Goal: Task Accomplishment & Management: Use online tool/utility

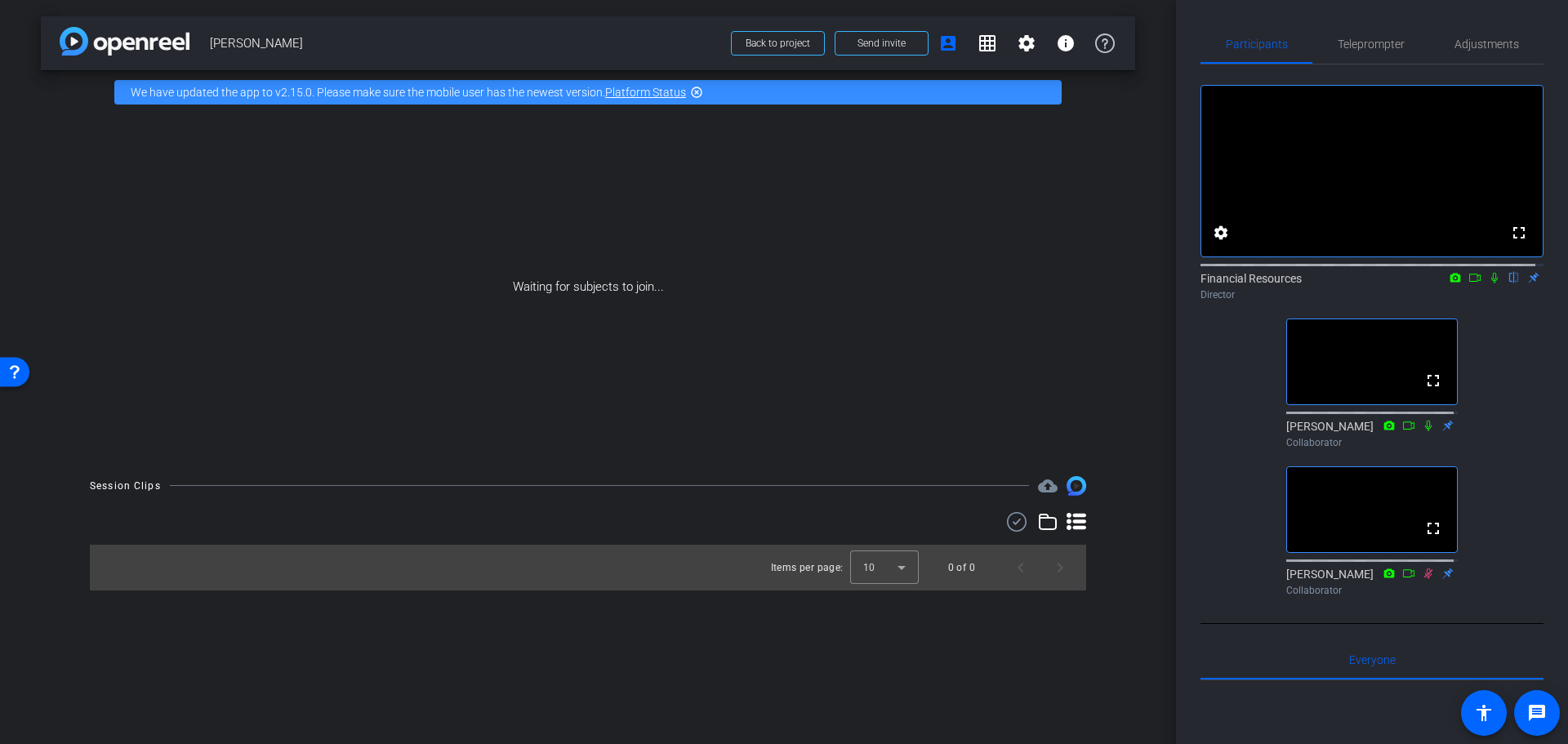
click at [805, 275] on div "Waiting for subjects to join..." at bounding box center [588, 287] width 1094 height 346
click at [1514, 381] on div "fullscreen settings Financial Resources flip Director fullscreen [PERSON_NAME] …" at bounding box center [1371, 334] width 343 height 538
click at [1368, 42] on span "Teleprompter" at bounding box center [1370, 45] width 67 height 12
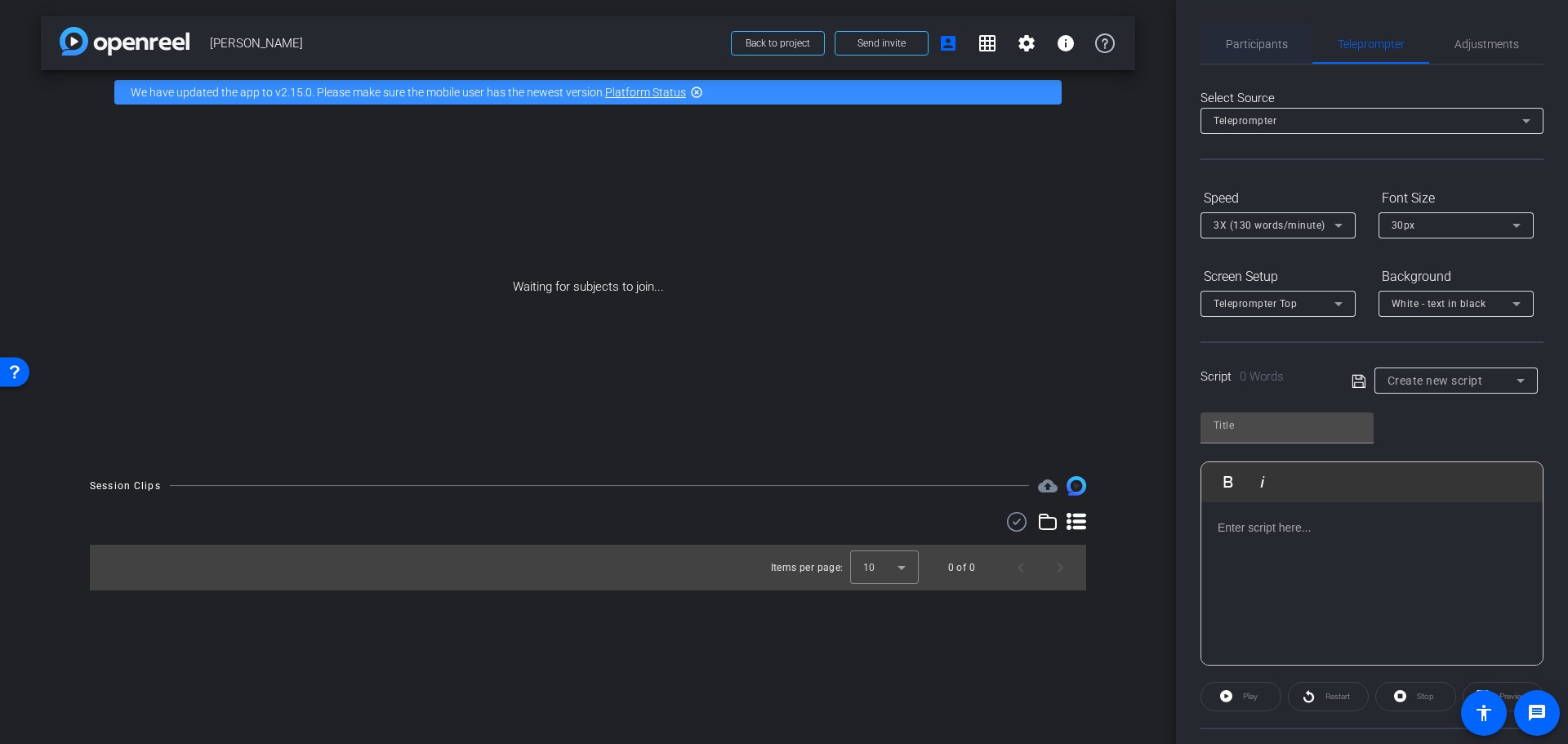
click at [1239, 51] on span "Participants" at bounding box center [1256, 44] width 62 height 39
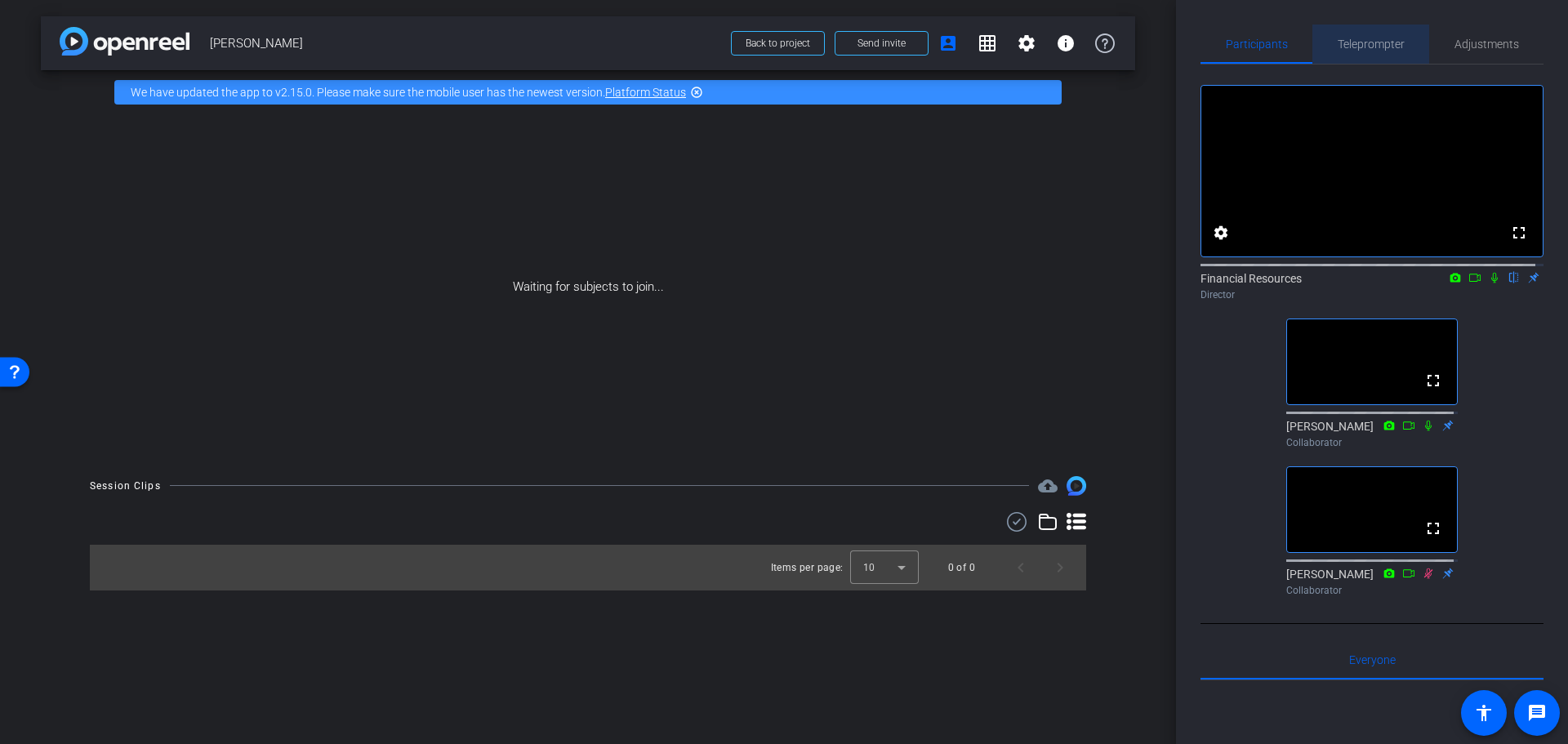
click at [1370, 42] on span "Teleprompter" at bounding box center [1370, 45] width 67 height 12
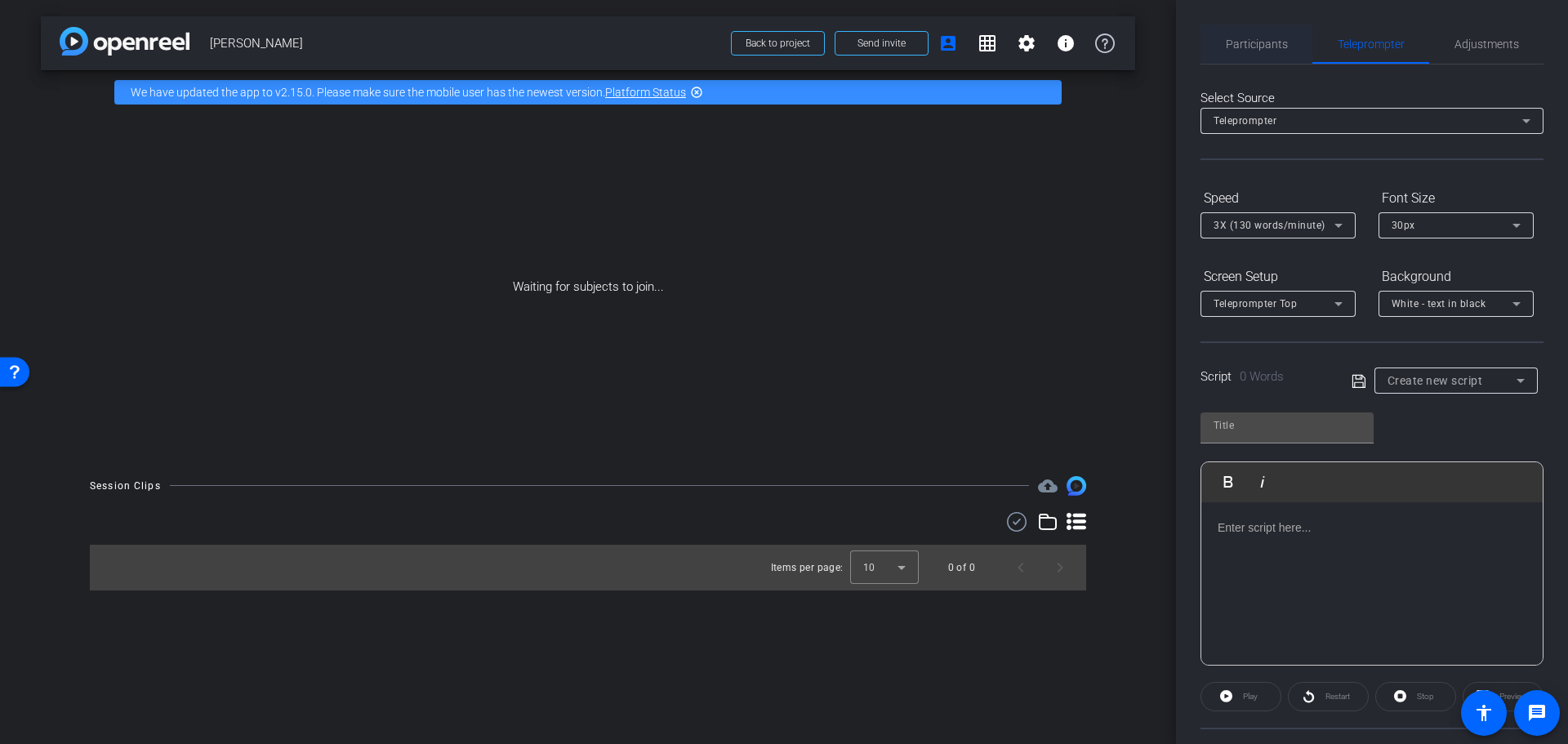
click at [1269, 36] on span "Participants" at bounding box center [1256, 44] width 62 height 39
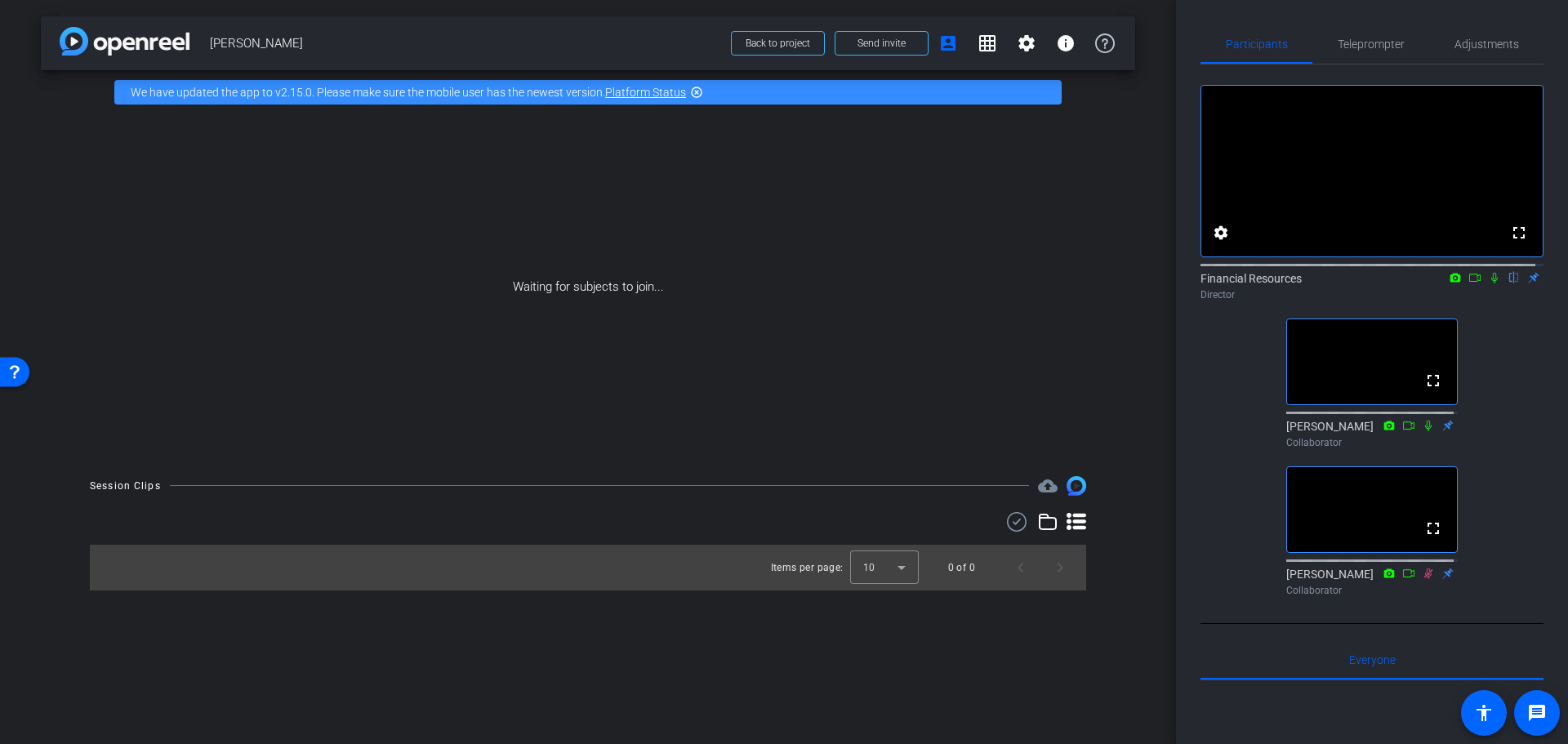
click at [1111, 206] on div "Waiting for subjects to join..." at bounding box center [588, 287] width 1094 height 346
click at [1376, 41] on span "Teleprompter" at bounding box center [1370, 45] width 67 height 12
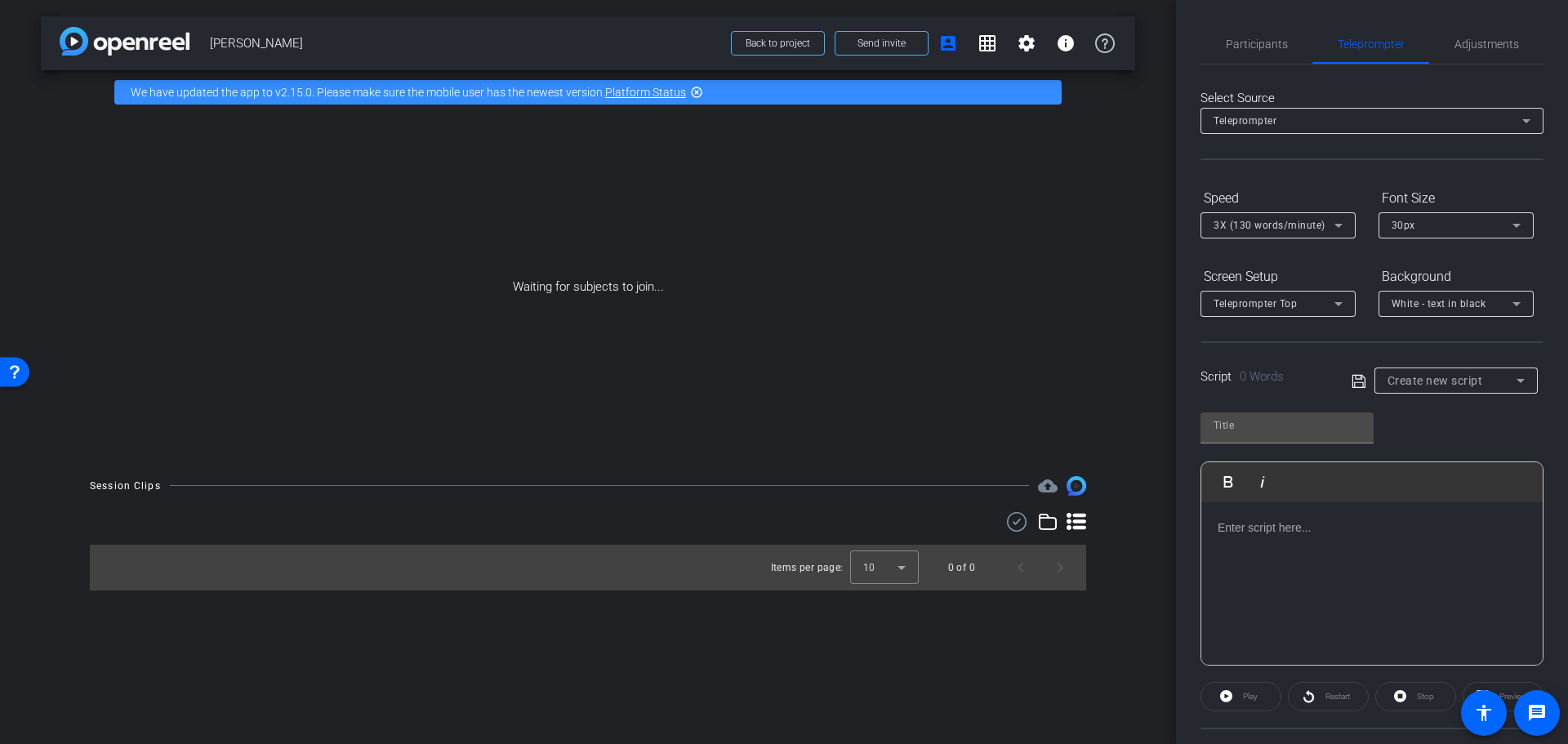
click at [1411, 383] on span "Create new script" at bounding box center [1435, 380] width 95 height 13
click at [1261, 425] on div at bounding box center [784, 372] width 1568 height 744
click at [1260, 421] on input "text" at bounding box center [1287, 425] width 147 height 20
click at [1226, 415] on div at bounding box center [1287, 427] width 173 height 31
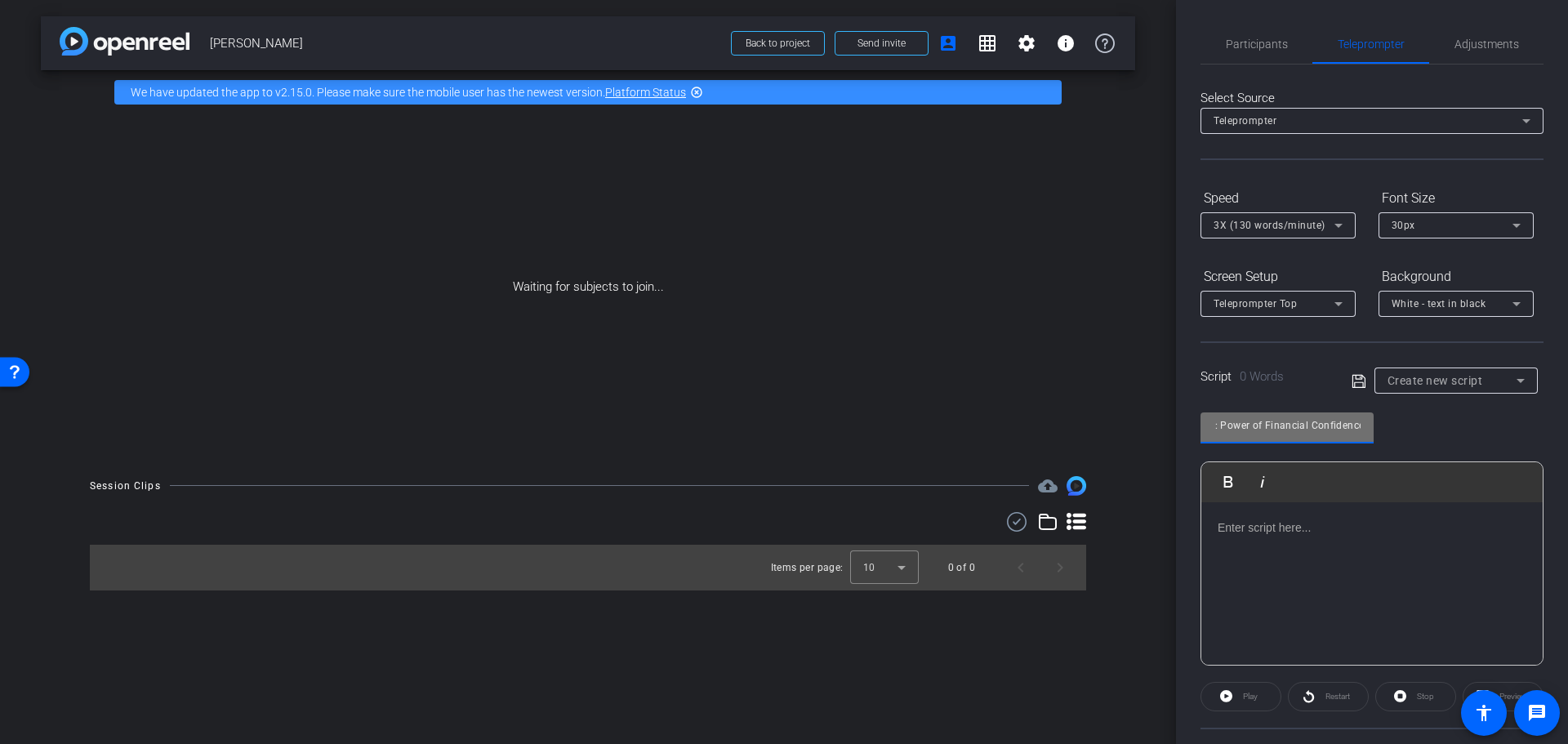
type input "Video 1: Power of Financial Confidence"
click at [1353, 378] on icon at bounding box center [1358, 381] width 15 height 20
click at [1353, 374] on icon at bounding box center [1358, 381] width 15 height 20
click at [1474, 420] on div "Video 1: Power of Financial Confidence Play Play from this location Play Select…" at bounding box center [1371, 532] width 343 height 265
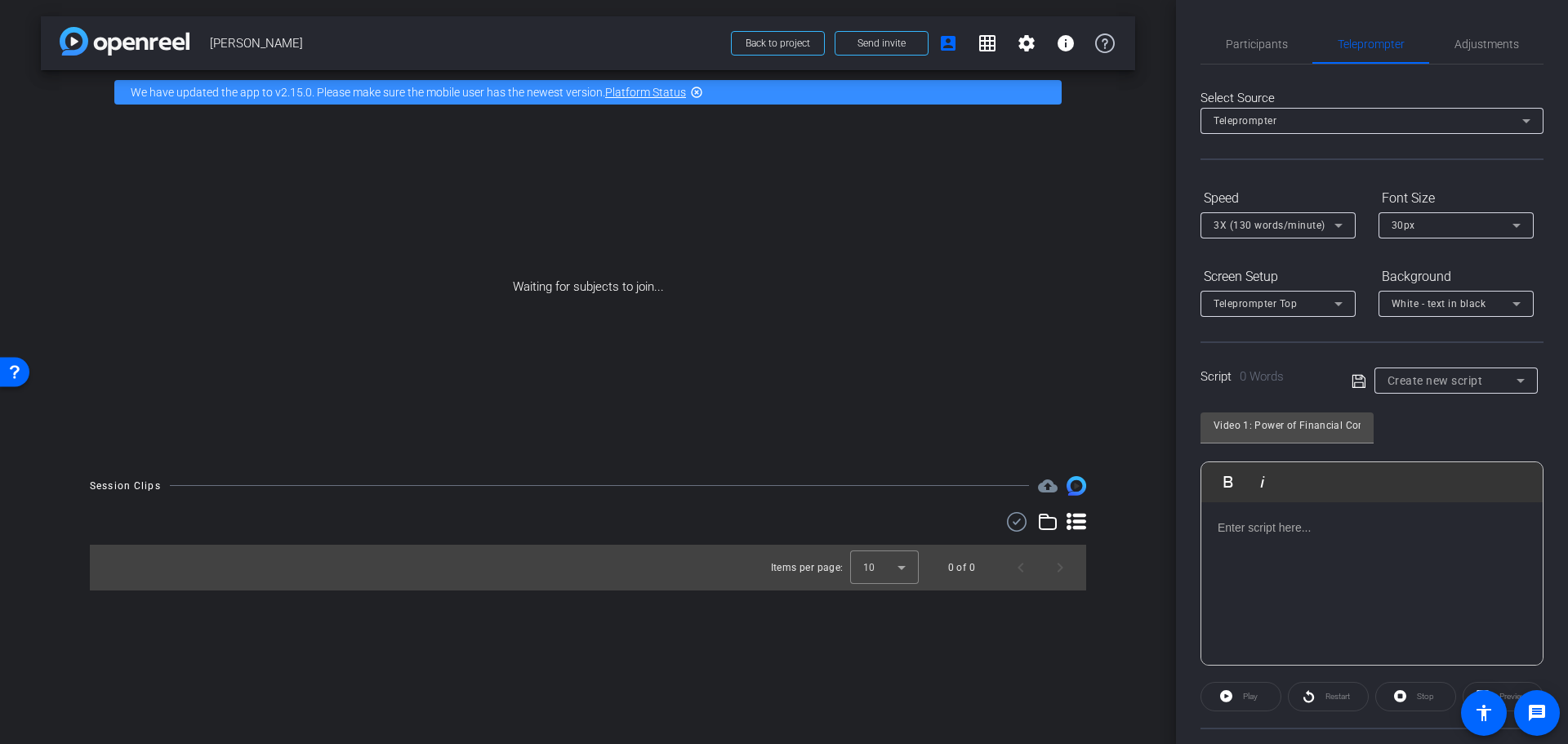
click at [1445, 377] on span "Create new script" at bounding box center [1435, 380] width 95 height 13
click at [1416, 415] on span "Create new script" at bounding box center [1427, 413] width 85 height 20
click at [1357, 377] on icon at bounding box center [1357, 380] width 13 height 13
click at [1242, 521] on p at bounding box center [1371, 527] width 309 height 18
drag, startPoint x: 1226, startPoint y: 525, endPoint x: 1269, endPoint y: 528, distance: 43.1
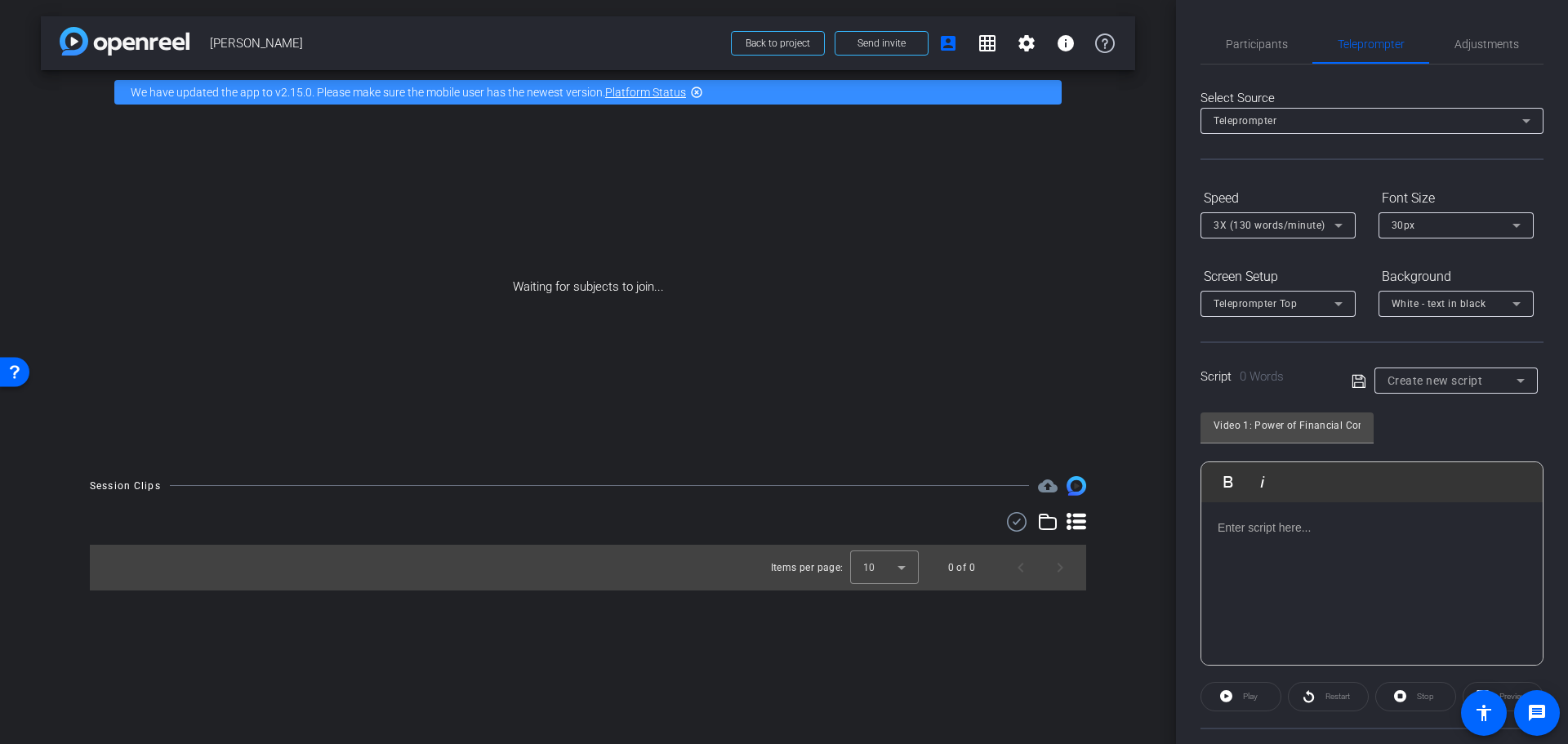
click at [1226, 525] on p at bounding box center [1371, 527] width 309 height 18
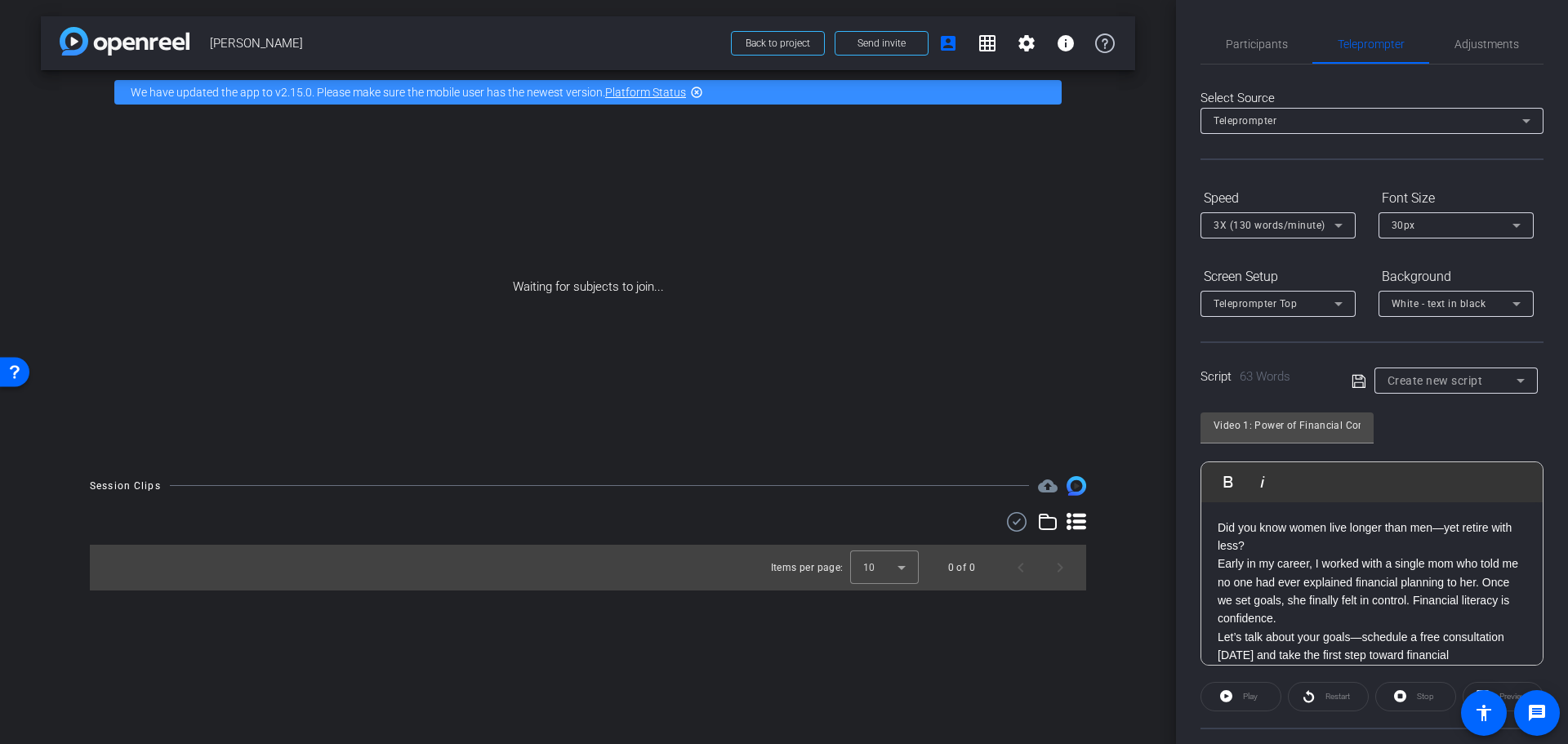
click at [1295, 544] on p "Did you know women live longer than men—yet retire with less?" at bounding box center [1371, 536] width 309 height 37
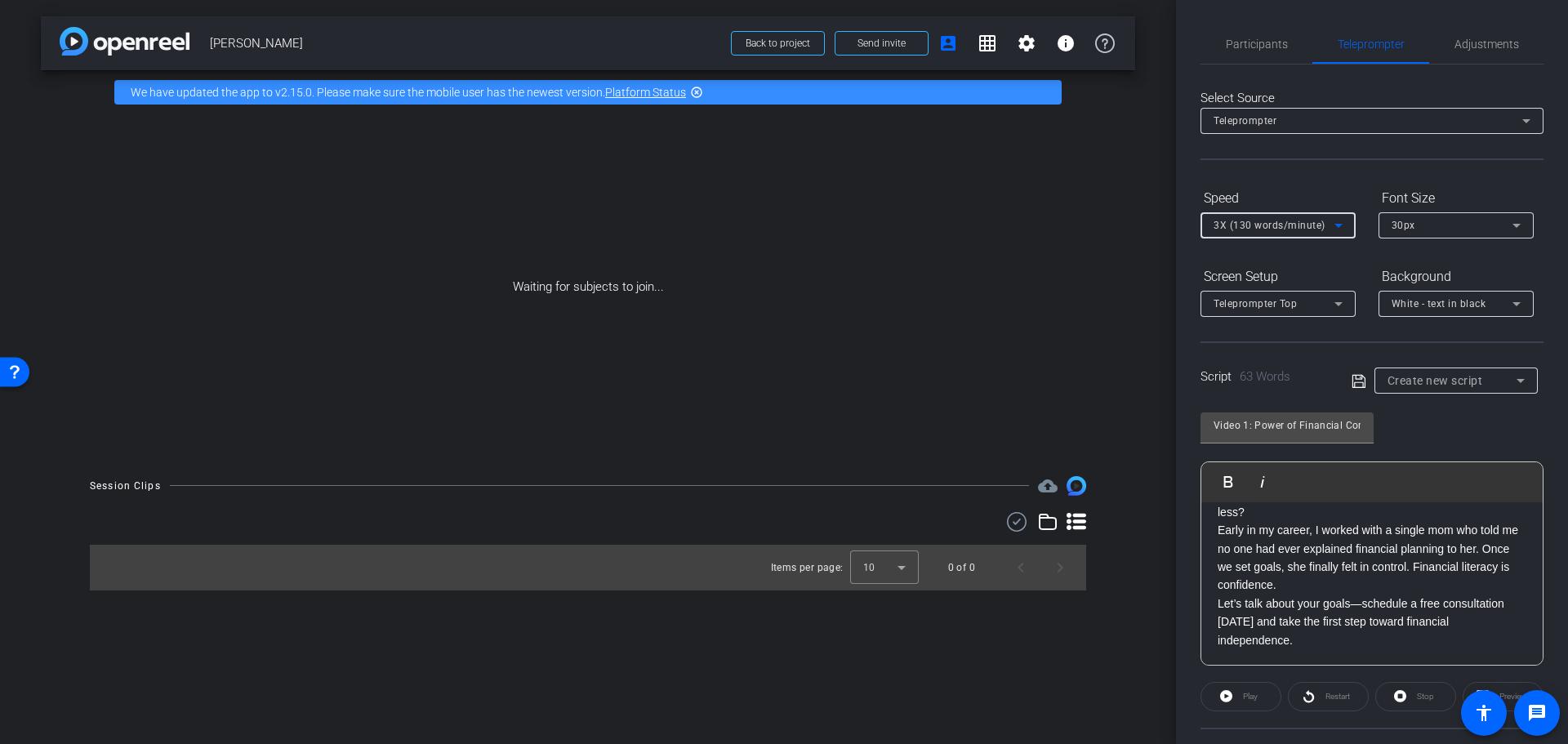
click at [1339, 227] on icon at bounding box center [1338, 225] width 8 height 4
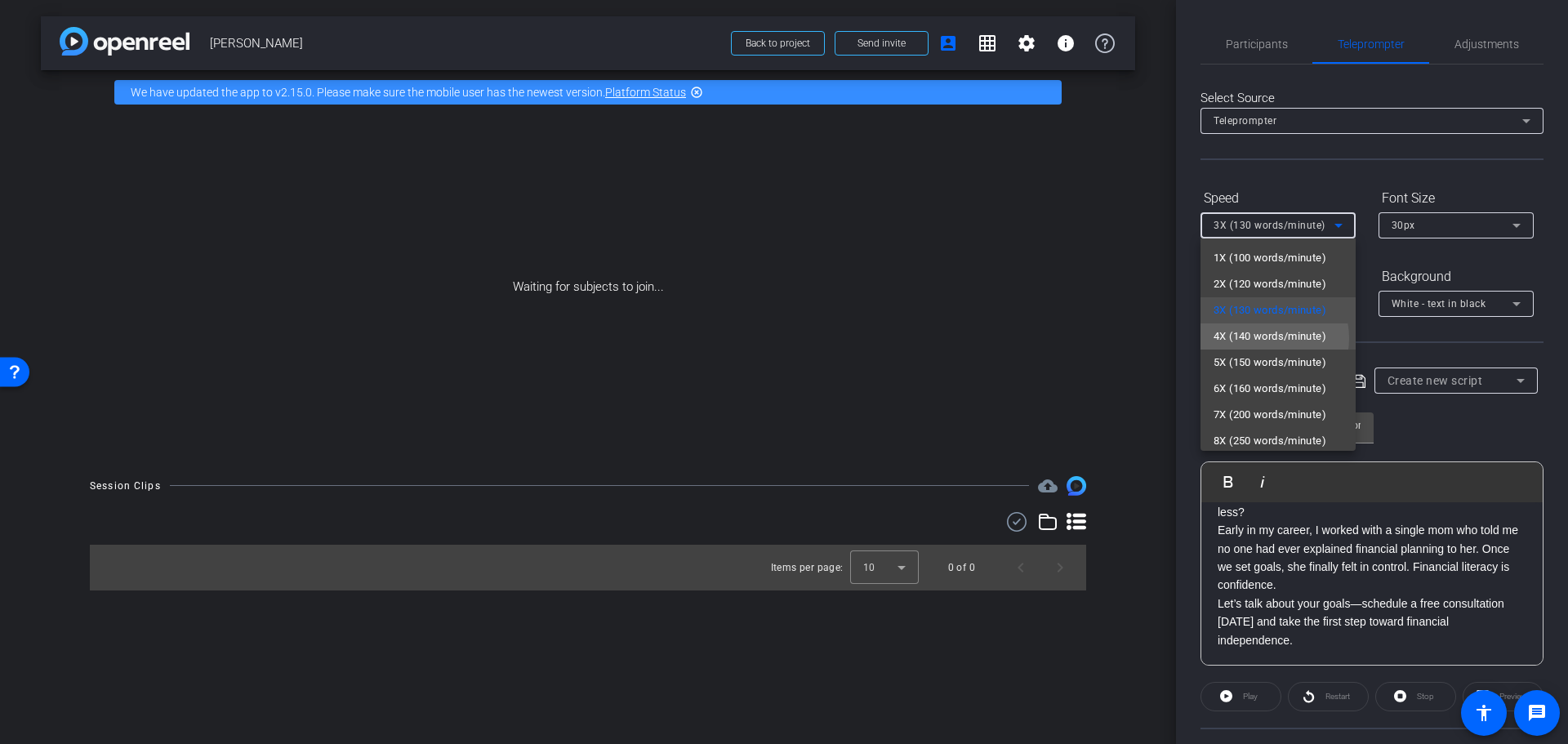
click at [1268, 338] on span "4X (140 words/minute)" at bounding box center [1269, 337] width 112 height 20
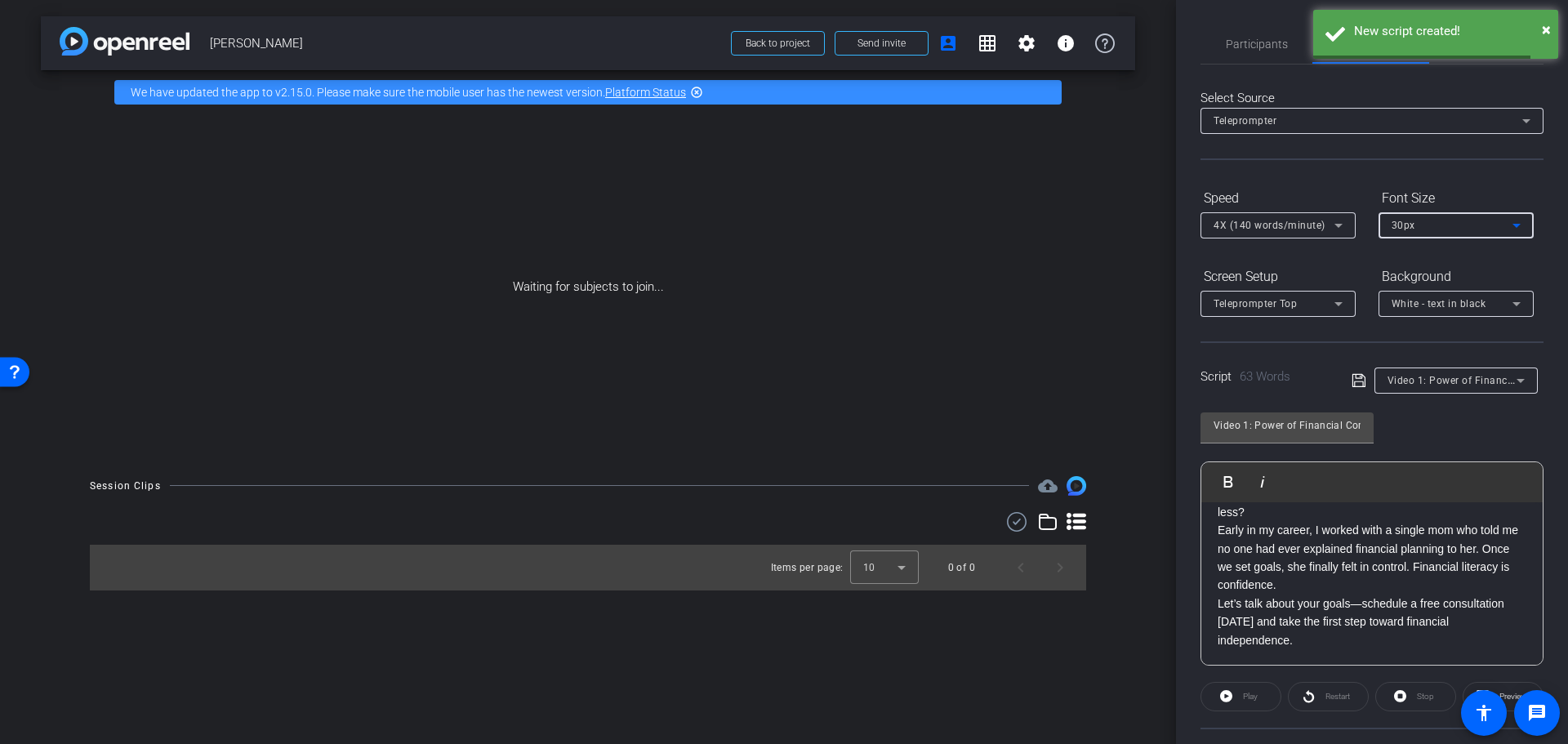
click at [1513, 224] on icon at bounding box center [1516, 225] width 8 height 4
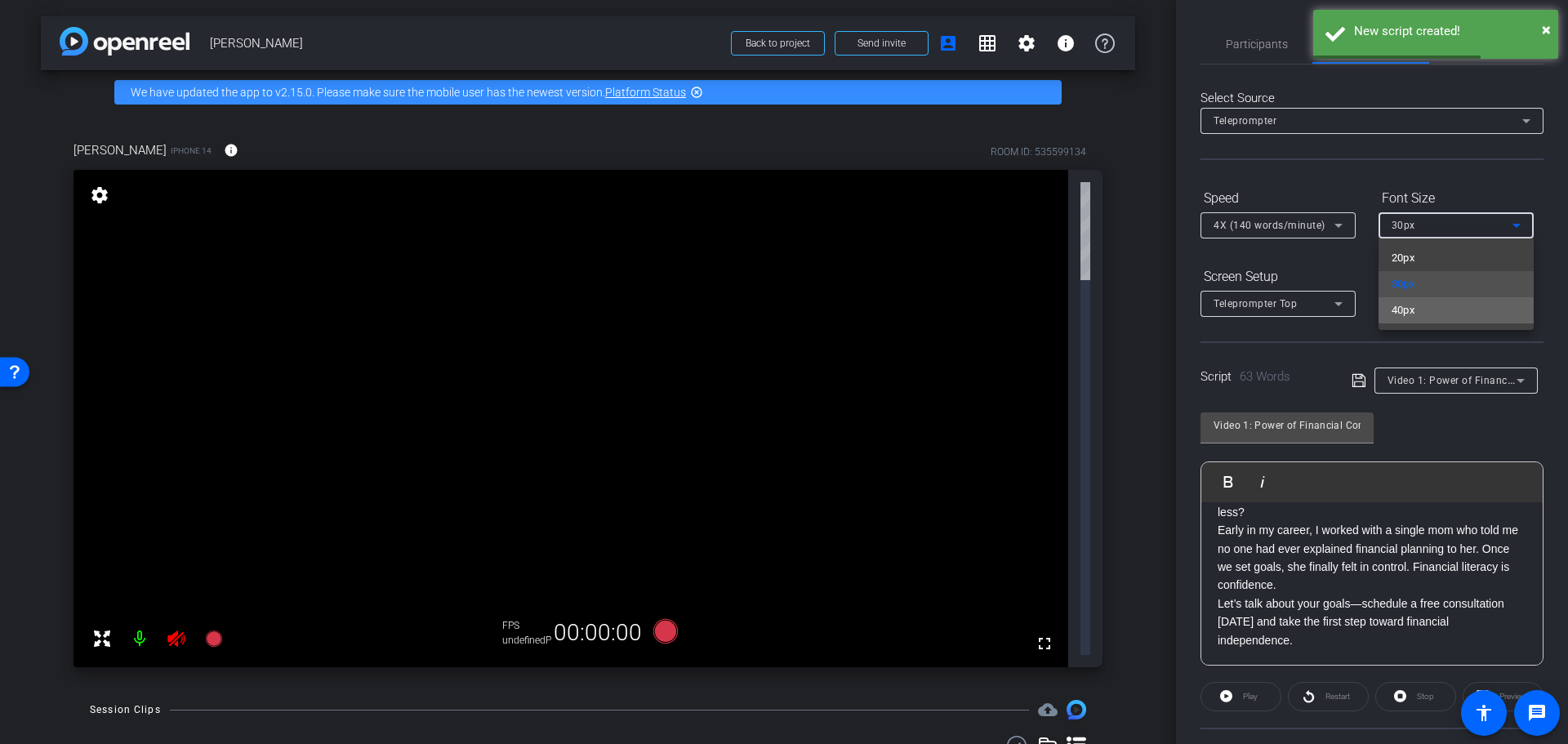
click at [1433, 317] on mat-option "40px" at bounding box center [1456, 310] width 155 height 26
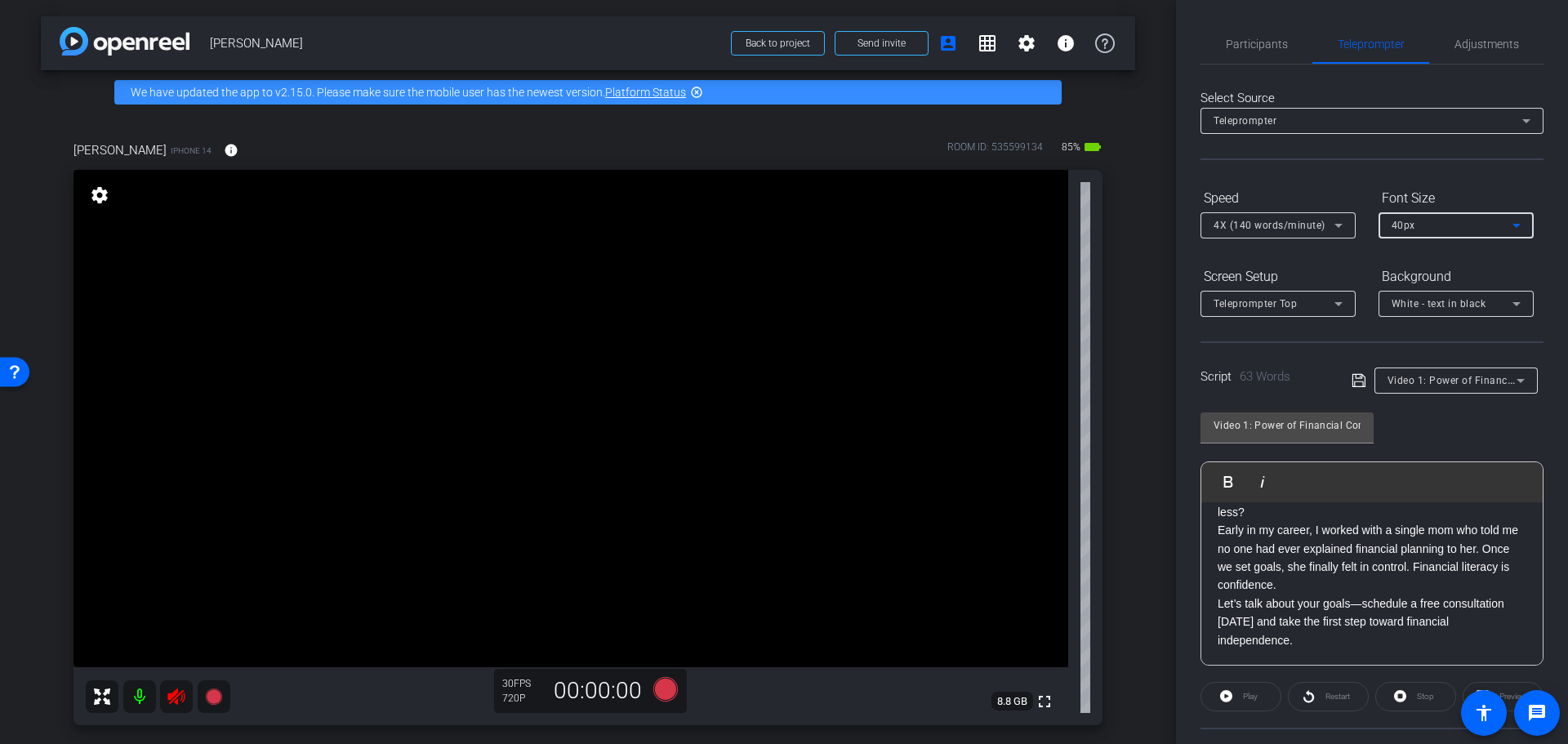
click at [168, 698] on icon at bounding box center [177, 696] width 20 height 20
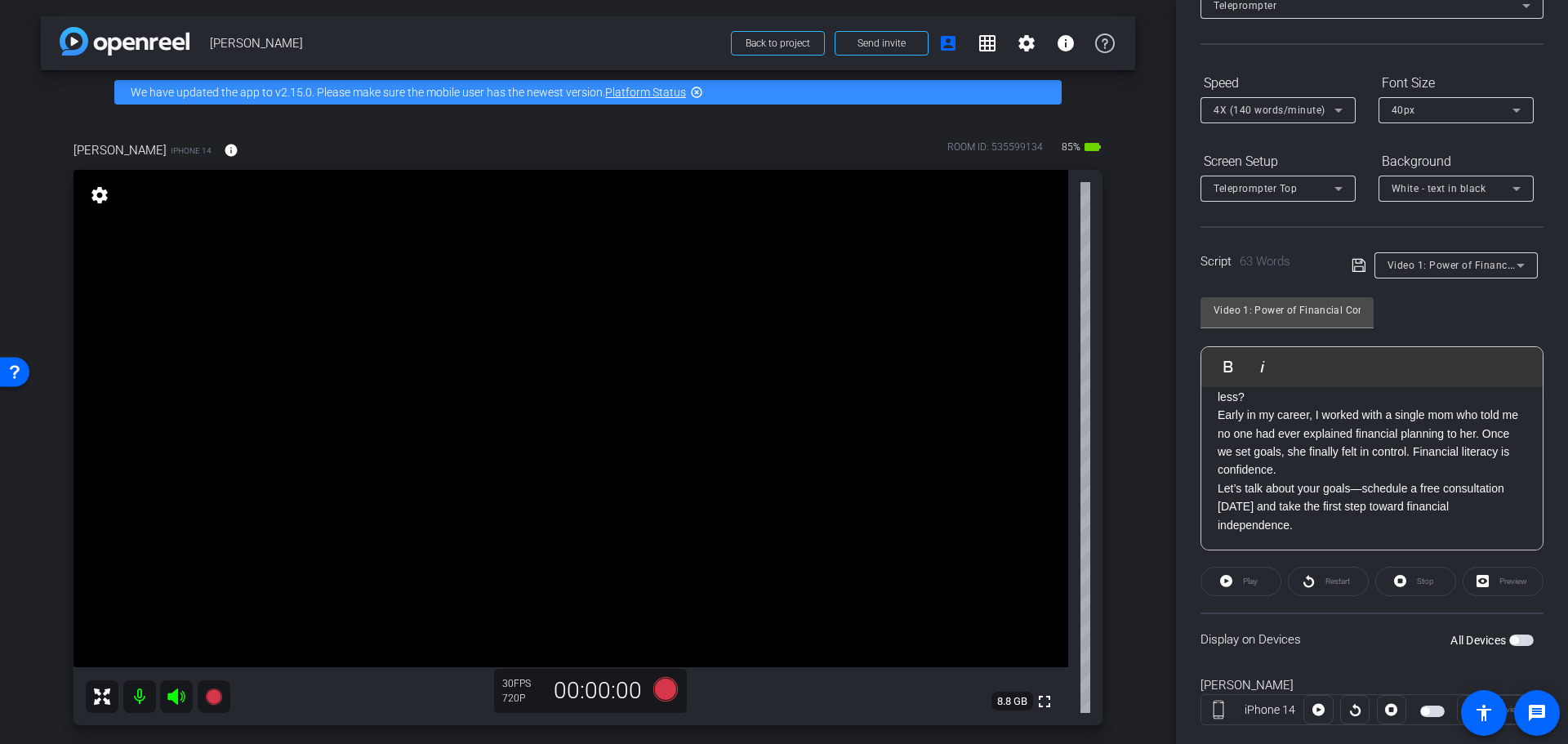
scroll to position [114, 0]
click at [1517, 641] on span "button" at bounding box center [1520, 642] width 25 height 12
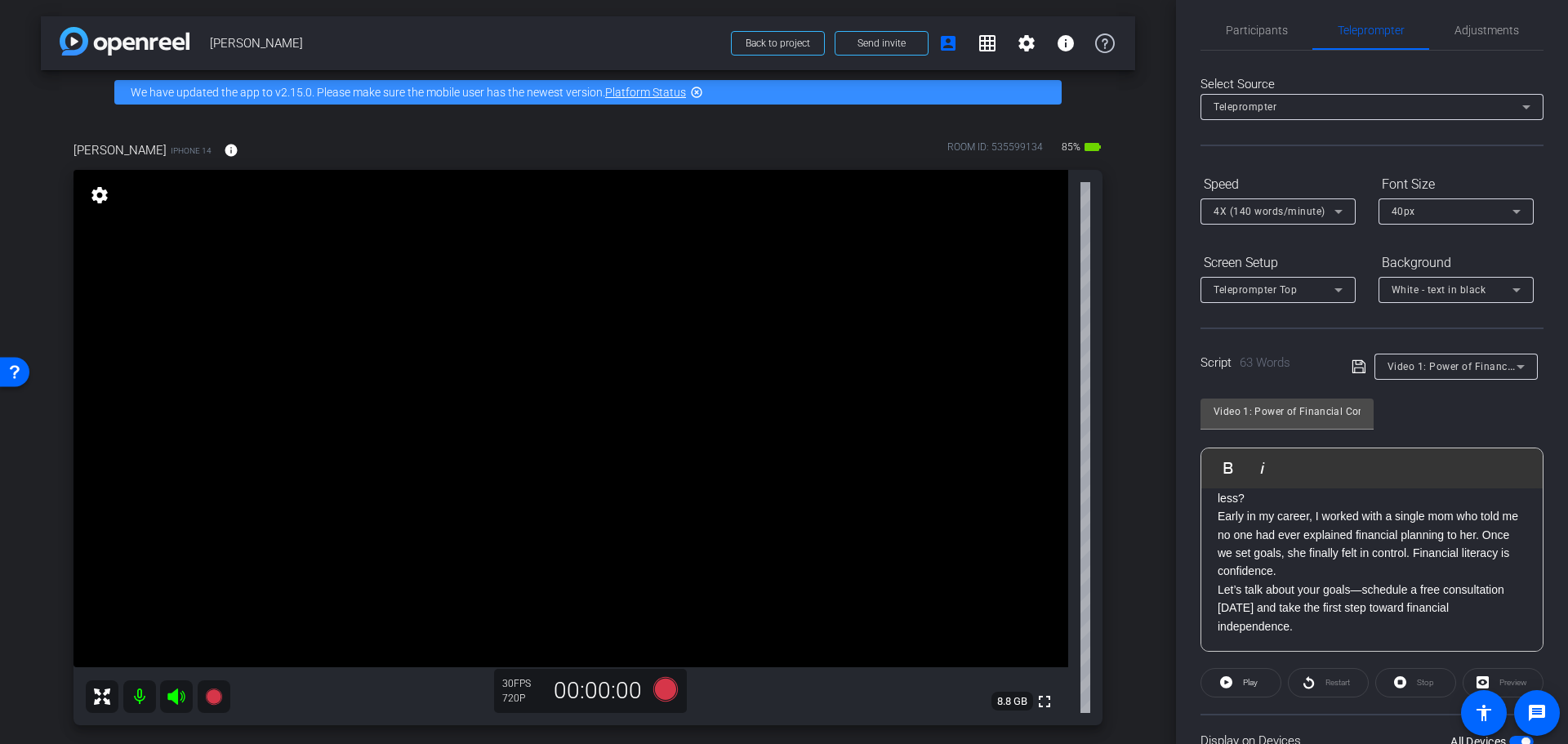
scroll to position [0, 0]
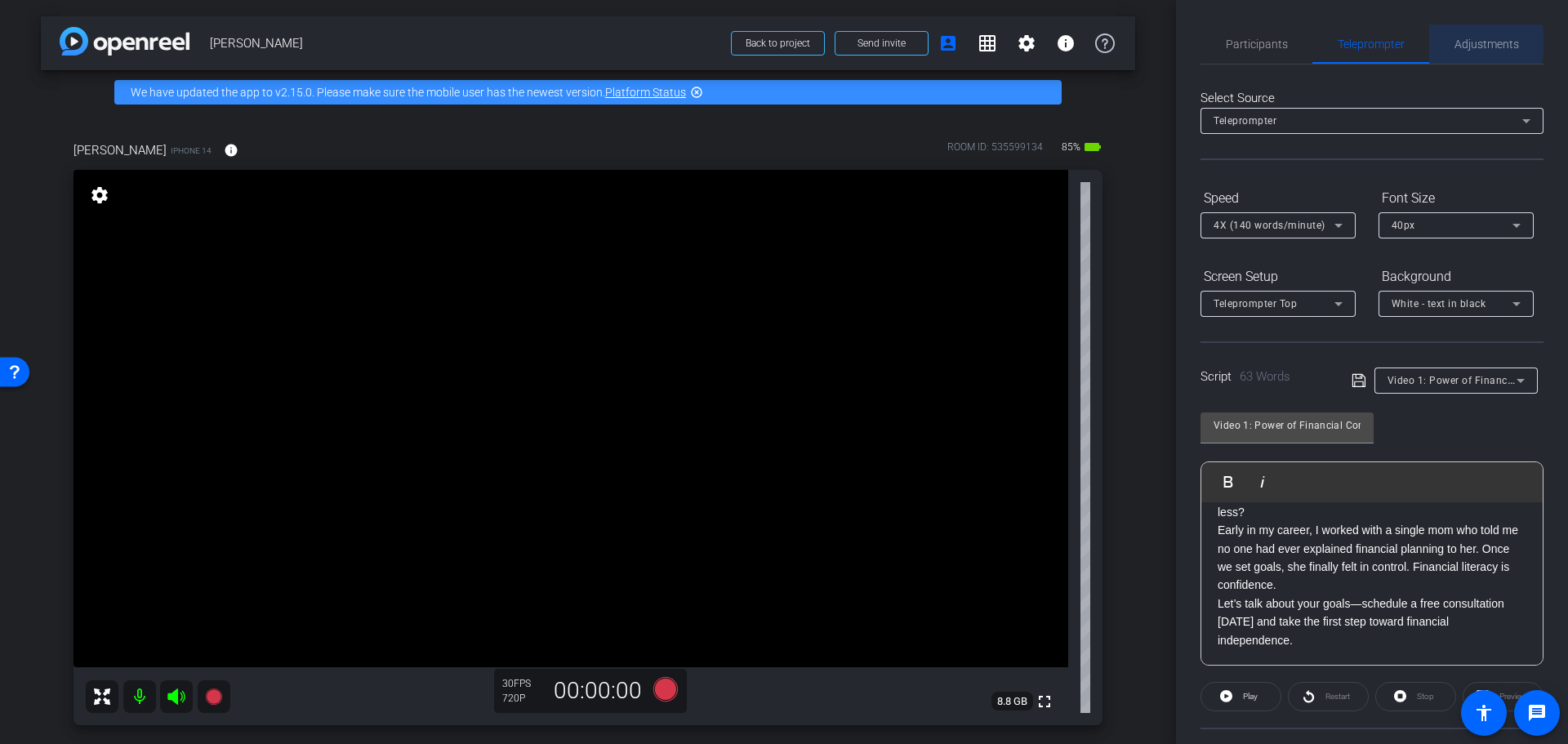
click at [1474, 44] on span "Adjustments" at bounding box center [1486, 45] width 65 height 12
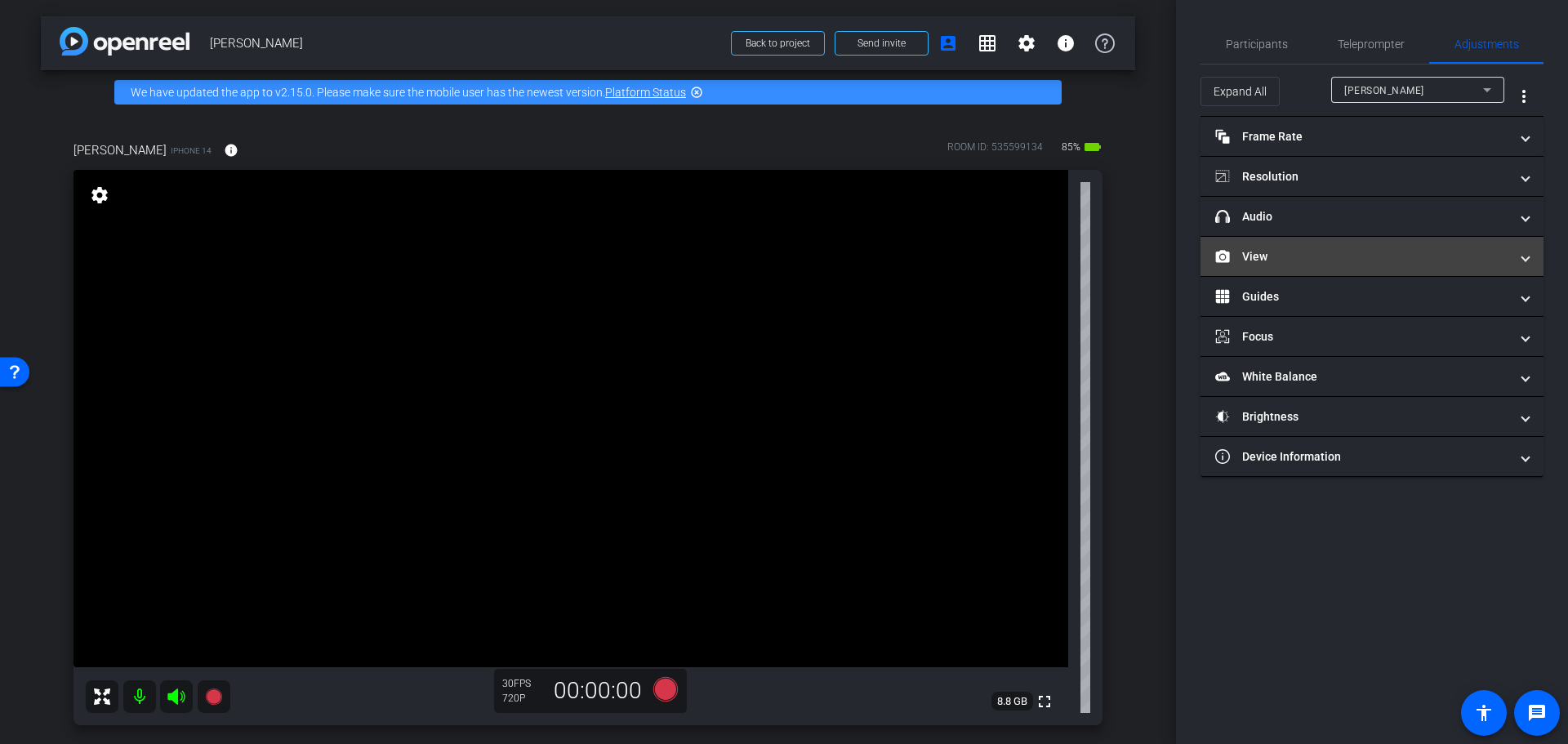
click at [1521, 264] on span "View" at bounding box center [1367, 256] width 307 height 17
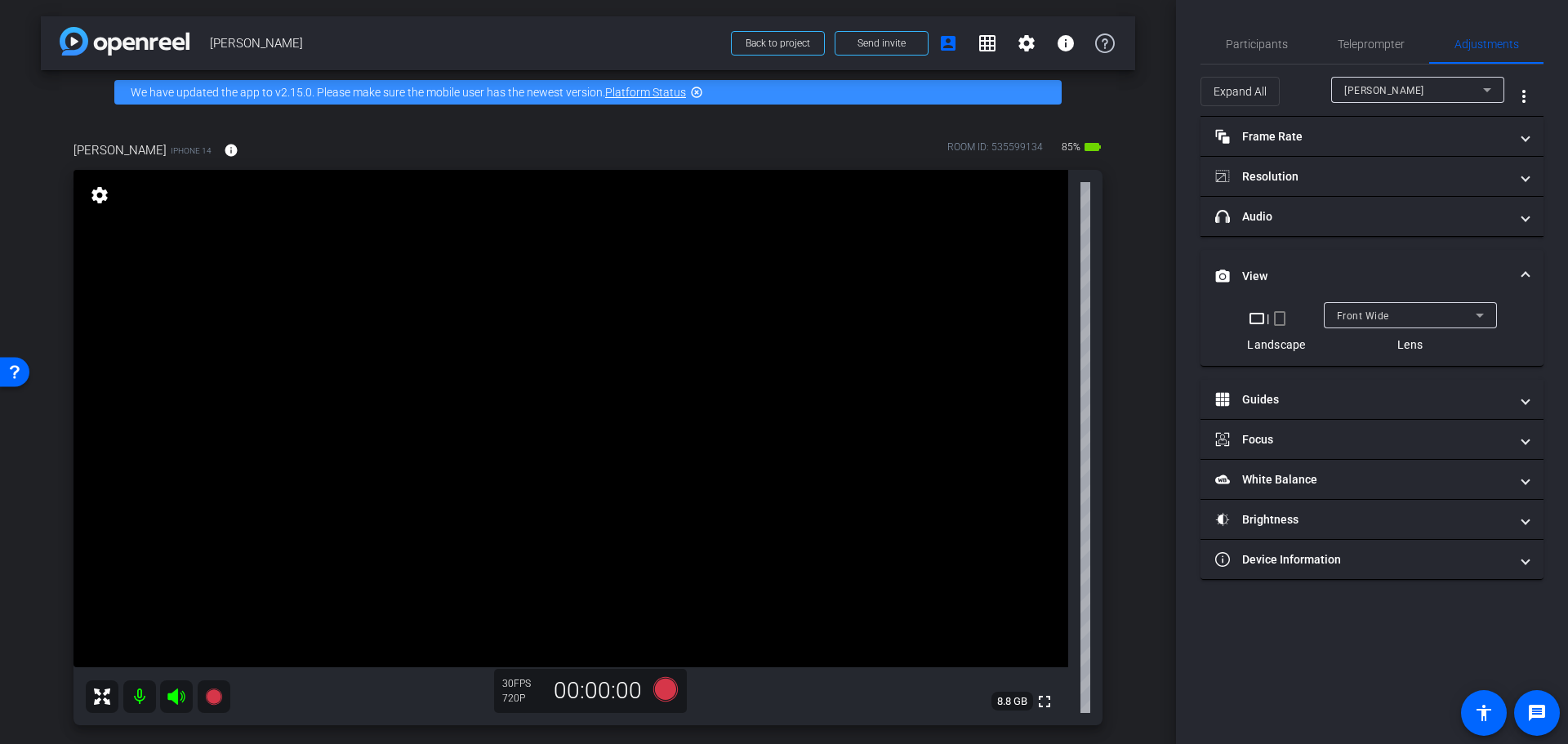
click at [1280, 321] on mat-icon "crop_portrait" at bounding box center [1279, 319] width 20 height 20
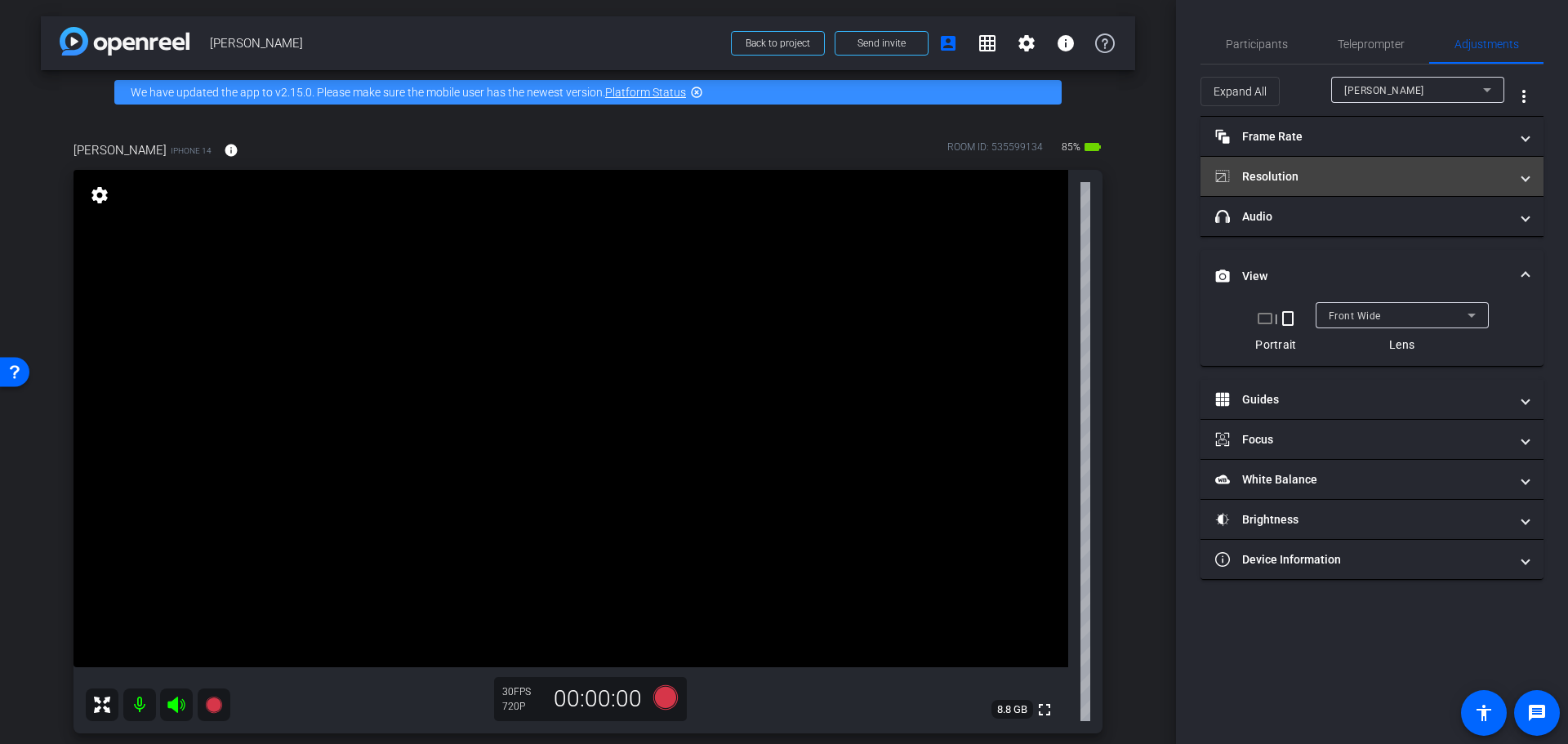
click at [1516, 180] on span "Resolution" at bounding box center [1367, 176] width 307 height 17
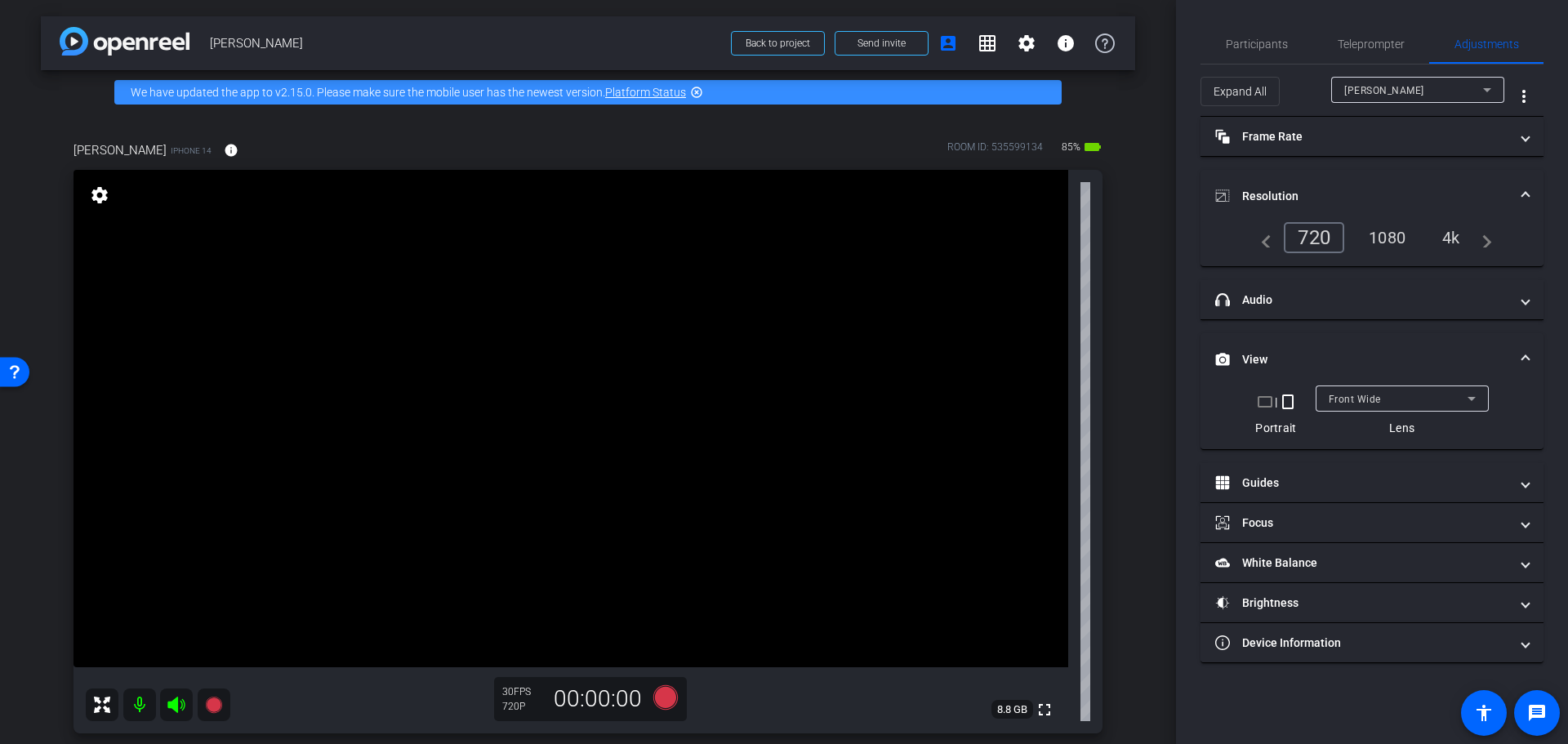
click at [1389, 232] on div "1080" at bounding box center [1387, 237] width 62 height 28
click at [1371, 49] on span "Teleprompter" at bounding box center [1370, 45] width 67 height 12
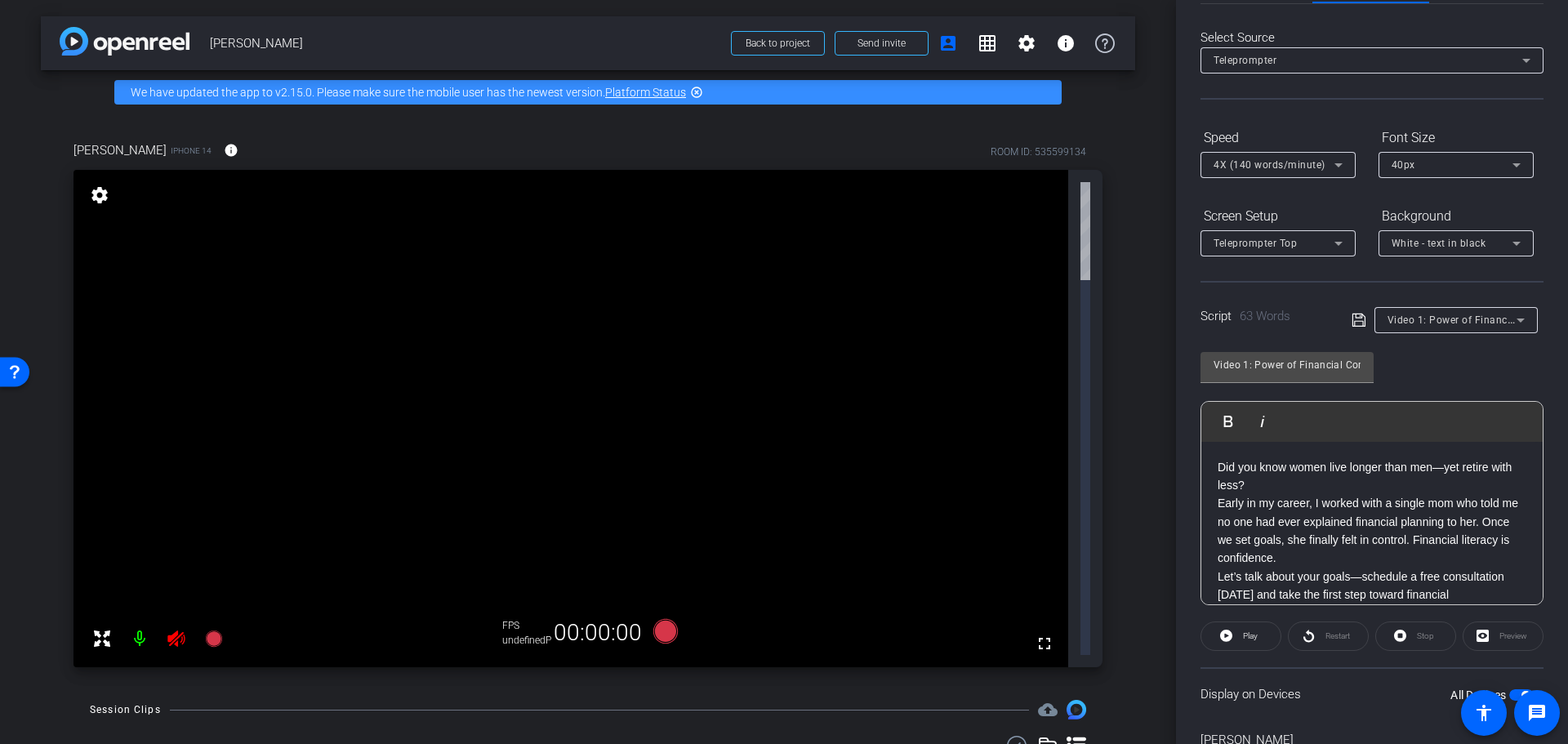
scroll to position [149, 0]
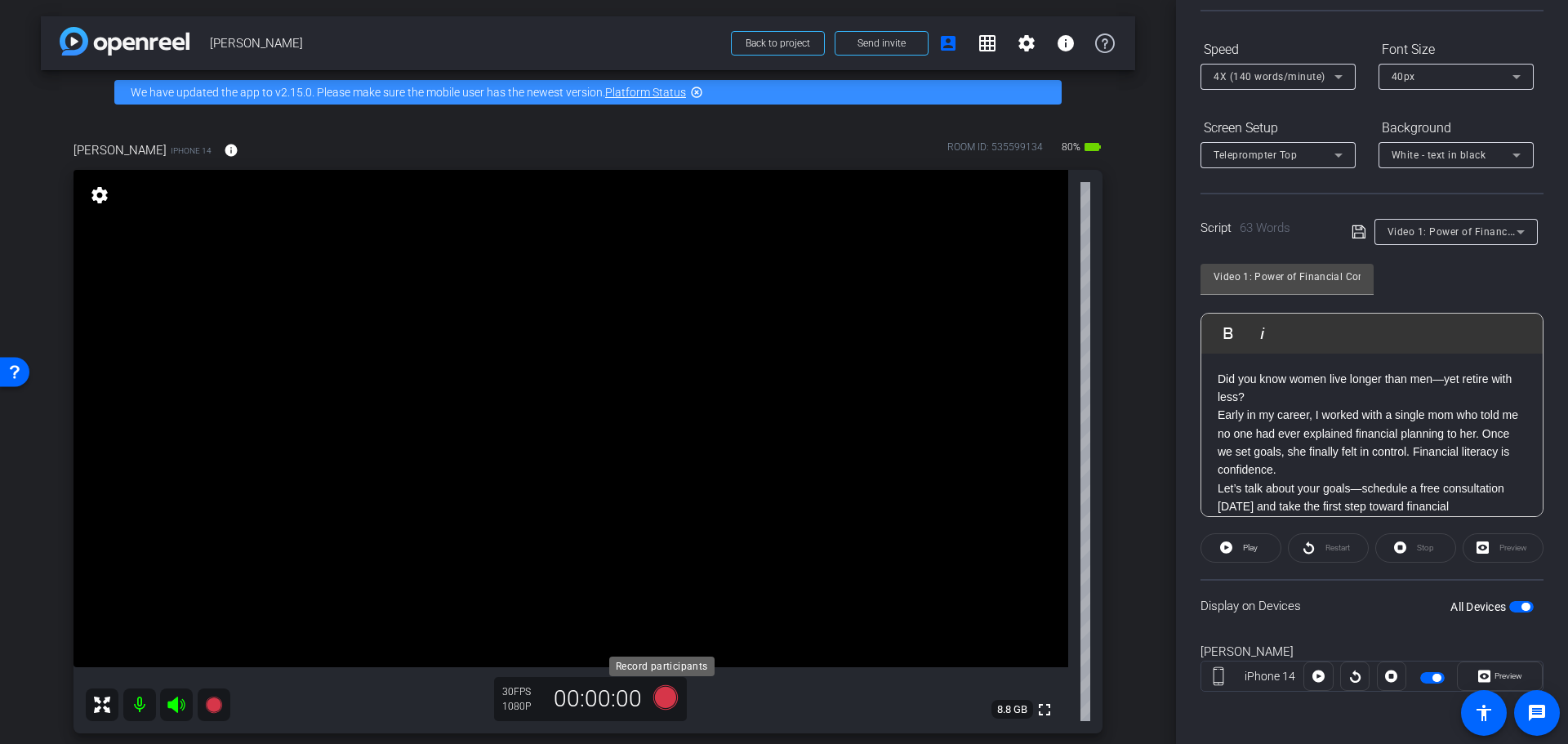
click at [657, 695] on icon at bounding box center [665, 697] width 25 height 25
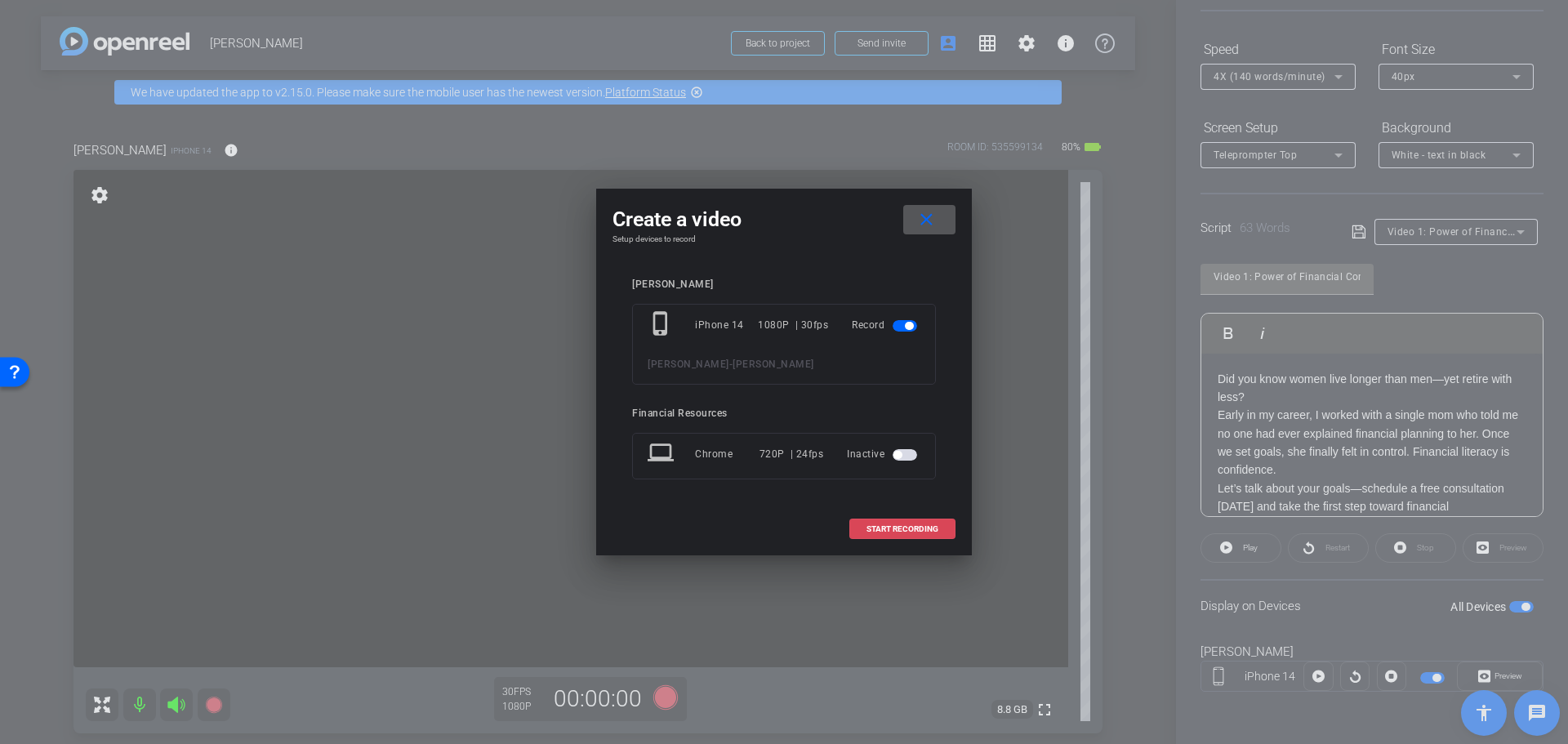
click at [903, 525] on span "START RECORDING" at bounding box center [902, 529] width 71 height 8
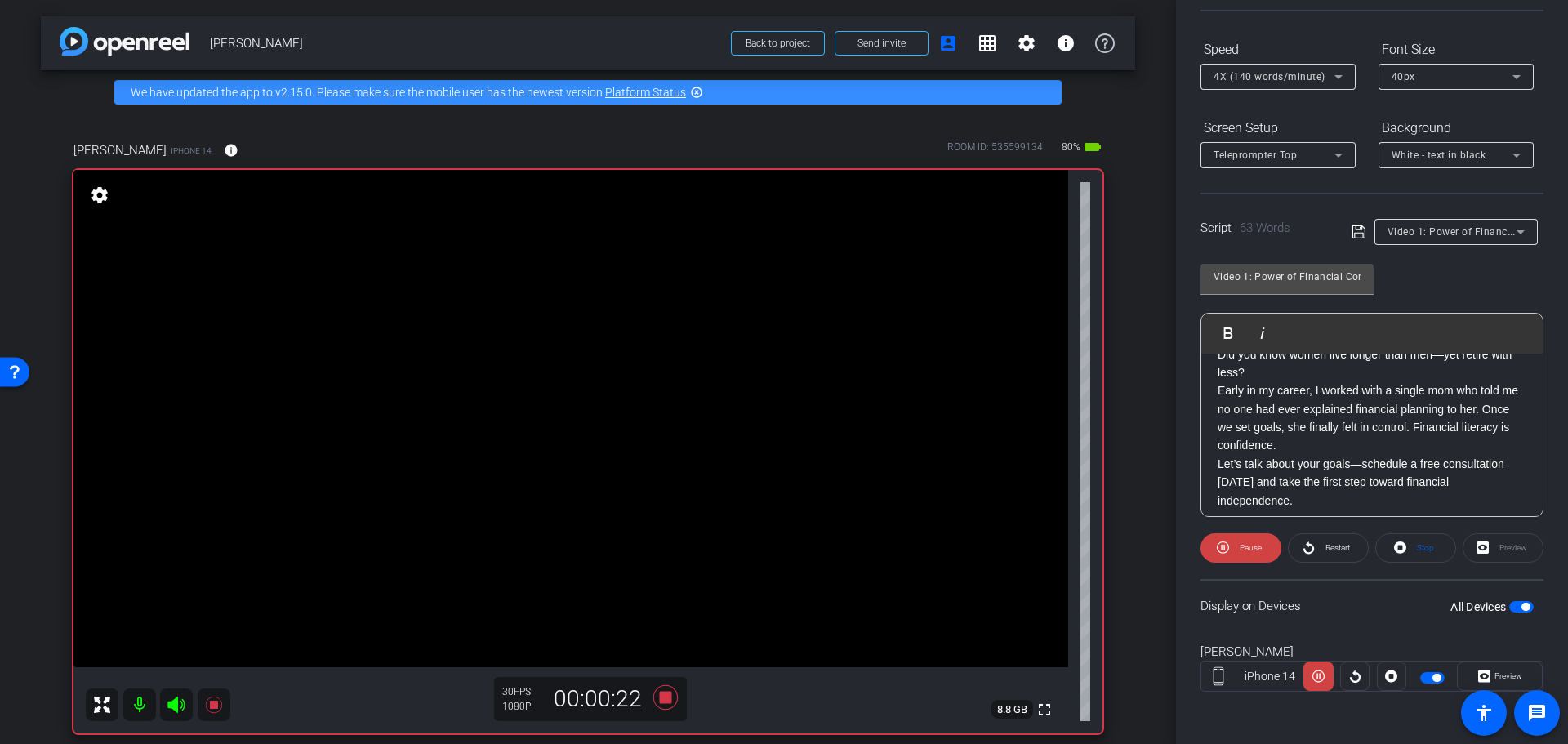
scroll to position [34, 0]
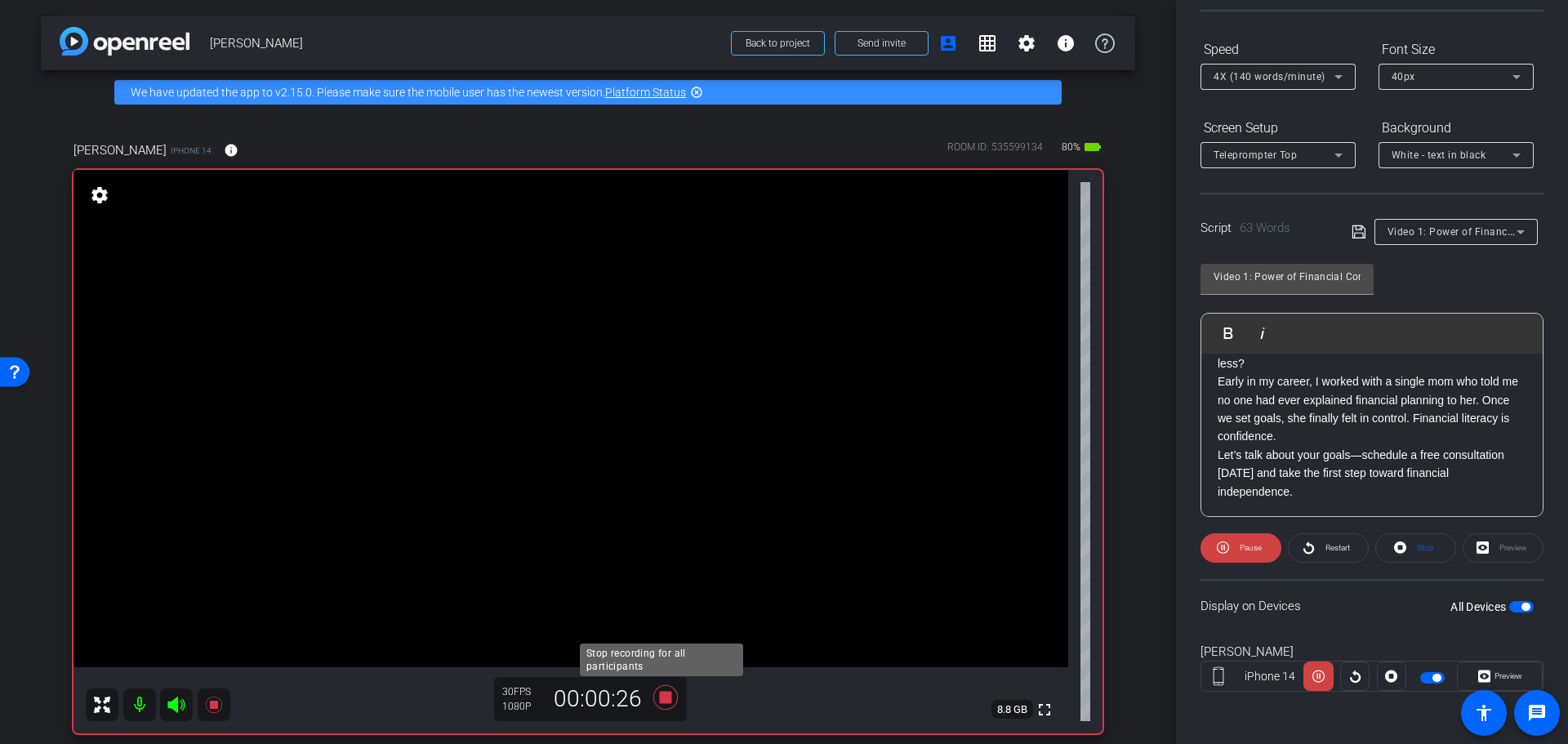
click at [660, 696] on icon at bounding box center [665, 697] width 25 height 25
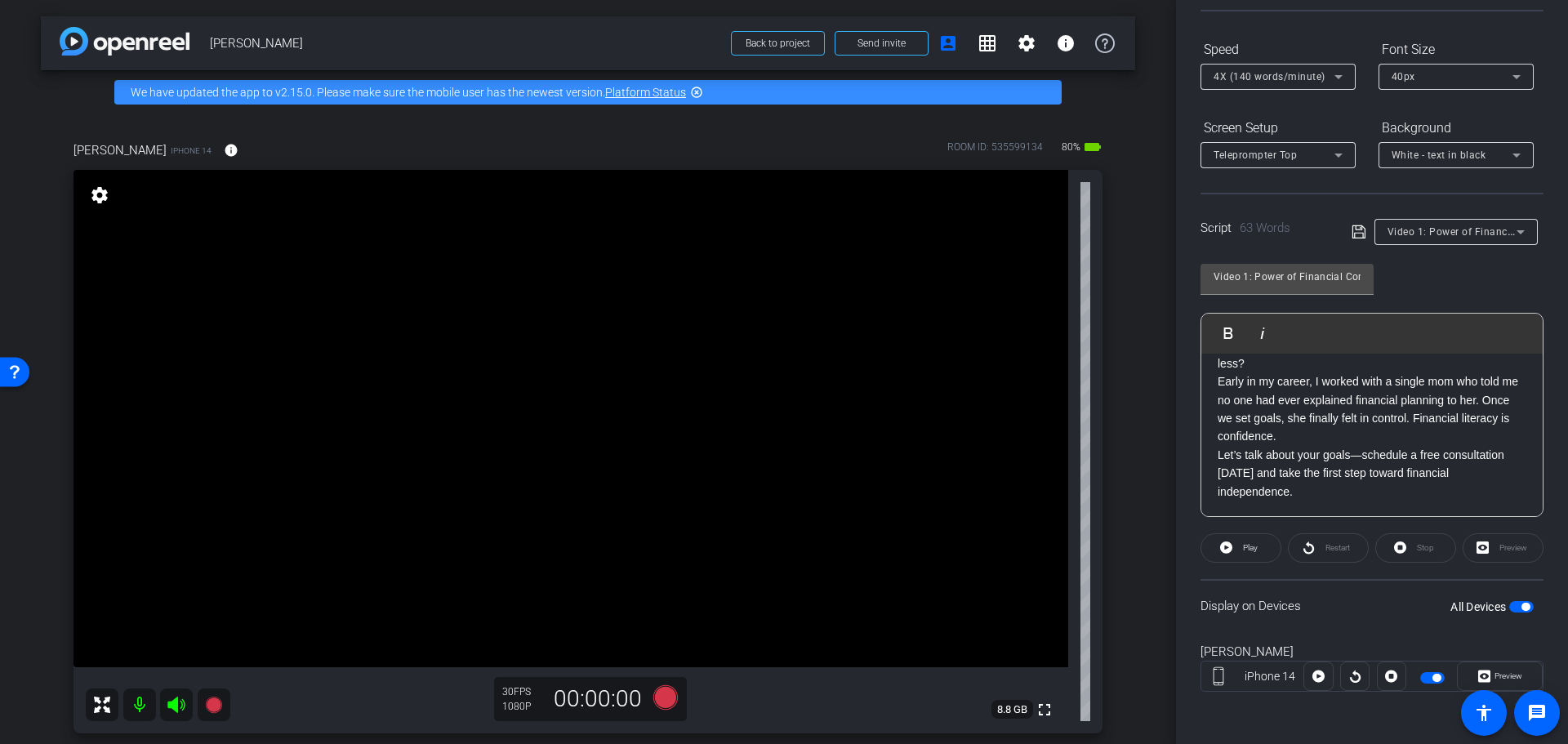
scroll to position [0, 0]
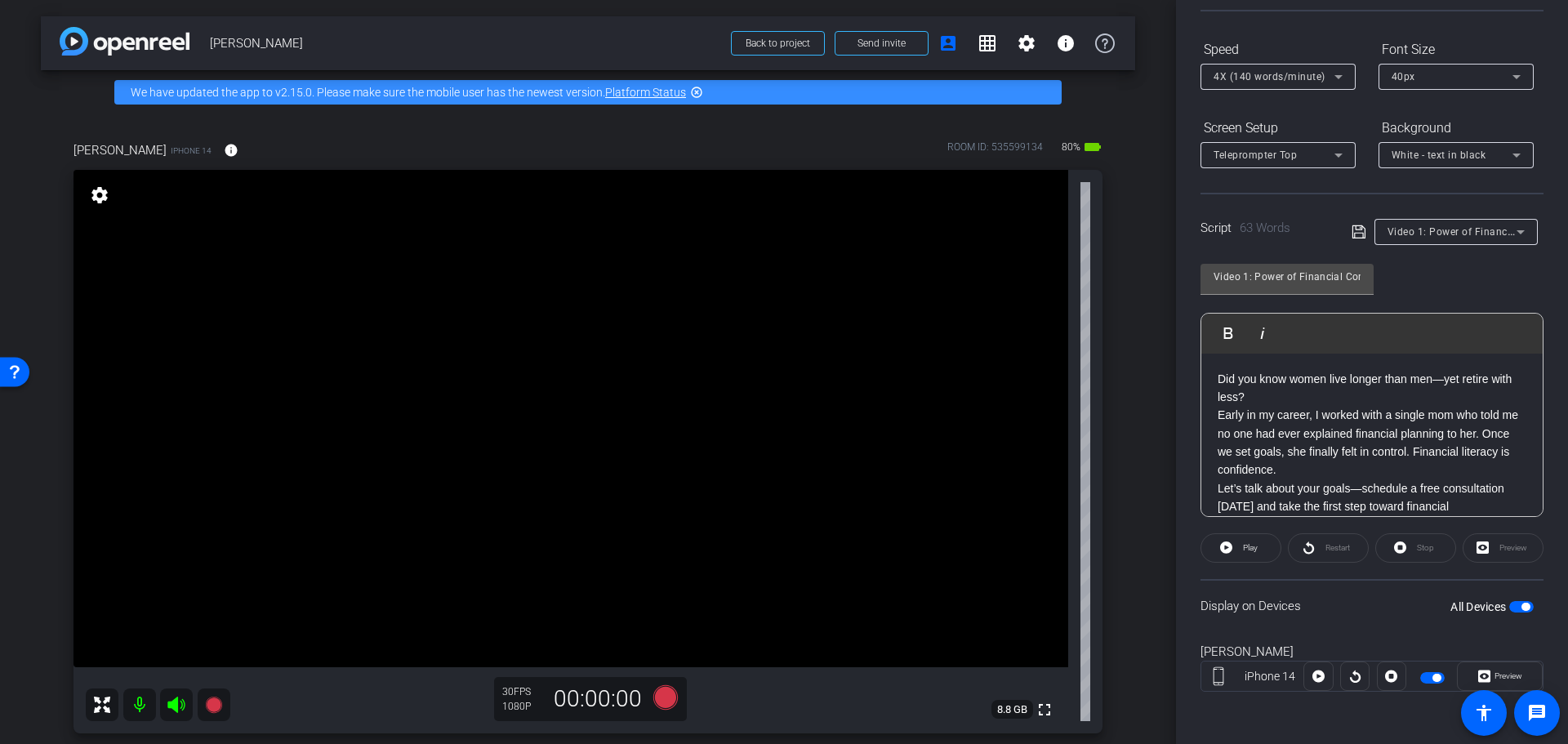
click at [1508, 604] on span "button" at bounding box center [1520, 607] width 25 height 12
click at [1519, 605] on span "button" at bounding box center [1520, 607] width 25 height 12
click at [661, 696] on icon at bounding box center [665, 697] width 25 height 25
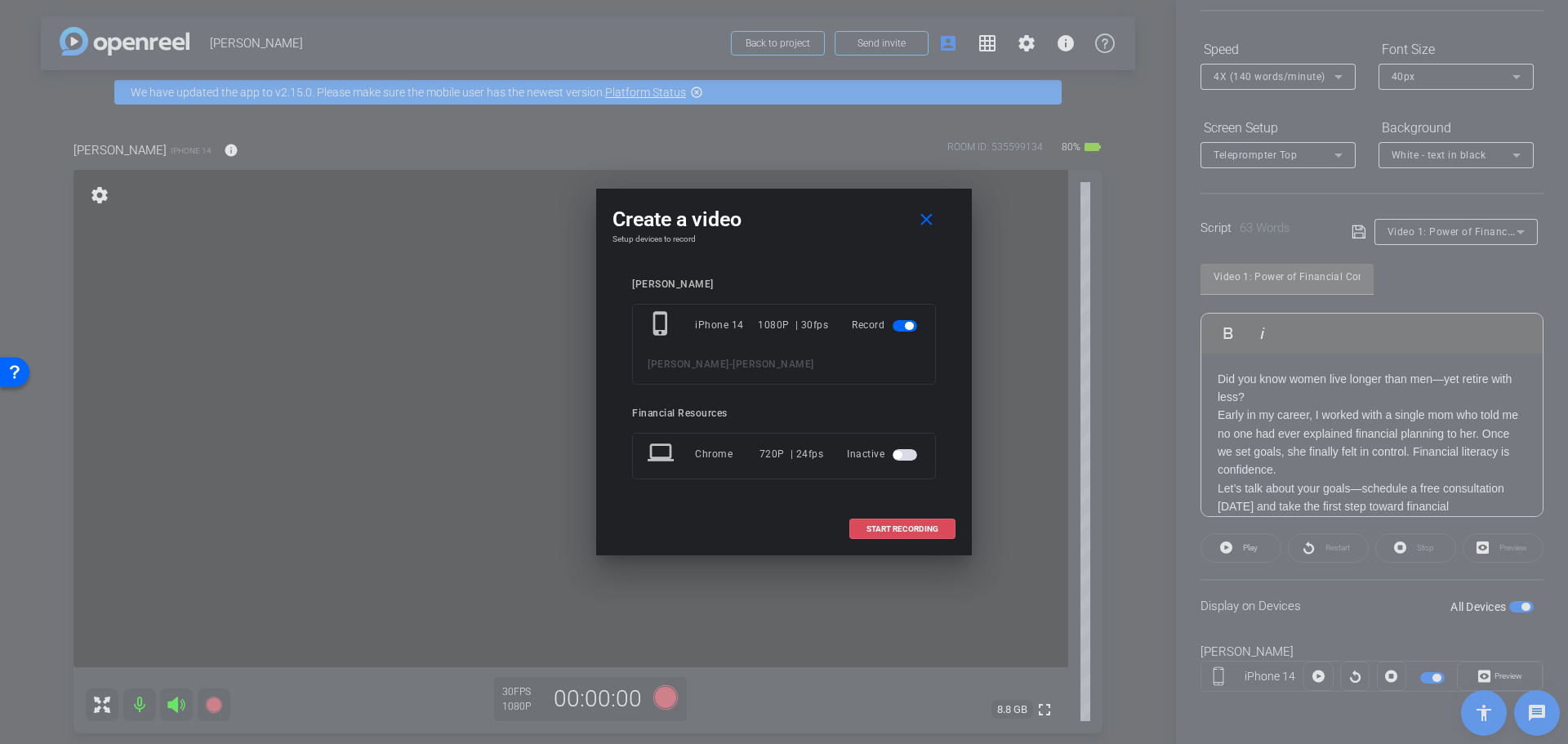
drag, startPoint x: 905, startPoint y: 528, endPoint x: 998, endPoint y: 599, distance: 117.0
click at [916, 529] on span "START RECORDING" at bounding box center [902, 529] width 71 height 8
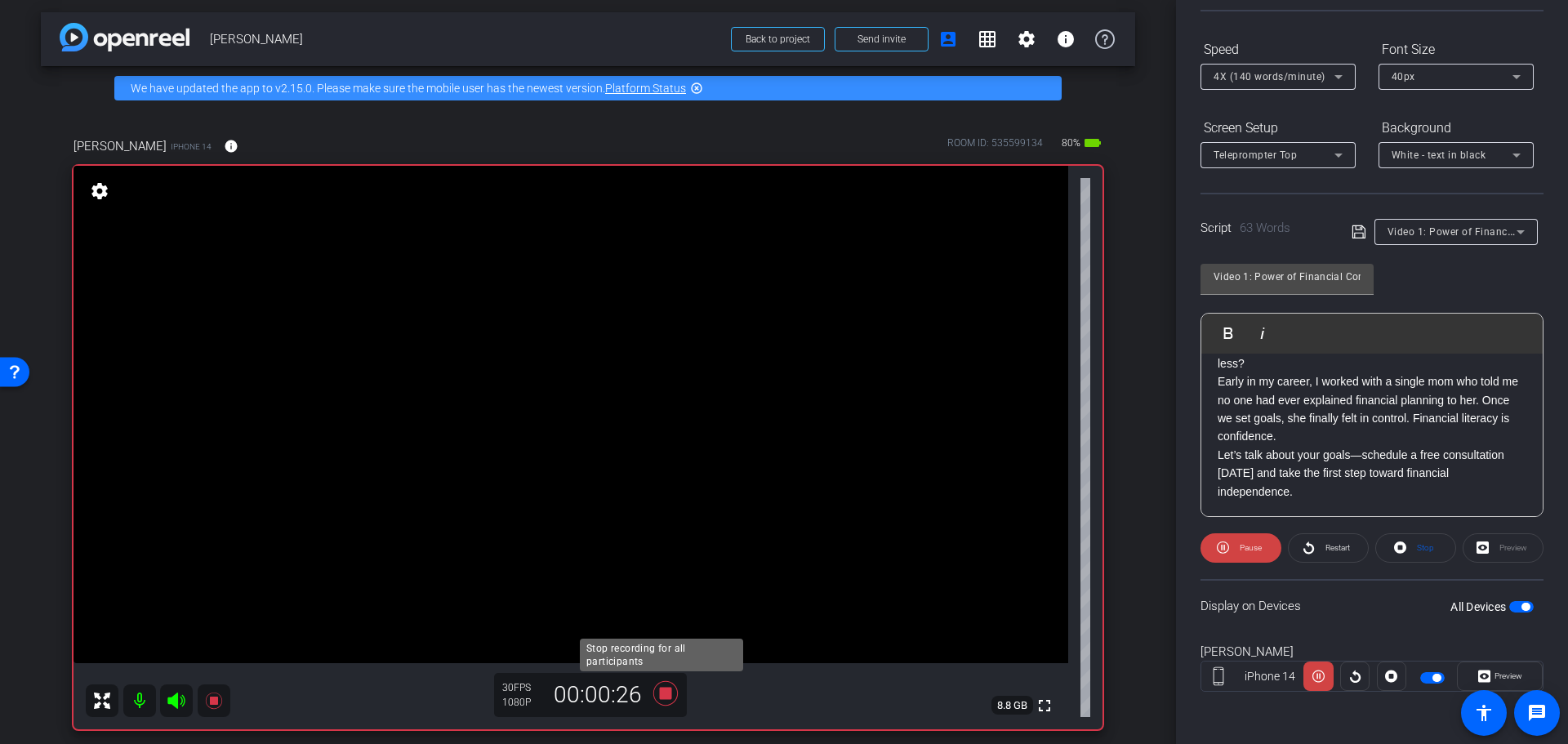
scroll to position [5, 0]
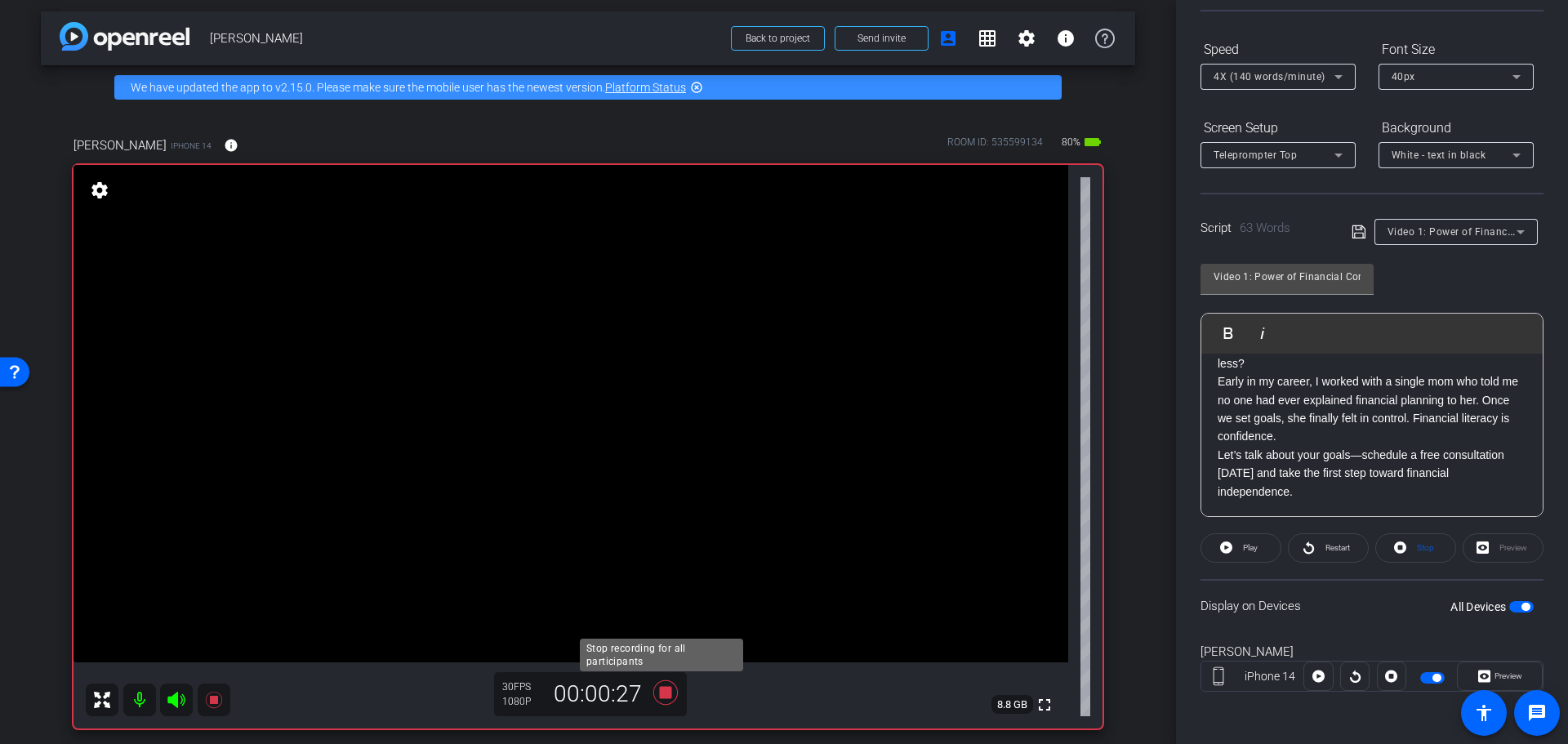
click at [664, 687] on icon at bounding box center [665, 692] width 25 height 25
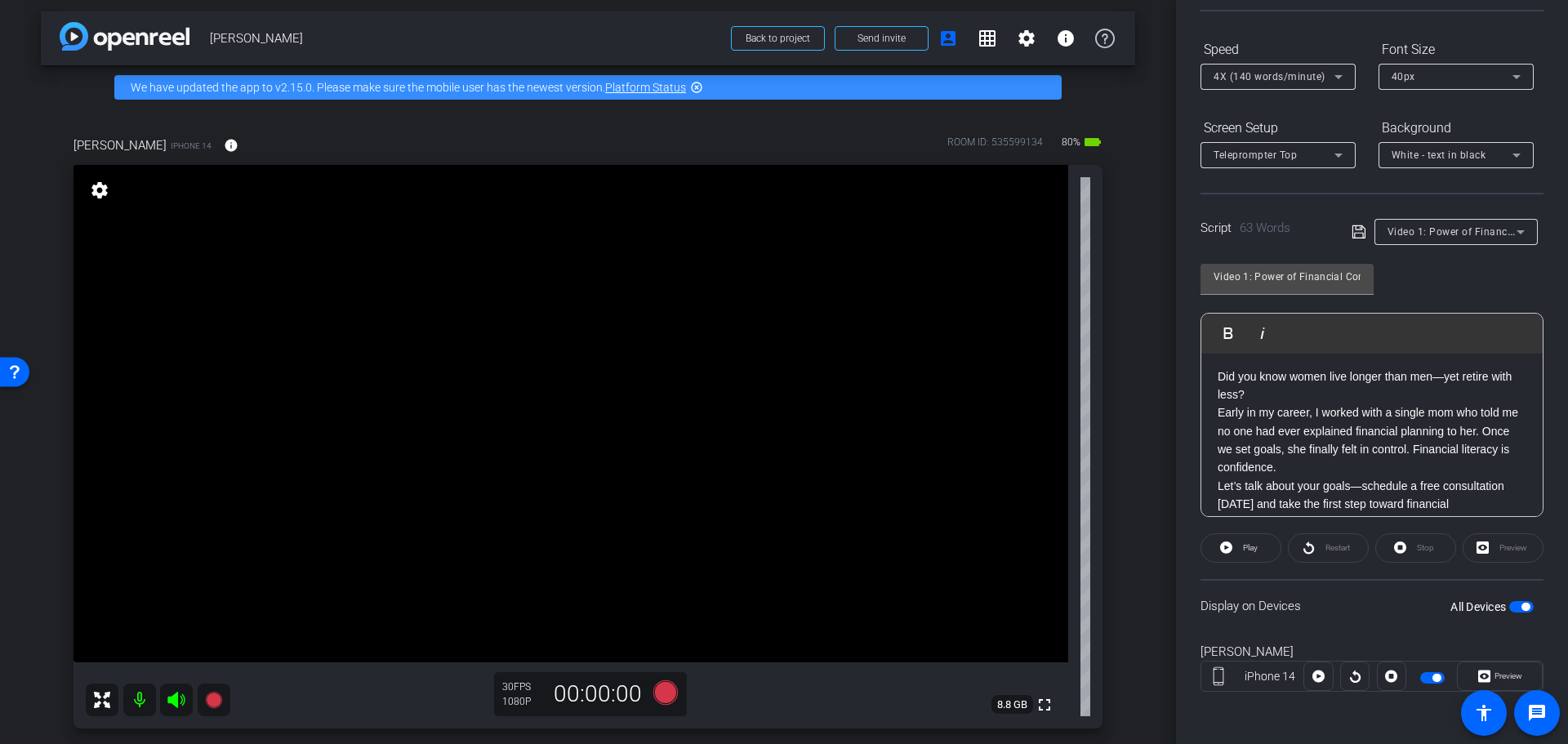
scroll to position [0, 0]
click at [661, 689] on icon at bounding box center [665, 692] width 25 height 25
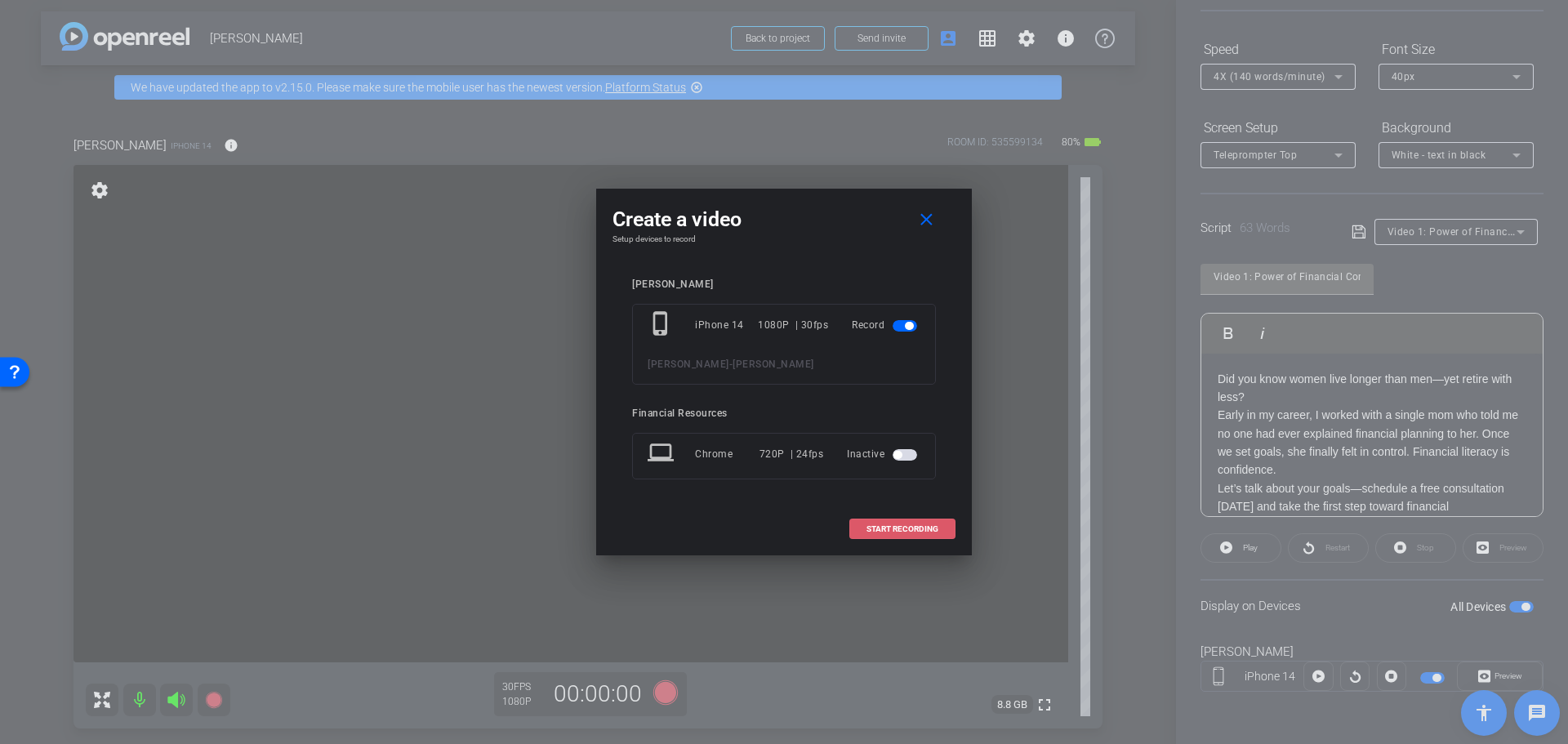
click at [898, 530] on span "START RECORDING" at bounding box center [902, 529] width 71 height 8
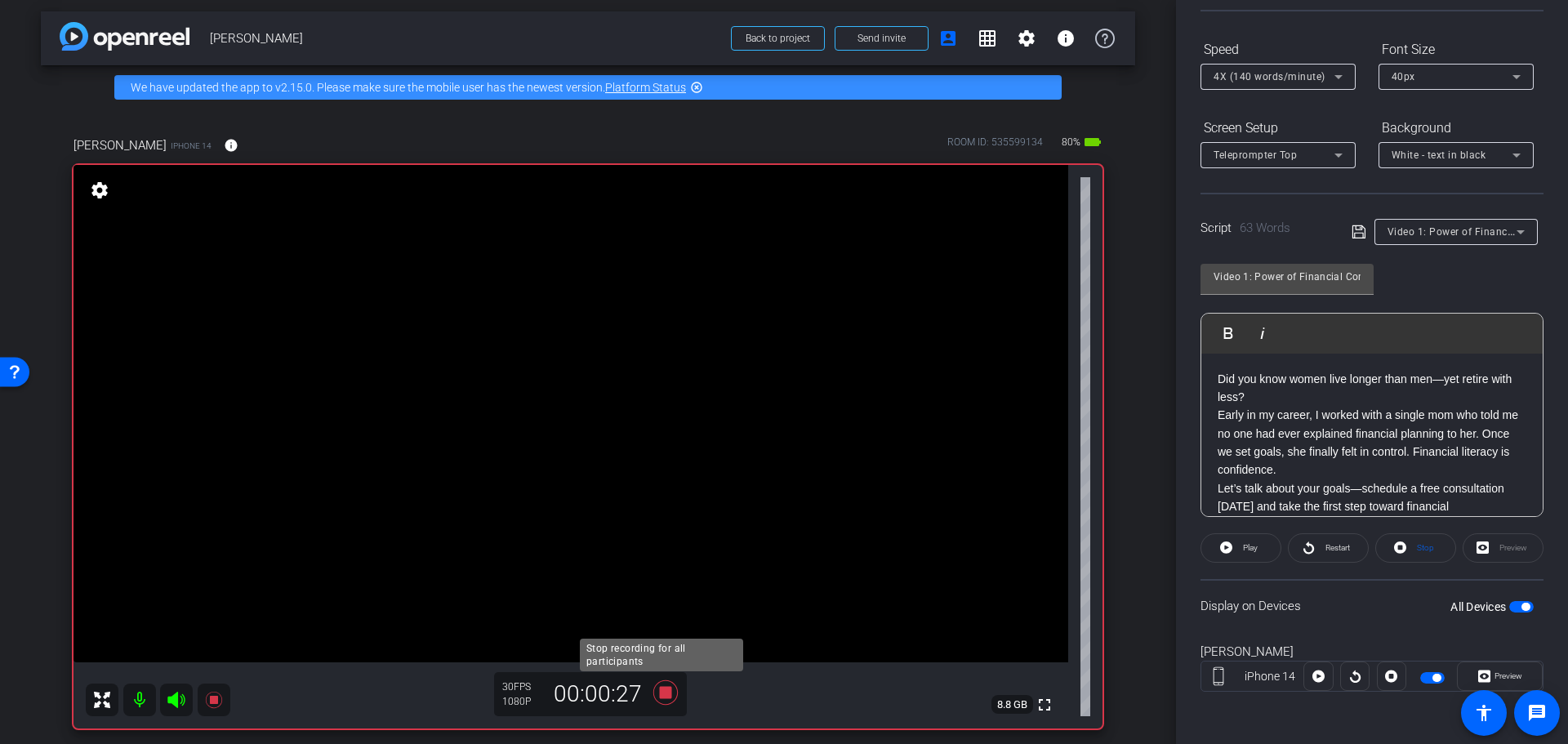
click at [659, 687] on icon at bounding box center [664, 692] width 39 height 30
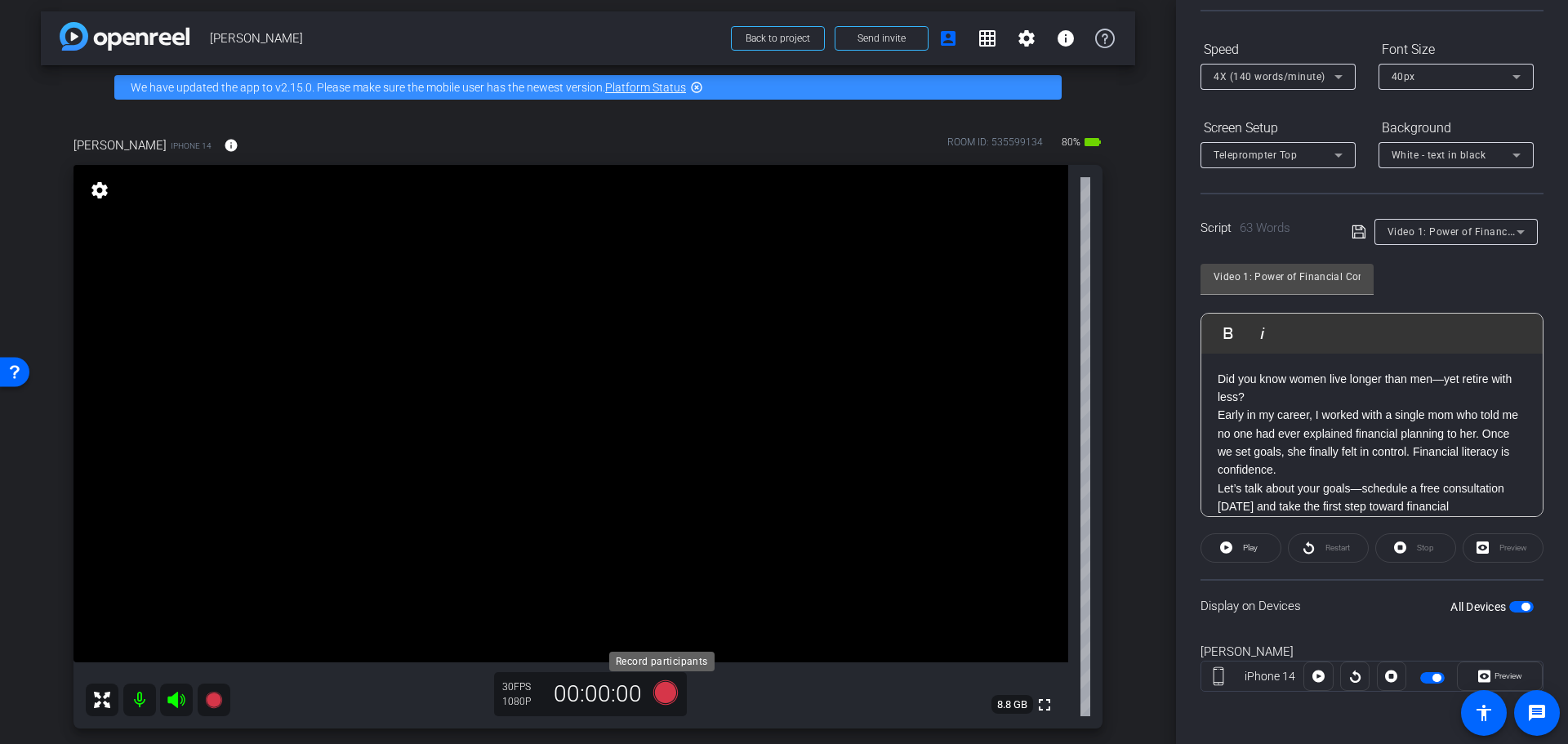
click at [663, 689] on icon at bounding box center [665, 692] width 25 height 25
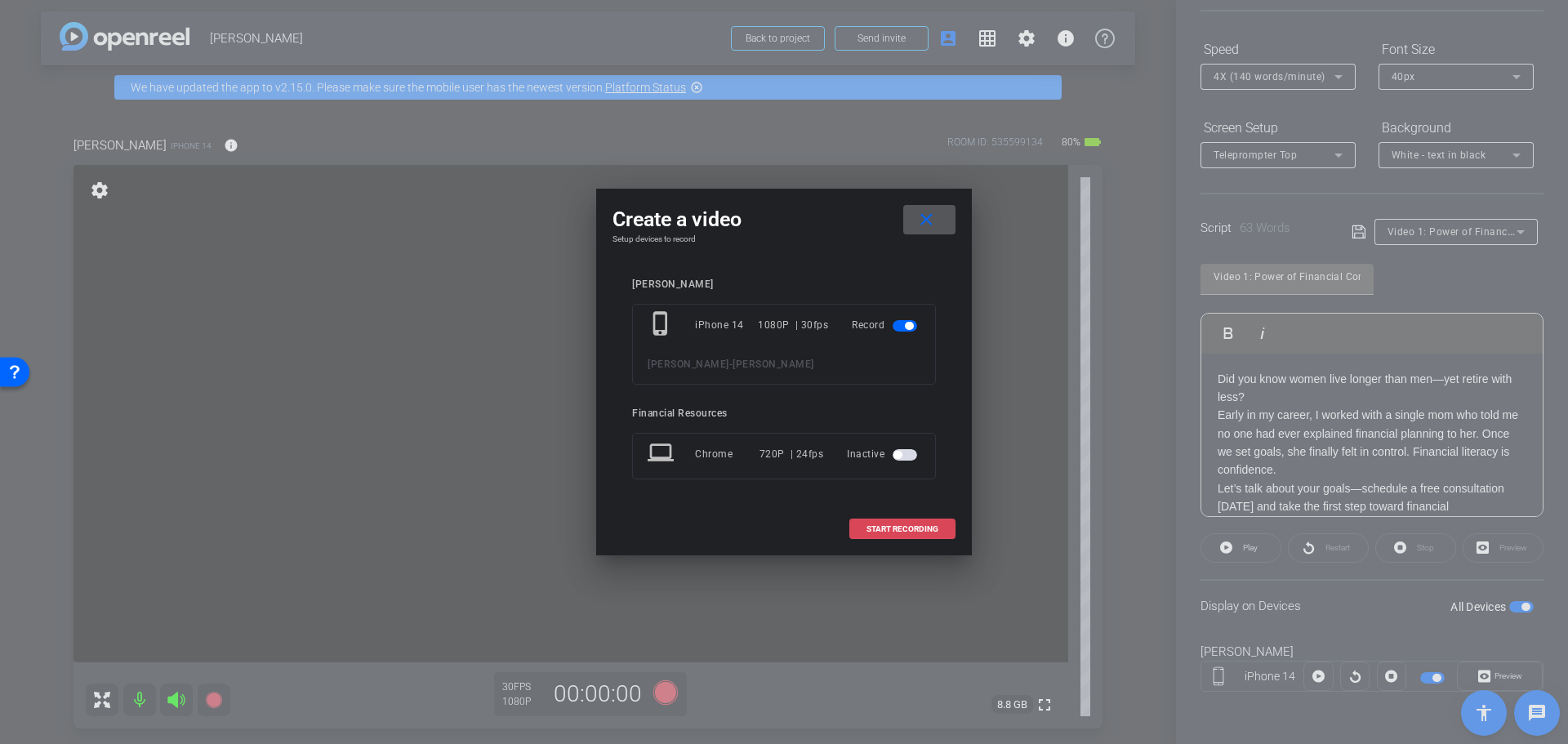
click at [911, 527] on span "START RECORDING" at bounding box center [902, 529] width 71 height 8
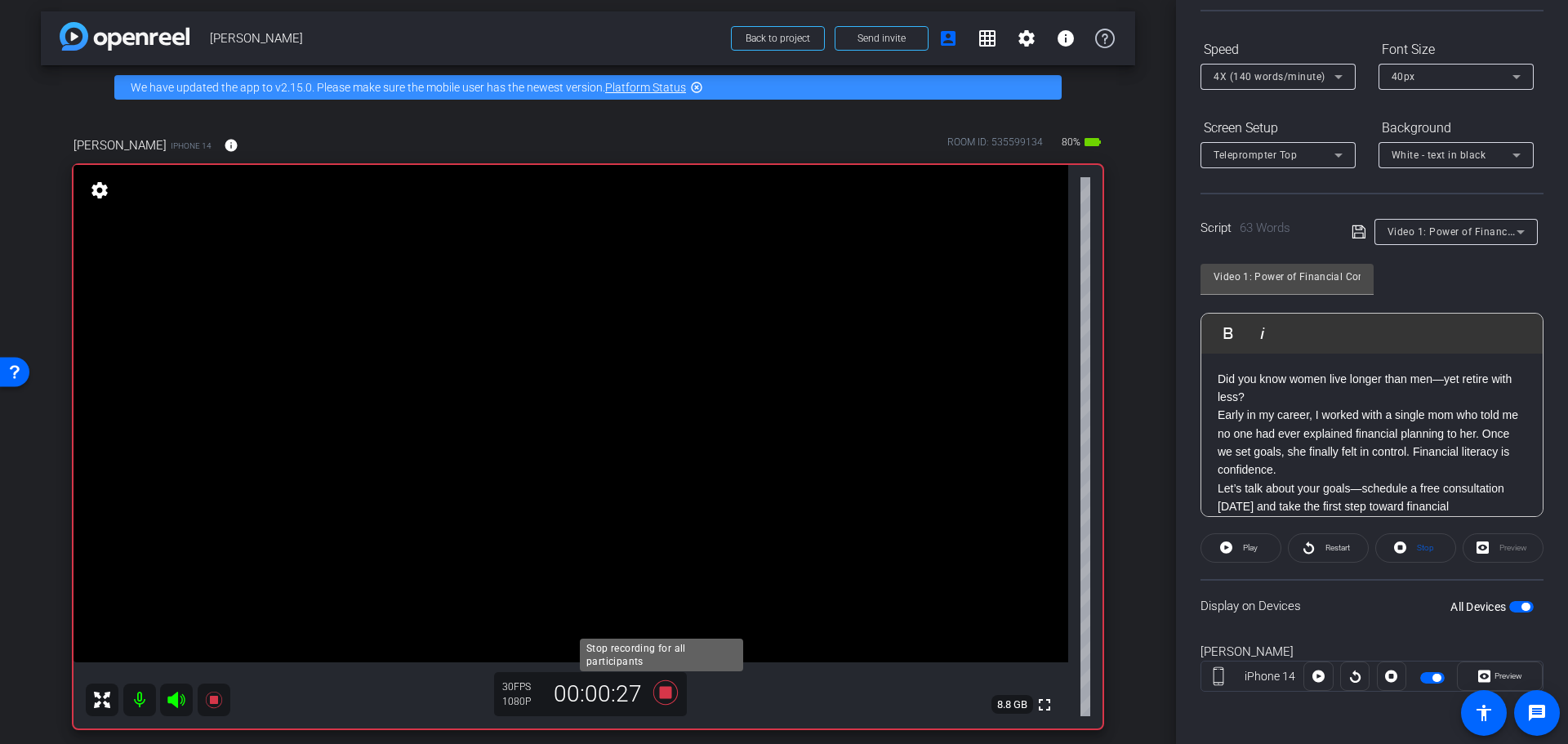
click at [659, 686] on icon at bounding box center [664, 692] width 39 height 30
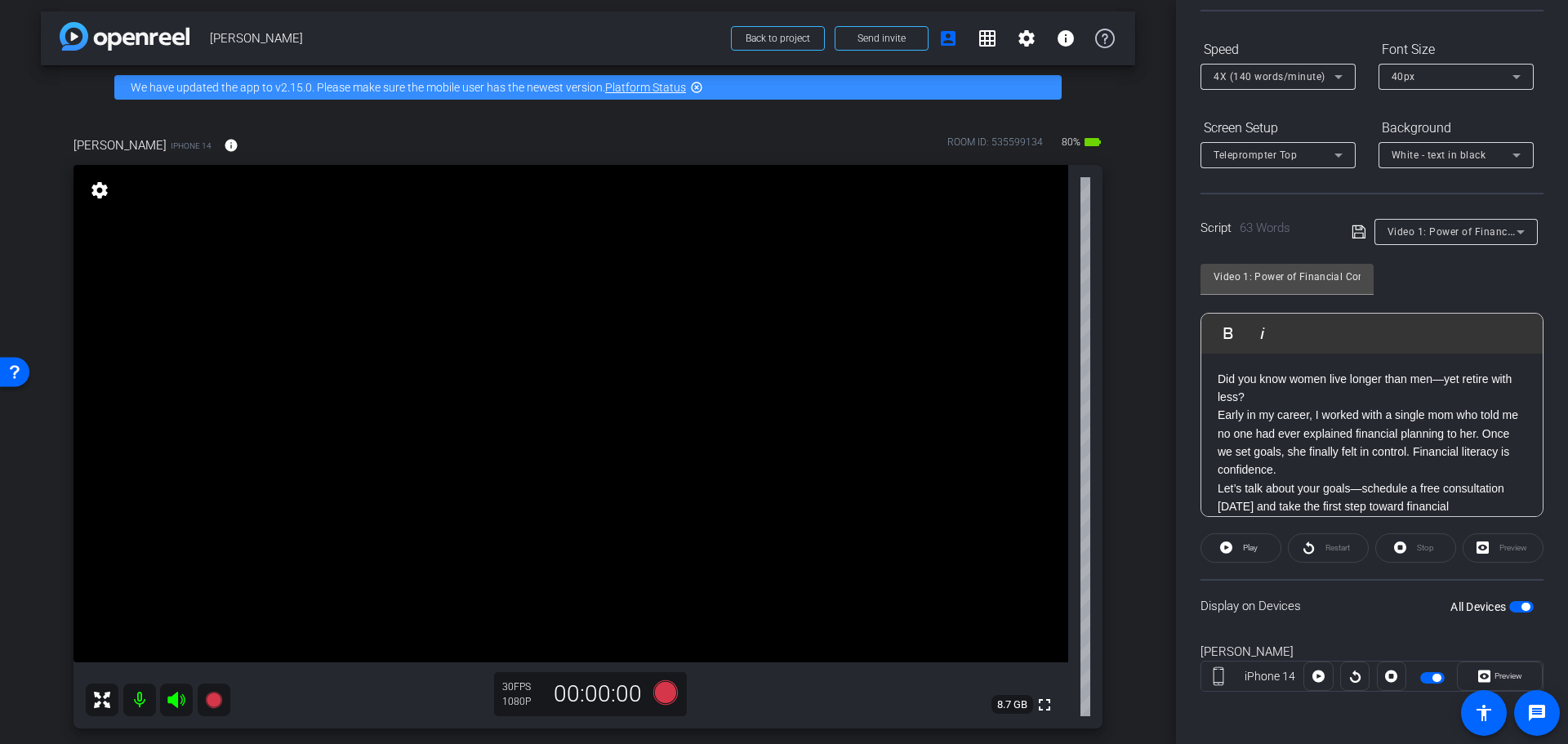
drag, startPoint x: 661, startPoint y: 691, endPoint x: 953, endPoint y: 667, distance: 293.0
click at [723, 712] on div "[PERSON_NAME] iPhone 14 info ROOM ID: 535599134 80% battery_std fullscreen sett…" at bounding box center [588, 427] width 1029 height 603
click at [1214, 373] on div "Did you know women live longer than men—yet retire with less? Early in my caree…" at bounding box center [1371, 452] width 342 height 198
click at [1213, 485] on div "SMILE: Did you know women live longer than men—yet retire with less? Early in m…" at bounding box center [1371, 452] width 342 height 198
click at [1508, 608] on span "button" at bounding box center [1520, 607] width 25 height 12
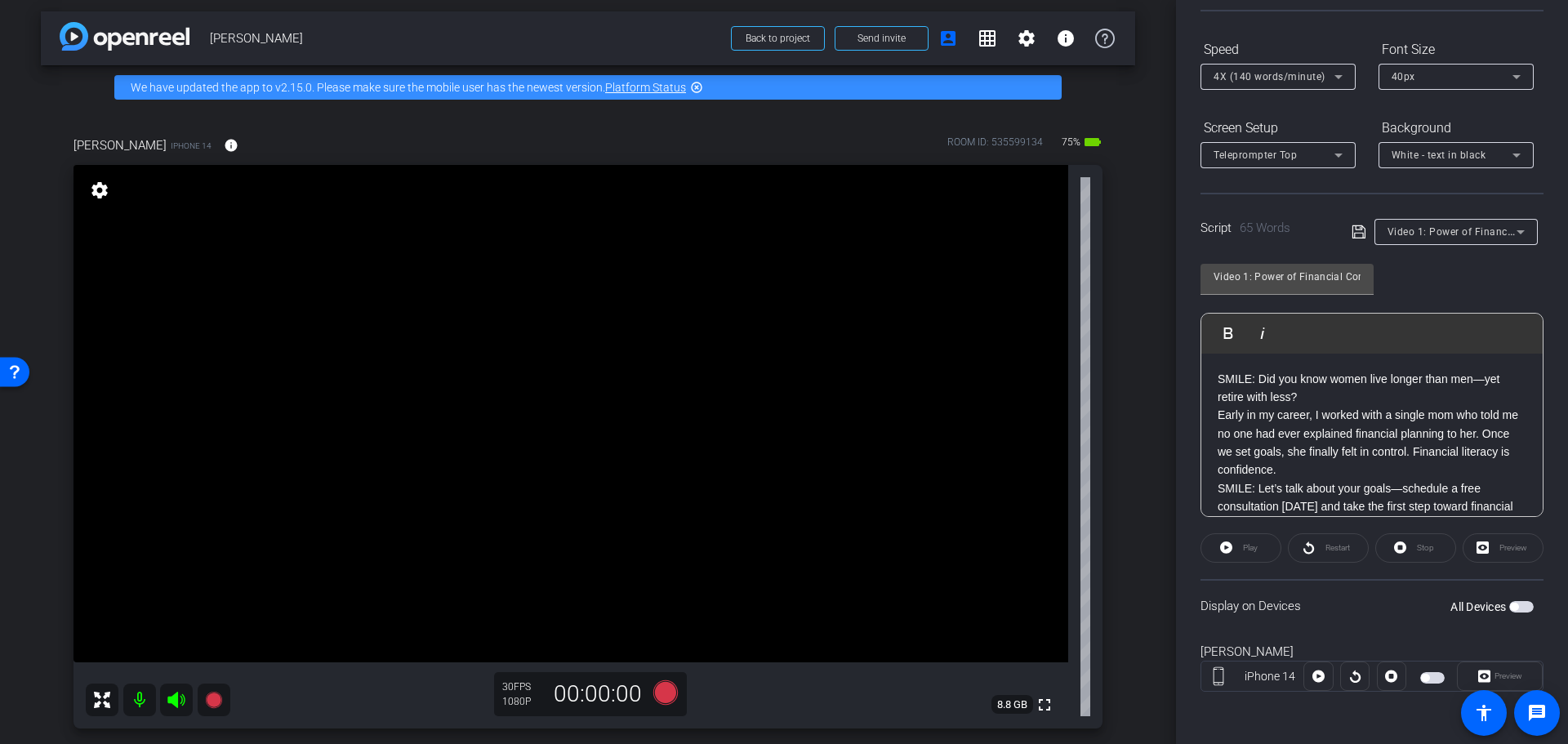
click at [1517, 606] on span "button" at bounding box center [1520, 607] width 25 height 12
click at [660, 691] on icon at bounding box center [665, 692] width 25 height 25
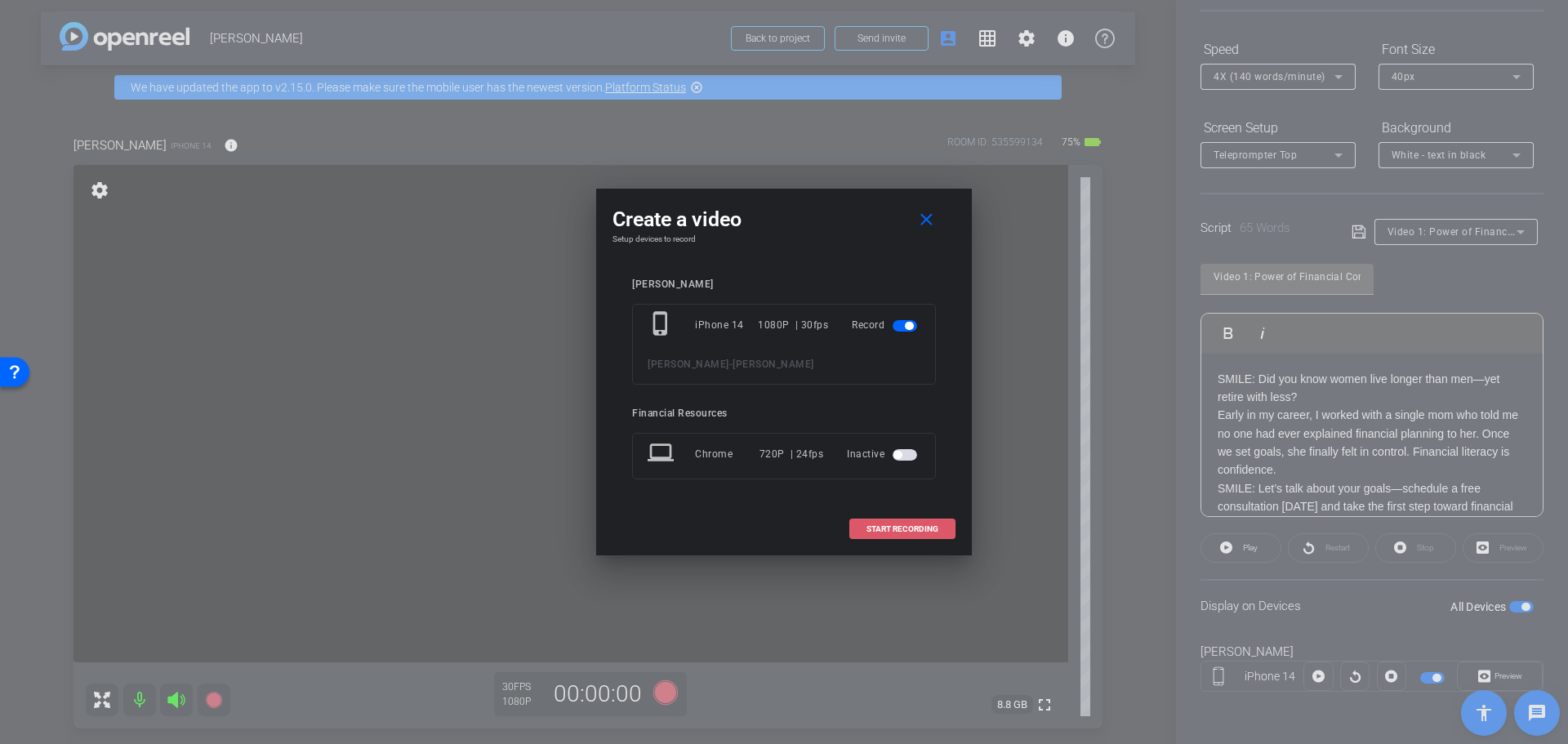
click at [909, 525] on span "START RECORDING" at bounding box center [902, 529] width 71 height 8
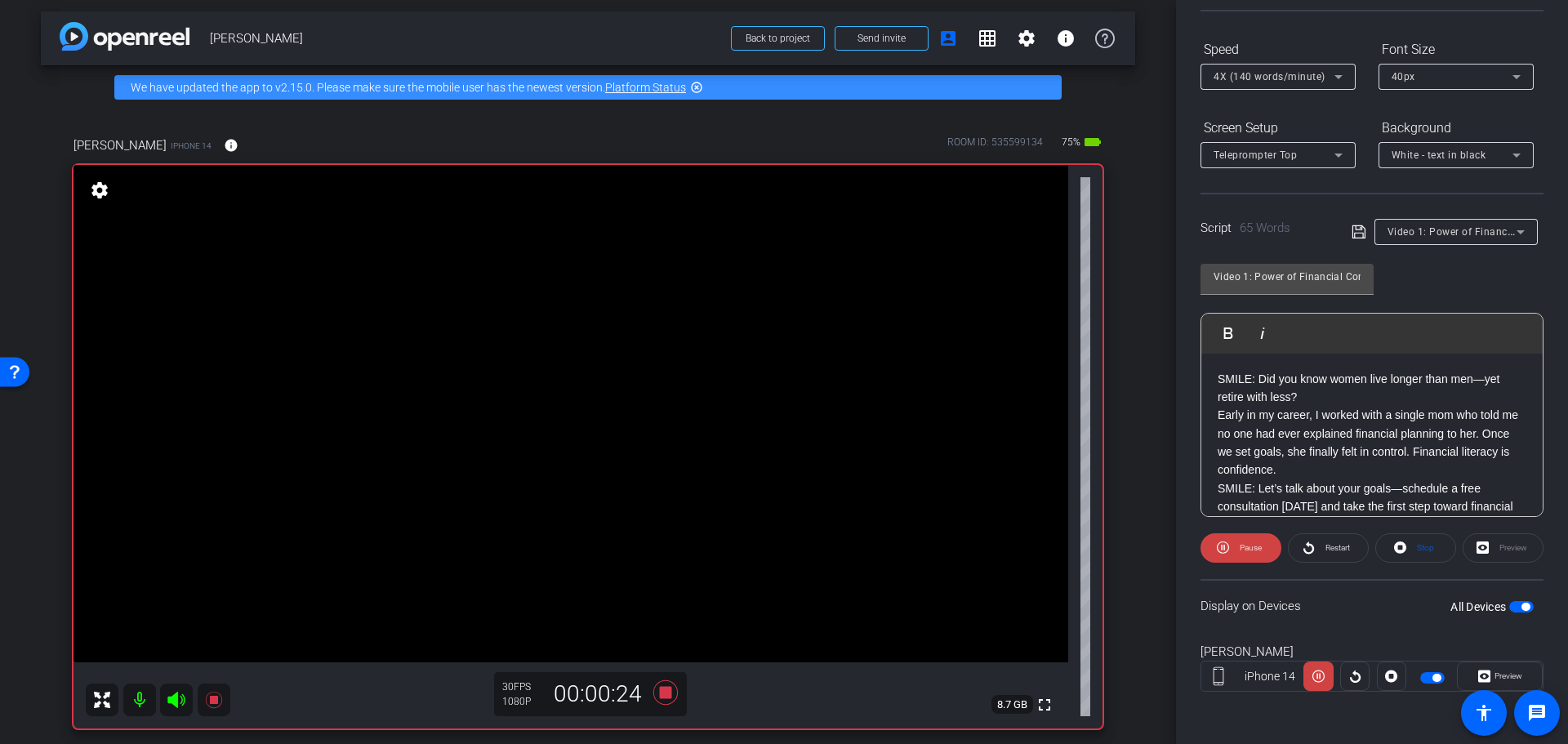
scroll to position [34, 0]
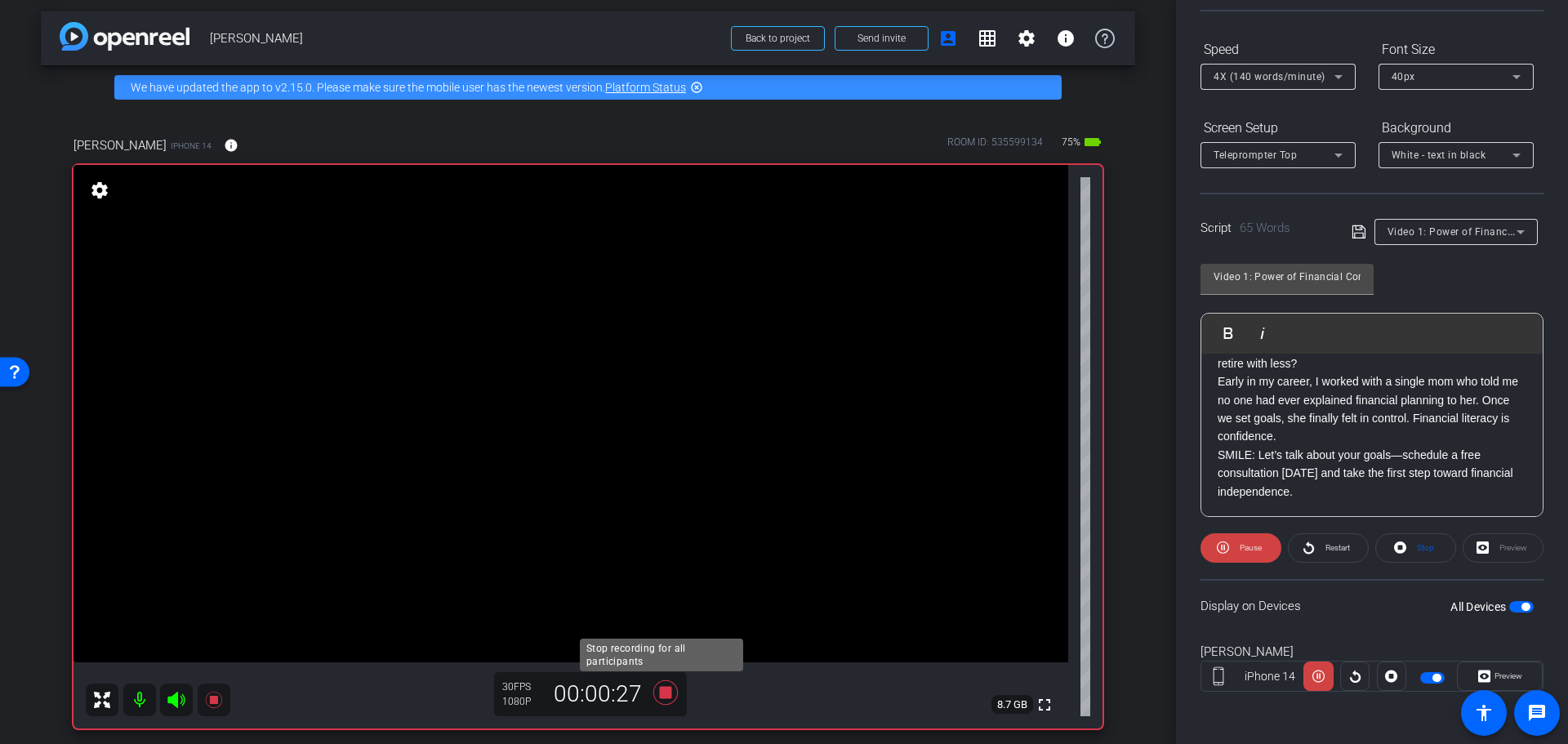
drag, startPoint x: 662, startPoint y: 688, endPoint x: 843, endPoint y: 707, distance: 182.0
click at [685, 684] on div "[PERSON_NAME] iPhone 14 info ROOM ID: 535599134 75% battery_std fullscreen sett…" at bounding box center [588, 427] width 1029 height 603
click at [657, 688] on icon at bounding box center [665, 692] width 25 height 25
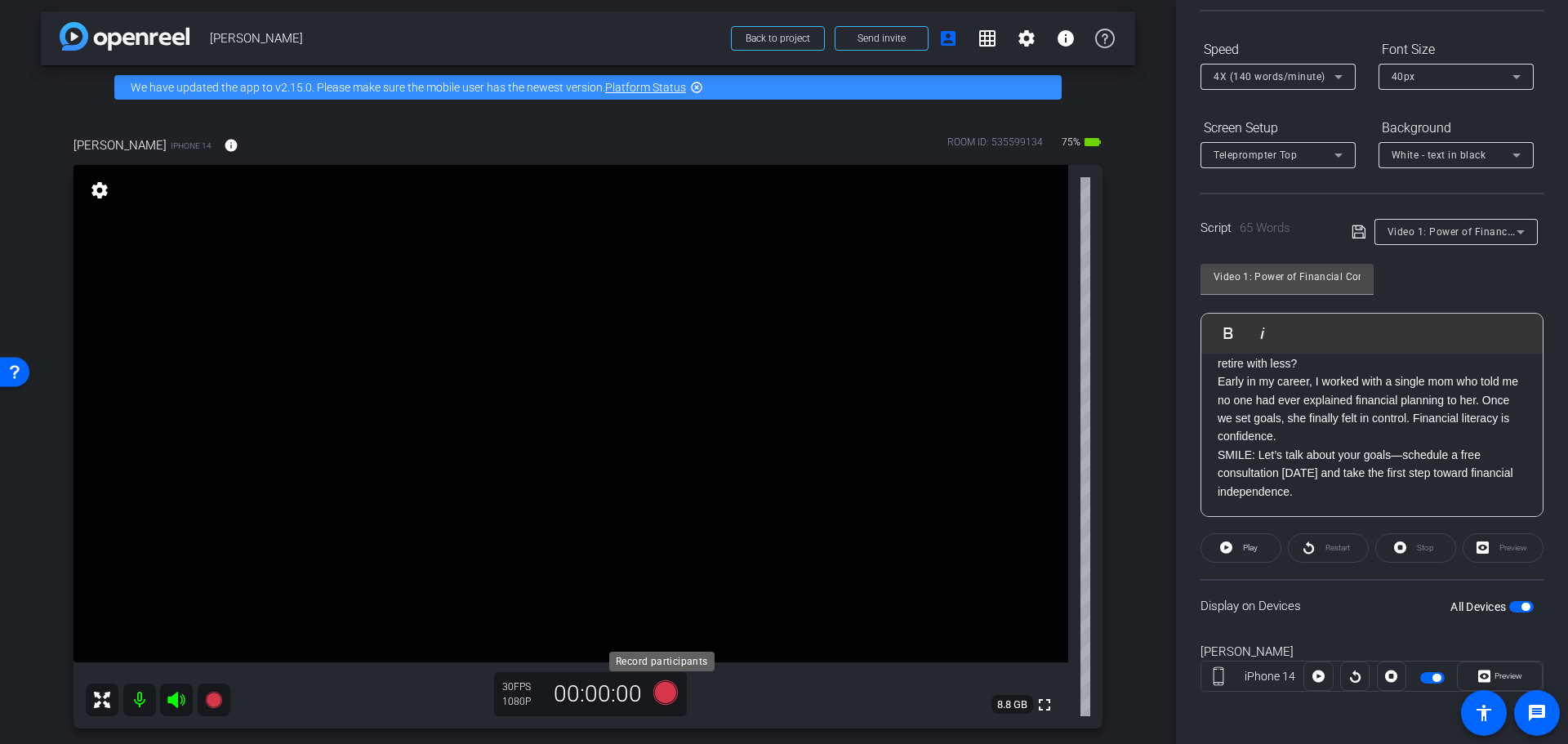
click at [662, 695] on icon at bounding box center [665, 692] width 25 height 25
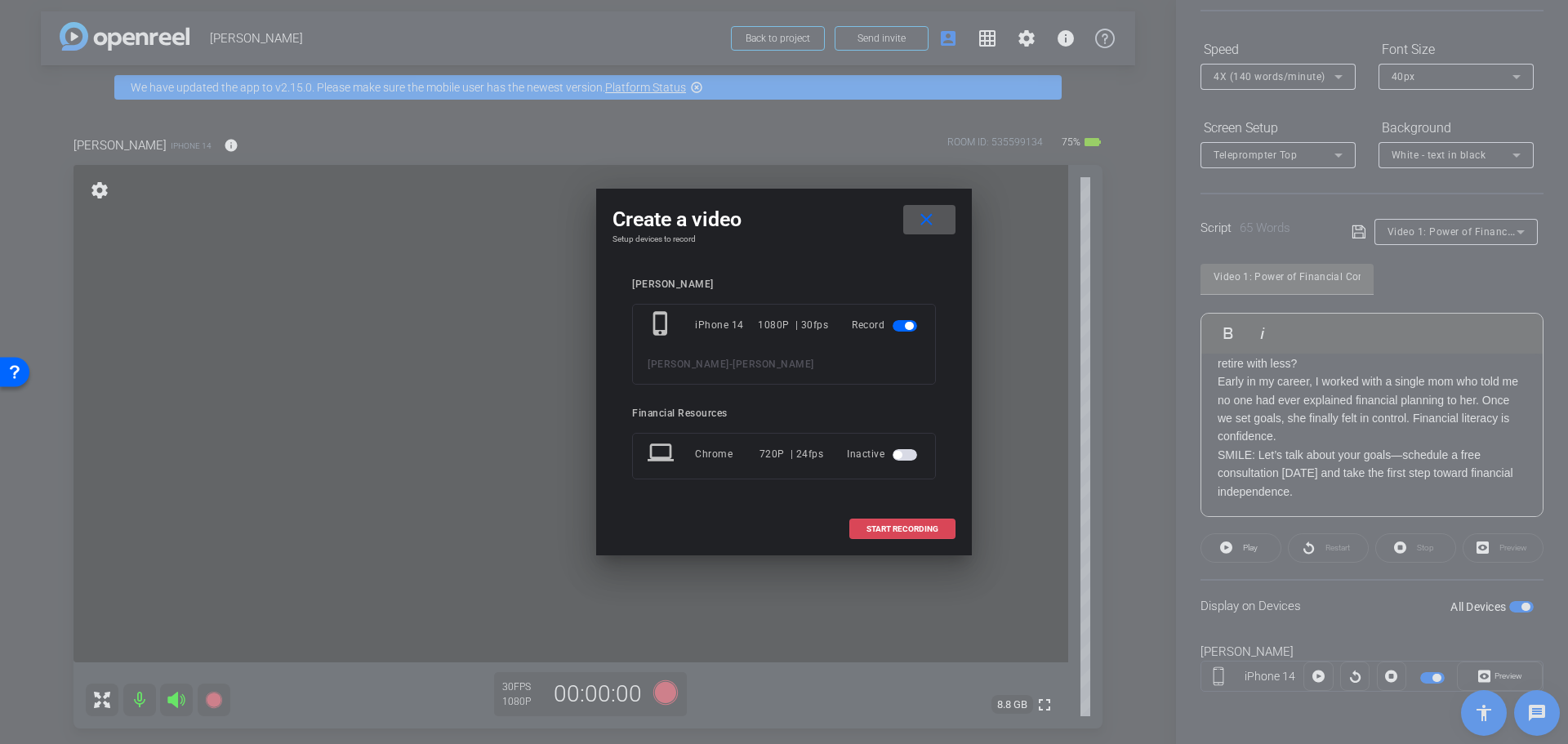
click at [905, 525] on span "START RECORDING" at bounding box center [902, 529] width 71 height 8
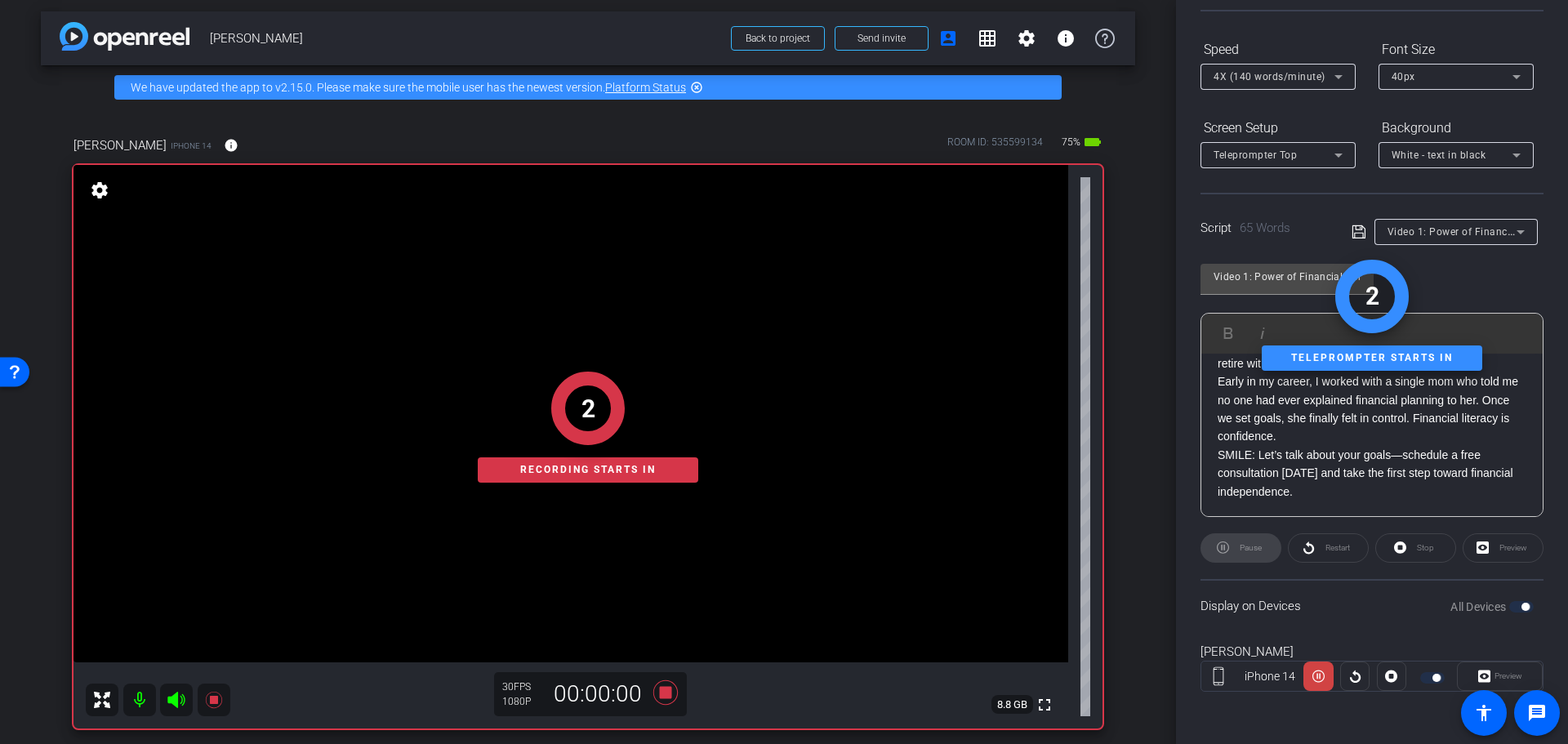
scroll to position [0, 0]
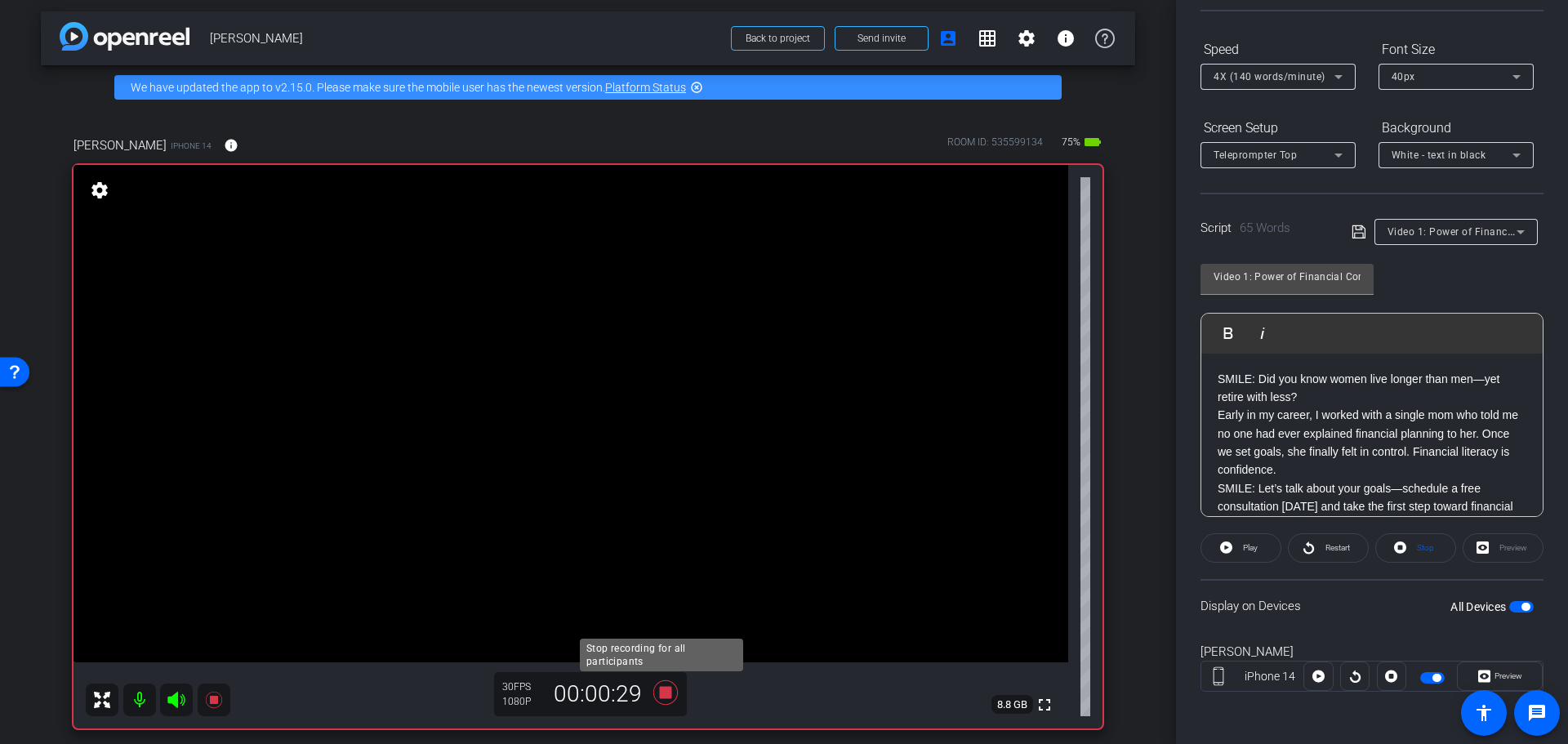
click at [659, 696] on icon at bounding box center [665, 692] width 25 height 25
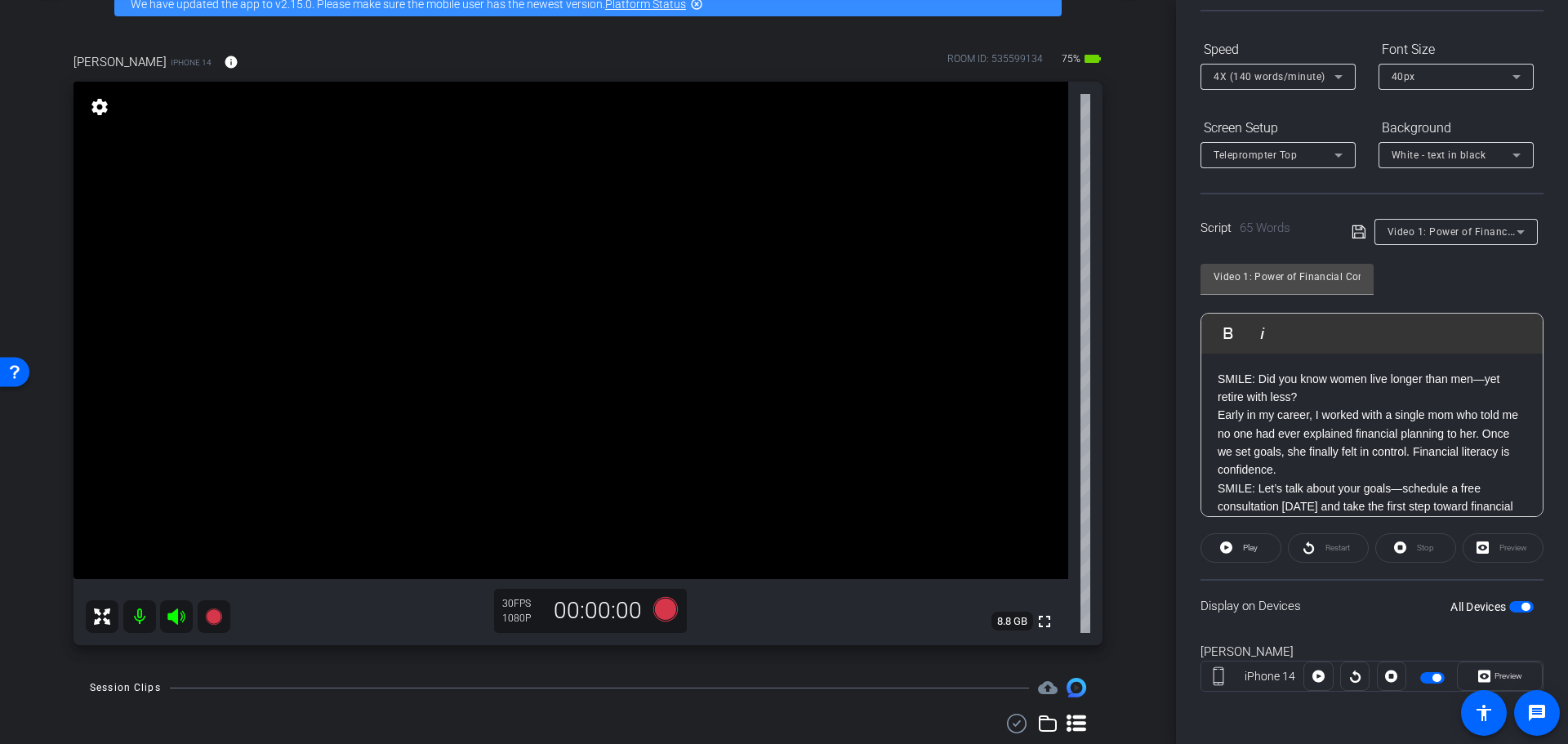
scroll to position [87, 0]
click at [1239, 473] on p "Early in my career, I worked with a single mom who told me no one had ever expl…" at bounding box center [1371, 443] width 309 height 74
click at [1265, 465] on p "Early in my career, I worked with a single mom who told me no one had ever expl…" at bounding box center [1371, 443] width 309 height 74
click at [661, 614] on icon at bounding box center [665, 610] width 25 height 25
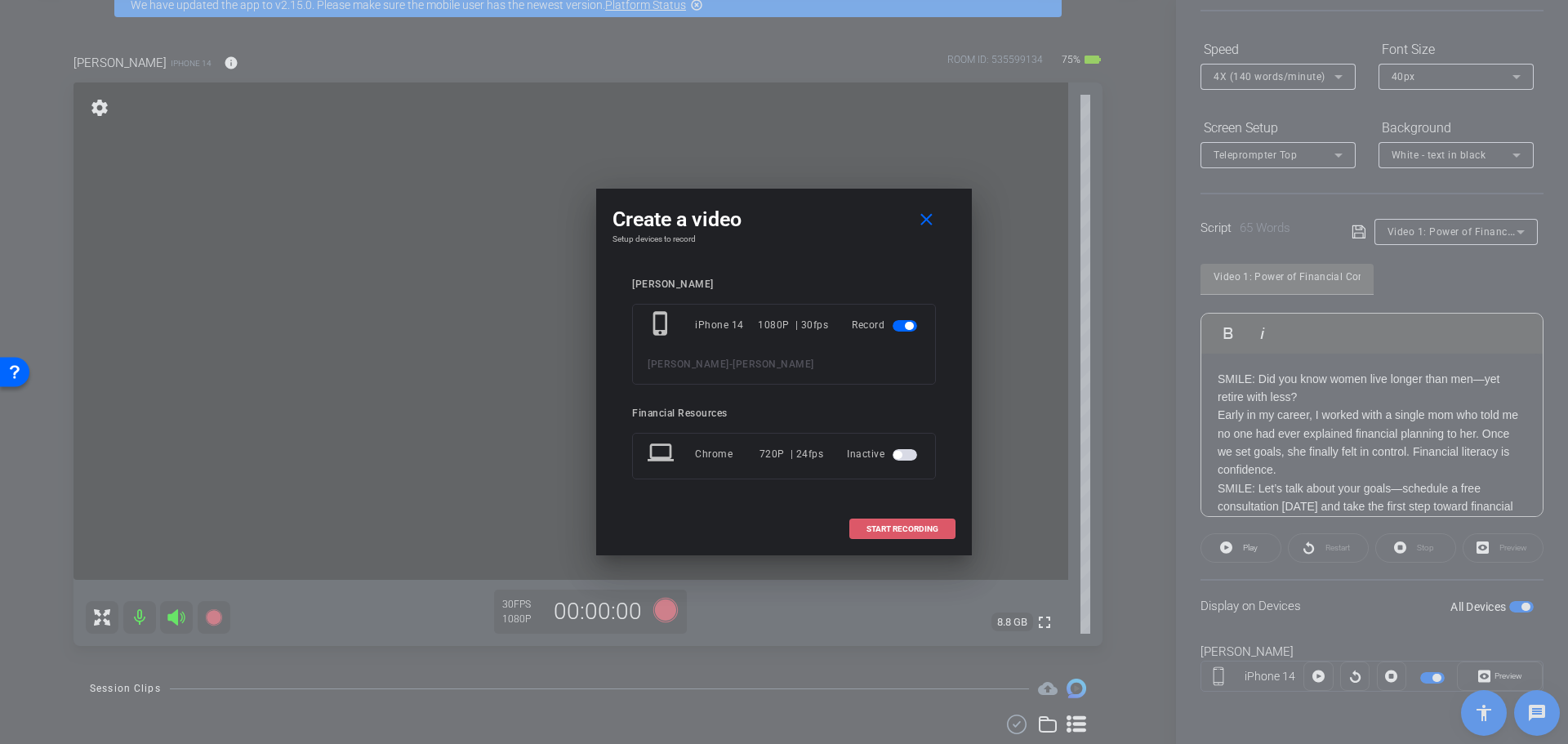
click at [907, 532] on span "START RECORDING" at bounding box center [902, 529] width 71 height 8
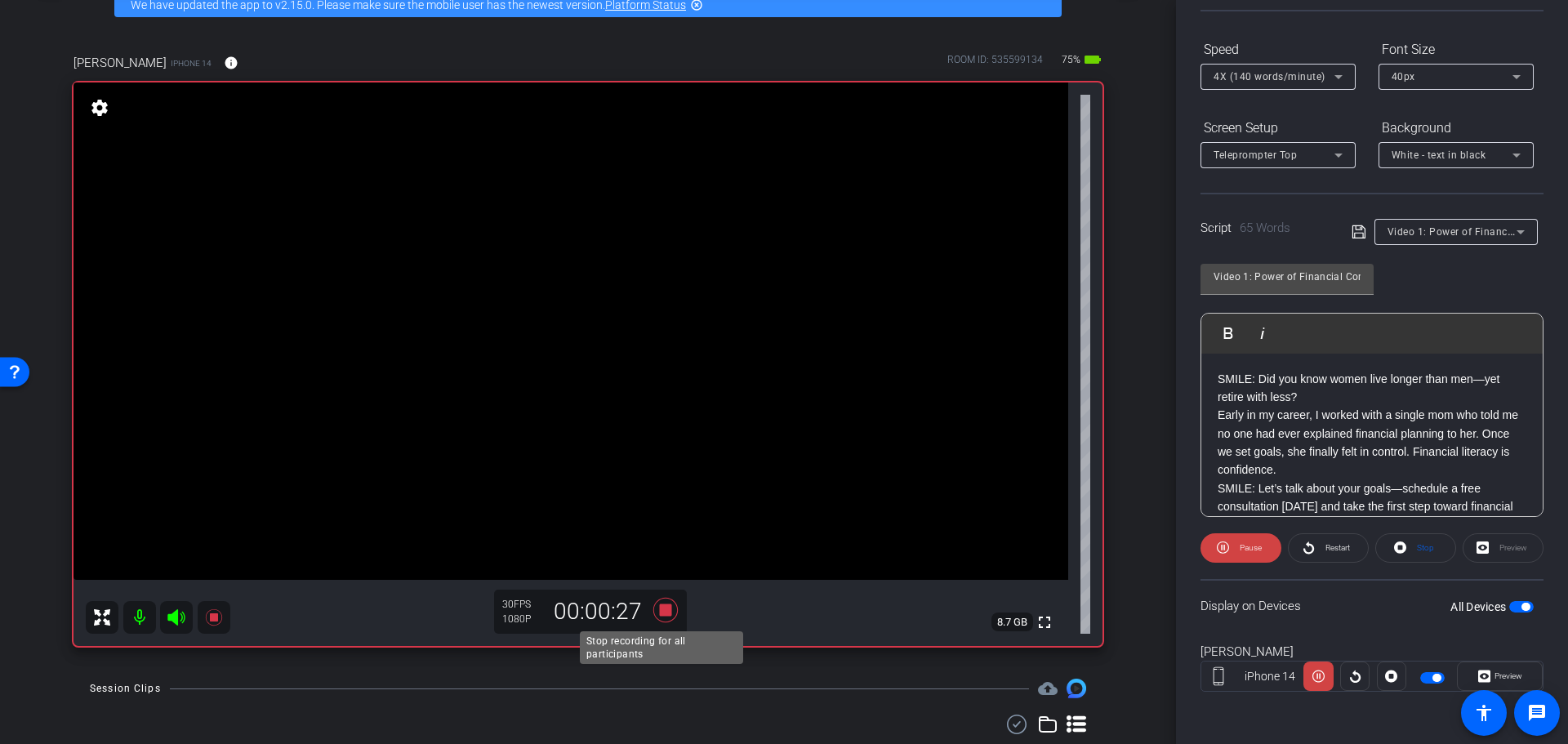
click at [657, 609] on icon at bounding box center [665, 610] width 25 height 25
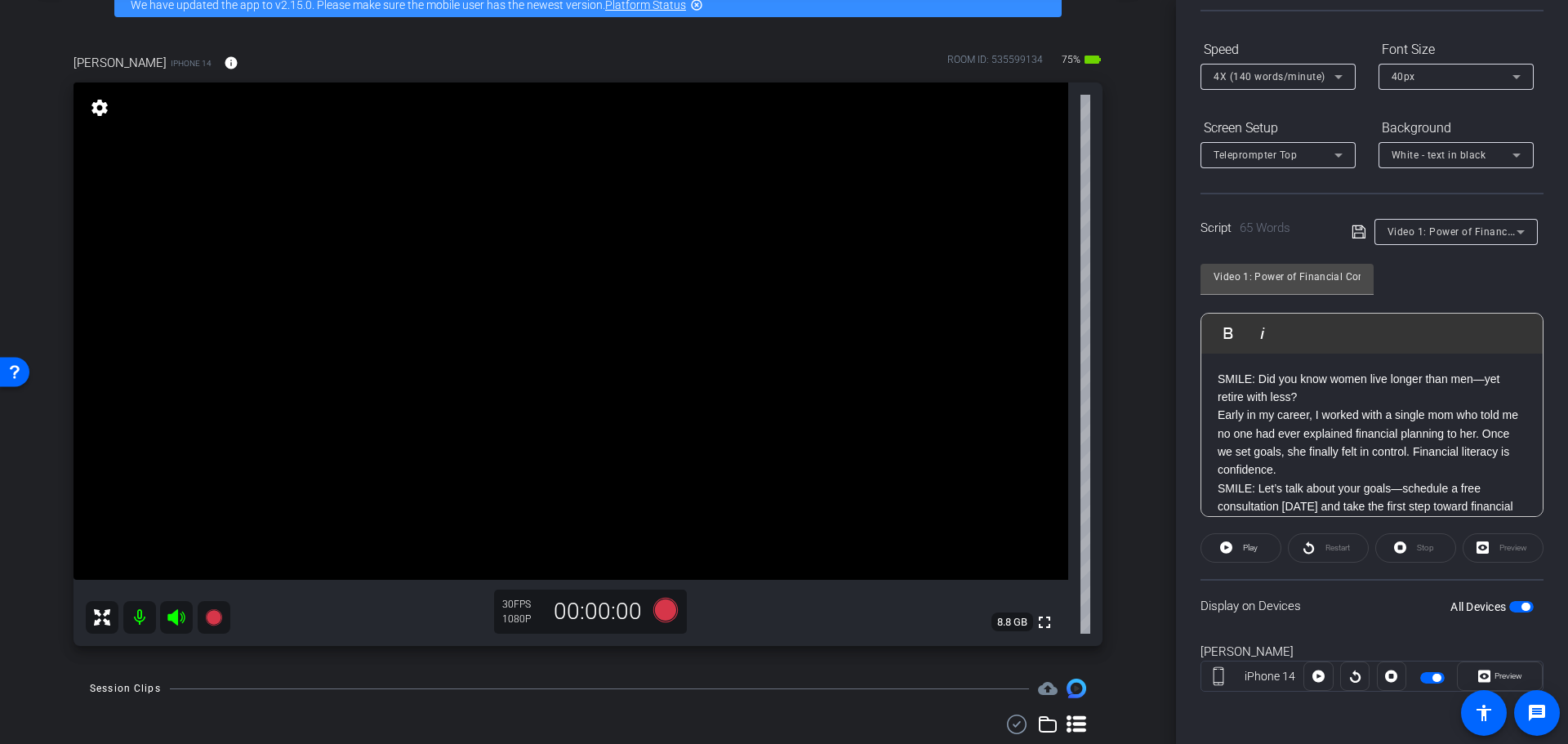
click at [1334, 416] on p "Early in my career, I worked with a single mom who told me no one had ever expl…" at bounding box center [1371, 443] width 309 height 74
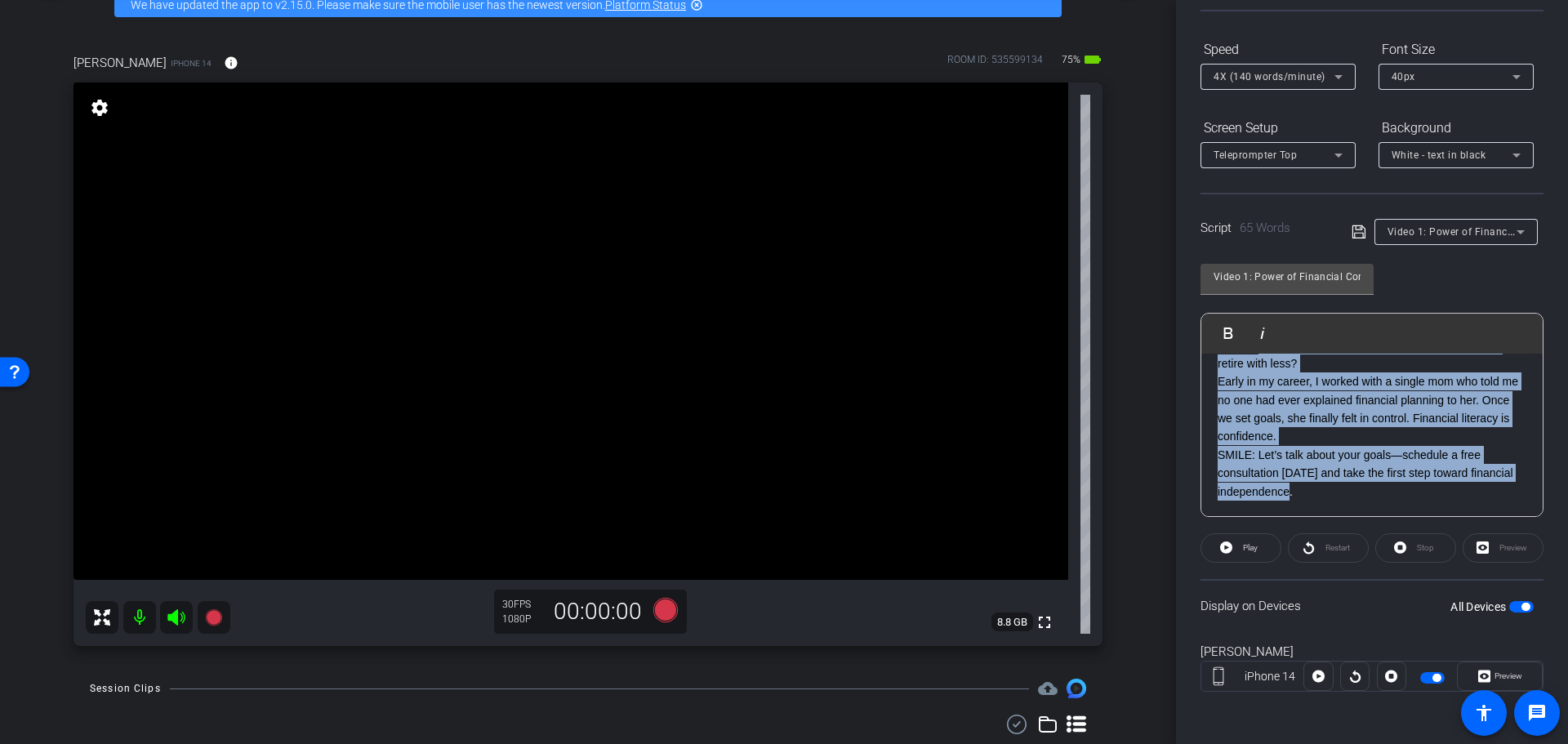
scroll to position [35, 0]
drag, startPoint x: 1258, startPoint y: 376, endPoint x: 1486, endPoint y: 505, distance: 262.0
click at [1486, 505] on div "SMILE: Did you know women live longer than men—yet retire with less? Early in m…" at bounding box center [1371, 417] width 342 height 198
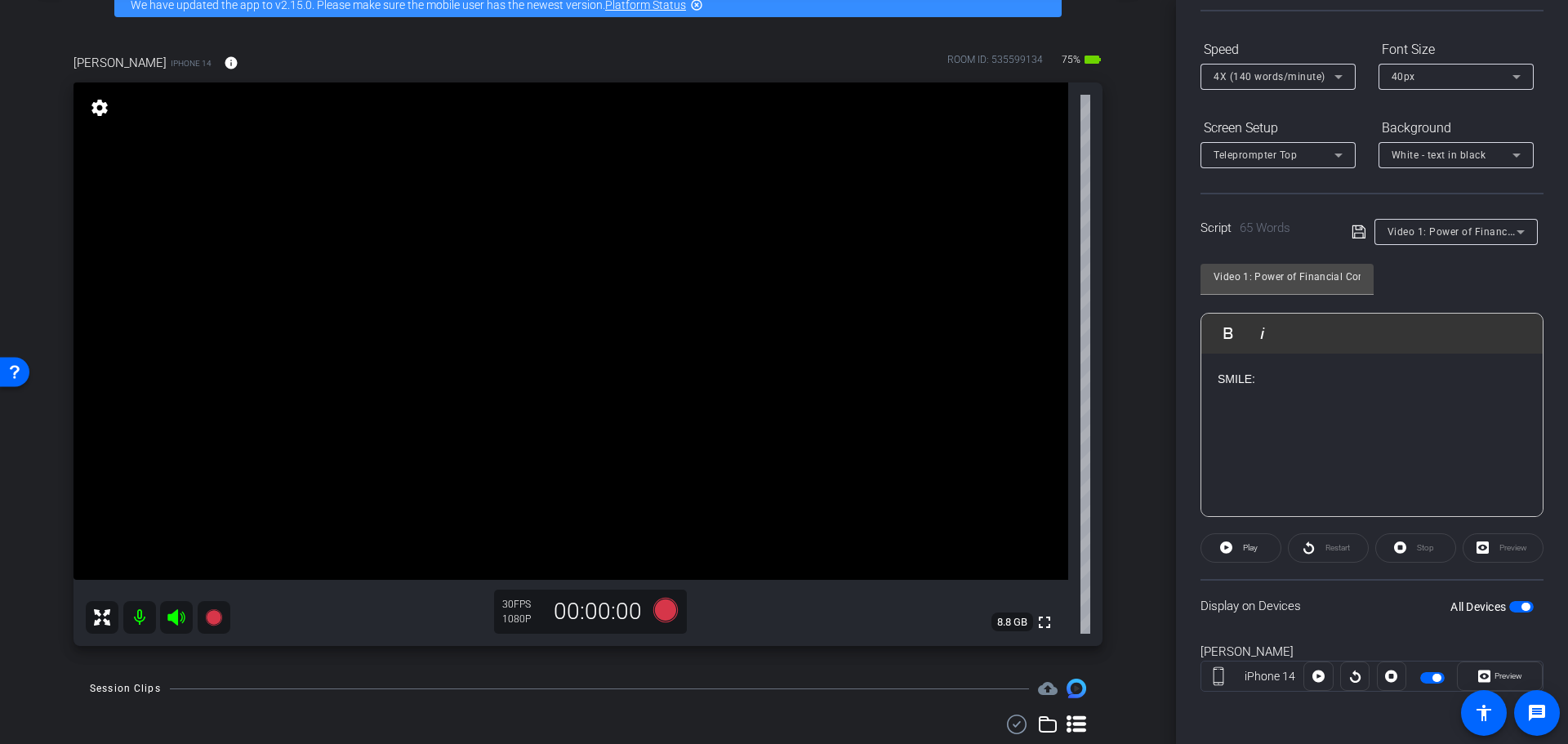
scroll to position [0, 0]
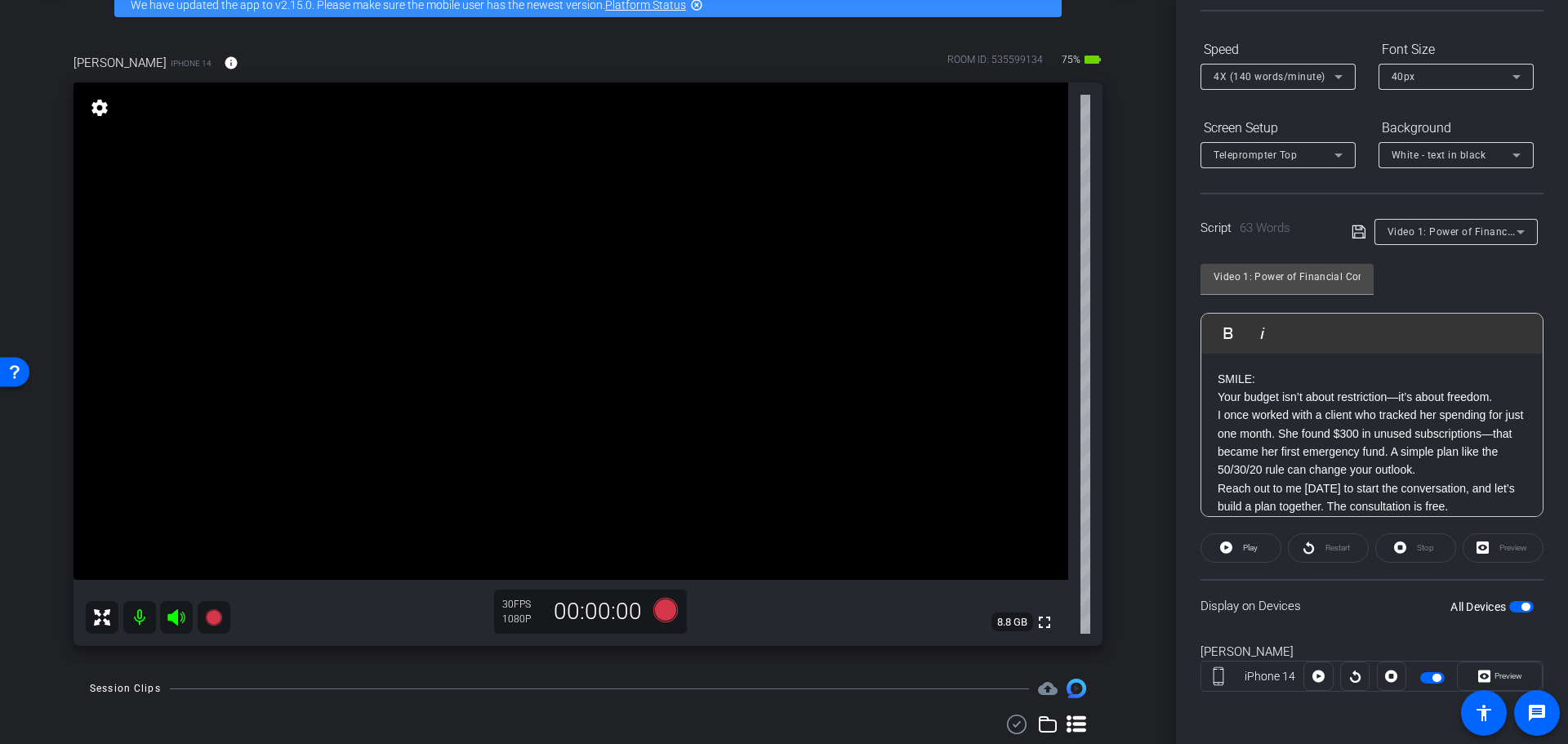
drag, startPoint x: 1217, startPoint y: 388, endPoint x: 1395, endPoint y: 380, distance: 178.2
click at [1226, 390] on p "Your budget isn’t about restriction—it’s about freedom." at bounding box center [1371, 397] width 309 height 18
drag, startPoint x: 1214, startPoint y: 417, endPoint x: 1369, endPoint y: 398, distance: 156.2
click at [1217, 415] on div "SMILE: Your budget isn’t about restriction—it’s about freedom. I once worked wi…" at bounding box center [1371, 443] width 342 height 179
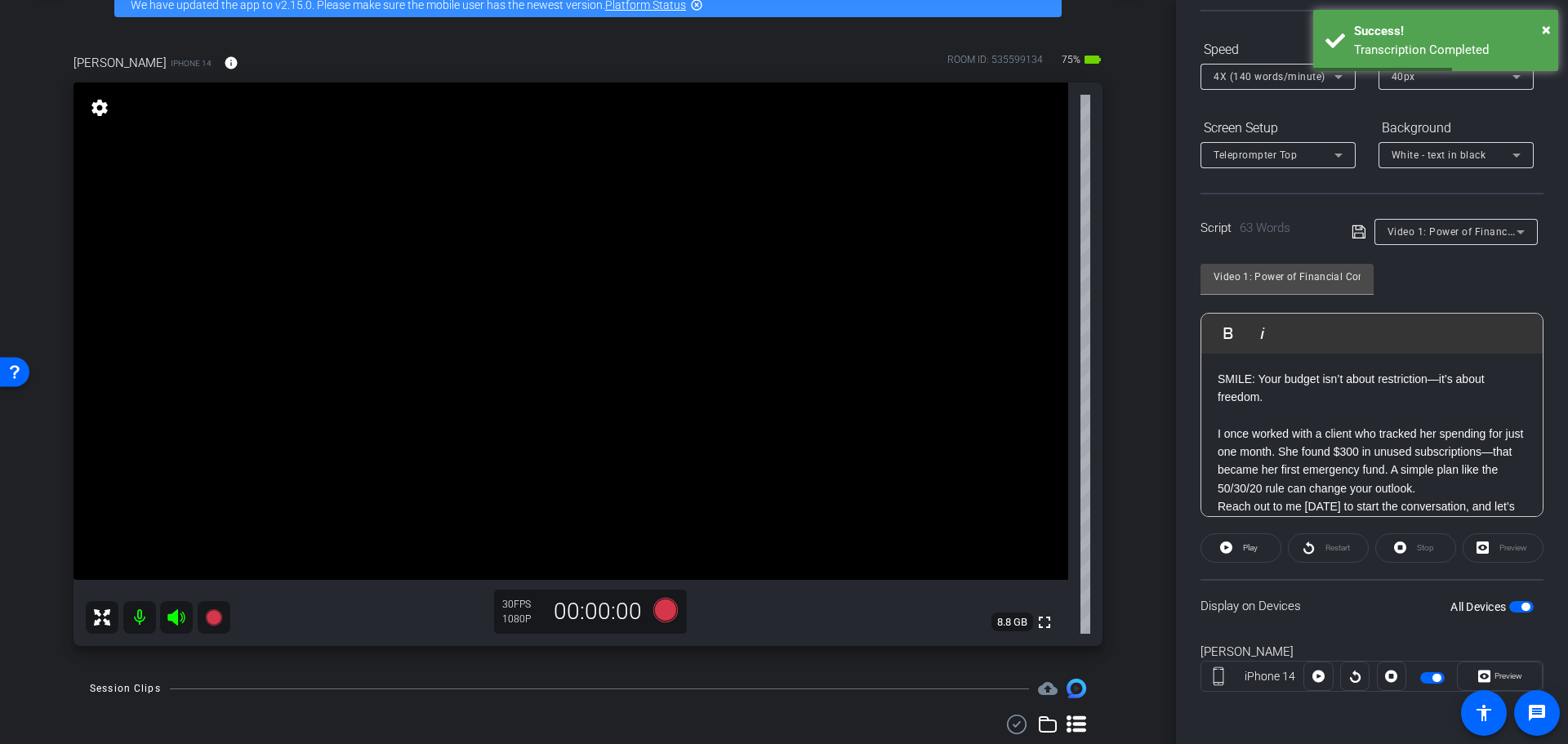
click at [1477, 487] on p "I once worked with a client who tracked her spending for just one month. She fo…" at bounding box center [1371, 462] width 309 height 74
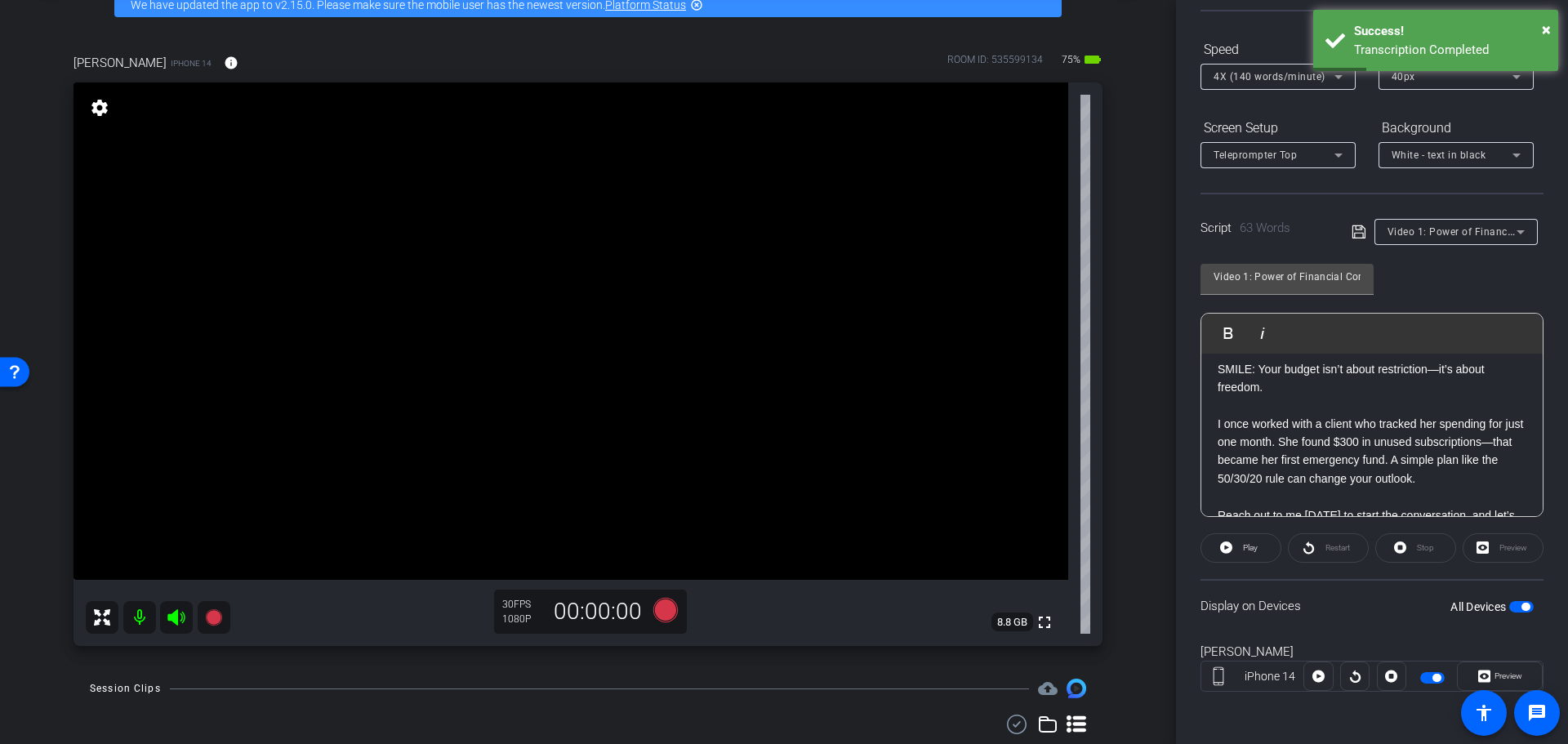
scroll to position [52, 0]
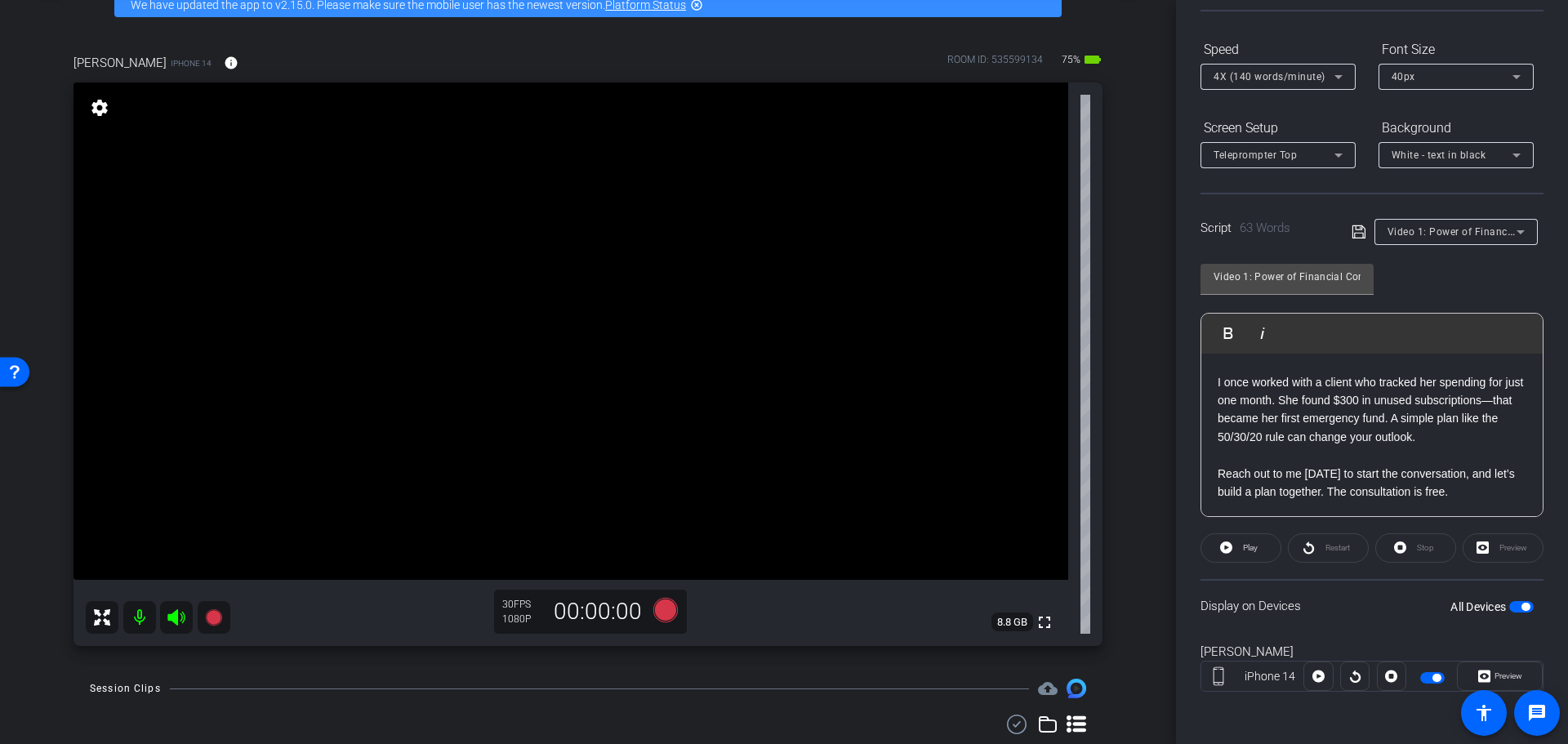
click at [1508, 606] on span "button" at bounding box center [1520, 607] width 25 height 12
click at [1513, 604] on span "button" at bounding box center [1520, 607] width 25 height 12
click at [1326, 433] on p "I once worked with a client who tracked her spending for just one month. She fo…" at bounding box center [1371, 410] width 309 height 74
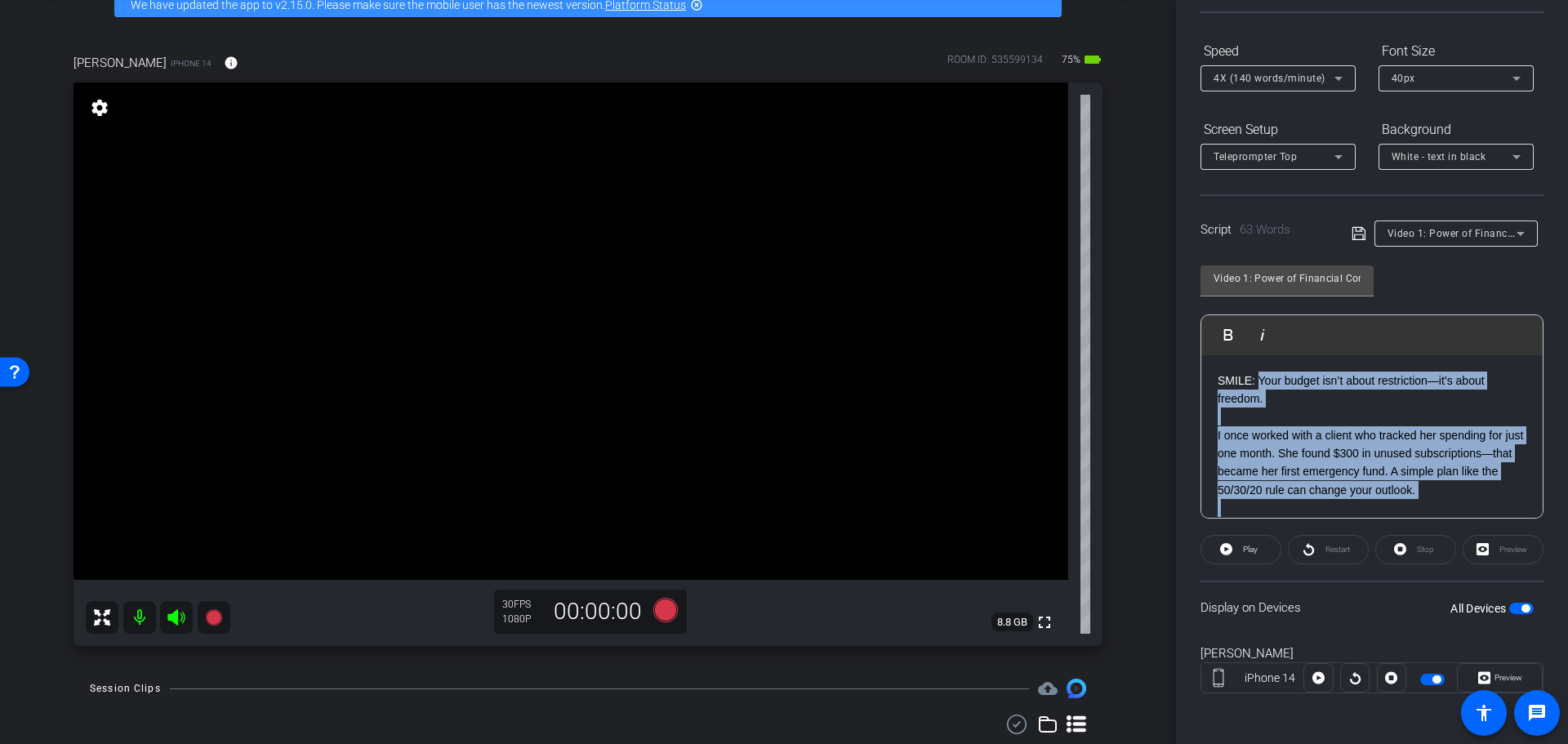
scroll to position [53, 0]
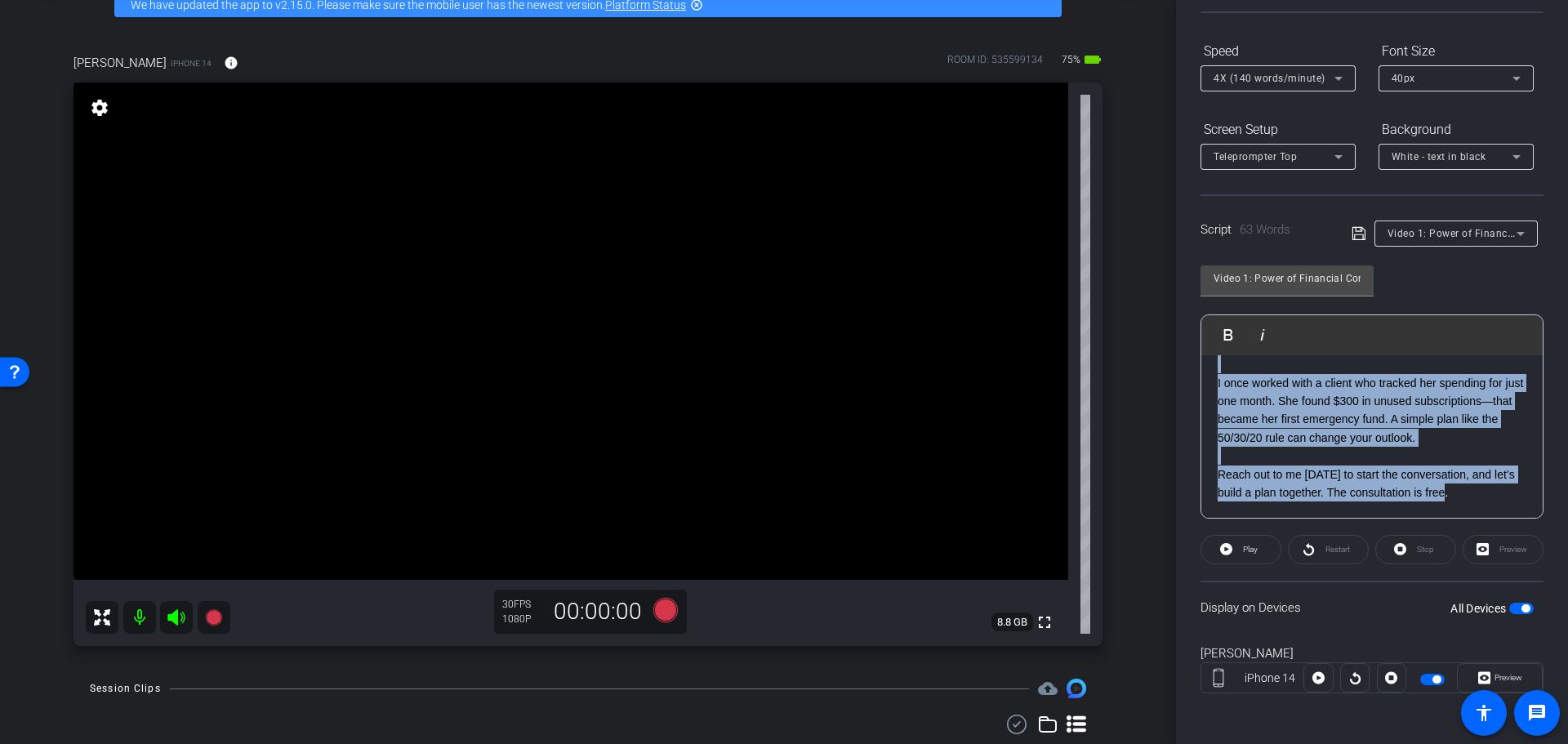
drag, startPoint x: 1260, startPoint y: 378, endPoint x: 1482, endPoint y: 503, distance: 254.8
click at [1482, 503] on div "SMILE: Your budget isn’t about restriction—it’s about freedom. I once worked wi…" at bounding box center [1371, 410] width 342 height 216
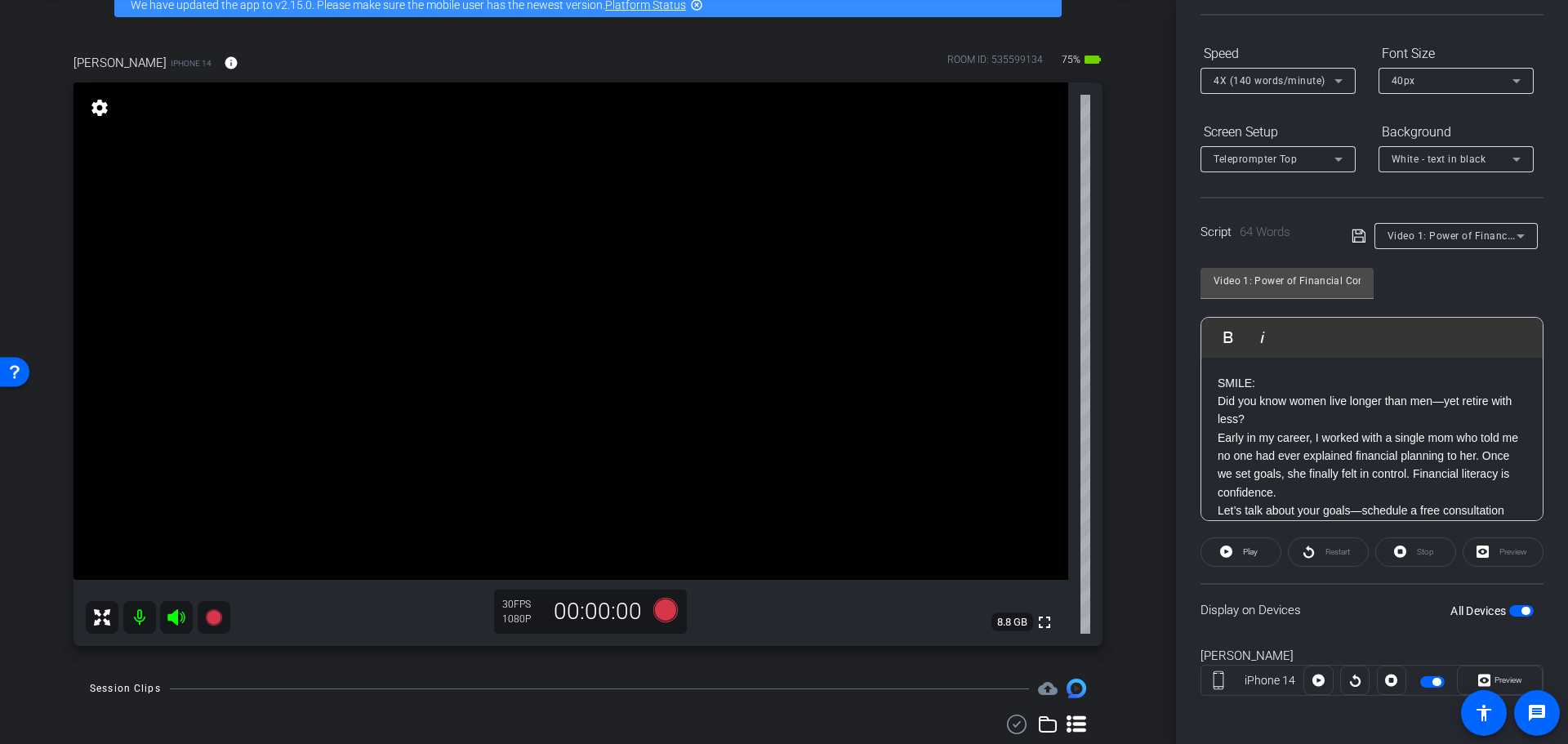
scroll to position [144, 0]
click at [1283, 419] on p "Did you know women live longer than men—yet retire with less?" at bounding box center [1371, 410] width 309 height 37
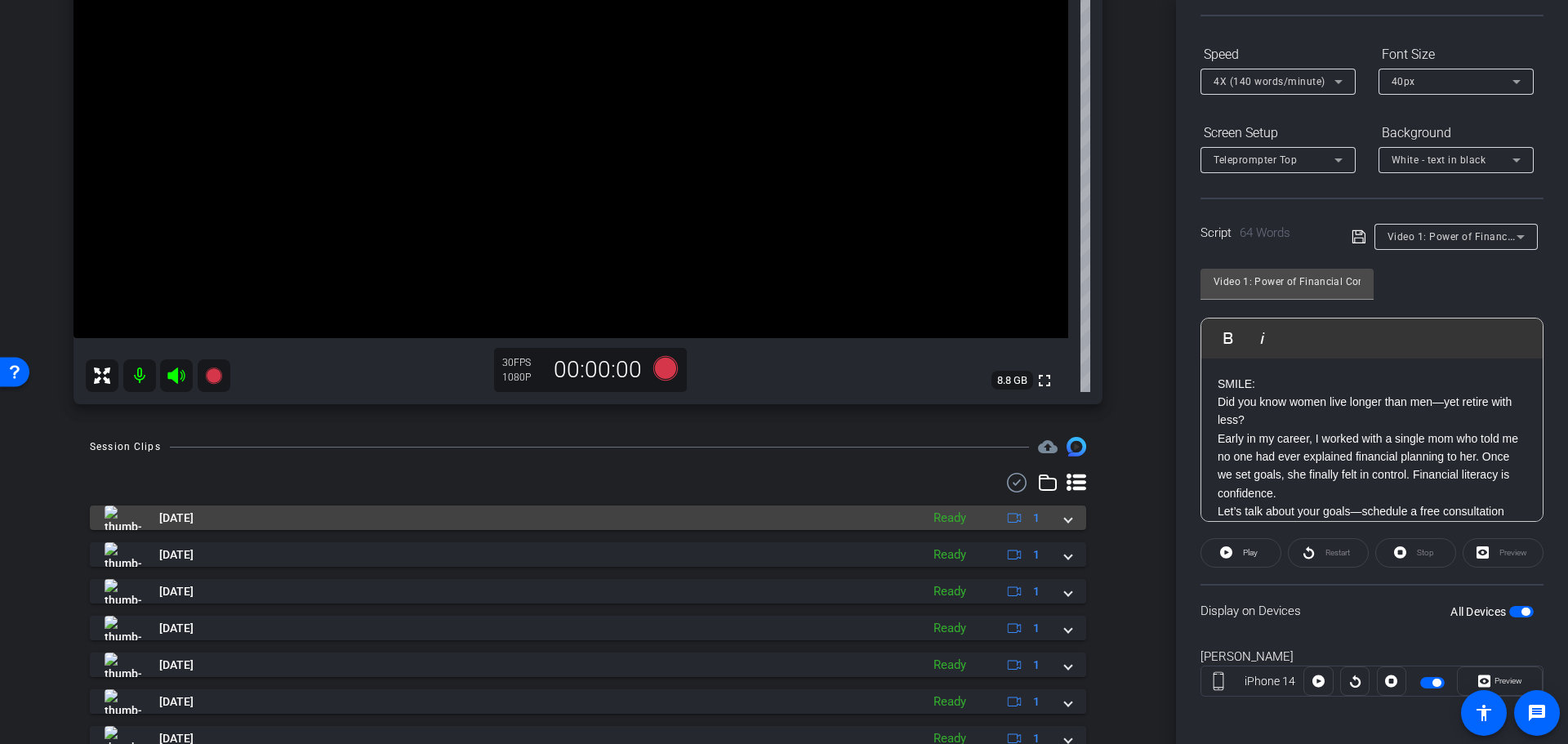
scroll to position [331, 0]
click at [121, 520] on img at bounding box center [122, 516] width 37 height 25
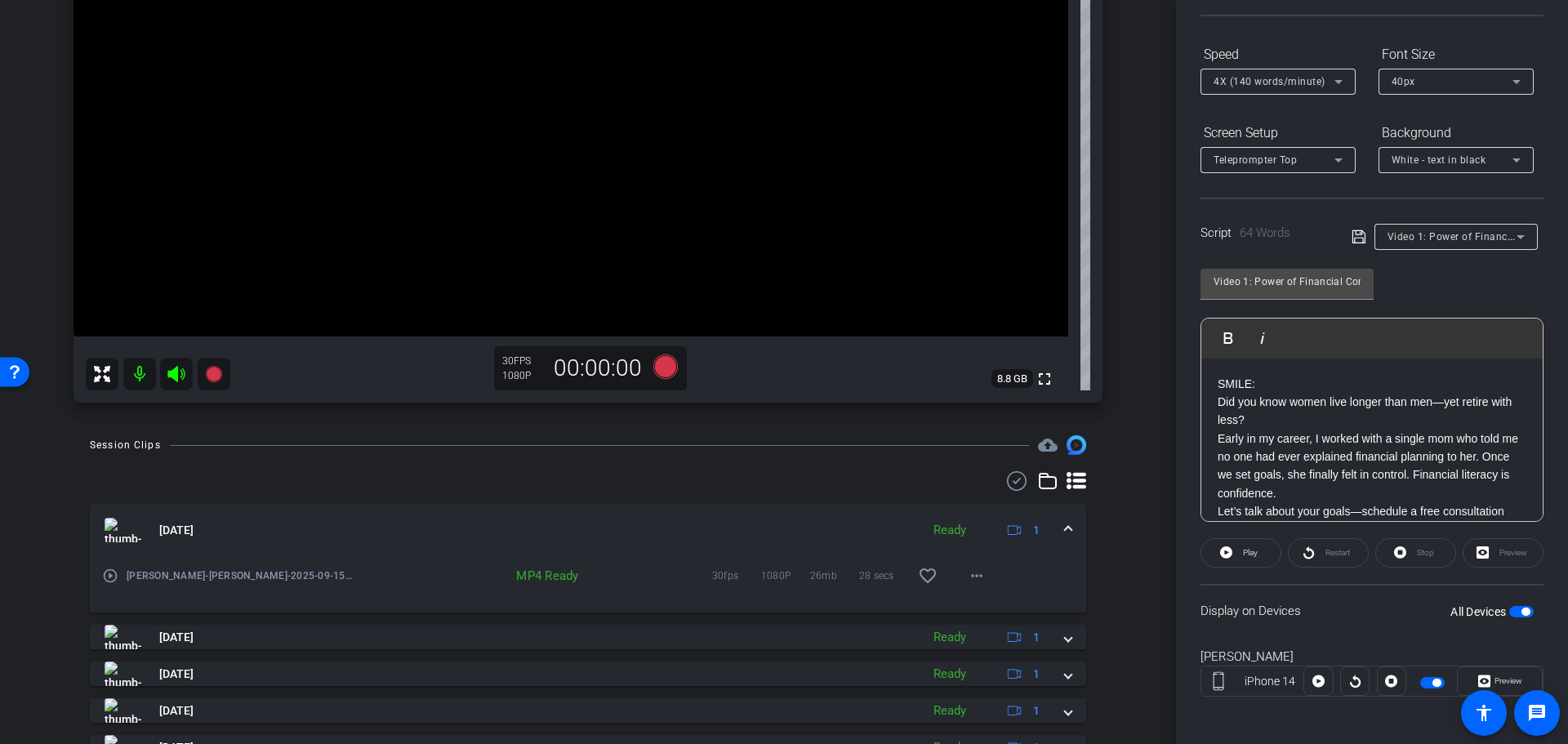
click at [112, 577] on mat-icon "play_circle_outline" at bounding box center [110, 575] width 16 height 16
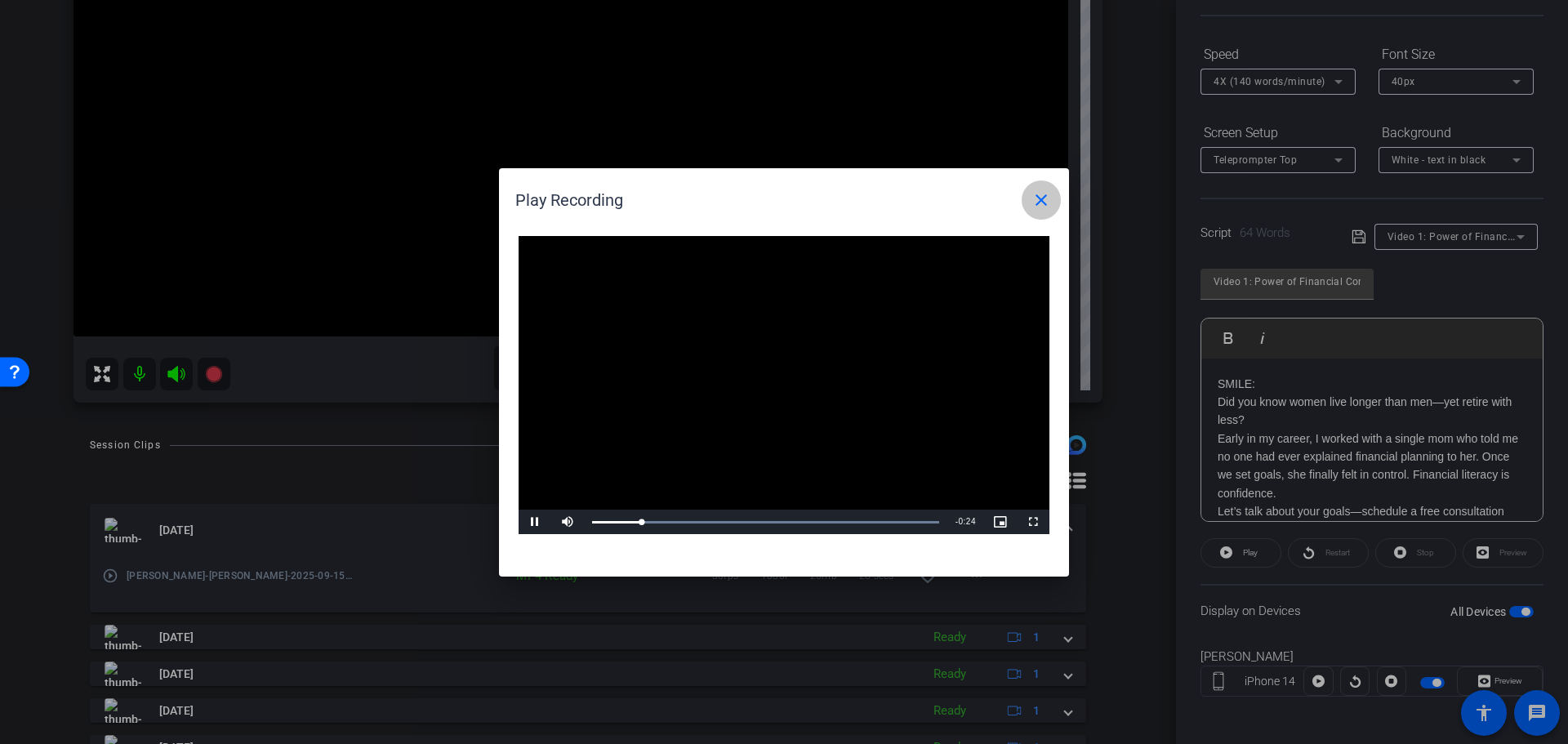
click at [1038, 196] on mat-icon "close" at bounding box center [1041, 201] width 20 height 20
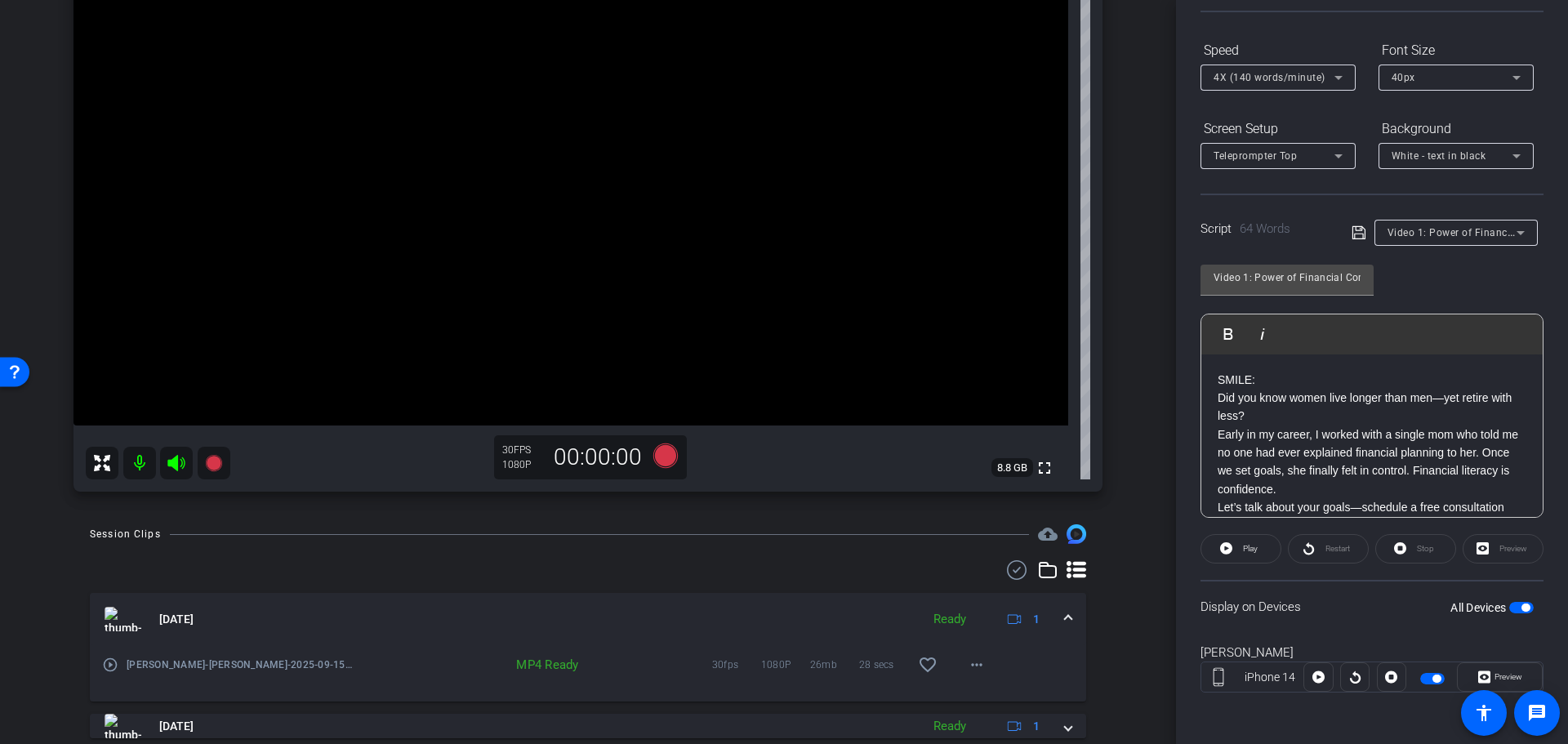
scroll to position [149, 0]
click at [1508, 606] on span "button" at bounding box center [1520, 607] width 25 height 12
drag, startPoint x: 1524, startPoint y: 605, endPoint x: 1514, endPoint y: 600, distance: 11.2
click at [1520, 602] on span "button" at bounding box center [1520, 607] width 25 height 12
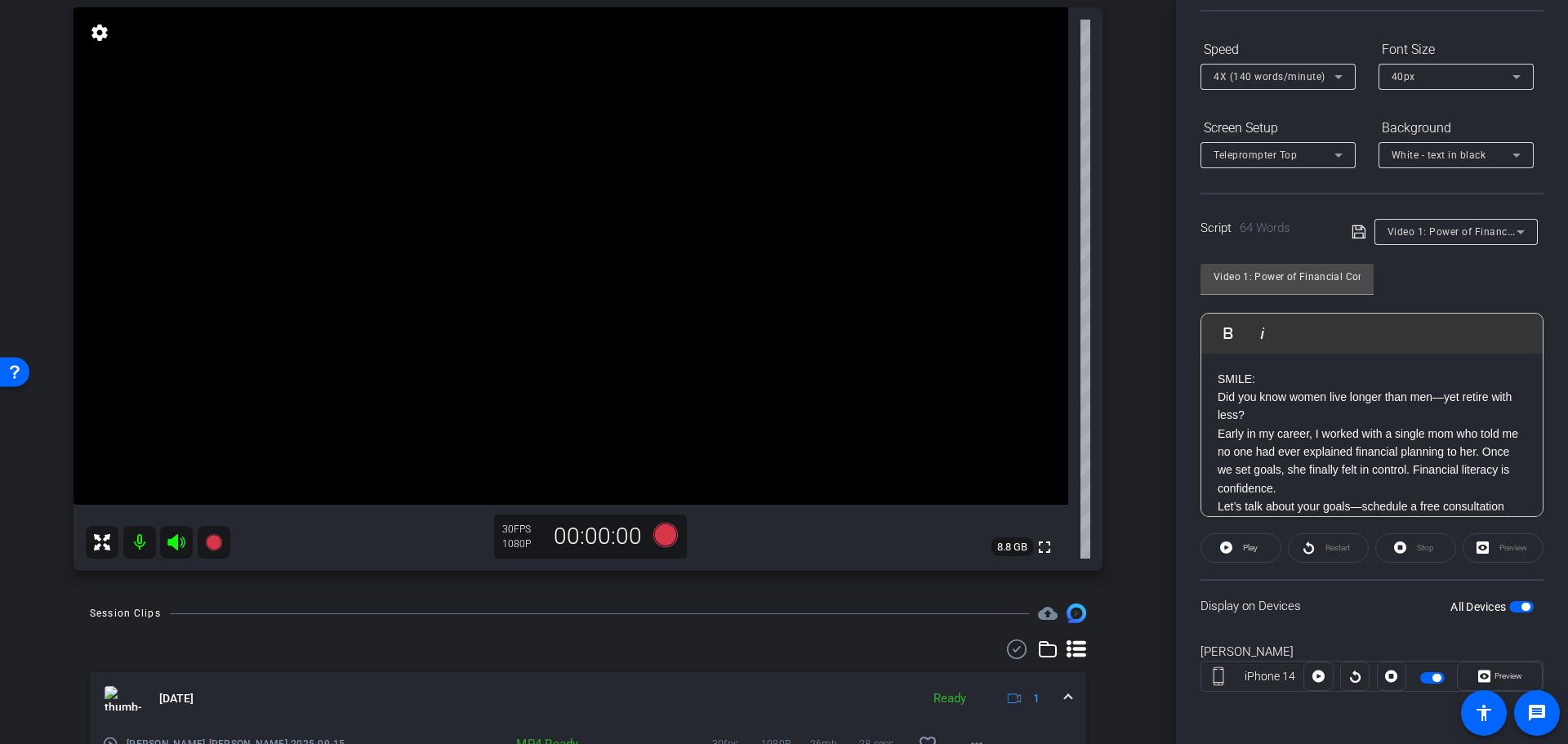
scroll to position [162, 0]
click at [658, 535] on icon at bounding box center [665, 535] width 25 height 25
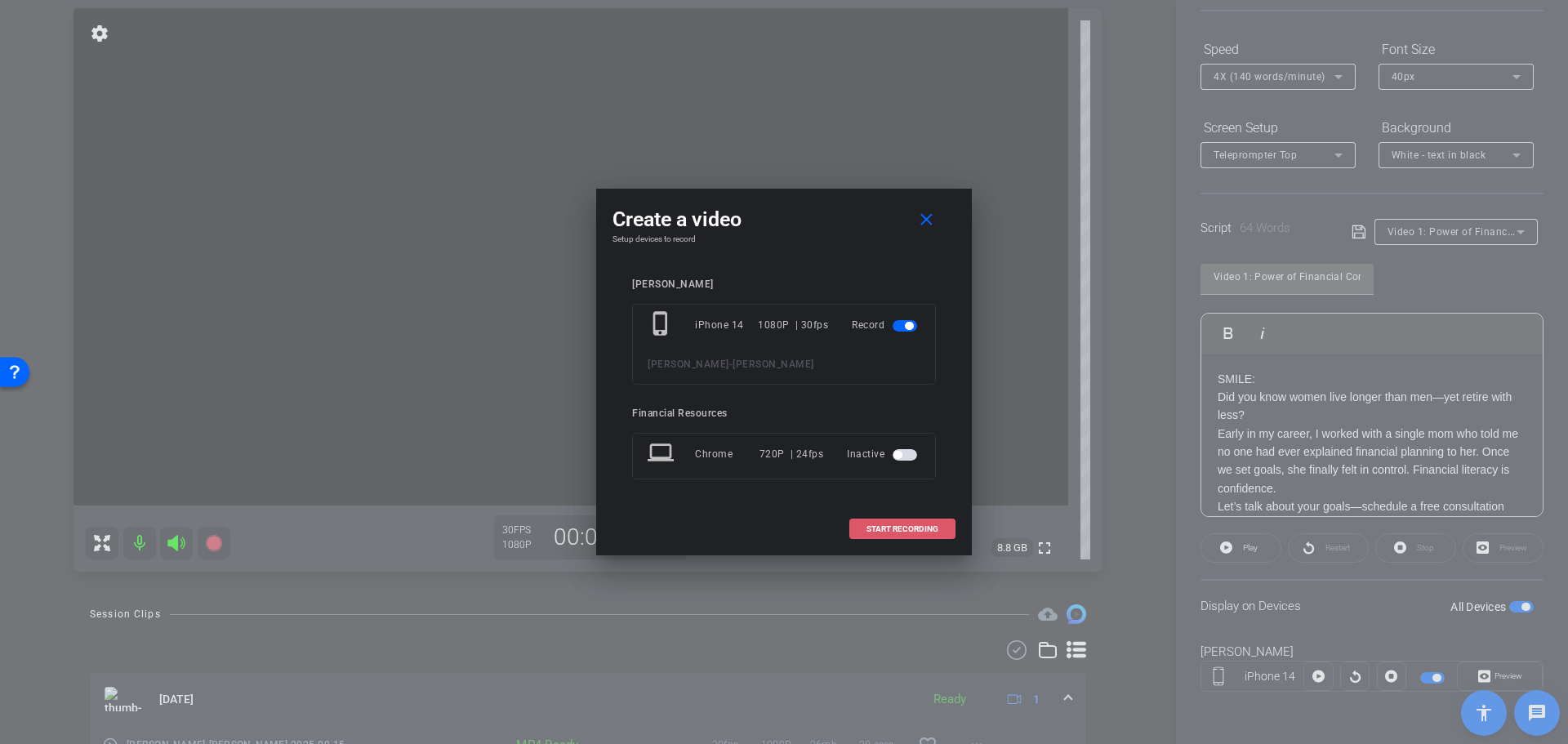
click at [907, 522] on span at bounding box center [902, 528] width 104 height 39
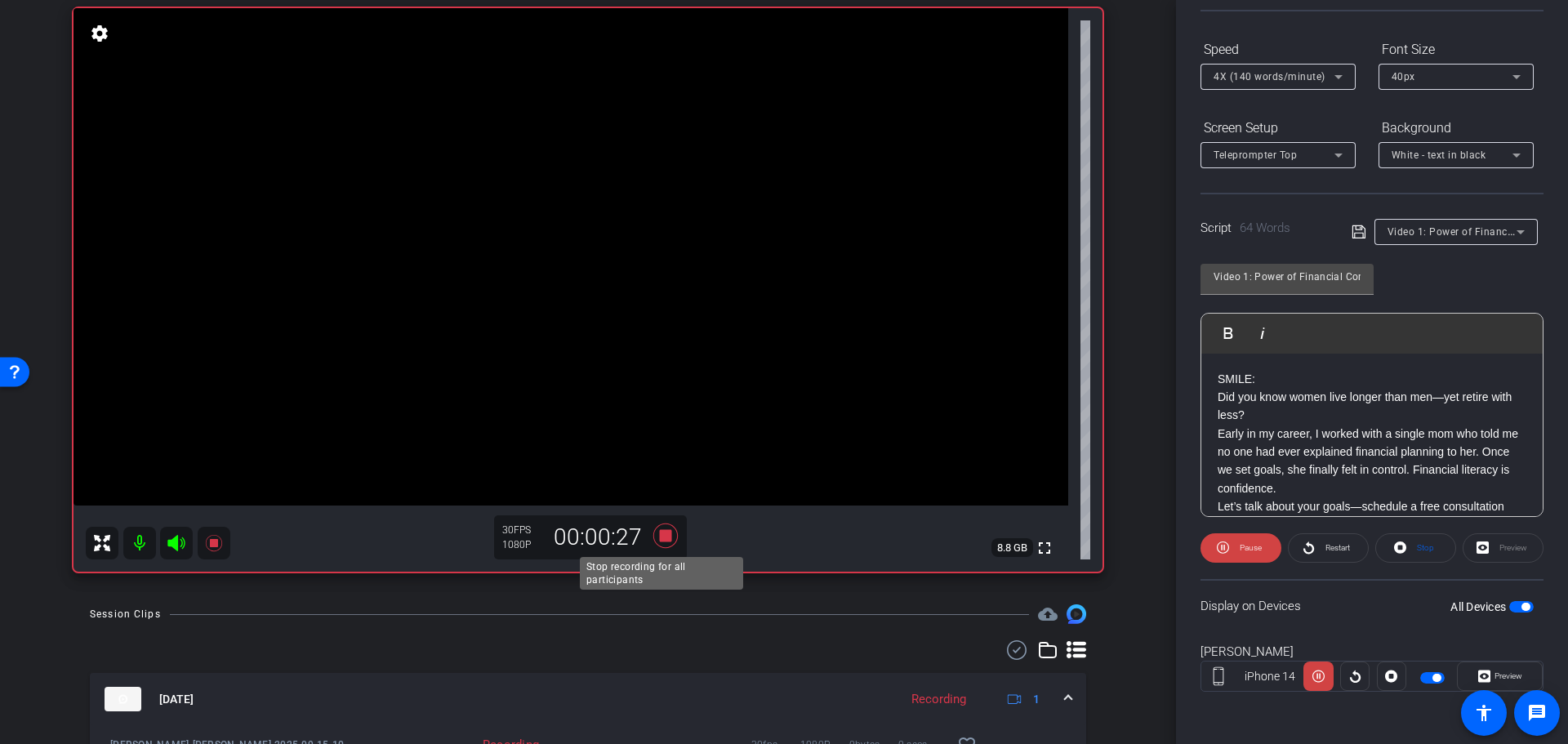
click at [663, 535] on icon at bounding box center [665, 535] width 25 height 25
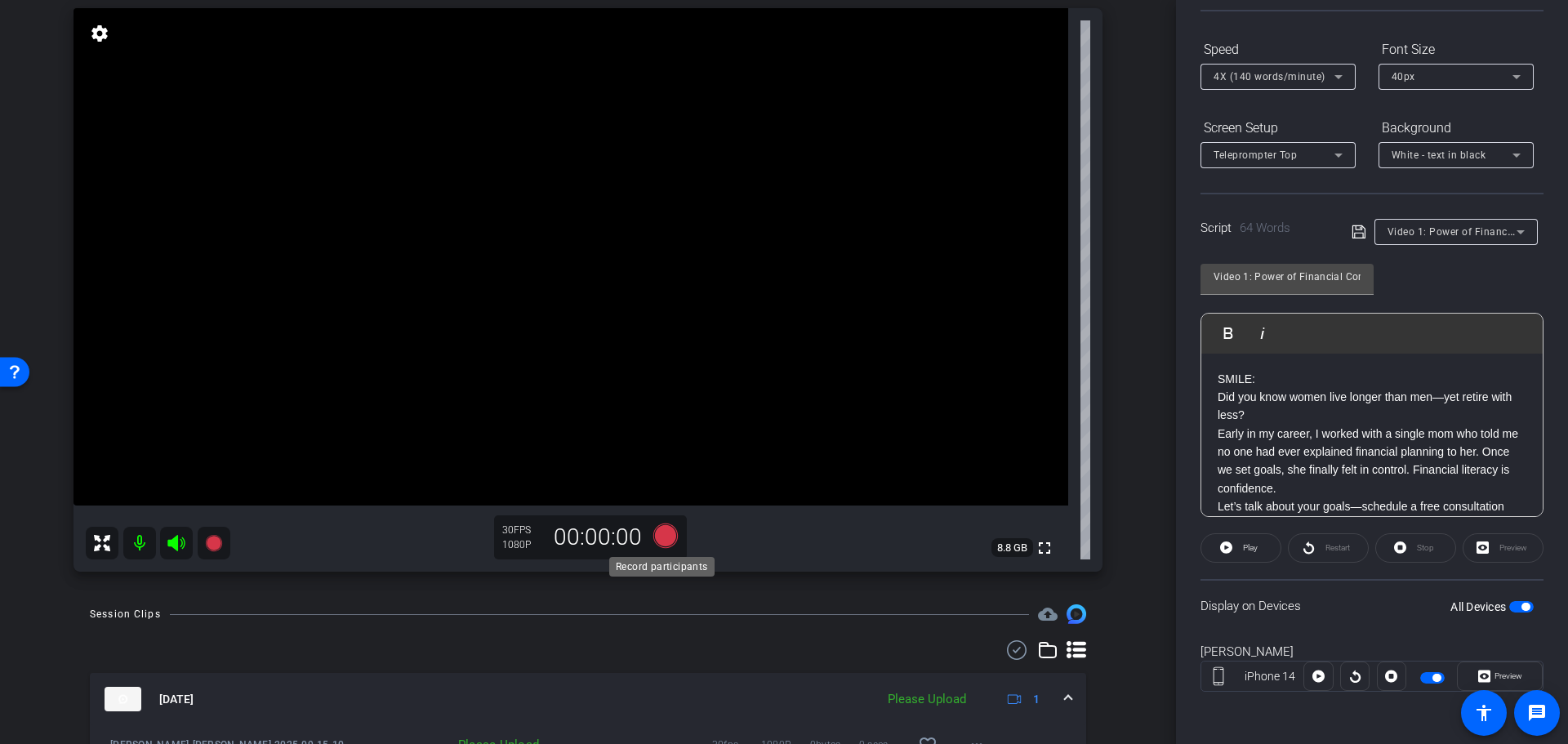
click at [660, 534] on icon at bounding box center [665, 535] width 25 height 25
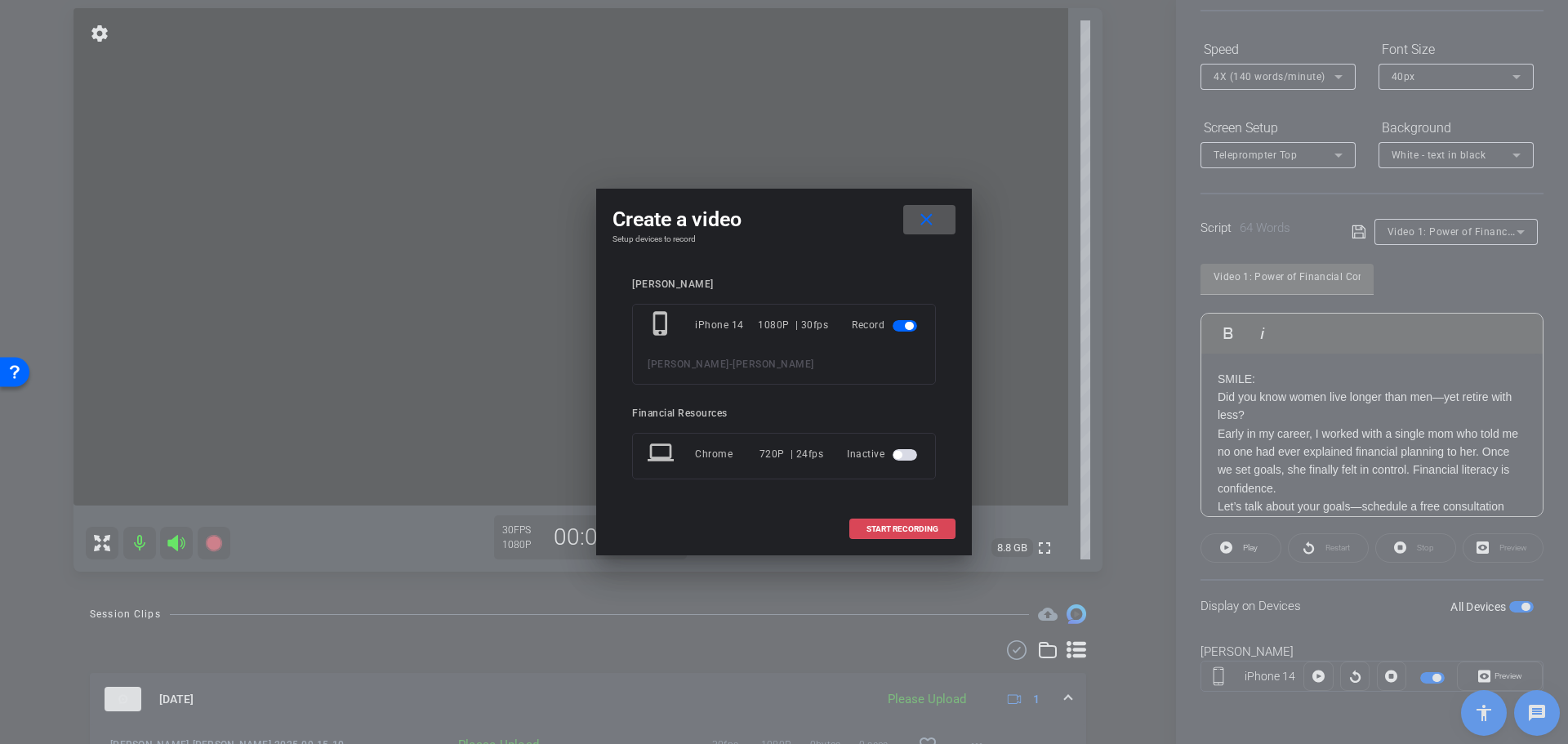
click at [898, 528] on span "START RECORDING" at bounding box center [902, 529] width 71 height 8
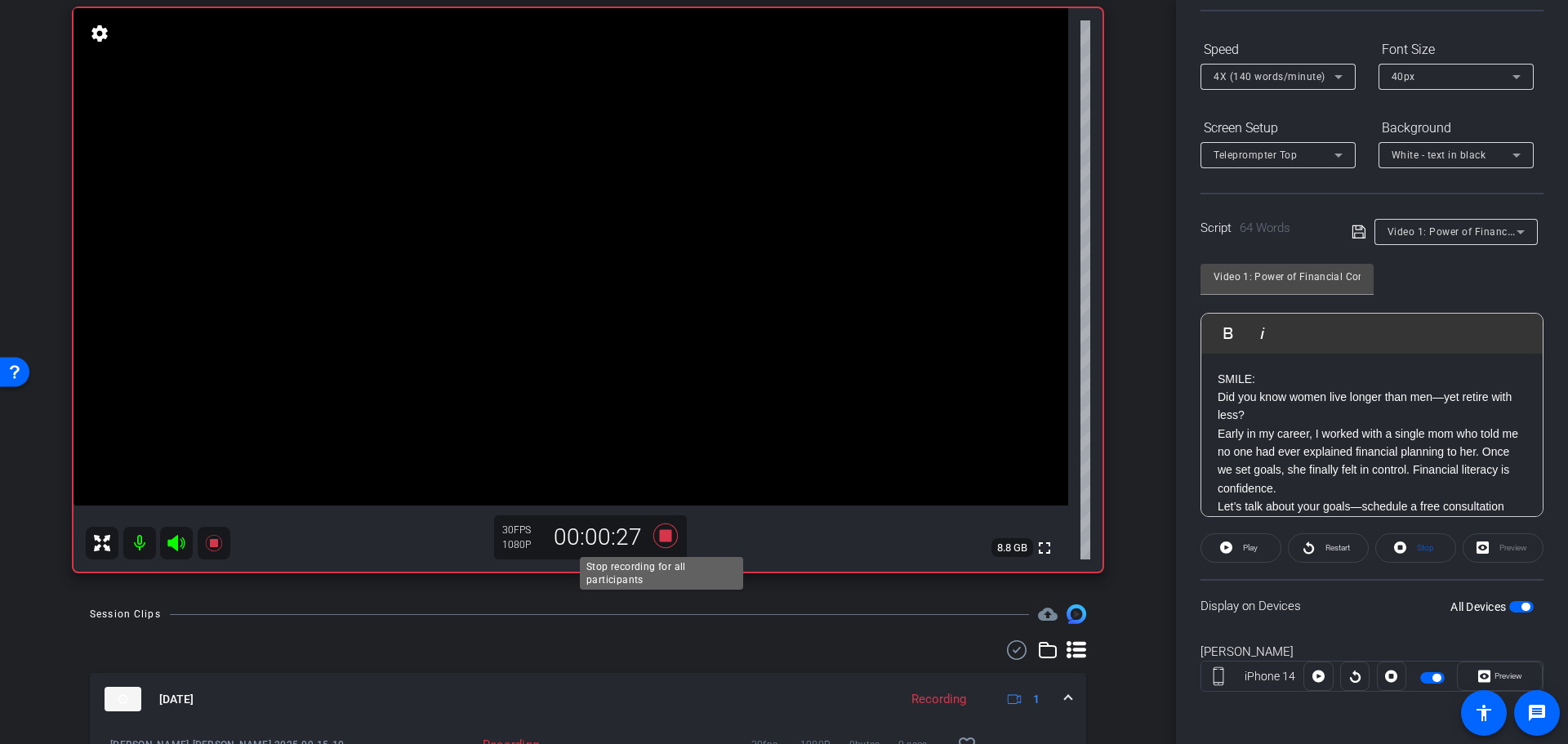
click at [658, 529] on icon at bounding box center [664, 536] width 39 height 30
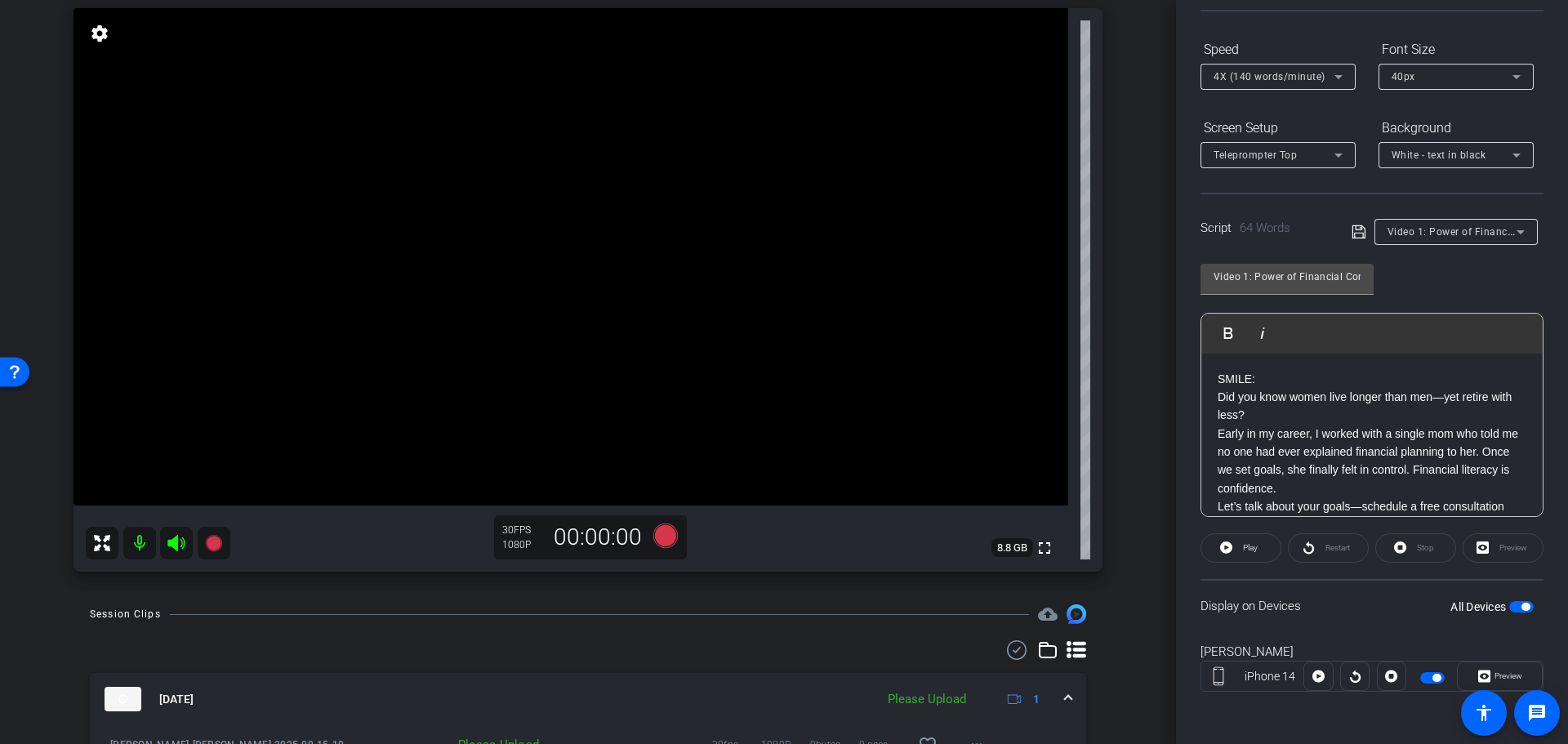
click at [1361, 436] on p "Early in my career, I worked with a single mom who told me no one had ever expl…" at bounding box center [1371, 462] width 309 height 74
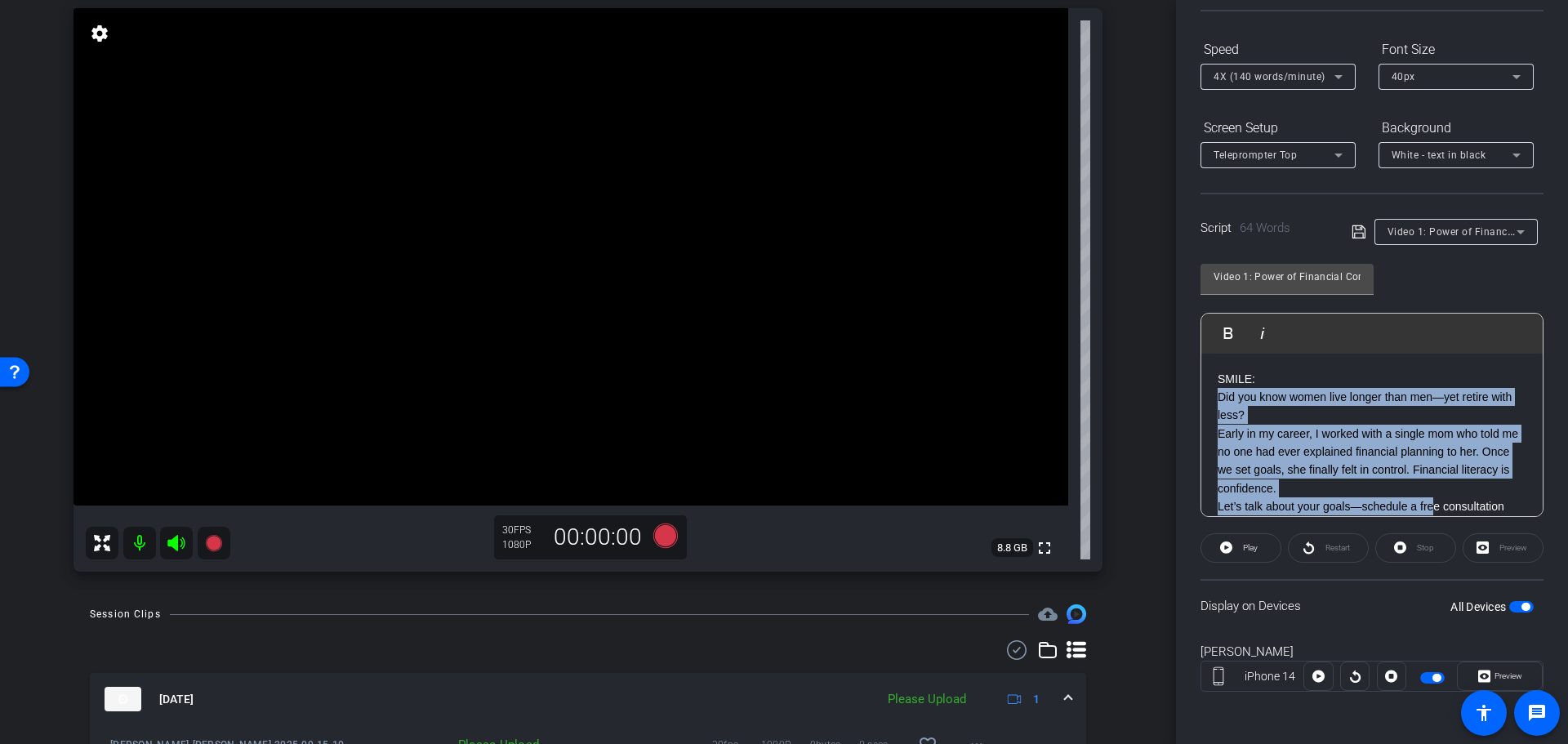
scroll to position [53, 0]
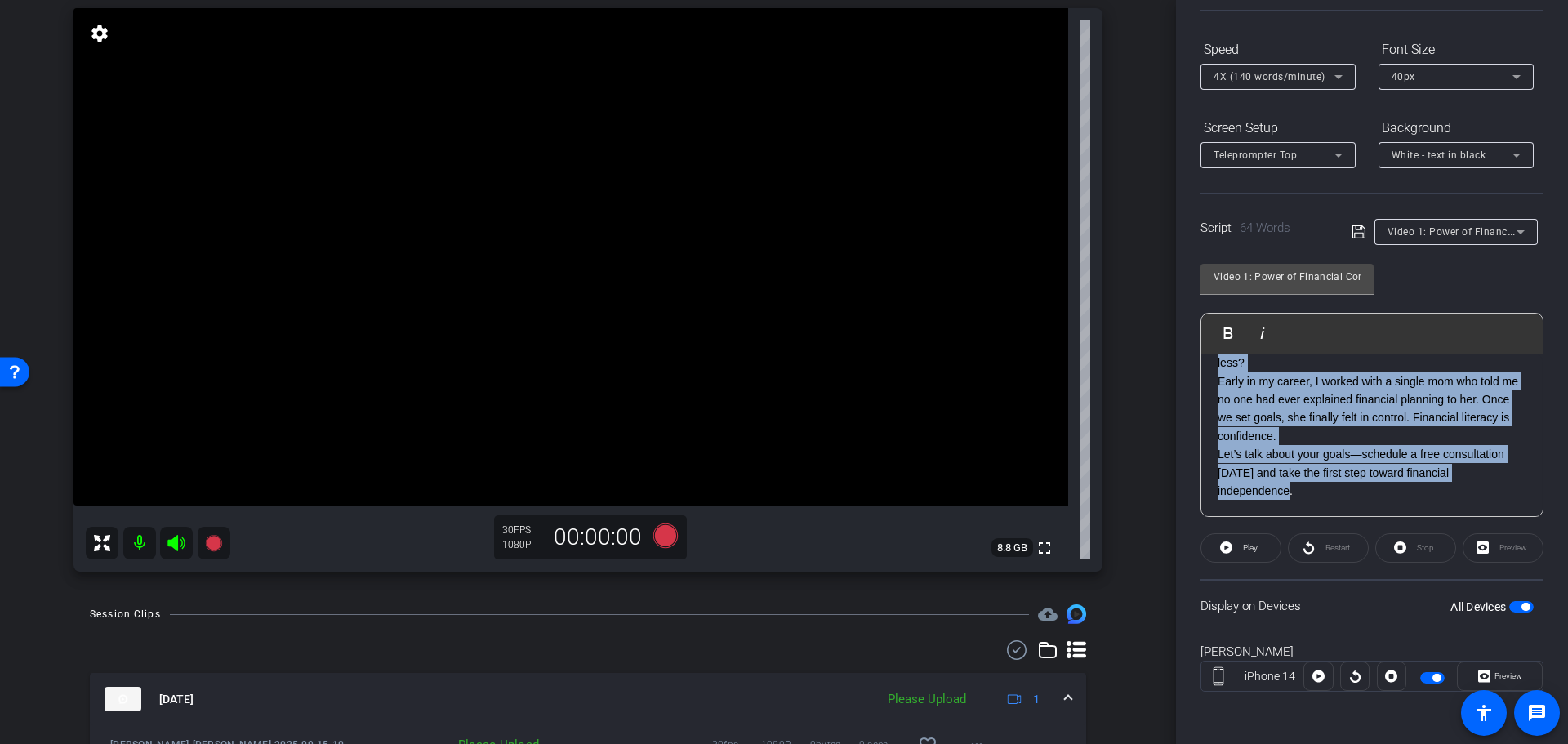
drag, startPoint x: 1216, startPoint y: 392, endPoint x: 1368, endPoint y: 508, distance: 191.2
click at [1369, 506] on div "SMILE: Did you know women live longer than men—yet retire with less? Early in m…" at bounding box center [1371, 408] width 342 height 216
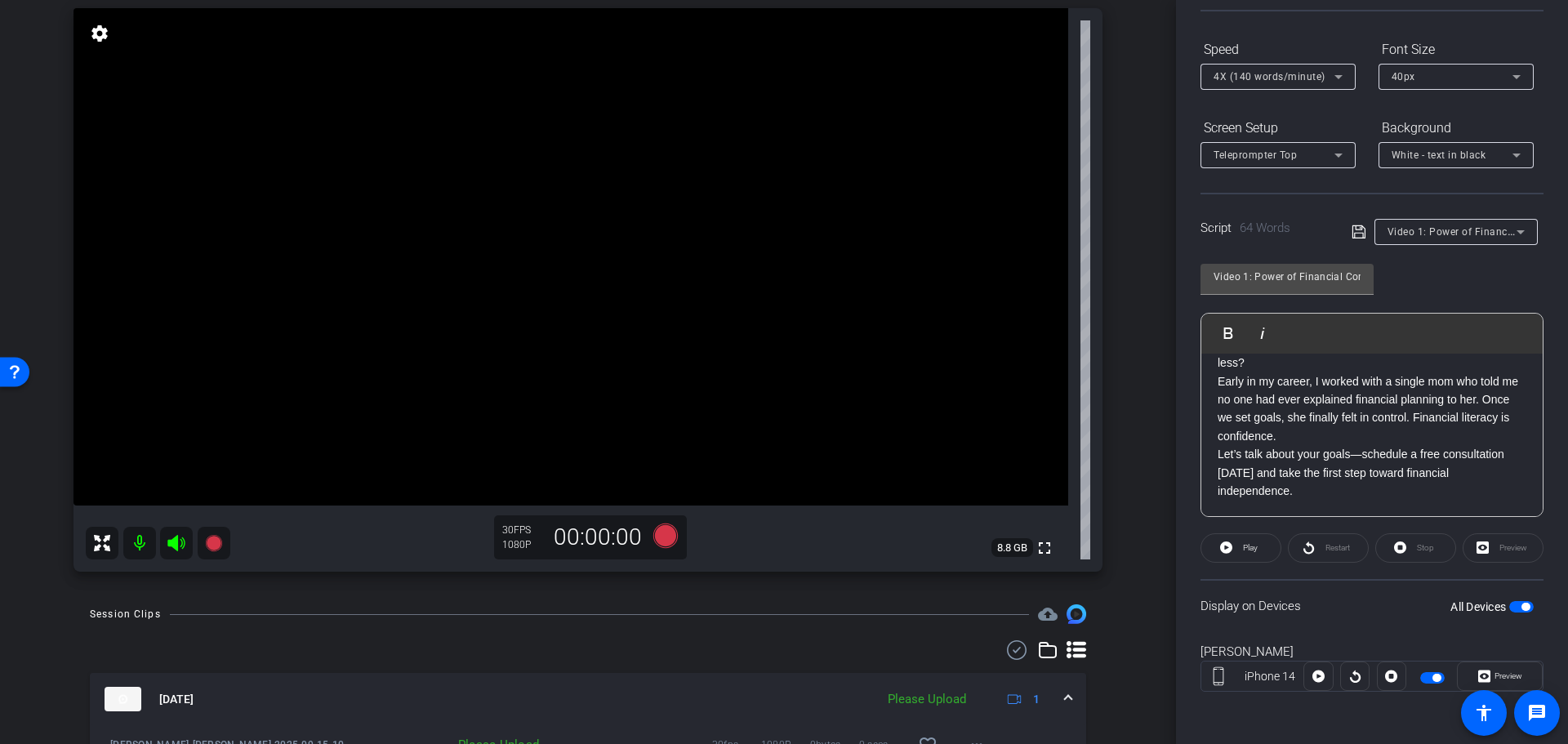
scroll to position [0, 0]
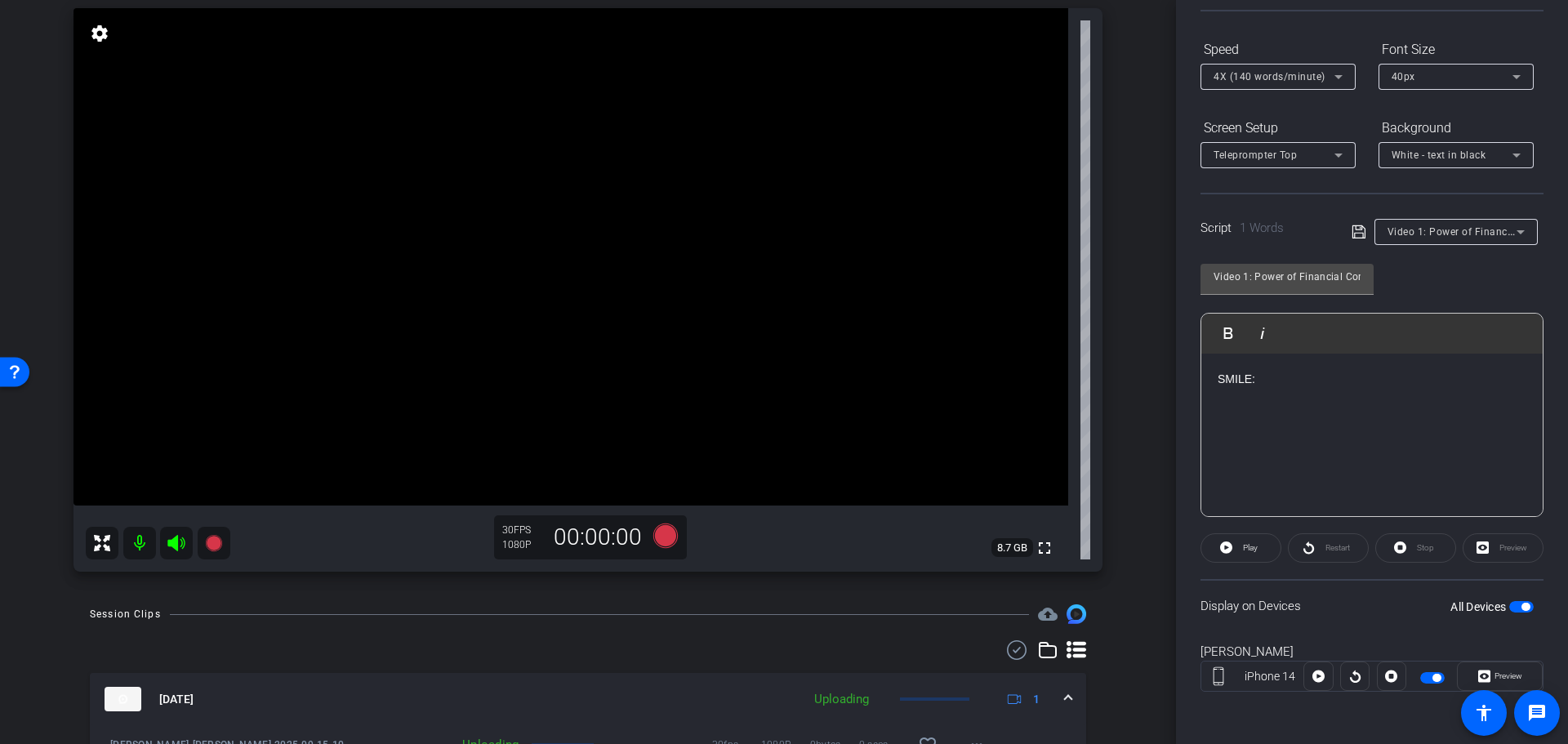
click at [1296, 377] on p "SMILE:" at bounding box center [1371, 378] width 309 height 18
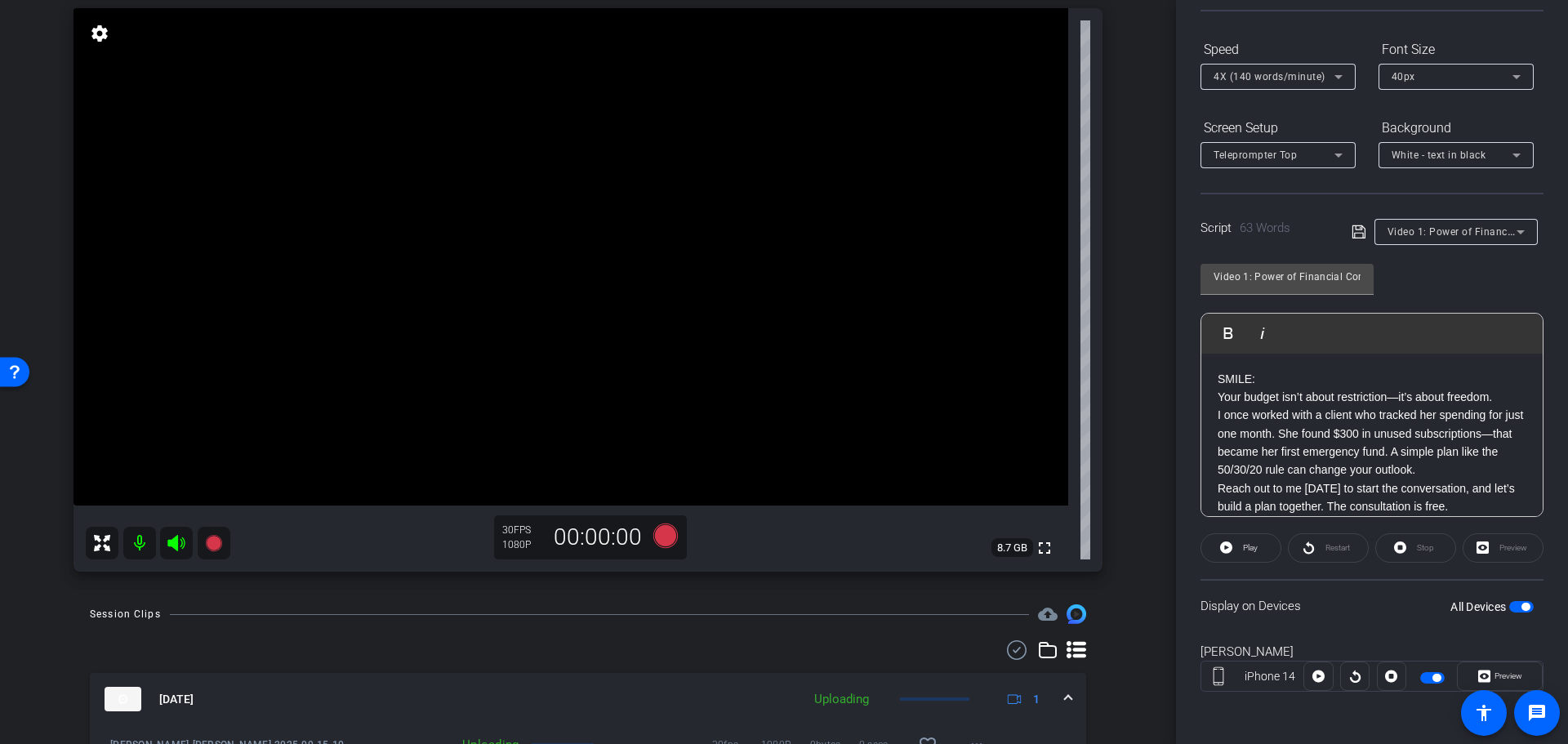
drag, startPoint x: 1213, startPoint y: 397, endPoint x: 1260, endPoint y: 397, distance: 47.0
click at [1223, 397] on div "SMILE: Your budget isn’t about restriction—it’s about freedom. I once worked wi…" at bounding box center [1371, 452] width 342 height 198
click at [1299, 402] on p "SMILE: Your budget isn’t about restriction—it’s about freedom." at bounding box center [1371, 387] width 309 height 37
drag, startPoint x: 1215, startPoint y: 490, endPoint x: 1417, endPoint y: 480, distance: 202.2
click at [1218, 490] on div "SMILE: Your budget isn’t about restriction—it’s about freedom. I once worked wi…" at bounding box center [1371, 452] width 342 height 198
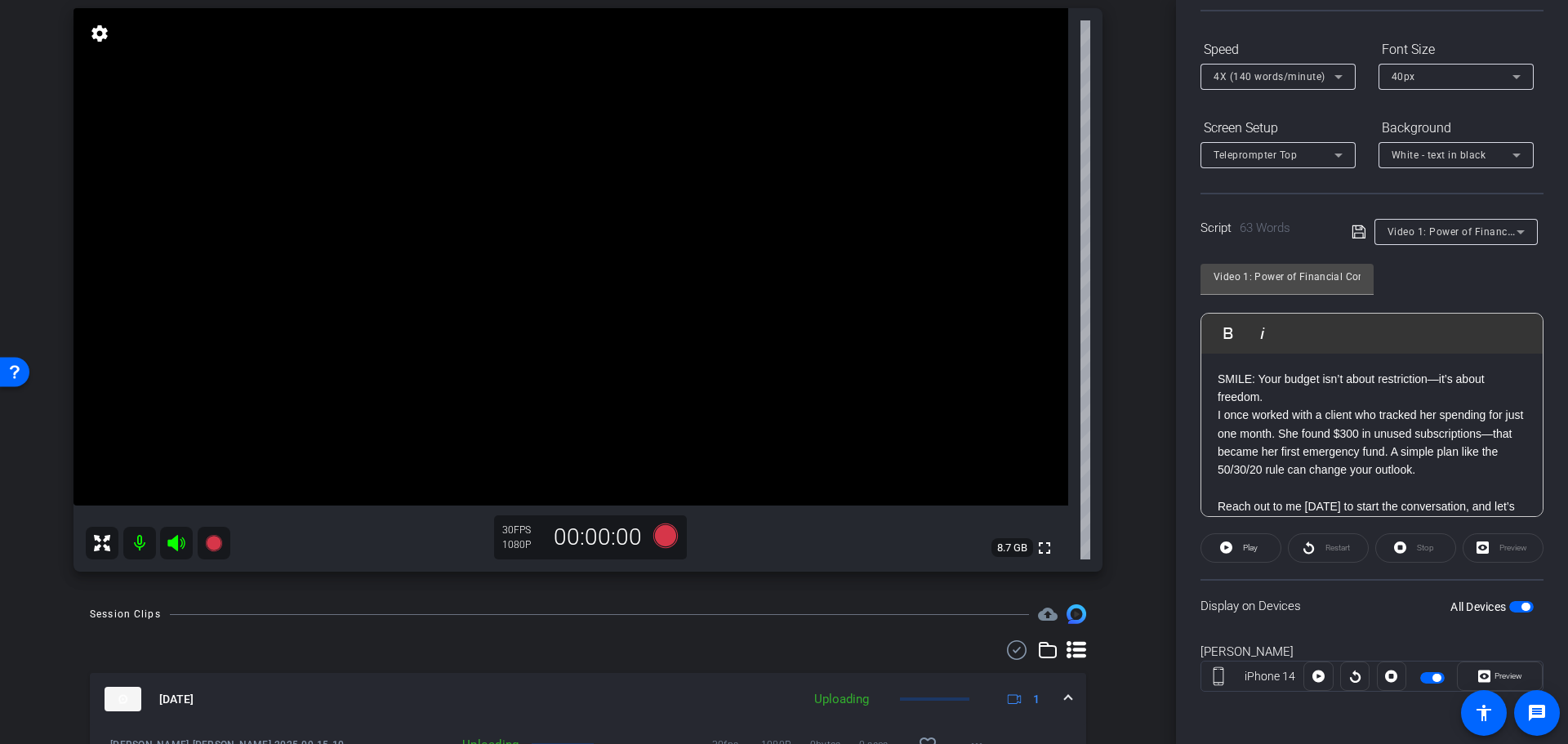
click at [1290, 397] on p "SMILE: Your budget isn’t about restriction—it’s about freedom." at bounding box center [1371, 387] width 309 height 37
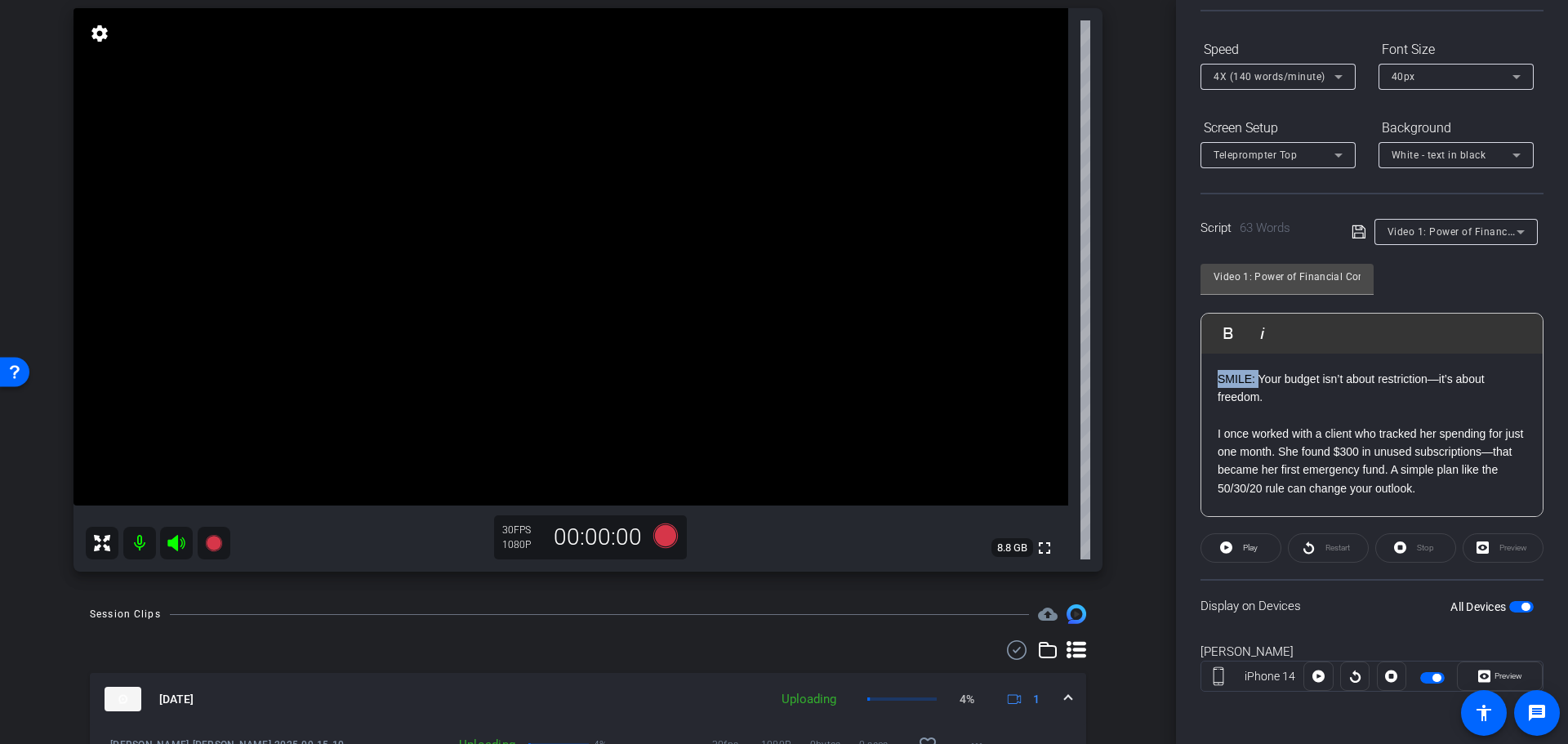
drag, startPoint x: 1256, startPoint y: 377, endPoint x: 1356, endPoint y: 440, distance: 118.2
click at [1210, 369] on div "SMILE: Your budget isn’t about restriction—it’s about freedom. I once worked wi…" at bounding box center [1371, 470] width 342 height 233
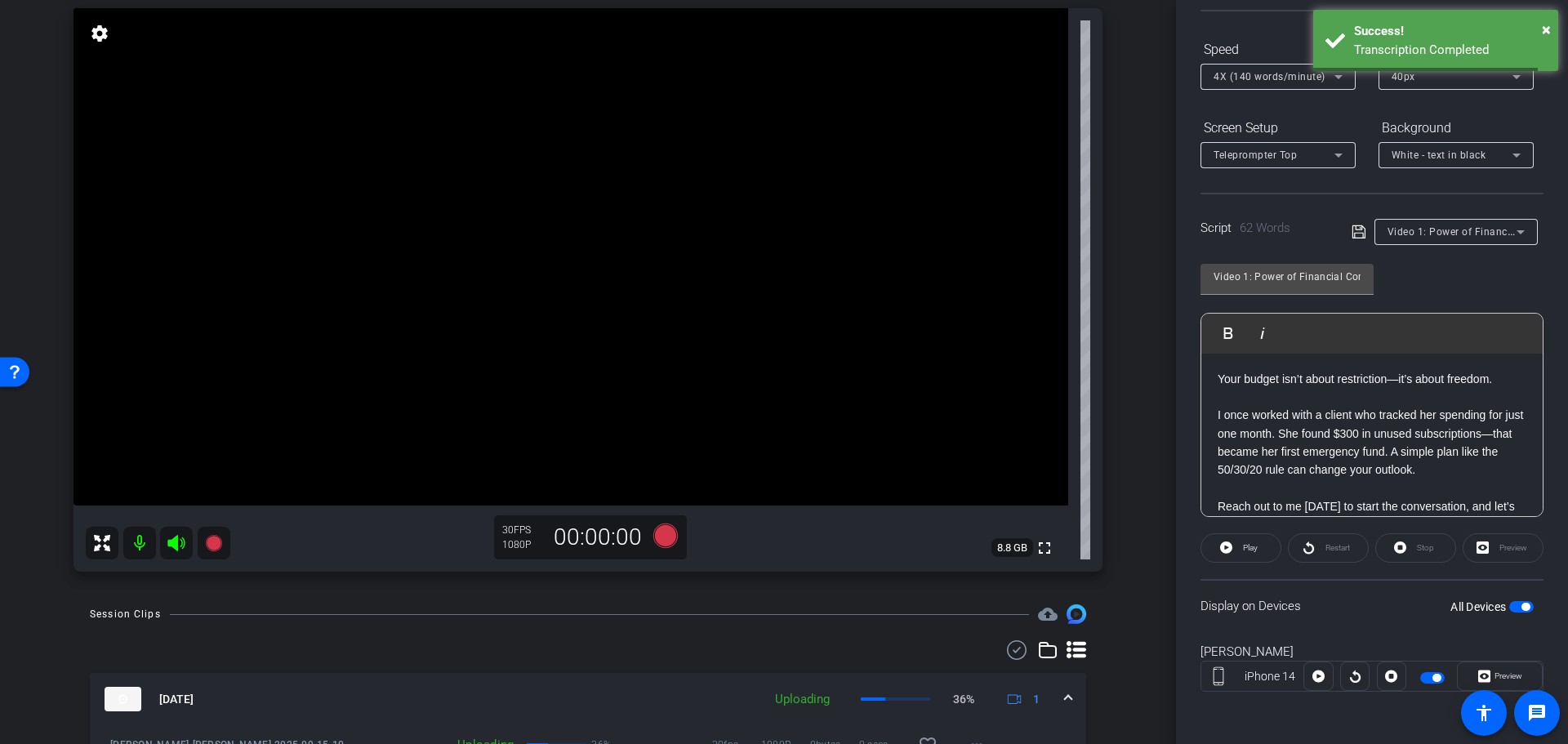
click at [1495, 377] on p "Your budget isn’t about restriction—it’s about freedom." at bounding box center [1371, 378] width 309 height 18
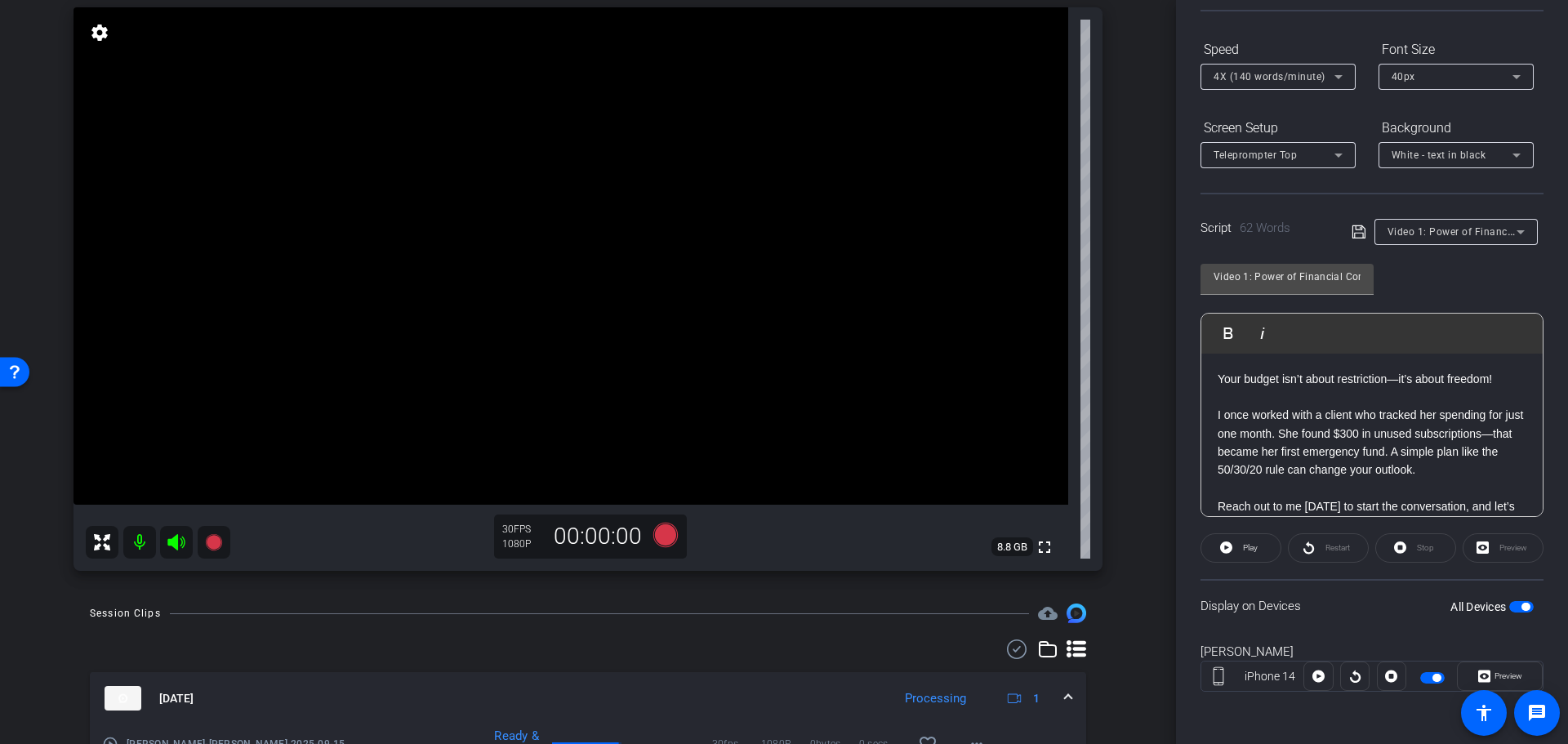
scroll to position [162, 0]
click at [1345, 370] on p "Your budget isn’t about restriction—it’s about freedom!" at bounding box center [1371, 378] width 309 height 18
click at [1348, 370] on p "Your budget isn’t about restriction—it’s about freedom!" at bounding box center [1371, 378] width 309 height 18
click at [1220, 388] on p "Your budget isn’t about RESTRICTION—it’s about freedom!" at bounding box center [1371, 378] width 309 height 18
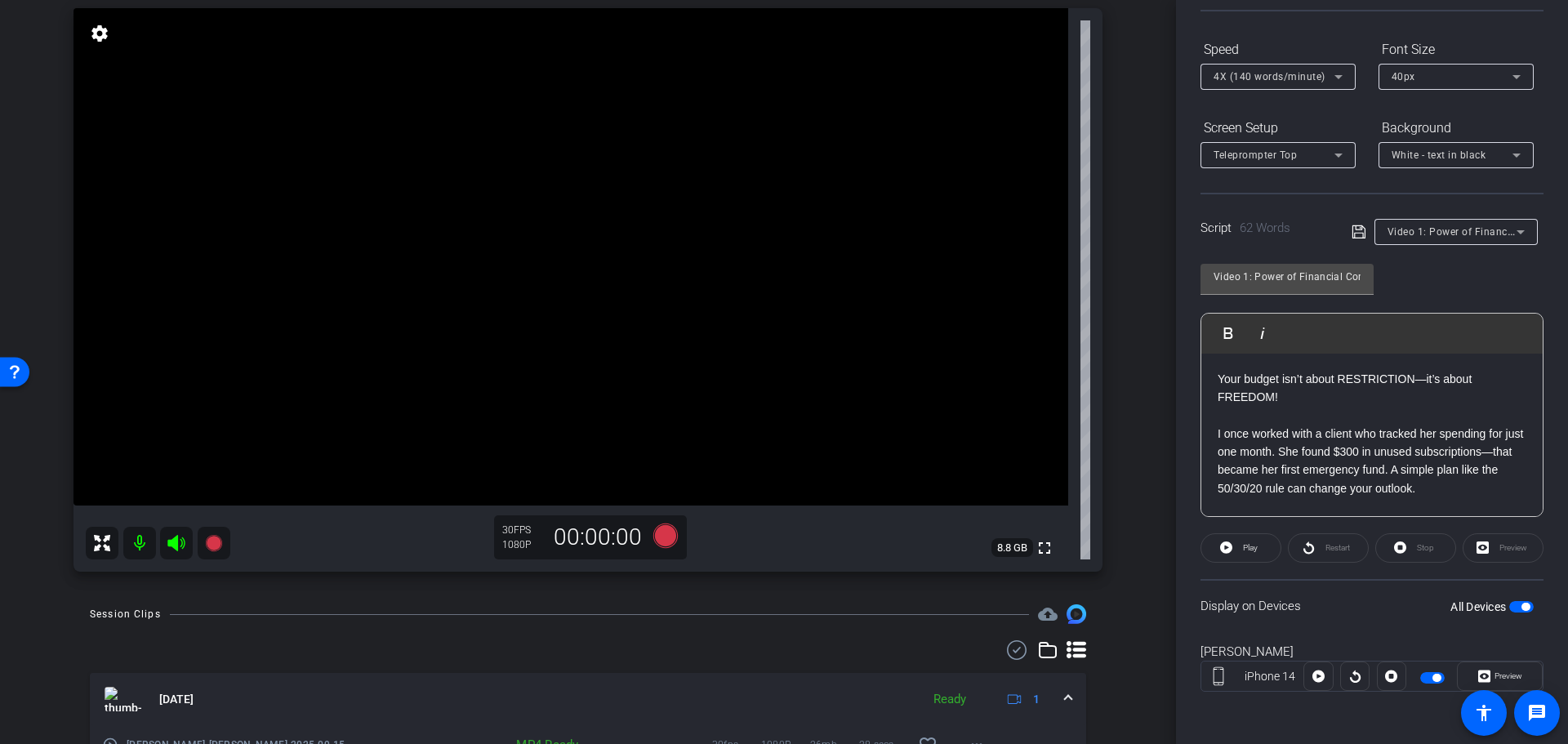
click at [1316, 399] on p "Your budget isn’t about RESTRICTION—it’s about FREEDOM!" at bounding box center [1371, 387] width 309 height 37
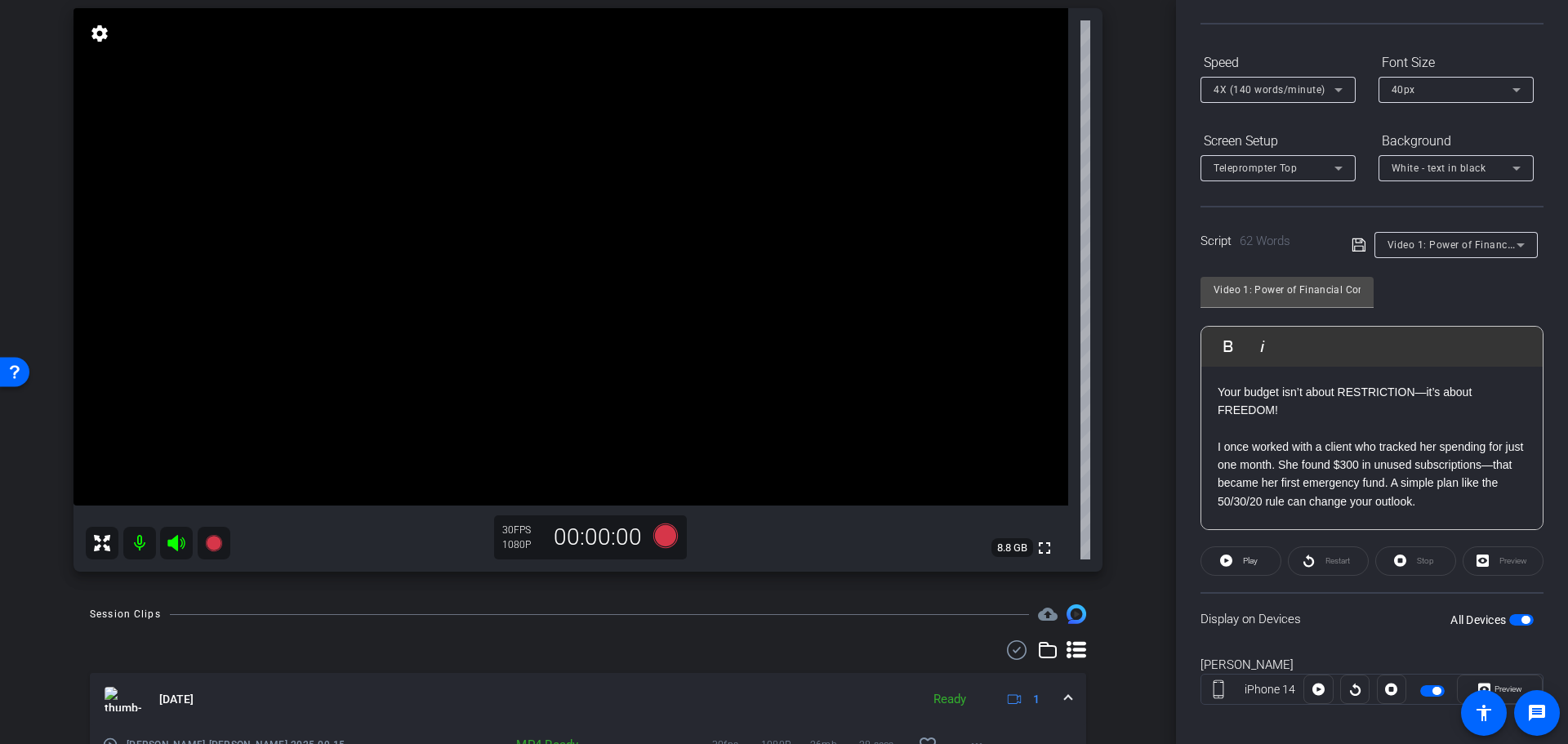
scroll to position [135, 0]
click at [1508, 615] on span "button" at bounding box center [1520, 621] width 25 height 12
drag, startPoint x: 1517, startPoint y: 619, endPoint x: 1557, endPoint y: 623, distance: 40.2
click at [1517, 620] on span "button" at bounding box center [1520, 621] width 25 height 12
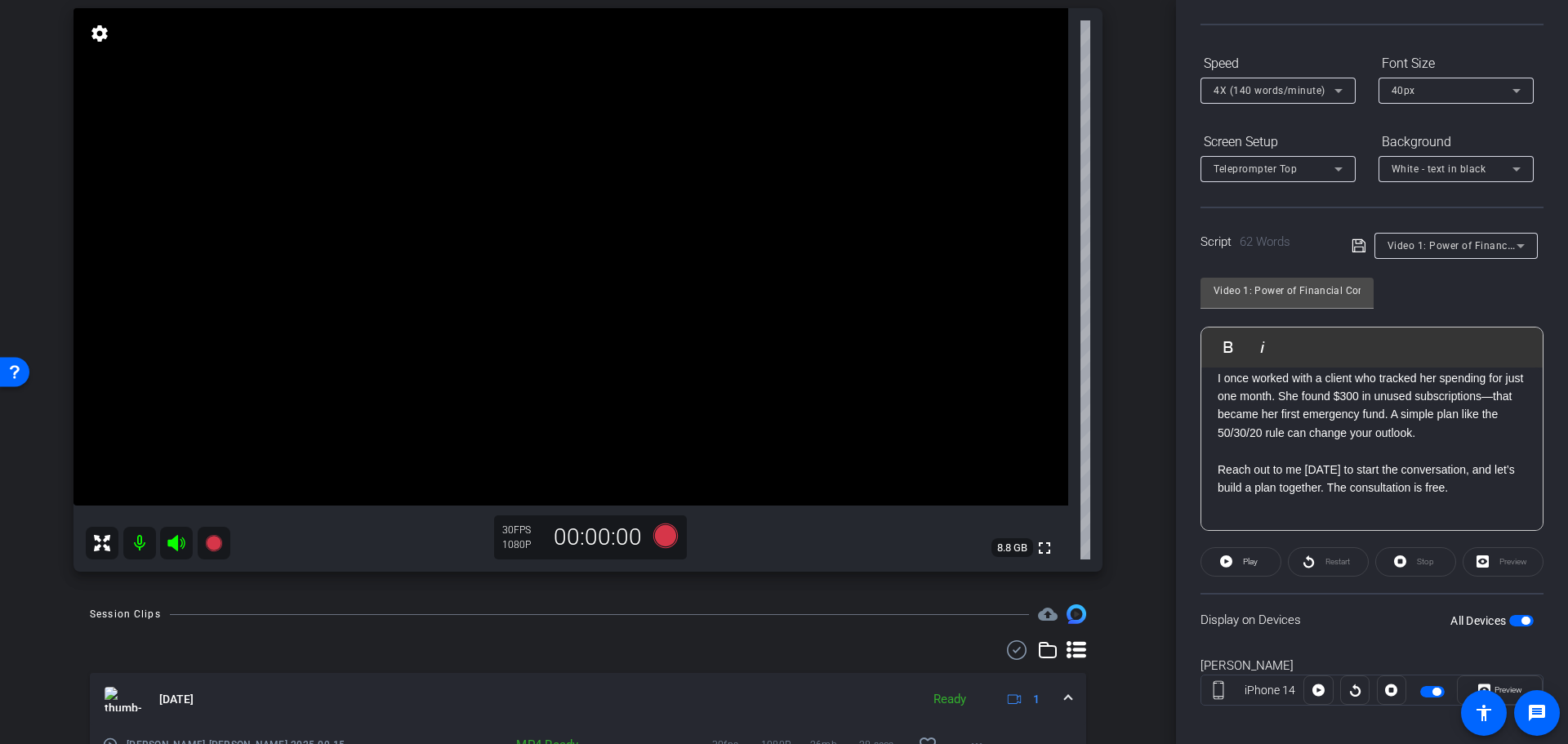
scroll to position [71, 0]
drag, startPoint x: 1238, startPoint y: 398, endPoint x: 1292, endPoint y: 398, distance: 54.0
click at [1292, 398] on p "I once worked with a client who tracked her spending for just one month. She fo…" at bounding box center [1371, 405] width 309 height 74
click at [1508, 618] on span "button" at bounding box center [1520, 621] width 25 height 12
drag, startPoint x: 1519, startPoint y: 621, endPoint x: 1532, endPoint y: 627, distance: 14.3
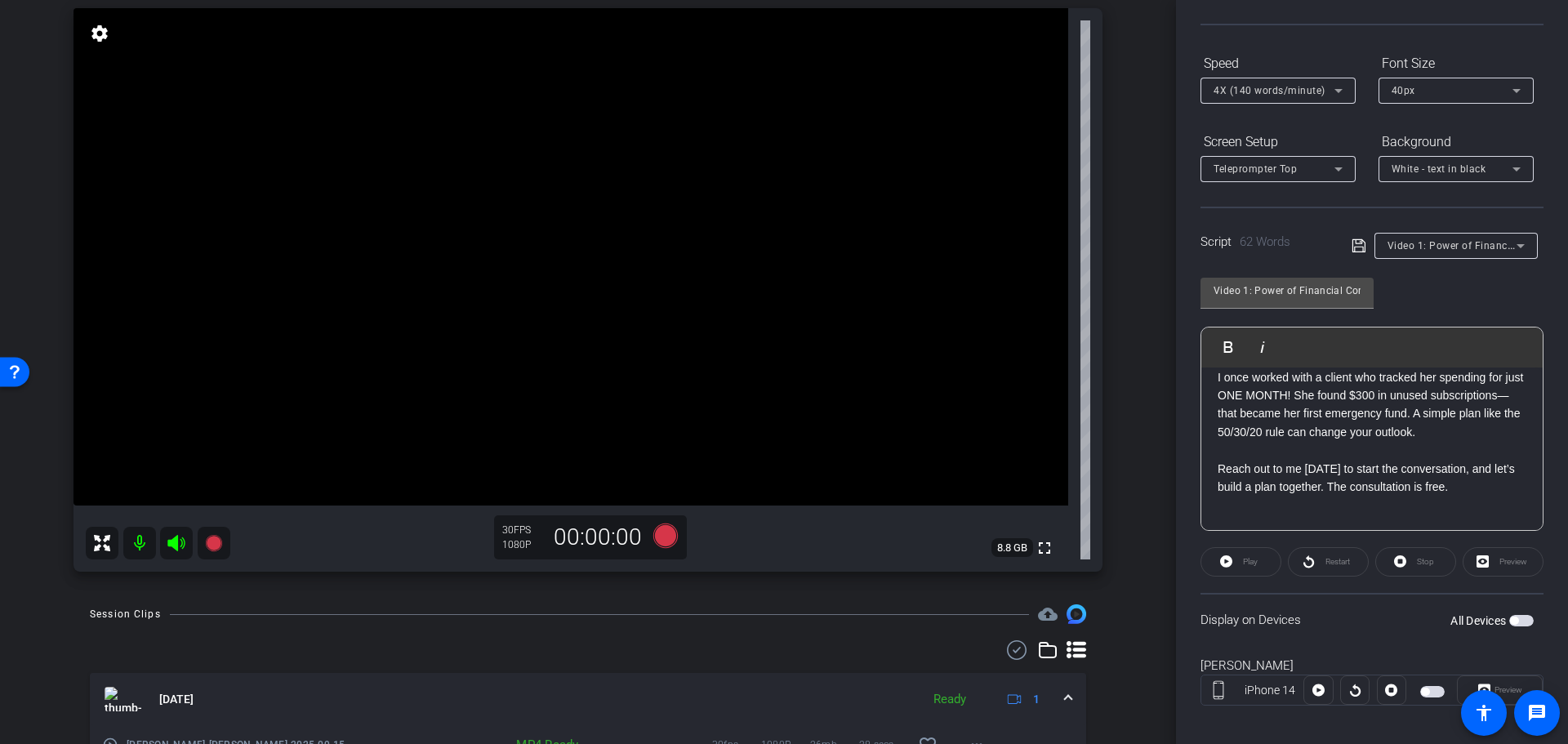
click at [1524, 622] on span "button" at bounding box center [1520, 621] width 25 height 12
click at [1218, 485] on p "Reach out to me [DATE] to start the conversation, and let’s build a plan togeth…" at bounding box center [1371, 478] width 309 height 37
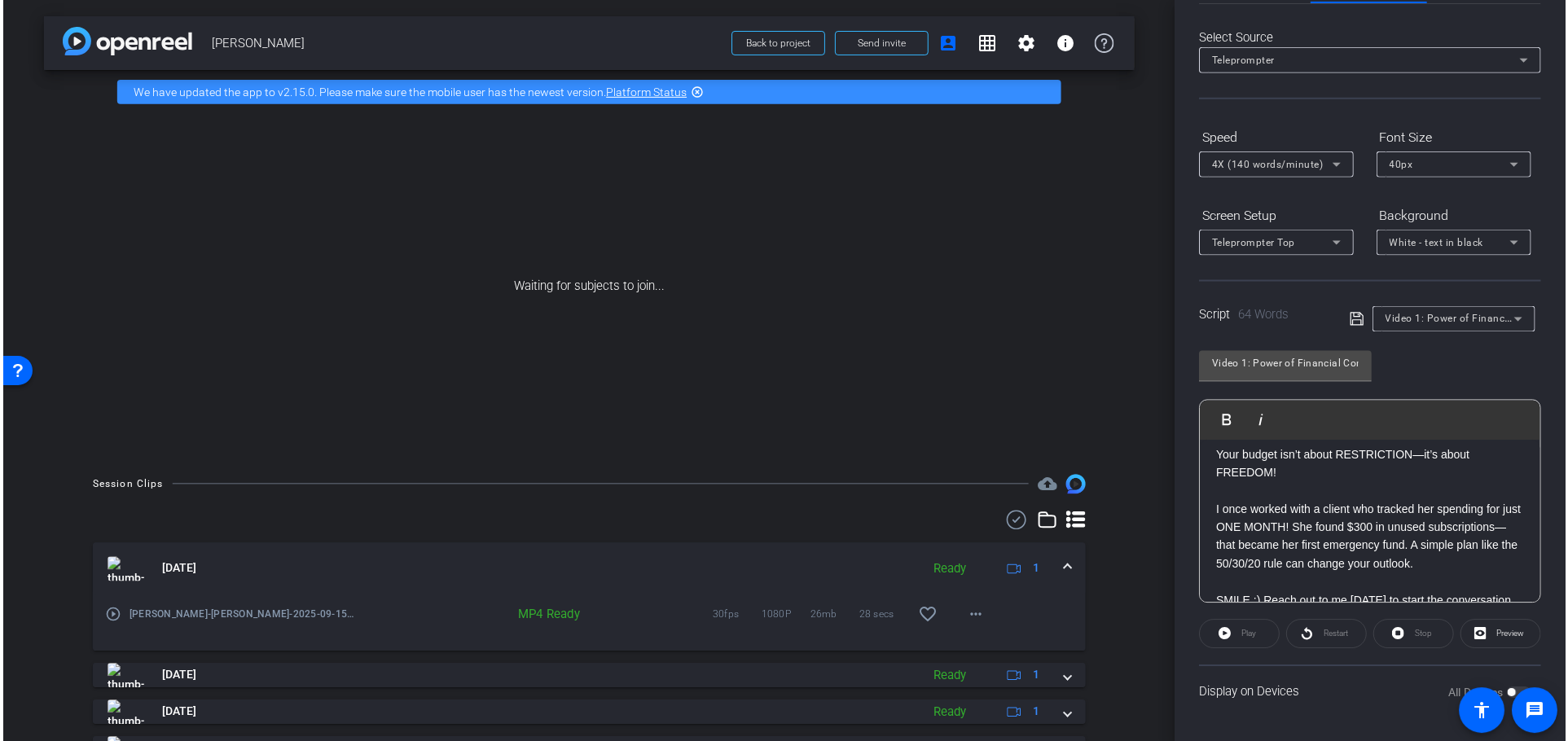
scroll to position [0, 0]
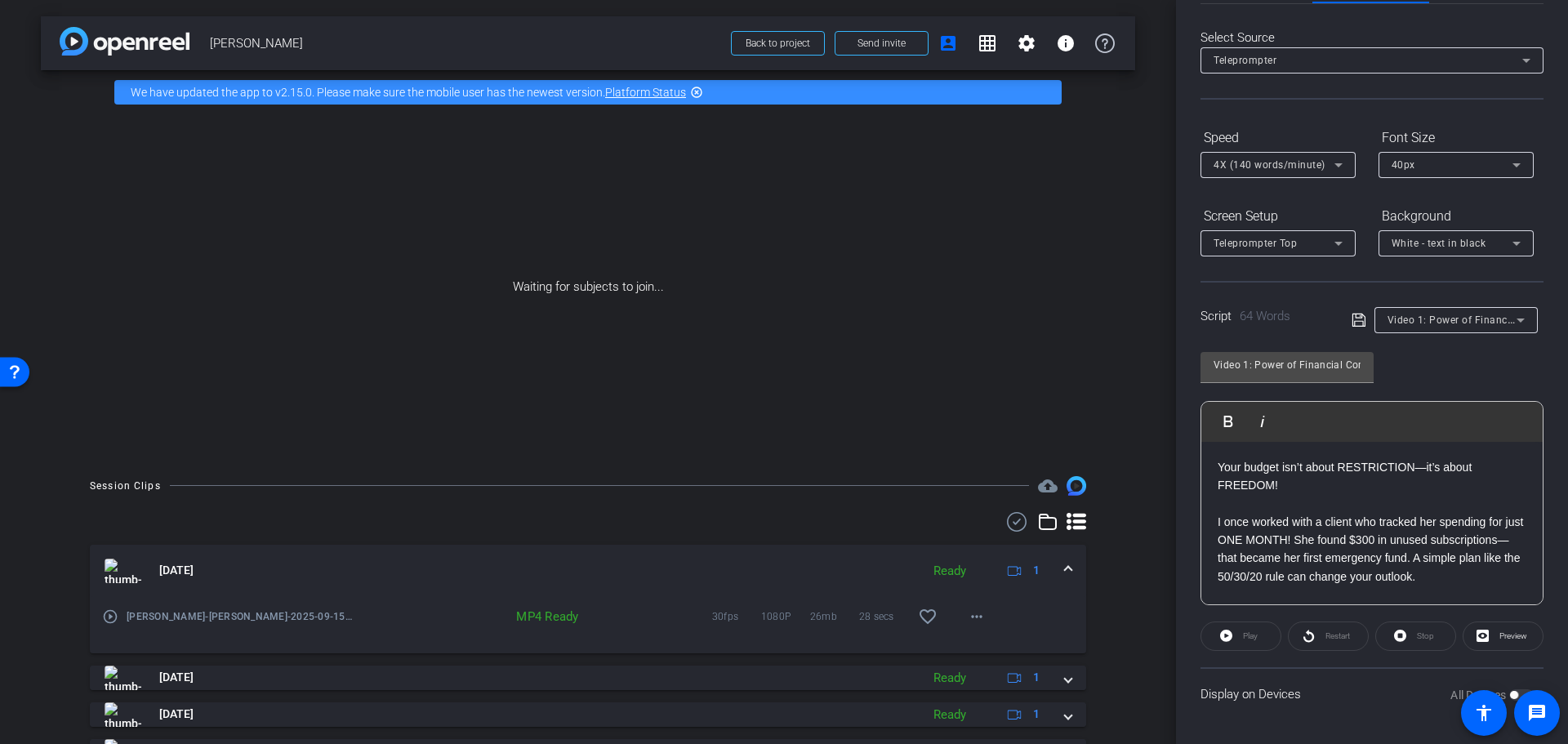
click at [1510, 691] on div "All Devices" at bounding box center [1492, 694] width 83 height 16
click at [1514, 691] on span at bounding box center [1536, 713] width 46 height 46
click at [1514, 688] on div "All Devices" at bounding box center [1492, 694] width 83 height 16
click at [1515, 691] on openreel-root "menu arrow_forward_ios keyboard_return Close forward_to_inbox Send invite accou…" at bounding box center [784, 372] width 1568 height 744
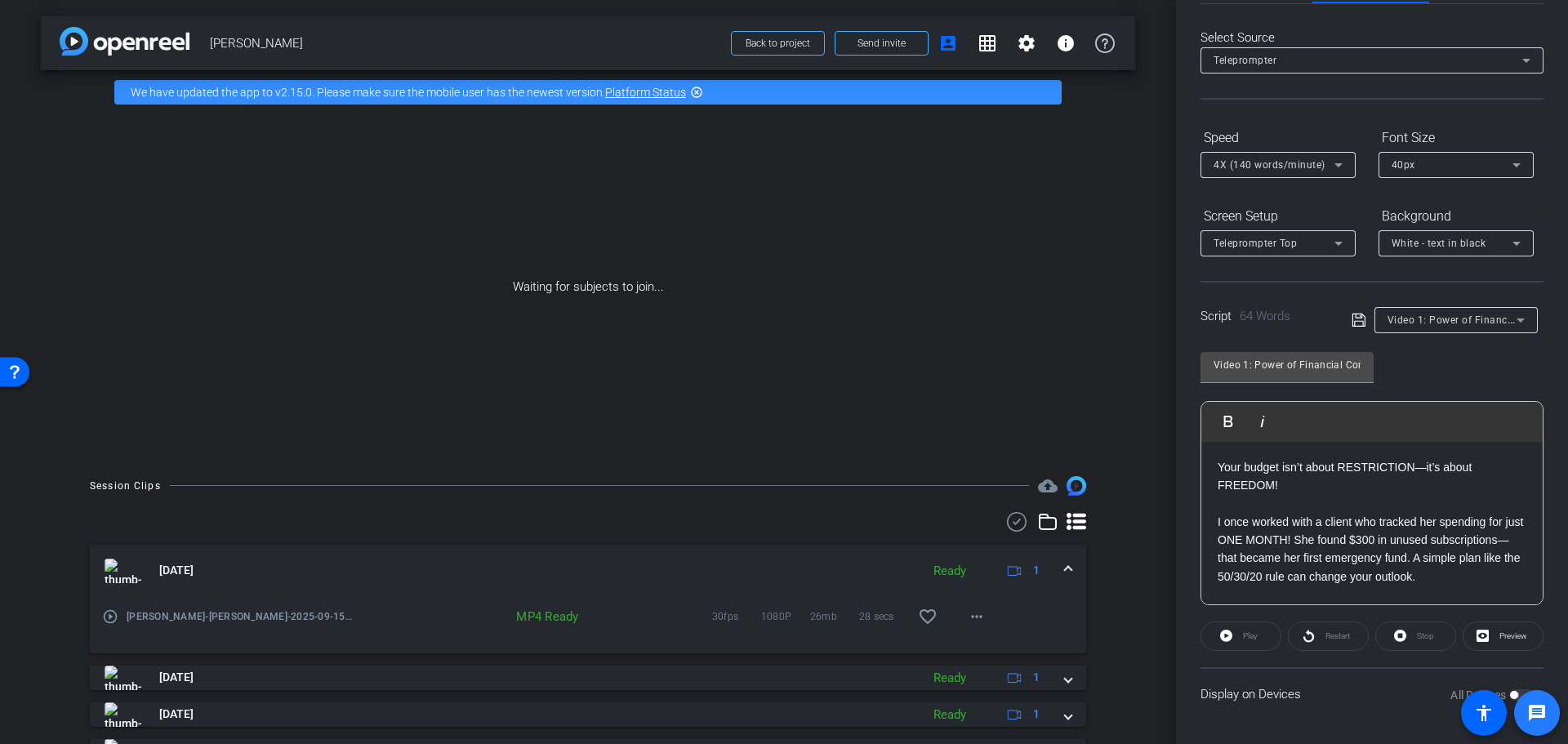
click at [1514, 691] on span at bounding box center [1536, 713] width 46 height 46
click at [1515, 694] on span at bounding box center [1536, 713] width 46 height 46
click at [1513, 695] on div "All Devices" at bounding box center [1492, 694] width 83 height 16
click at [1513, 692] on div "All Devices" at bounding box center [1492, 694] width 83 height 16
click at [1512, 694] on div "All Devices" at bounding box center [1492, 694] width 83 height 16
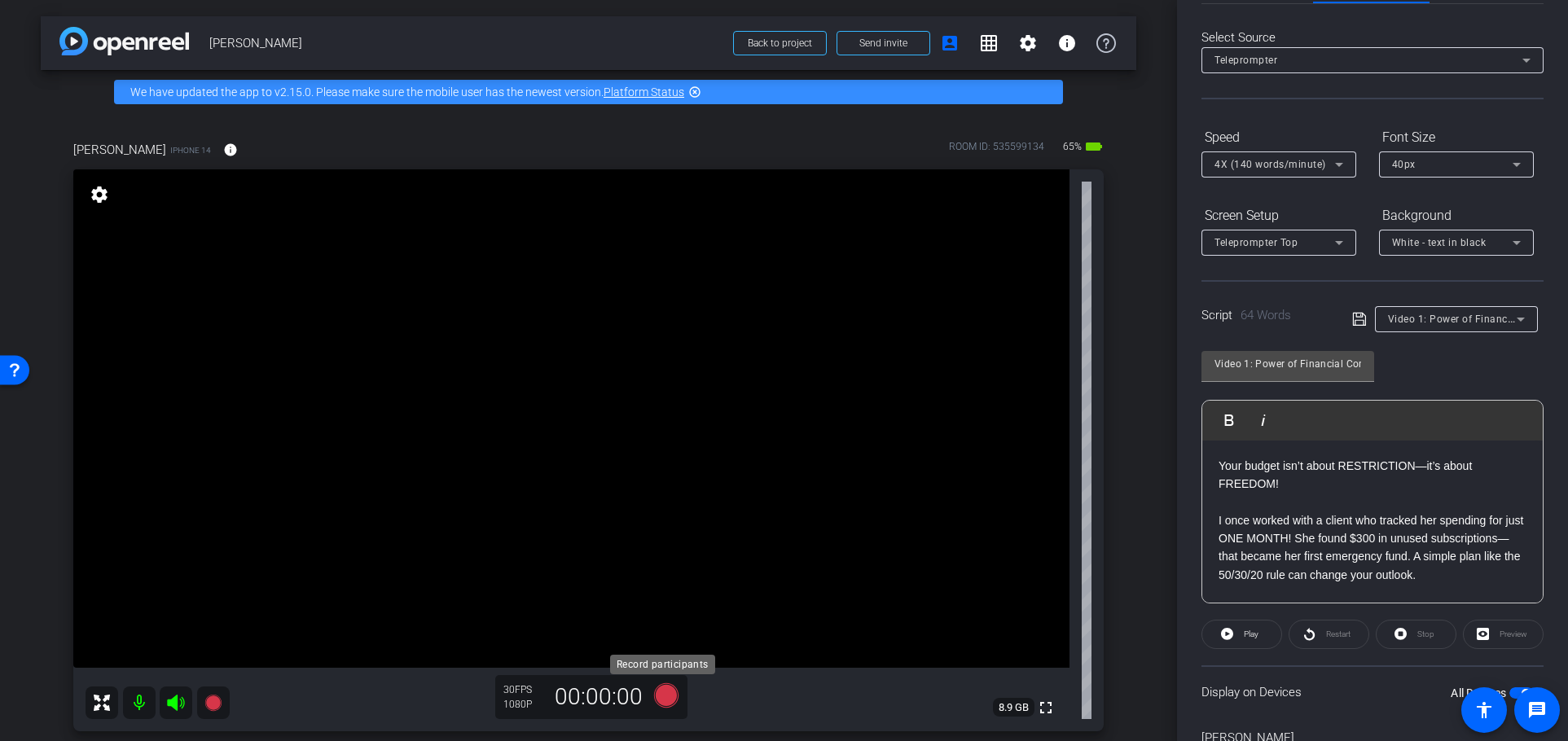
click at [662, 698] on icon at bounding box center [665, 695] width 25 height 25
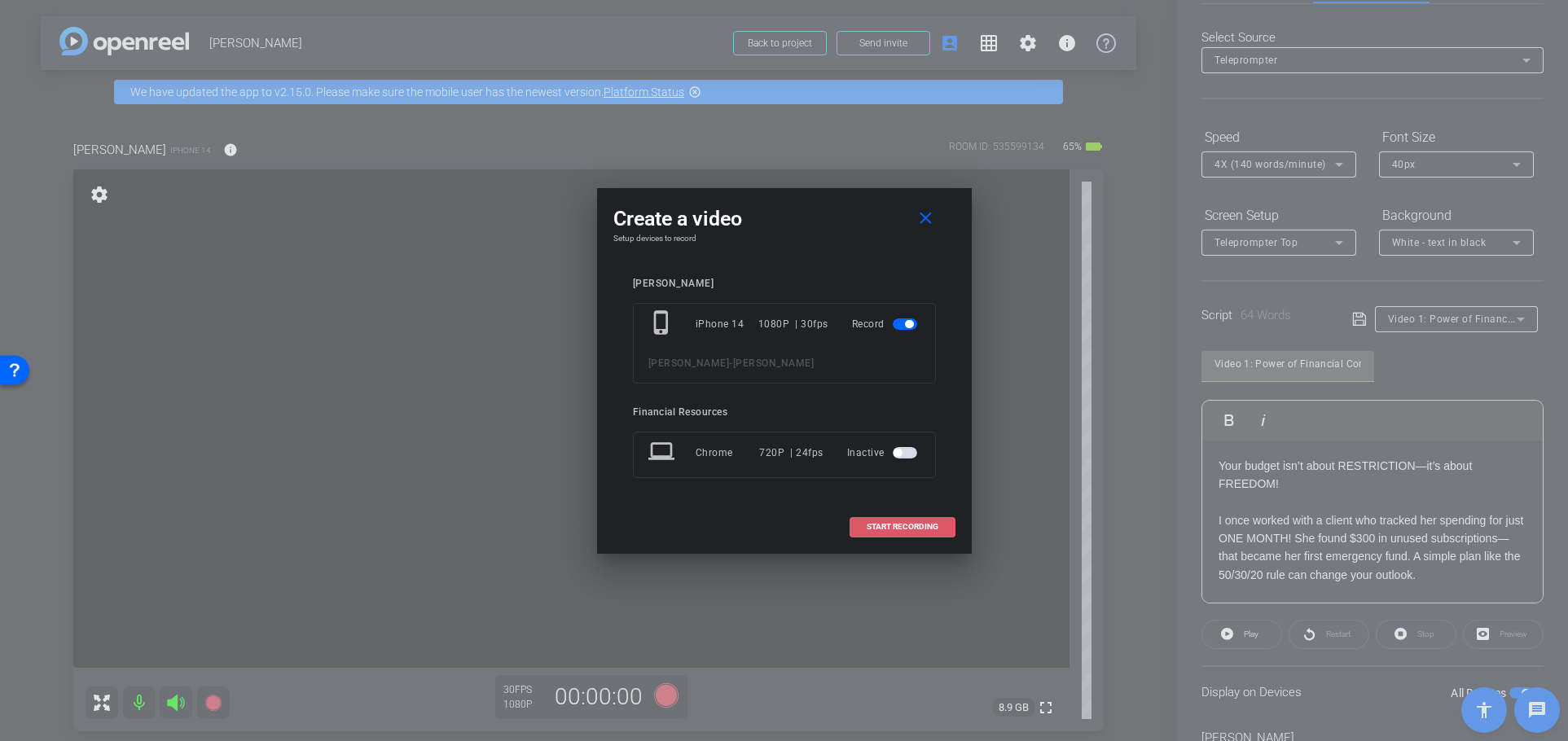
click at [902, 524] on span "START RECORDING" at bounding box center [902, 527] width 71 height 8
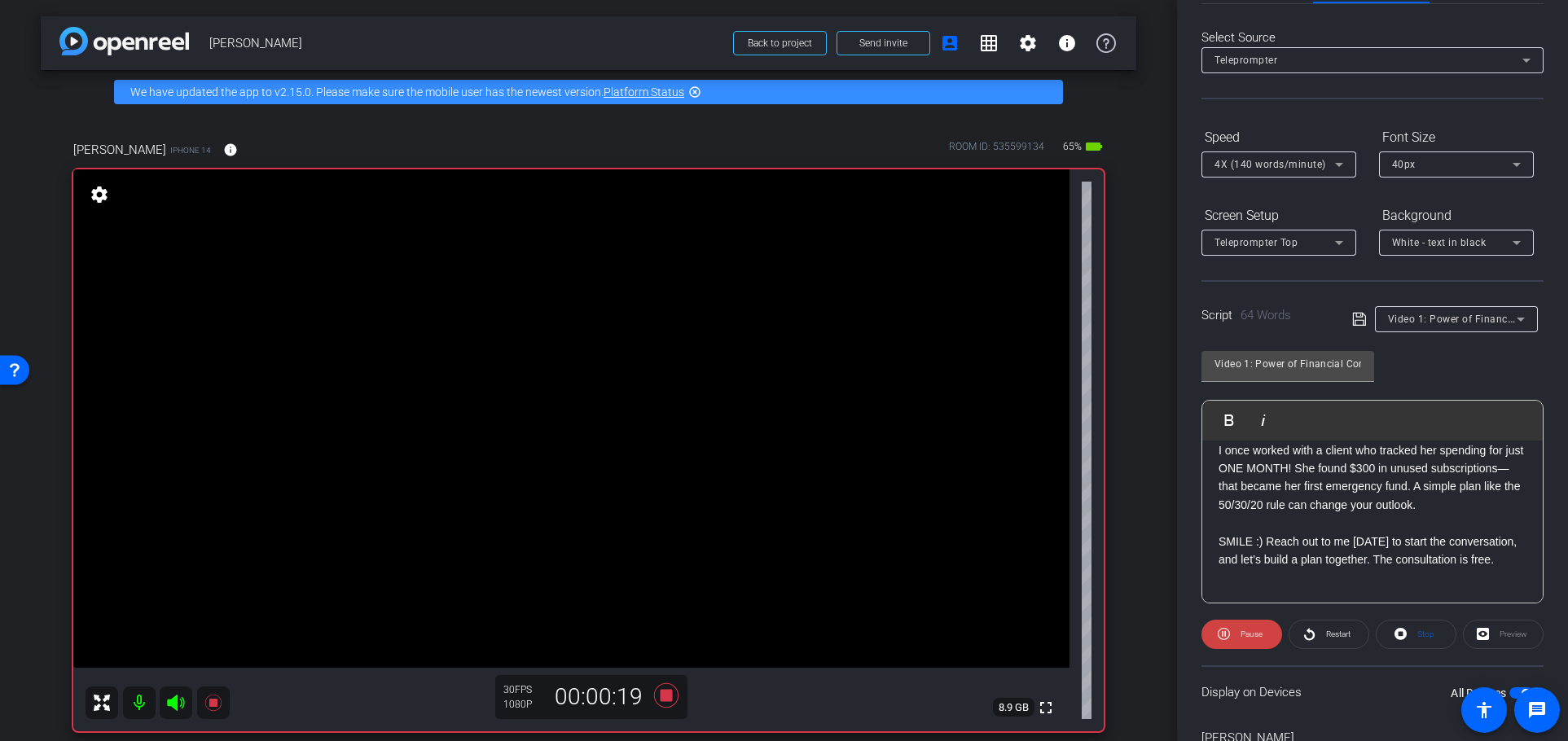
scroll to position [80, 0]
click at [663, 696] on icon at bounding box center [665, 695] width 25 height 25
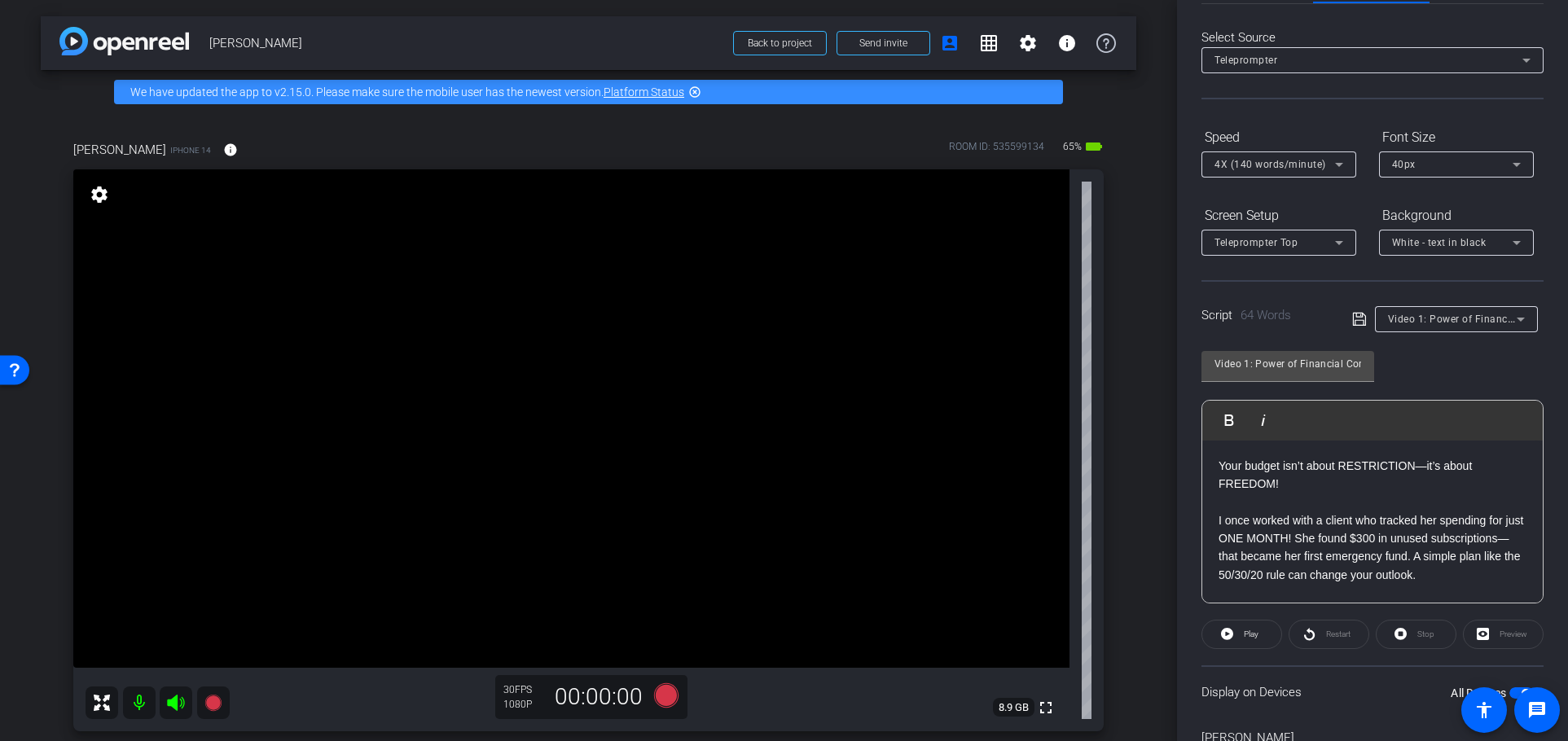
scroll to position [59, 0]
click at [662, 696] on icon at bounding box center [665, 695] width 25 height 25
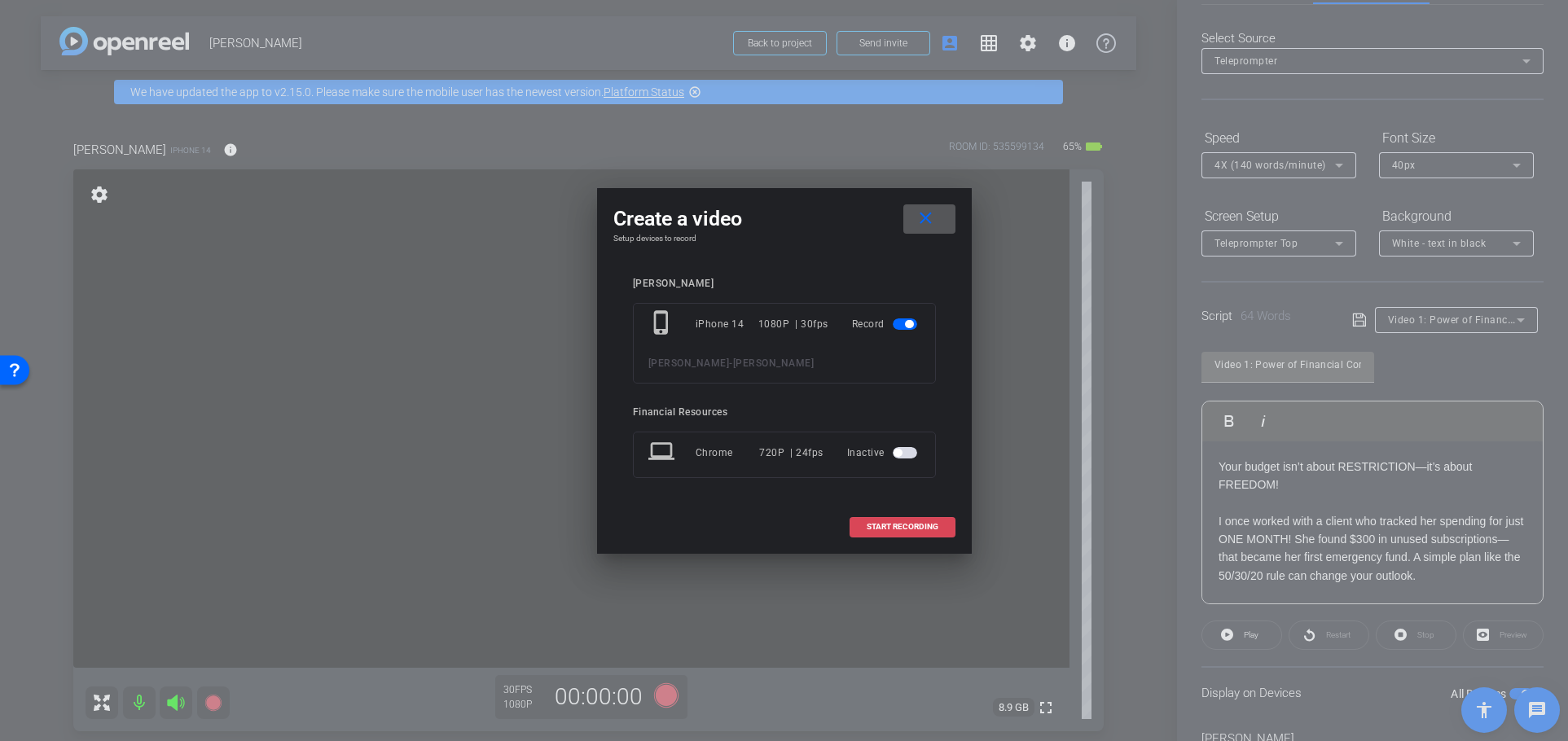
drag, startPoint x: 908, startPoint y: 529, endPoint x: 922, endPoint y: 538, distance: 16.6
click at [908, 529] on span "START RECORDING" at bounding box center [902, 527] width 71 height 8
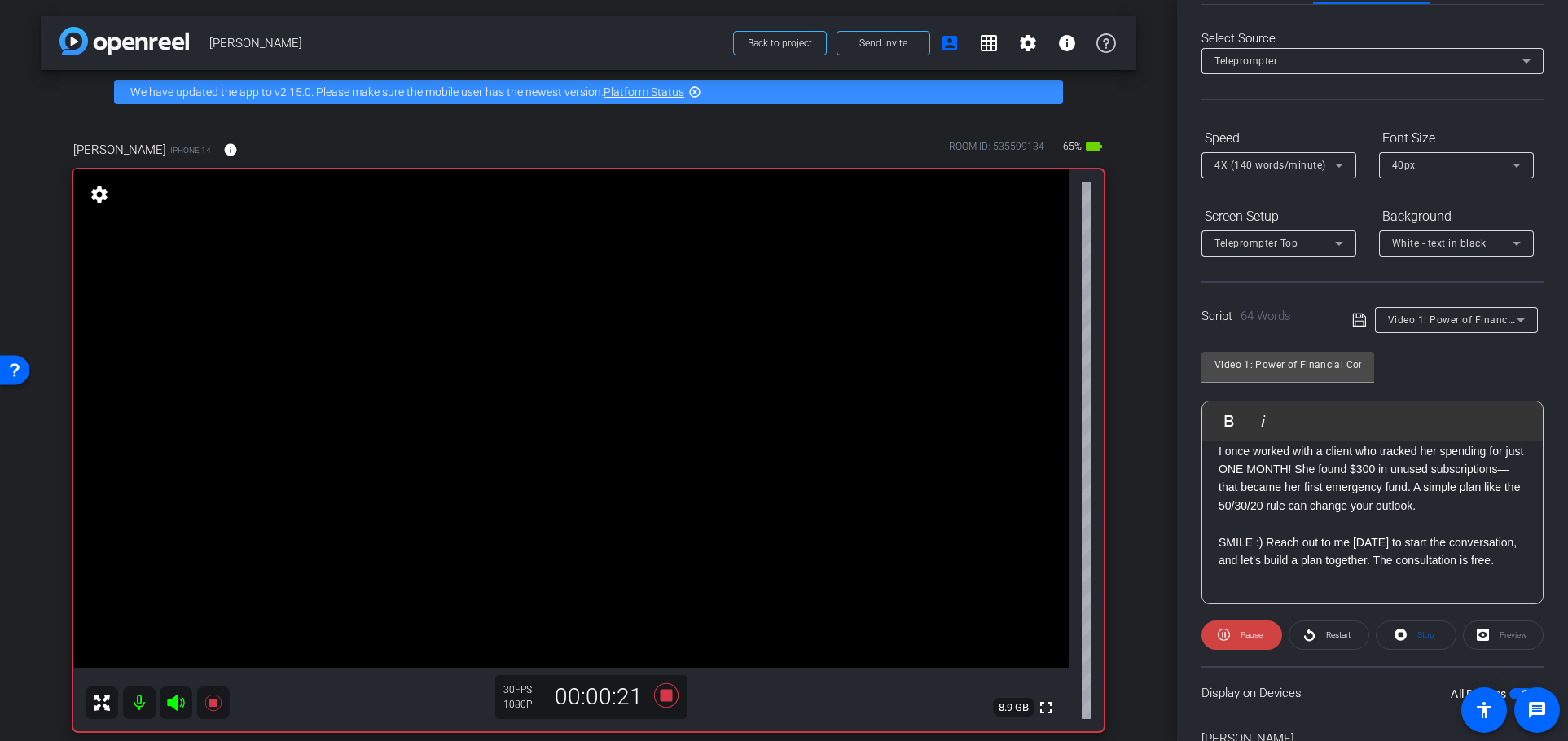
scroll to position [80, 0]
click at [660, 692] on icon at bounding box center [665, 695] width 25 height 25
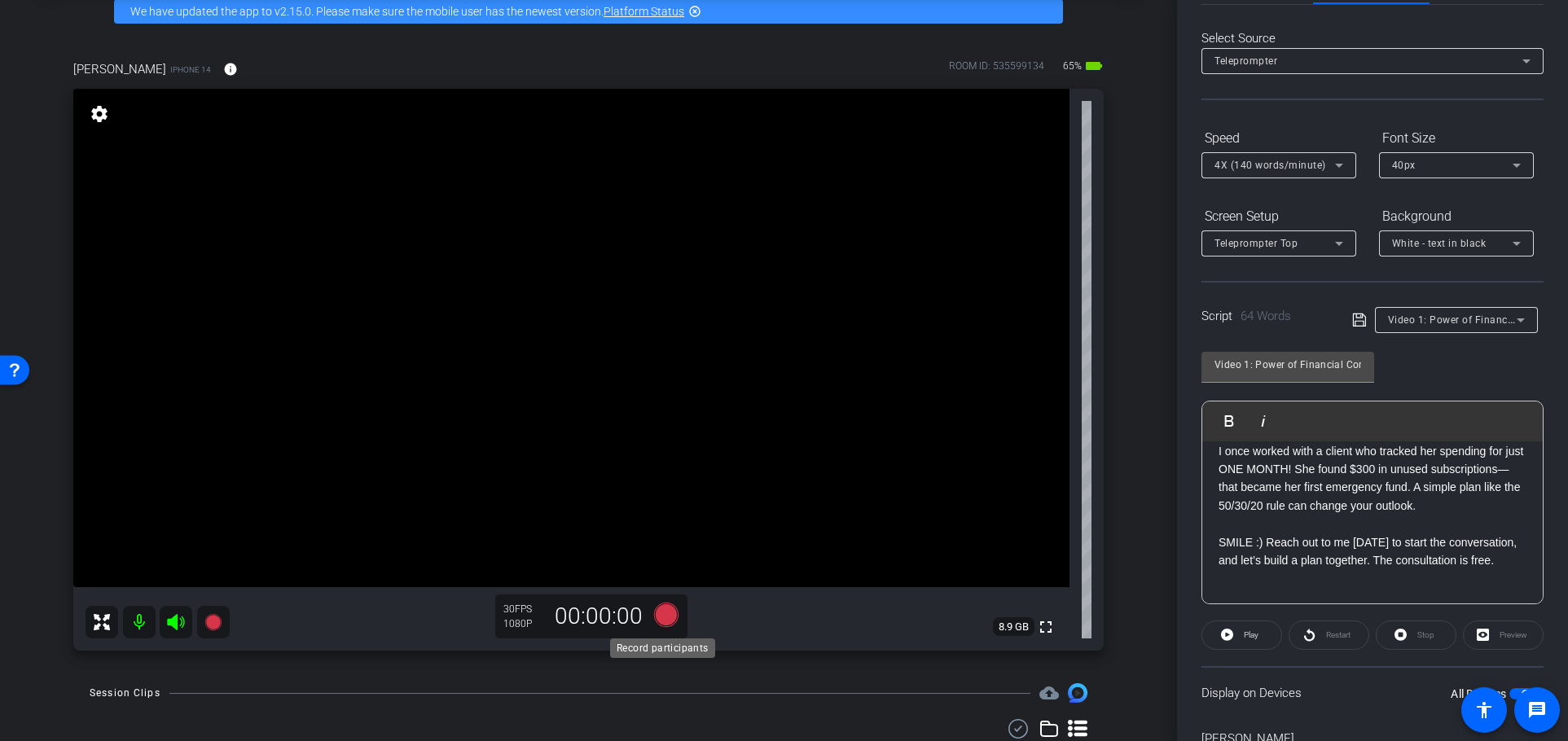
click at [662, 617] on icon at bounding box center [665, 614] width 25 height 25
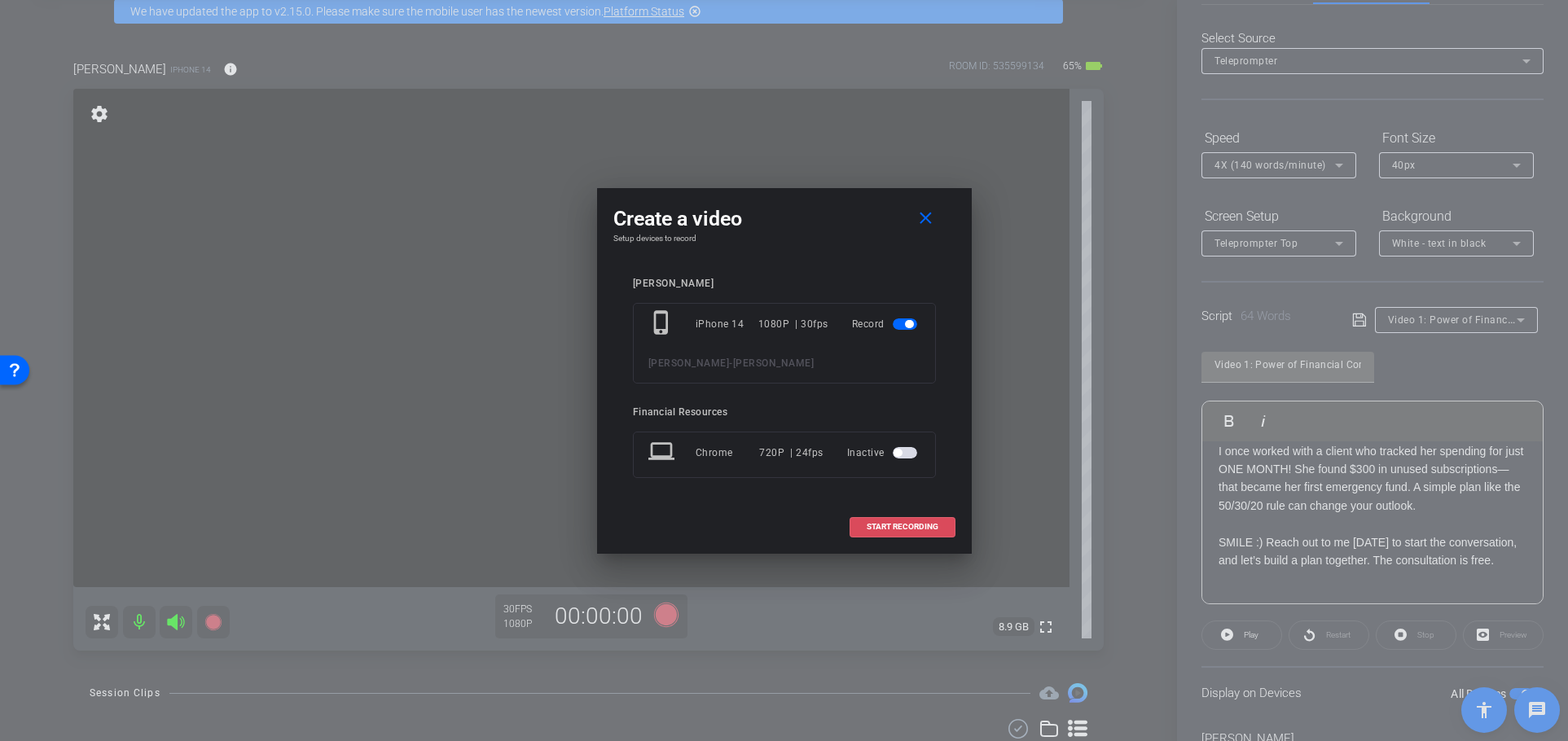
drag, startPoint x: 918, startPoint y: 521, endPoint x: 965, endPoint y: 612, distance: 102.4
click at [917, 523] on span "START RECORDING" at bounding box center [902, 527] width 71 height 8
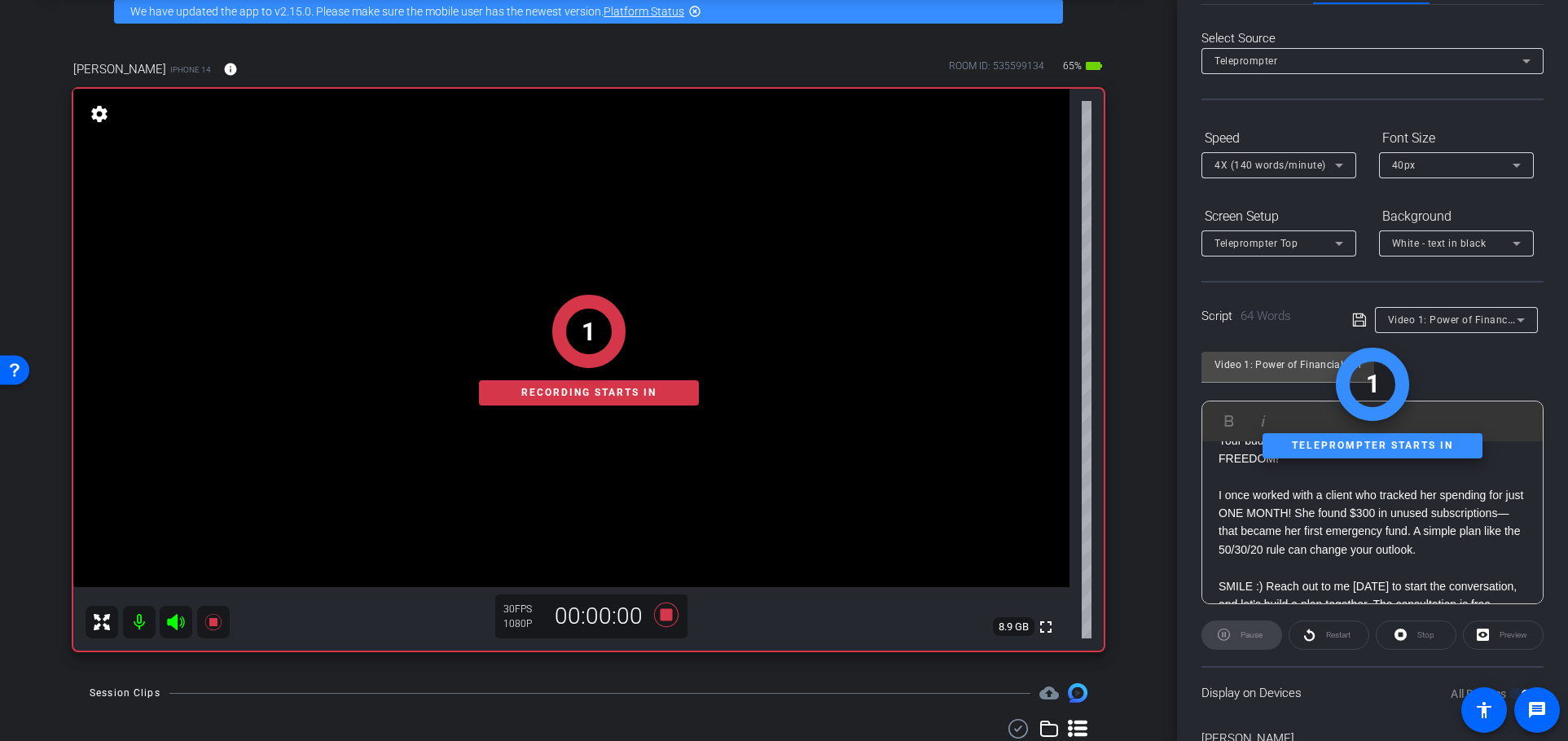
scroll to position [0, 0]
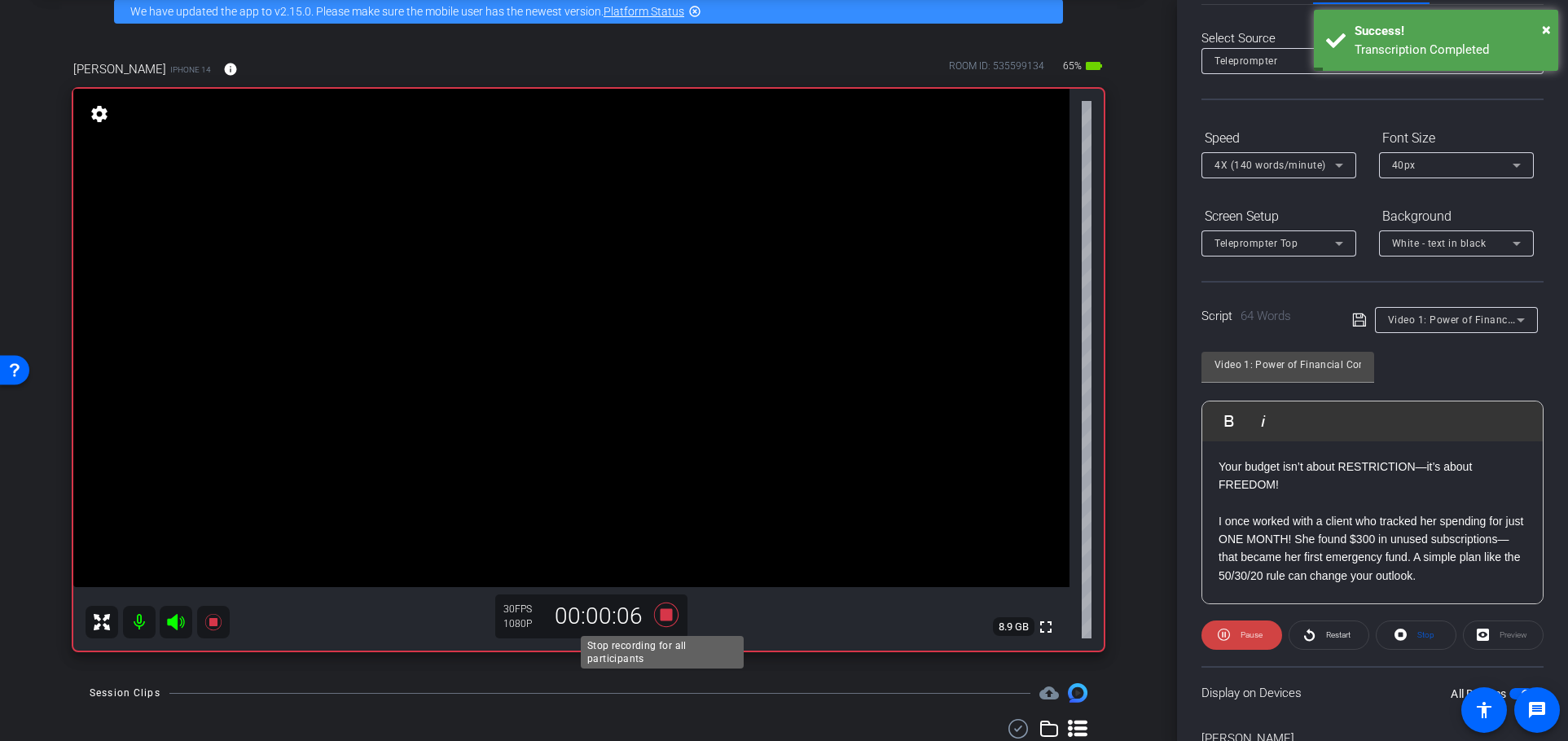
drag, startPoint x: 663, startPoint y: 609, endPoint x: 737, endPoint y: 594, distance: 75.5
click at [663, 610] on icon at bounding box center [665, 614] width 25 height 25
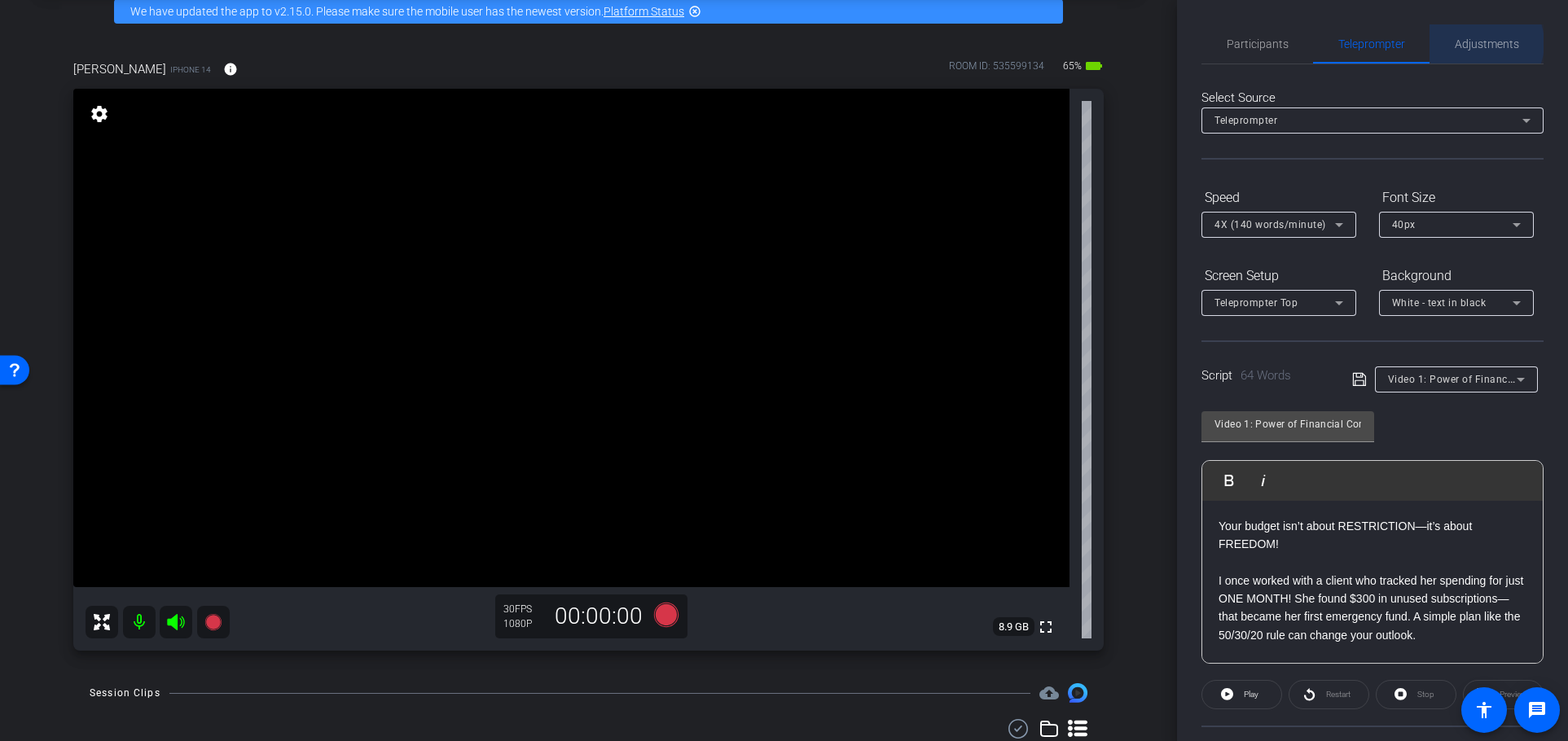
click at [1475, 44] on span "Adjustments" at bounding box center [1486, 45] width 64 height 12
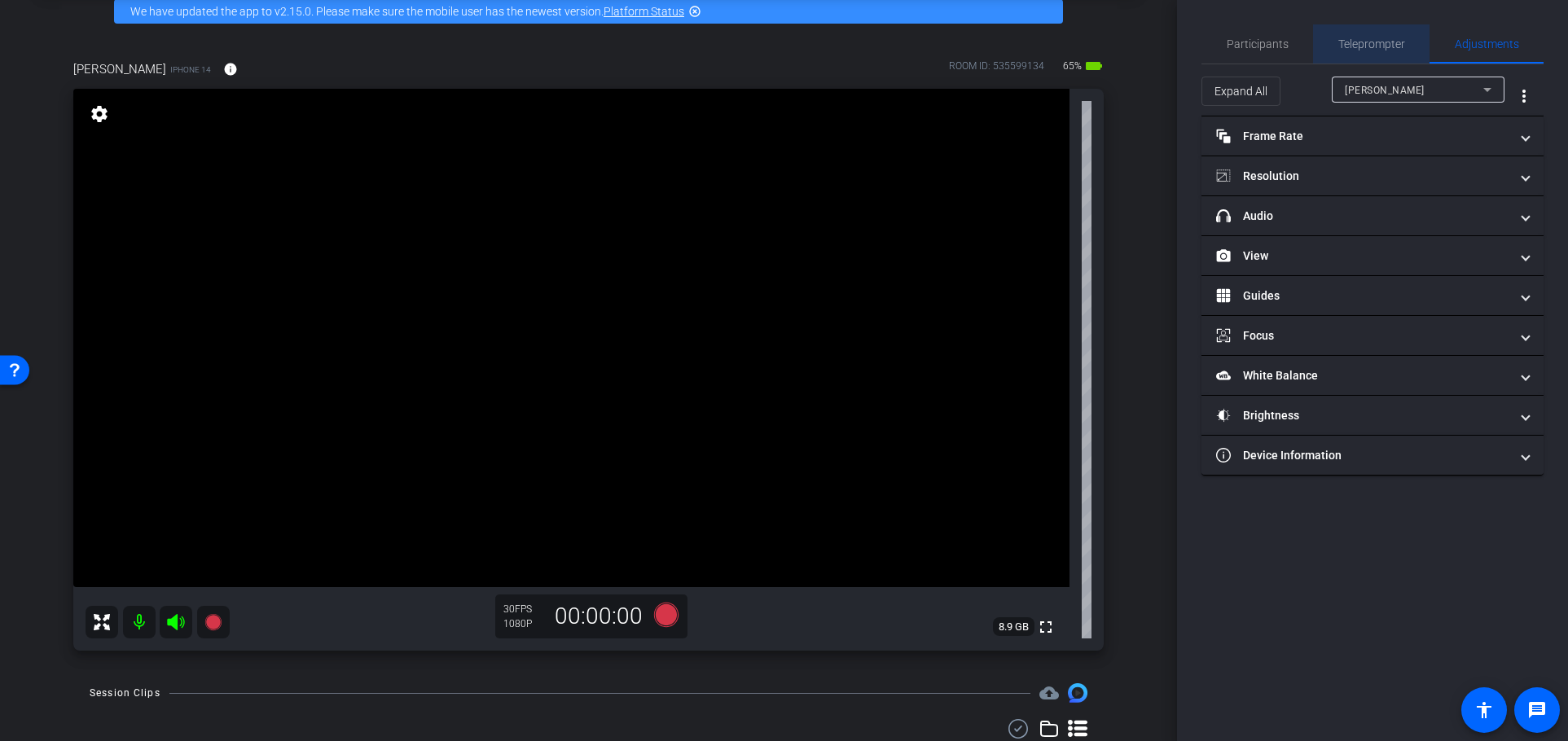
click at [1375, 44] on span "Teleprompter" at bounding box center [1371, 45] width 66 height 12
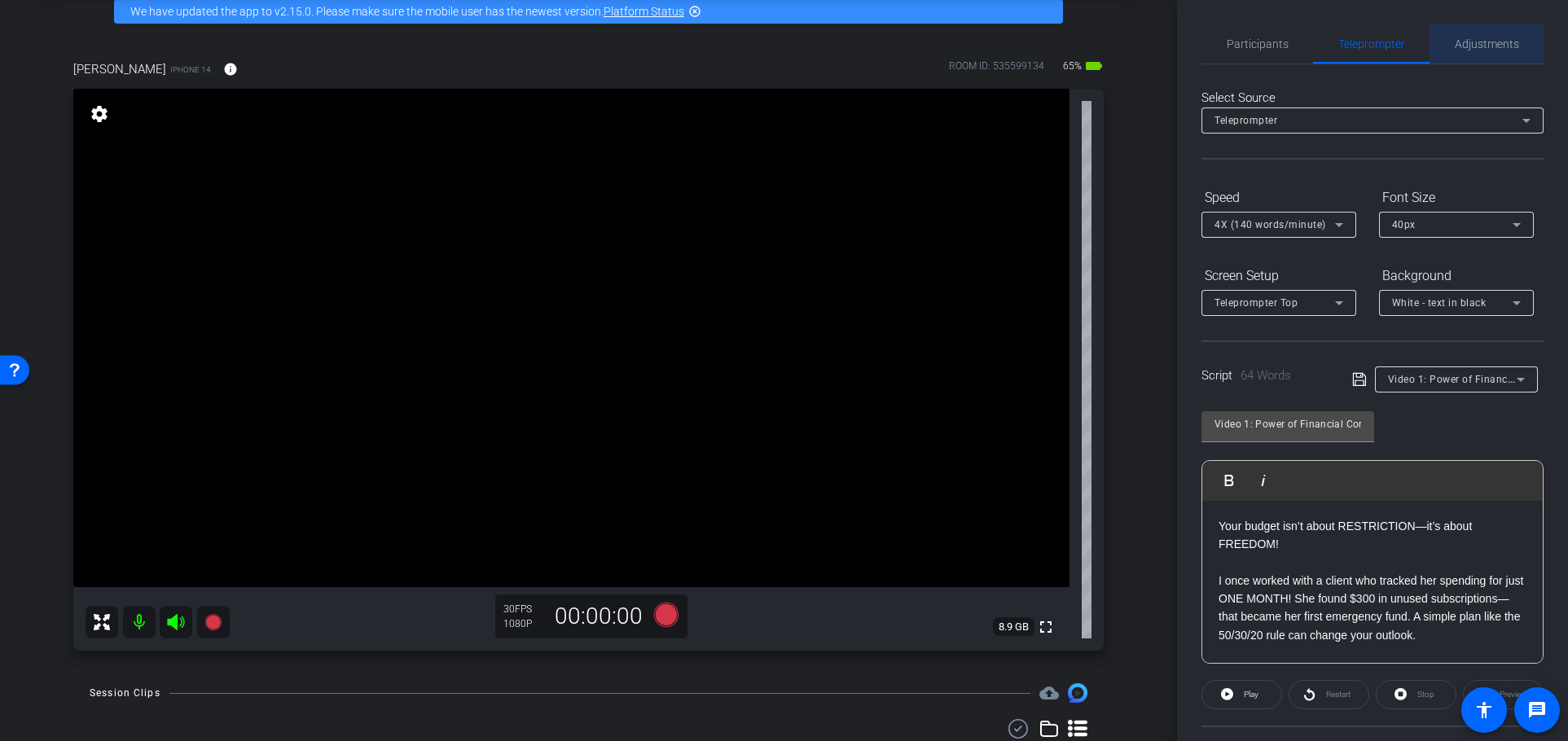
click at [1493, 44] on span "Adjustments" at bounding box center [1486, 45] width 64 height 12
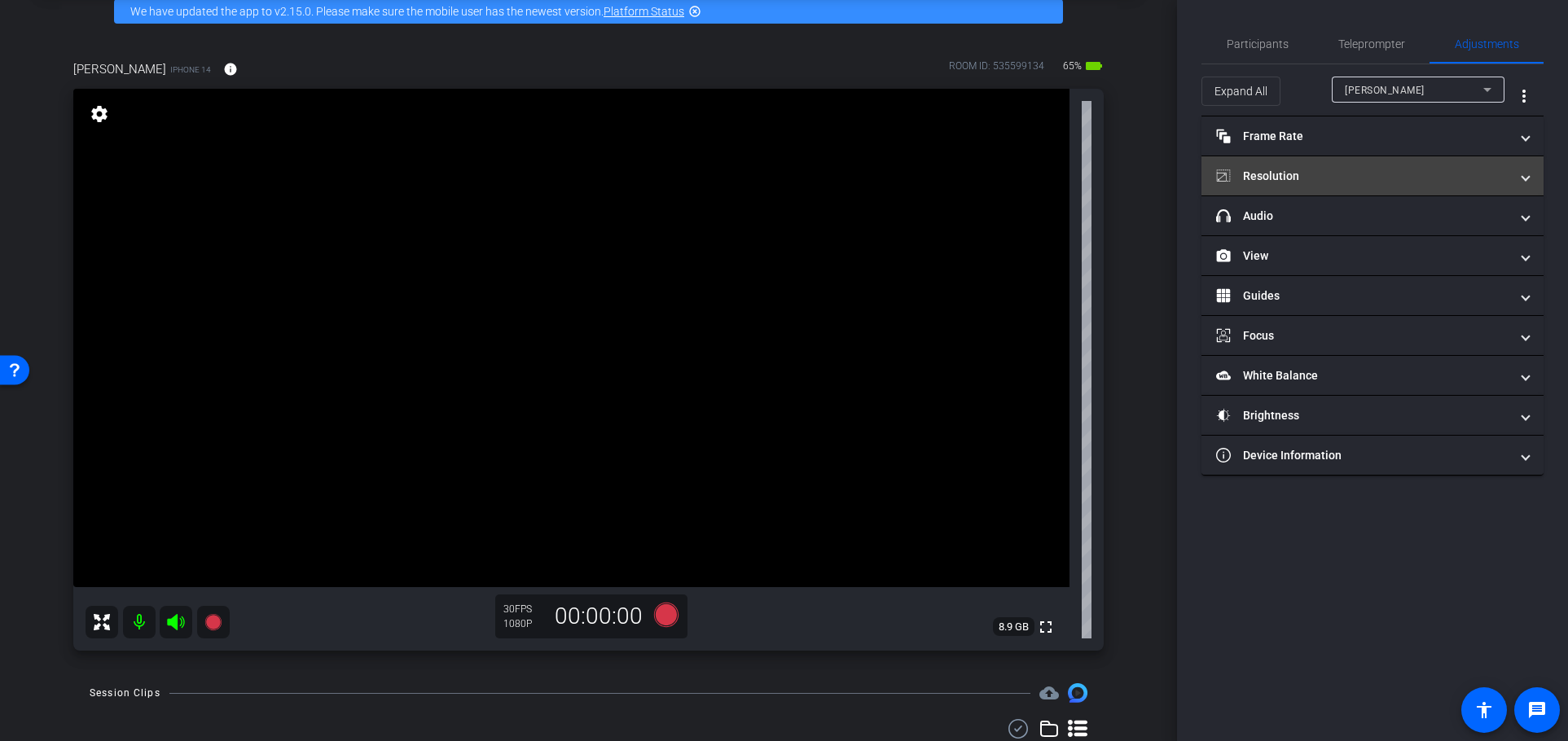
click at [1468, 181] on mat-panel-title "Resolution" at bounding box center [1363, 175] width 293 height 17
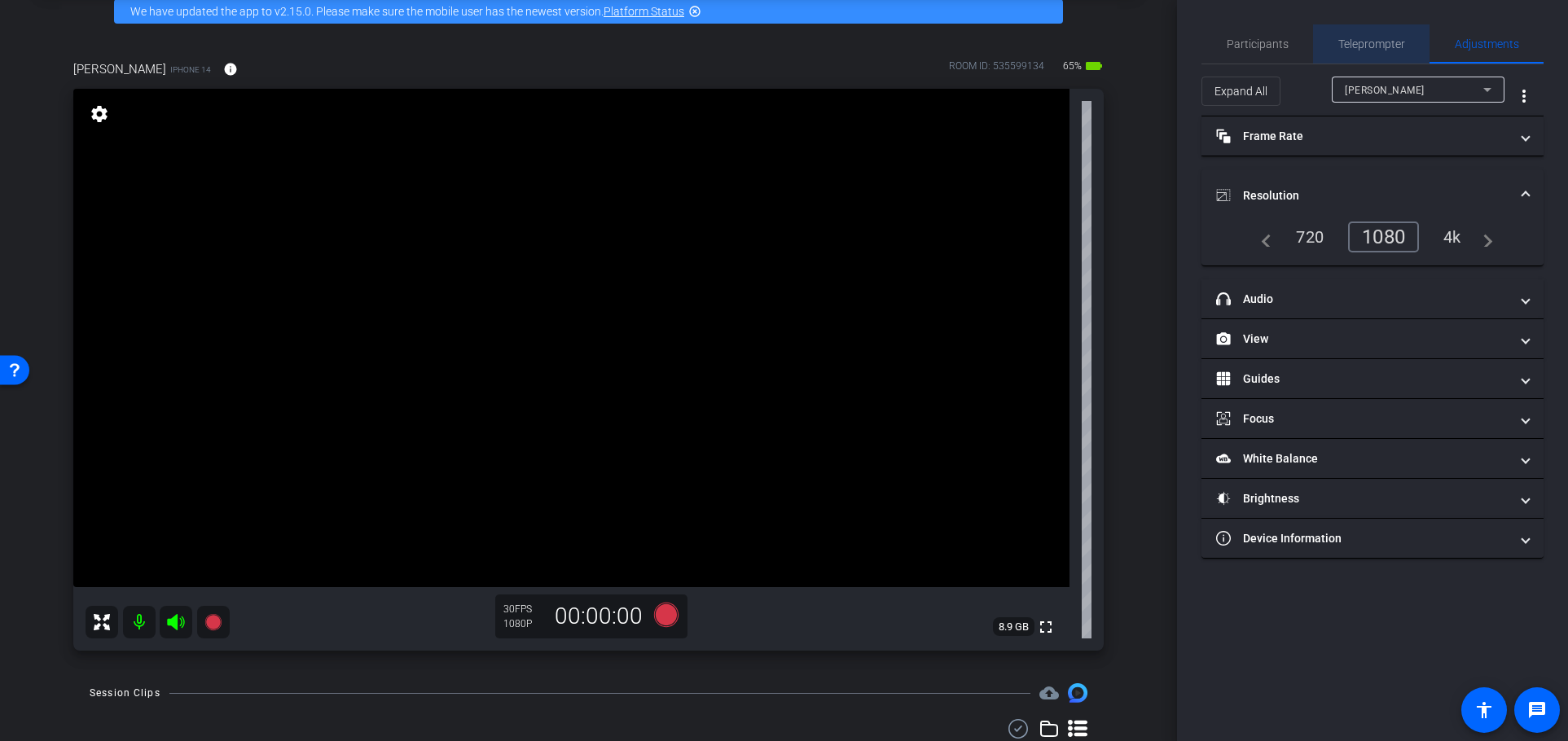
click at [1362, 40] on span "Teleprompter" at bounding box center [1371, 45] width 66 height 12
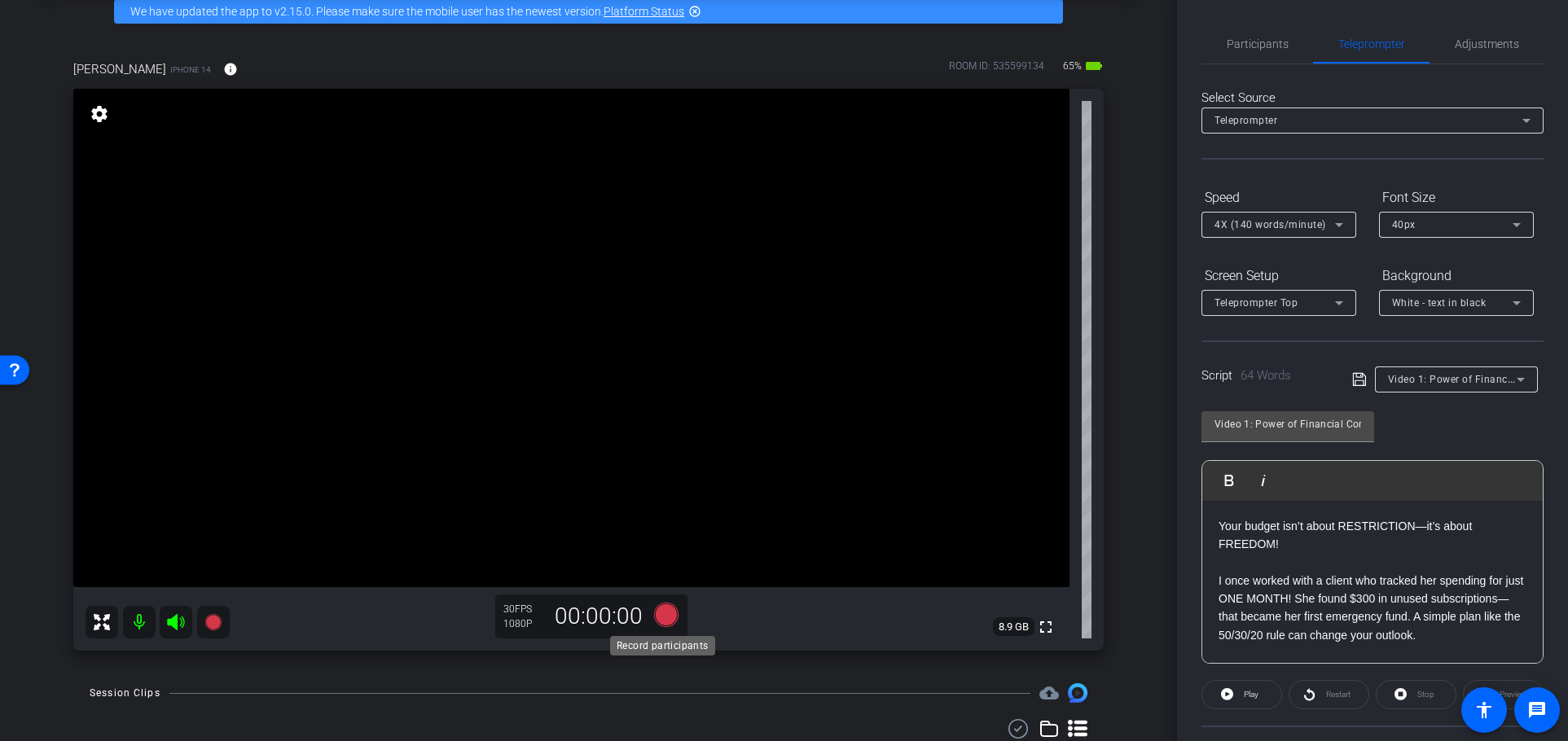
click at [663, 611] on icon at bounding box center [665, 614] width 25 height 25
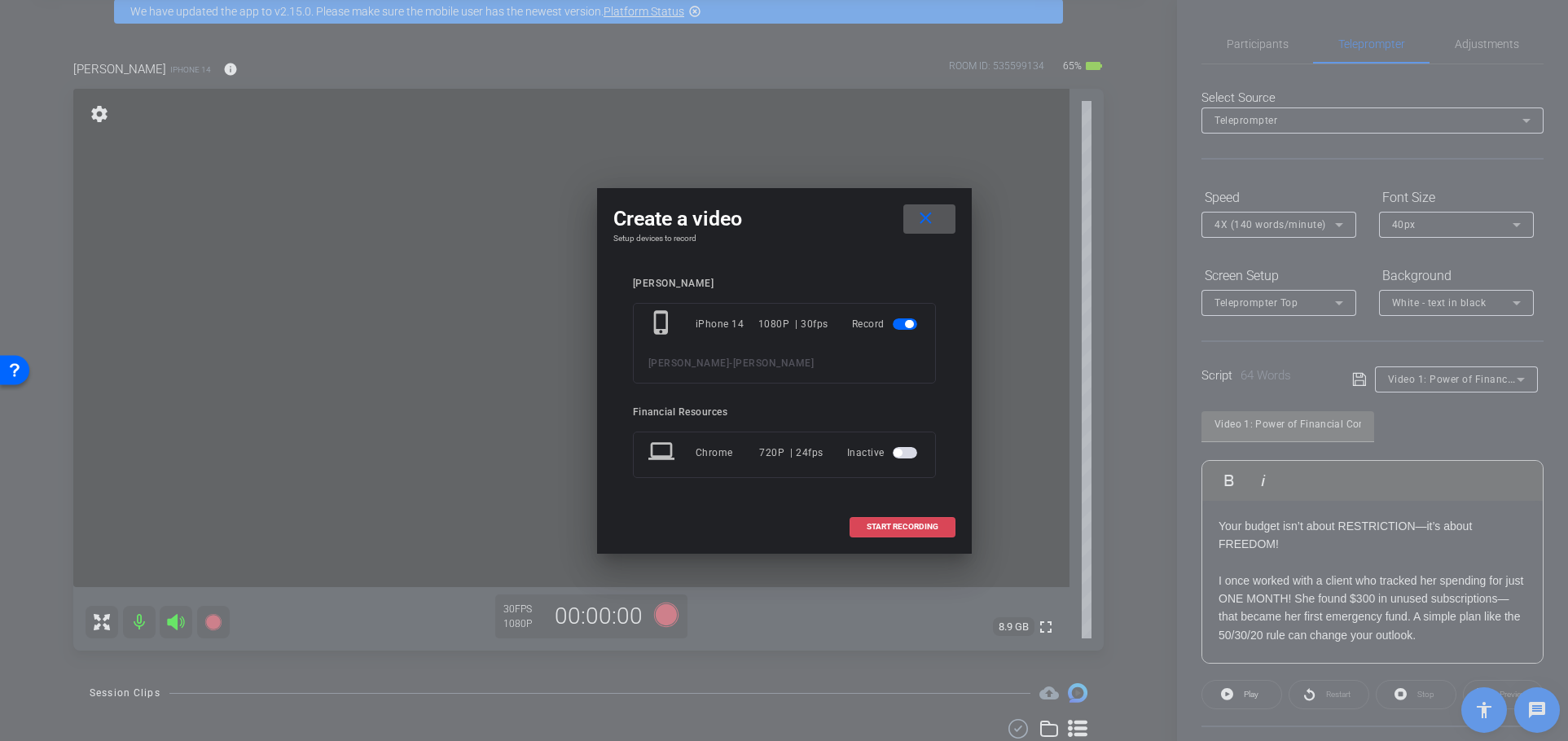
click at [898, 523] on span "START RECORDING" at bounding box center [902, 527] width 71 height 8
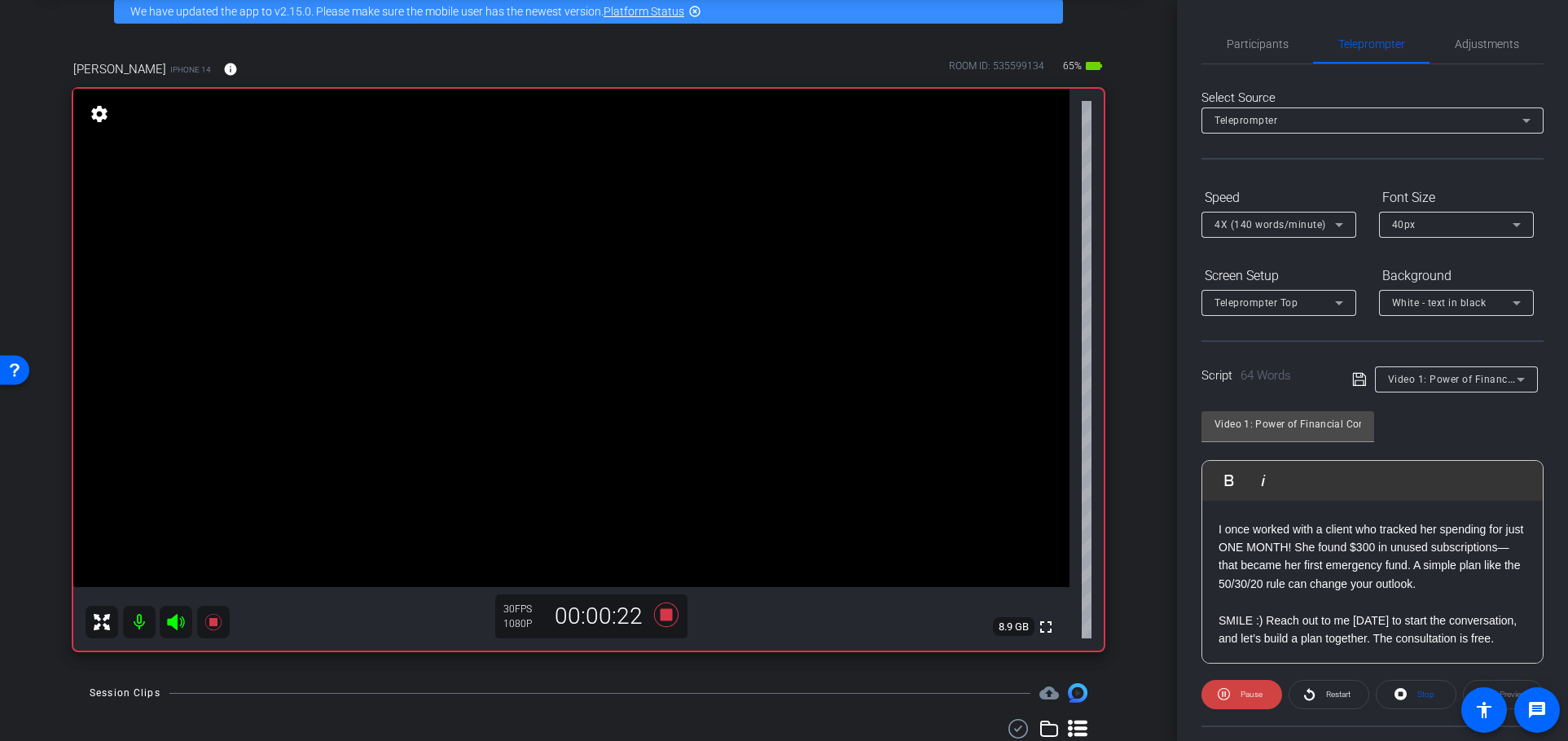
scroll to position [88, 0]
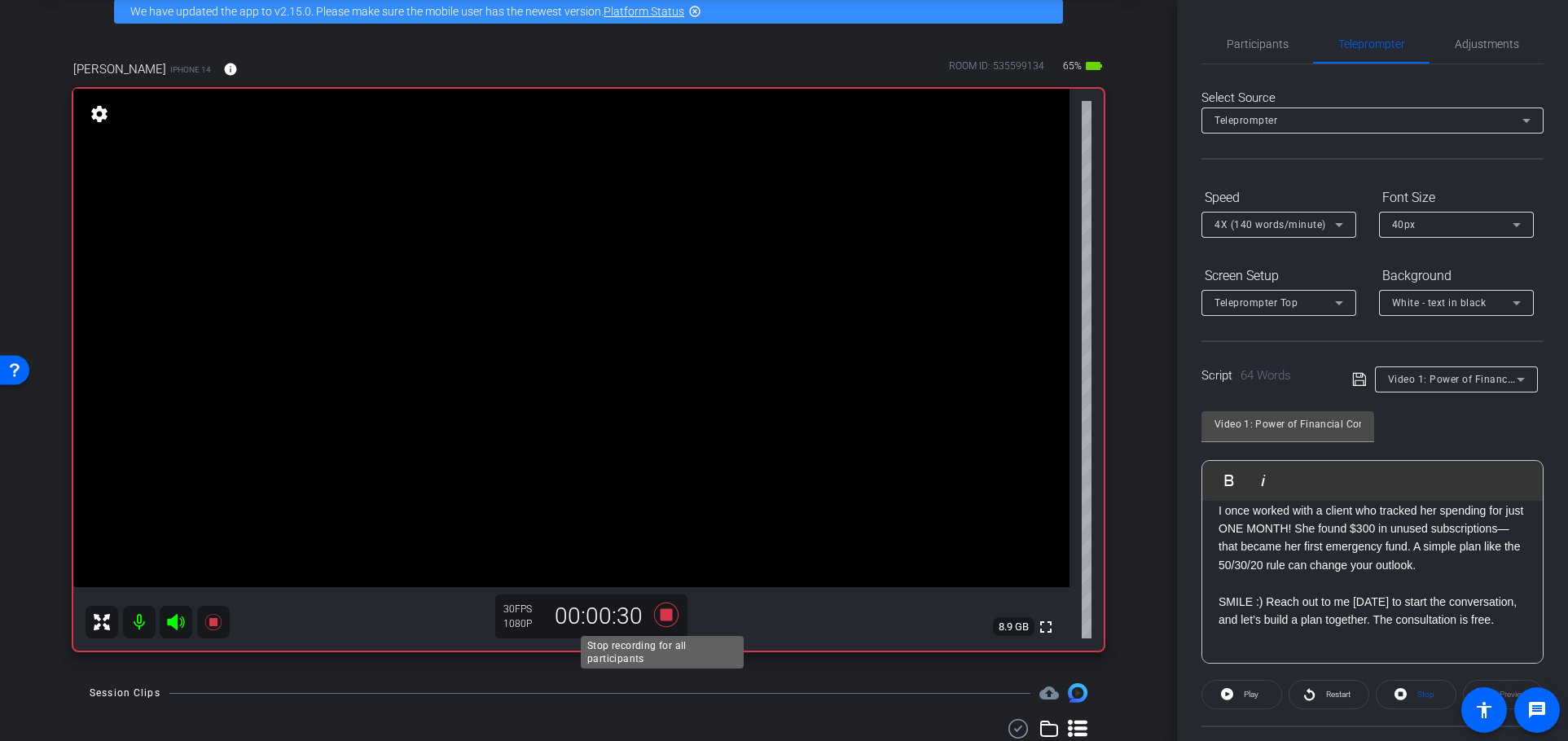
click at [663, 609] on icon at bounding box center [665, 614] width 25 height 25
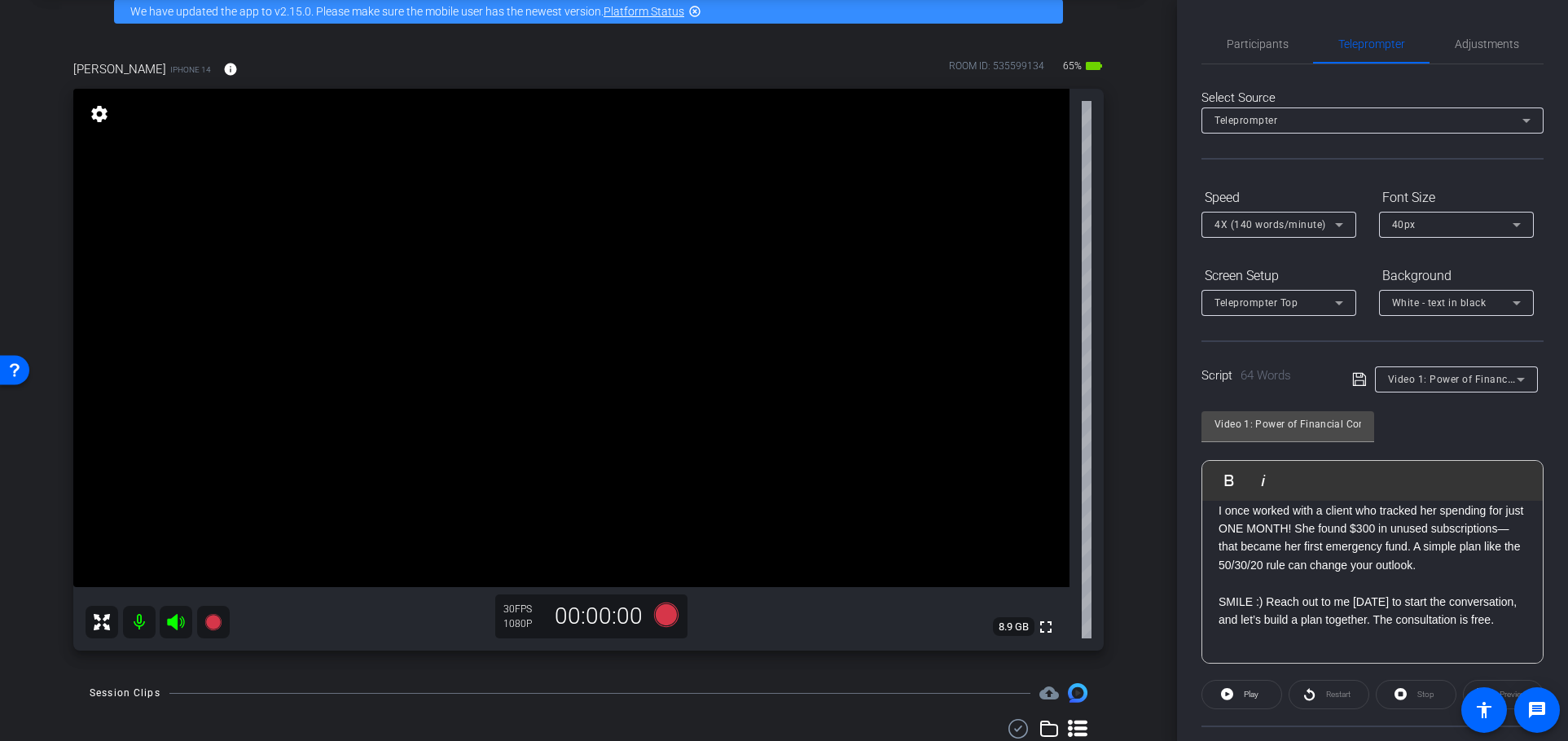
click at [1373, 616] on p "SMILE :) Reach out to me [DATE] to start the conversation, and let’s build a pl…" at bounding box center [1372, 611] width 308 height 37
click at [1393, 575] on p at bounding box center [1372, 566] width 308 height 18
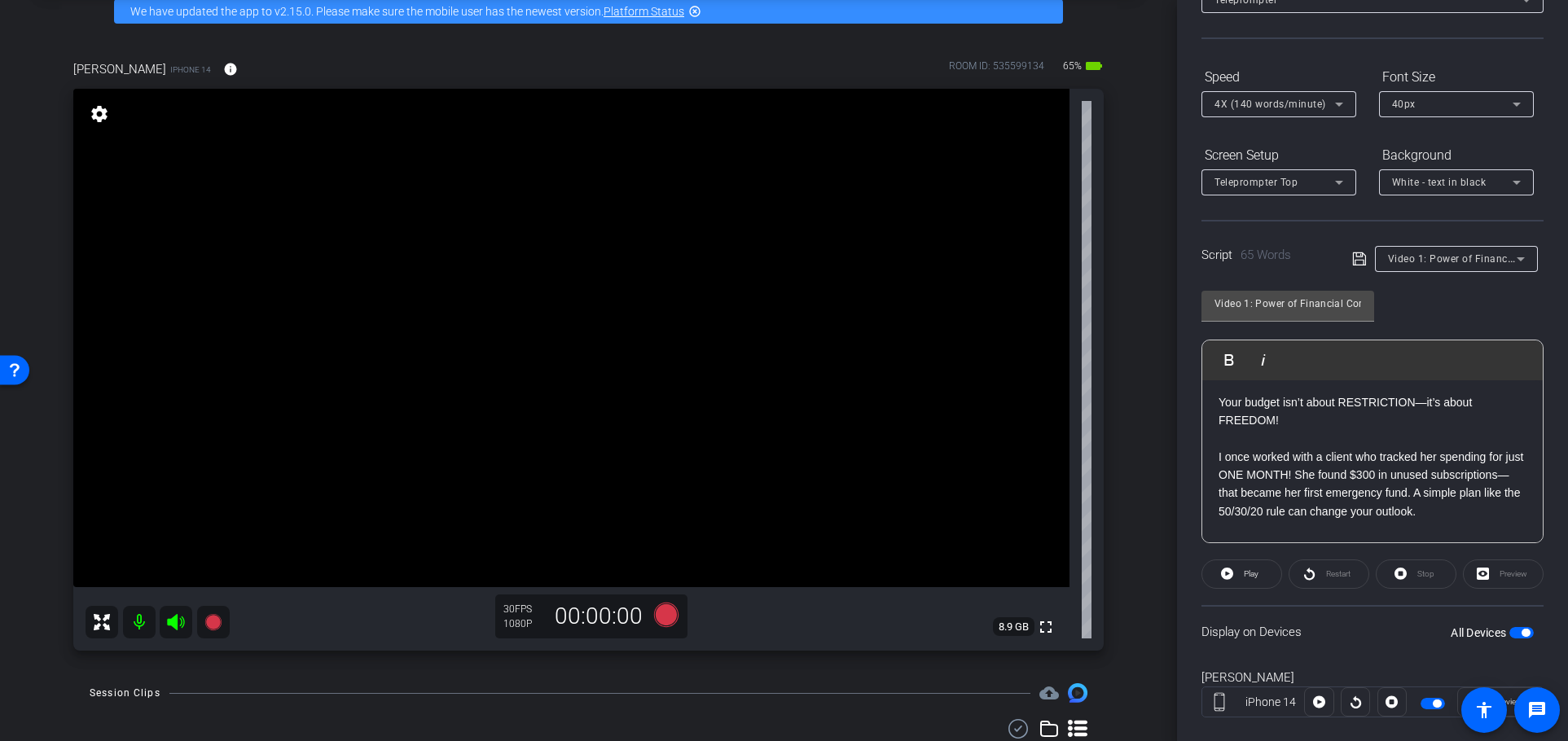
scroll to position [149, 0]
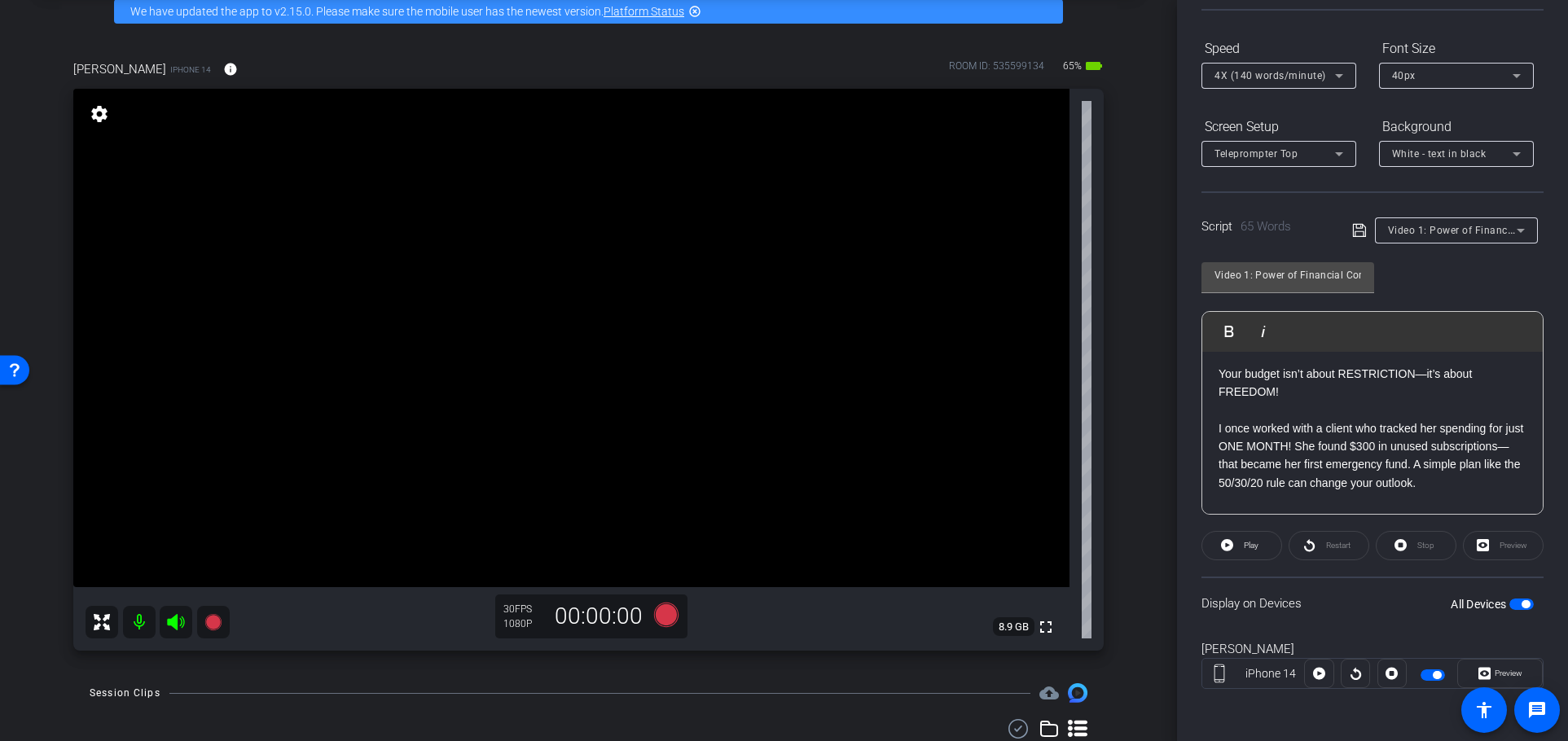
click at [1500, 607] on label "All Devices" at bounding box center [1479, 604] width 58 height 16
click at [1510, 607] on button "All Devices" at bounding box center [1521, 604] width 25 height 12
click at [1518, 606] on span "button" at bounding box center [1521, 604] width 25 height 12
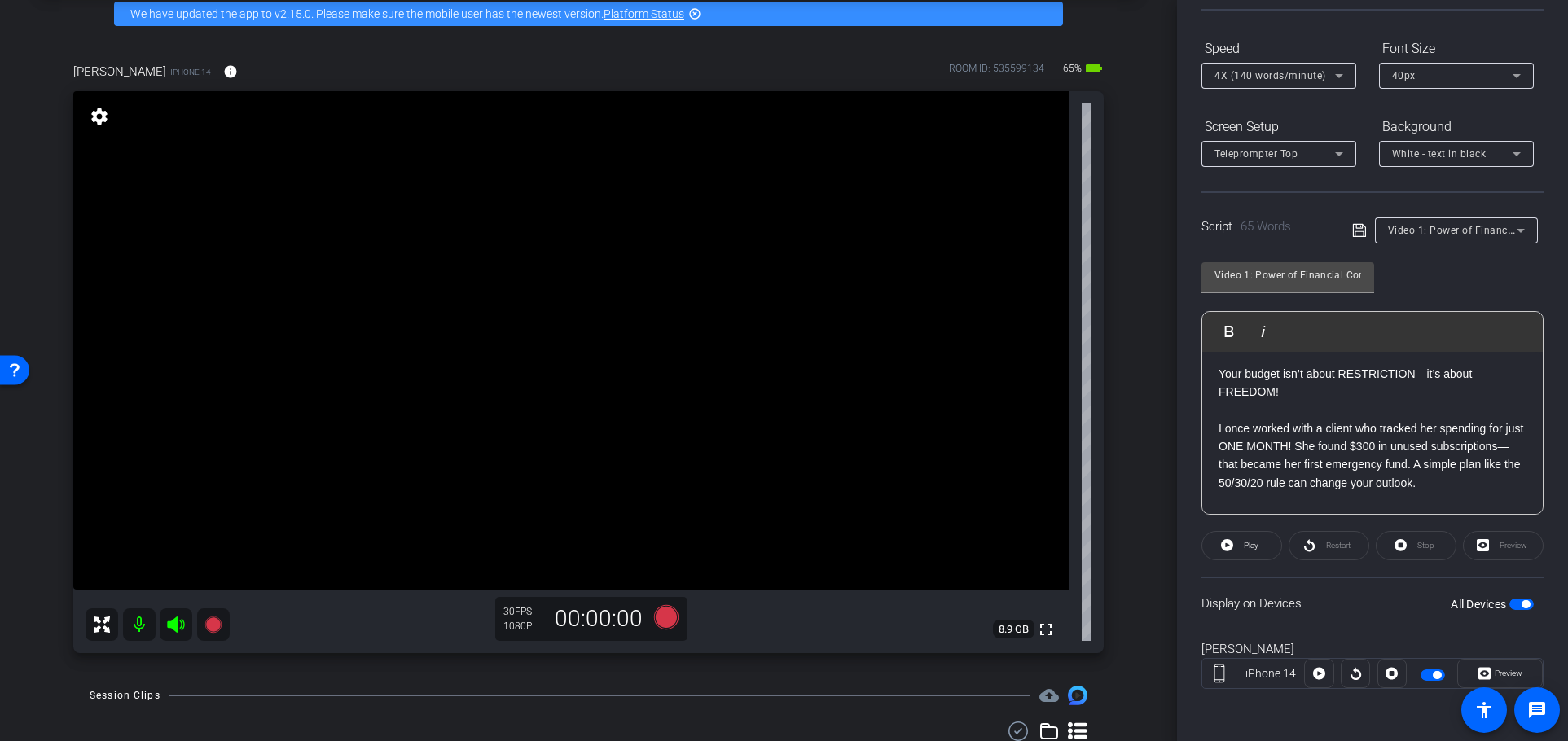
scroll to position [80, 0]
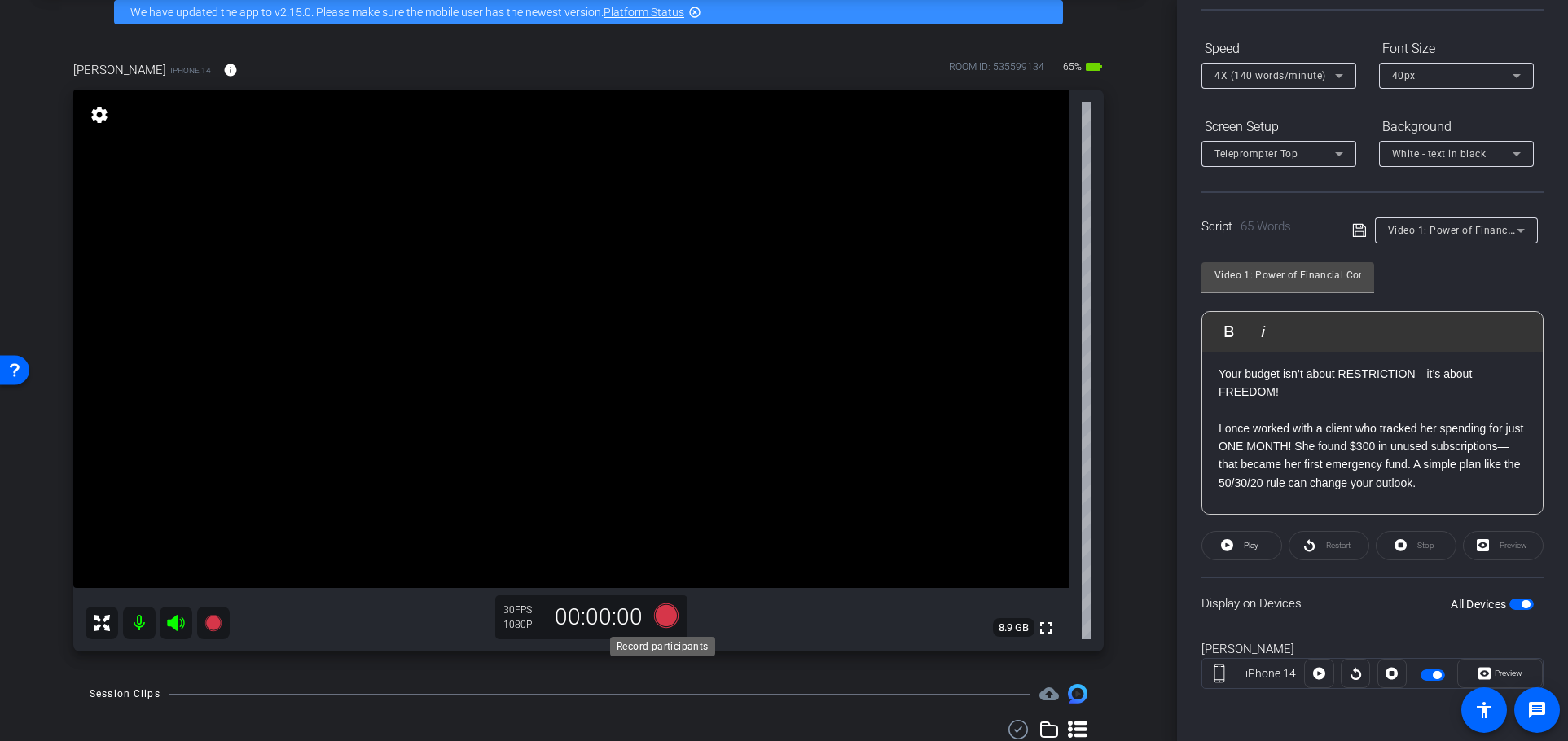
click at [660, 611] on icon at bounding box center [665, 615] width 25 height 25
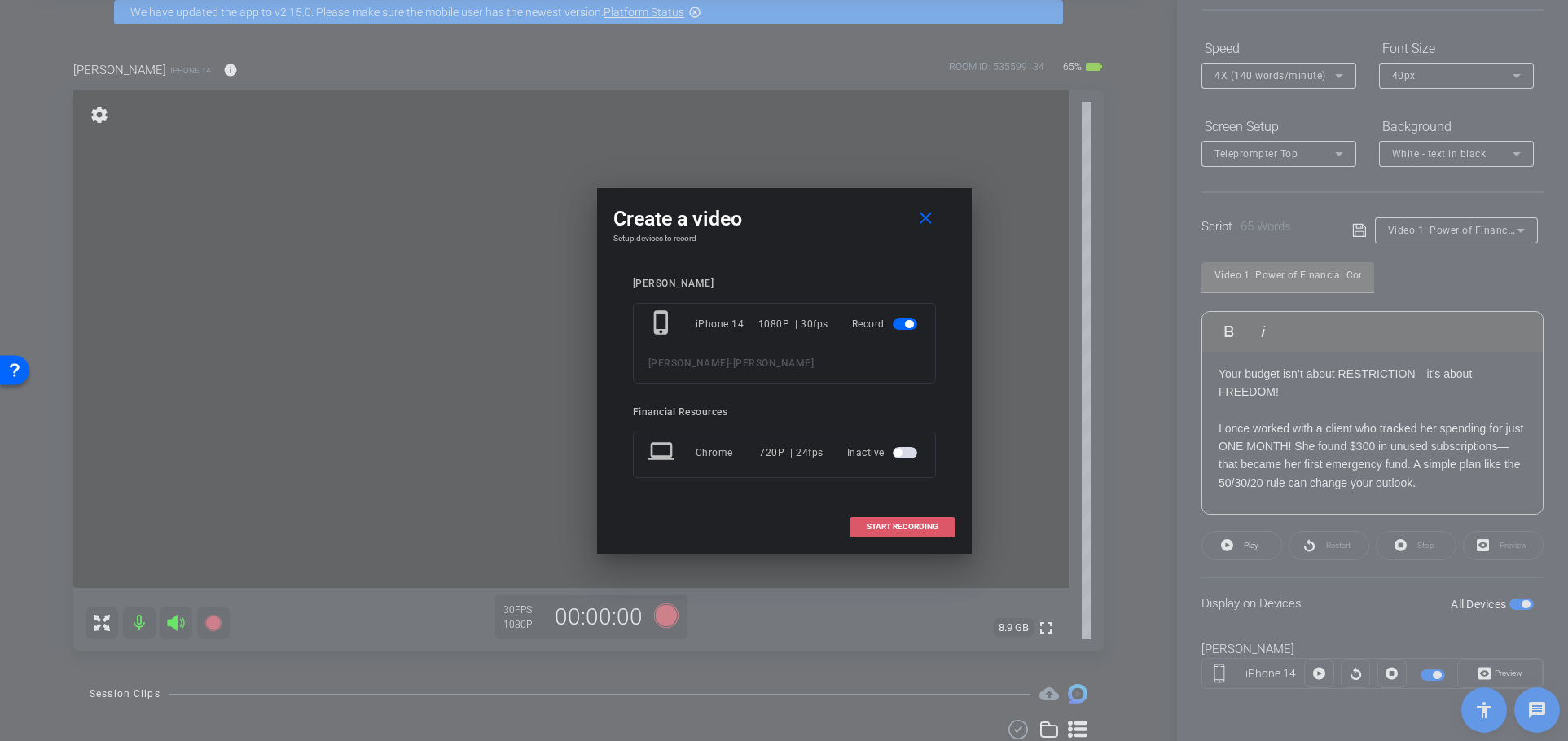
click at [911, 525] on span "START RECORDING" at bounding box center [902, 527] width 71 height 8
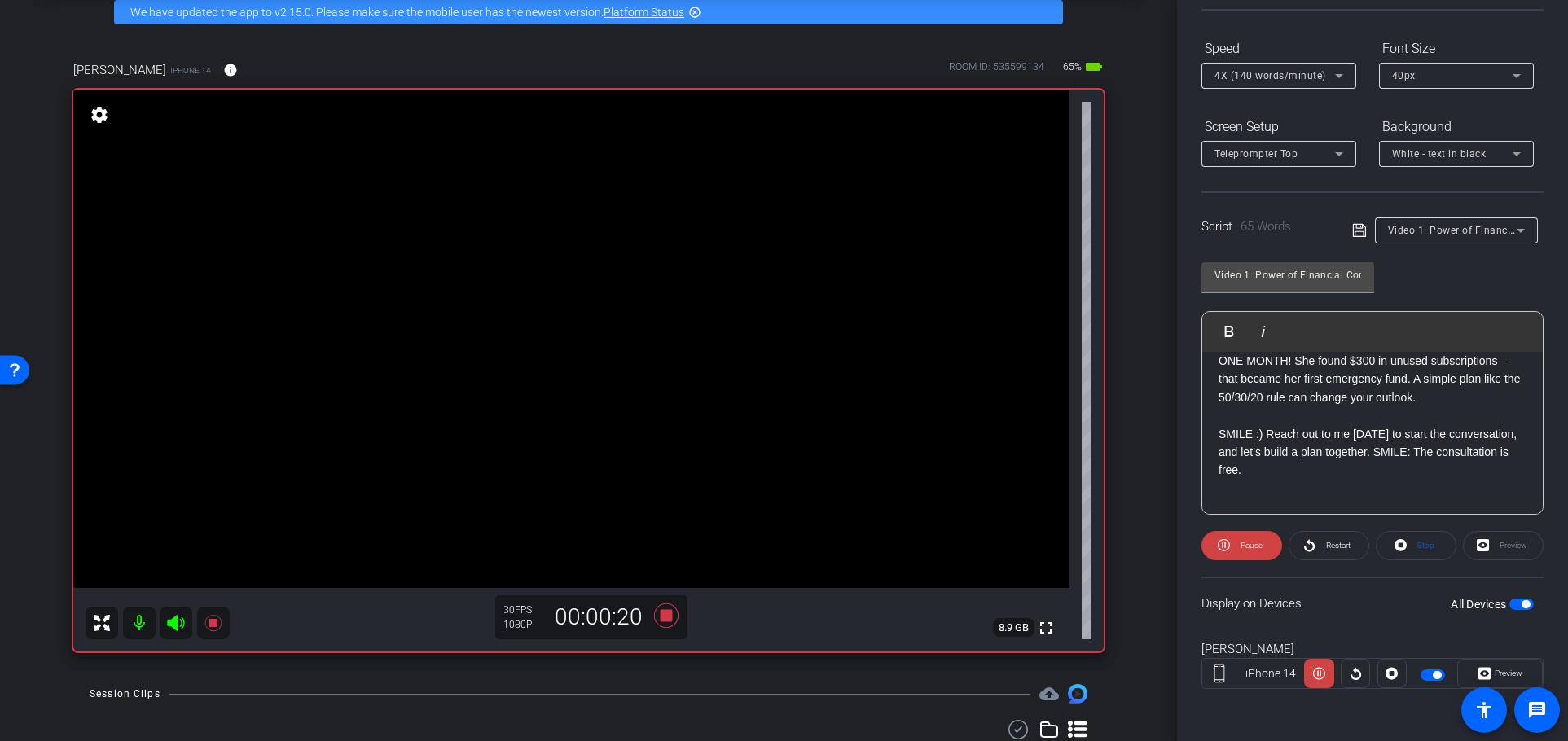
scroll to position [107, 0]
click at [659, 620] on icon at bounding box center [665, 615] width 25 height 25
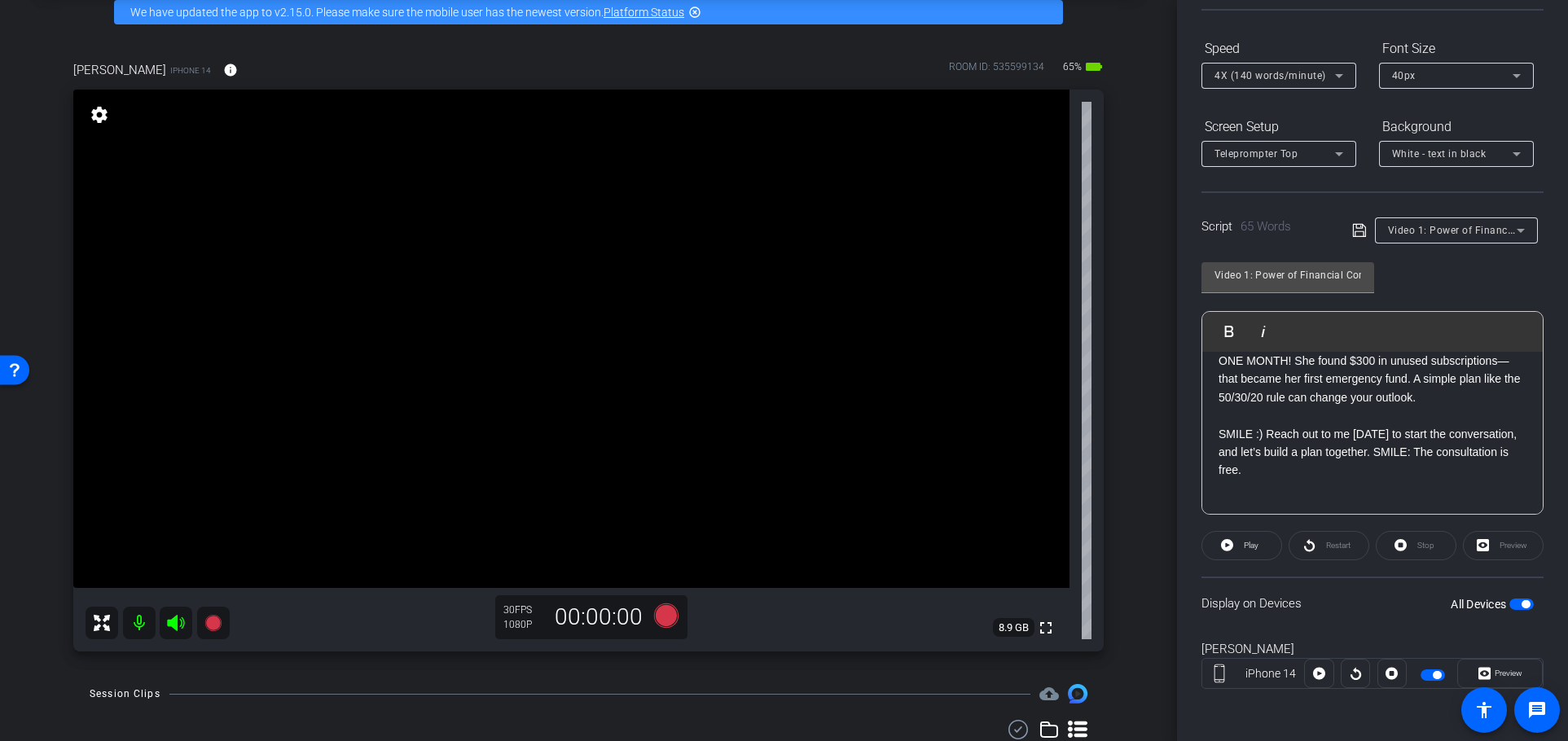
click at [1337, 500] on div "Your budget isn’t about RESTRICTION—it’s about FREEDOM! I once worked with a cl…" at bounding box center [1373, 389] width 341 height 252
drag, startPoint x: 1374, startPoint y: 452, endPoint x: 1411, endPoint y: 486, distance: 50.2
click at [1411, 485] on div "Your budget isn’t about RESTRICTION—it’s about FREEDOM! I once worked with a cl…" at bounding box center [1373, 389] width 341 height 252
click at [1409, 479] on p at bounding box center [1372, 488] width 308 height 18
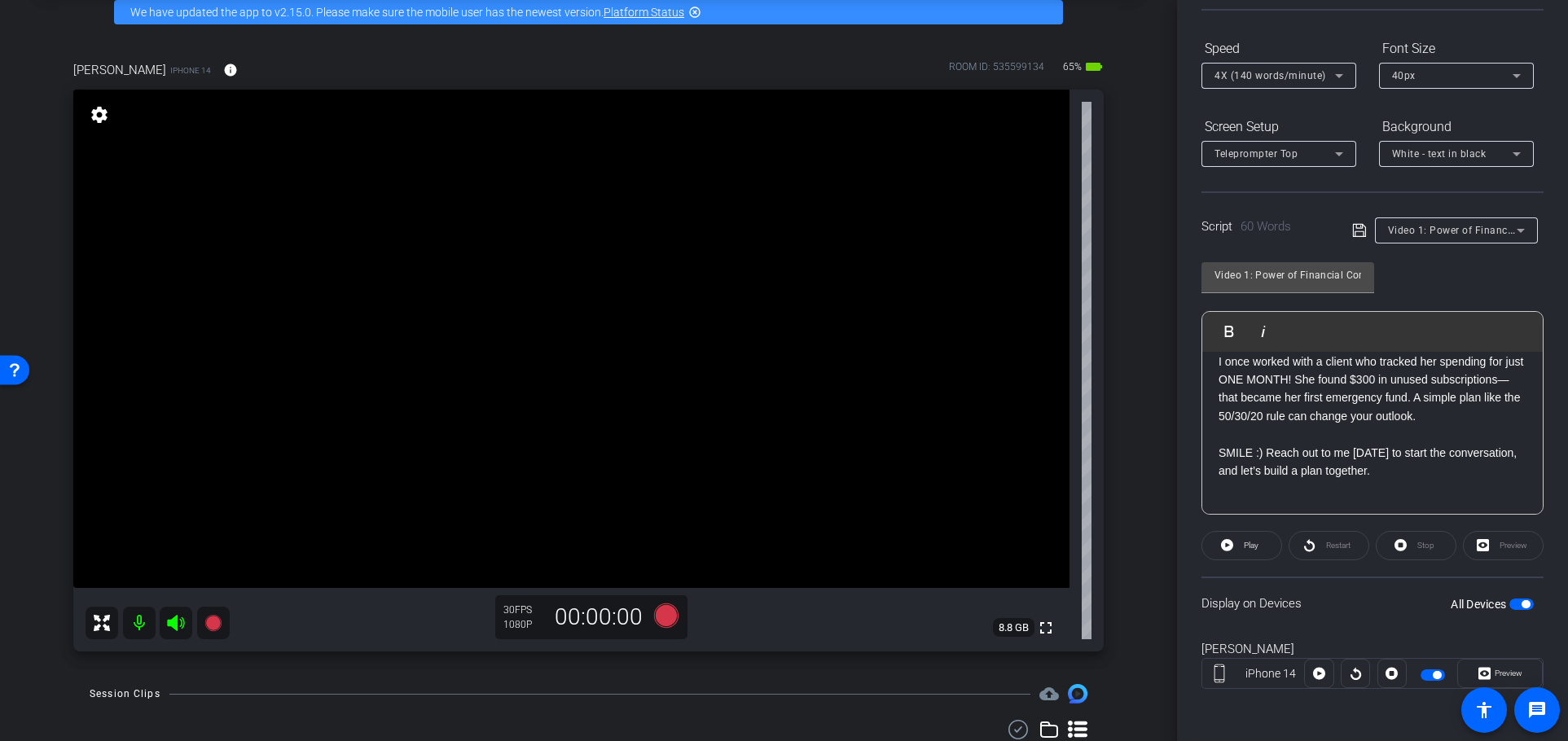
click at [1408, 461] on p "SMILE :) Reach out to me [DATE] to start the conversation, and let’s build a pl…" at bounding box center [1372, 462] width 308 height 37
click at [1385, 465] on p "SMILE :) Reach out to me [DATE] to start the conversation, and let’s build a pl…" at bounding box center [1372, 462] width 308 height 37
click at [1410, 474] on p "SMILE :) Reach out to me [DATE] to start the conversation, and let’s build a pl…" at bounding box center [1372, 462] width 308 height 37
click at [1438, 453] on p "SMILE :) Reach out to me [DATE] to start the conversation, and let’s build a pl…" at bounding box center [1372, 462] width 308 height 37
click at [1510, 602] on span "button" at bounding box center [1521, 604] width 25 height 12
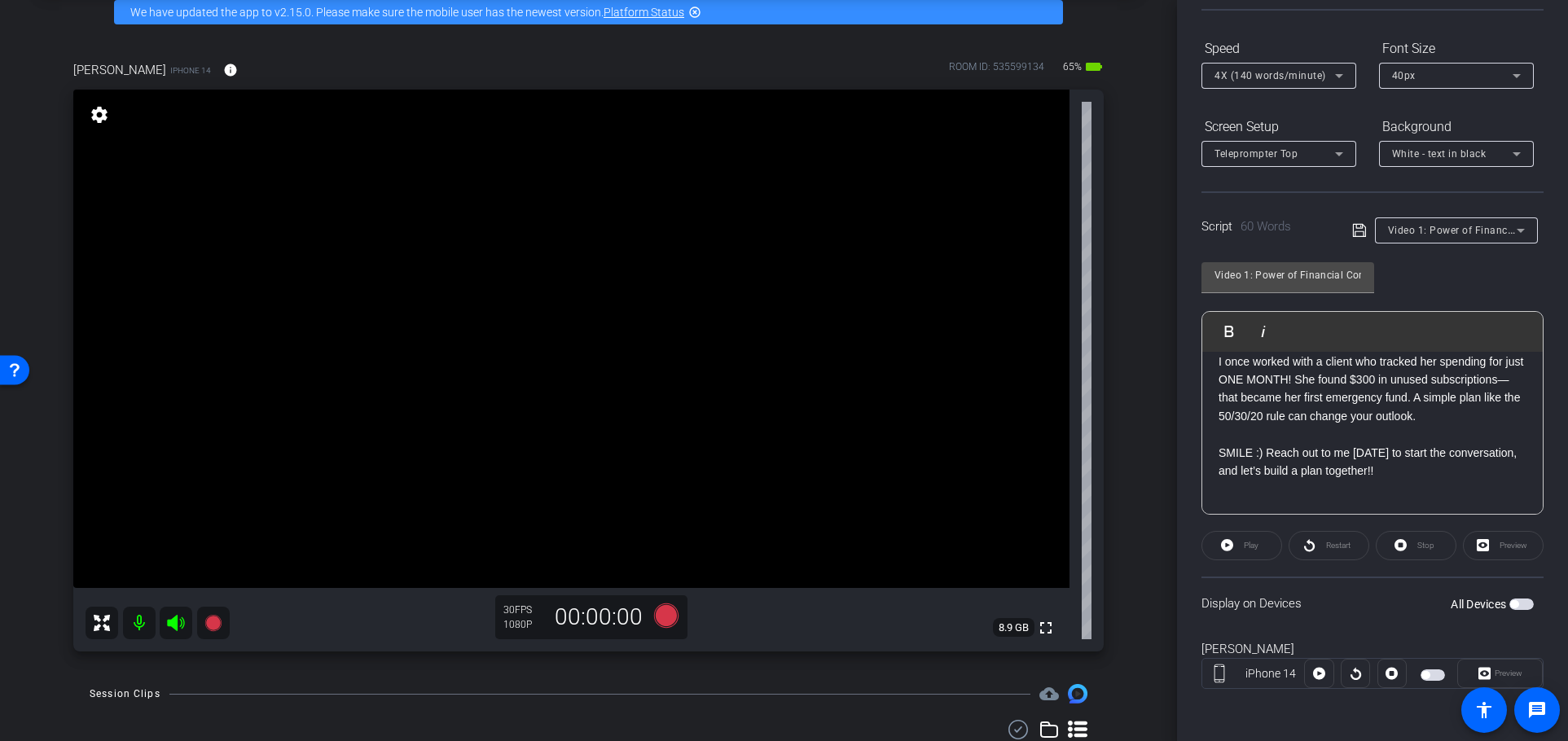
click at [1514, 606] on span "button" at bounding box center [1521, 604] width 25 height 12
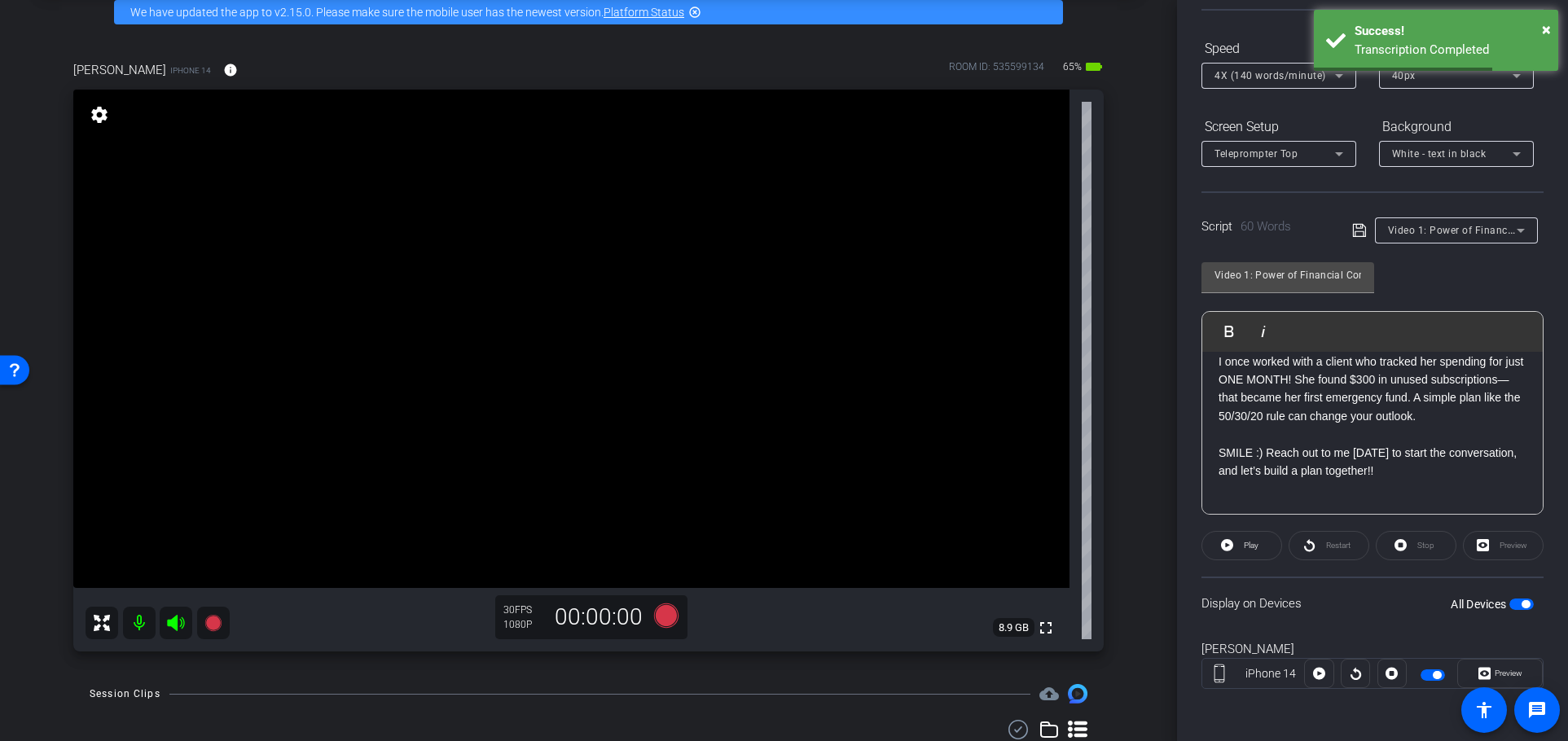
scroll to position [0, 0]
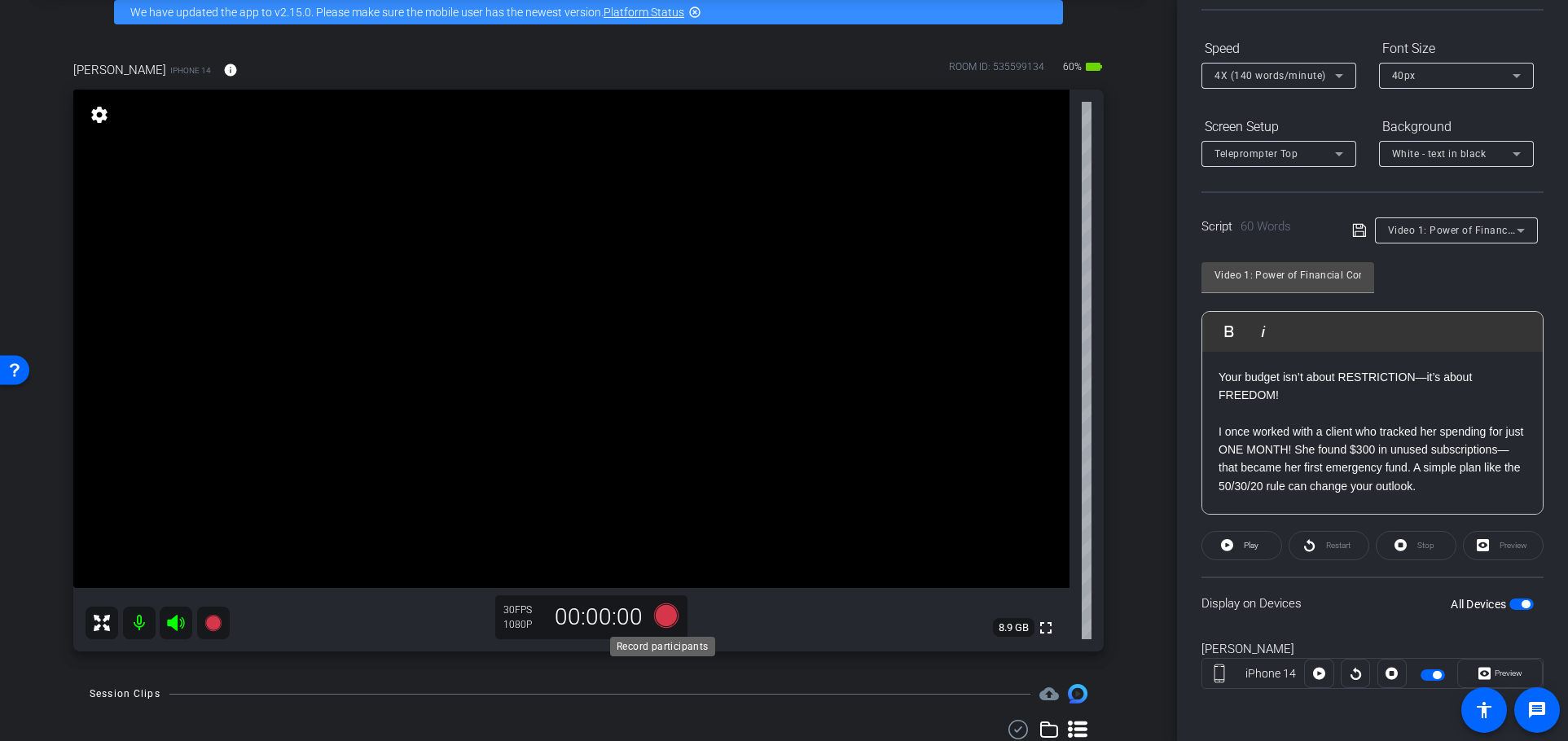
click at [662, 617] on icon at bounding box center [665, 615] width 25 height 25
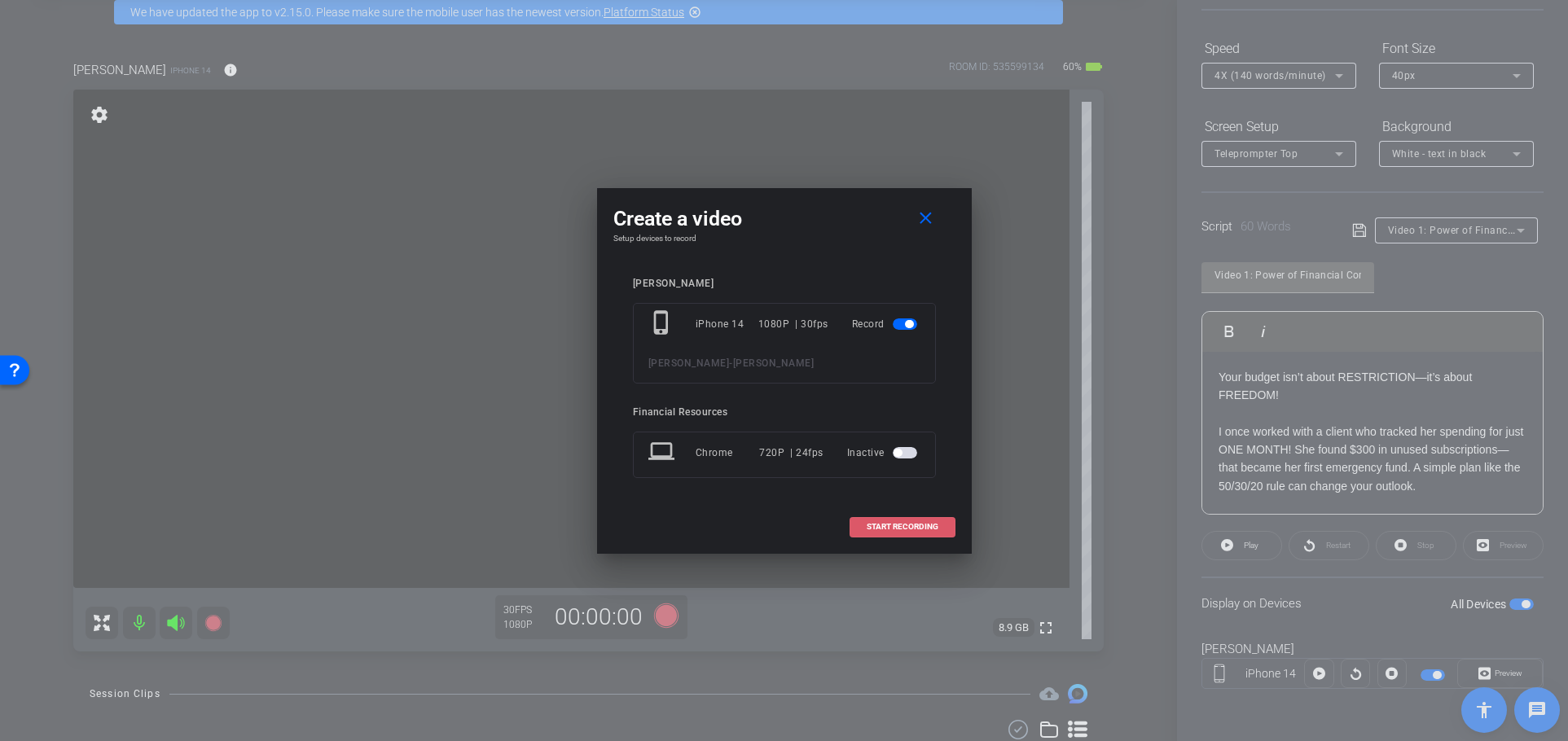
click at [911, 526] on span "START RECORDING" at bounding box center [902, 527] width 71 height 8
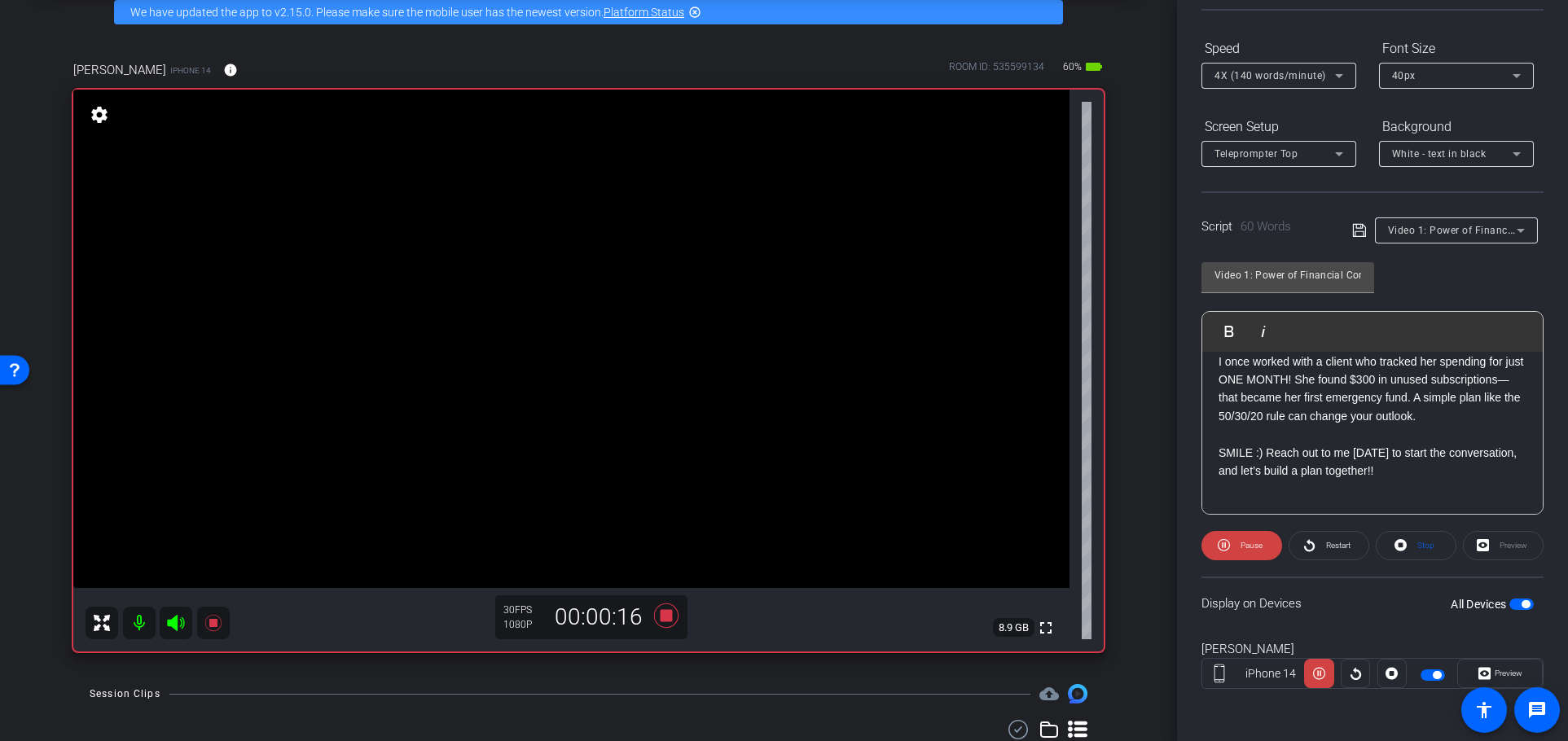
scroll to position [81, 0]
drag, startPoint x: 662, startPoint y: 617, endPoint x: 658, endPoint y: 597, distance: 20.4
click at [658, 597] on div "30 FPS 1080P 00:00:27" at bounding box center [591, 617] width 192 height 44
drag, startPoint x: 657, startPoint y: 613, endPoint x: 759, endPoint y: 623, distance: 102.5
click at [661, 612] on icon at bounding box center [665, 615] width 25 height 25
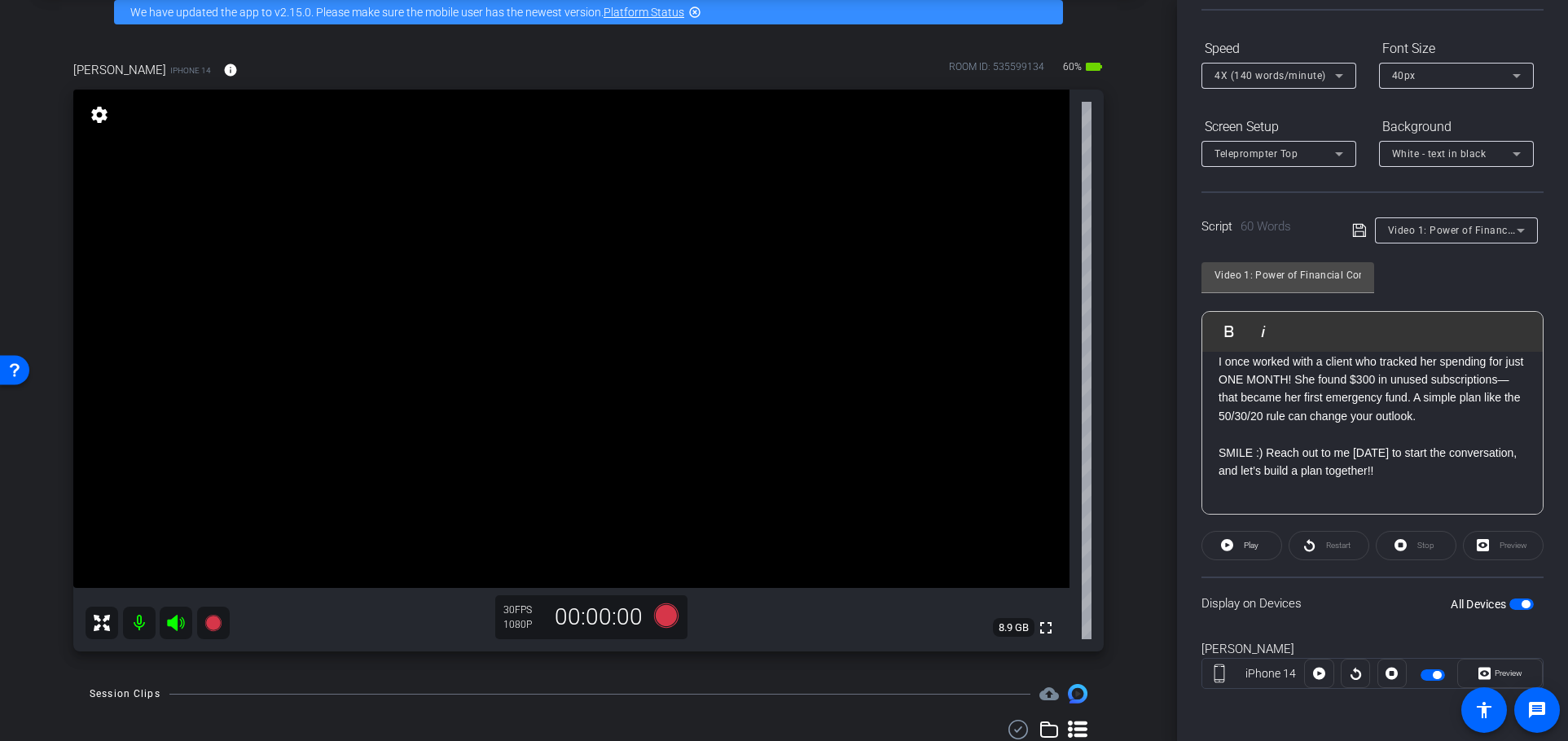
scroll to position [0, 0]
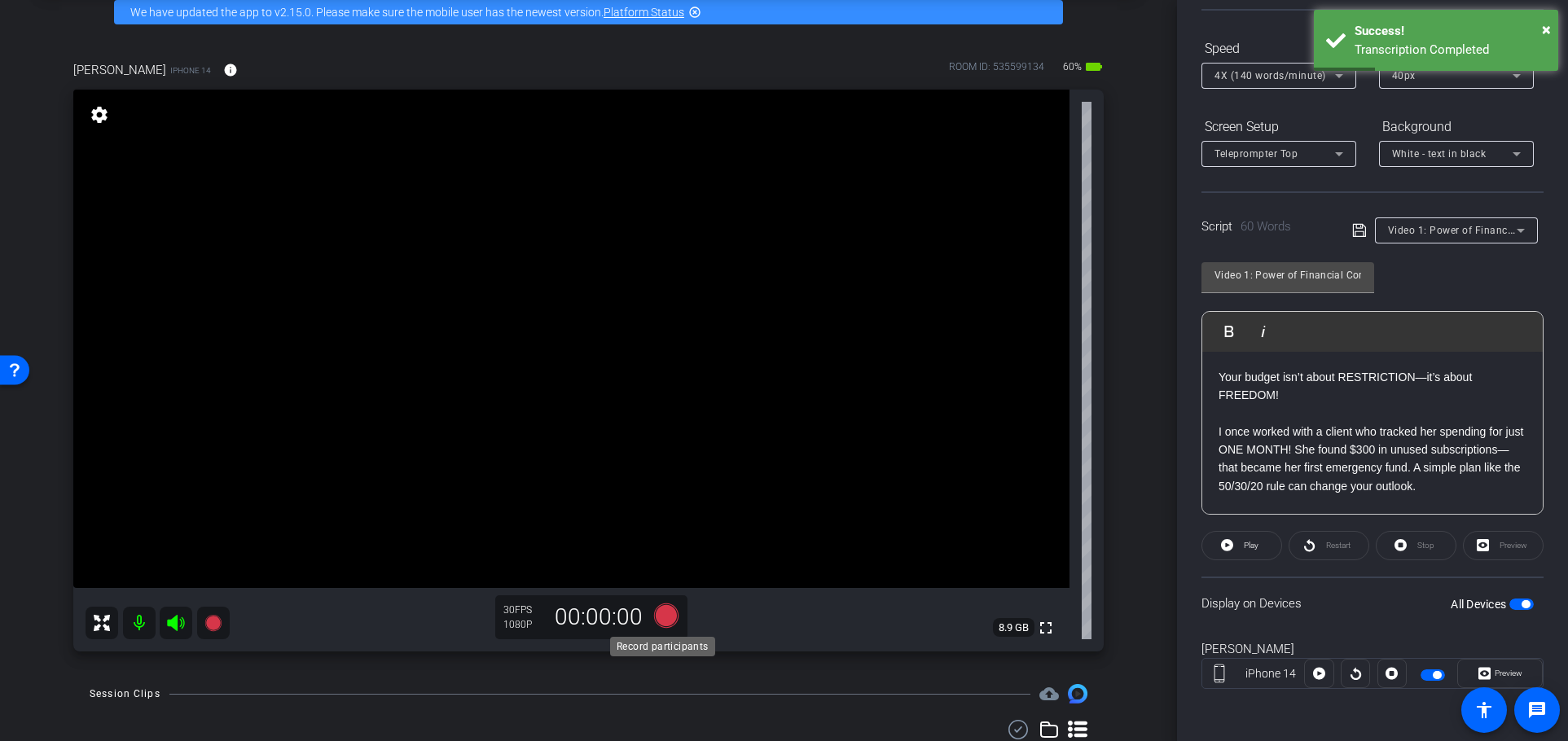
click at [663, 616] on icon at bounding box center [665, 615] width 25 height 25
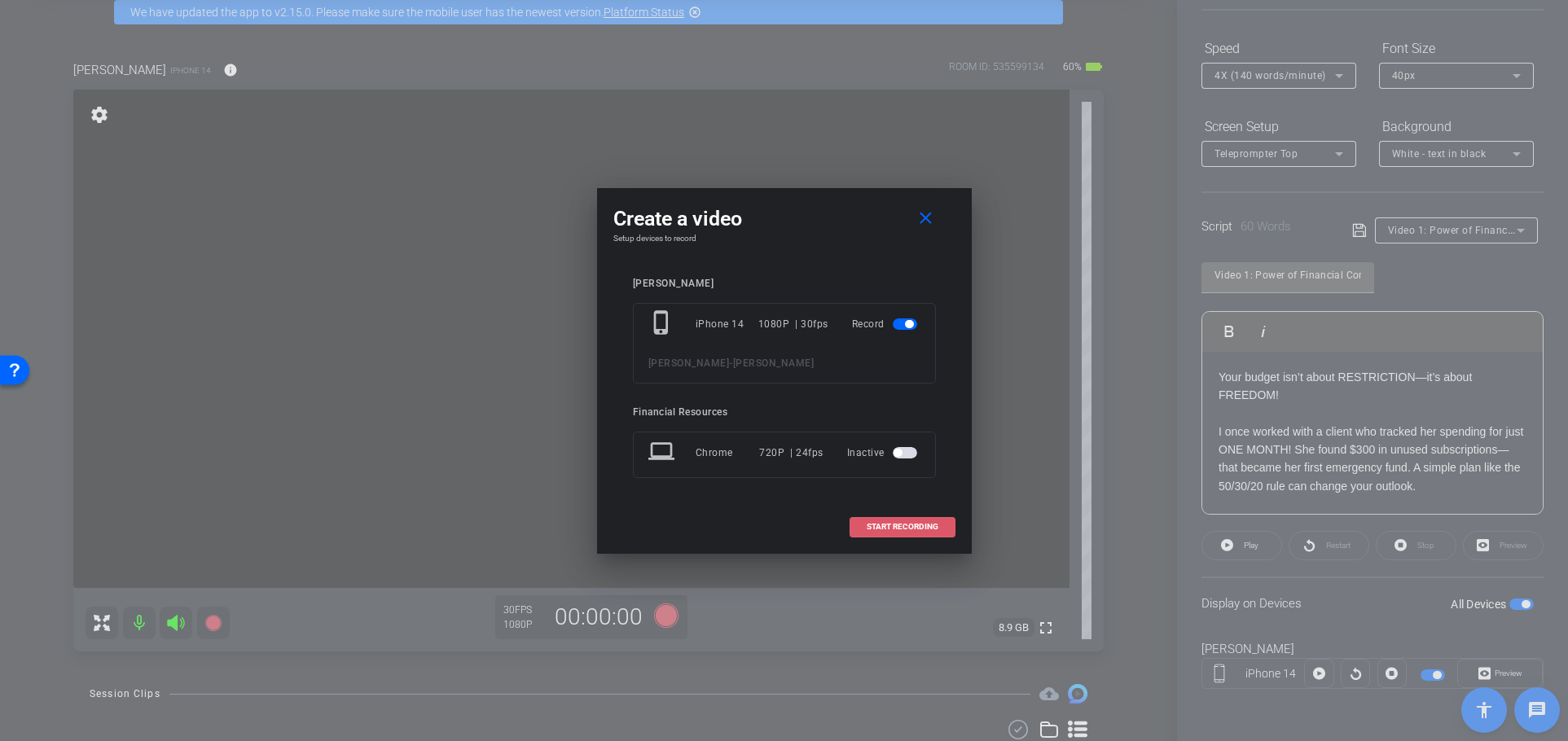
click at [882, 523] on span "START RECORDING" at bounding box center [902, 527] width 71 height 8
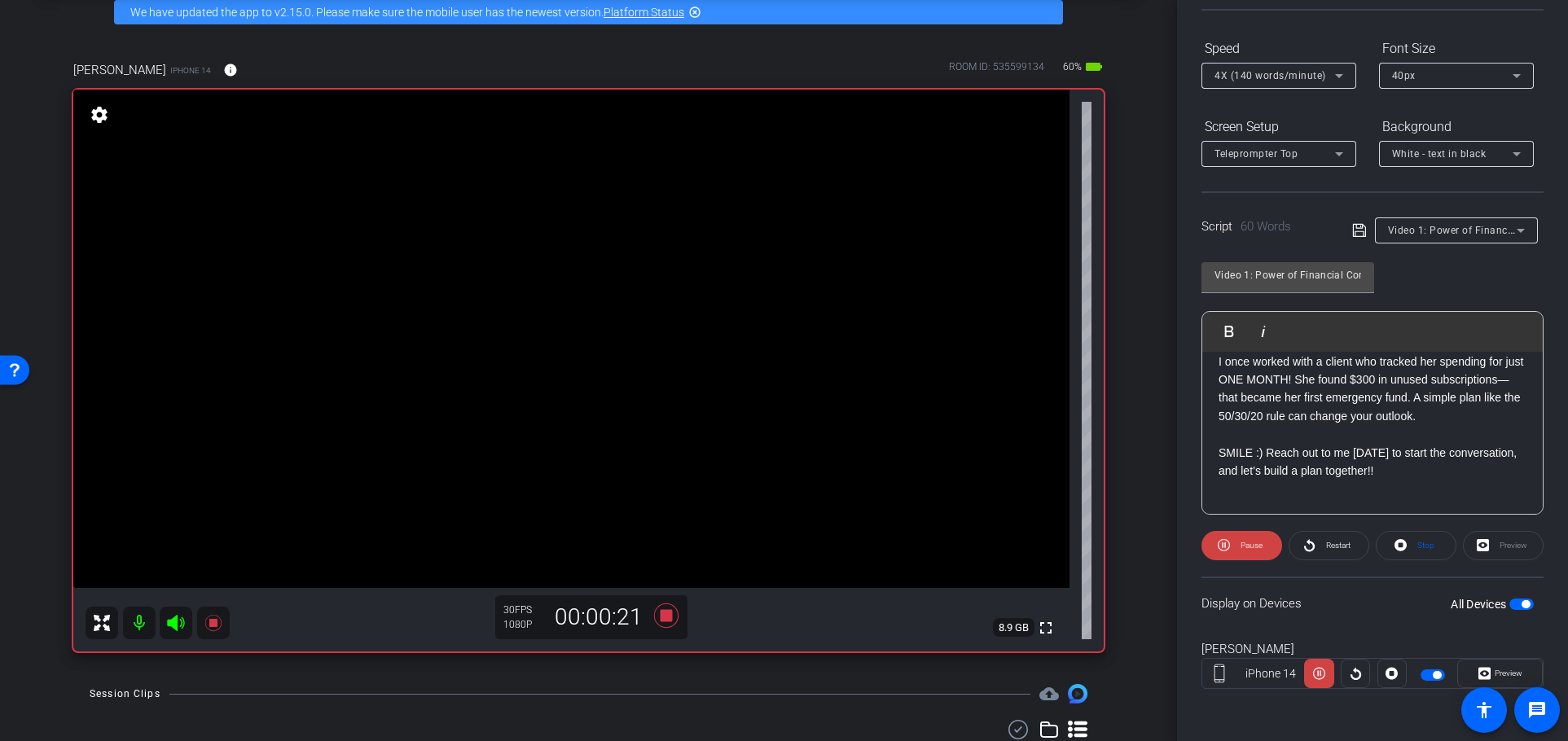
scroll to position [80, 0]
click at [661, 616] on icon at bounding box center [665, 615] width 25 height 25
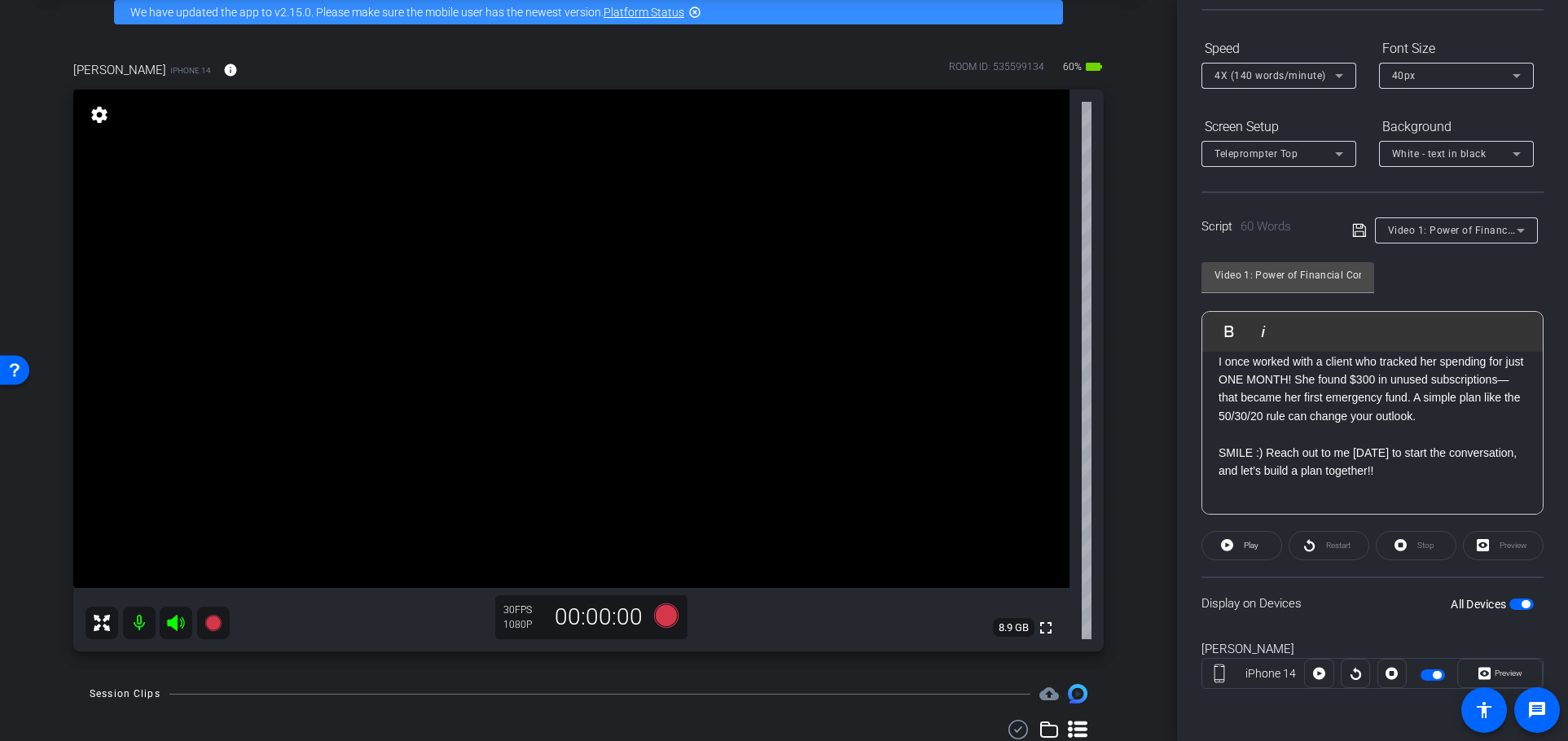
drag, startPoint x: 1534, startPoint y: 435, endPoint x: 1531, endPoint y: 387, distance: 48.1
click at [1546, 360] on div "Participants Teleprompter Adjustments settings Financial Resources flip Directo…" at bounding box center [1372, 370] width 391 height 741
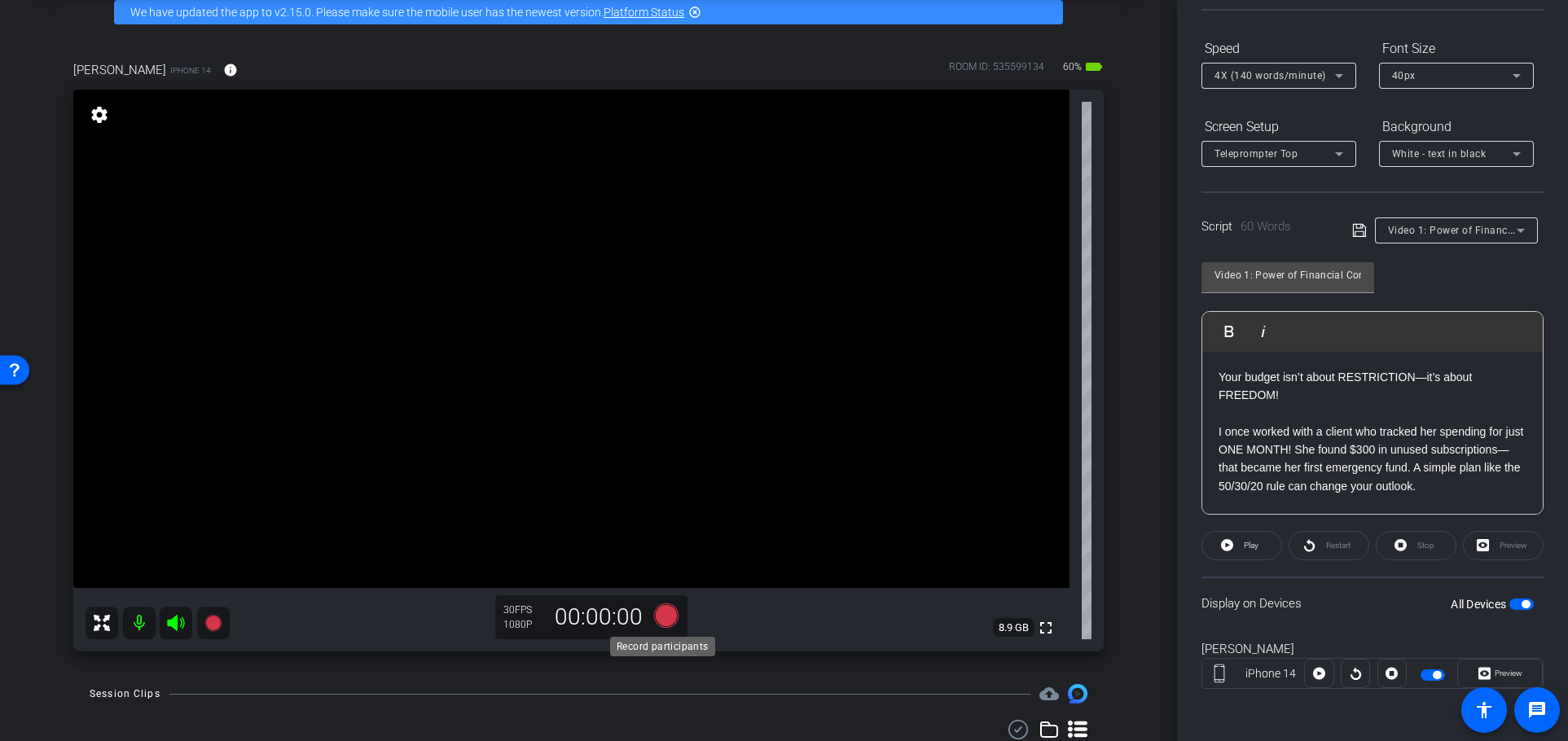
click at [665, 612] on icon at bounding box center [665, 615] width 25 height 25
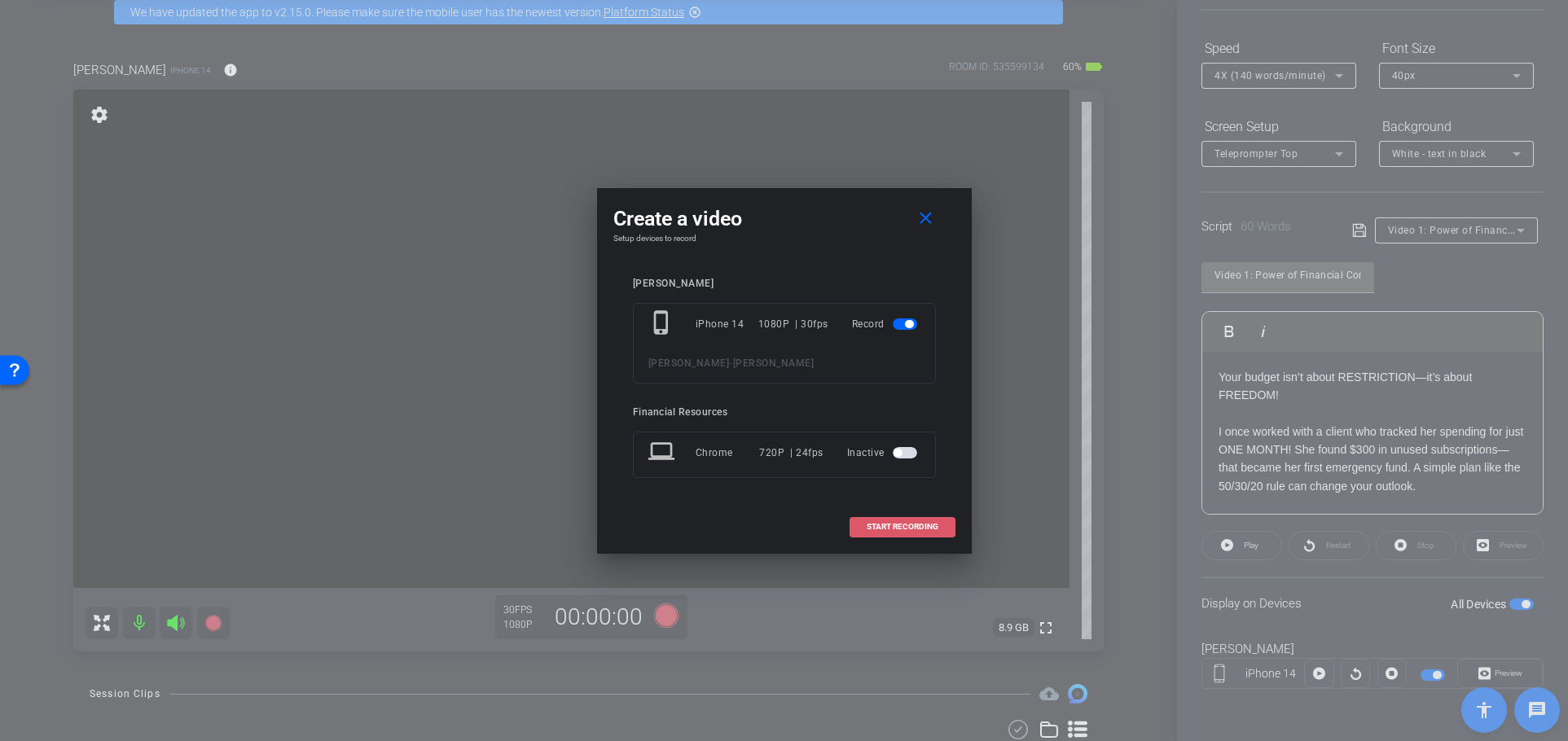
click at [914, 529] on span "START RECORDING" at bounding box center [902, 527] width 71 height 8
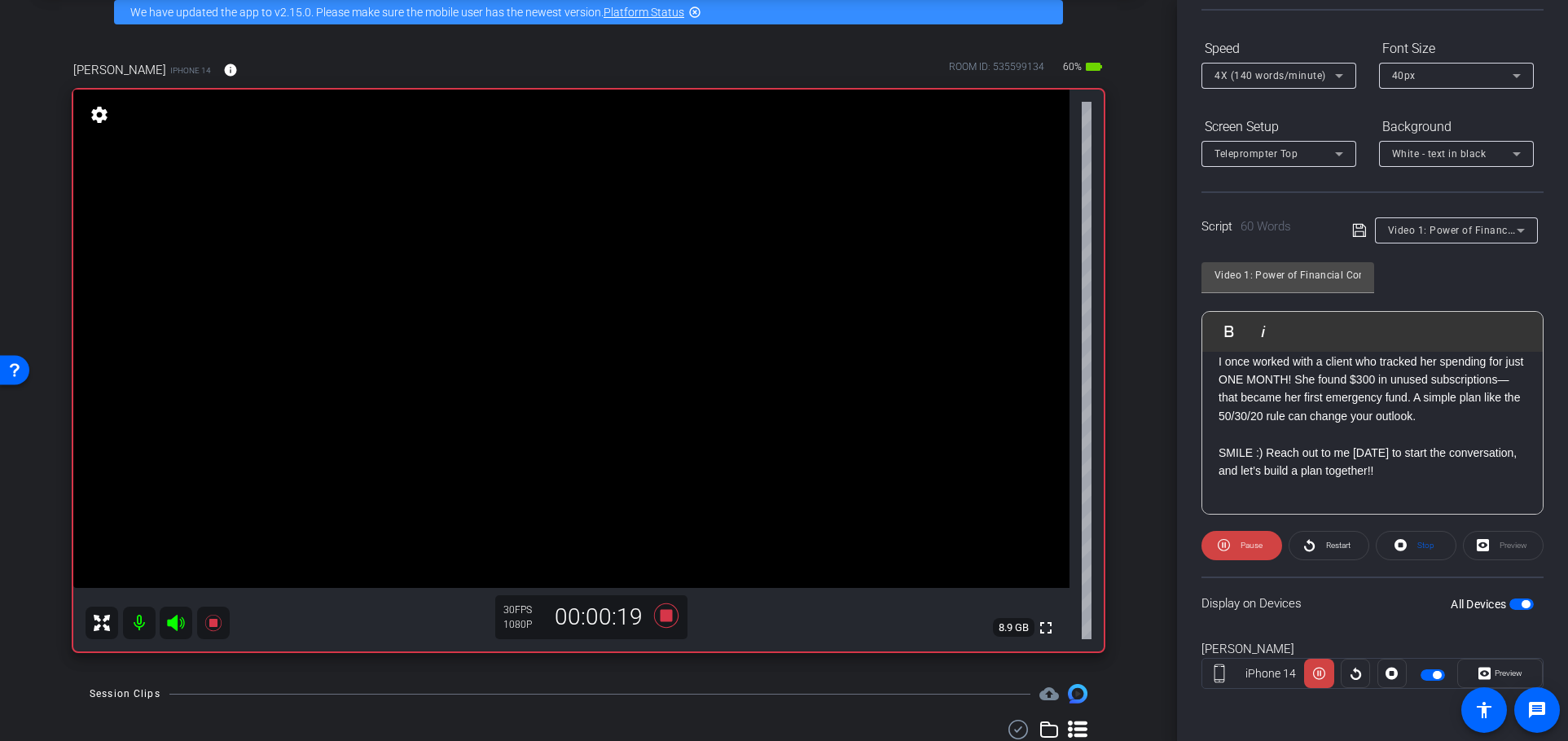
scroll to position [81, 0]
click at [663, 617] on icon at bounding box center [665, 615] width 25 height 25
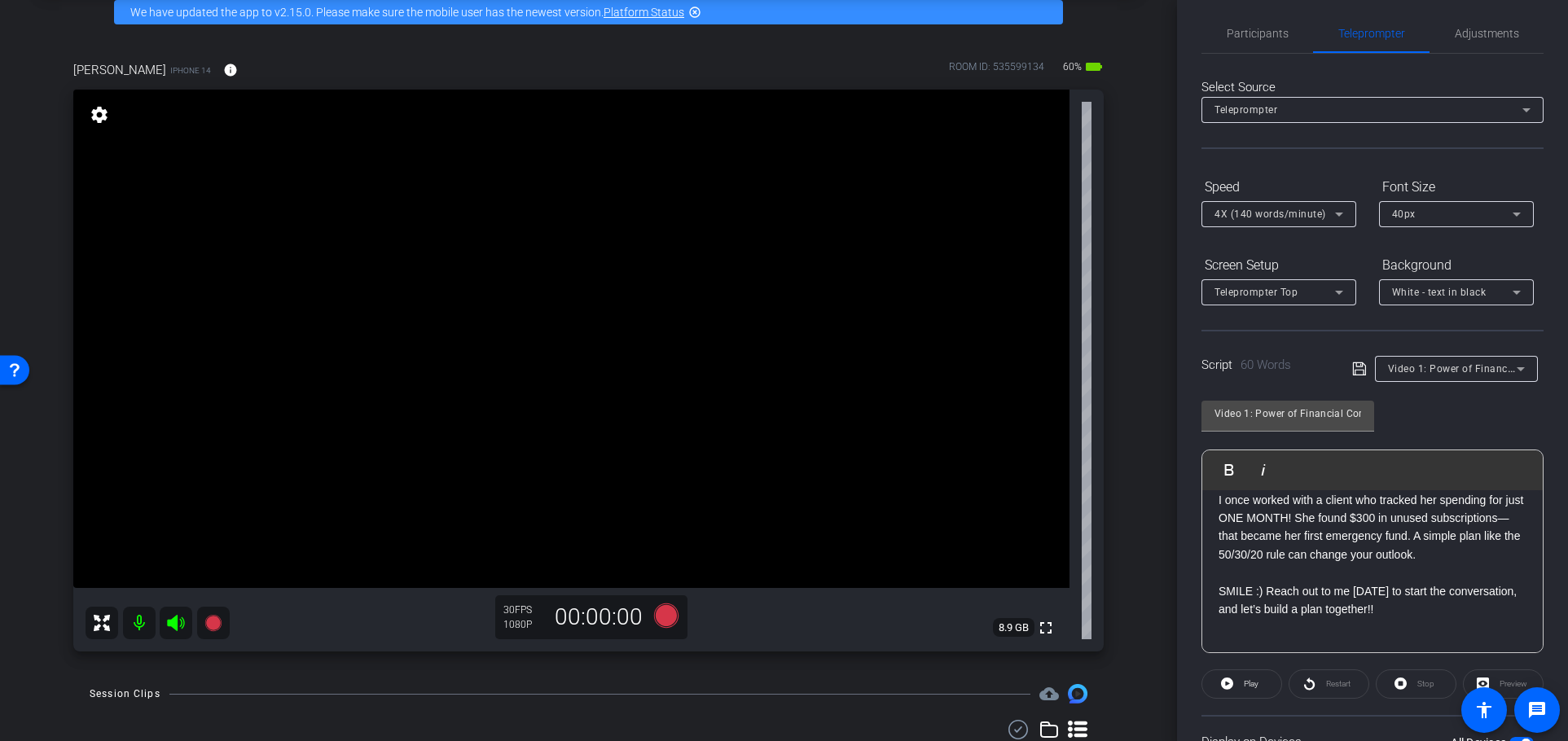
scroll to position [0, 0]
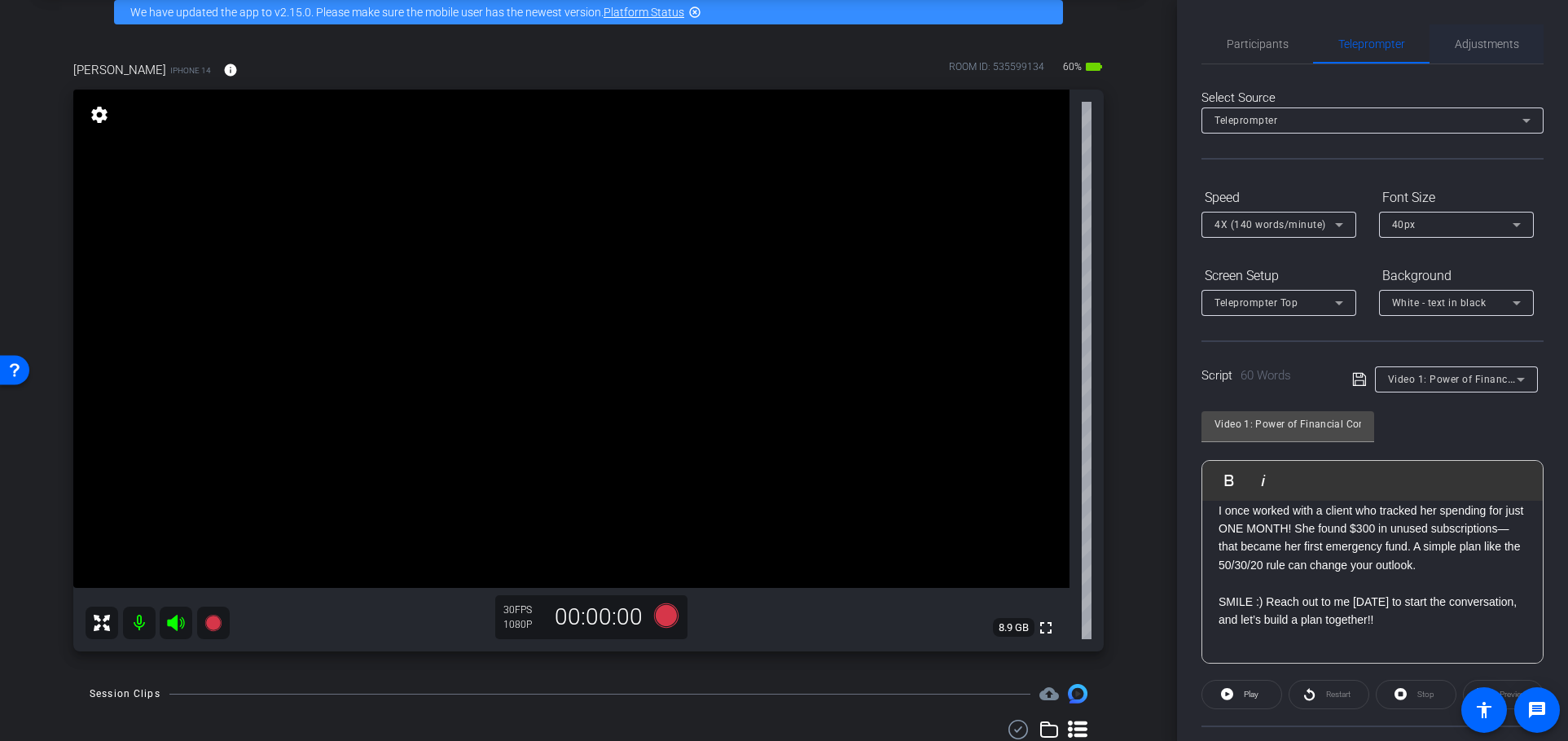
click at [1482, 46] on span "Adjustments" at bounding box center [1486, 45] width 64 height 12
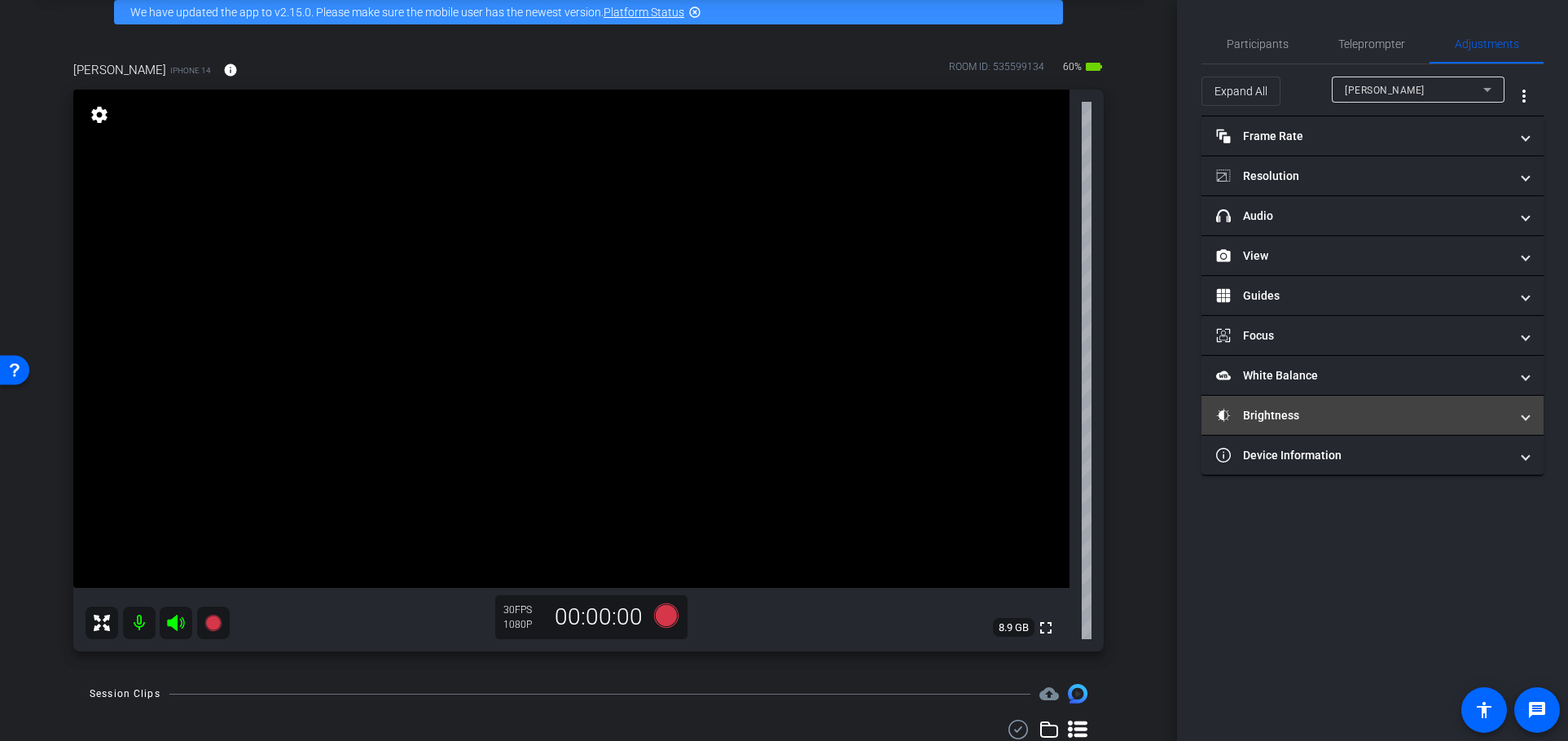
click at [1517, 416] on span "Brightness" at bounding box center [1369, 415] width 306 height 17
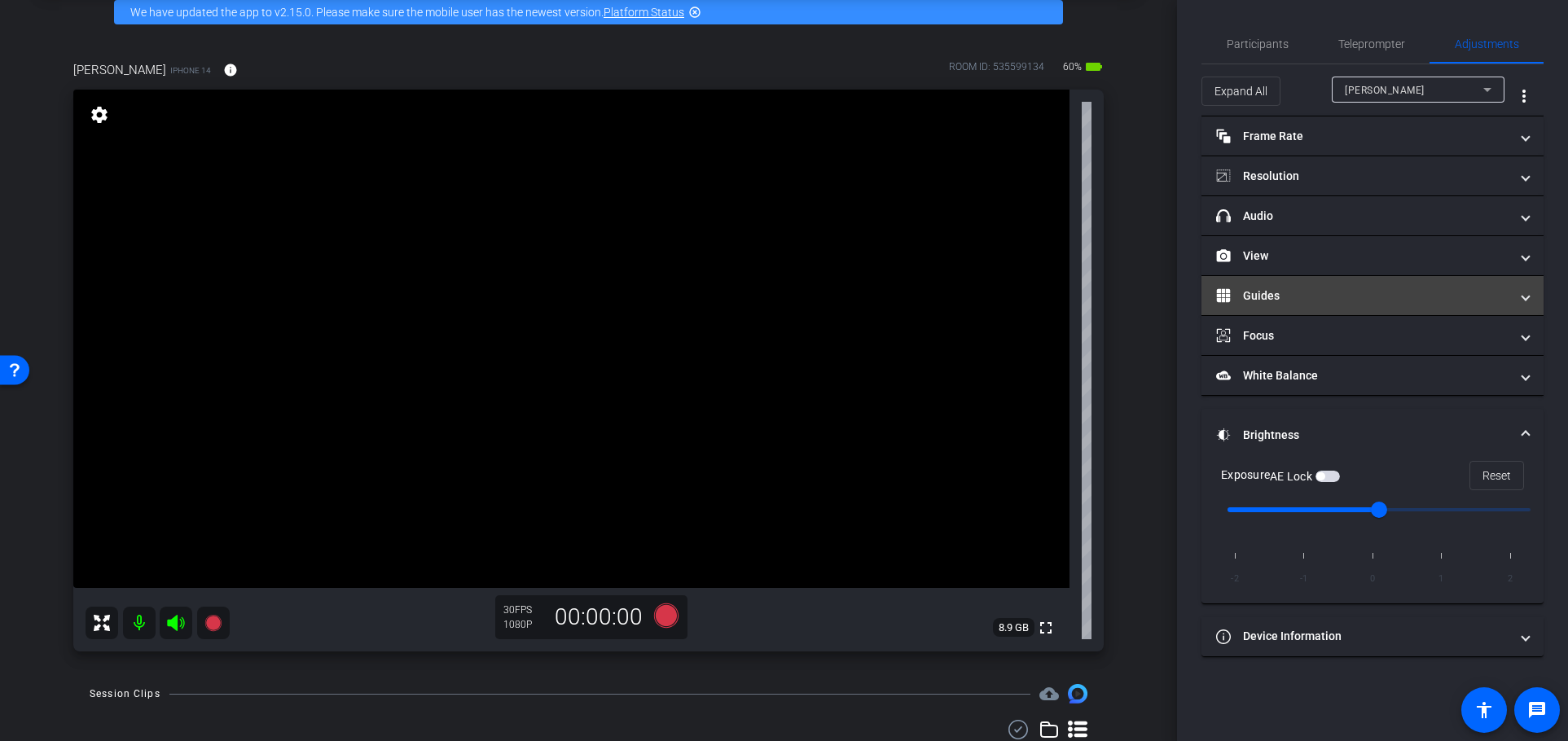
click at [1339, 301] on mat-panel-title "Guides" at bounding box center [1363, 295] width 293 height 17
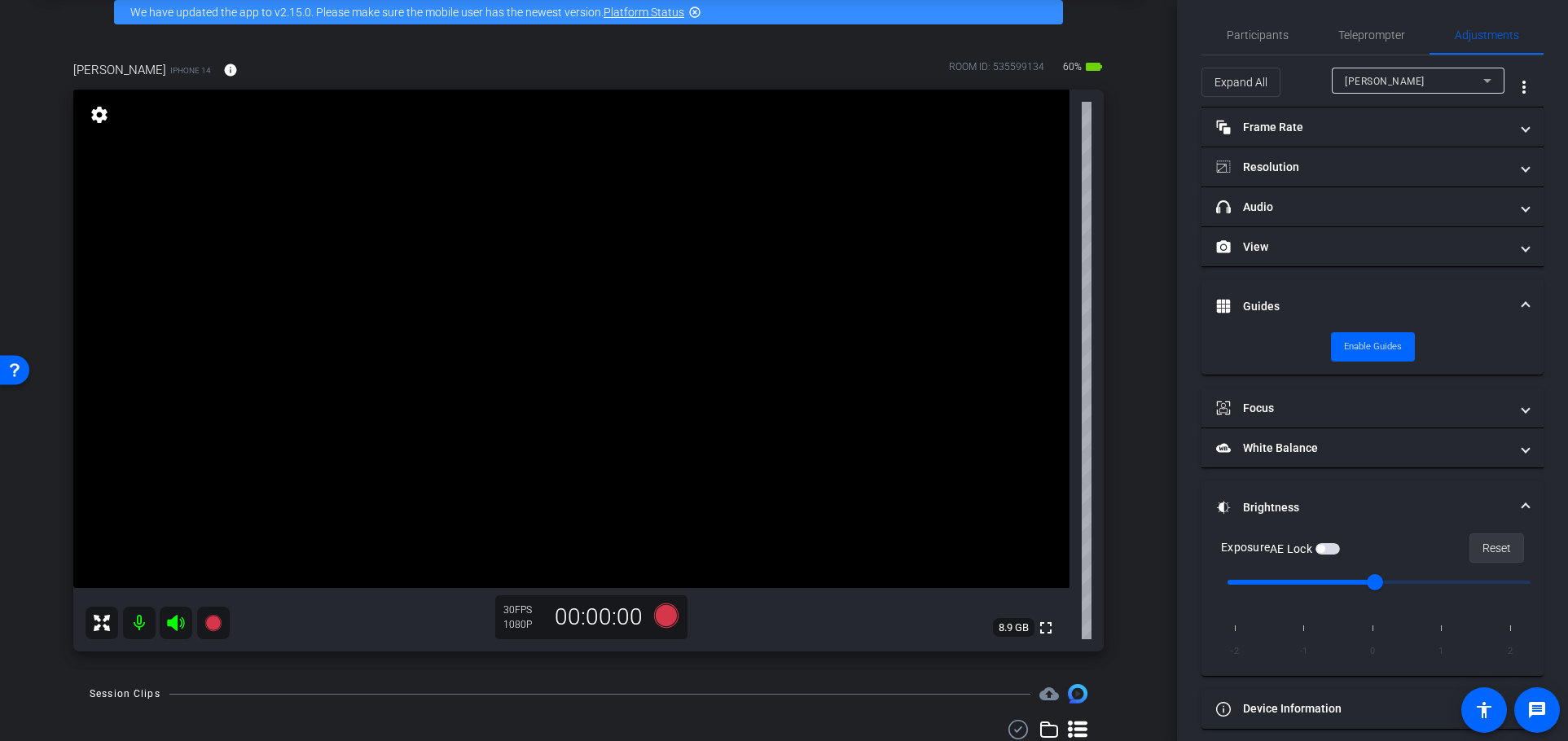
scroll to position [22, 0]
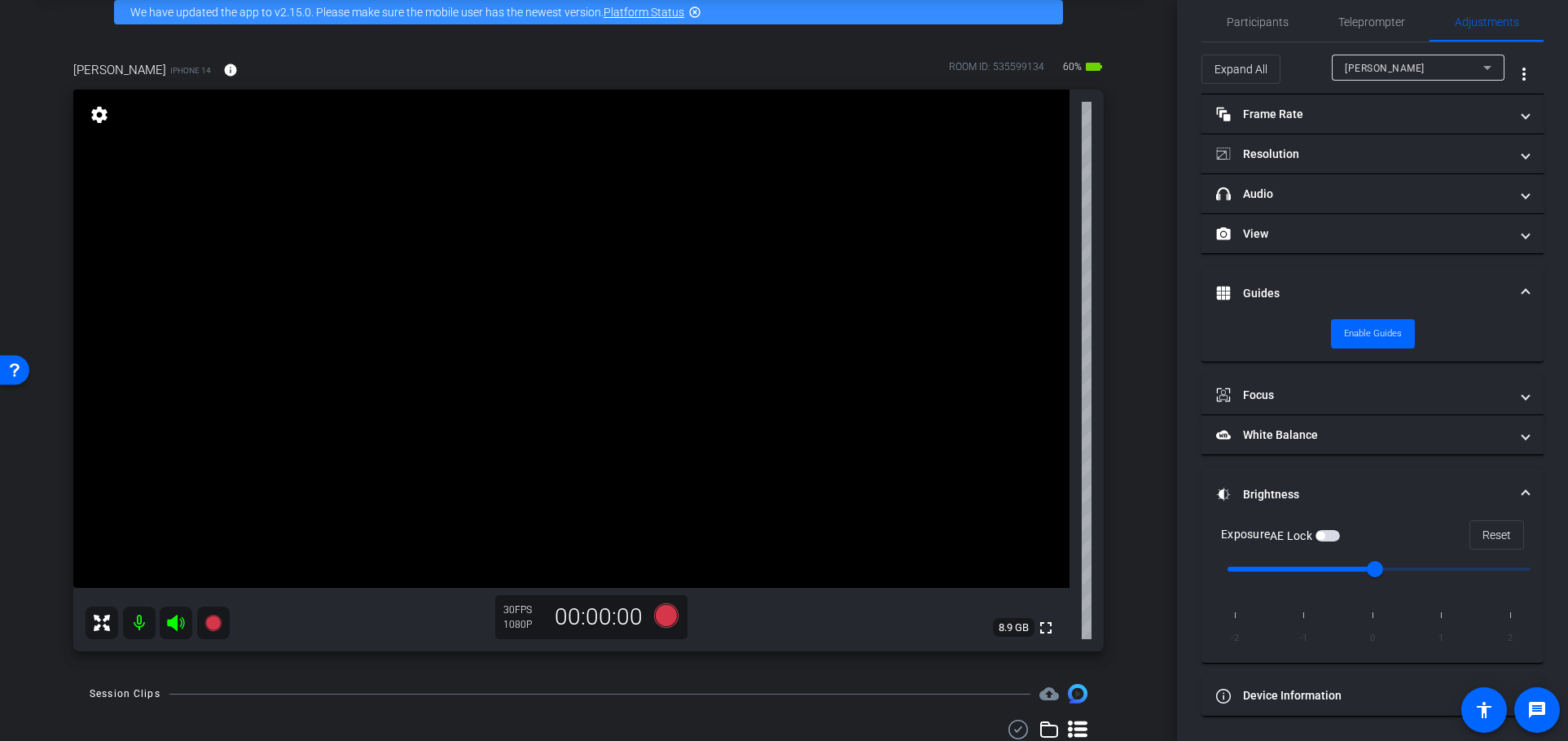
drag, startPoint x: 576, startPoint y: 218, endPoint x: 586, endPoint y: 226, distance: 12.8
click at [575, 218] on video at bounding box center [572, 338] width 996 height 498
click at [578, 230] on div at bounding box center [575, 217] width 41 height 41
click at [586, 231] on div at bounding box center [575, 217] width 41 height 41
click at [1379, 398] on mat-panel-title "Focus" at bounding box center [1363, 395] width 293 height 17
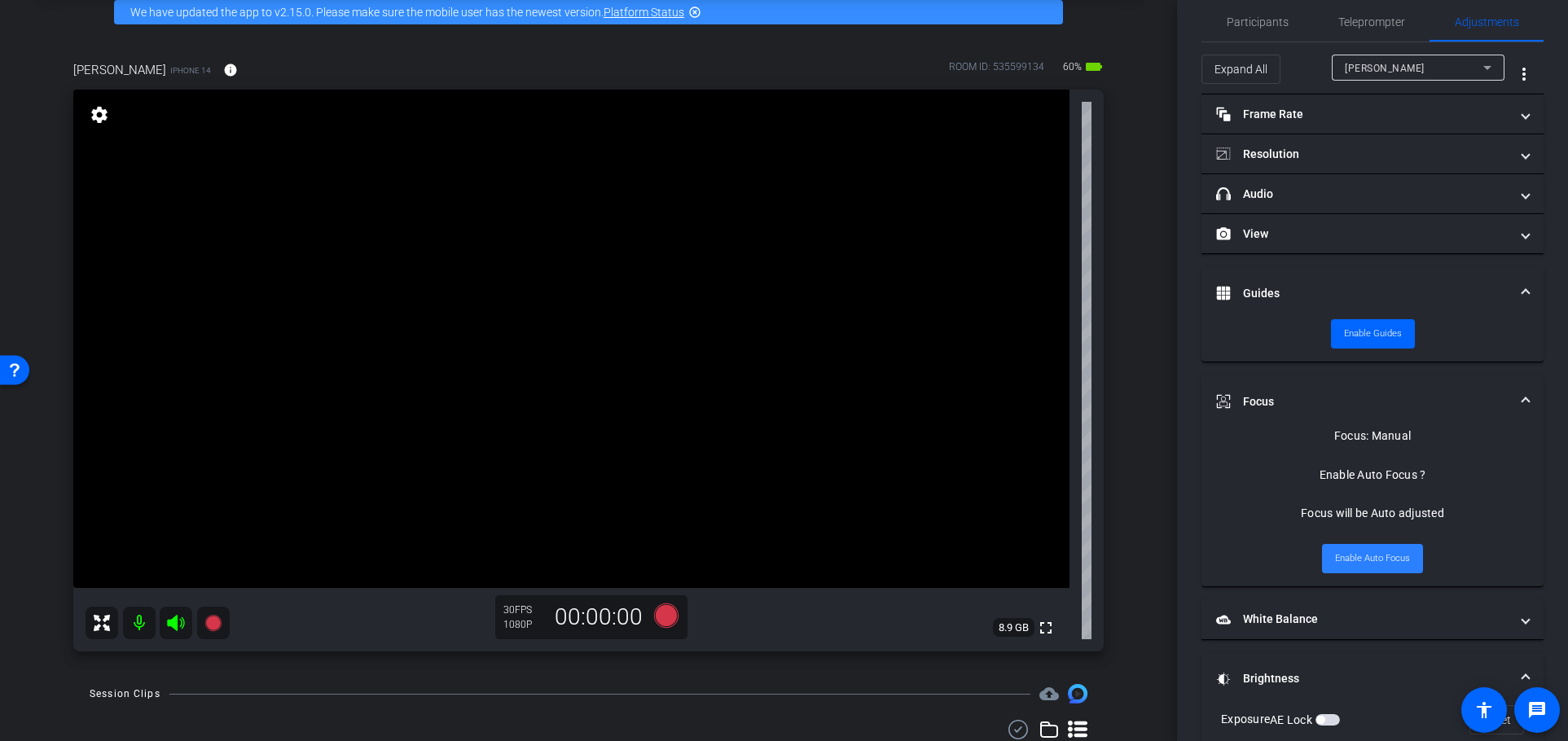
click at [1363, 560] on span "Enable Auto Focus" at bounding box center [1373, 559] width 75 height 25
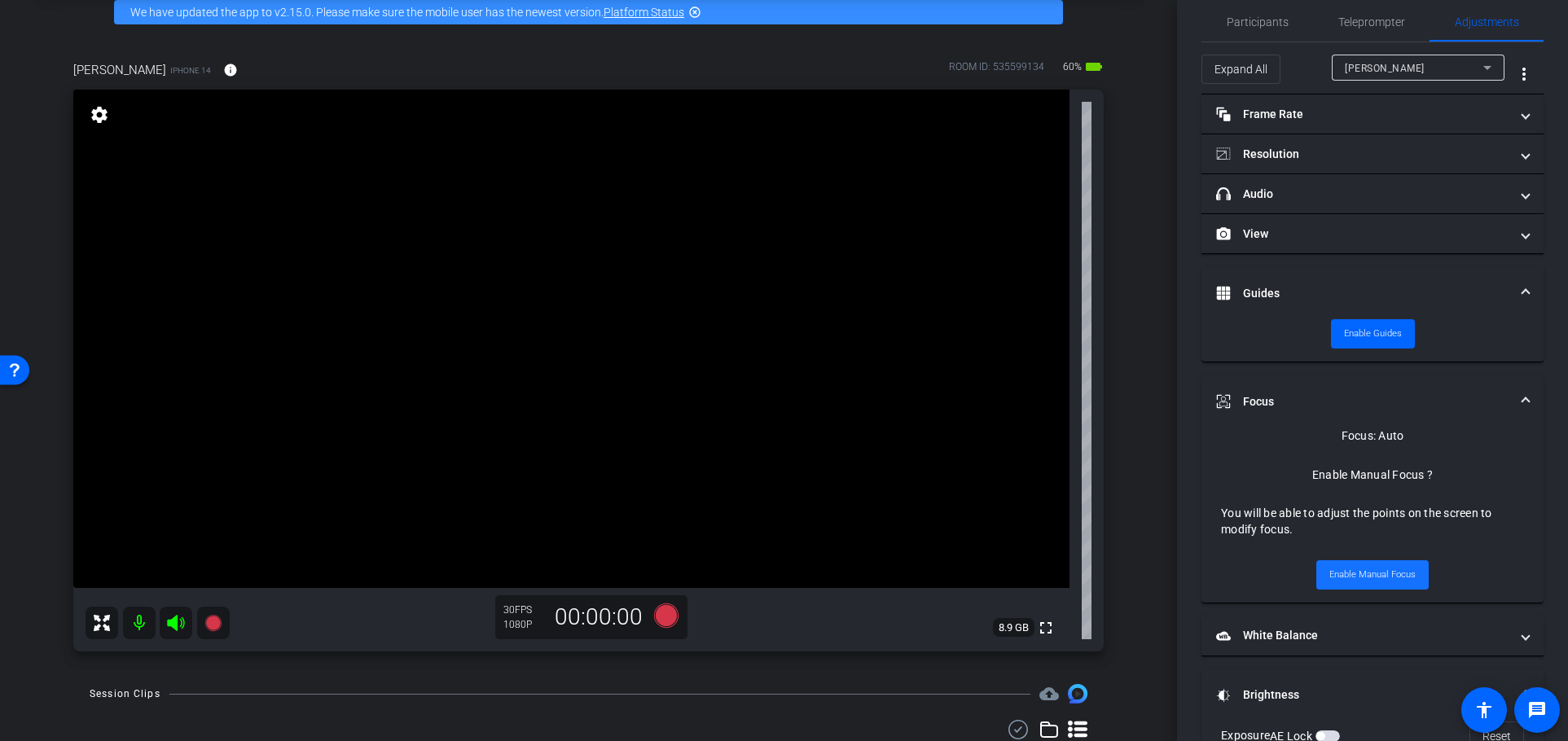
click at [1339, 573] on span "Enable Manual Focus" at bounding box center [1372, 575] width 86 height 25
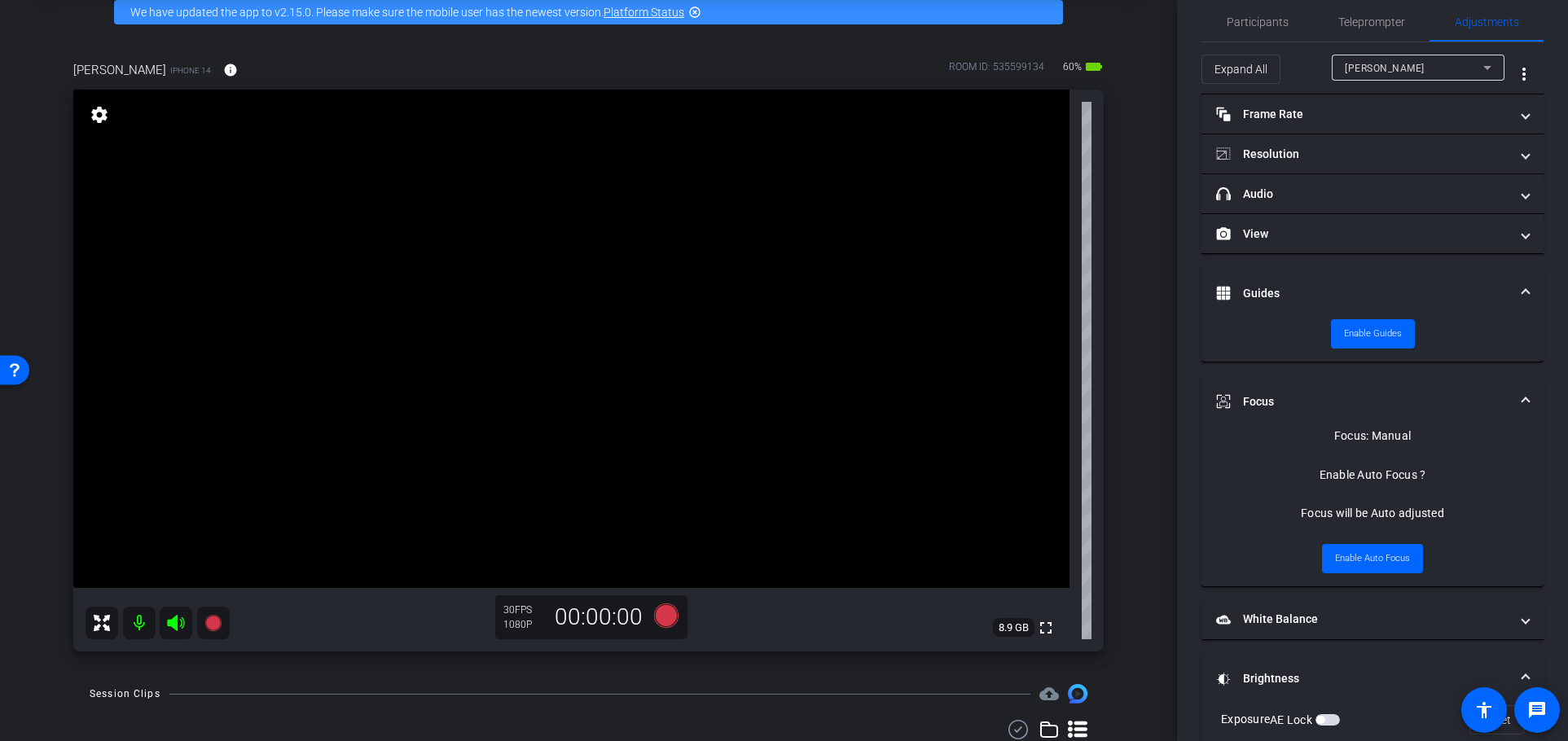
click at [1375, 471] on div "Enable Auto Focus ?" at bounding box center [1373, 475] width 107 height 16
click at [1400, 486] on div "Focus: Manual Enable Auto Focus ? Focus will be Auto adjusted Enable Auto Focus" at bounding box center [1372, 500] width 303 height 146
click at [1366, 554] on span "Enable Auto Focus" at bounding box center [1373, 559] width 75 height 25
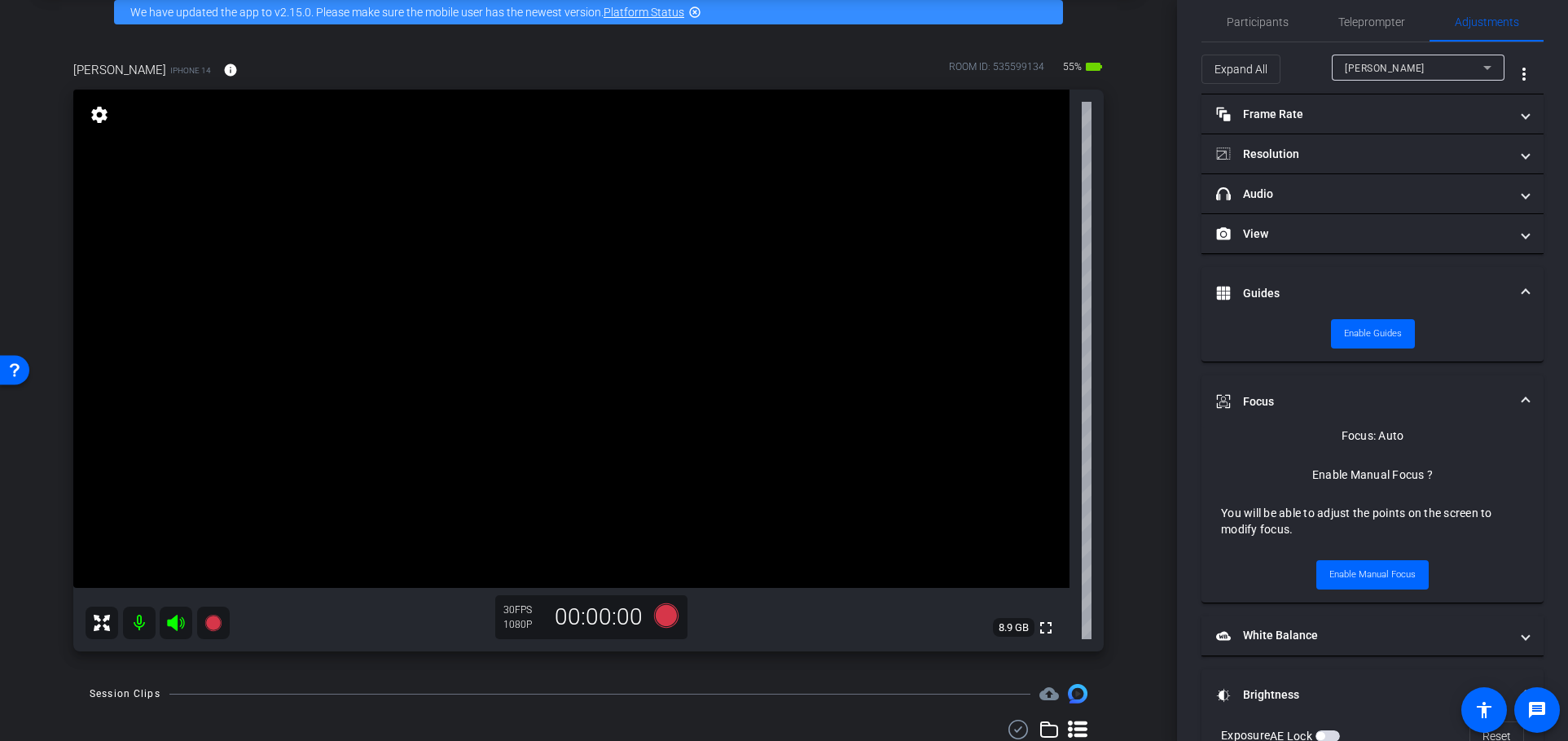
click at [1522, 400] on span at bounding box center [1525, 401] width 7 height 17
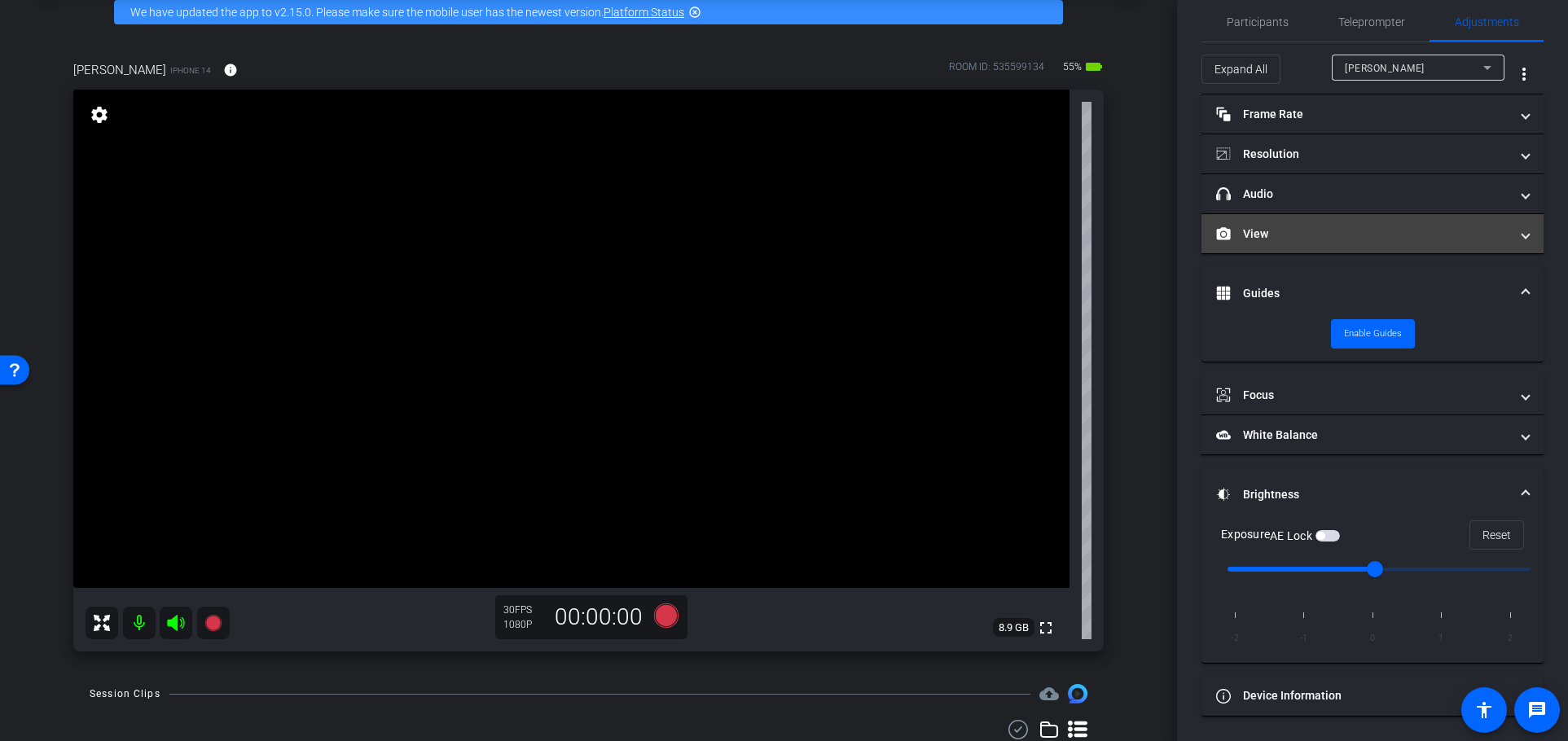
click at [1522, 235] on span at bounding box center [1525, 234] width 7 height 17
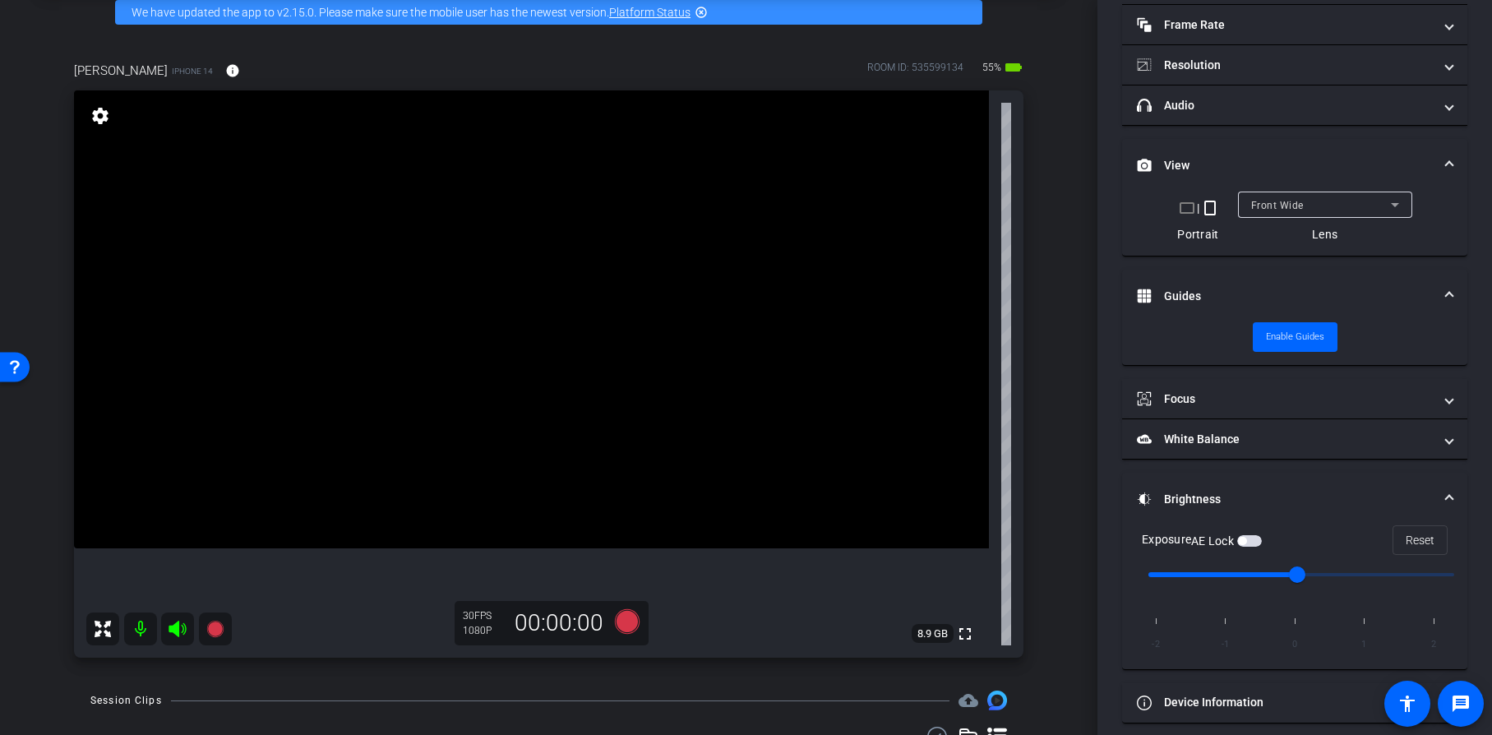
scroll to position [126, 0]
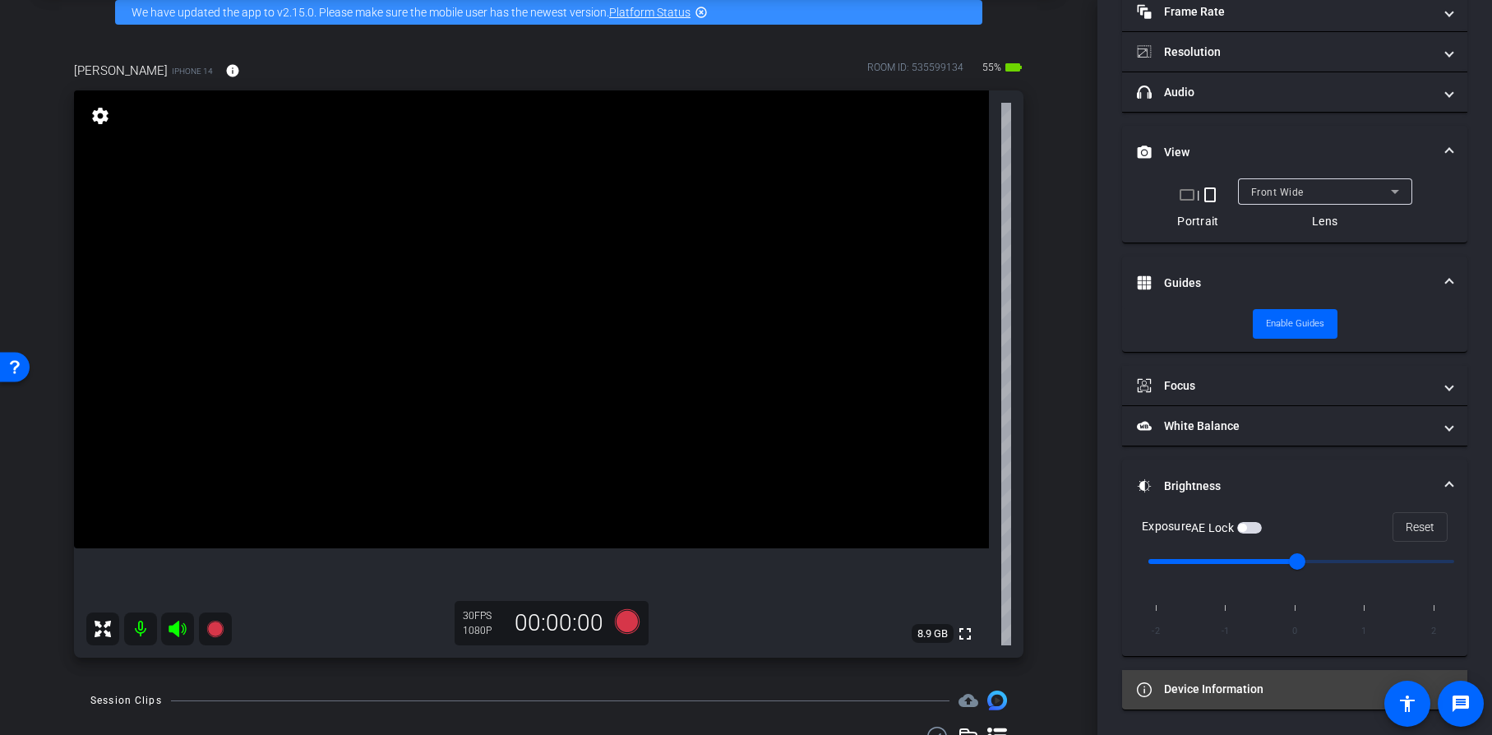
click at [1269, 698] on mat-expansion-panel-header "Device Information" at bounding box center [1294, 689] width 345 height 39
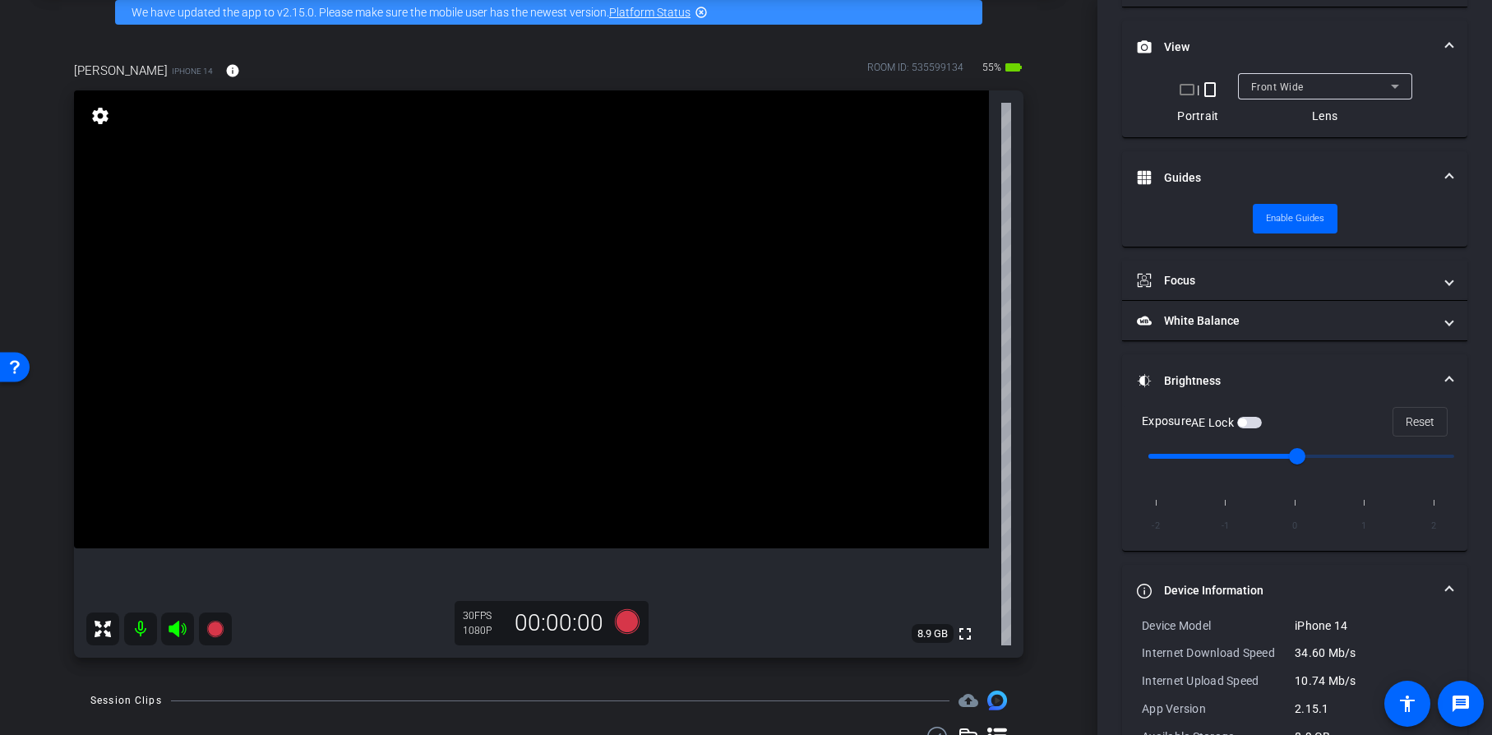
scroll to position [307, 0]
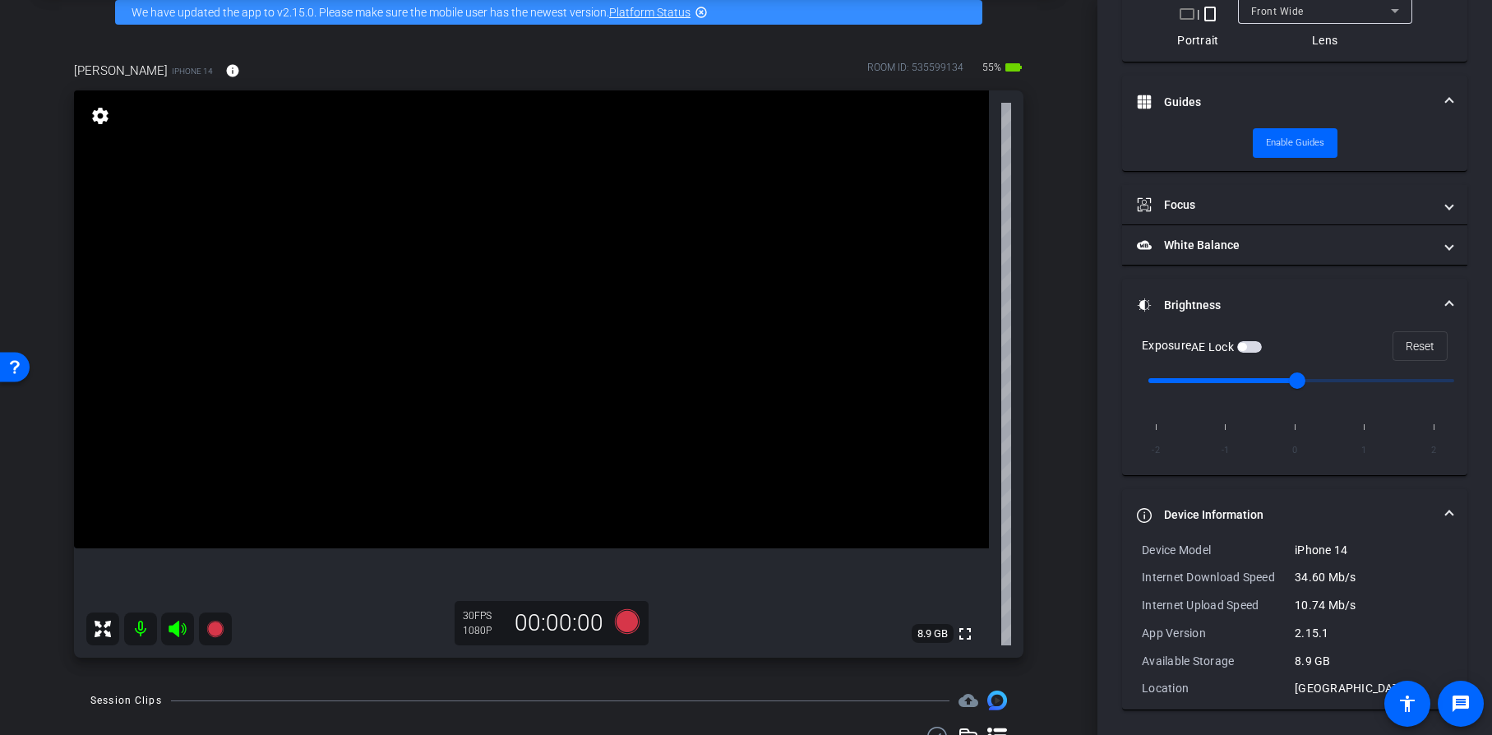
click at [1446, 514] on span at bounding box center [1449, 514] width 7 height 17
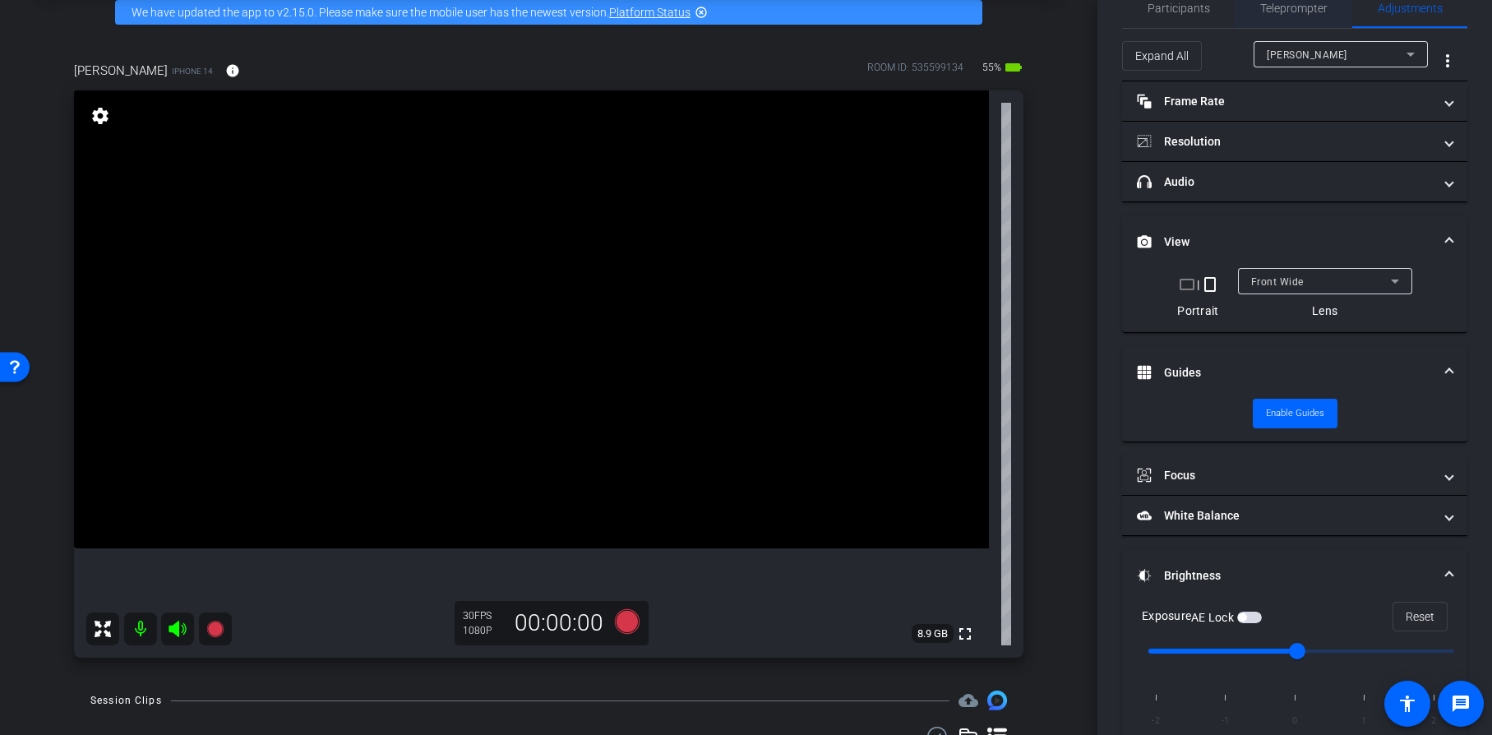
scroll to position [0, 0]
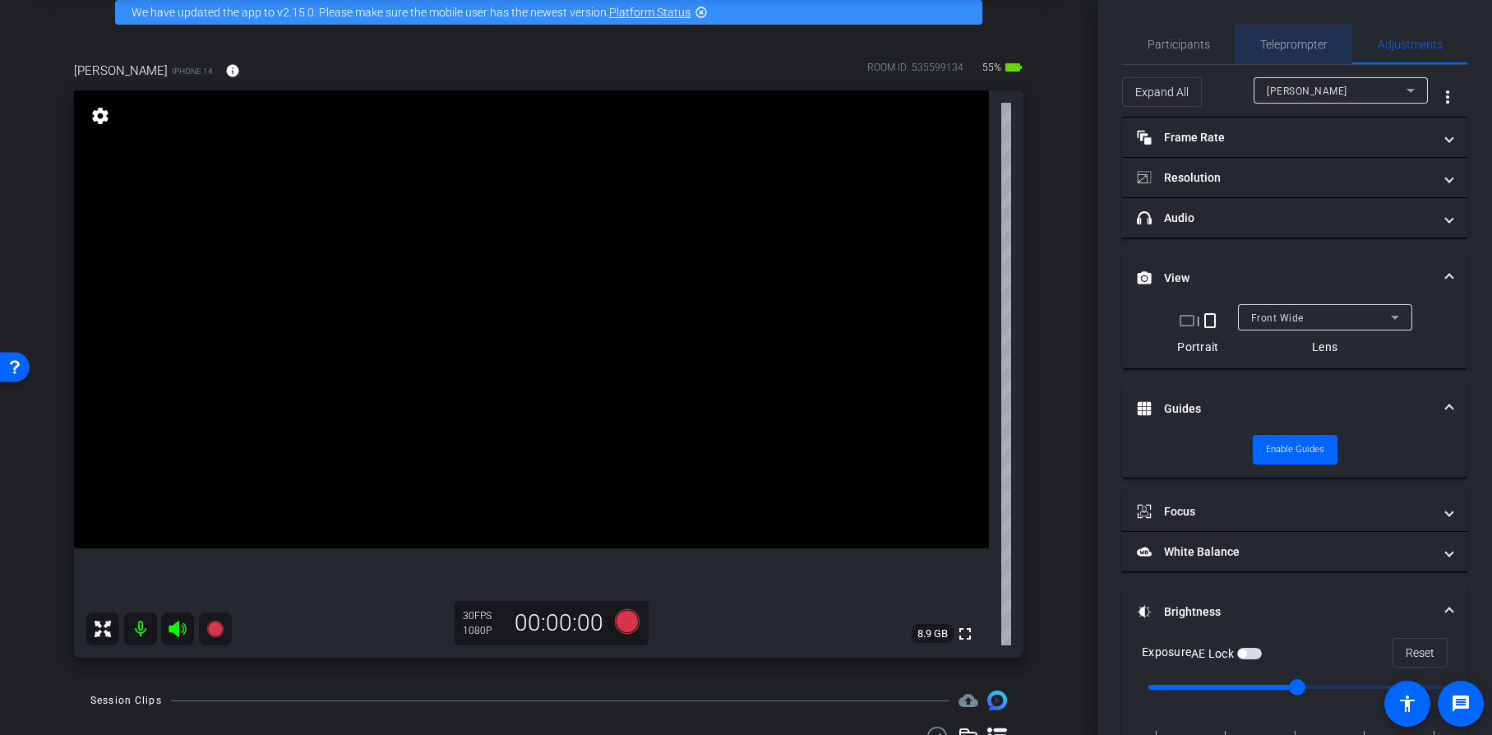
click at [1303, 41] on span "Teleprompter" at bounding box center [1293, 45] width 67 height 12
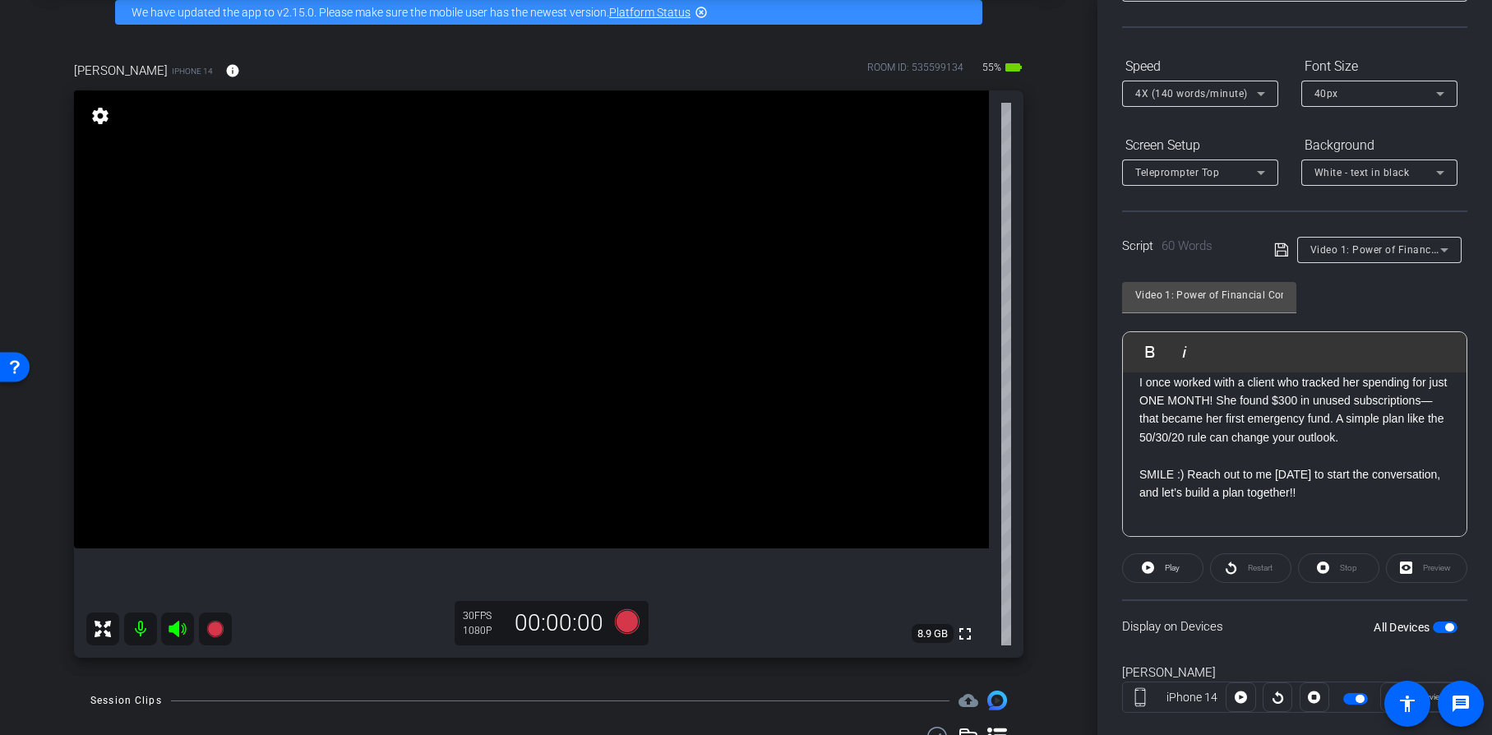
scroll to position [164, 0]
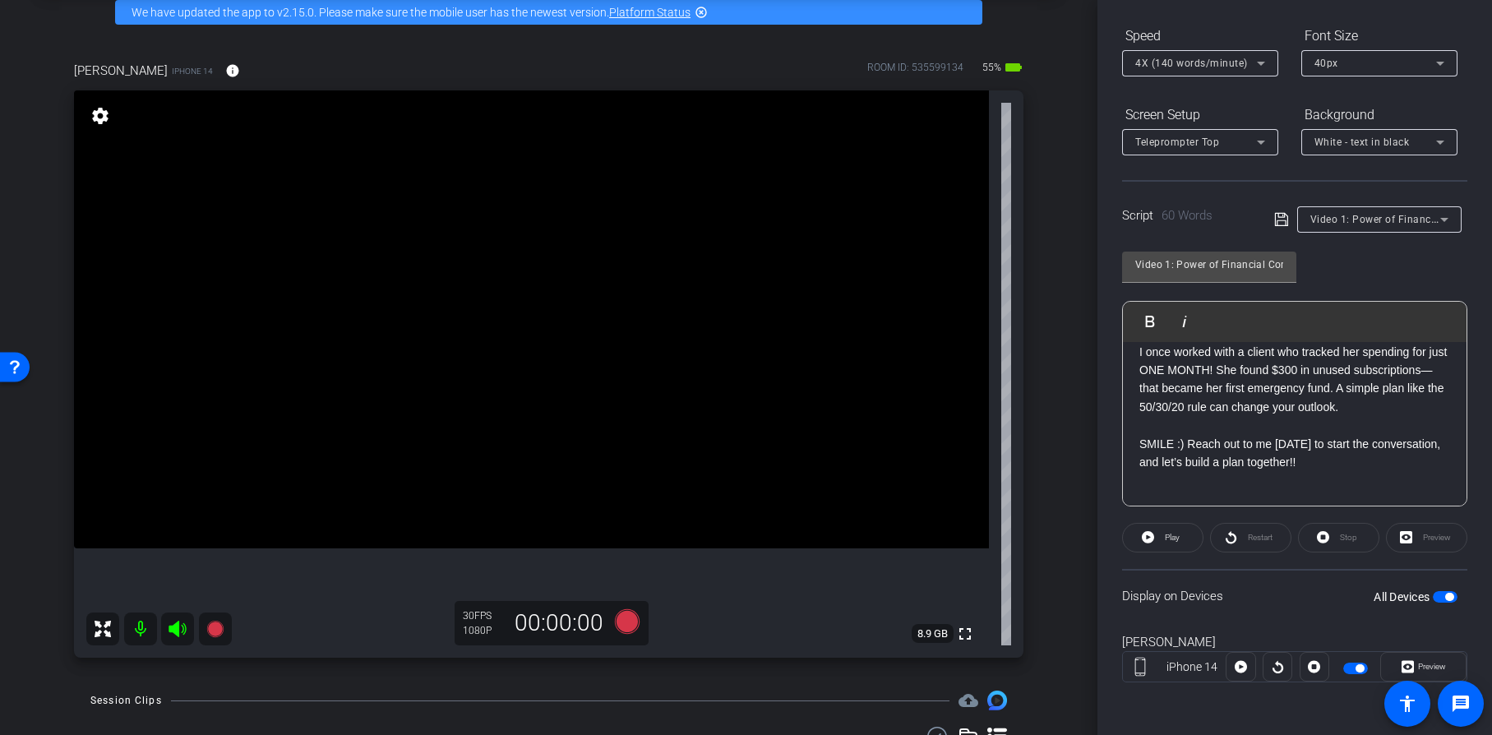
drag, startPoint x: 1209, startPoint y: 363, endPoint x: 1199, endPoint y: 368, distance: 11.0
click at [1204, 360] on p "I once worked with a client who tracked her spending for just ONE MONTH! She fo…" at bounding box center [1295, 380] width 311 height 74
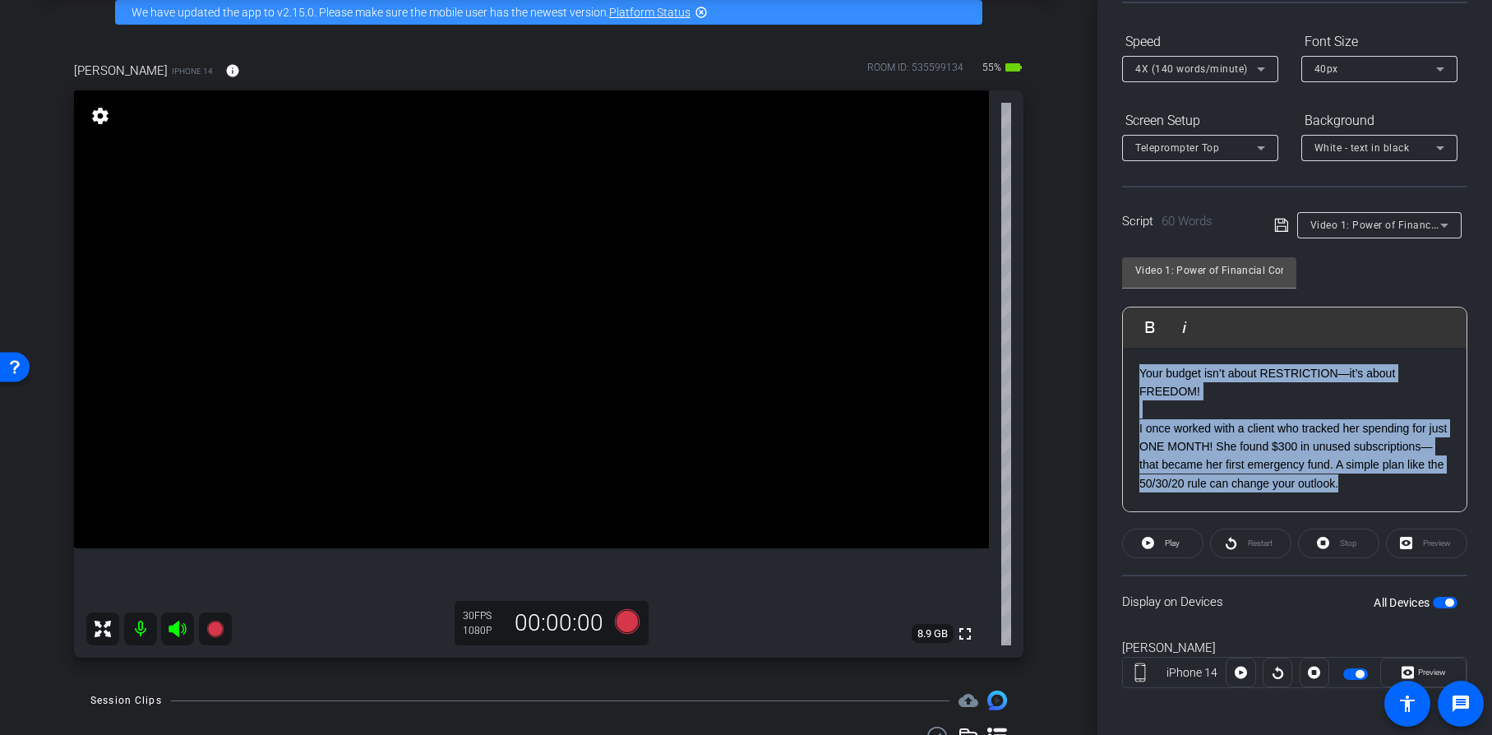
scroll to position [90, 0]
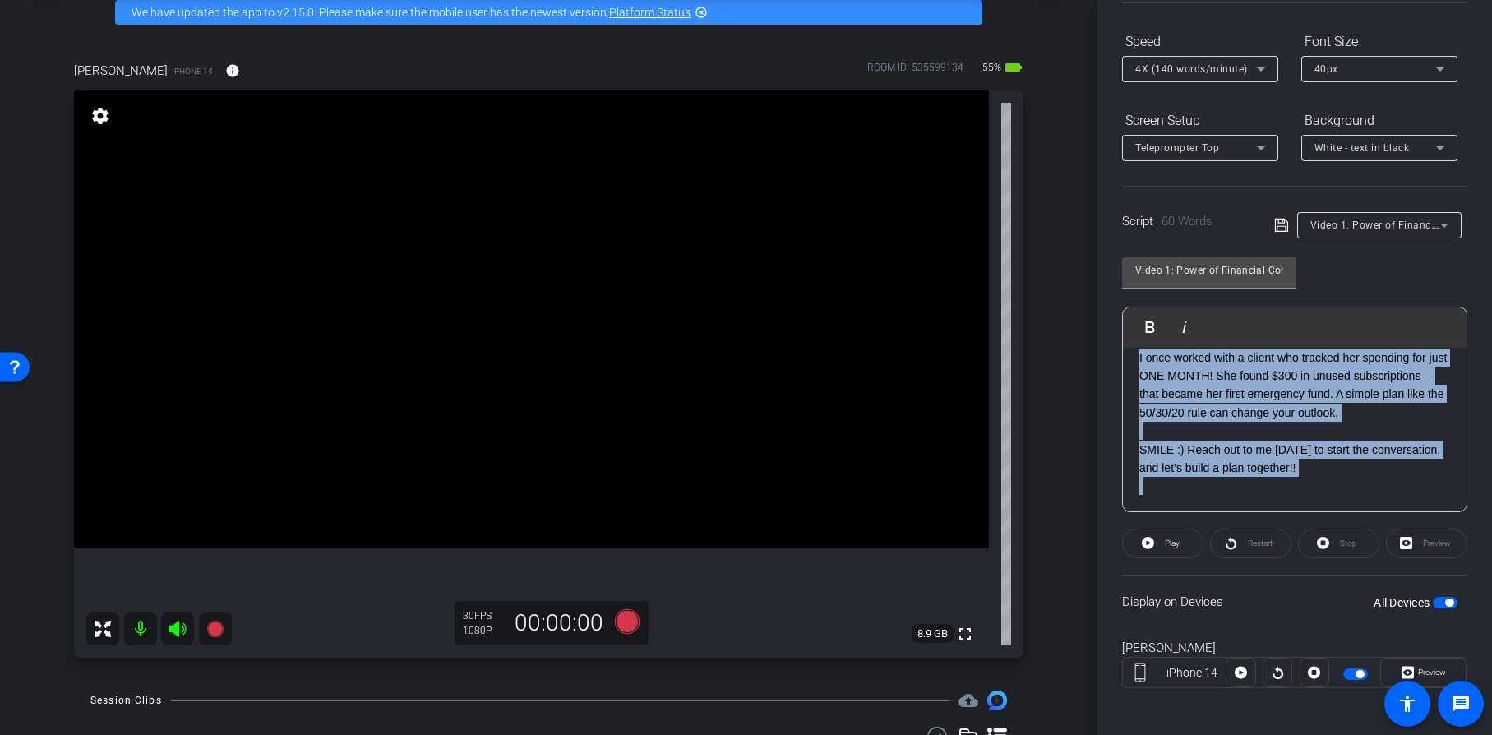
drag, startPoint x: 1140, startPoint y: 367, endPoint x: 1486, endPoint y: 550, distance: 391.7
click at [1486, 550] on div "Participants Teleprompter Adjustments settings Financial Resources flip Directo…" at bounding box center [1295, 367] width 395 height 735
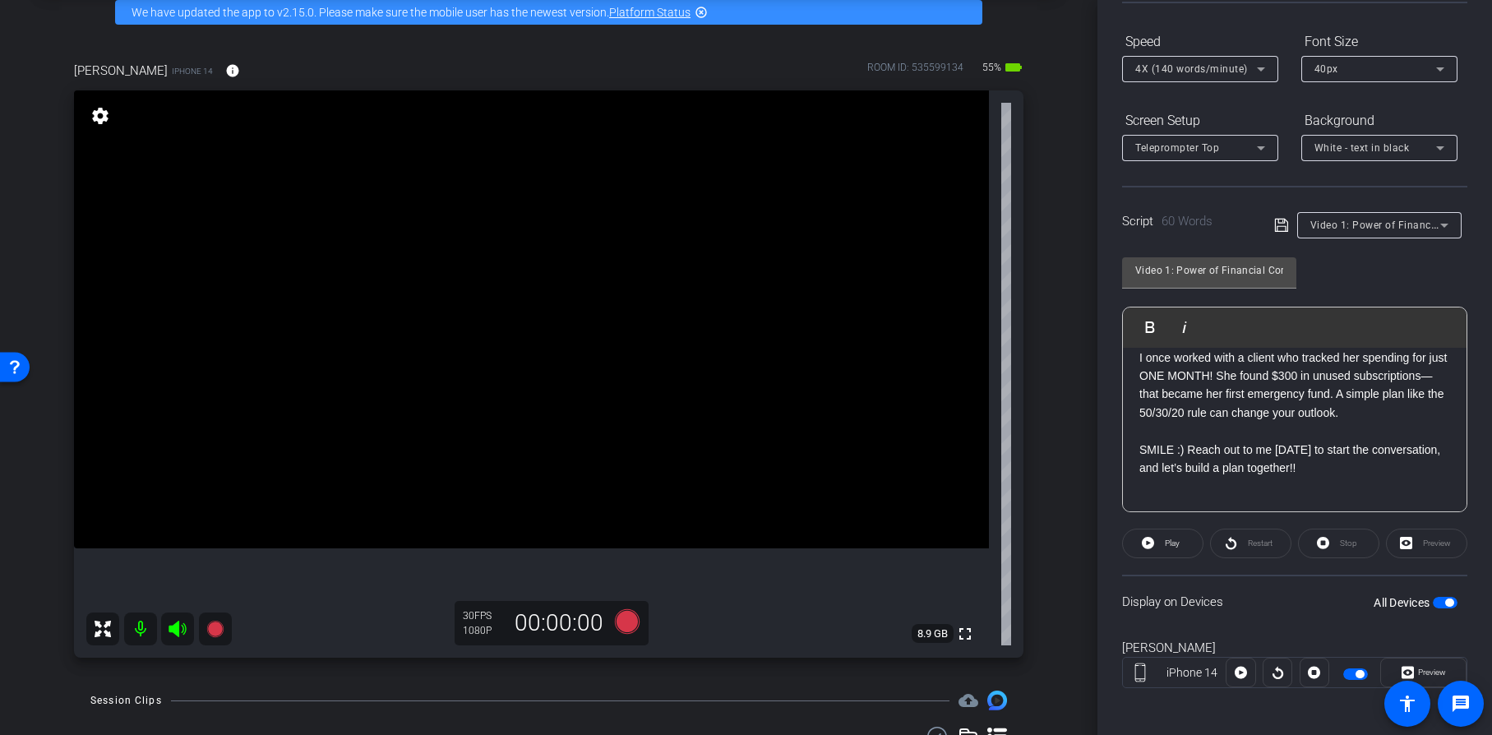
scroll to position [164, 0]
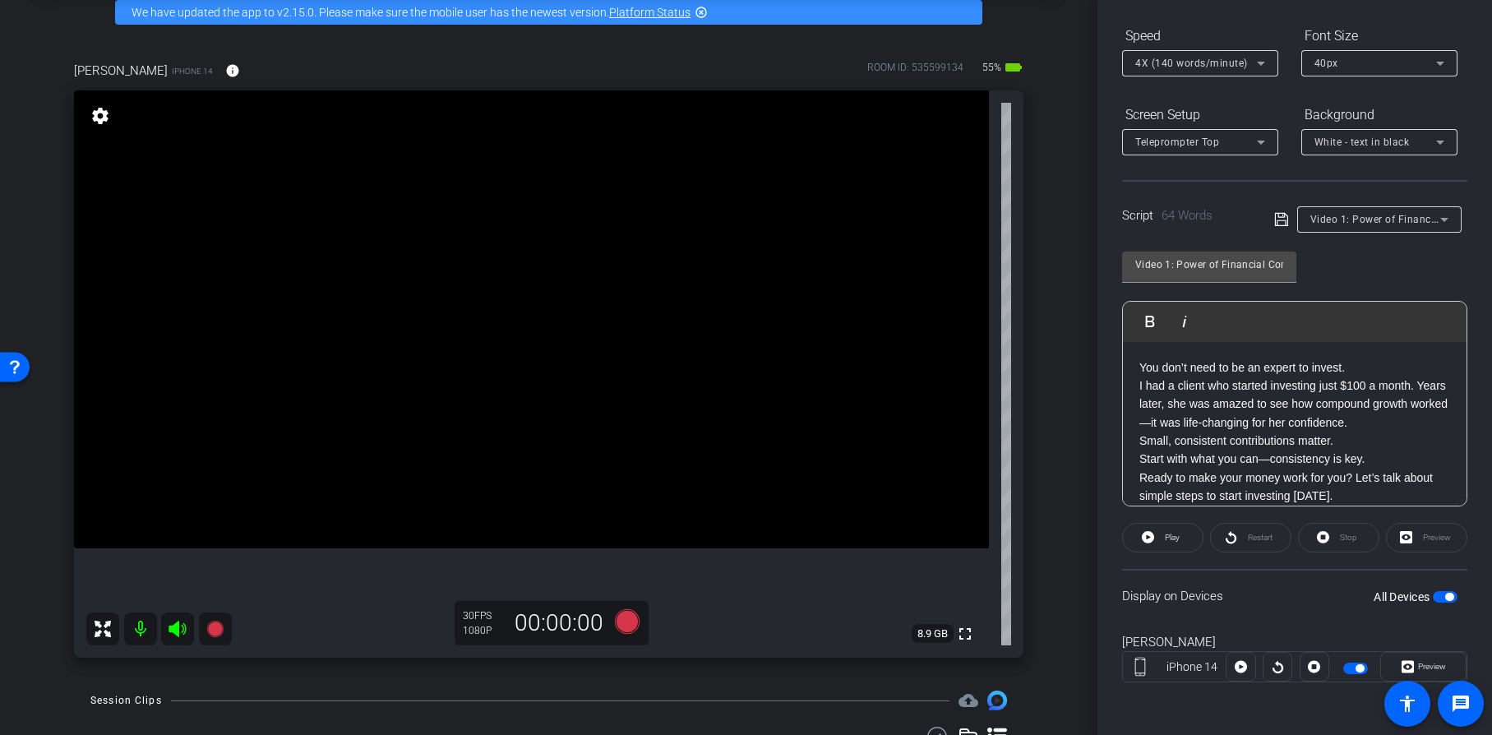
click at [1358, 369] on p "You don’t need to be an expert to invest." at bounding box center [1295, 367] width 311 height 18
click at [1357, 459] on p "Small, consistent contributions matter." at bounding box center [1295, 459] width 311 height 18
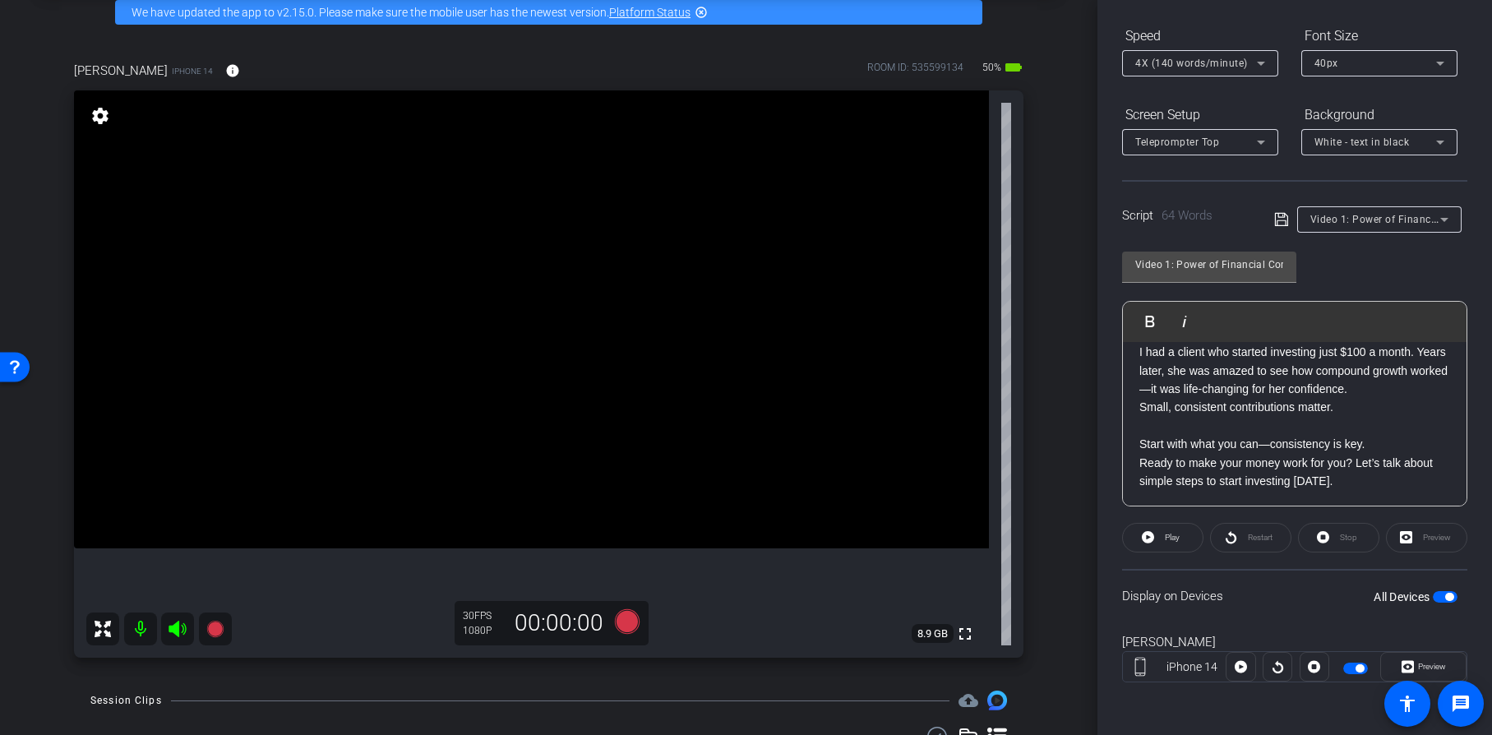
scroll to position [0, 0]
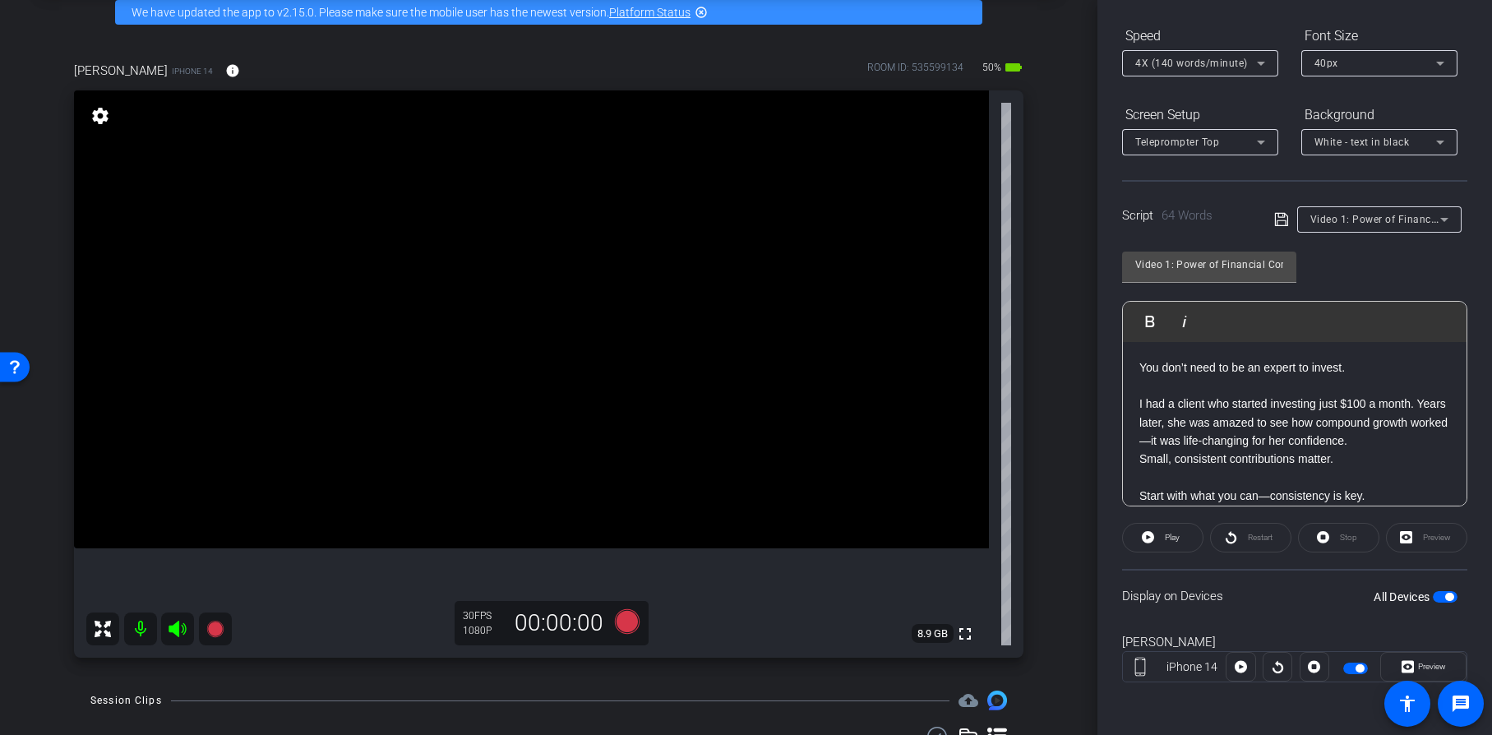
click at [1433, 597] on span "button" at bounding box center [1445, 597] width 25 height 12
click at [1445, 598] on span "button" at bounding box center [1445, 597] width 25 height 12
click at [626, 619] on icon at bounding box center [626, 621] width 25 height 25
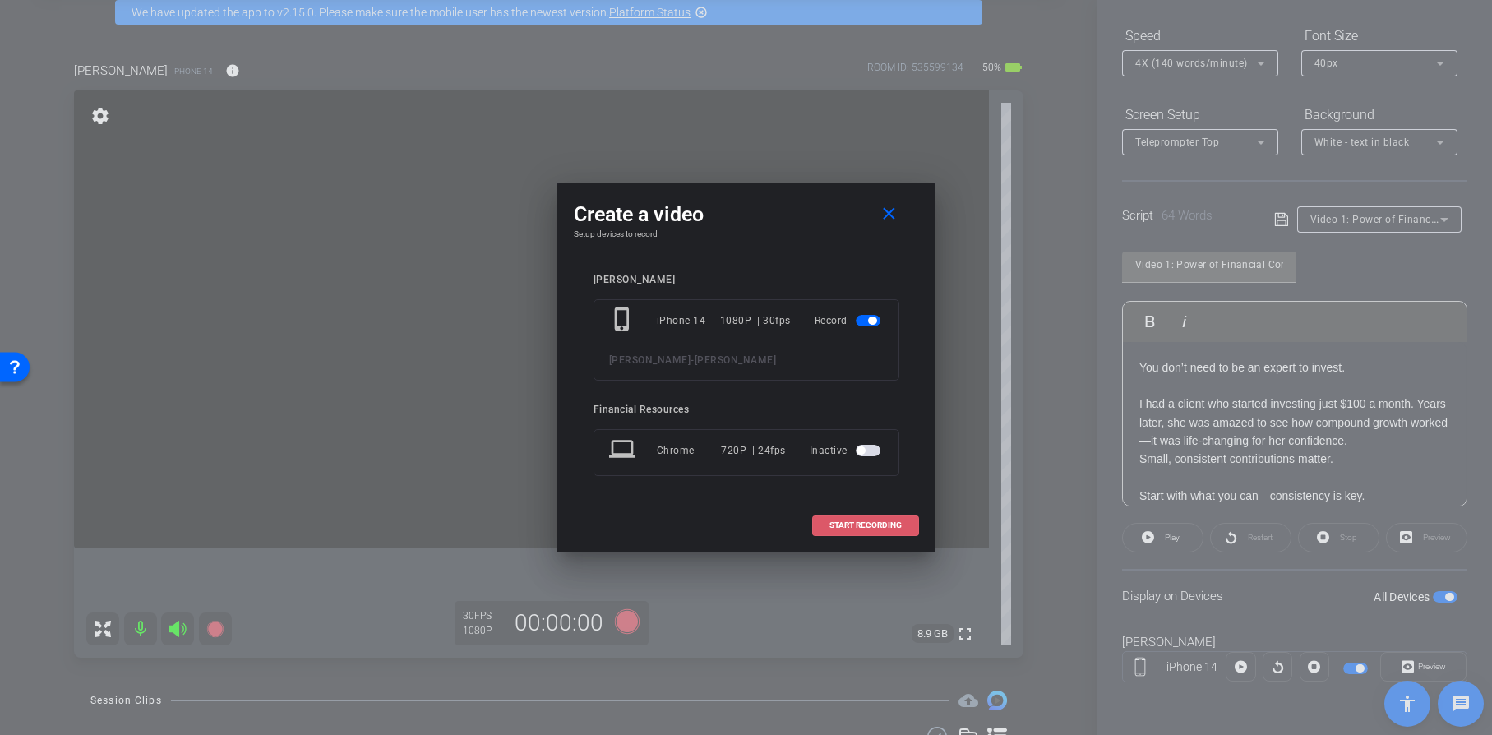
click at [854, 521] on span "START RECORDING" at bounding box center [866, 525] width 72 height 8
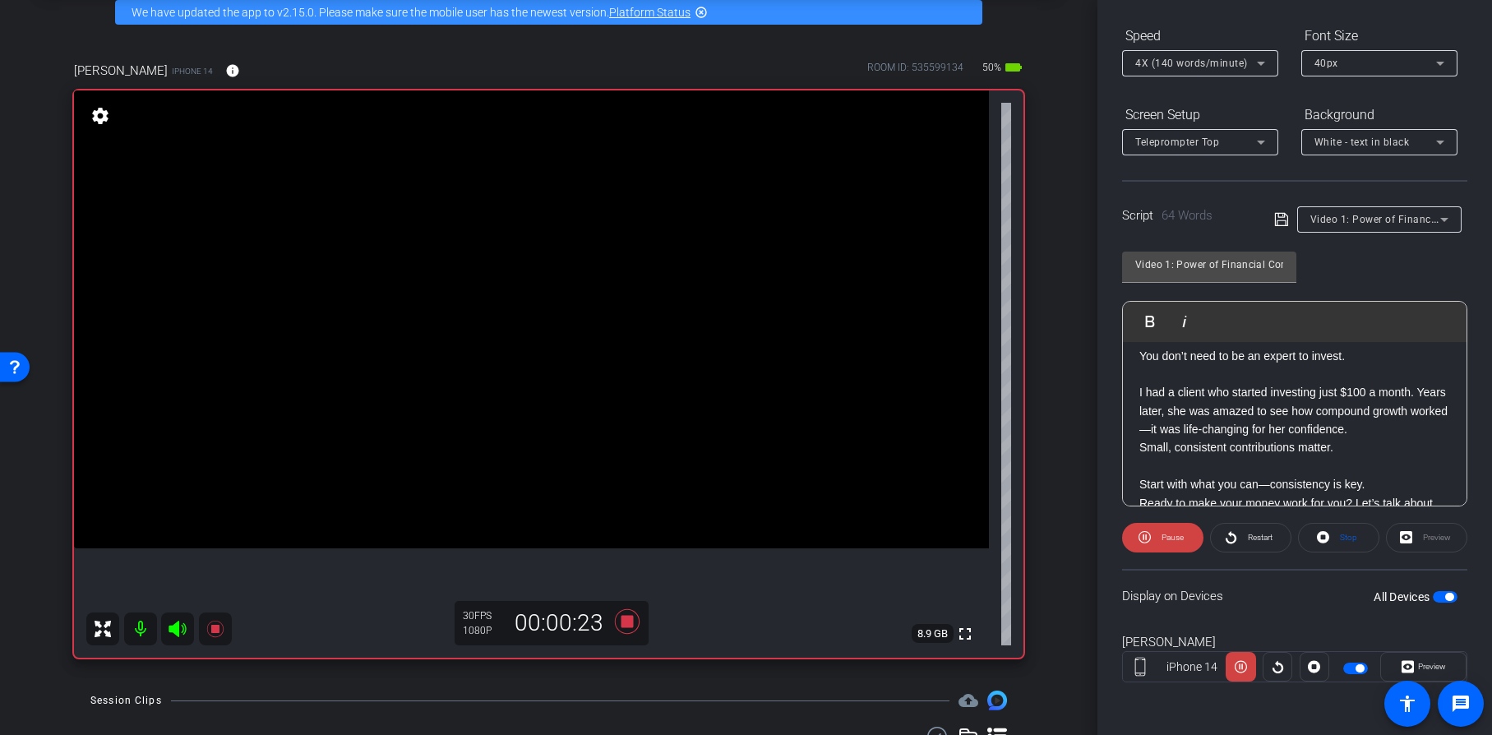
scroll to position [52, 0]
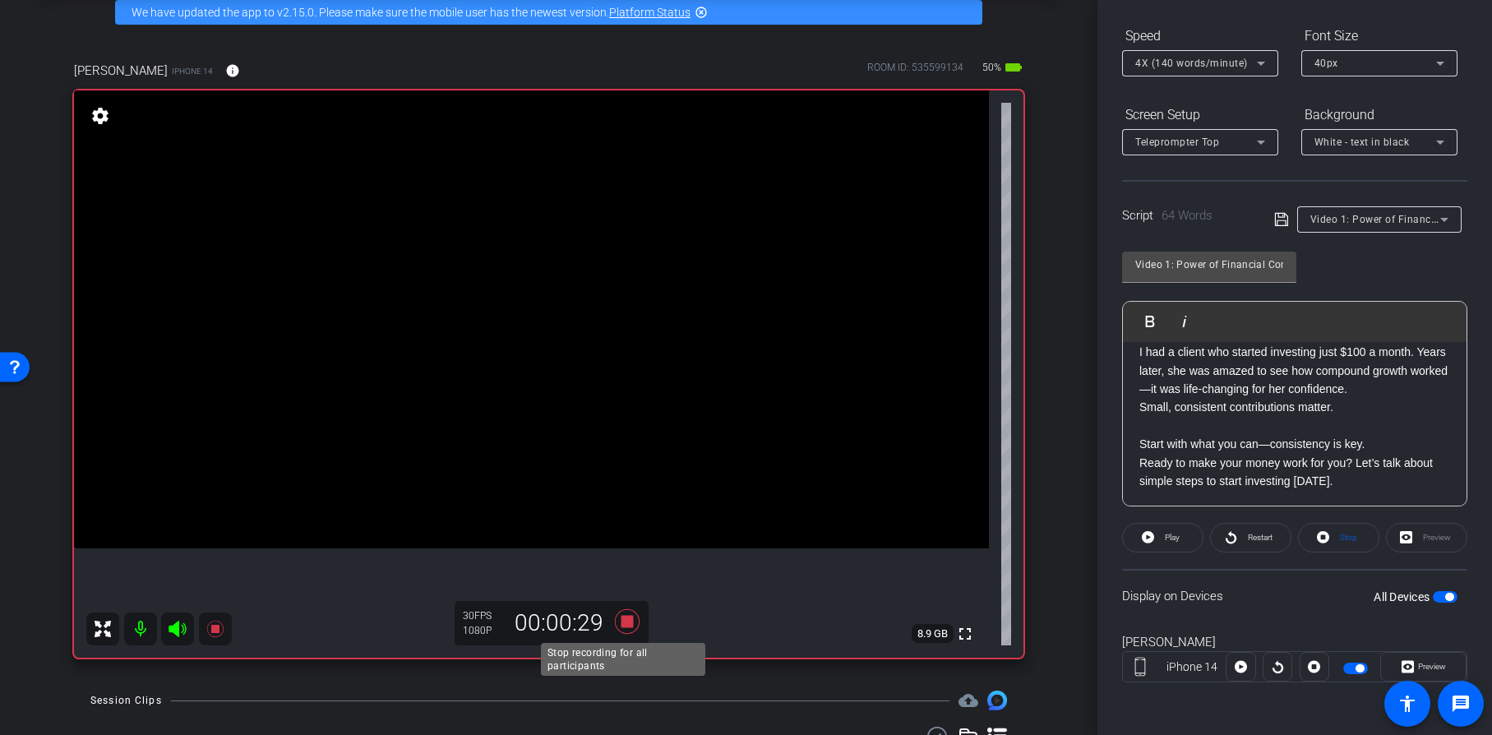
click at [622, 625] on icon at bounding box center [626, 621] width 25 height 25
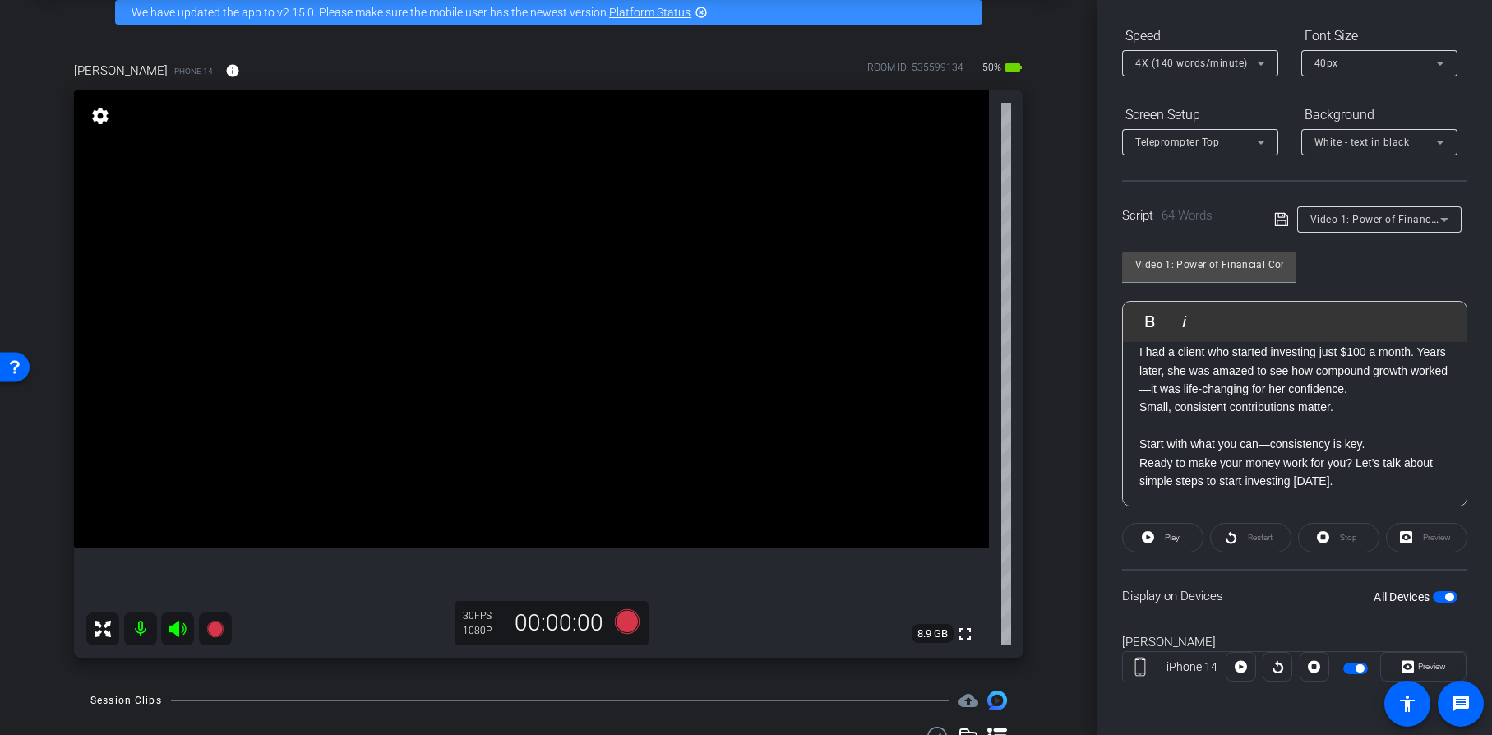
scroll to position [0, 0]
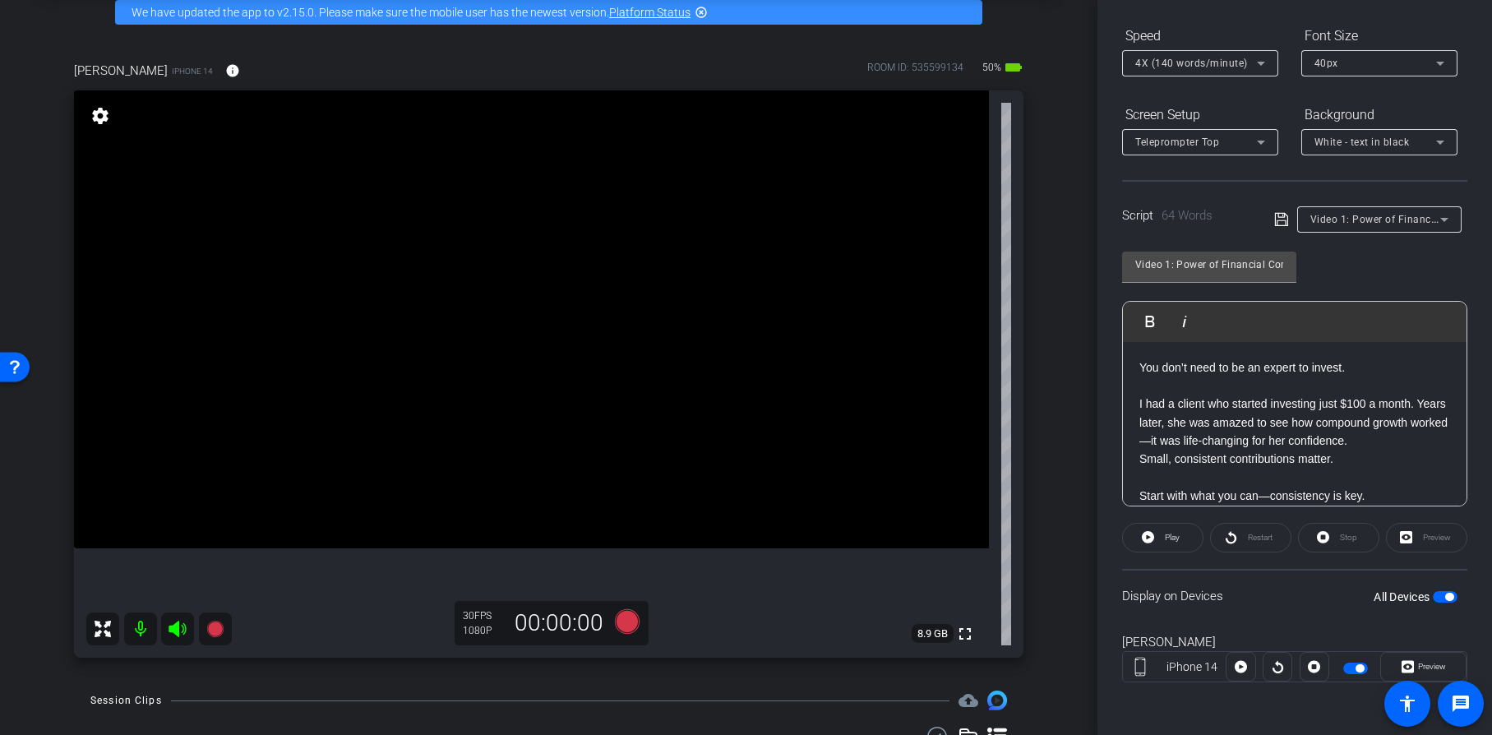
click at [1137, 365] on div "You don’t need to be an expert to invest. I had a client who started investing …" at bounding box center [1295, 450] width 344 height 217
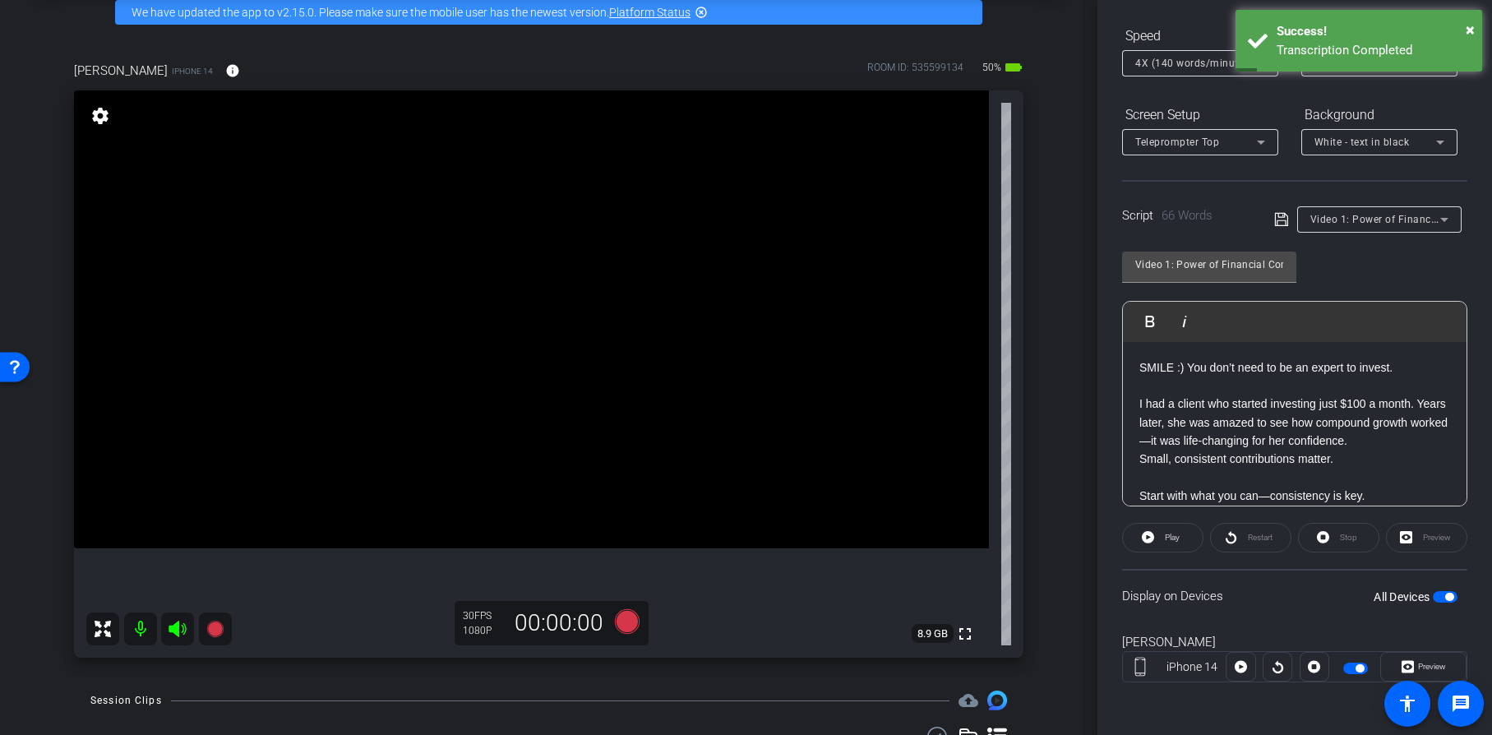
click at [1433, 597] on span "button" at bounding box center [1445, 597] width 25 height 12
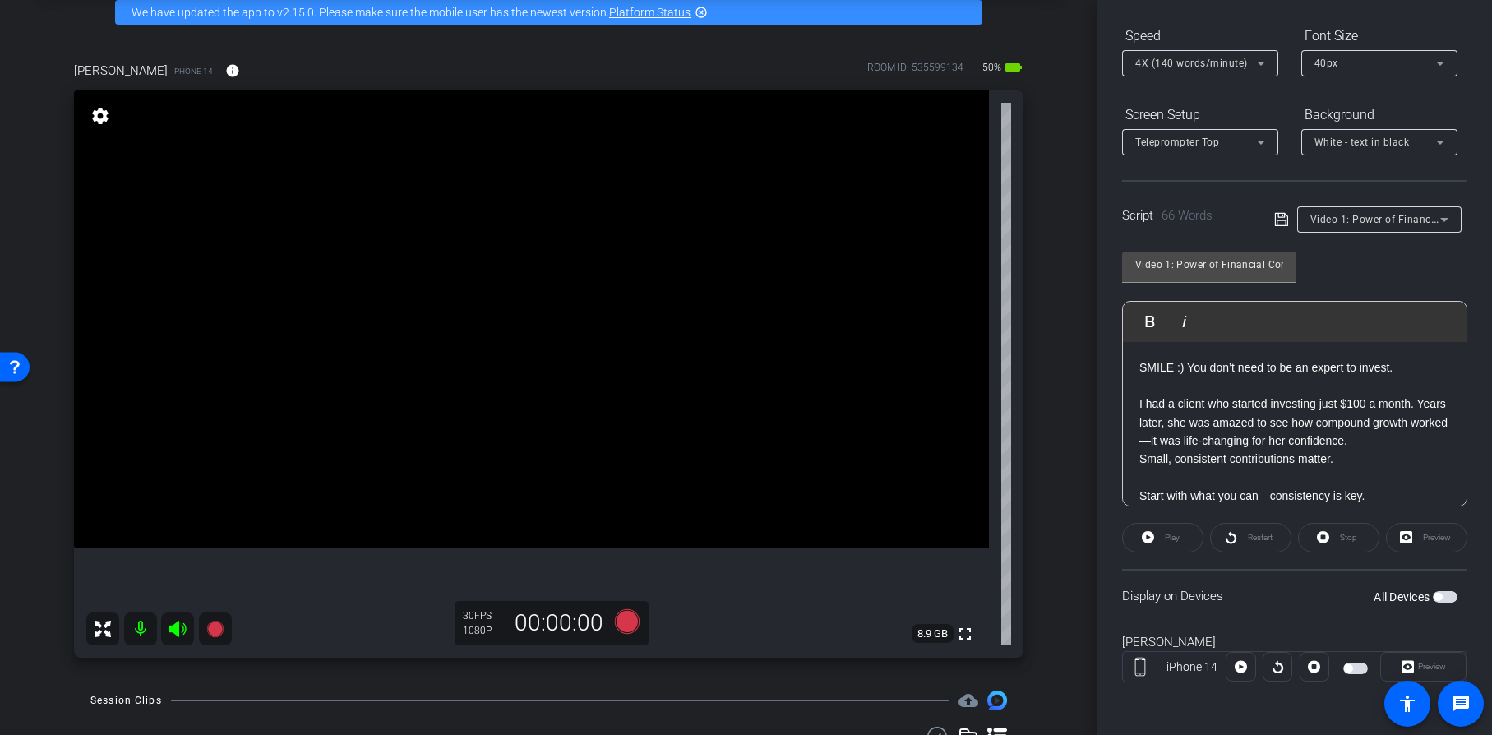
click at [1445, 594] on span "button" at bounding box center [1445, 597] width 25 height 12
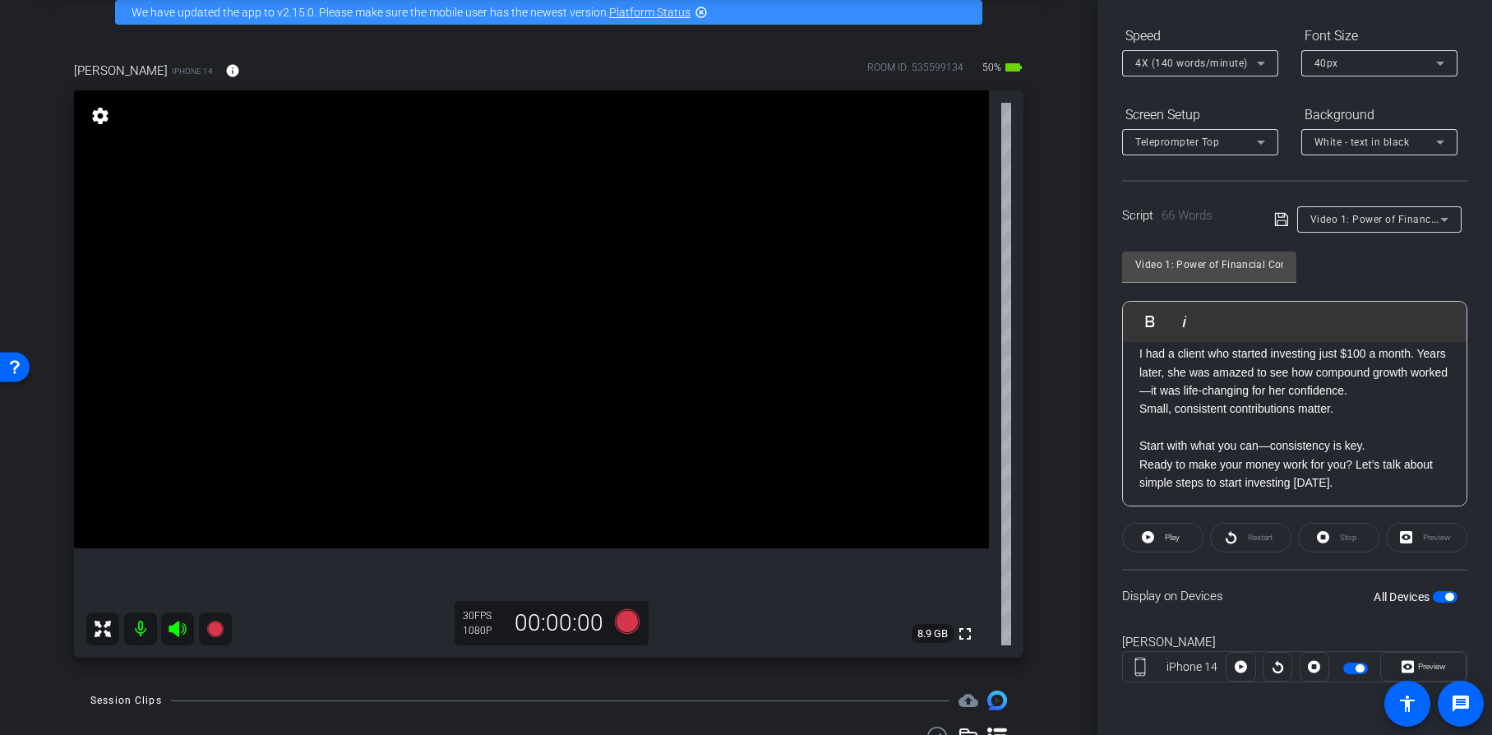
scroll to position [52, 0]
click at [1378, 437] on p "Start with what you can—consistency is key." at bounding box center [1295, 444] width 311 height 18
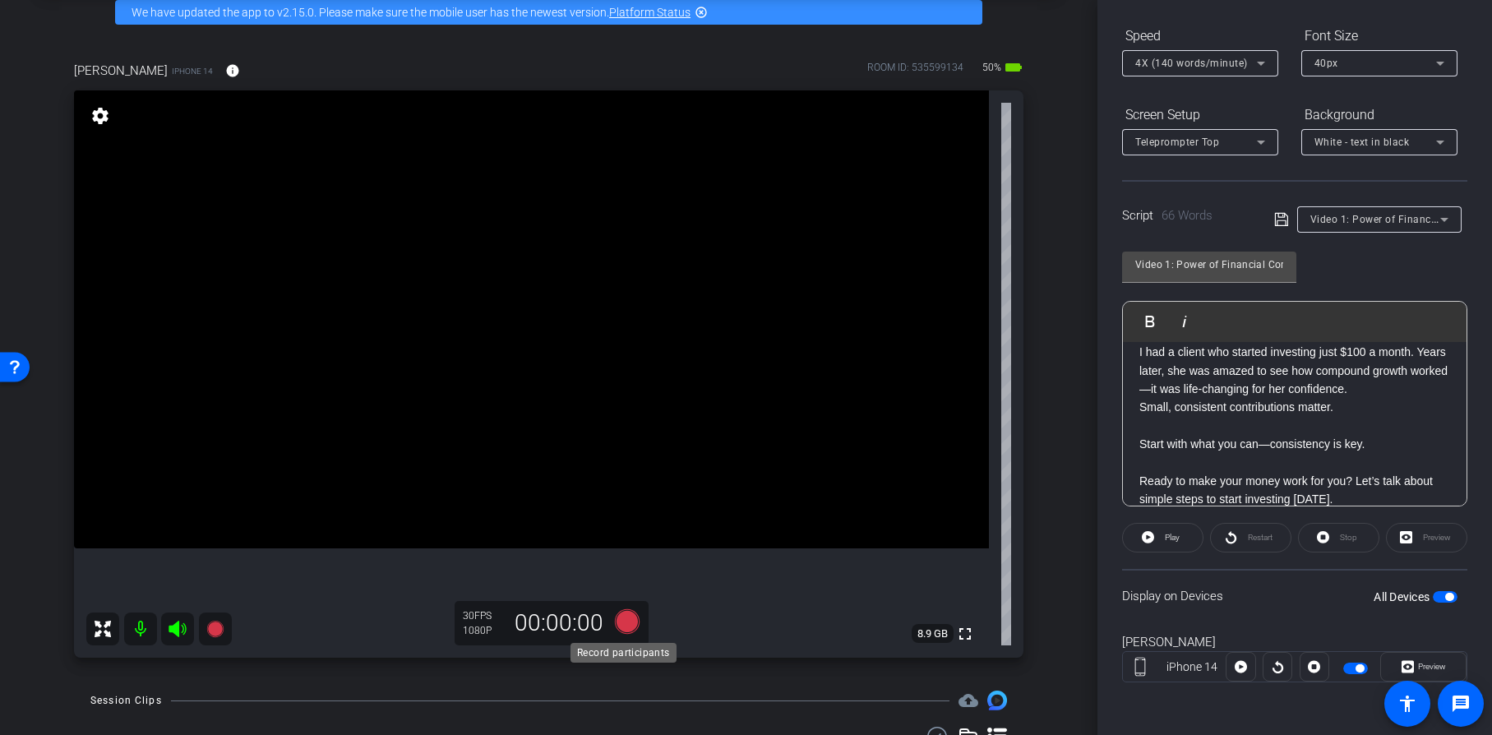
click at [616, 618] on icon at bounding box center [626, 621] width 25 height 25
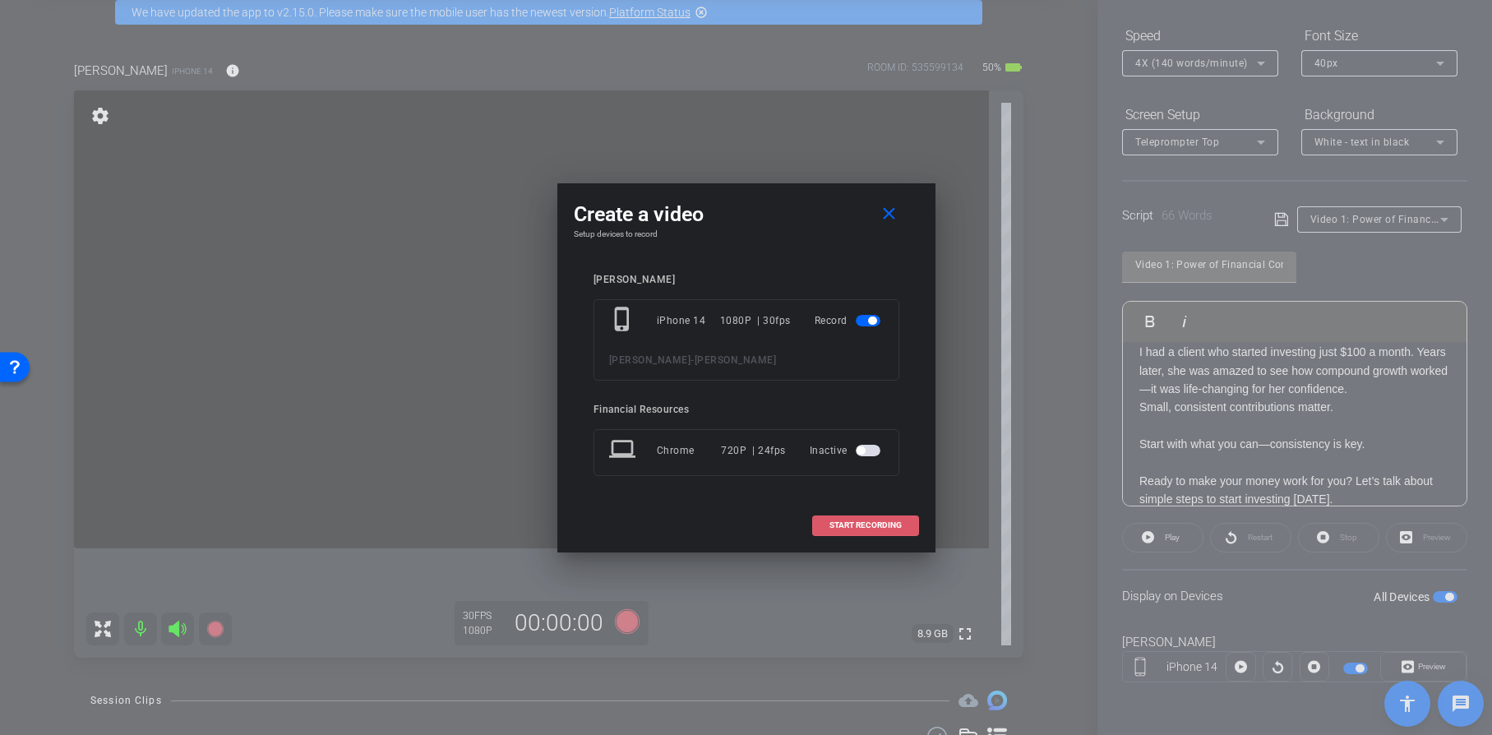
click at [877, 525] on span "START RECORDING" at bounding box center [866, 525] width 72 height 8
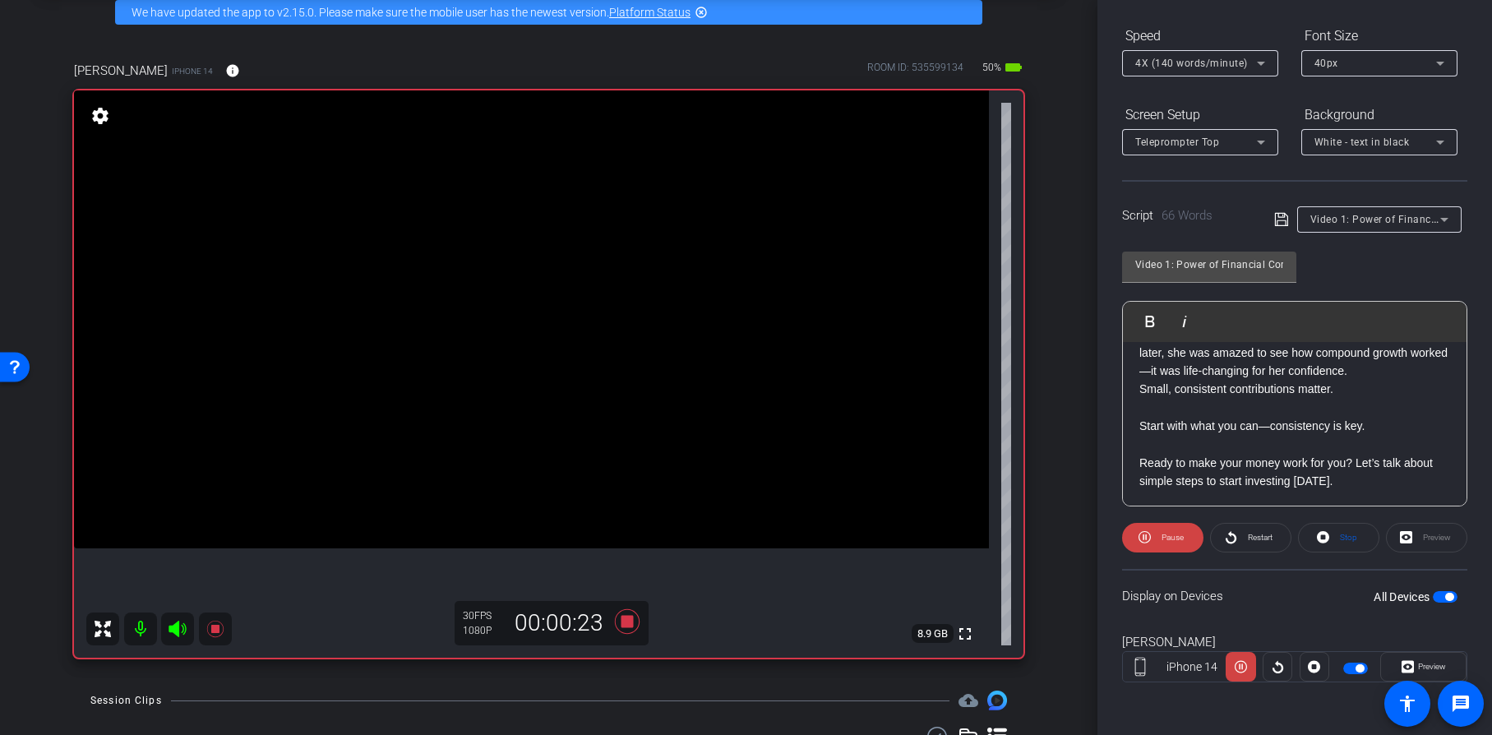
scroll to position [71, 0]
click at [620, 620] on icon at bounding box center [626, 621] width 25 height 25
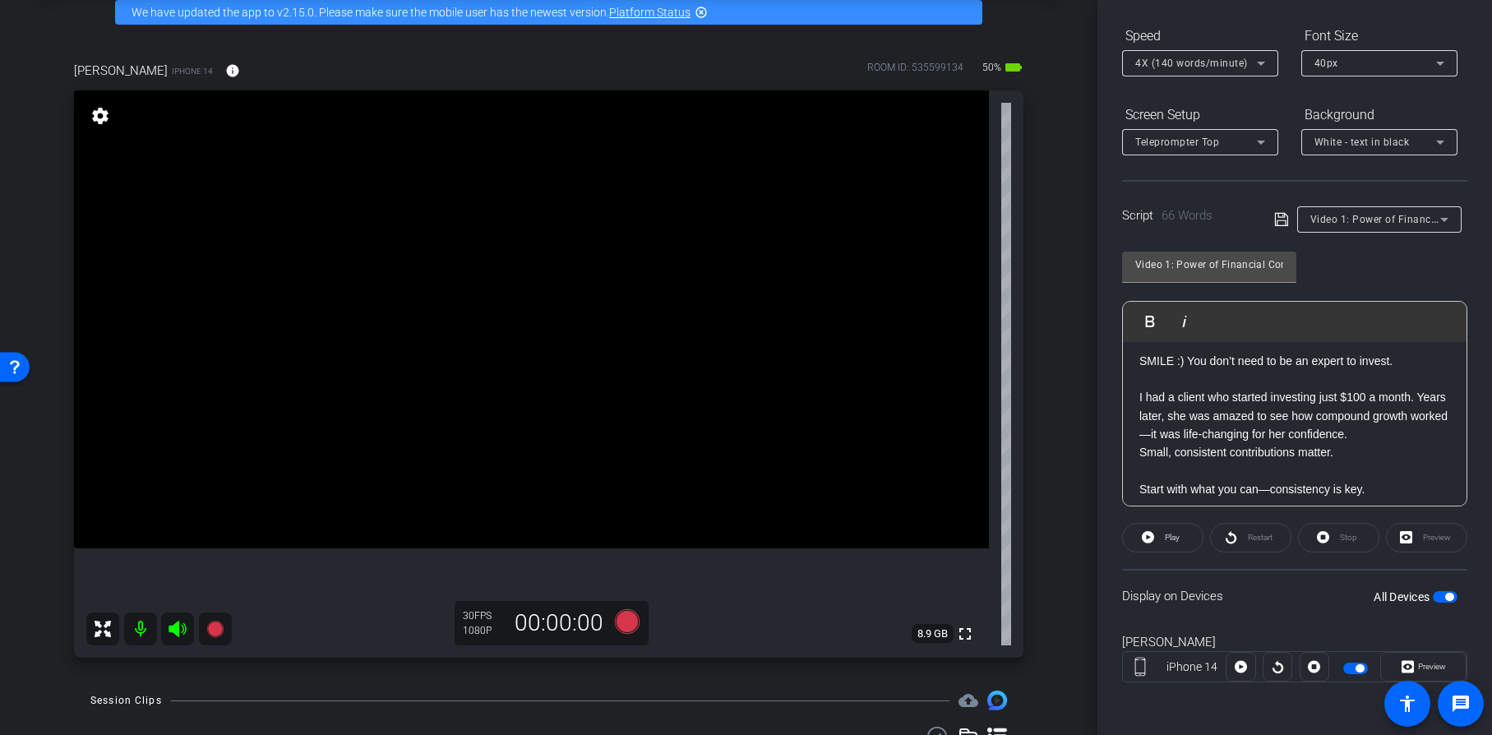
scroll to position [7, 0]
click at [623, 620] on icon at bounding box center [626, 621] width 25 height 25
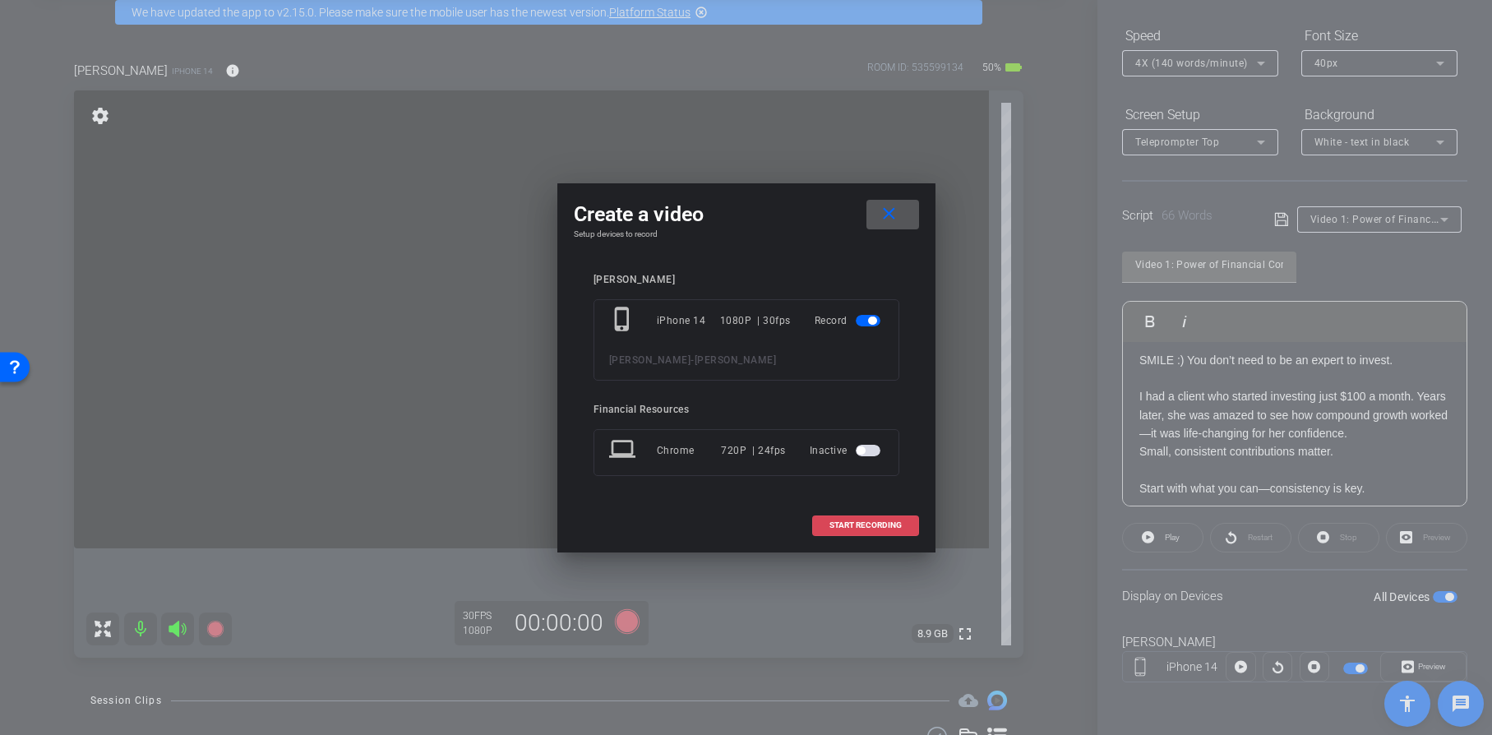
click at [848, 533] on span at bounding box center [865, 525] width 105 height 39
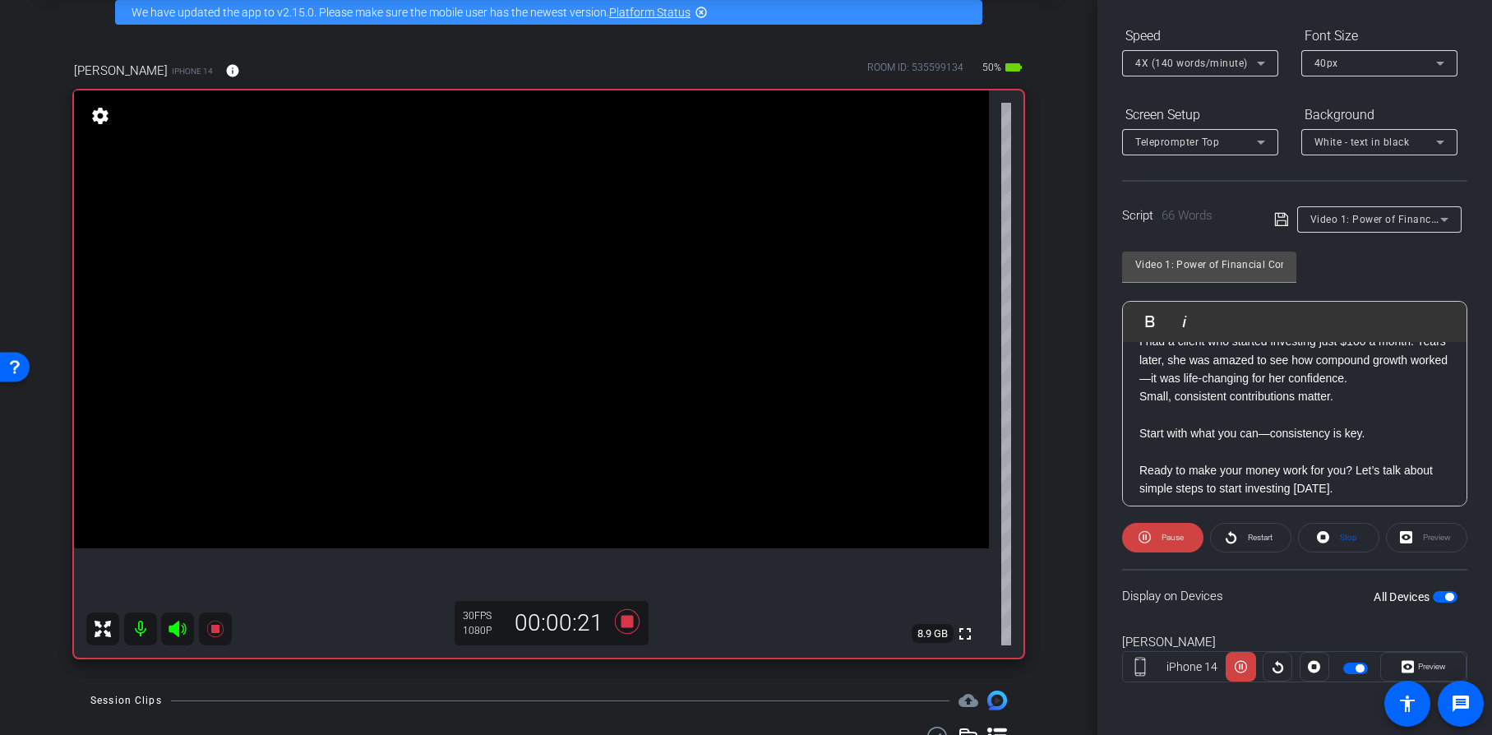
scroll to position [71, 0]
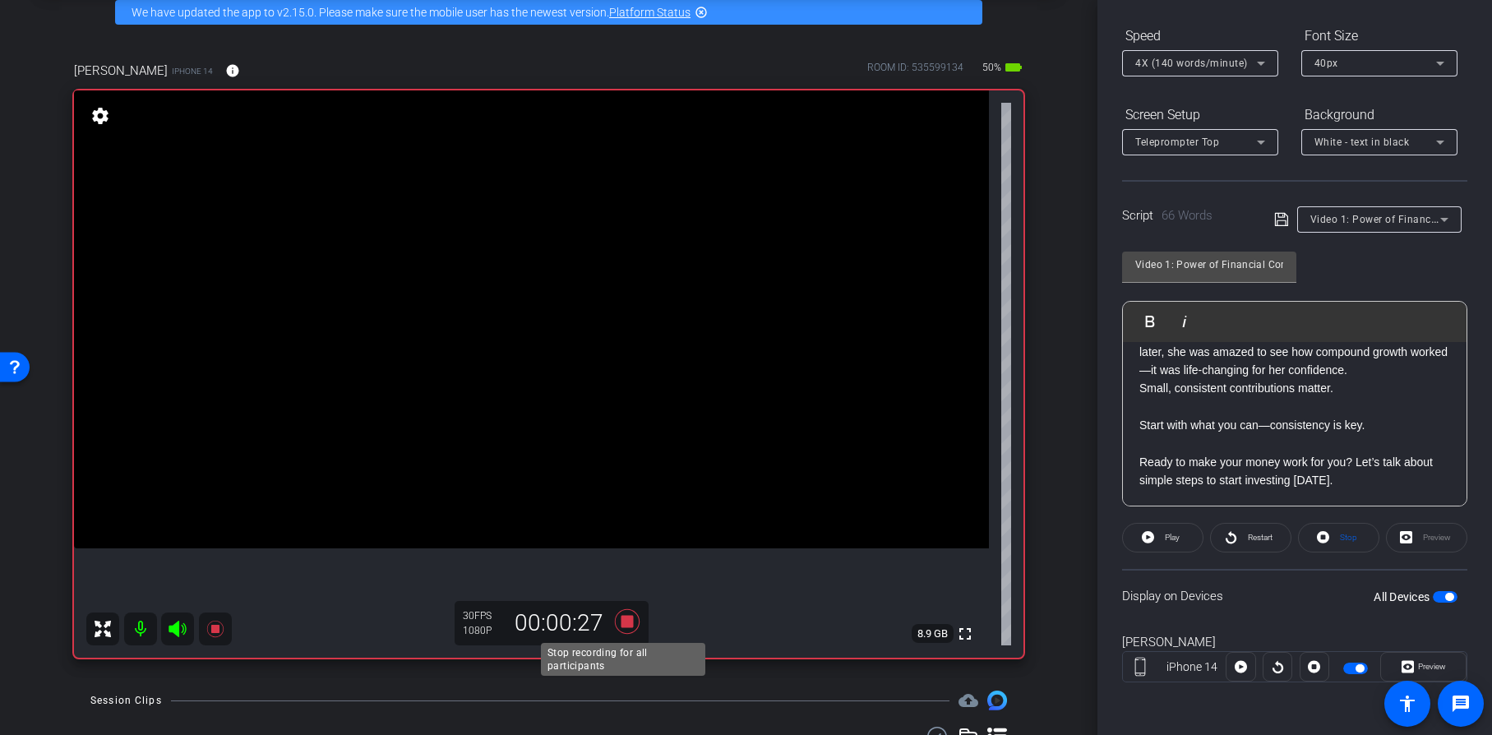
click at [618, 619] on icon at bounding box center [626, 621] width 25 height 25
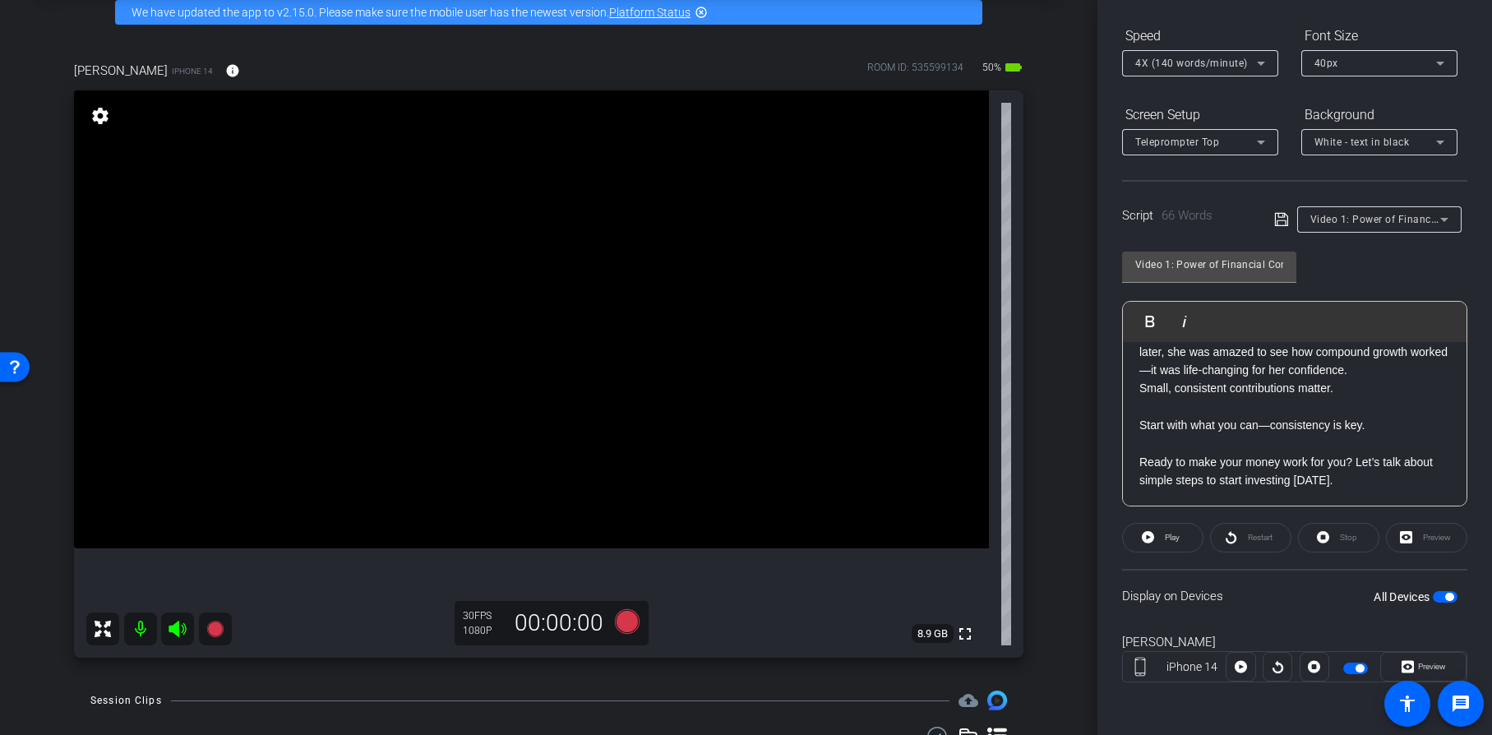
click at [1266, 422] on p "Start with what you can—consistency is key." at bounding box center [1295, 425] width 311 height 18
click at [1288, 423] on p "Start with what you can. consistency is key." at bounding box center [1295, 425] width 311 height 18
click at [1433, 593] on span "button" at bounding box center [1445, 597] width 25 height 12
click at [1440, 594] on span "button" at bounding box center [1445, 597] width 25 height 12
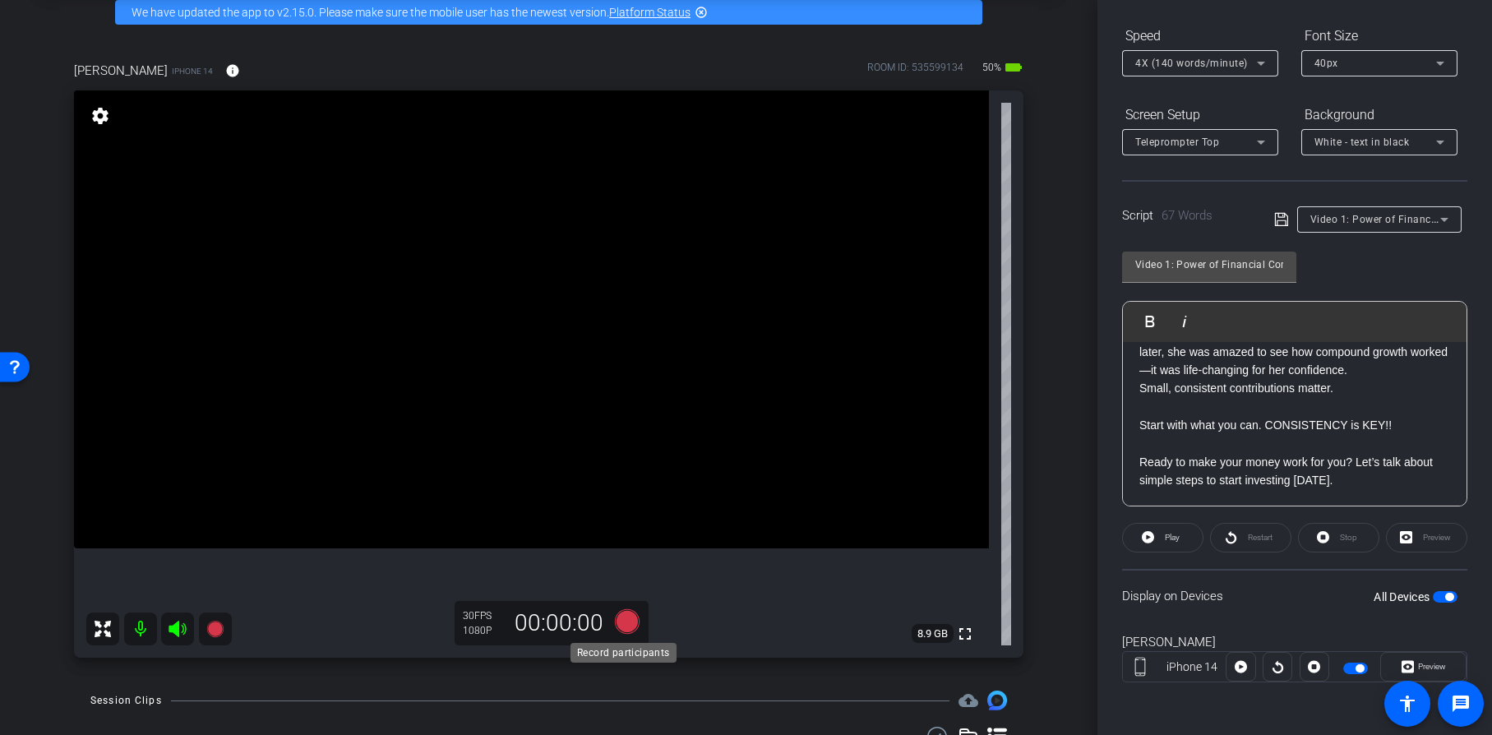
click at [625, 620] on icon at bounding box center [626, 621] width 25 height 25
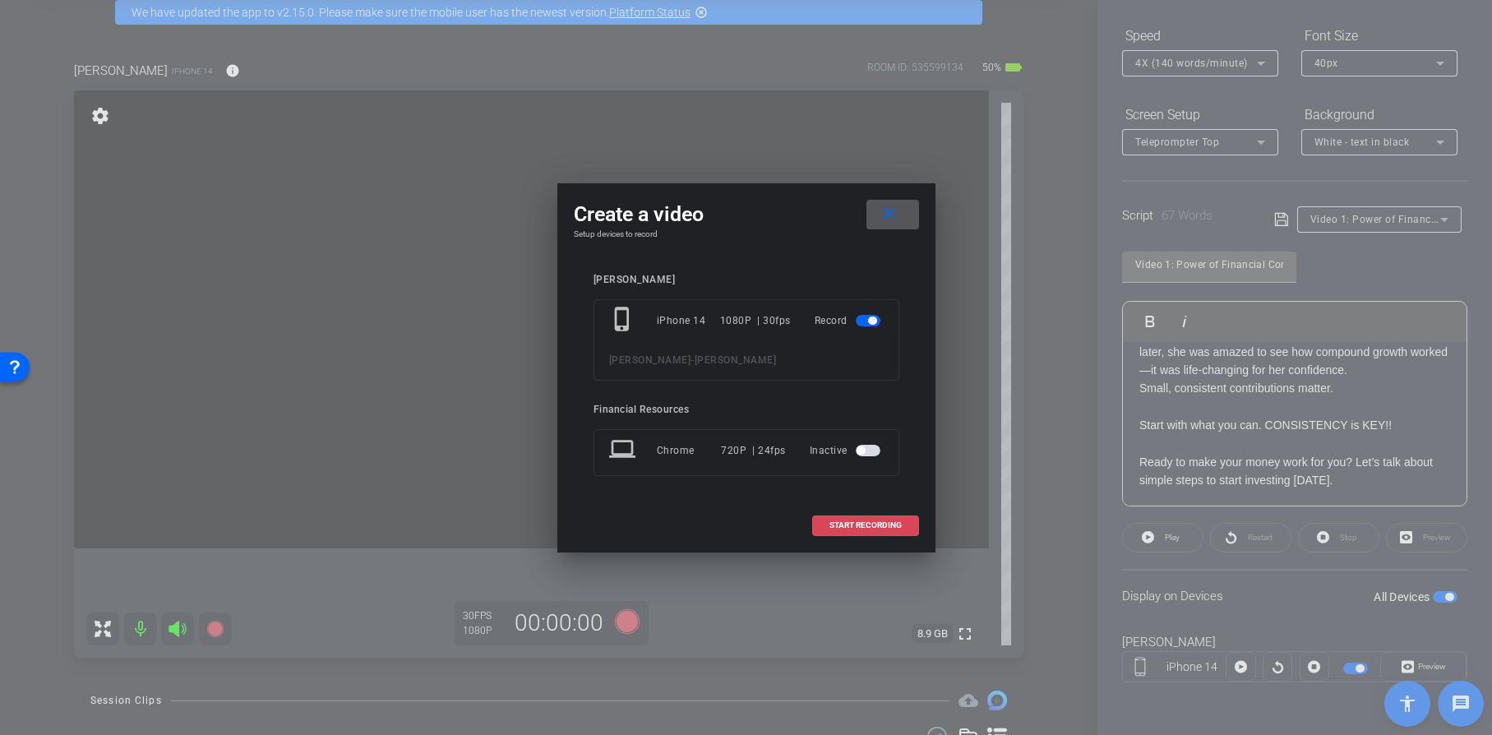
click at [881, 524] on span "START RECORDING" at bounding box center [866, 525] width 72 height 8
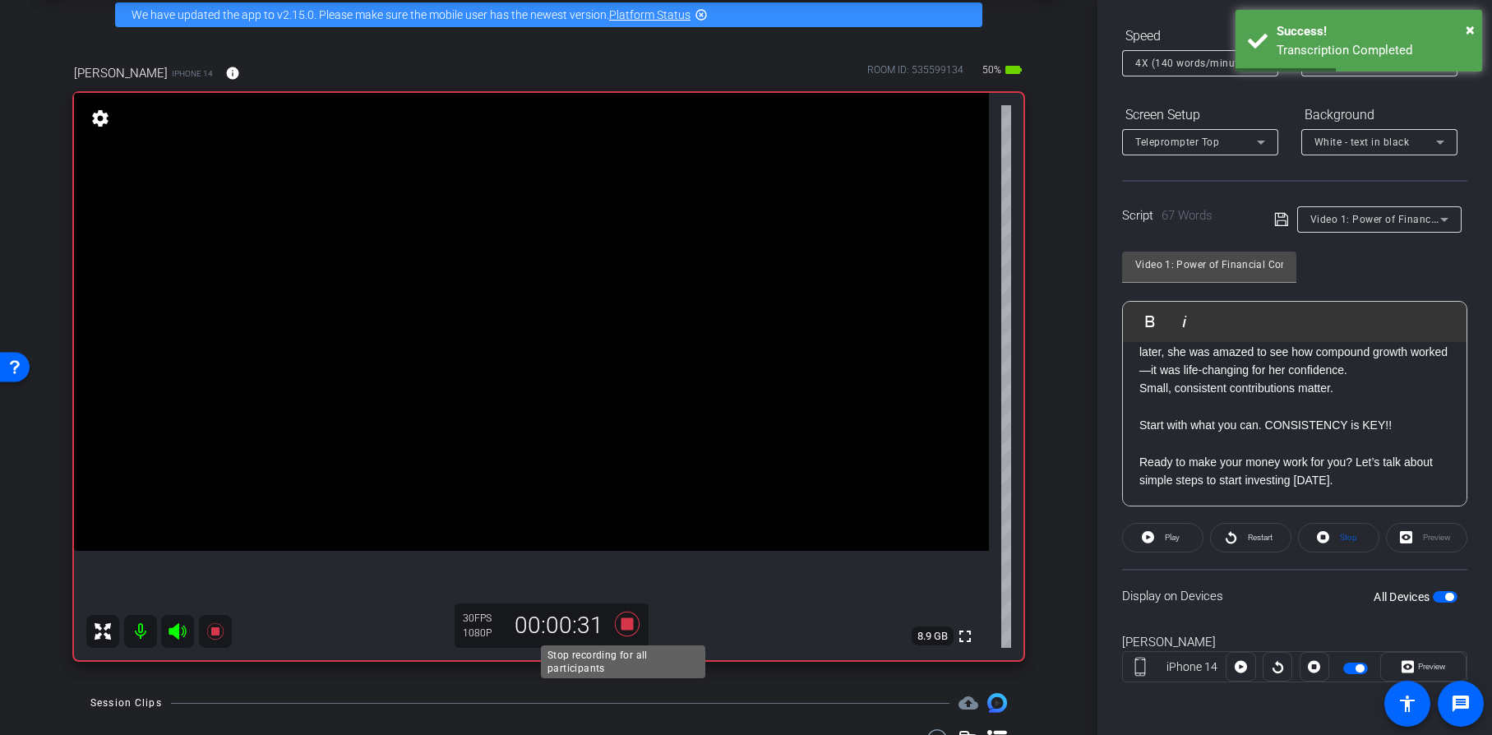
click at [621, 627] on icon at bounding box center [626, 624] width 25 height 25
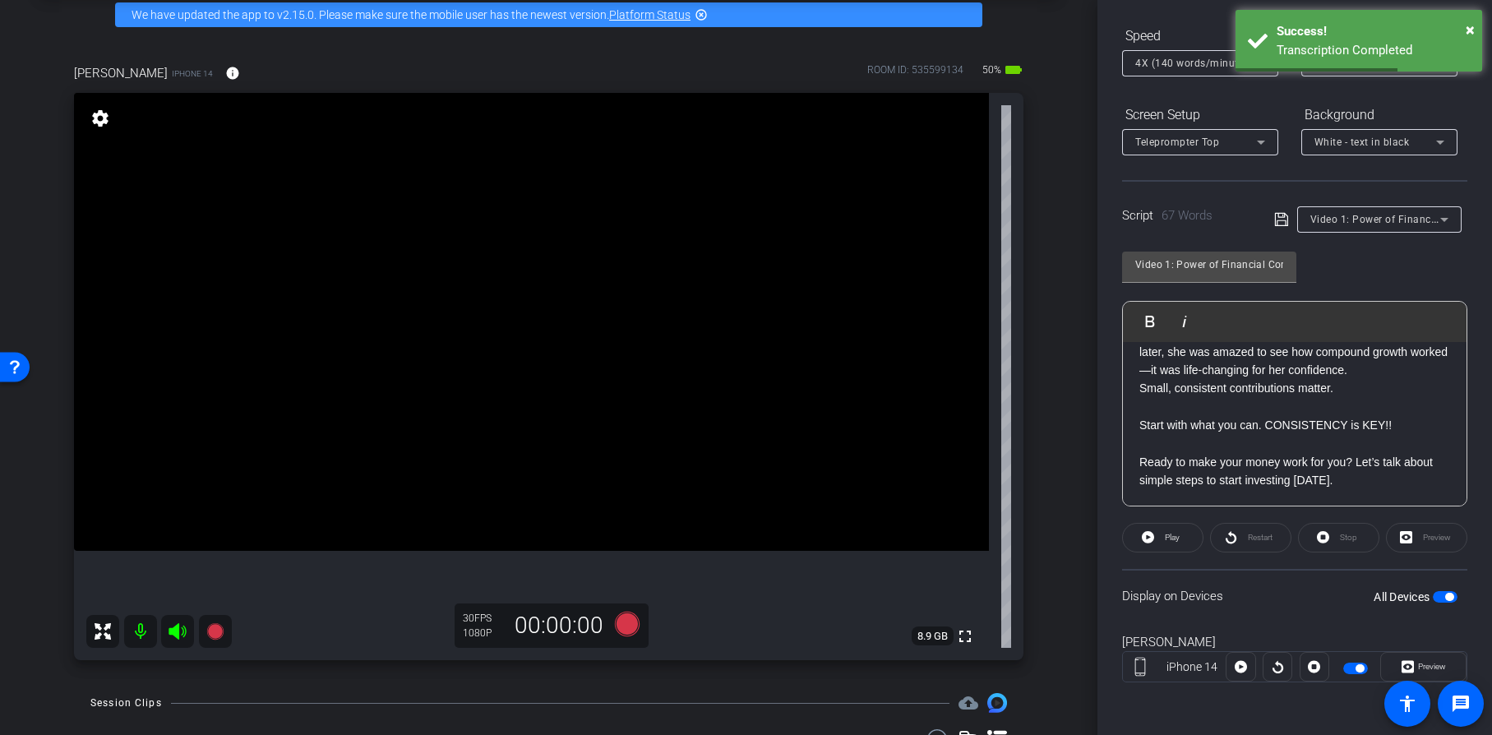
drag, startPoint x: 1302, startPoint y: 437, endPoint x: 1238, endPoint y: 428, distance: 64.1
click at [1297, 437] on p at bounding box center [1295, 444] width 311 height 18
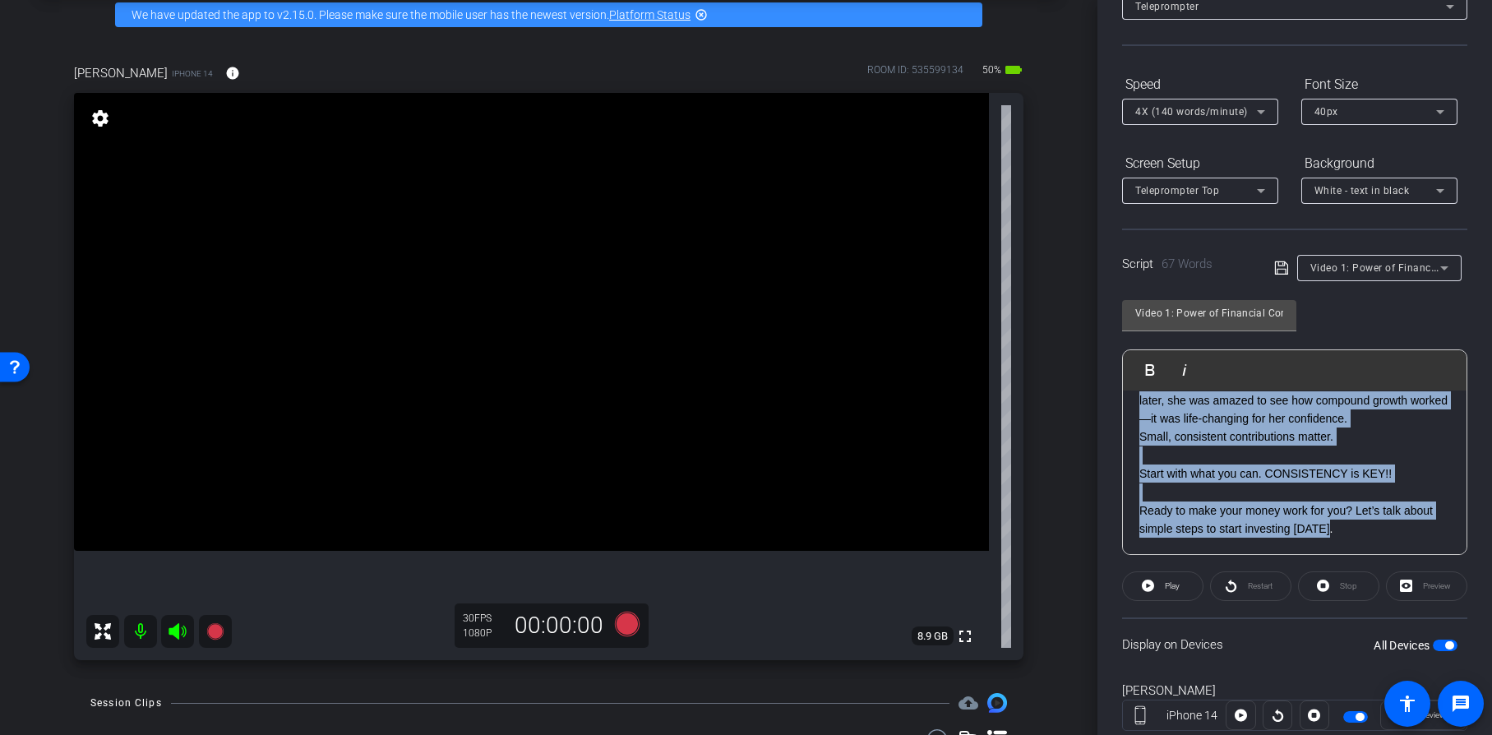
drag, startPoint x: 1137, startPoint y: 415, endPoint x: 1341, endPoint y: 544, distance: 241.3
click at [1341, 543] on div "SMILE :) You don’t need to be an expert to invest. I had a client who started i…" at bounding box center [1295, 437] width 344 height 235
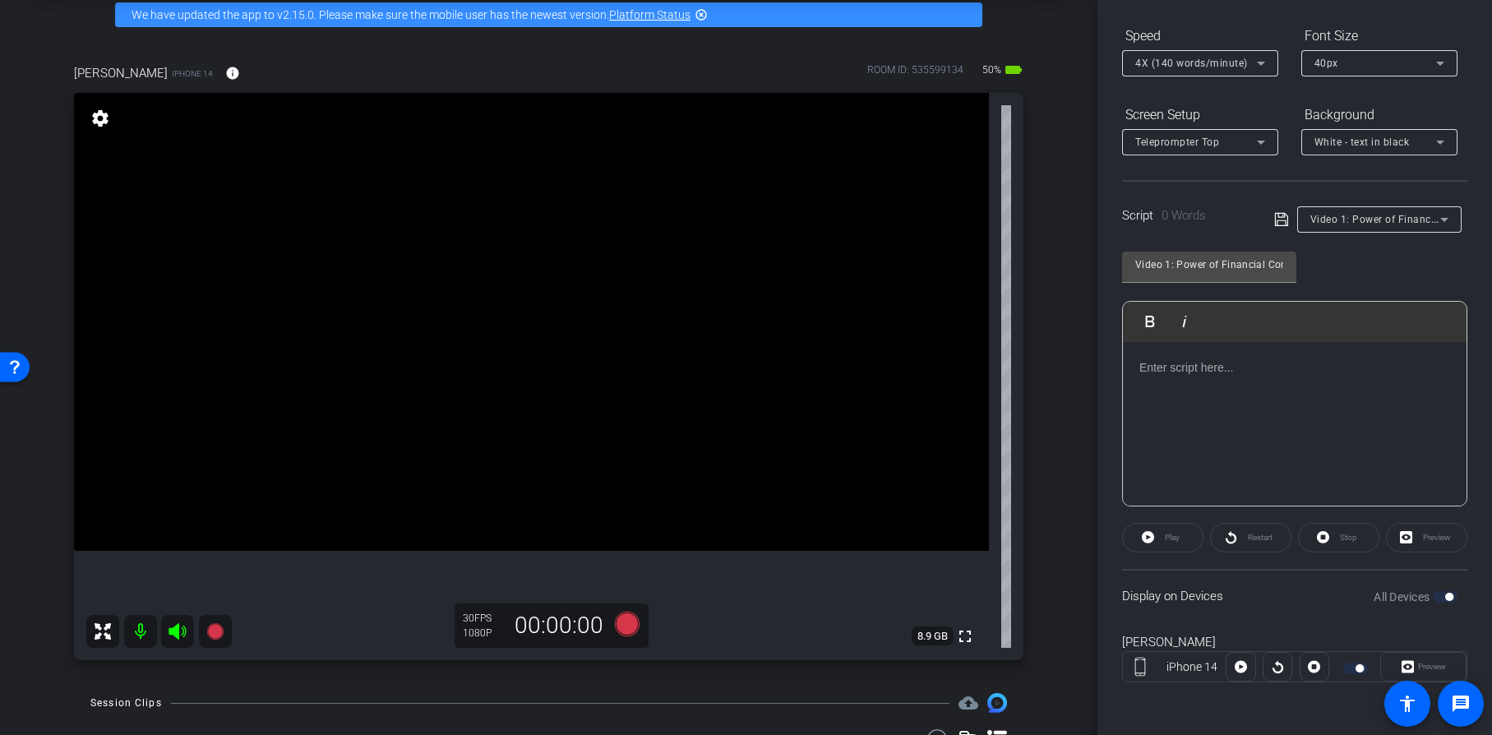
scroll to position [55, 0]
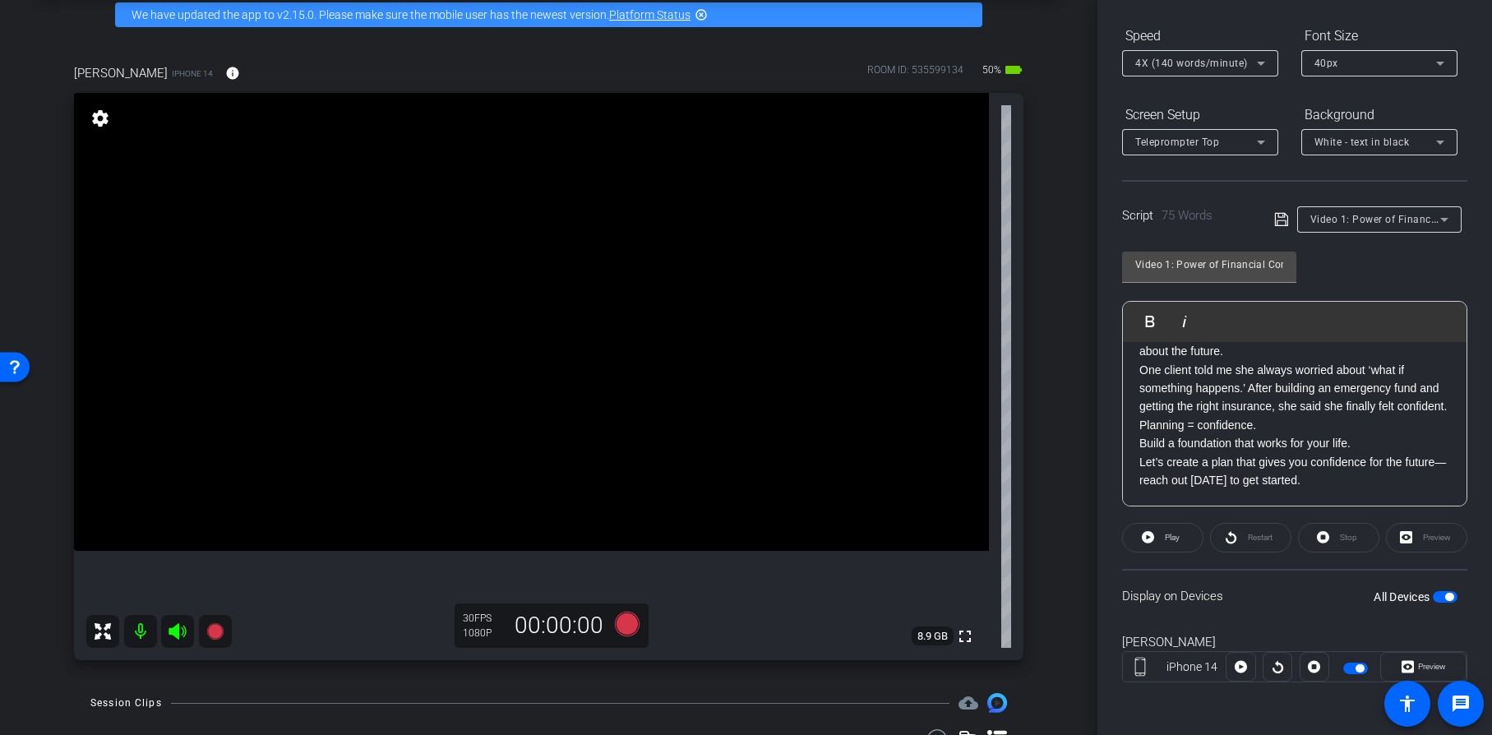
click at [1246, 416] on p "One client told me she always worried about ‘what if something happens.’ After …" at bounding box center [1295, 388] width 311 height 55
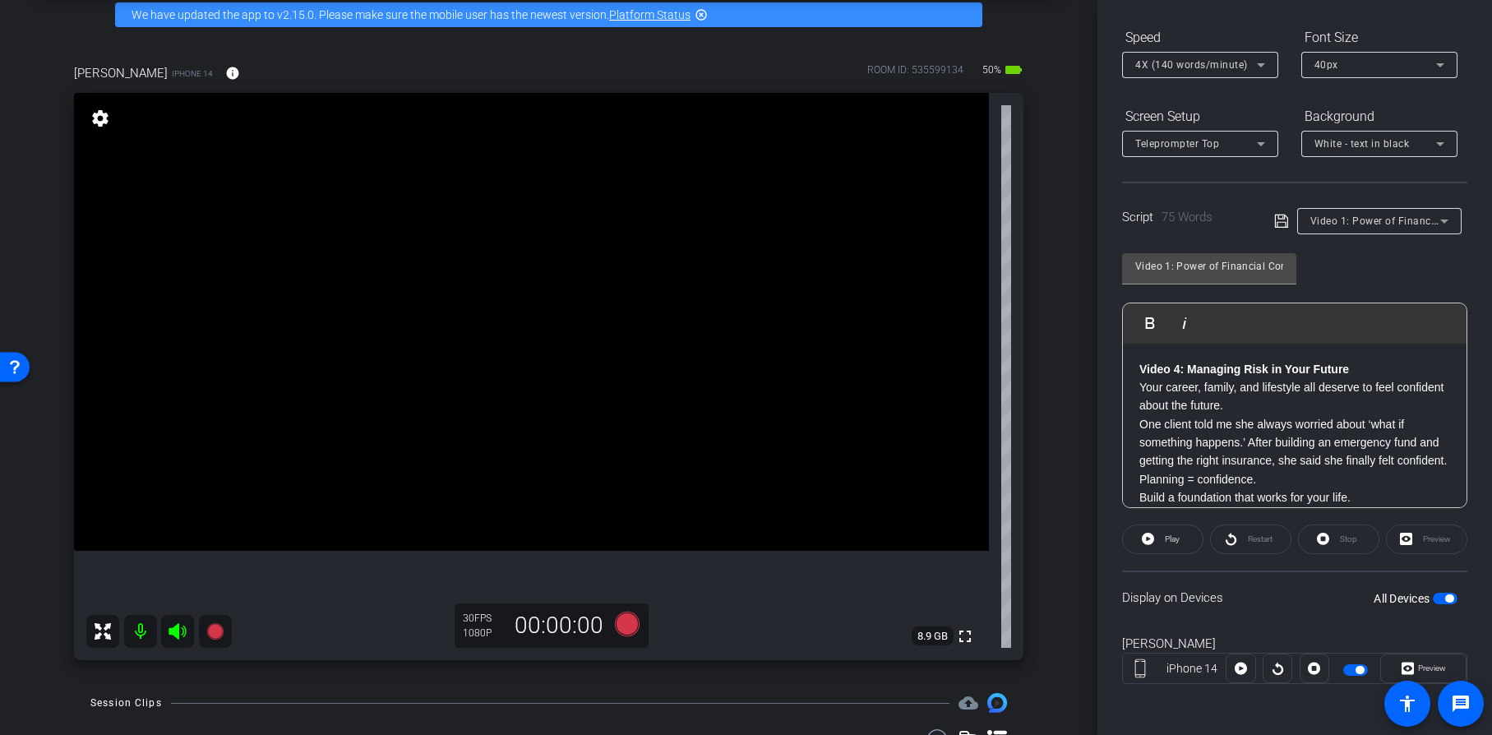
scroll to position [161, 0]
drag, startPoint x: 1358, startPoint y: 366, endPoint x: 1395, endPoint y: 368, distance: 37.0
click at [1131, 360] on div "Video 4: Managing Risk in Your Future Your career, family, and lifestyle all de…" at bounding box center [1295, 452] width 344 height 217
drag, startPoint x: 1136, startPoint y: 389, endPoint x: 1191, endPoint y: 381, distance: 54.8
click at [1140, 388] on div "Your career, family, and lifestyle all deserve to feel confident about the futu…" at bounding box center [1295, 452] width 344 height 217
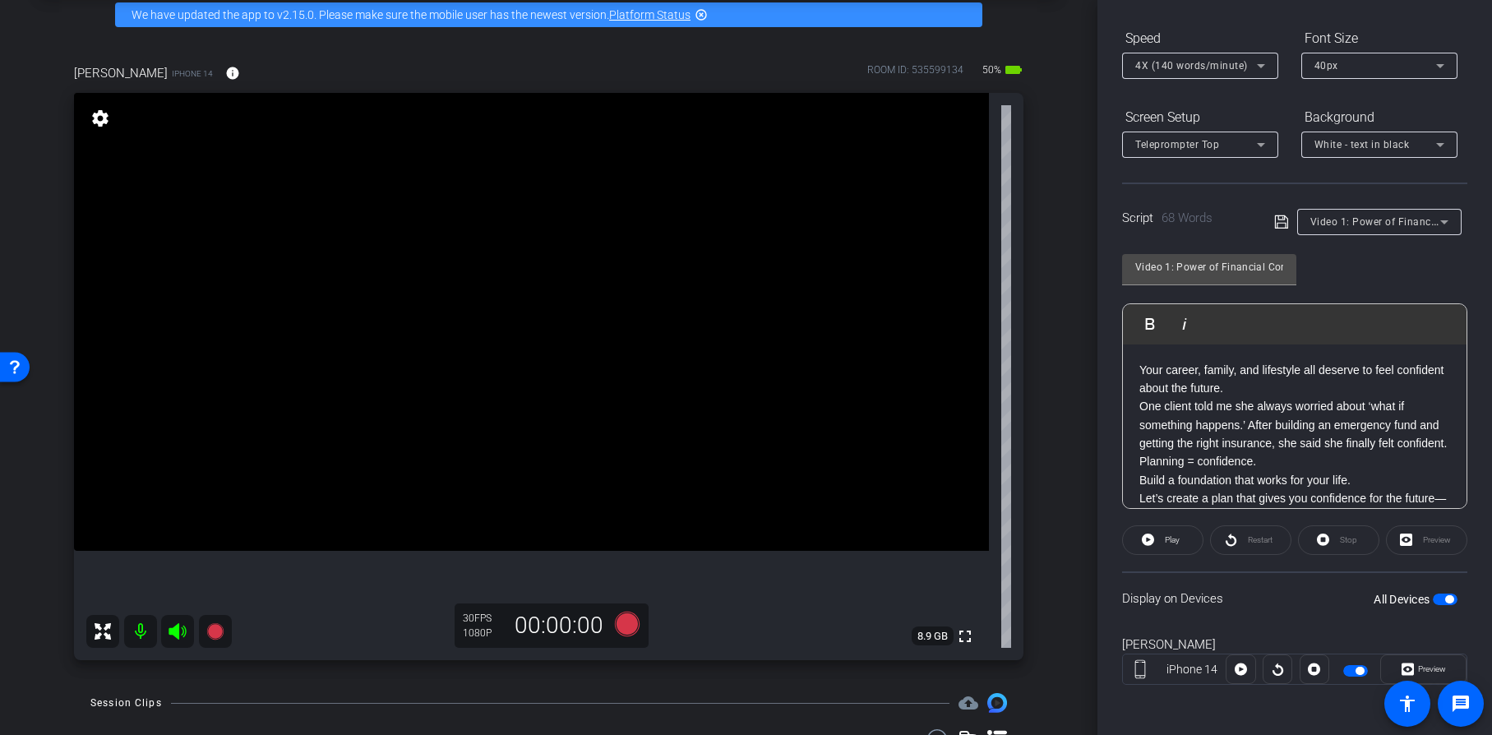
click at [1433, 596] on span "button" at bounding box center [1445, 600] width 25 height 12
click at [1440, 599] on span "button" at bounding box center [1445, 600] width 25 height 12
click at [1328, 386] on p "Your career, family, and lifestyle all deserve to feel confident about the futu…" at bounding box center [1295, 374] width 311 height 37
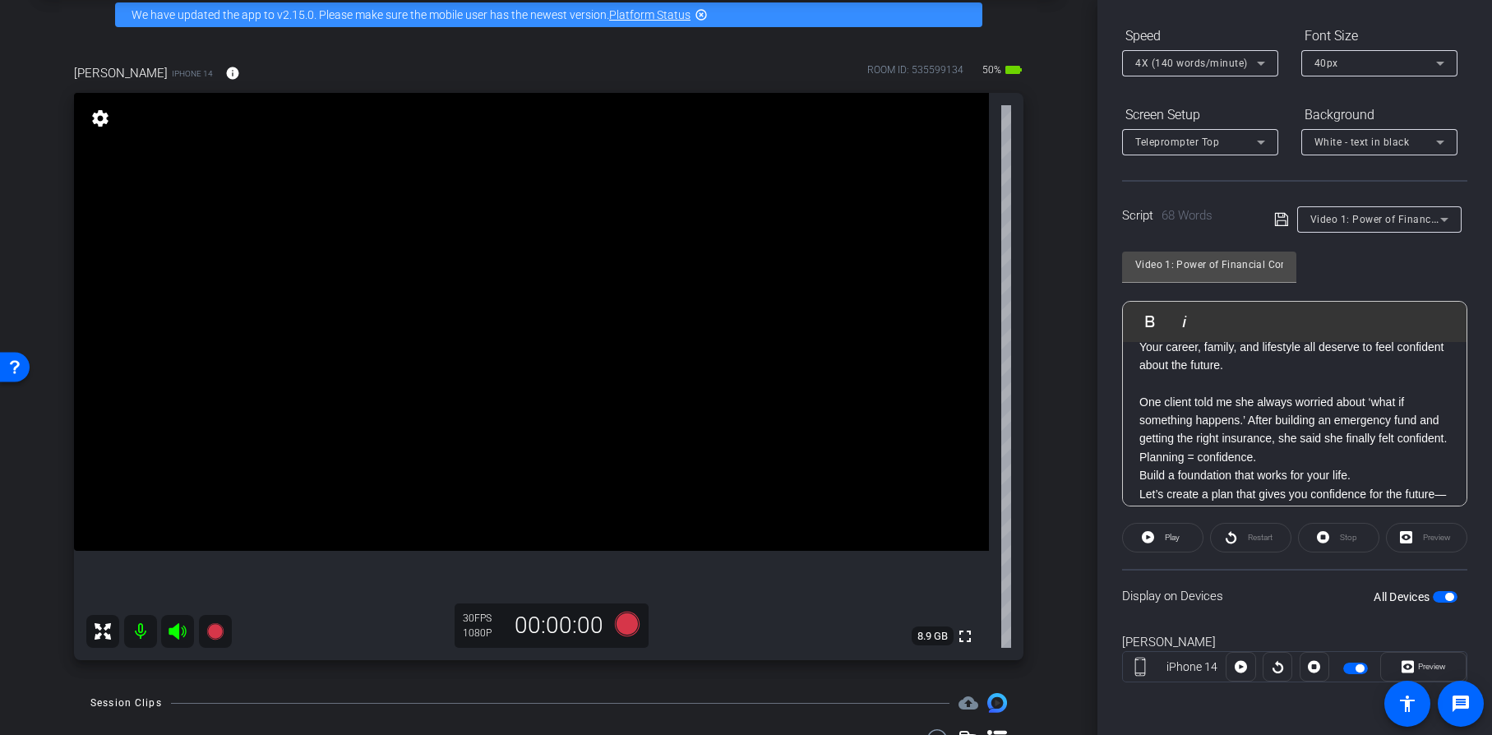
scroll to position [146, 0]
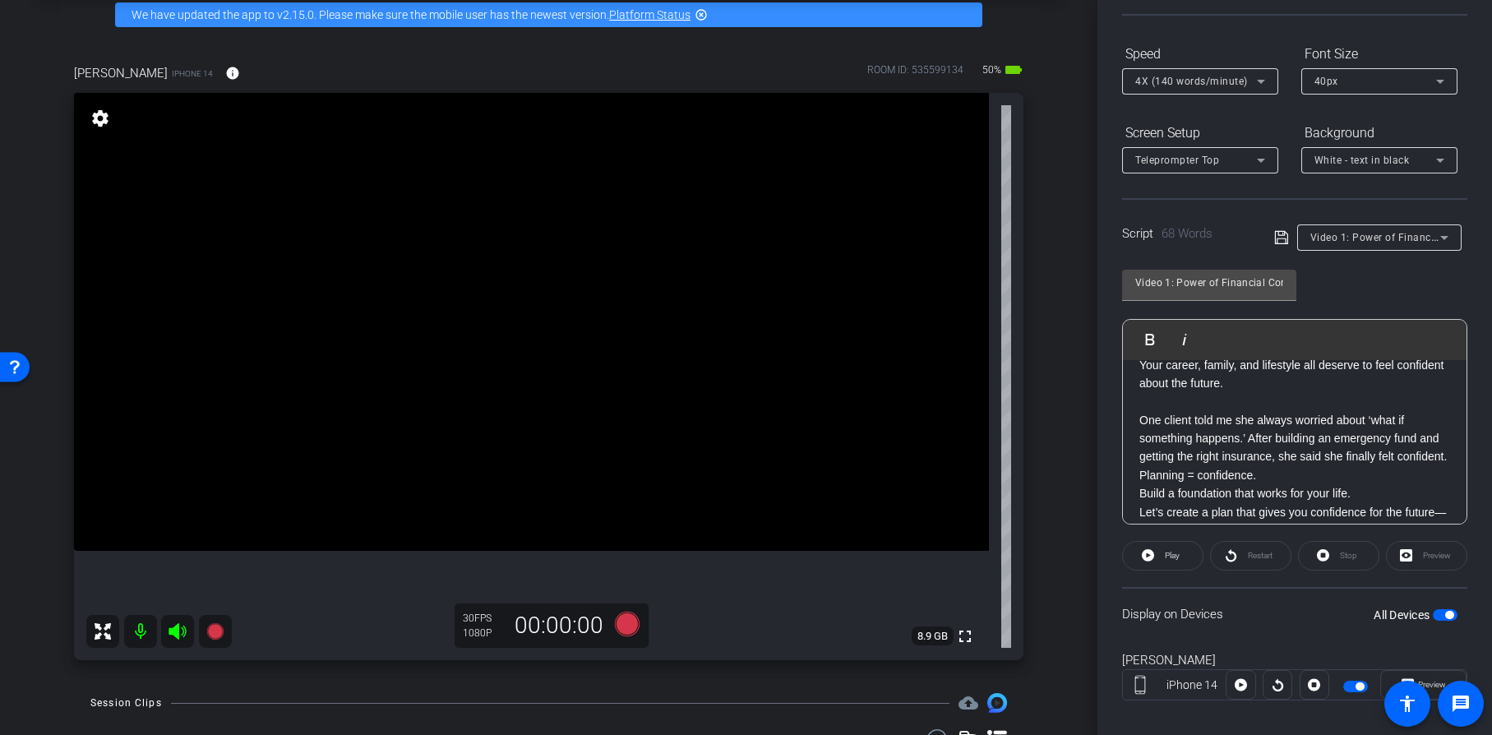
drag, startPoint x: 1218, startPoint y: 486, endPoint x: 1221, endPoint y: 476, distance: 10.4
click at [1217, 483] on div "Your career, family, and lifestyle all deserve to feel confident about the futu…" at bounding box center [1295, 448] width 344 height 217
click at [1214, 466] on p "One client told me she always worried about ‘what if something happens.’ After …" at bounding box center [1295, 438] width 311 height 55
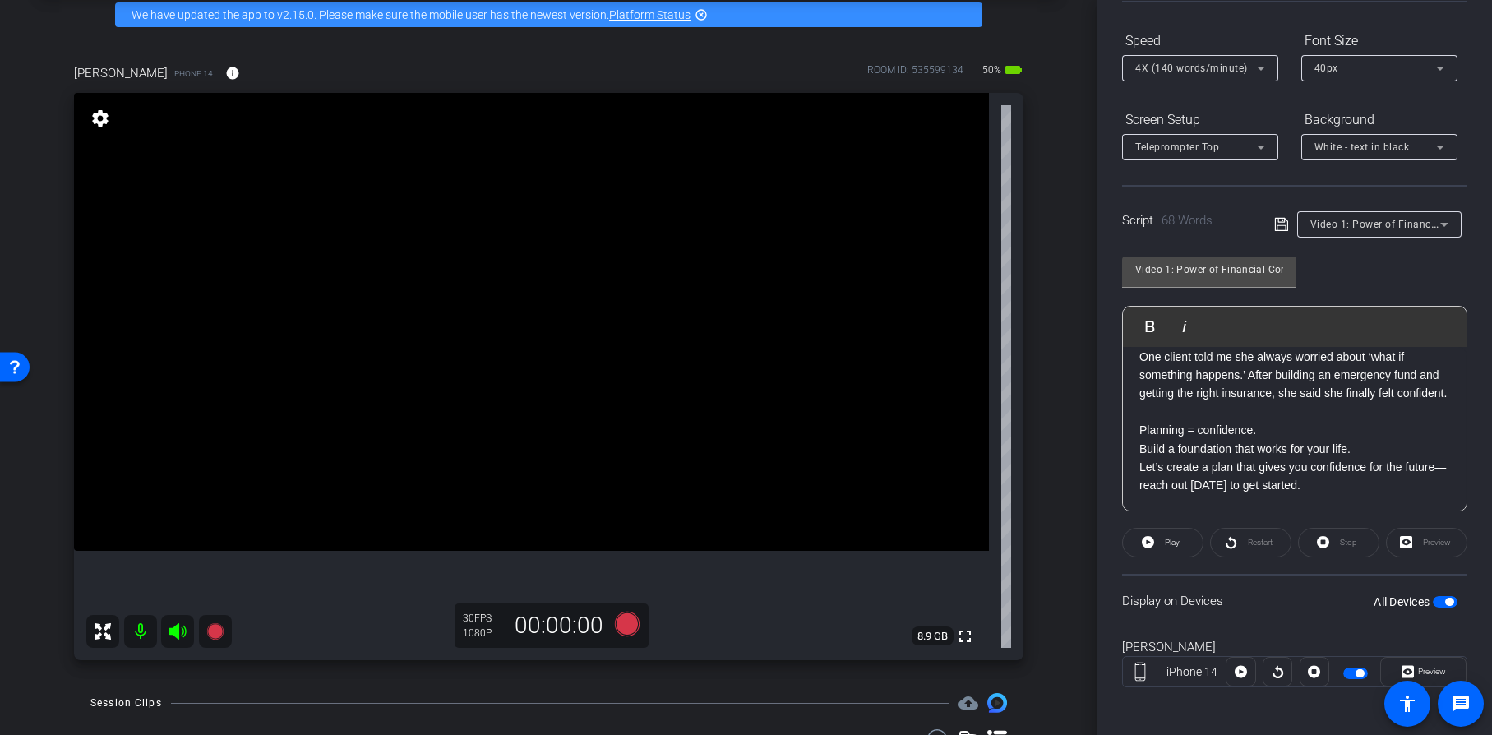
scroll to position [160, 0]
click at [1271, 431] on p "Planning = confidence." at bounding box center [1295, 429] width 311 height 18
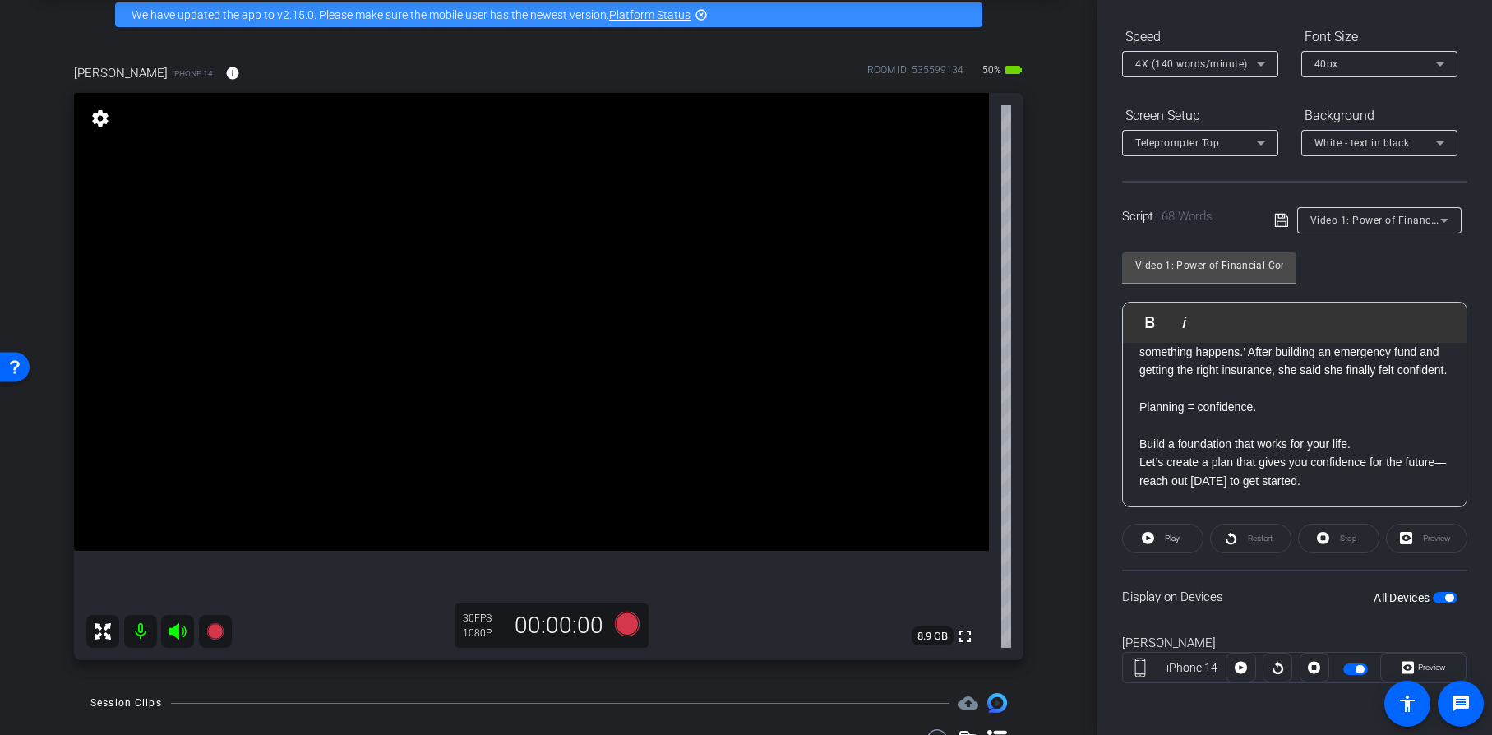
scroll to position [164, 0]
click at [1356, 442] on p "Build a foundation that works for your life." at bounding box center [1295, 443] width 311 height 18
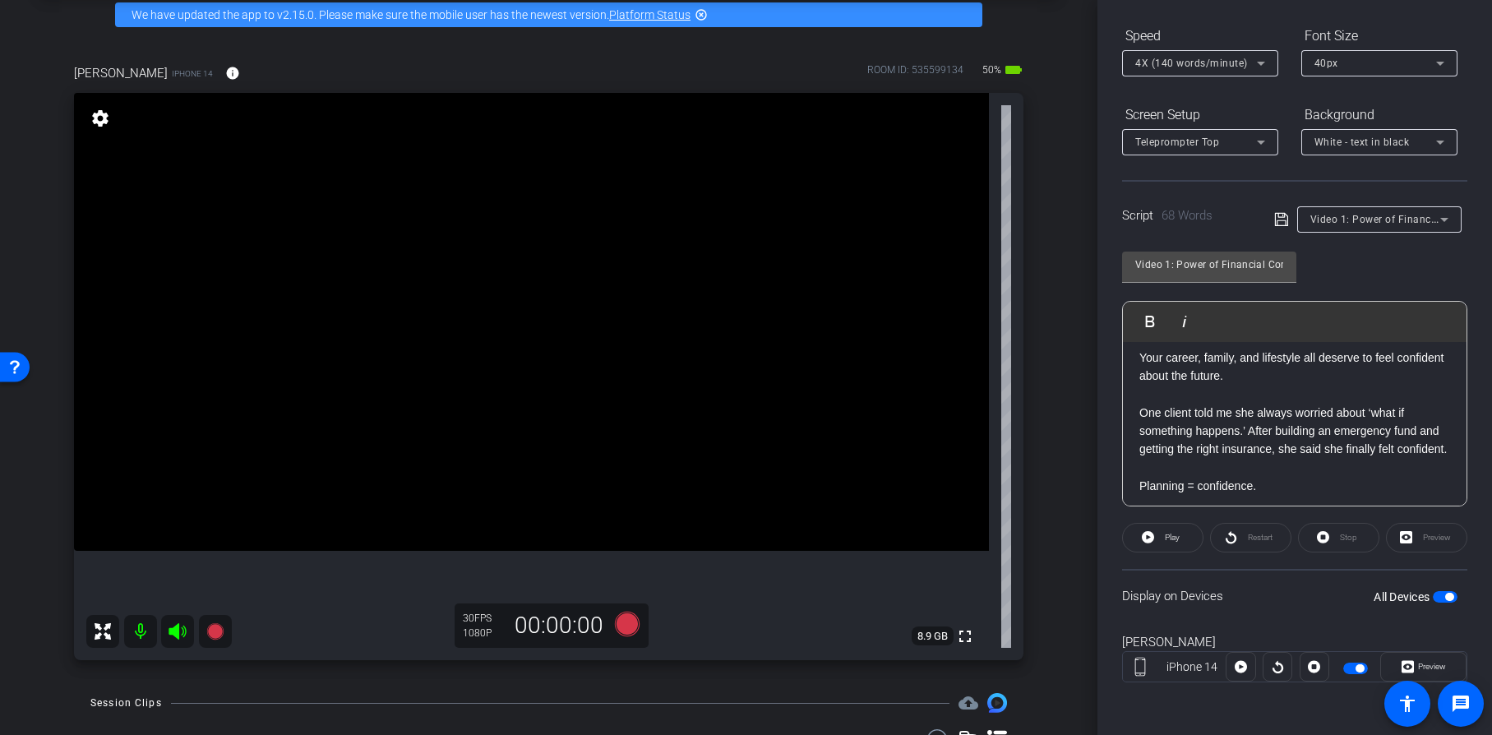
scroll to position [0, 0]
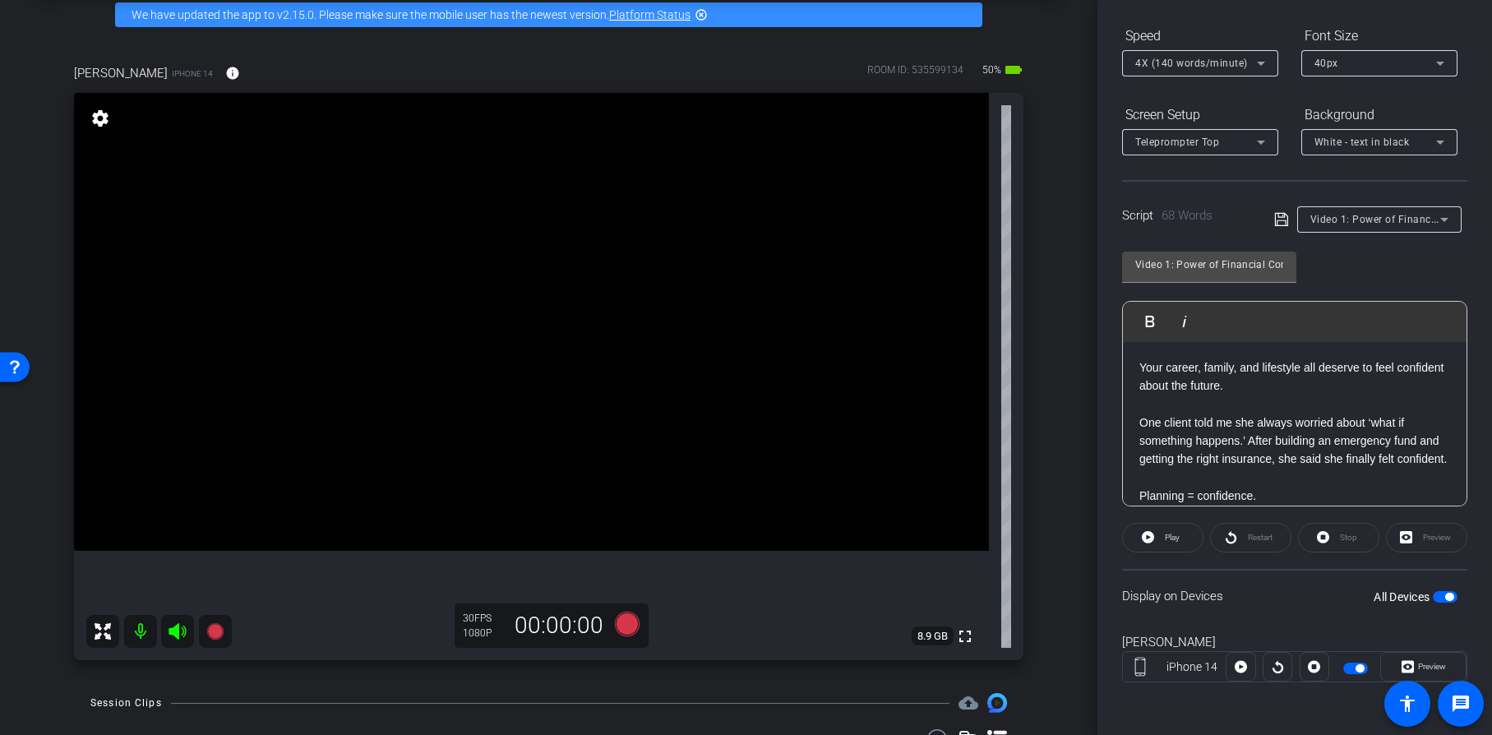
click at [1433, 597] on span "button" at bounding box center [1445, 597] width 25 height 12
click at [1444, 595] on span "button" at bounding box center [1445, 597] width 25 height 12
drag, startPoint x: 1138, startPoint y: 367, endPoint x: 1238, endPoint y: 355, distance: 101.0
click at [1138, 368] on div "Your career, family, and lifestyle all deserve to feel confident about the futu…" at bounding box center [1295, 478] width 344 height 272
click at [1306, 363] on p "Your career, family, and lifestyle all deserve to feel confident about the futu…" at bounding box center [1295, 376] width 311 height 37
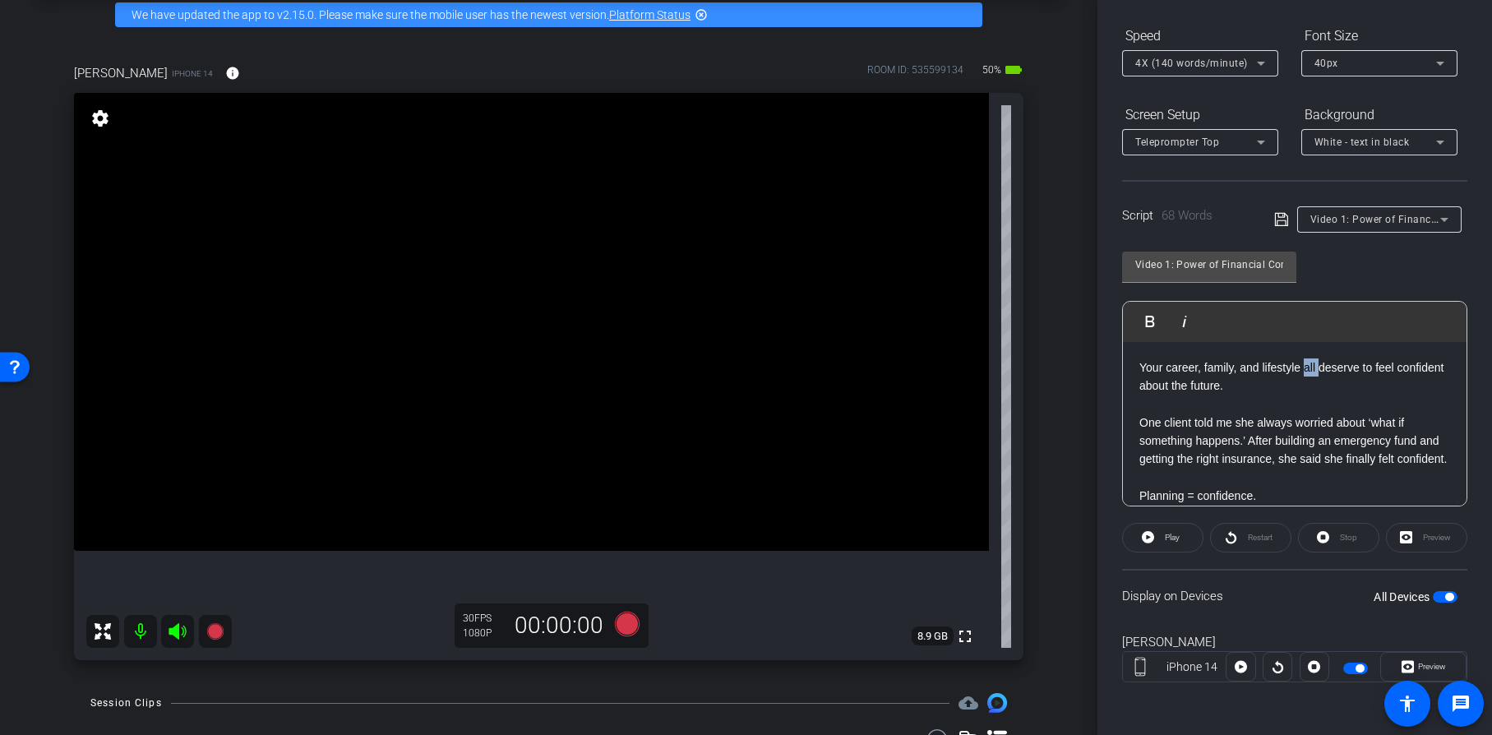
drag, startPoint x: 1306, startPoint y: 363, endPoint x: 1326, endPoint y: 374, distance: 22.4
click at [1313, 367] on p "Your career, family, and lifestyle all deserve to feel confident about the futu…" at bounding box center [1295, 376] width 311 height 37
click at [1288, 381] on p "Your career, family, and lifestyle ALL deserve to feel confident about the futu…" at bounding box center [1295, 376] width 311 height 37
drag, startPoint x: 1160, startPoint y: 366, endPoint x: 1327, endPoint y: 370, distance: 167.0
click at [1327, 370] on p "Your career, family, and lifestyle ALL deserve to feel confident about the futu…" at bounding box center [1295, 376] width 311 height 37
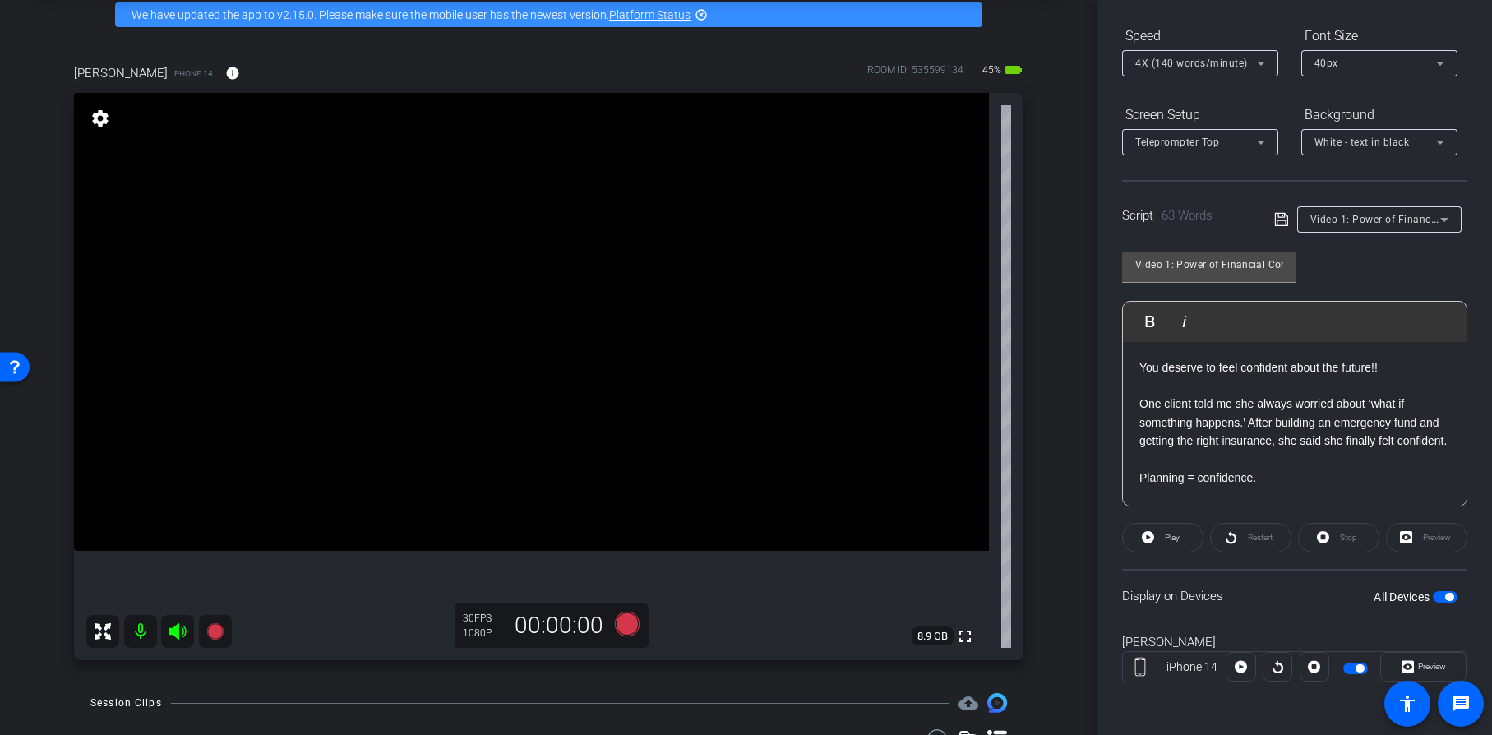
drag, startPoint x: 1433, startPoint y: 593, endPoint x: 1445, endPoint y: 591, distance: 12.4
click at [1437, 592] on span "button" at bounding box center [1445, 597] width 25 height 12
click at [1441, 593] on span "button" at bounding box center [1445, 597] width 25 height 12
click at [1433, 595] on span "button" at bounding box center [1445, 597] width 25 height 12
drag, startPoint x: 1444, startPoint y: 595, endPoint x: 1465, endPoint y: 588, distance: 22.6
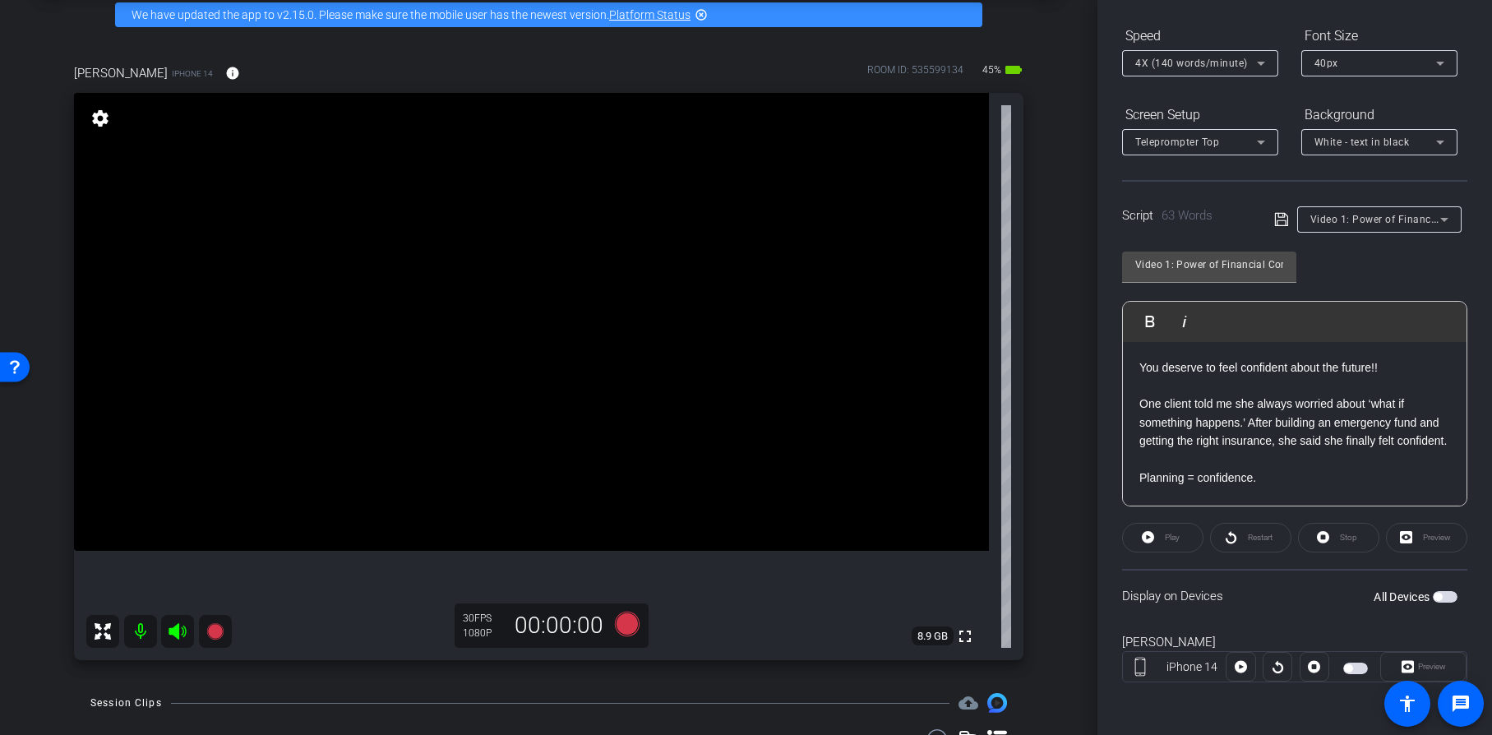
click at [1445, 593] on span "button" at bounding box center [1445, 597] width 25 height 12
click at [1263, 366] on p "You deserve to feel confident about the future!!" at bounding box center [1295, 367] width 311 height 18
click at [1329, 367] on p "You deserve to feel confident about the future!!" at bounding box center [1295, 367] width 311 height 18
drag, startPoint x: 1329, startPoint y: 367, endPoint x: 1378, endPoint y: 381, distance: 51.3
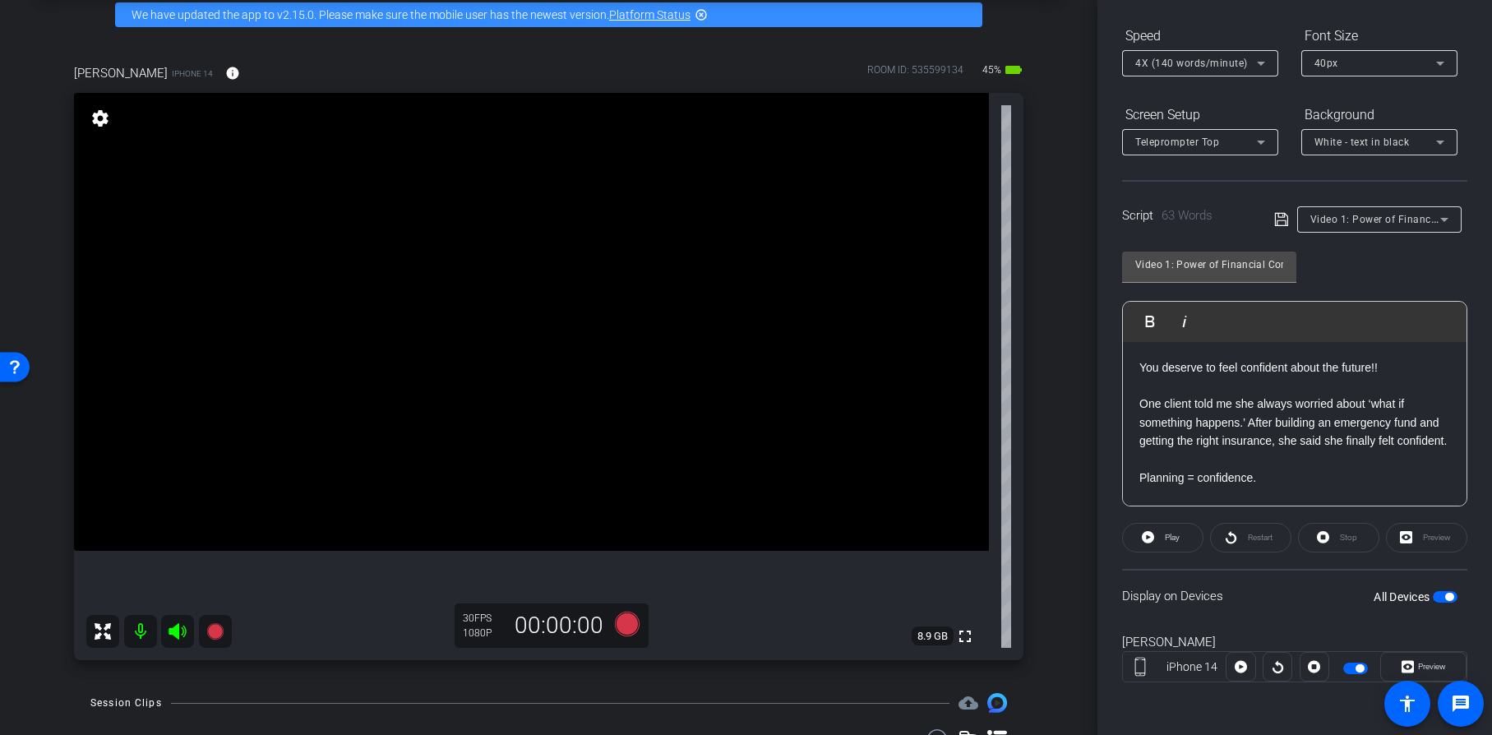
click at [1338, 367] on p "You deserve to feel confident about the future!!" at bounding box center [1295, 367] width 311 height 18
click at [1331, 363] on p "You deserve to feel confident about the future!!" at bounding box center [1295, 367] width 311 height 18
drag, startPoint x: 1331, startPoint y: 363, endPoint x: 1345, endPoint y: 367, distance: 14.4
click at [1336, 363] on p "You deserve to feel confident about the future!!" at bounding box center [1295, 367] width 311 height 18
click at [1258, 368] on p "You deserve to feel confident about your future!!" at bounding box center [1295, 367] width 311 height 18
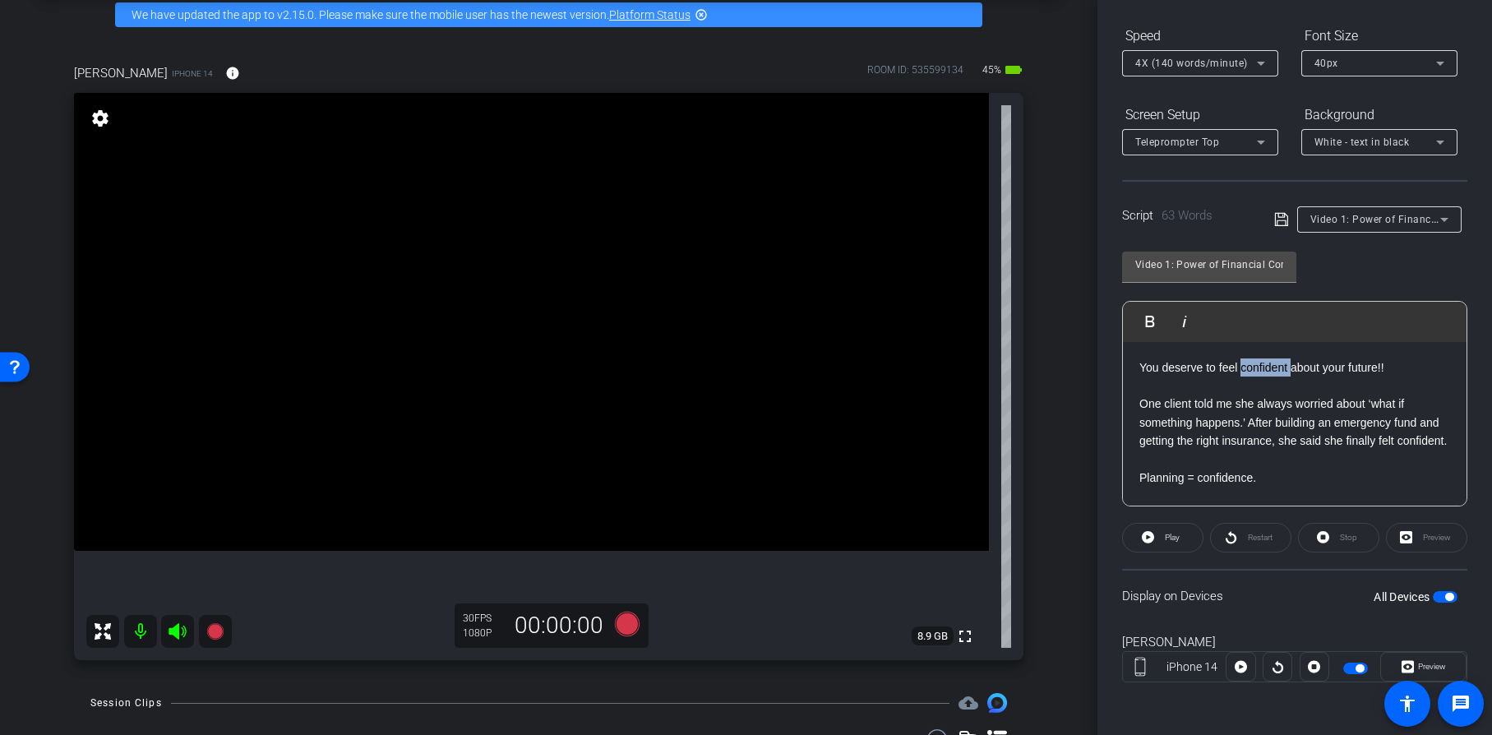
click at [1258, 368] on p "You deserve to feel confident about your future!!" at bounding box center [1295, 367] width 311 height 18
click at [1433, 595] on span "button" at bounding box center [1445, 597] width 25 height 12
click at [1448, 600] on span "button" at bounding box center [1445, 597] width 25 height 12
click at [622, 624] on icon at bounding box center [626, 624] width 25 height 25
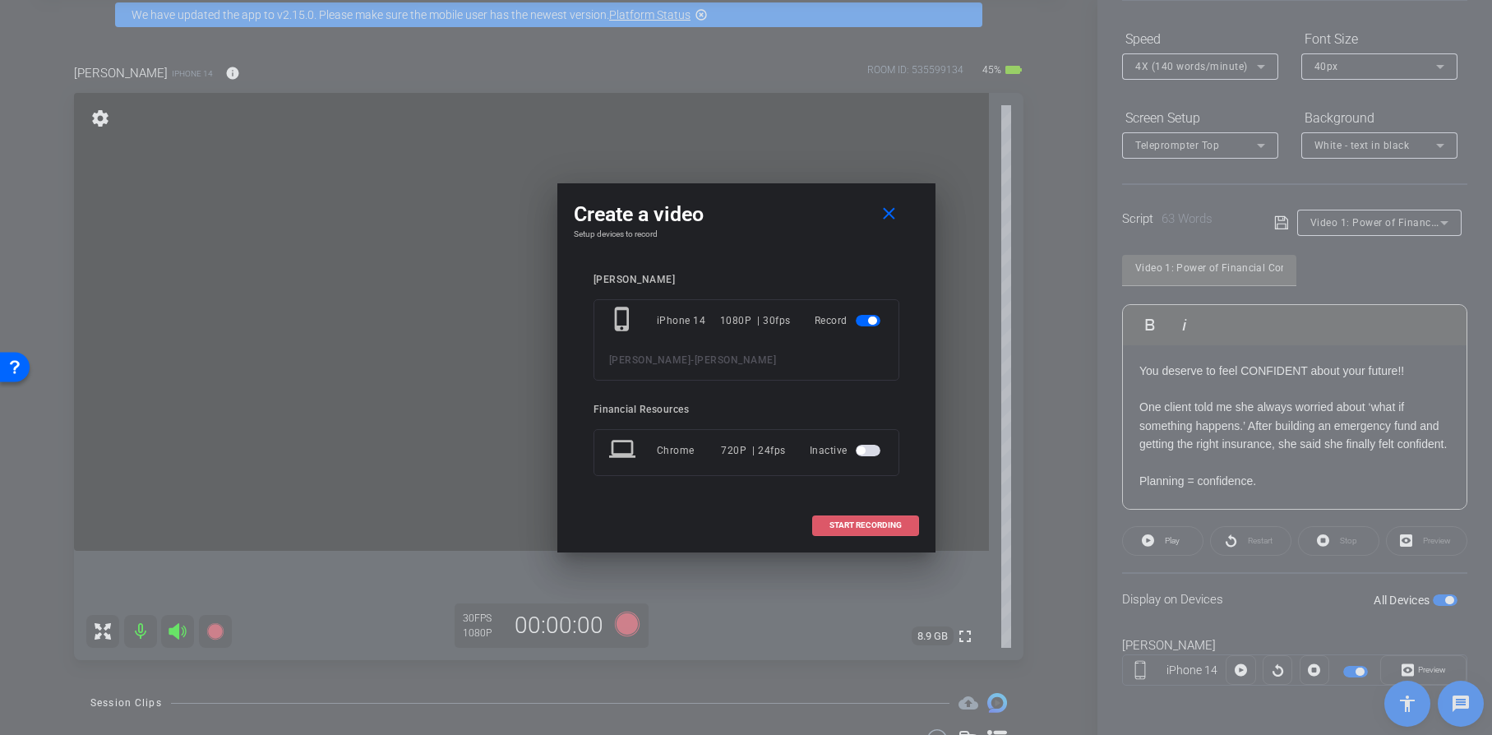
click at [866, 525] on span "START RECORDING" at bounding box center [866, 525] width 72 height 8
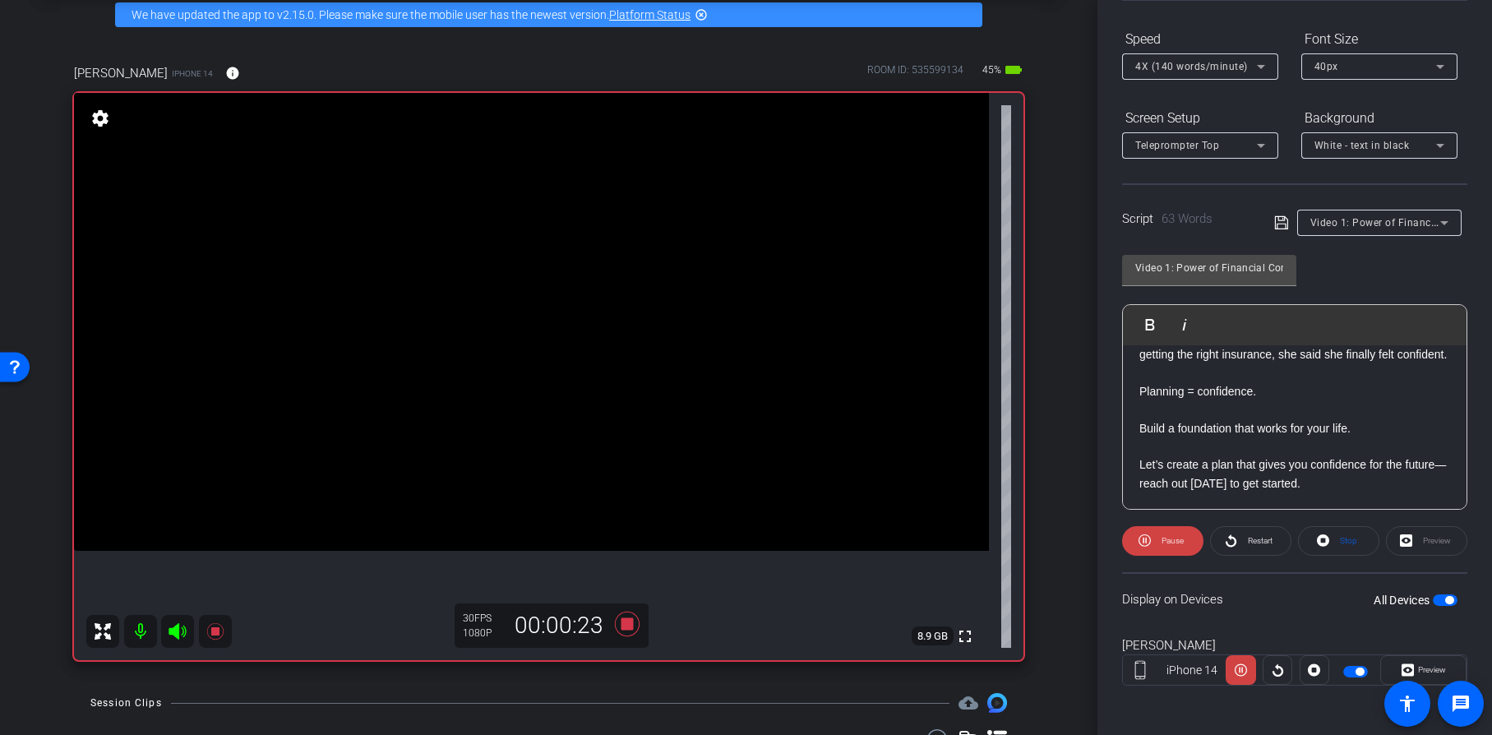
scroll to position [164, 0]
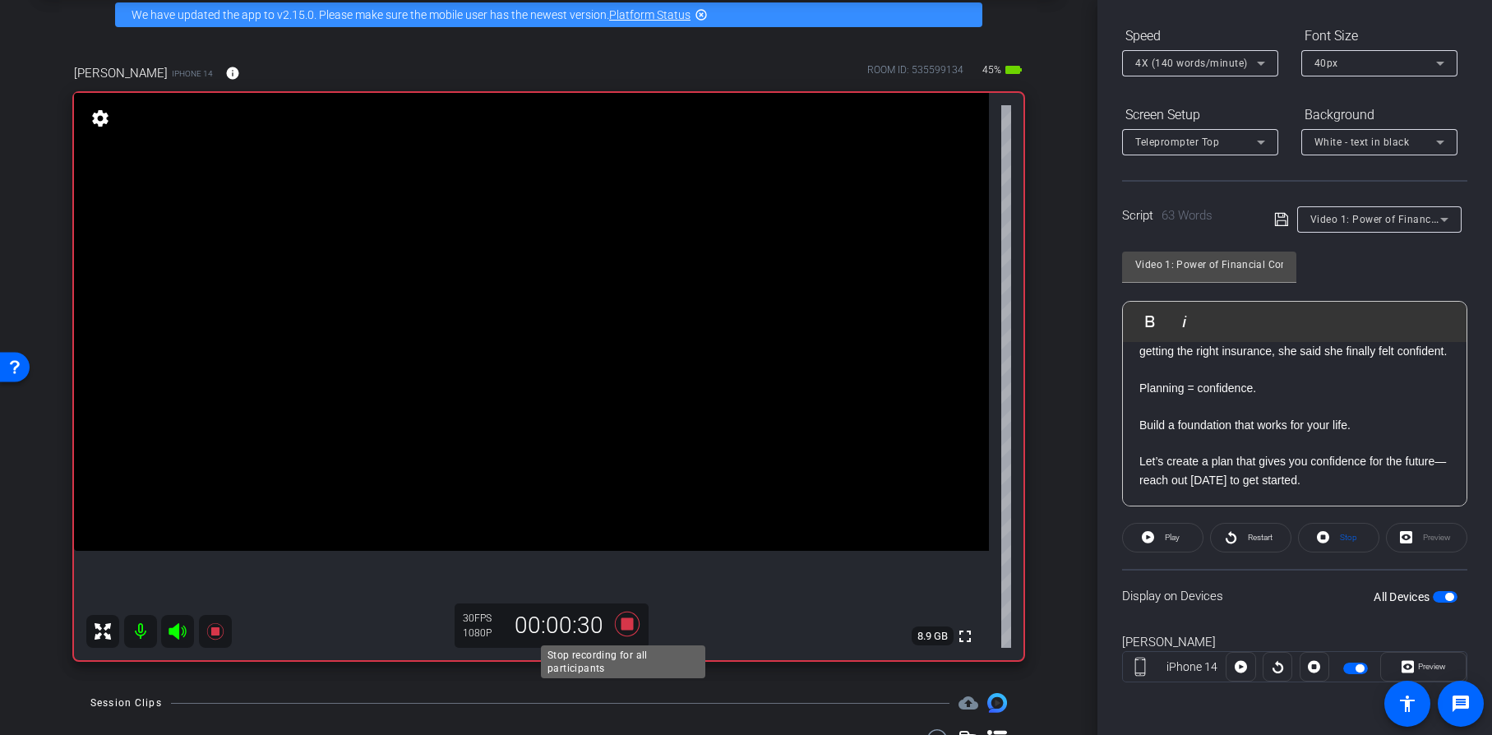
click at [623, 622] on icon at bounding box center [626, 624] width 25 height 25
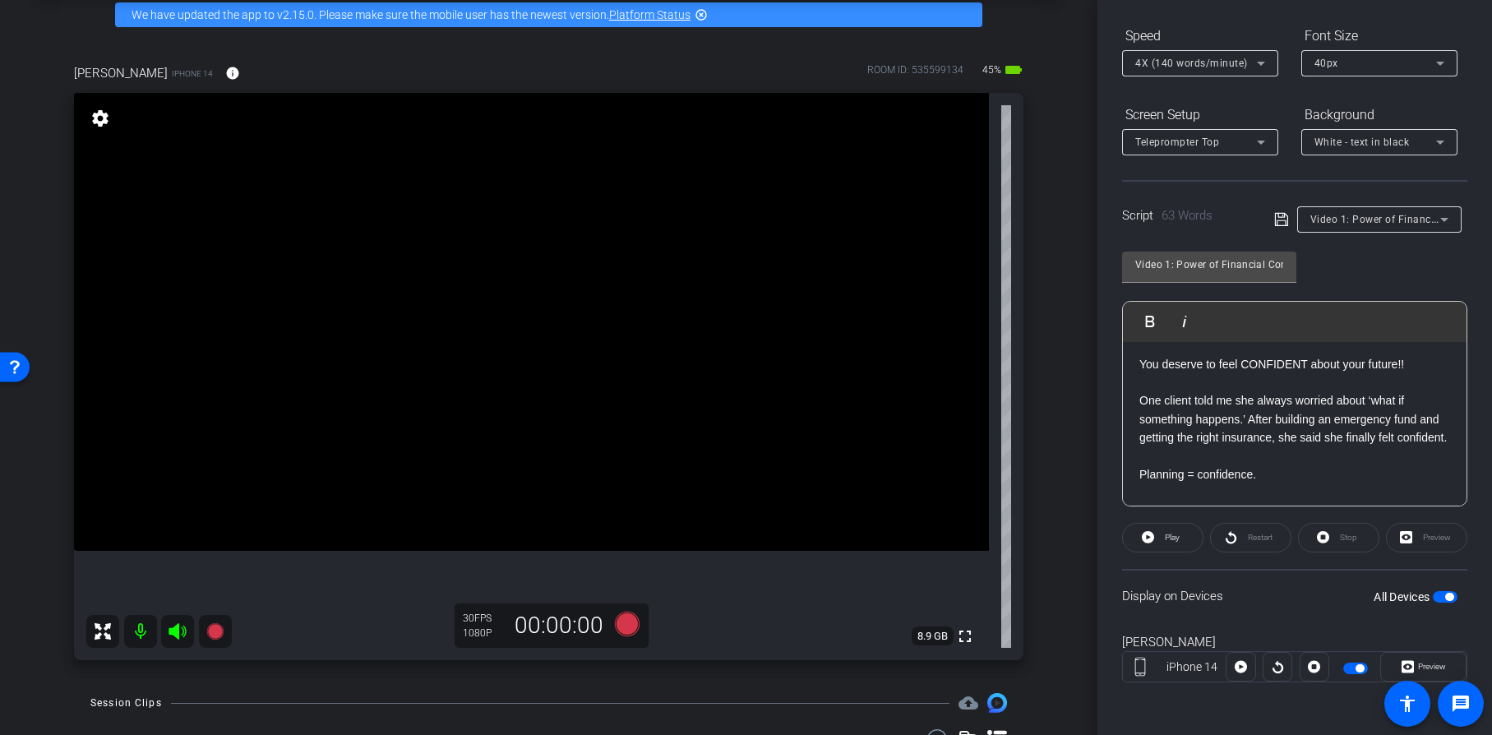
scroll to position [0, 0]
click at [623, 625] on icon at bounding box center [626, 624] width 25 height 25
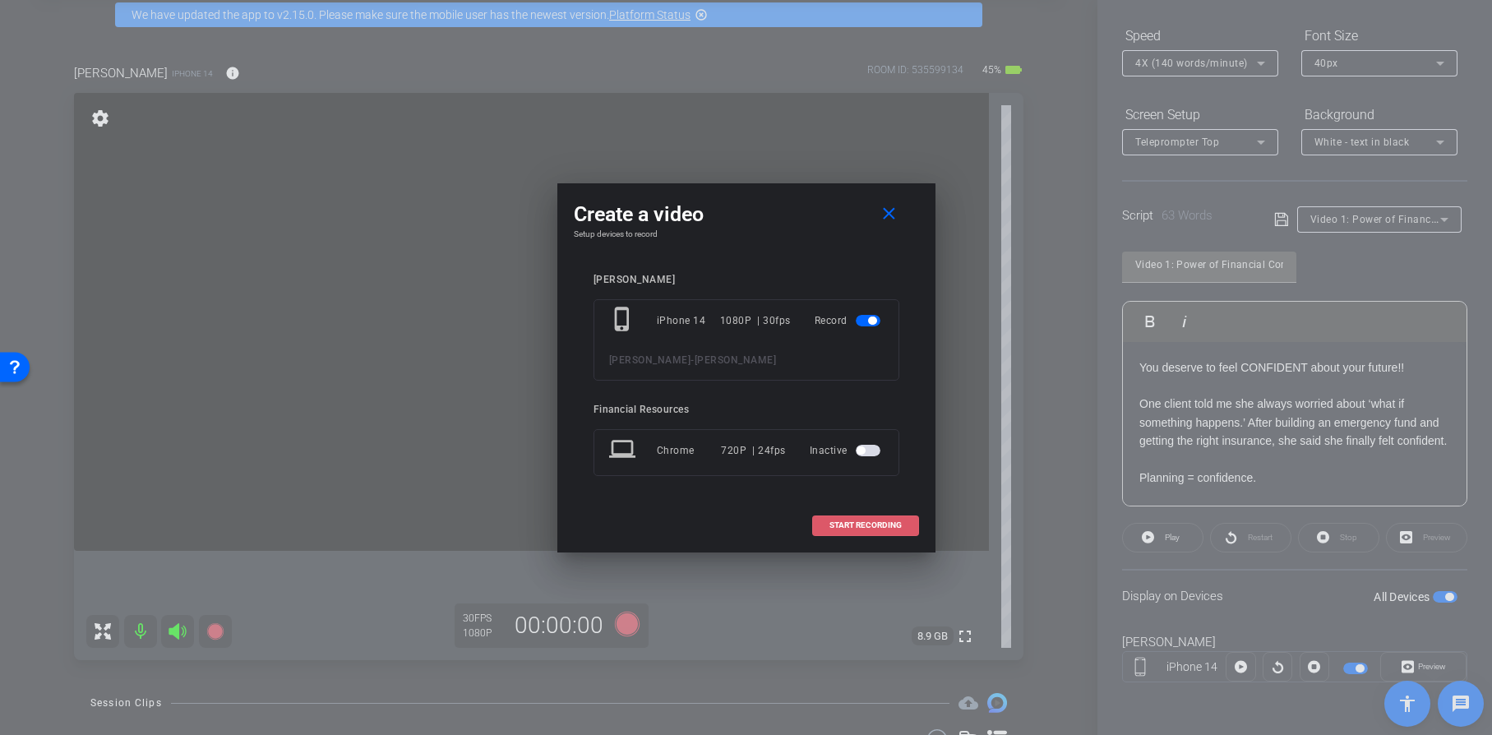
click at [870, 525] on span "START RECORDING" at bounding box center [866, 525] width 72 height 8
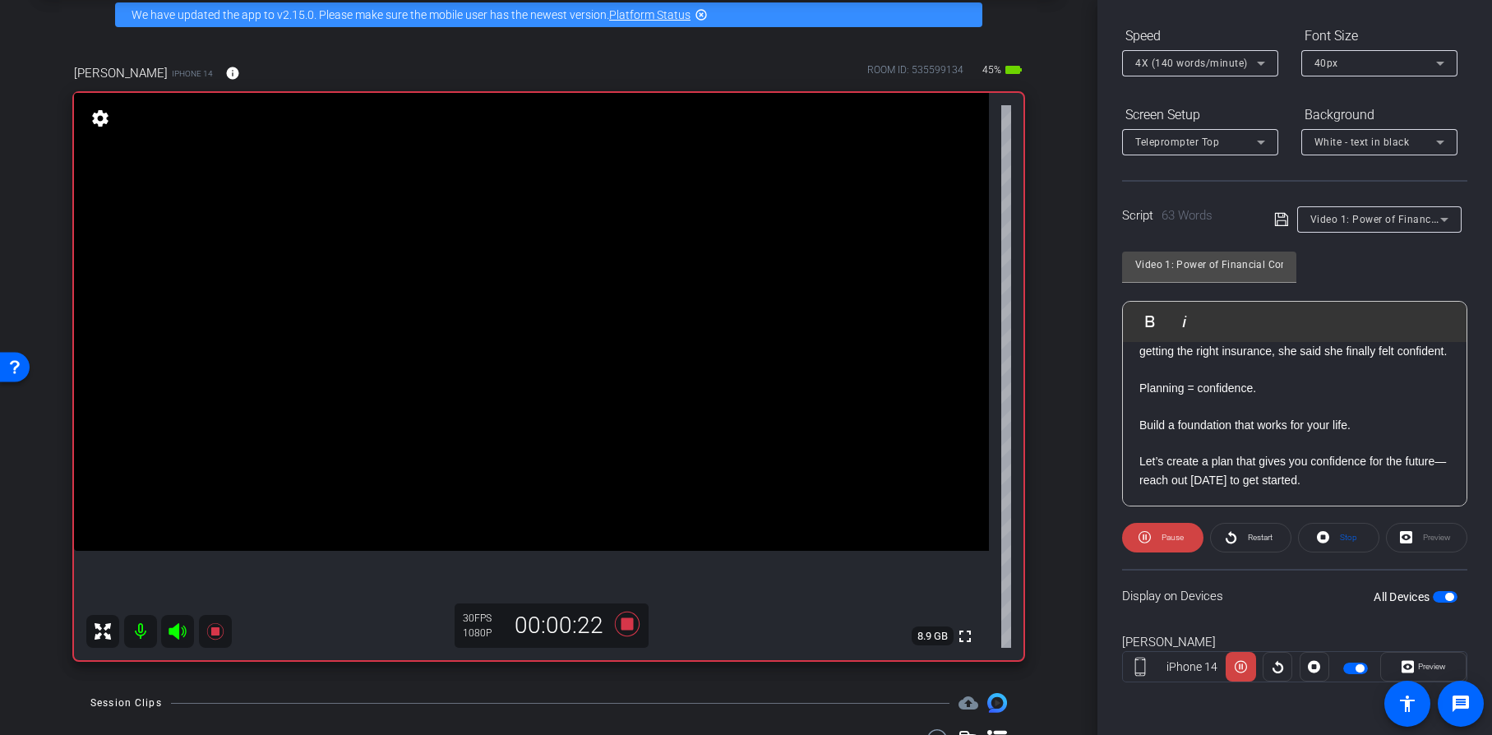
scroll to position [108, 0]
click at [623, 627] on icon at bounding box center [626, 624] width 25 height 25
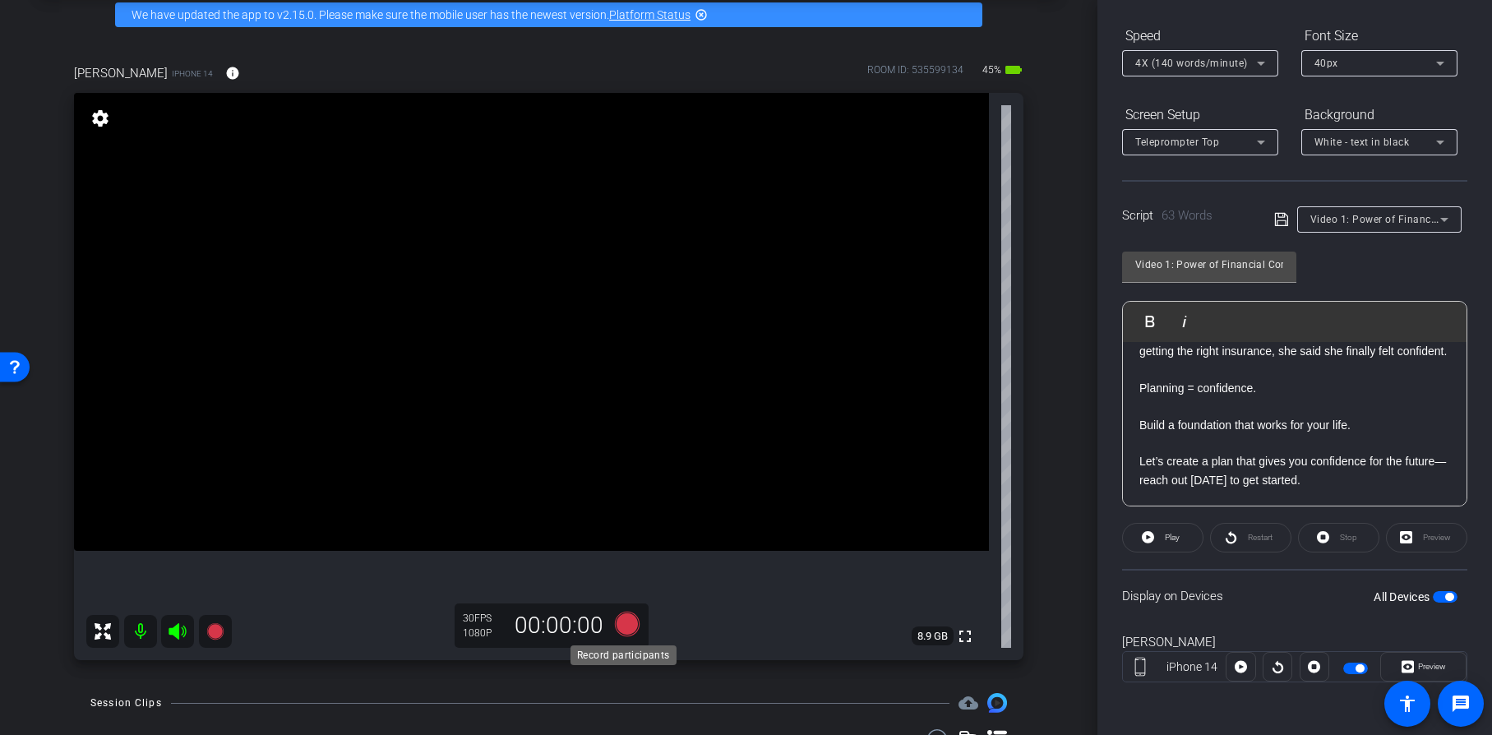
click at [620, 623] on icon at bounding box center [626, 624] width 25 height 25
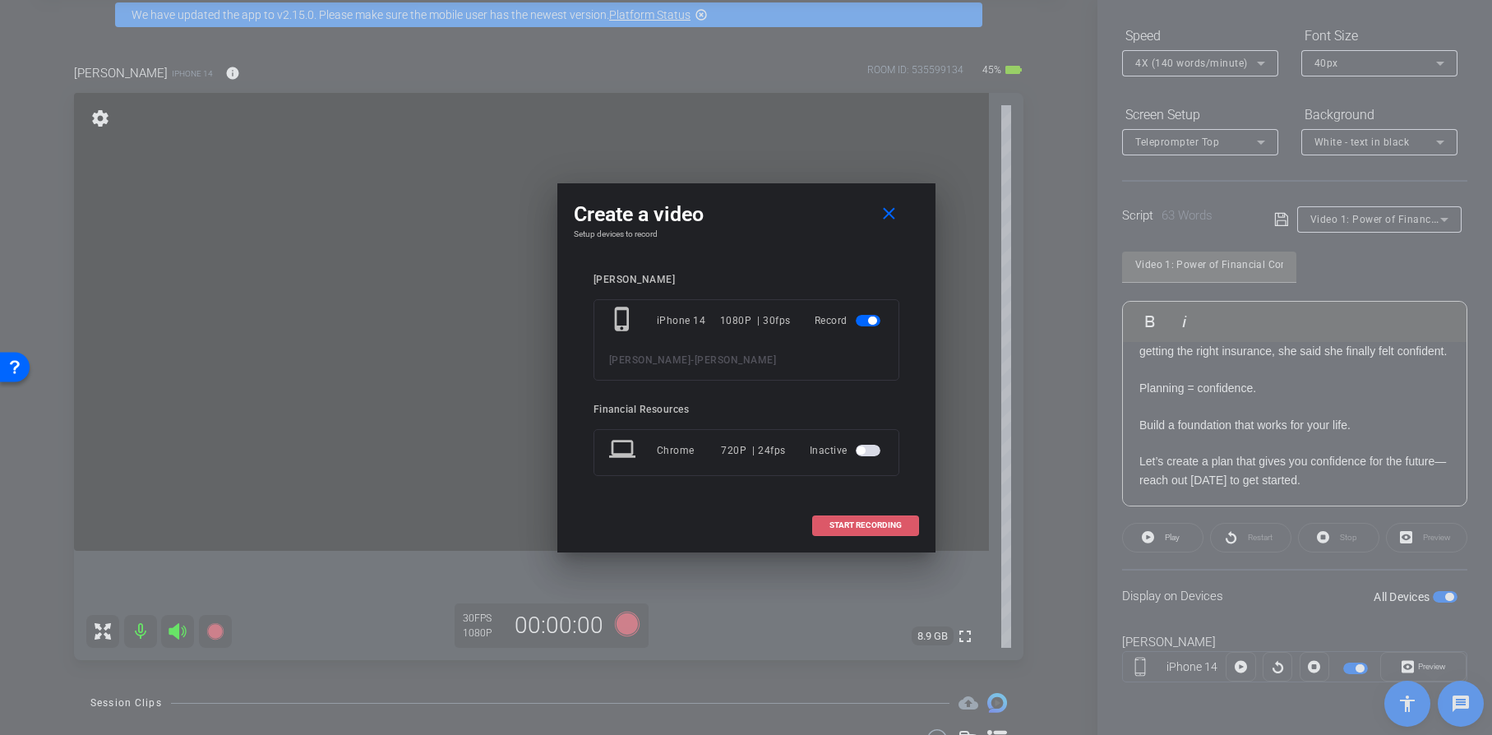
click at [866, 525] on span "START RECORDING" at bounding box center [866, 525] width 72 height 8
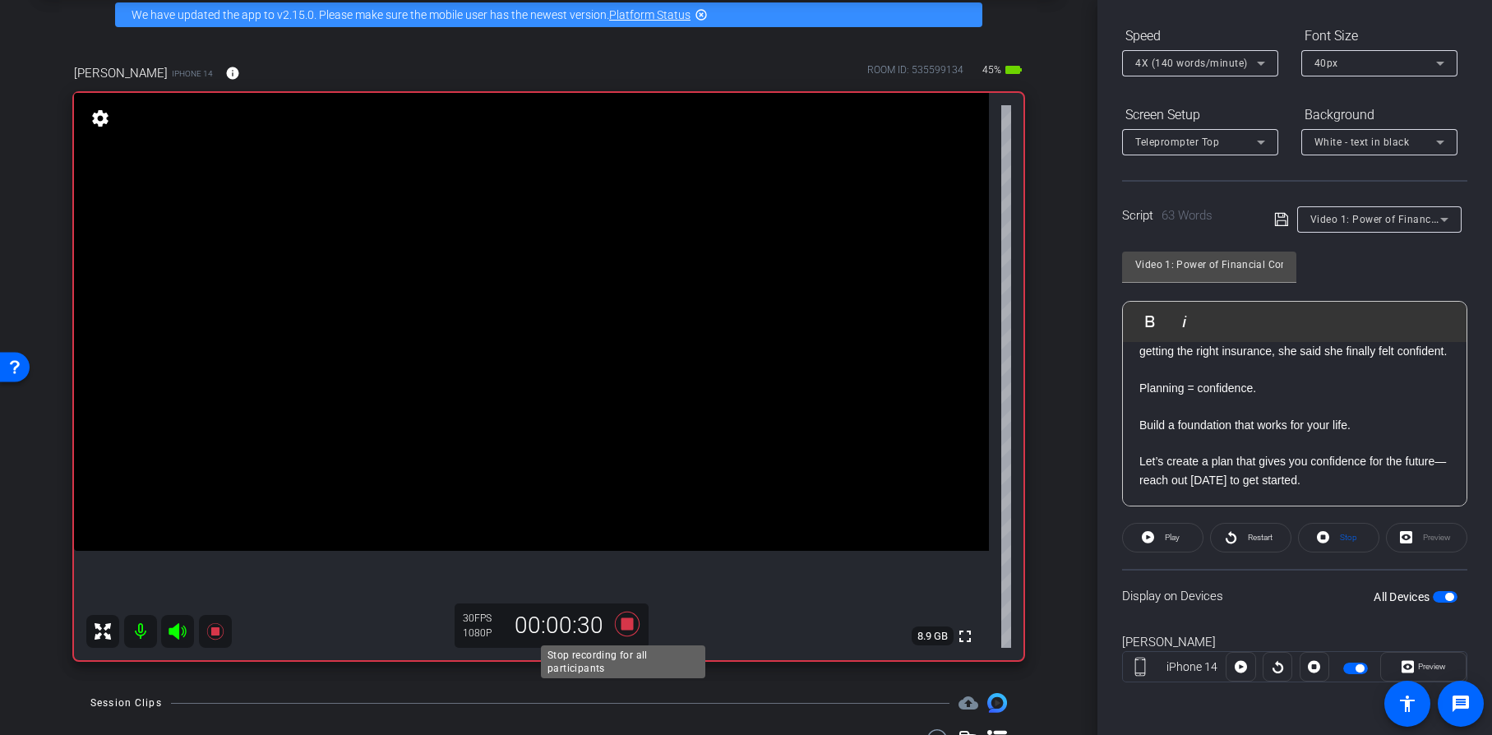
drag, startPoint x: 622, startPoint y: 624, endPoint x: 632, endPoint y: 578, distance: 47.1
click at [636, 579] on div "[PERSON_NAME] iPhone 14 info ROOM ID: 535599134 45% battery_std fullscreen sett…" at bounding box center [549, 356] width 950 height 607
click at [627, 622] on icon at bounding box center [626, 624] width 25 height 25
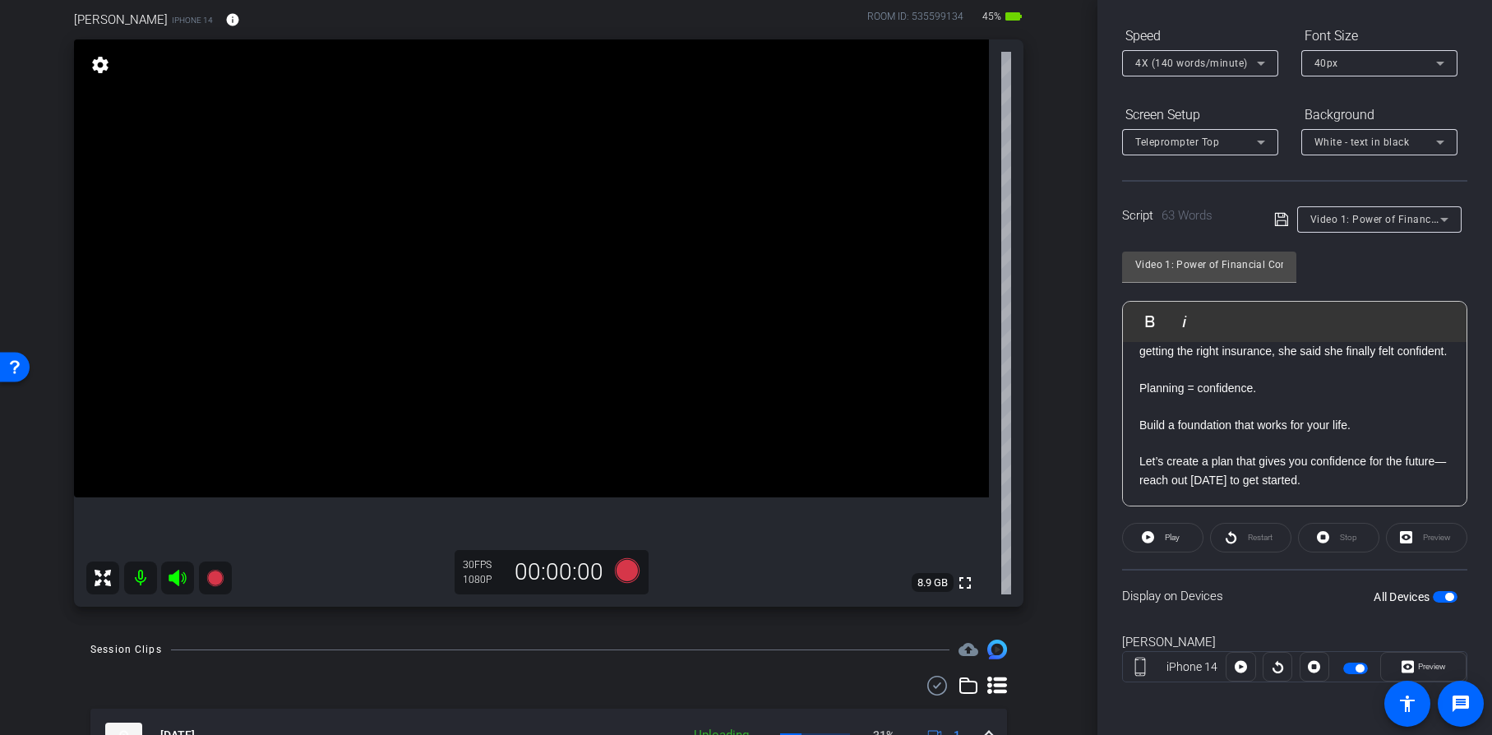
scroll to position [131, 0]
click at [618, 570] on icon at bounding box center [626, 571] width 25 height 25
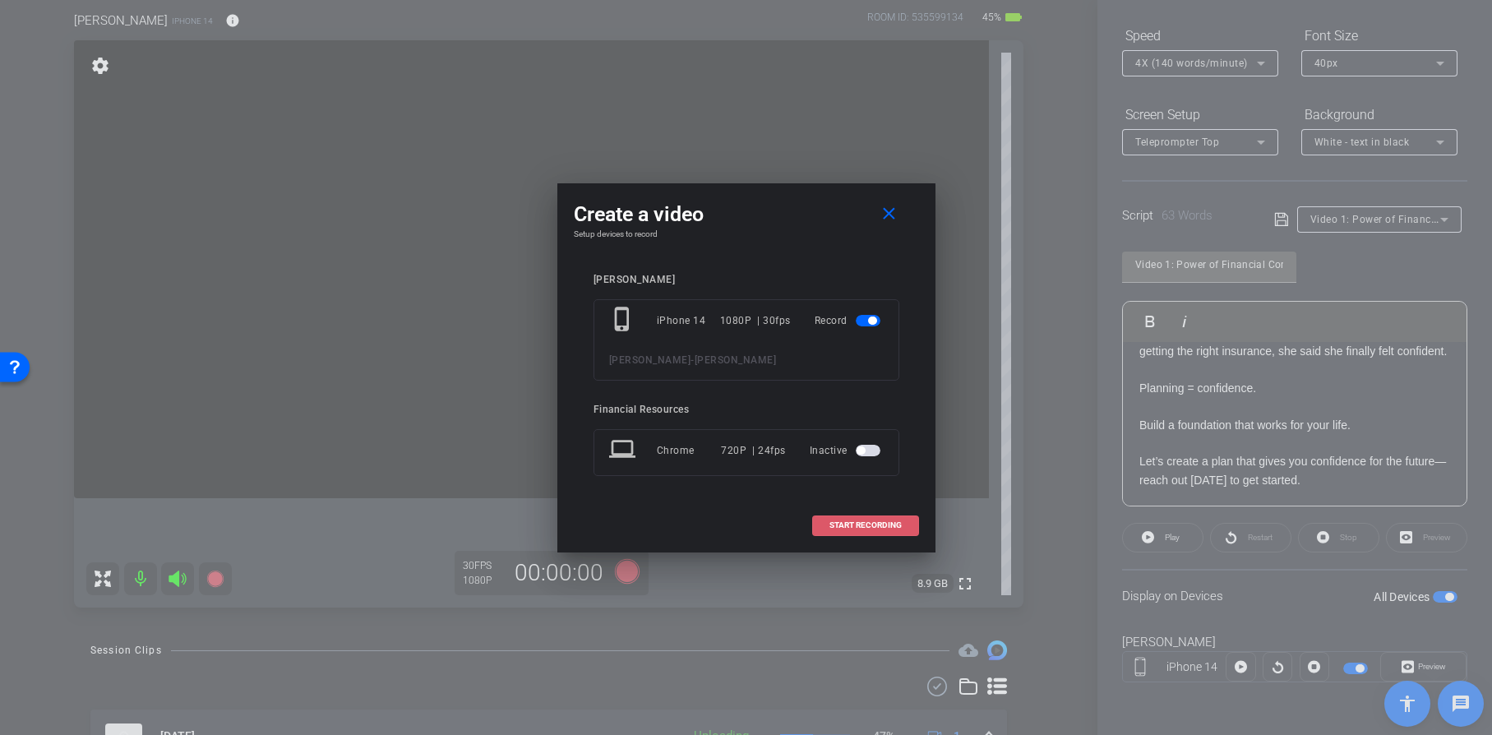
click at [862, 523] on span "START RECORDING" at bounding box center [866, 525] width 72 height 8
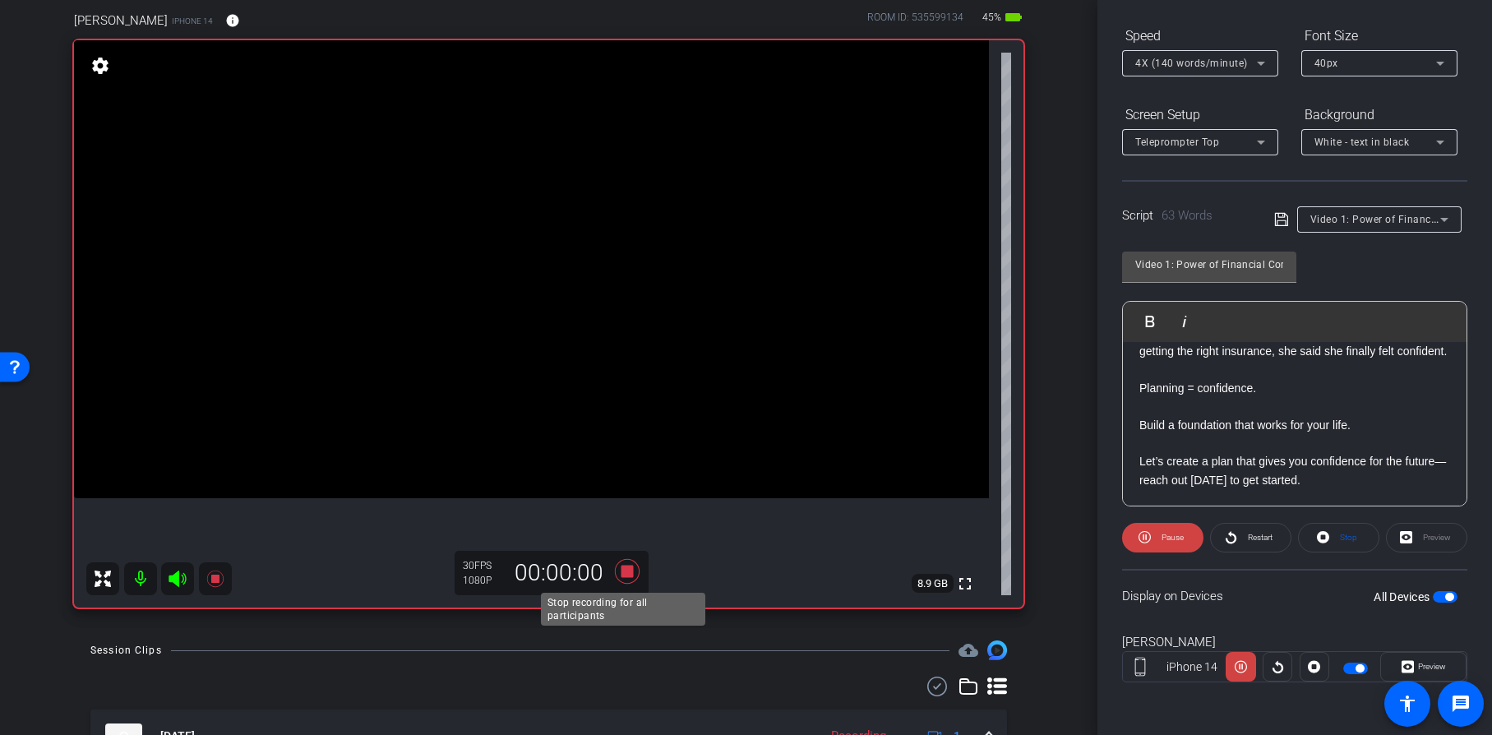
drag, startPoint x: 628, startPoint y: 570, endPoint x: 751, endPoint y: 556, distance: 124.1
click at [627, 570] on icon at bounding box center [626, 571] width 25 height 25
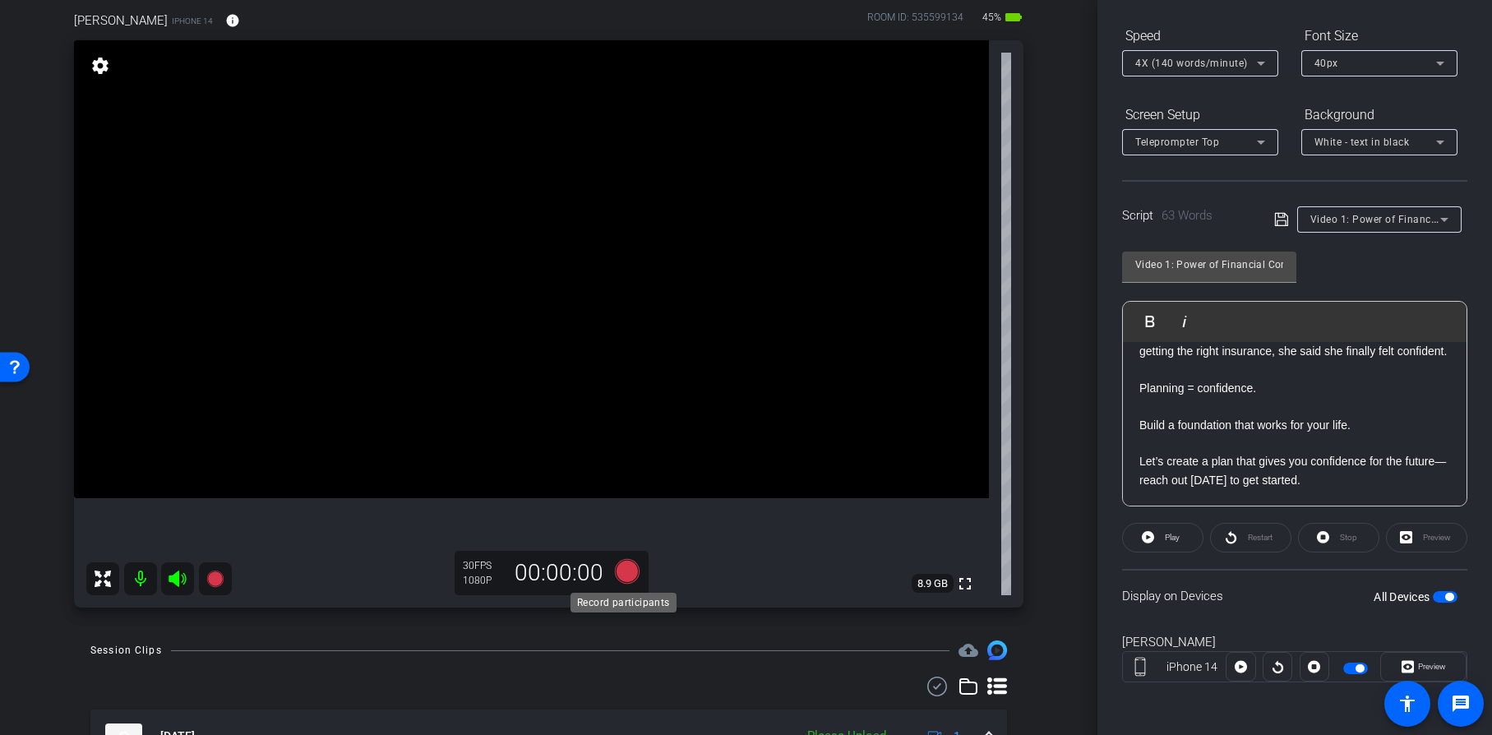
drag, startPoint x: 627, startPoint y: 571, endPoint x: 618, endPoint y: 567, distance: 9.2
click at [618, 567] on icon at bounding box center [626, 571] width 25 height 25
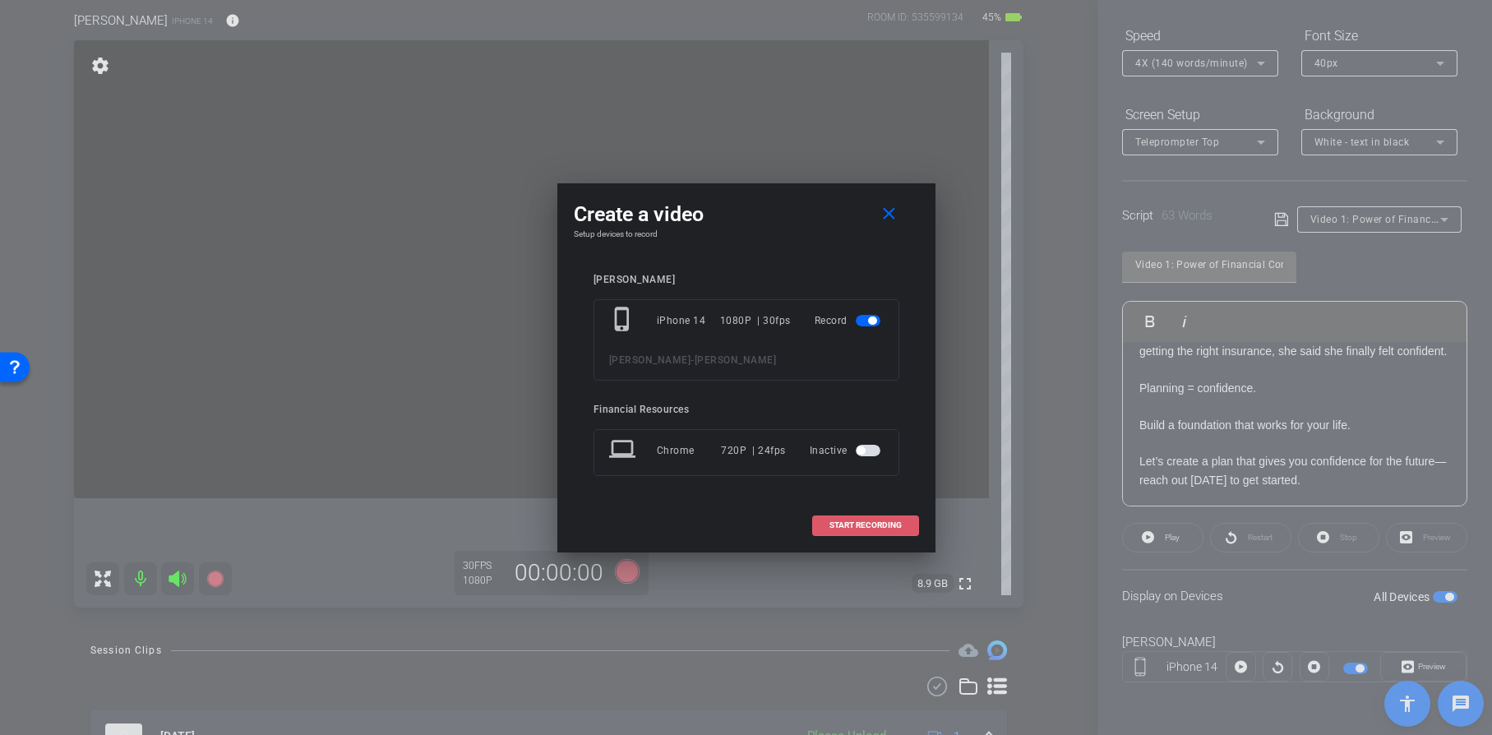
click at [845, 525] on span "START RECORDING" at bounding box center [866, 525] width 72 height 8
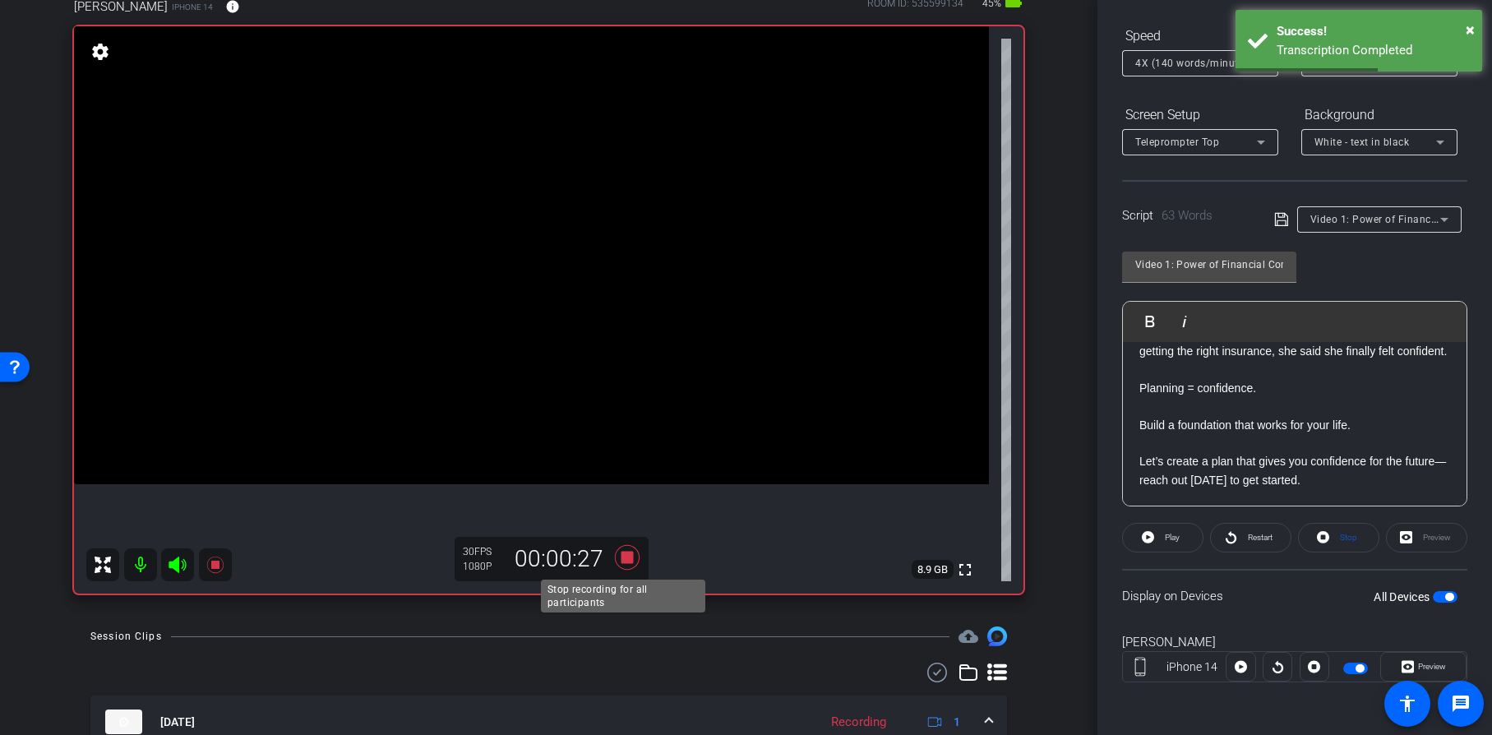
scroll to position [146, 0]
click at [622, 550] on icon at bounding box center [627, 557] width 39 height 30
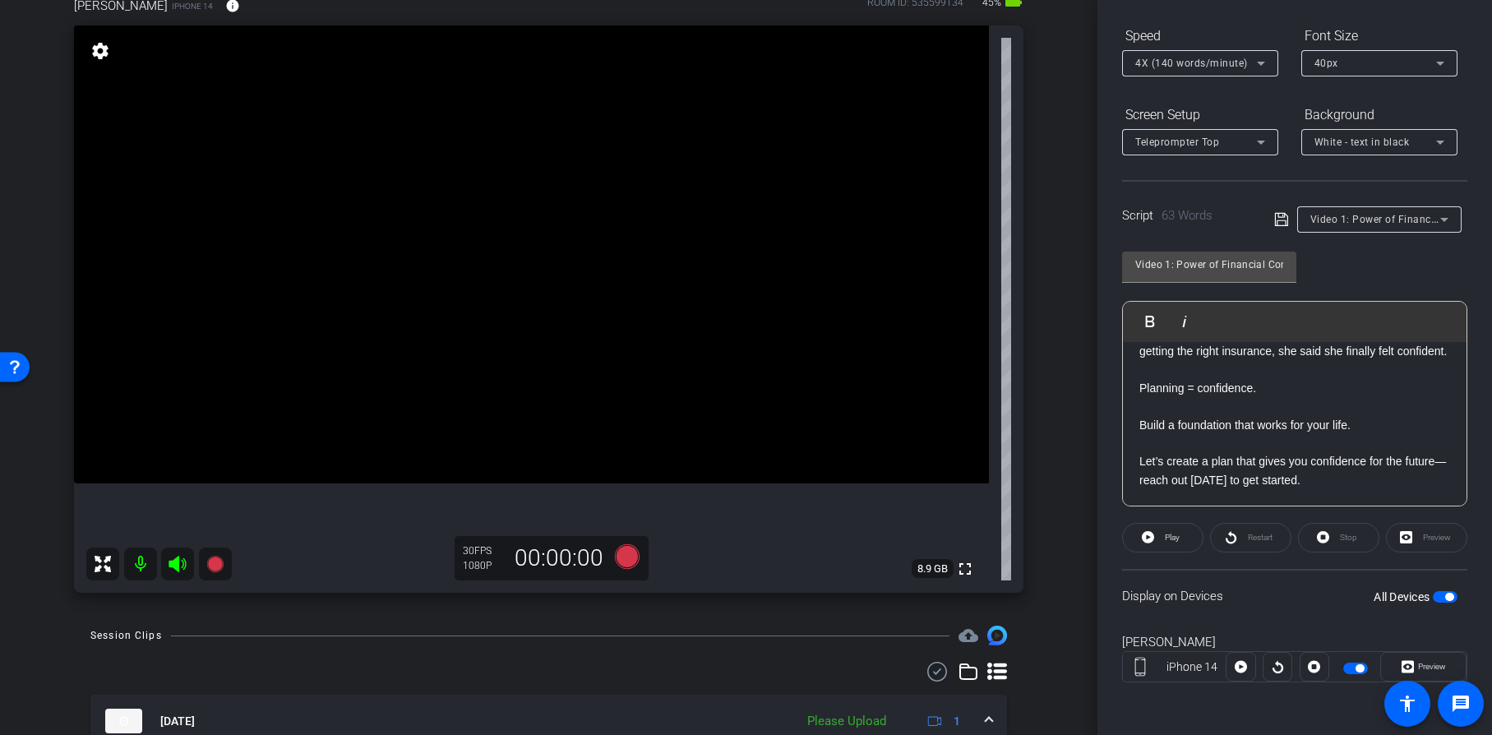
click at [1200, 405] on p at bounding box center [1295, 406] width 311 height 18
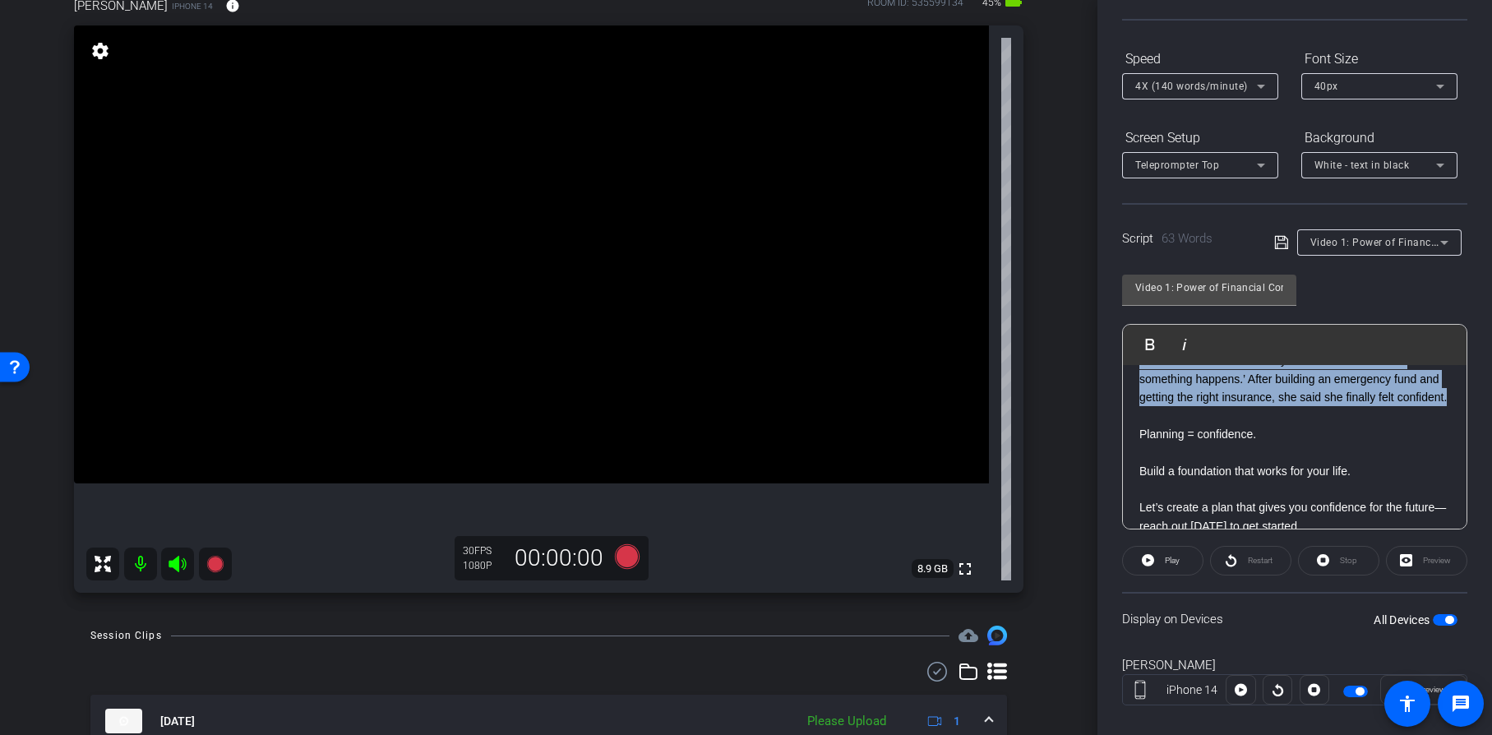
scroll to position [108, 0]
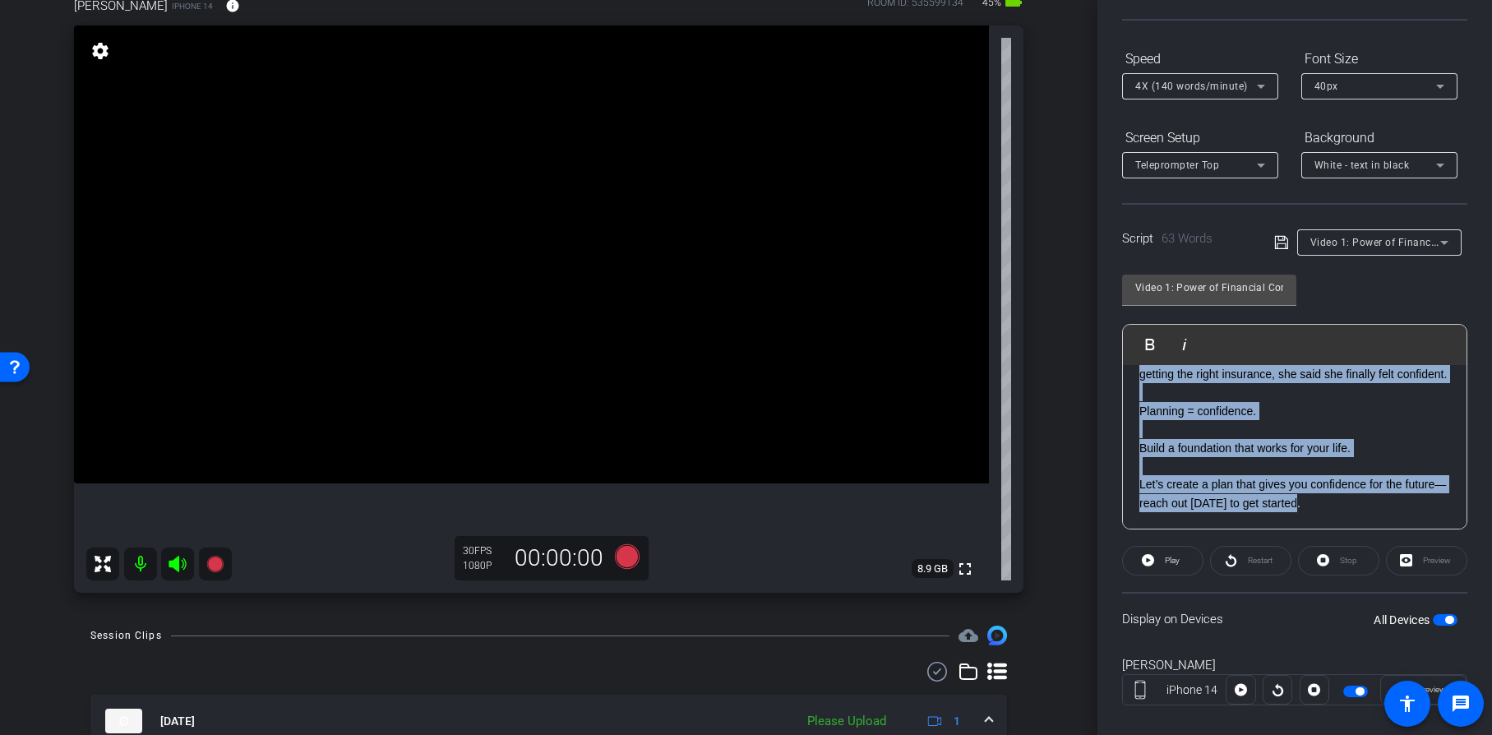
drag, startPoint x: 1140, startPoint y: 387, endPoint x: 1375, endPoint y: 519, distance: 269.4
click at [1375, 519] on div "You deserve to feel CONFIDENT about your future!! One client told me she always…" at bounding box center [1295, 402] width 344 height 254
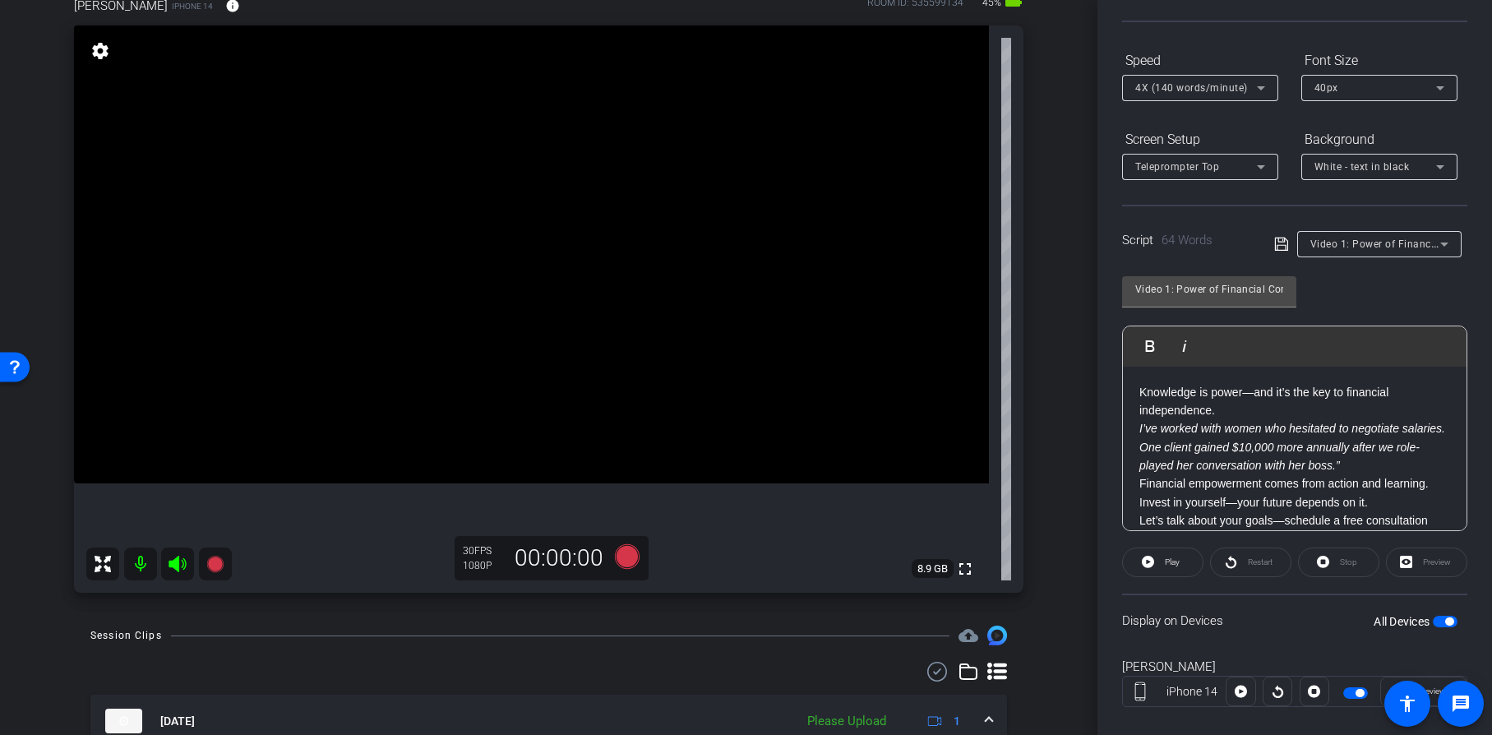
scroll to position [138, 0]
click at [1233, 406] on p "Knowledge is power—and it’s the key to financial independence." at bounding box center [1295, 402] width 311 height 37
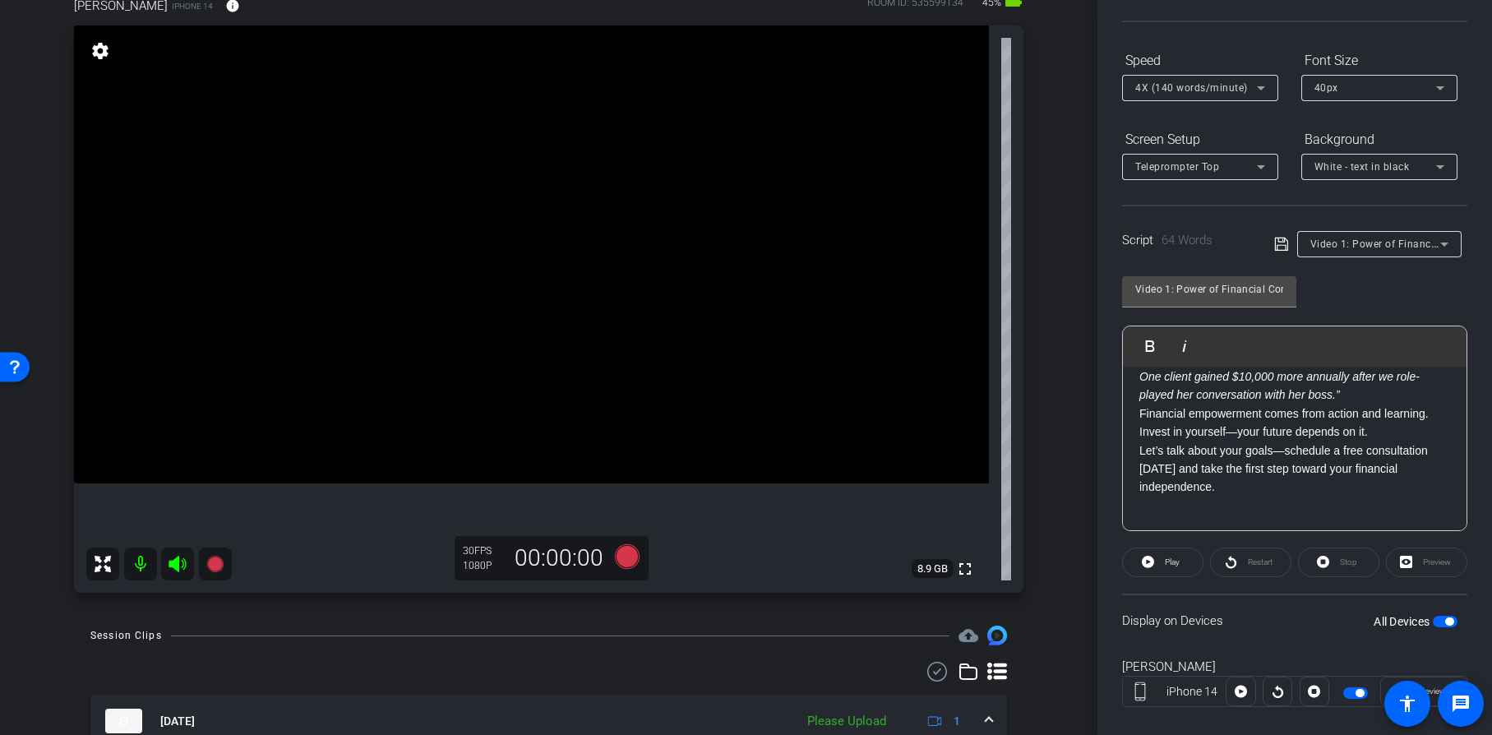
scroll to position [140, 0]
click at [1403, 393] on p "I’ve worked with women who hesitated to negotiate salaries. One client gained $…" at bounding box center [1295, 376] width 311 height 55
click at [1392, 429] on p "Invest in yourself—your future depends on it." at bounding box center [1295, 431] width 311 height 18
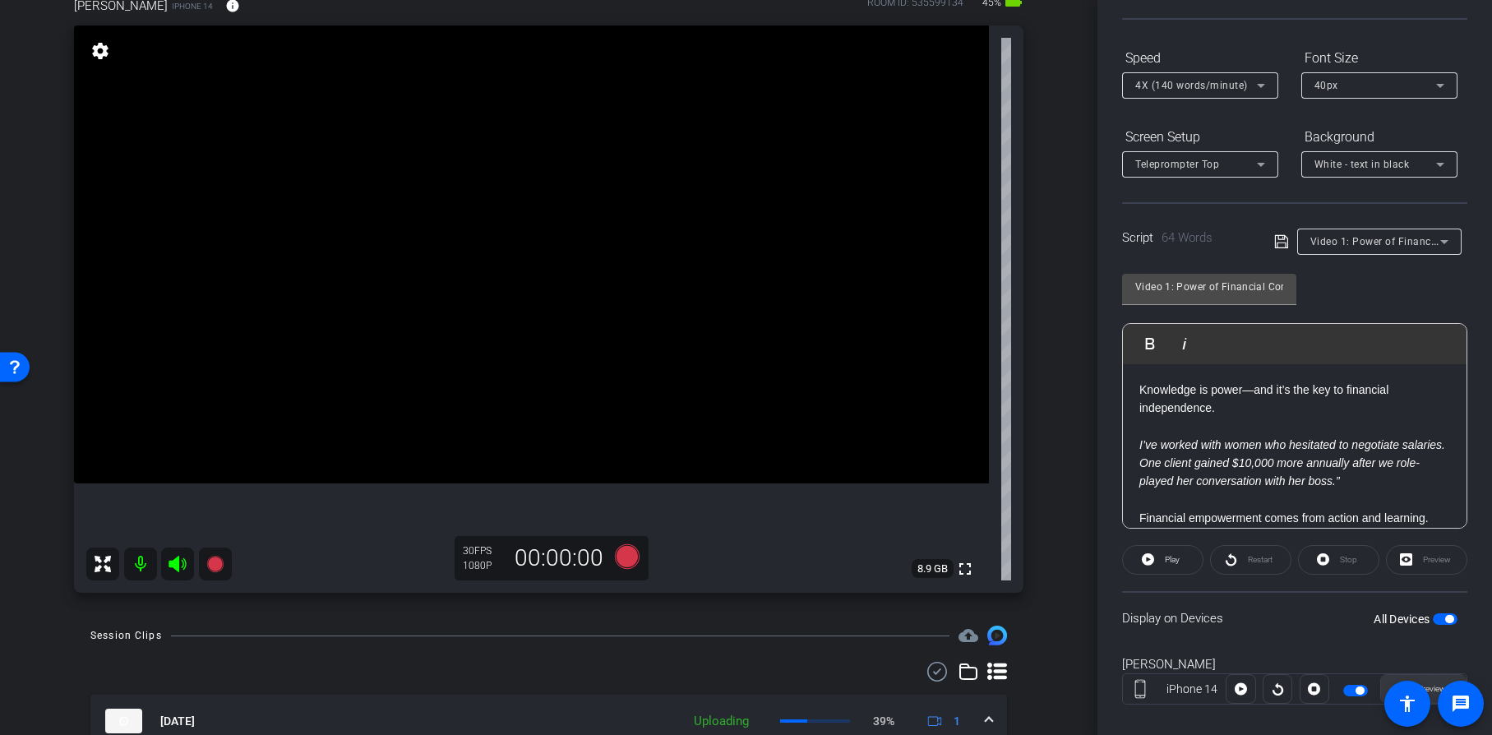
scroll to position [164, 0]
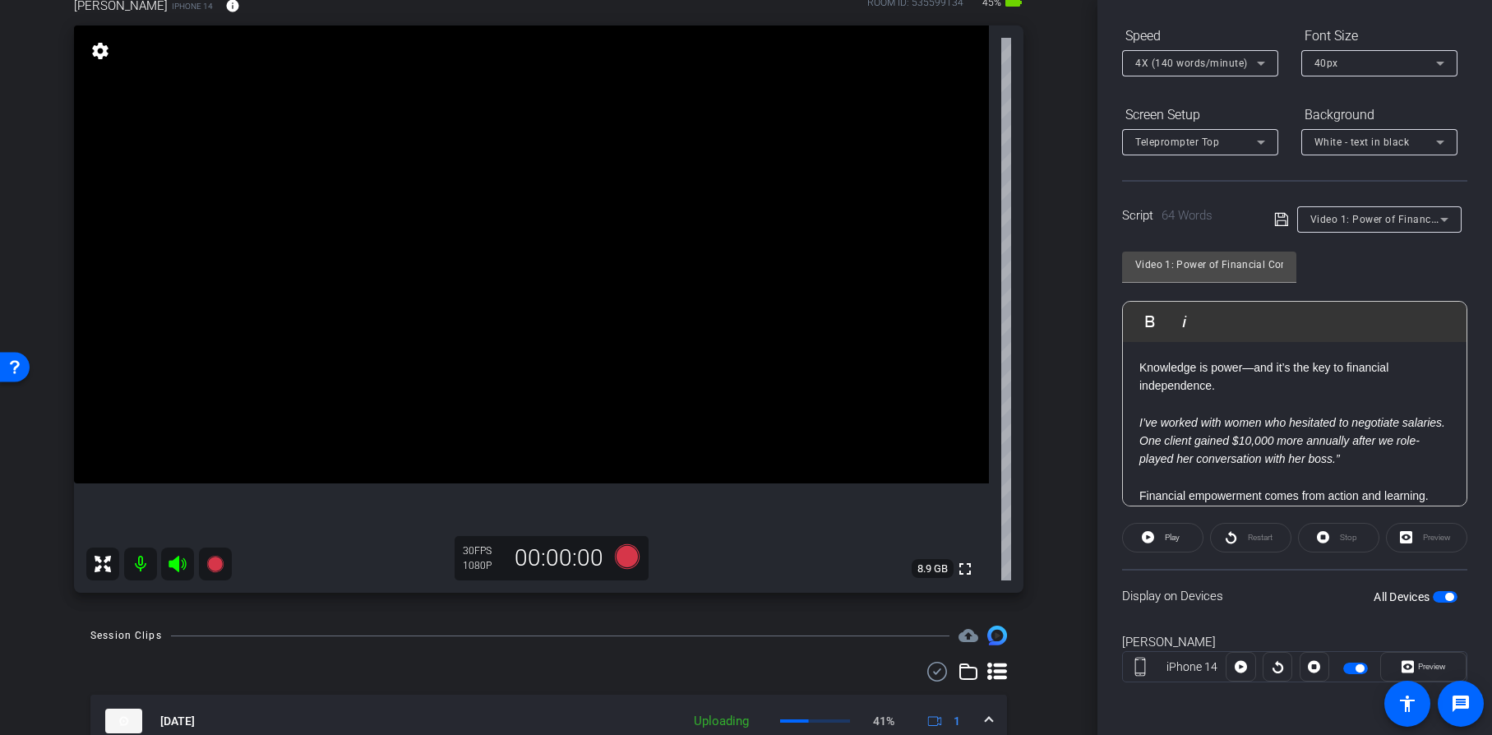
click at [1433, 597] on span "button" at bounding box center [1445, 597] width 25 height 12
click at [1443, 595] on span "button" at bounding box center [1445, 597] width 25 height 12
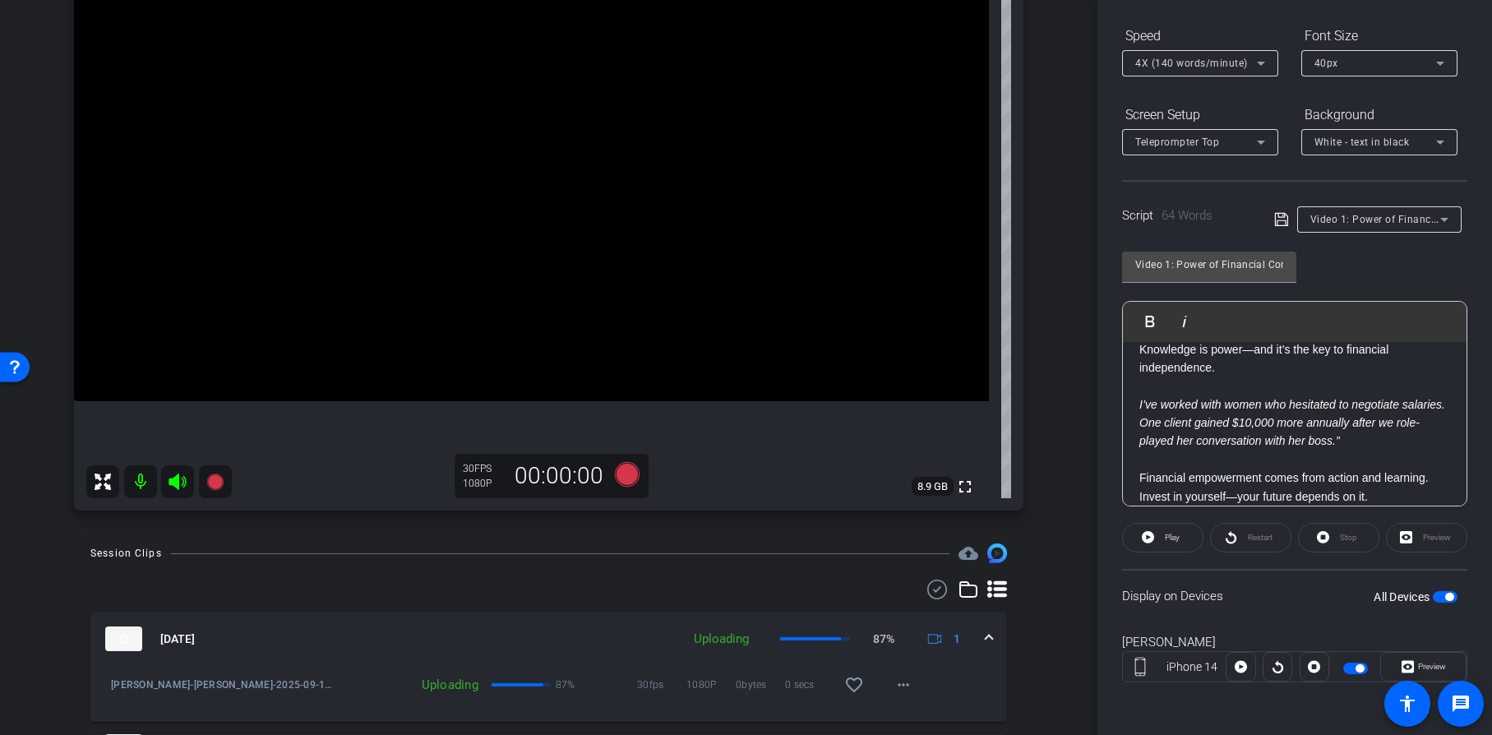
scroll to position [0, 0]
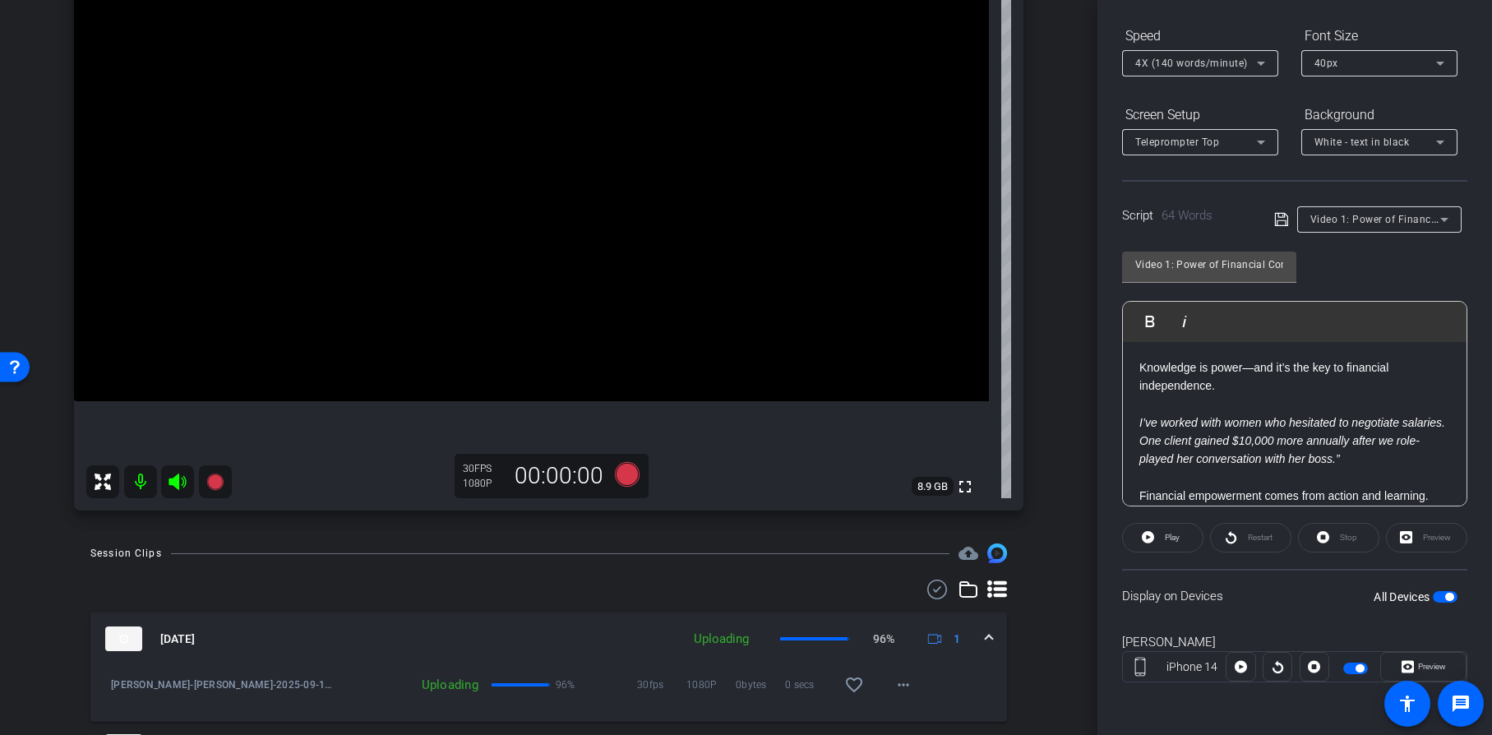
click at [1223, 368] on p "Knowledge is power—and it’s the key to financial independence." at bounding box center [1295, 376] width 311 height 37
click at [1226, 370] on p "Knowledge is power—and it’s the key to financial independence." at bounding box center [1295, 376] width 311 height 37
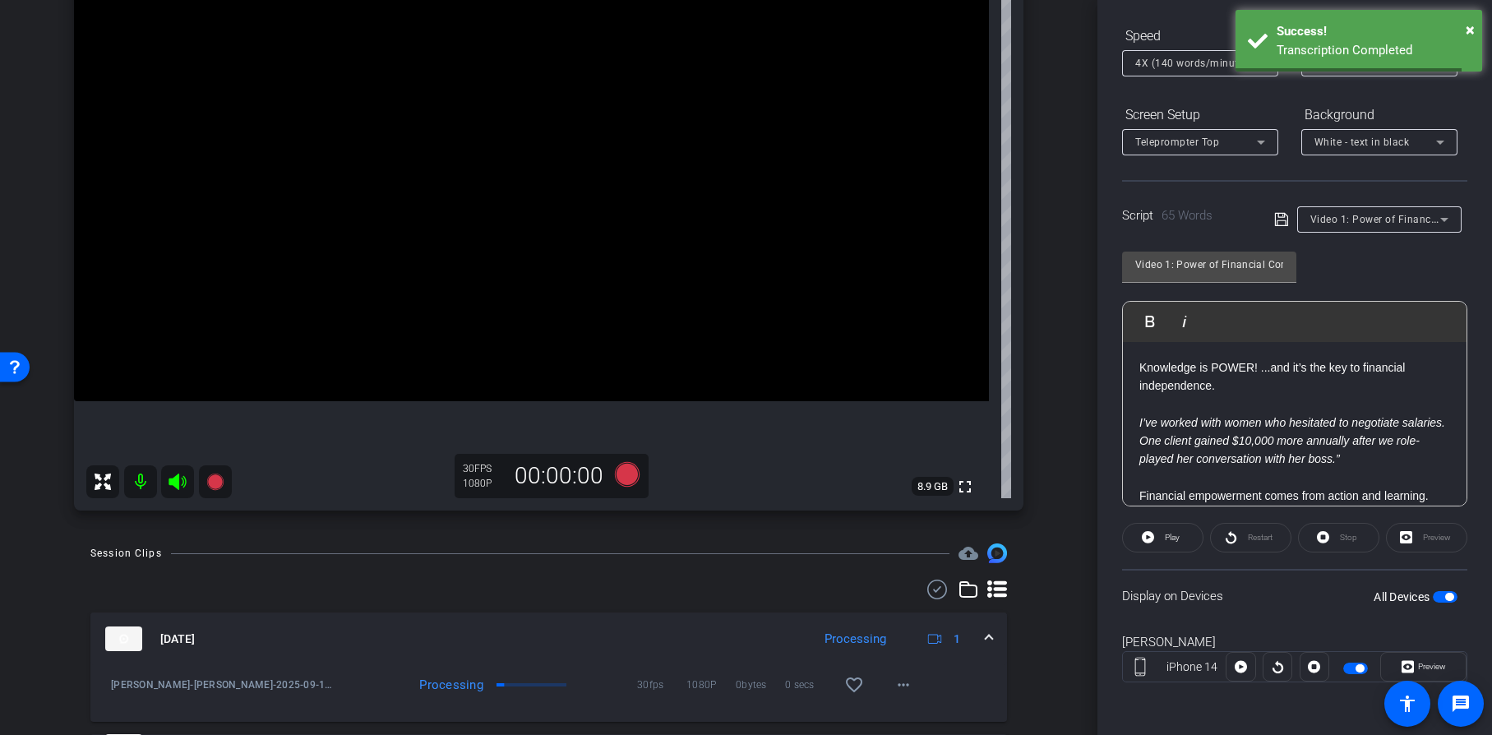
click at [1335, 363] on p "Knowledge is POWER! ...and it’s the key to financial independence." at bounding box center [1295, 376] width 311 height 37
drag, startPoint x: 1223, startPoint y: 387, endPoint x: 1234, endPoint y: 386, distance: 10.8
click at [1224, 387] on p "Knowledge is POWER! ...and it’s the KEY to financial independence." at bounding box center [1295, 376] width 311 height 37
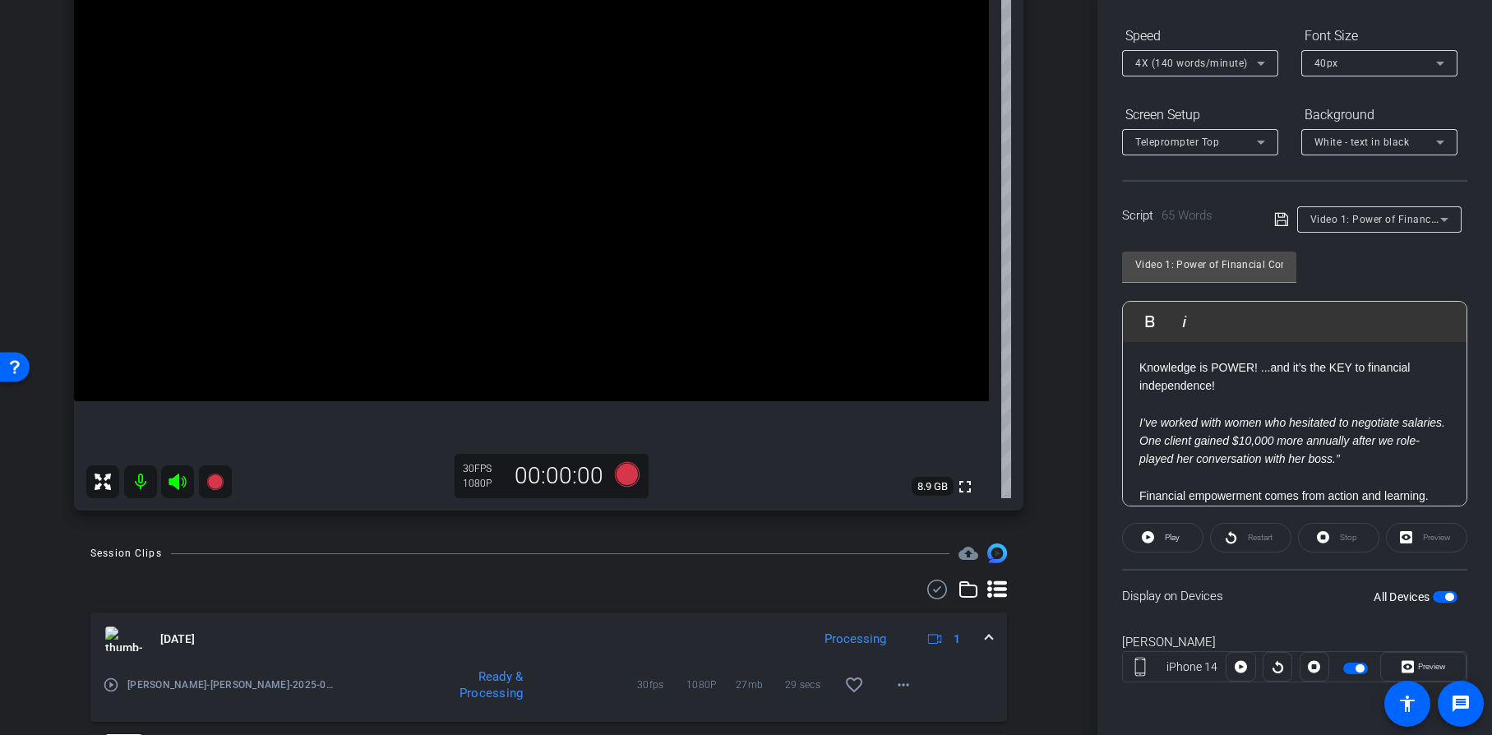
click at [1321, 378] on p "Knowledge is POWER! ...and it’s the KEY to financial independence!" at bounding box center [1295, 376] width 311 height 37
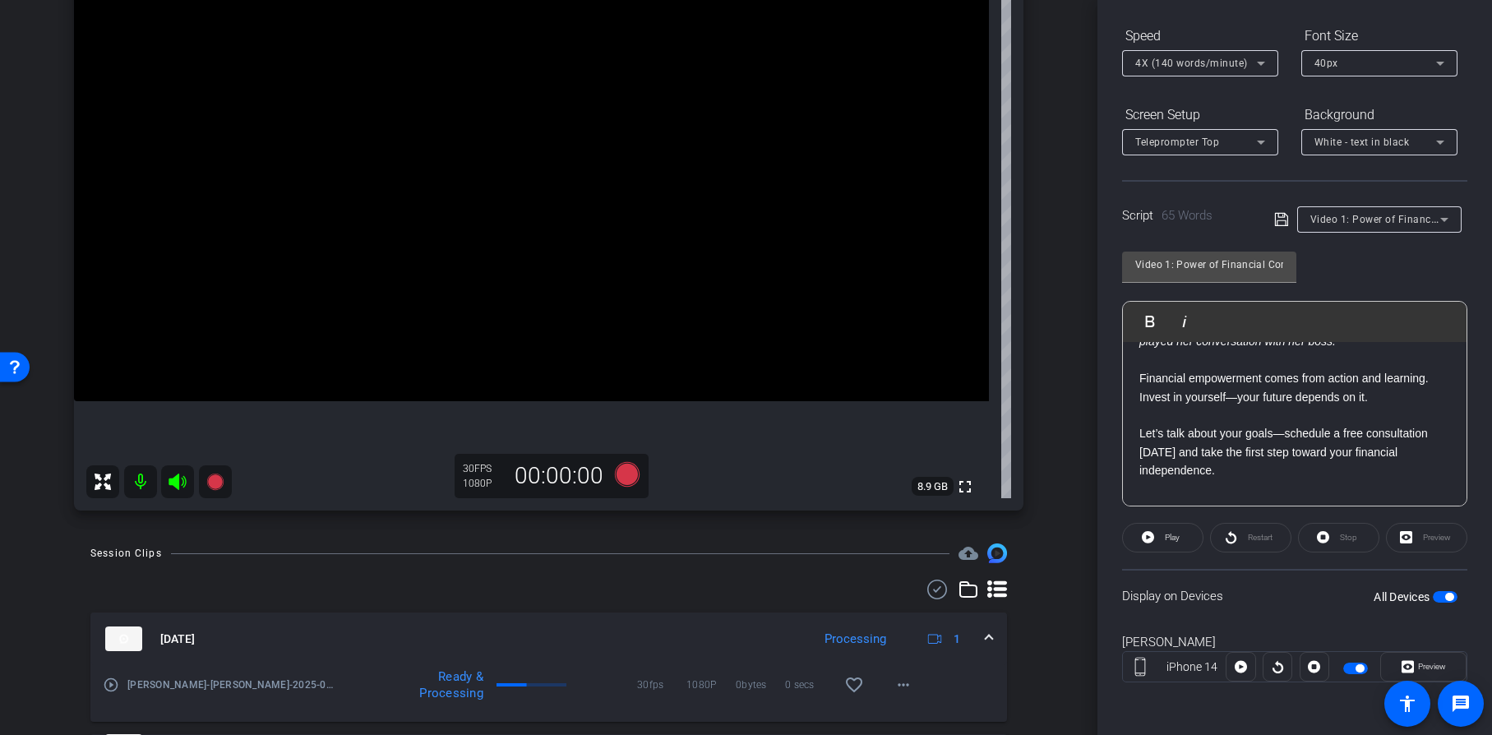
scroll to position [126, 0]
click at [1208, 487] on p at bounding box center [1295, 481] width 311 height 18
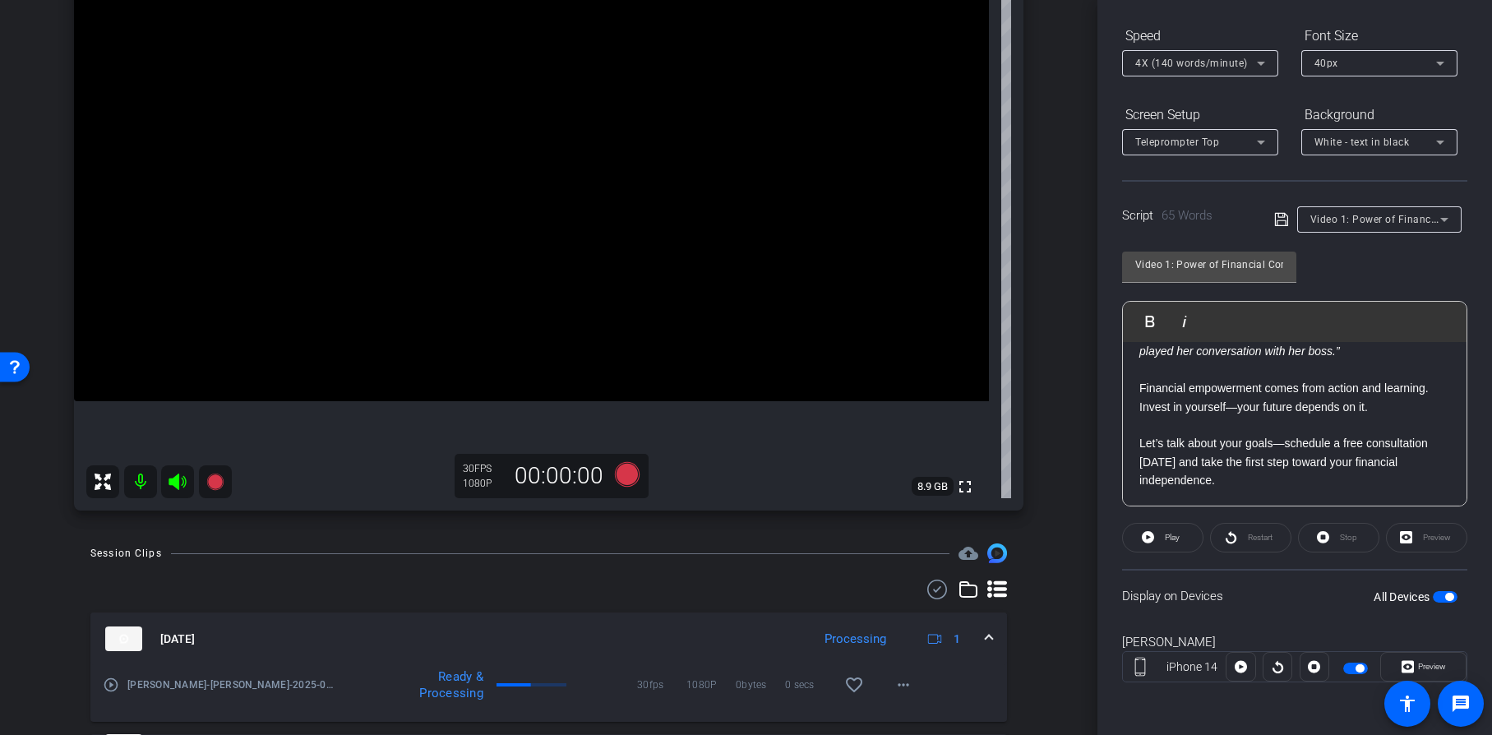
scroll to position [108, 0]
click at [1339, 437] on p "Let’s talk about your goals—schedule a free consultation [DATE] and take the fi…" at bounding box center [1295, 461] width 311 height 55
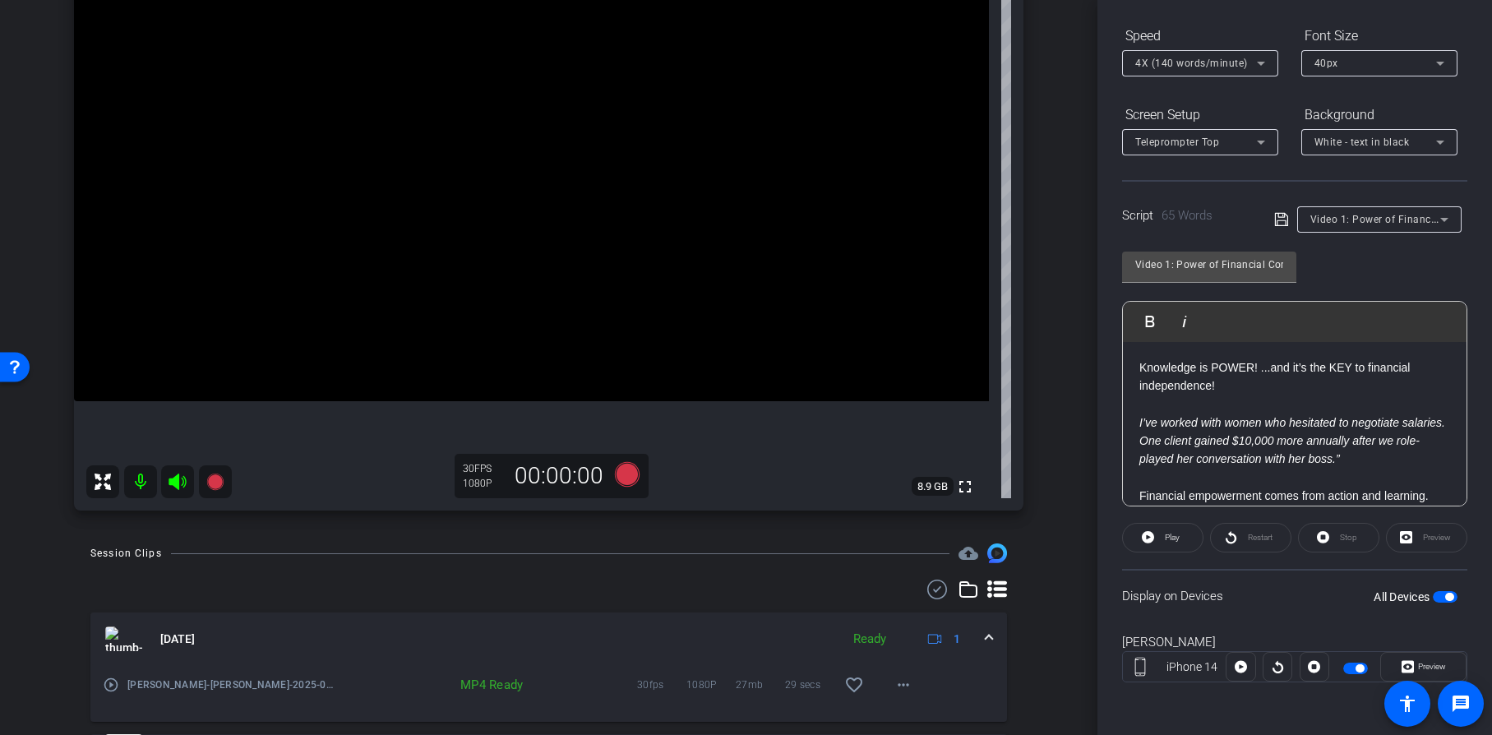
click at [1433, 594] on span "button" at bounding box center [1445, 597] width 25 height 12
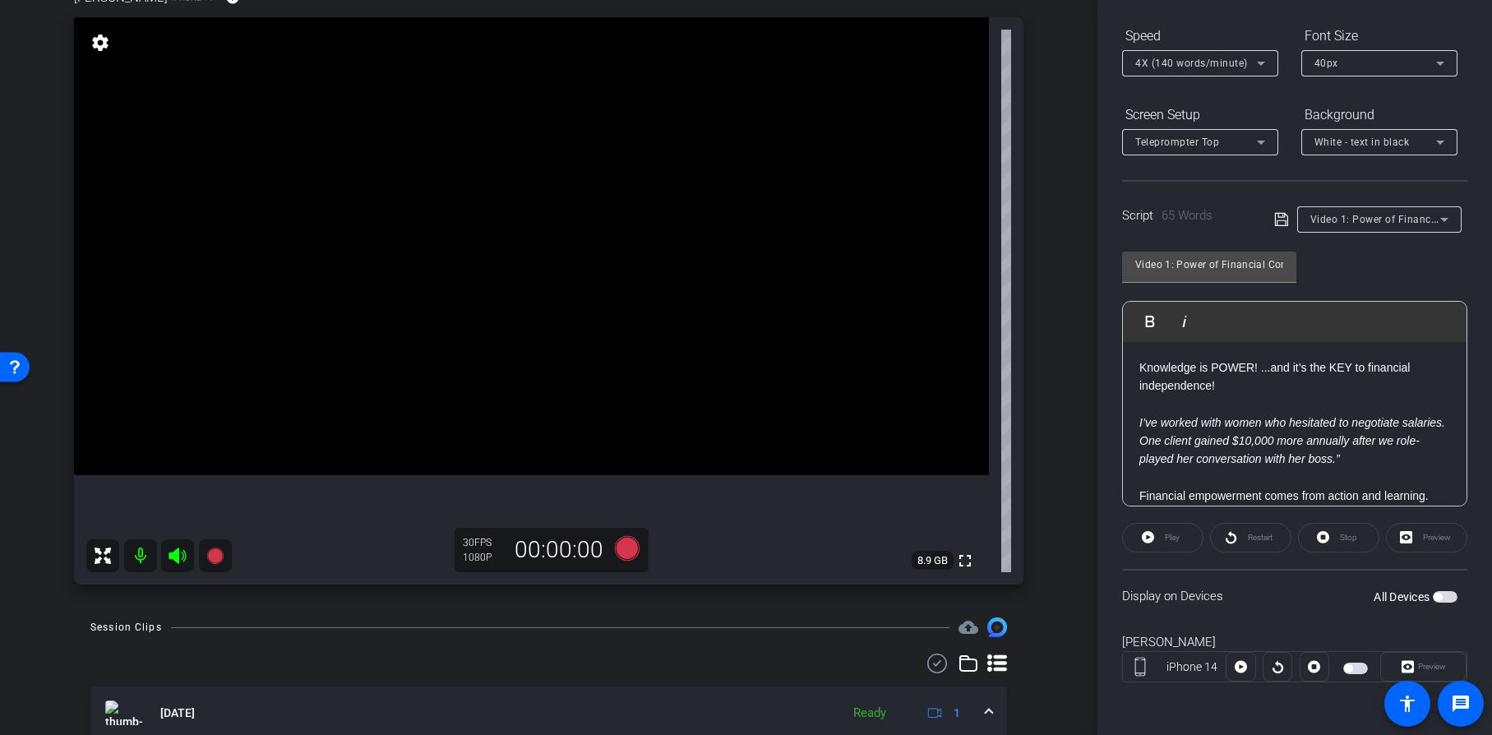
scroll to position [155, 0]
click at [1325, 386] on p "Knowledge is POWER! ...and it’s the KEY to financial independence!" at bounding box center [1295, 376] width 311 height 37
click at [1439, 598] on span "button" at bounding box center [1445, 597] width 25 height 12
click at [625, 543] on icon at bounding box center [626, 547] width 25 height 25
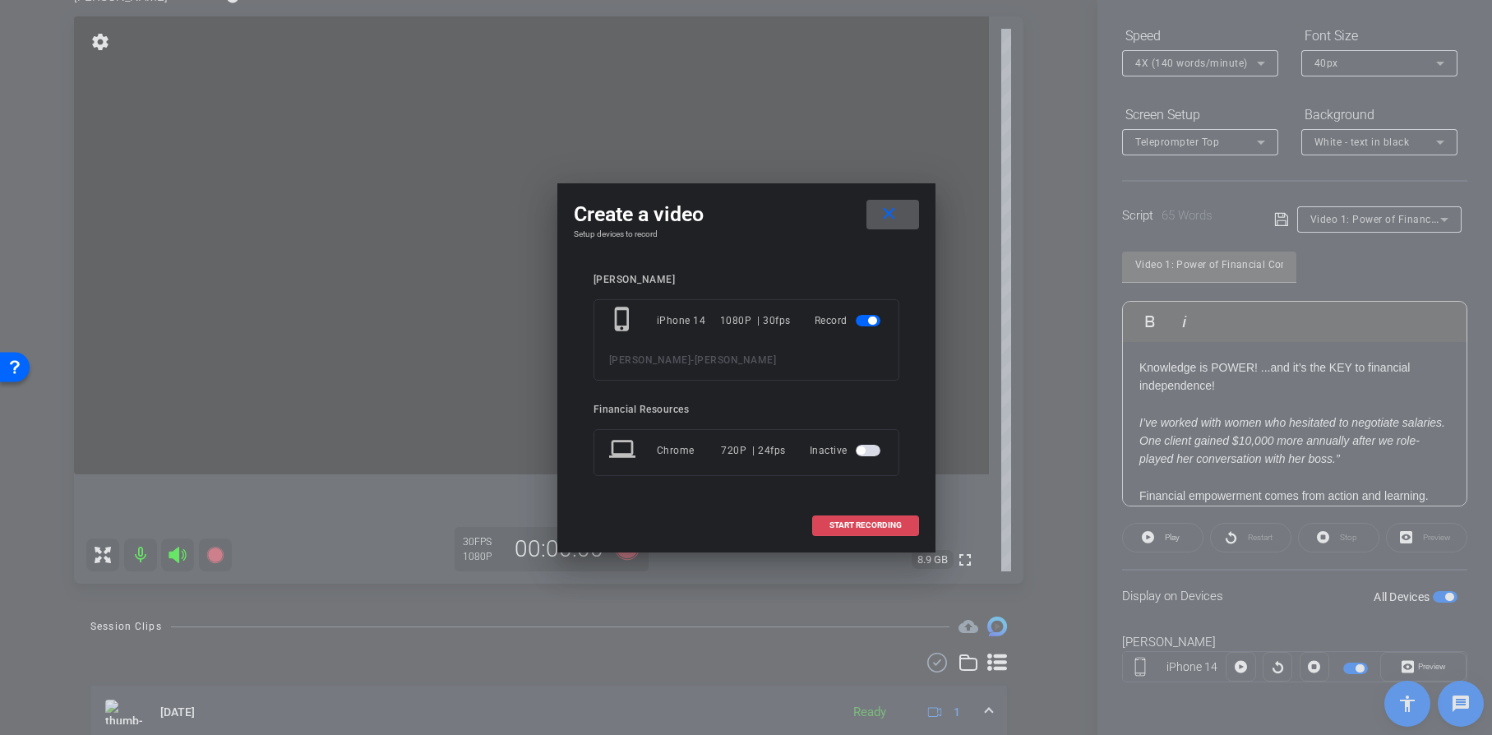
click at [848, 522] on span "START RECORDING" at bounding box center [866, 525] width 72 height 8
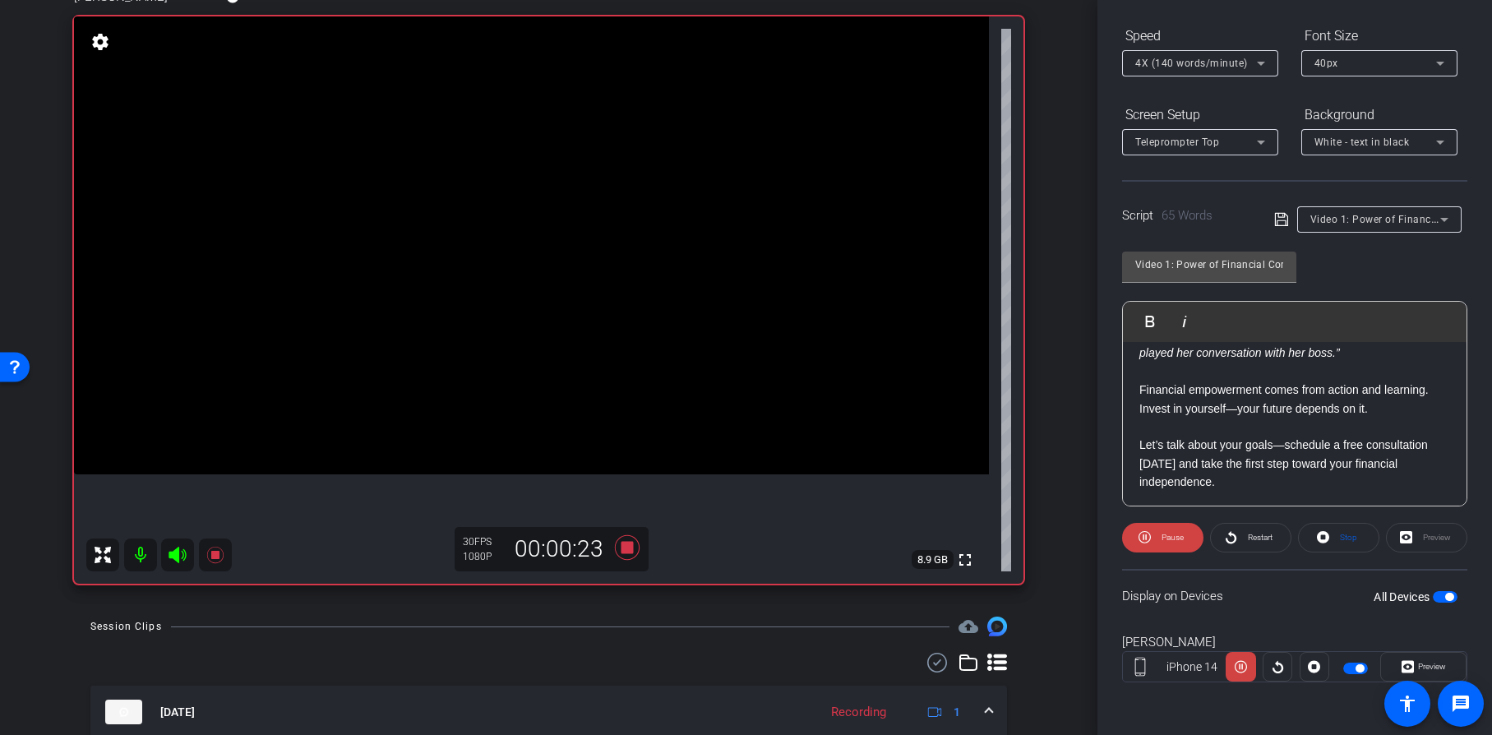
scroll to position [108, 0]
click at [624, 545] on icon at bounding box center [626, 547] width 25 height 25
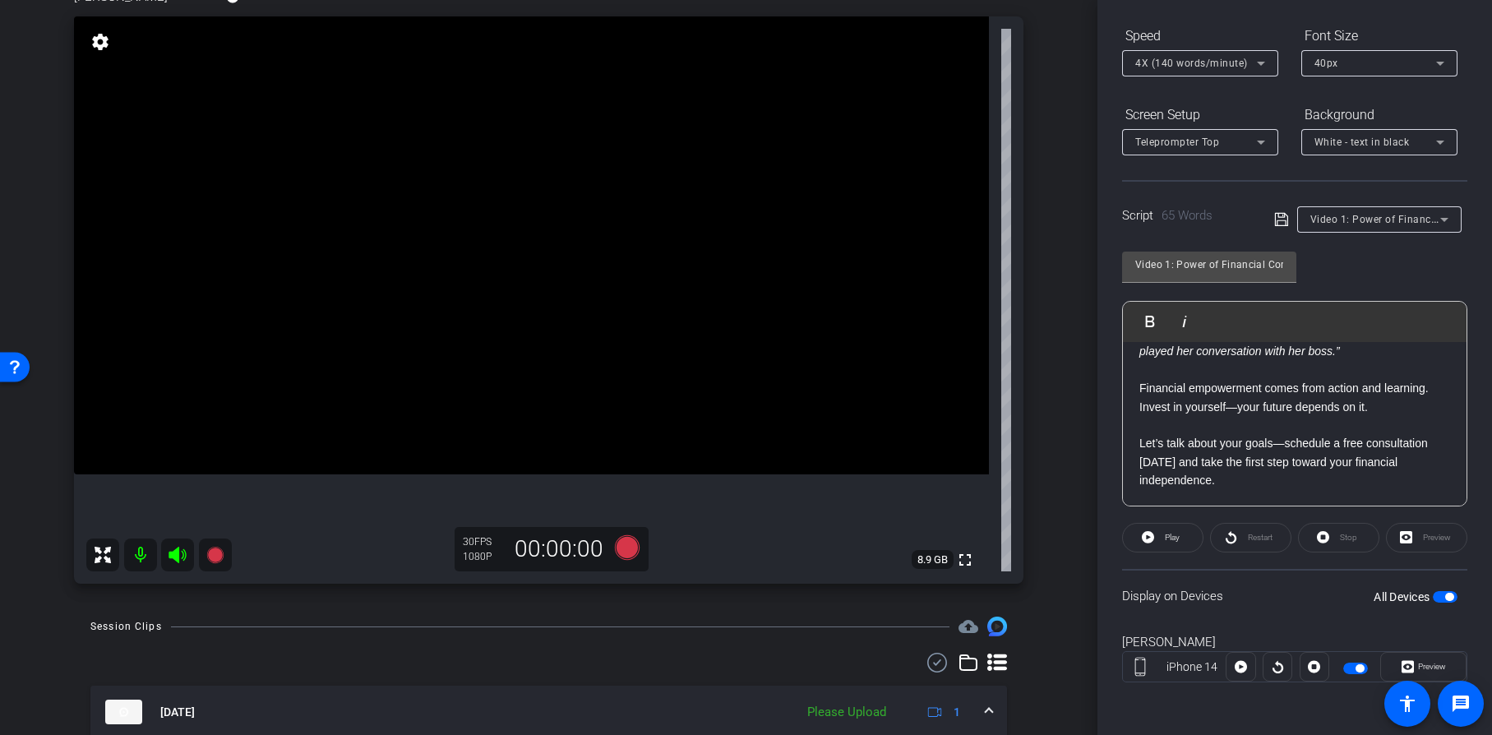
click at [1246, 431] on p at bounding box center [1295, 425] width 311 height 18
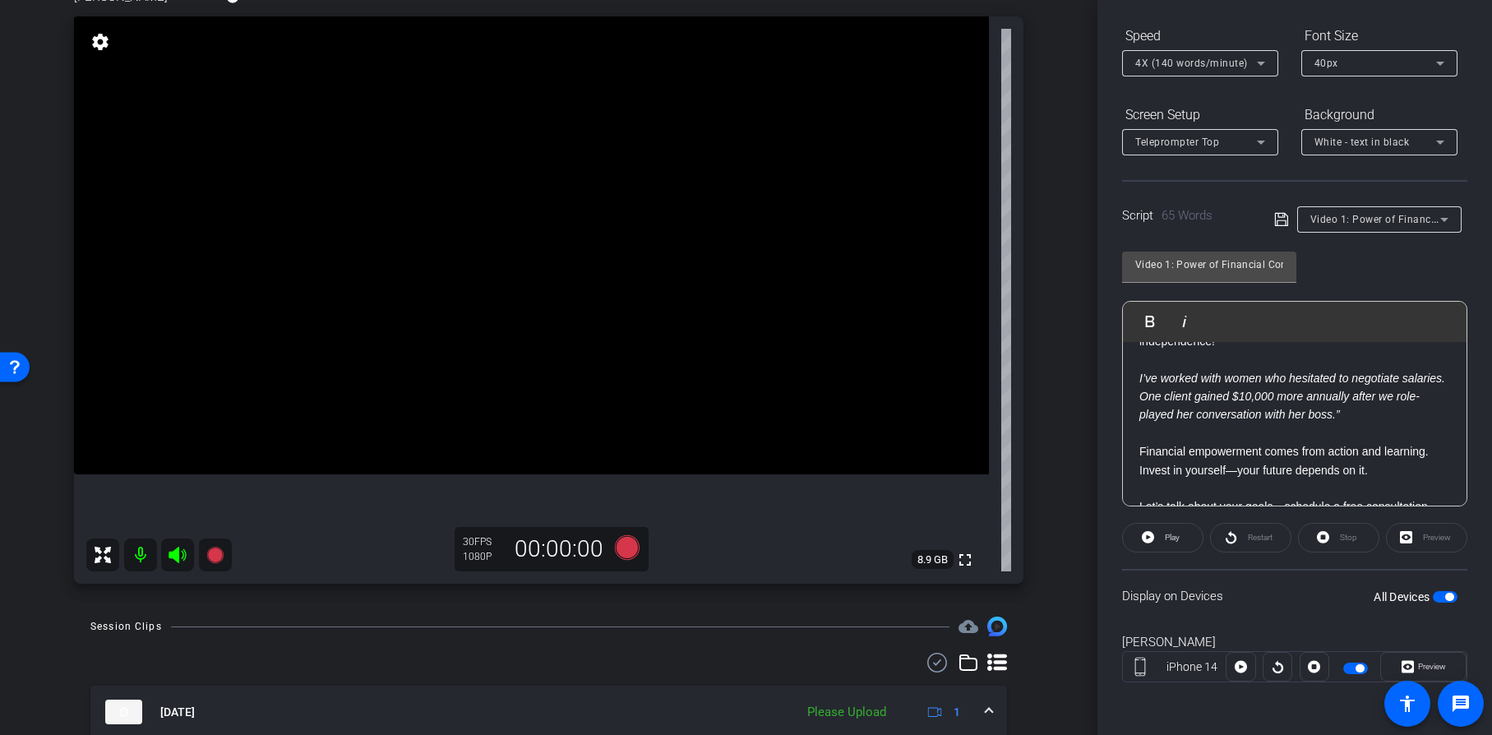
scroll to position [0, 0]
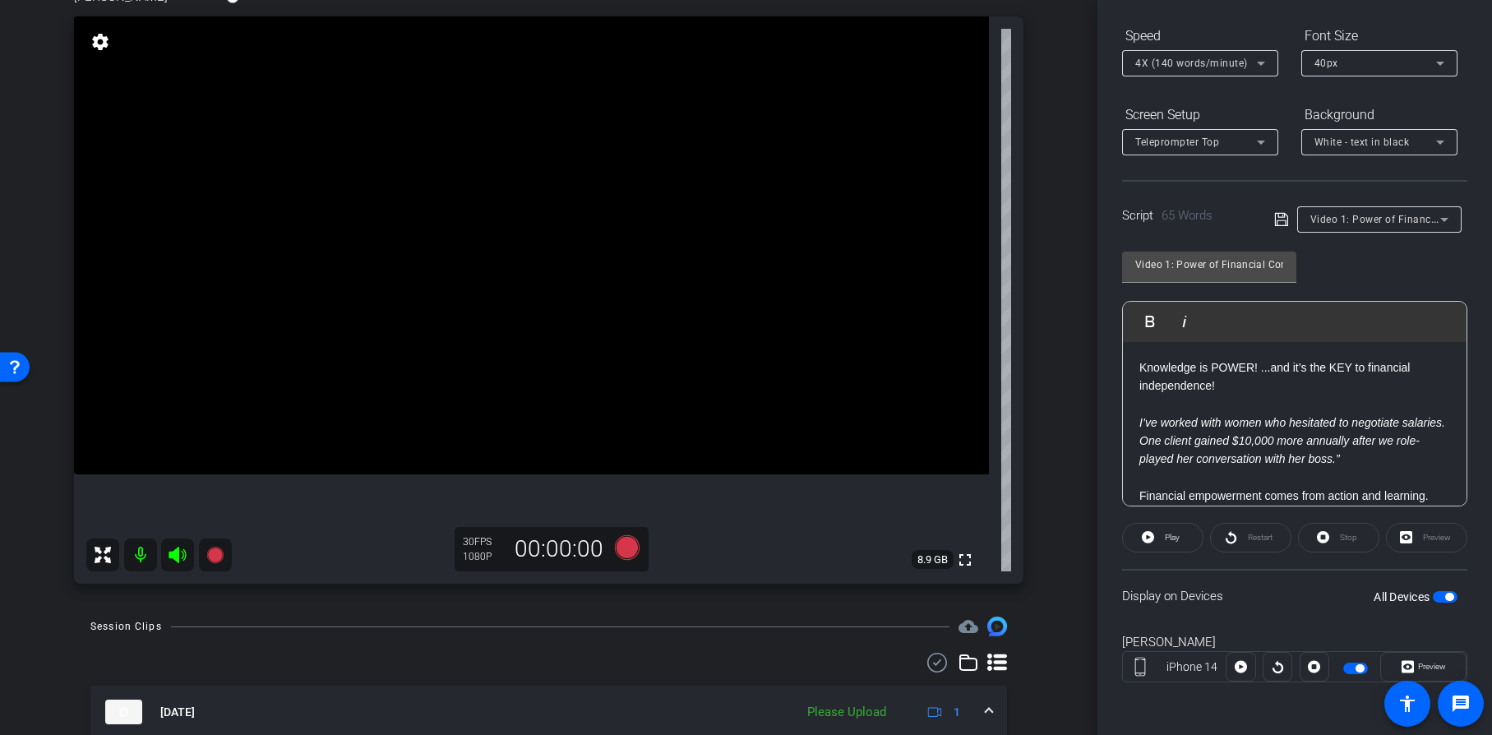
click at [1194, 432] on p "I’ve worked with women who hesitated to negotiate salaries. One client gained $…" at bounding box center [1295, 441] width 311 height 55
click at [1255, 421] on em "I’ve worked with women who hesitated to negotiate salaries. One client gained $…" at bounding box center [1293, 441] width 306 height 50
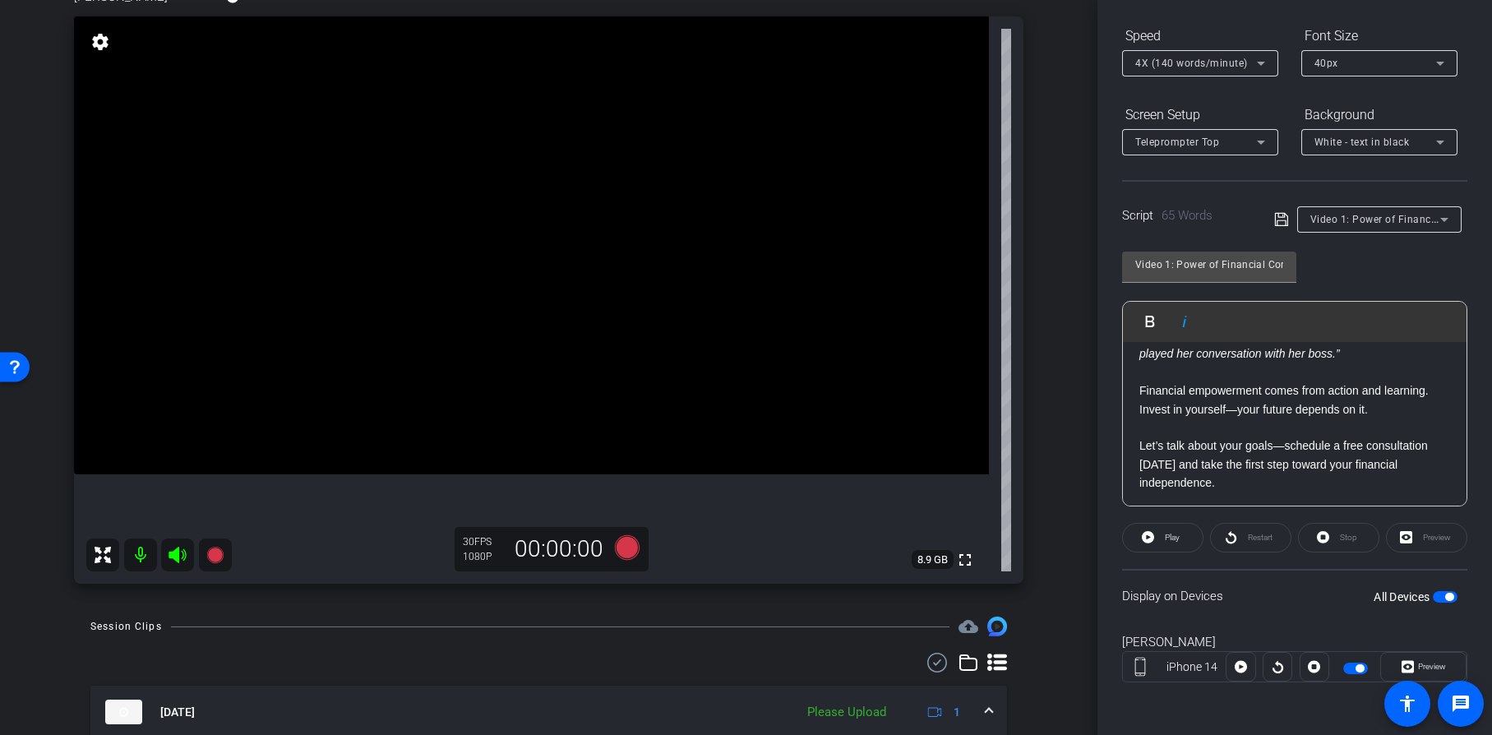
scroll to position [108, 0]
click at [1283, 443] on p "Let’s talk about your goals—schedule a free consultation [DATE] and take the fi…" at bounding box center [1295, 461] width 311 height 55
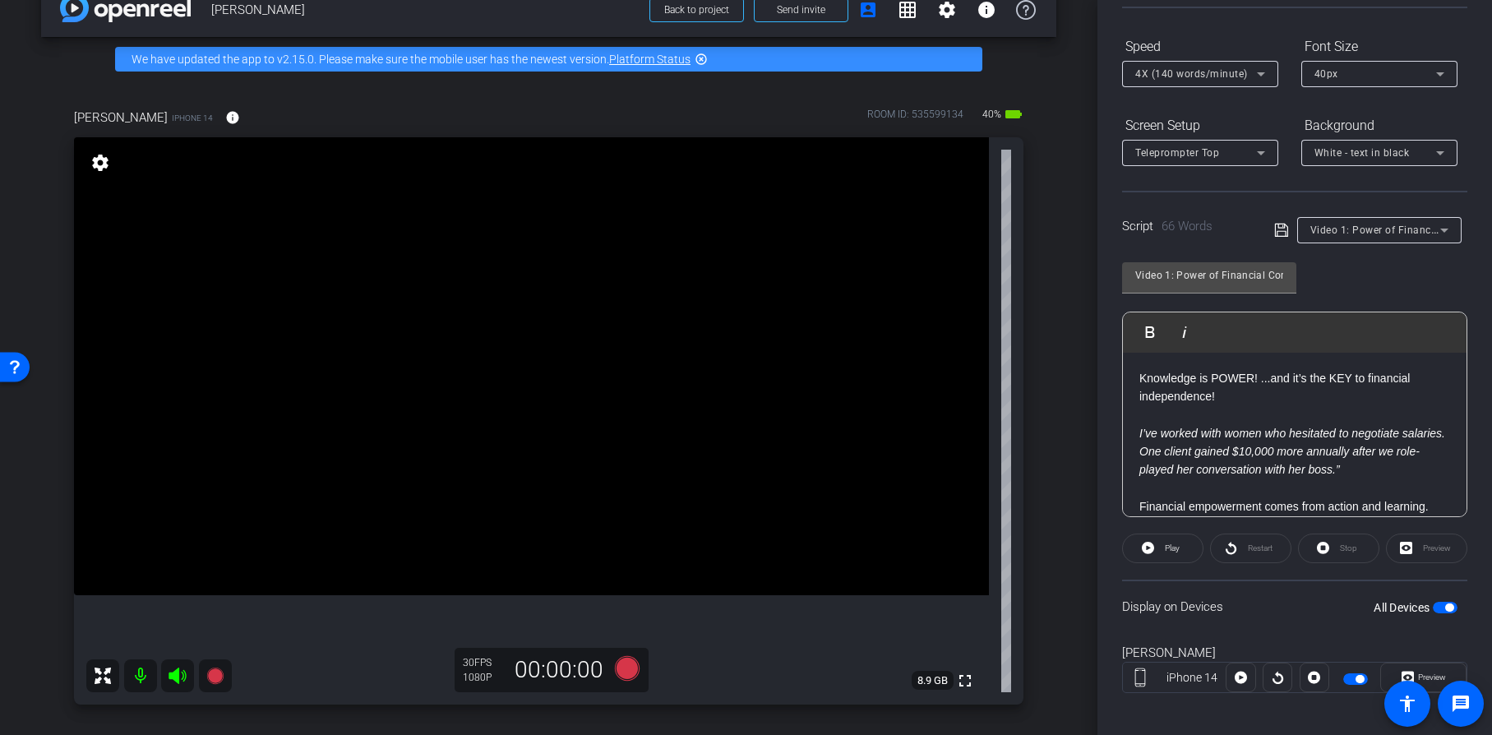
scroll to position [0, 0]
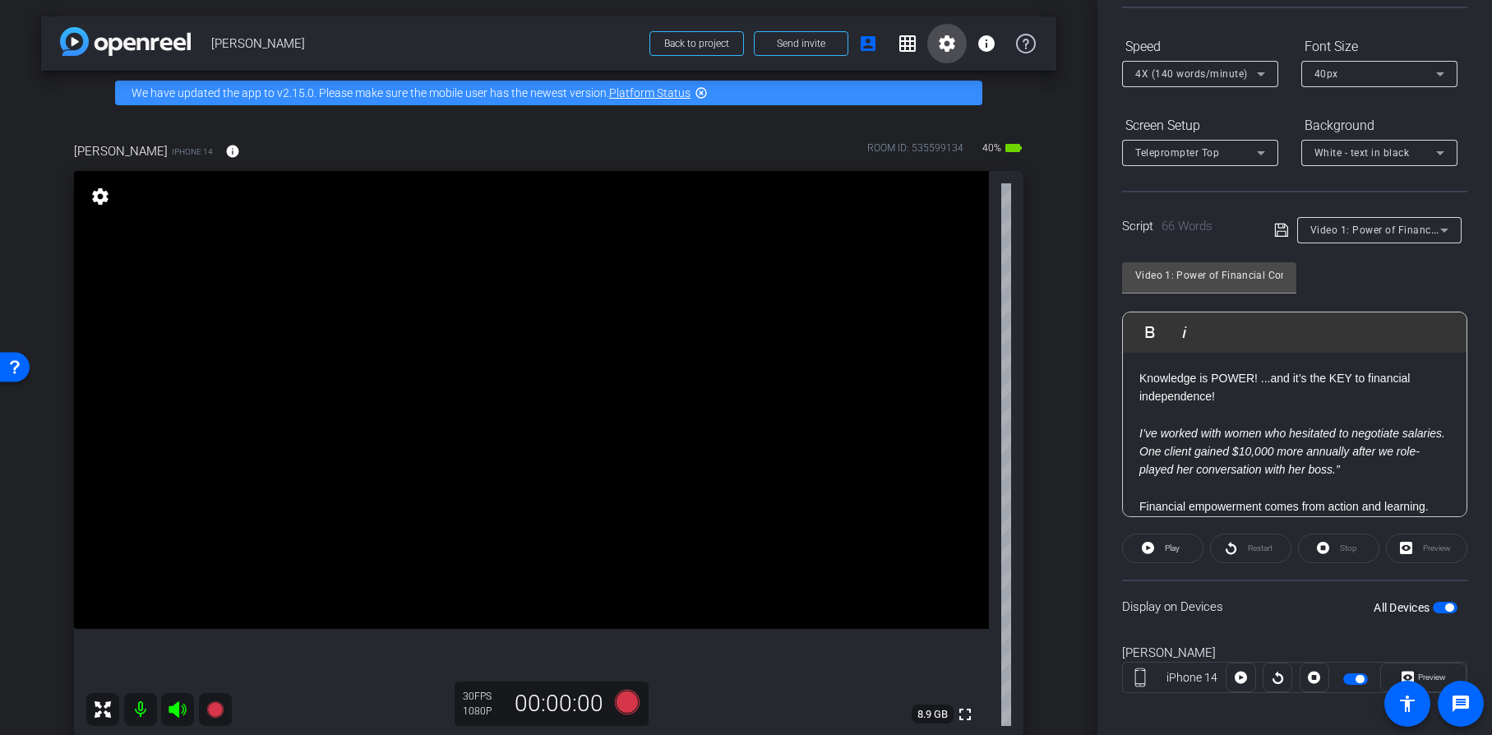
click at [946, 53] on mat-icon "settings" at bounding box center [947, 44] width 20 height 20
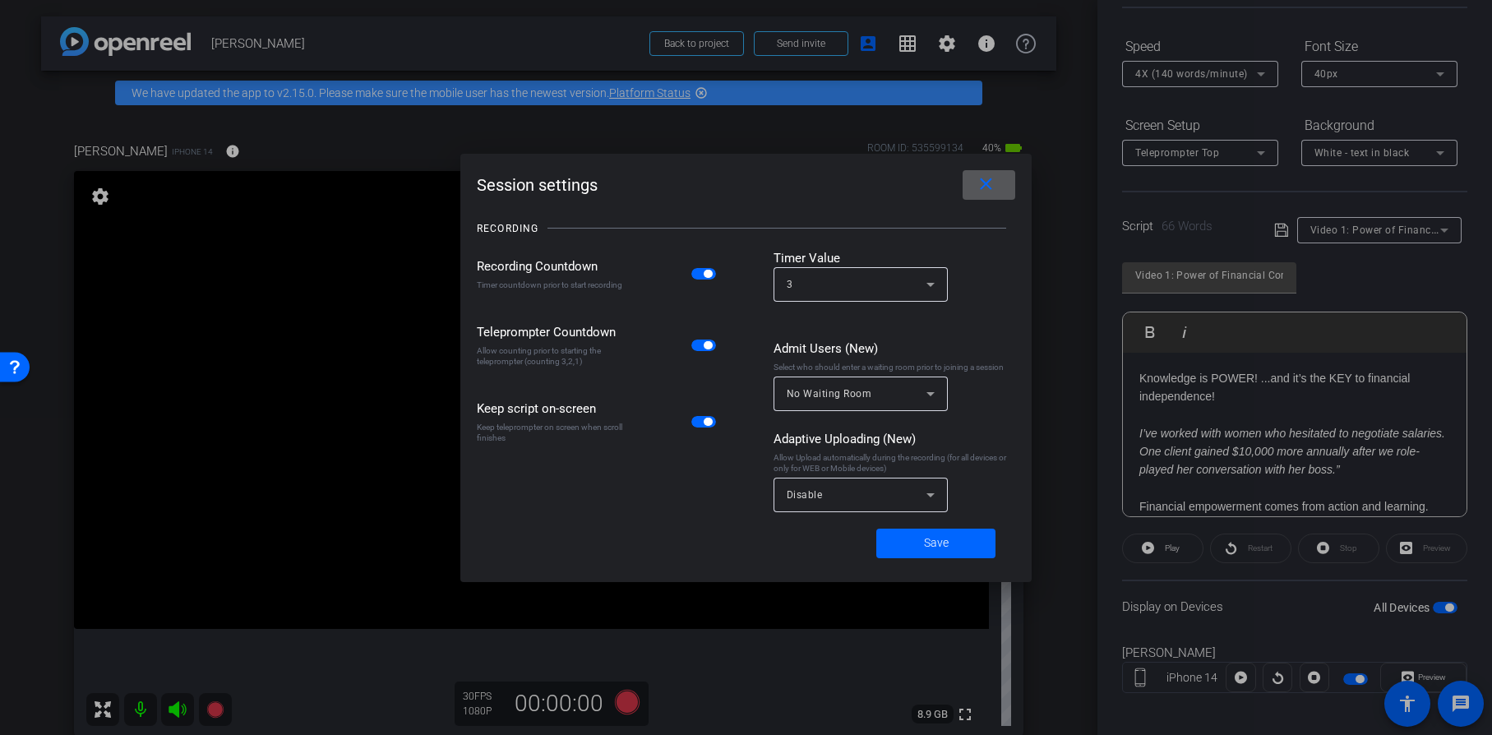
click at [926, 492] on icon at bounding box center [931, 495] width 20 height 20
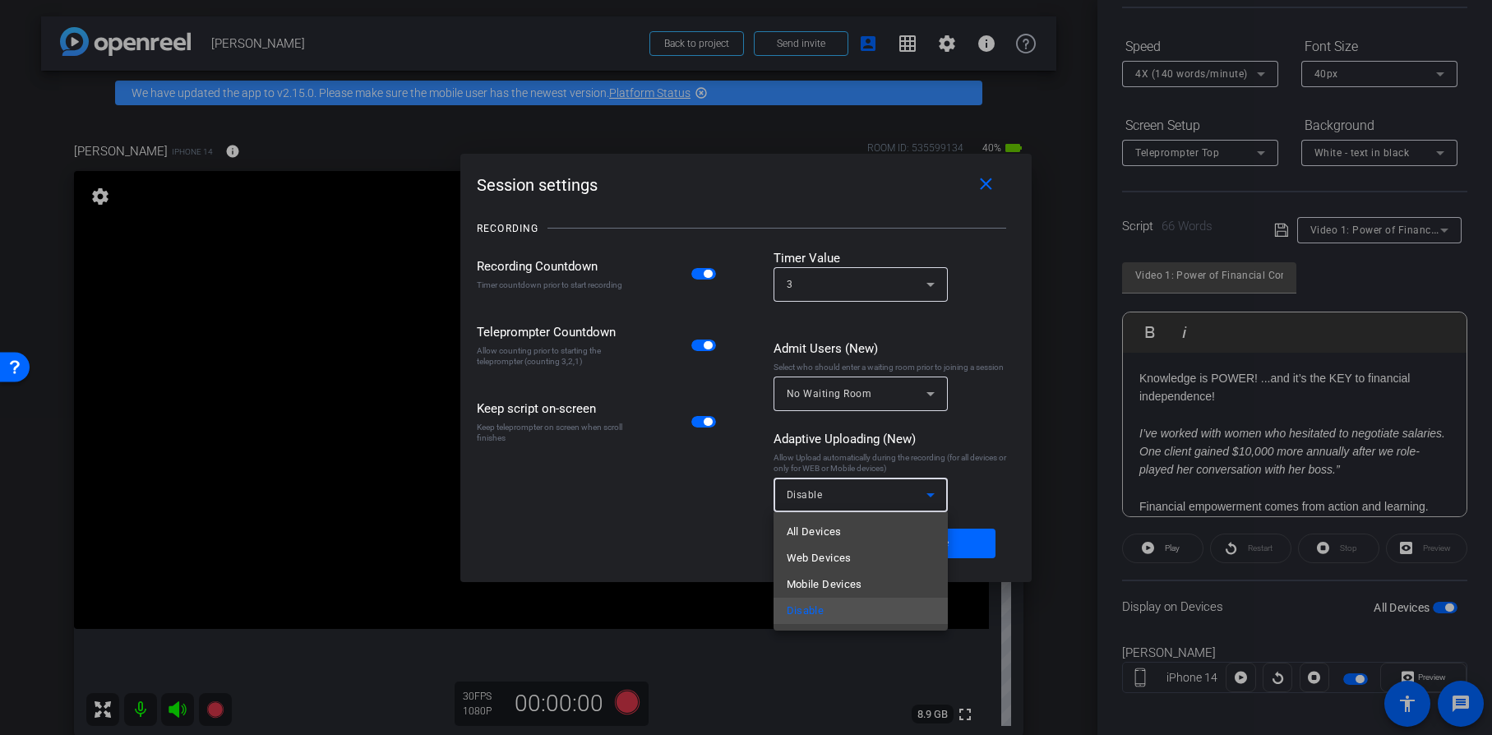
click at [837, 531] on span "All Devices" at bounding box center [814, 532] width 55 height 20
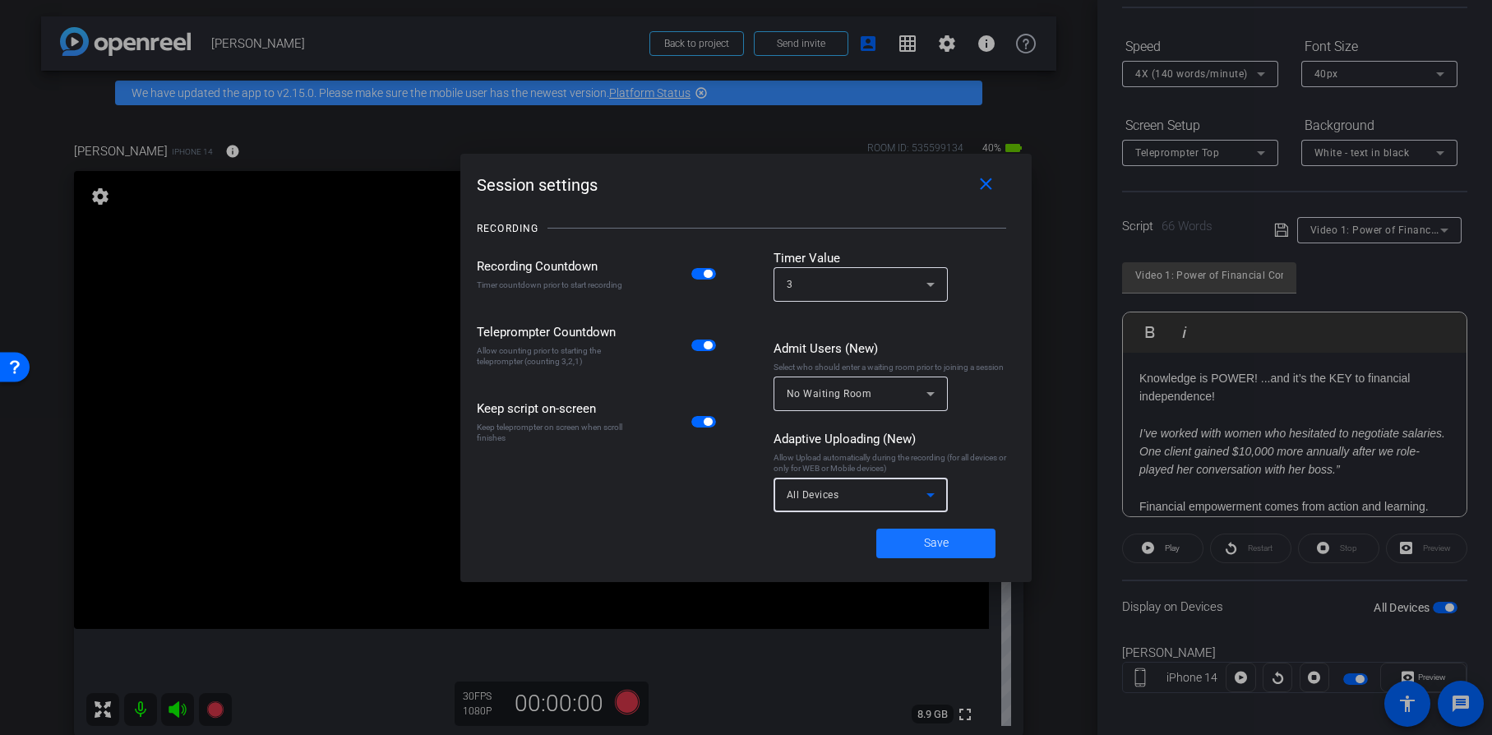
click at [924, 542] on span "Save" at bounding box center [936, 542] width 25 height 17
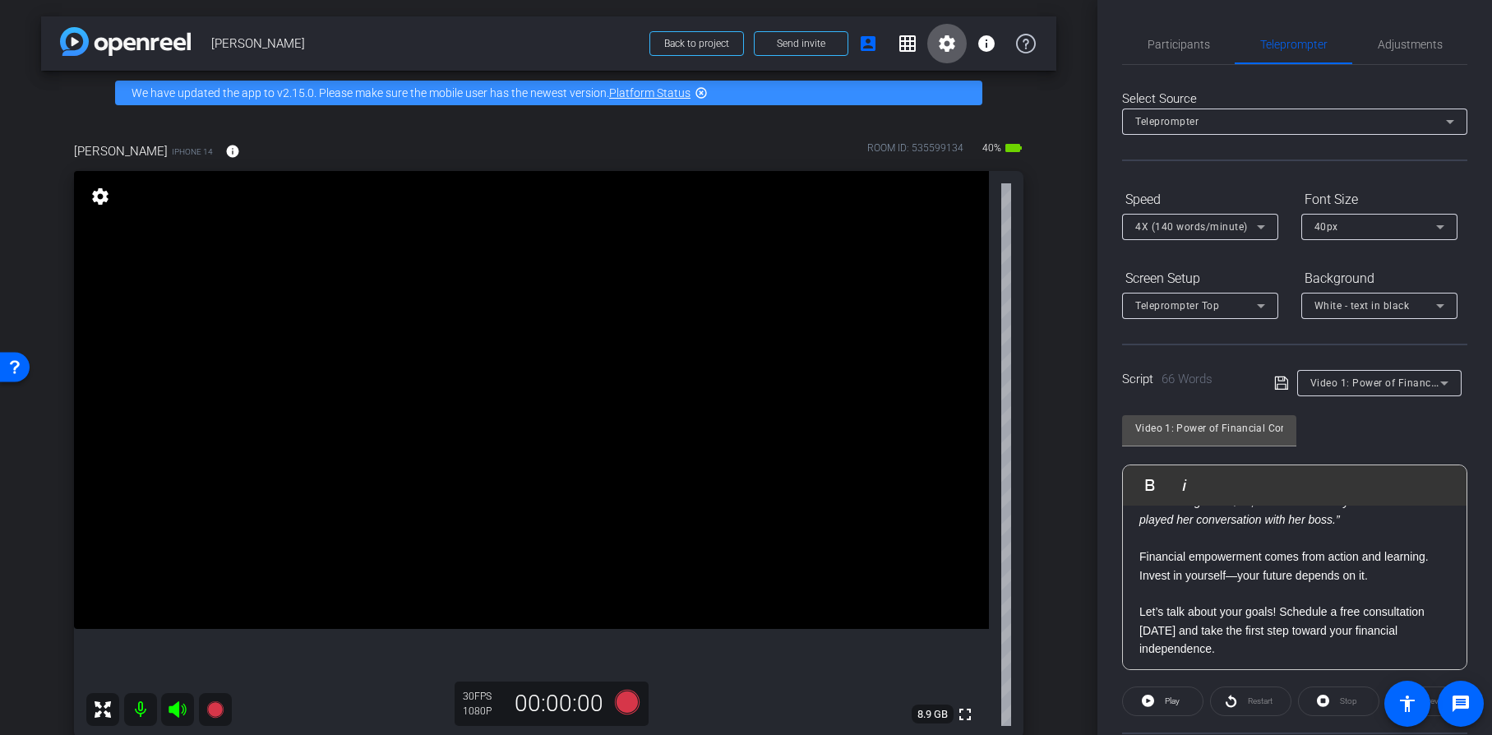
scroll to position [102, 0]
click at [621, 700] on icon at bounding box center [626, 702] width 25 height 25
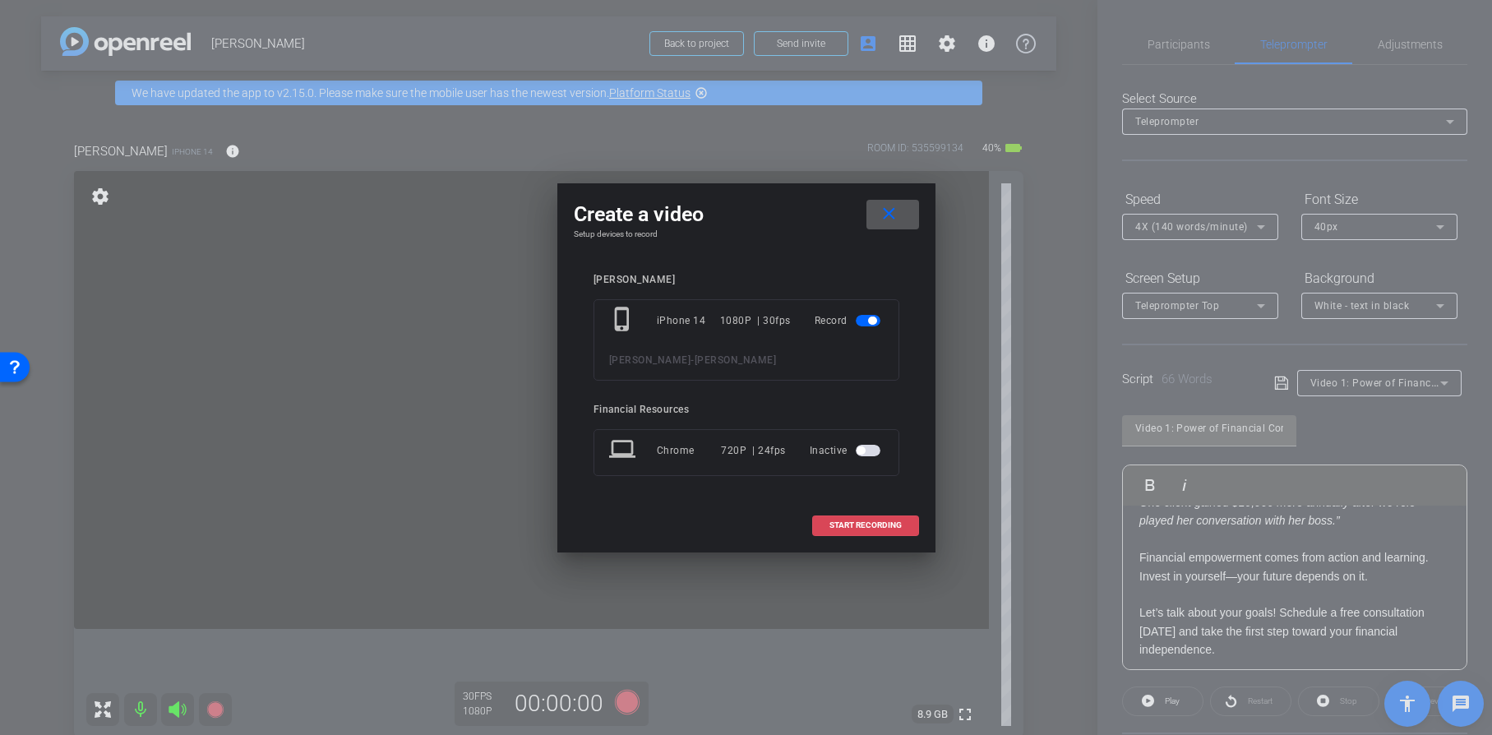
click at [871, 521] on span "START RECORDING" at bounding box center [866, 525] width 72 height 8
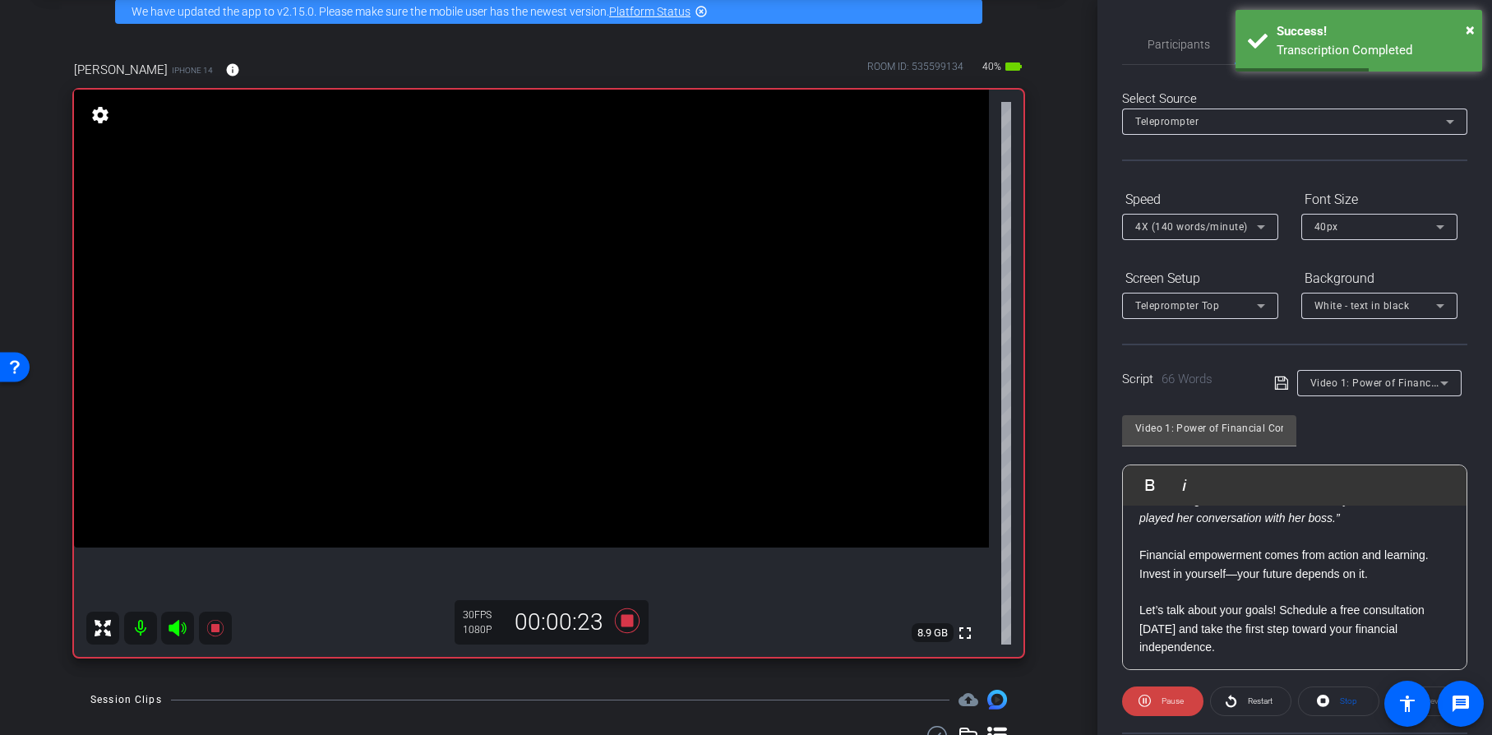
scroll to position [108, 0]
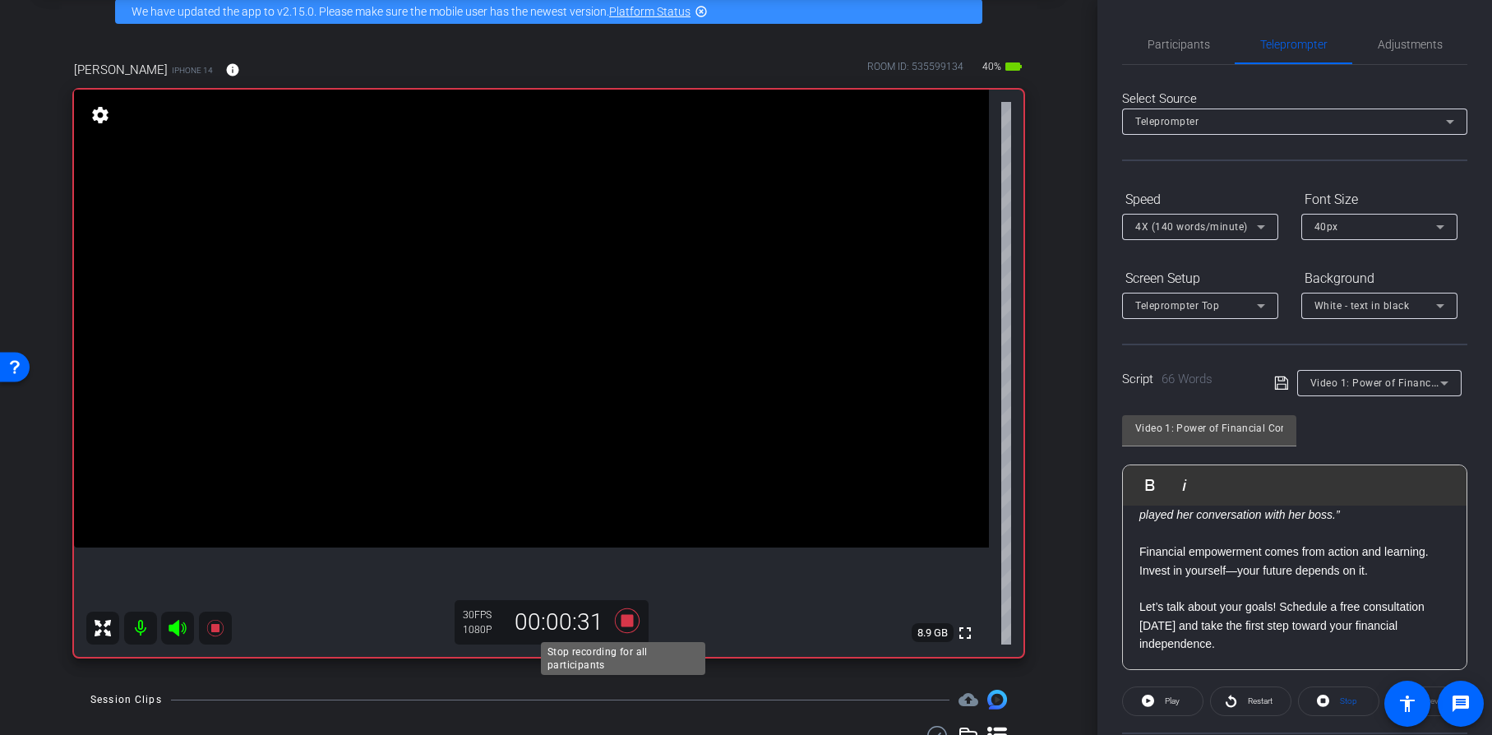
click at [624, 626] on icon at bounding box center [626, 620] width 25 height 25
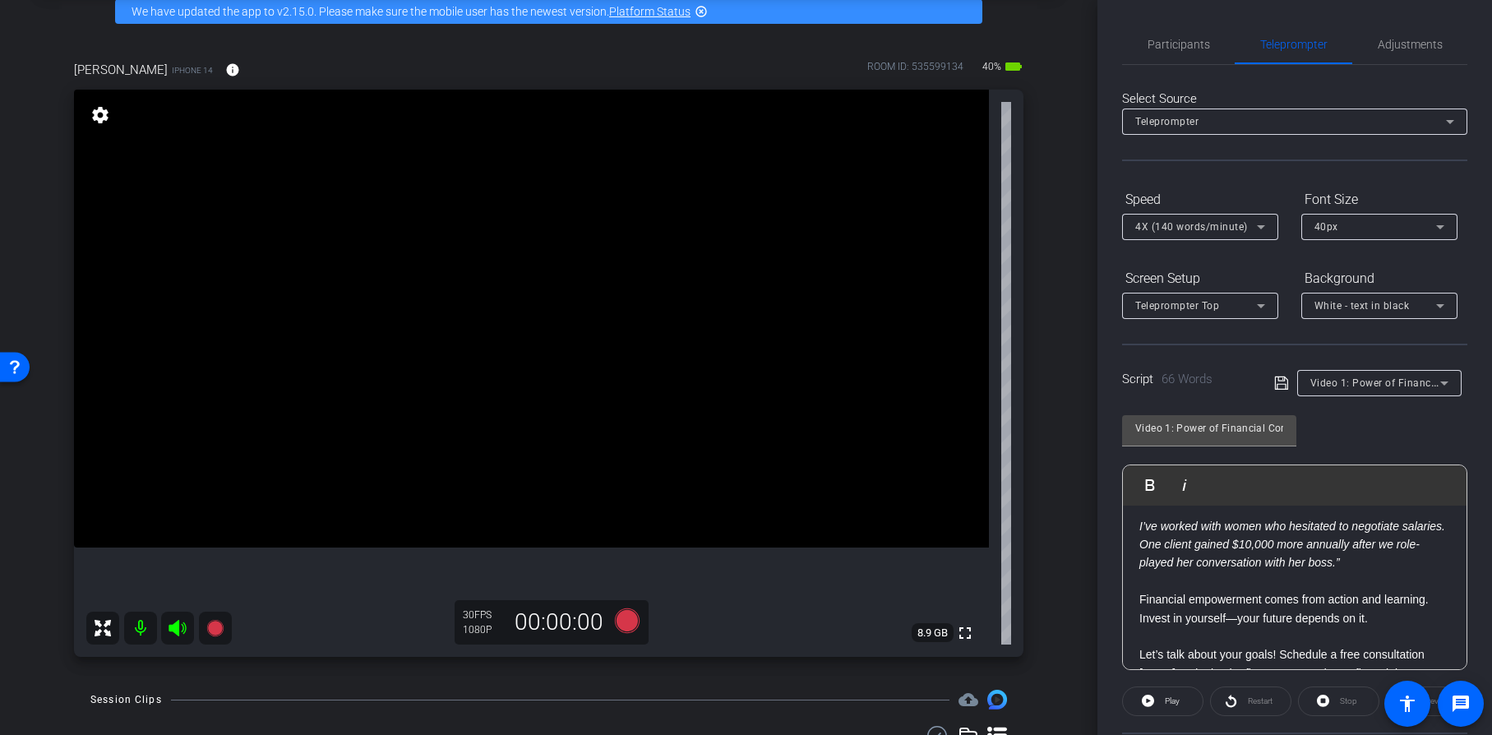
scroll to position [0, 0]
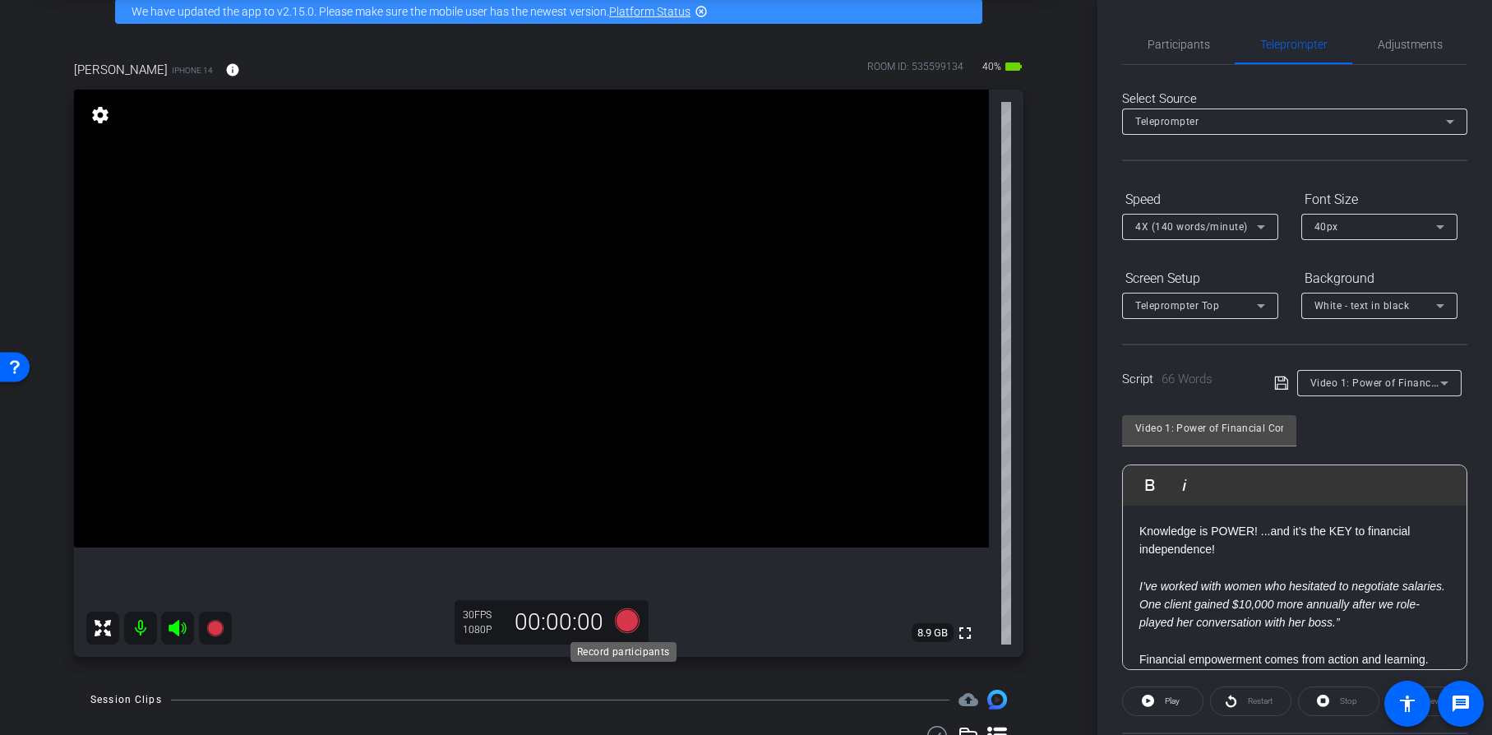
click at [627, 620] on icon at bounding box center [627, 621] width 39 height 30
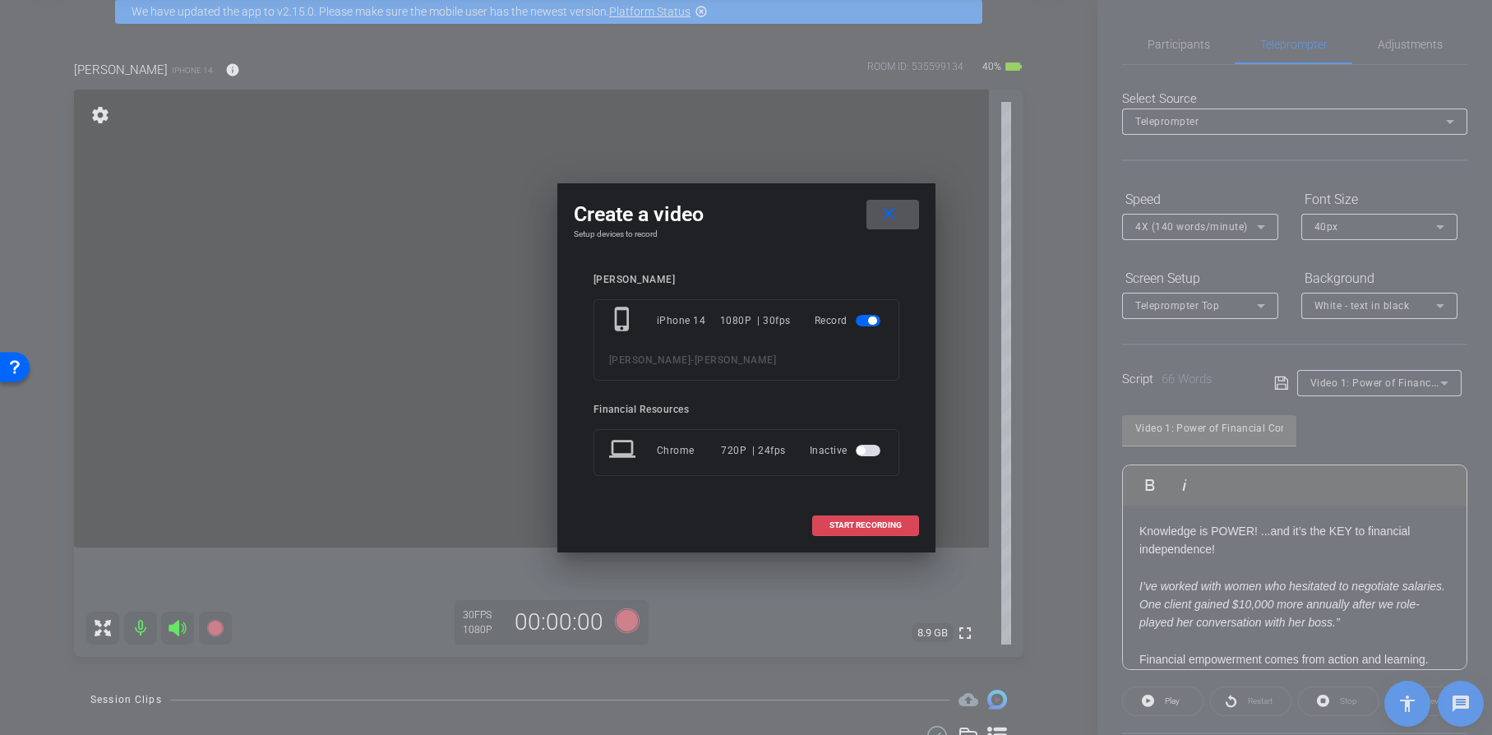
click at [830, 537] on span at bounding box center [865, 525] width 105 height 39
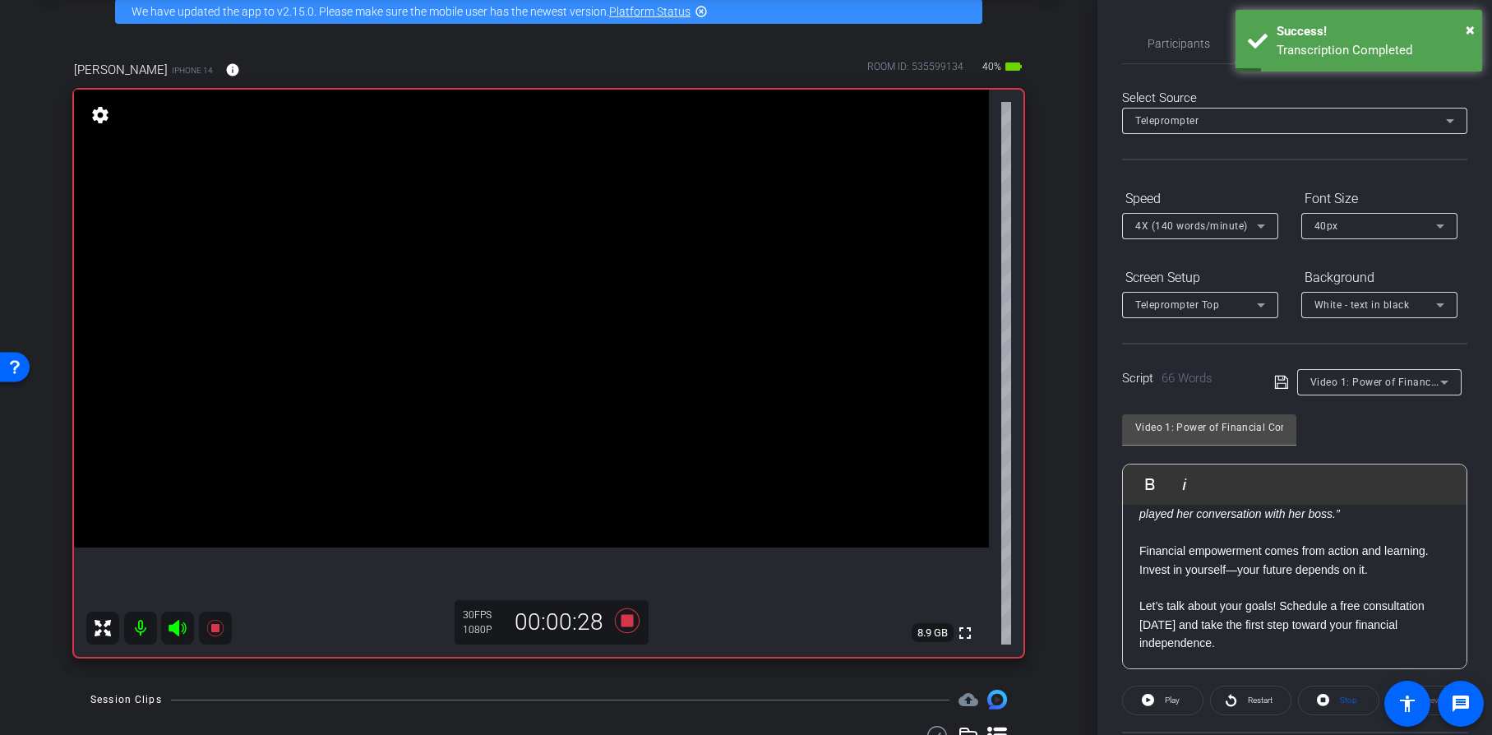
scroll to position [2, 0]
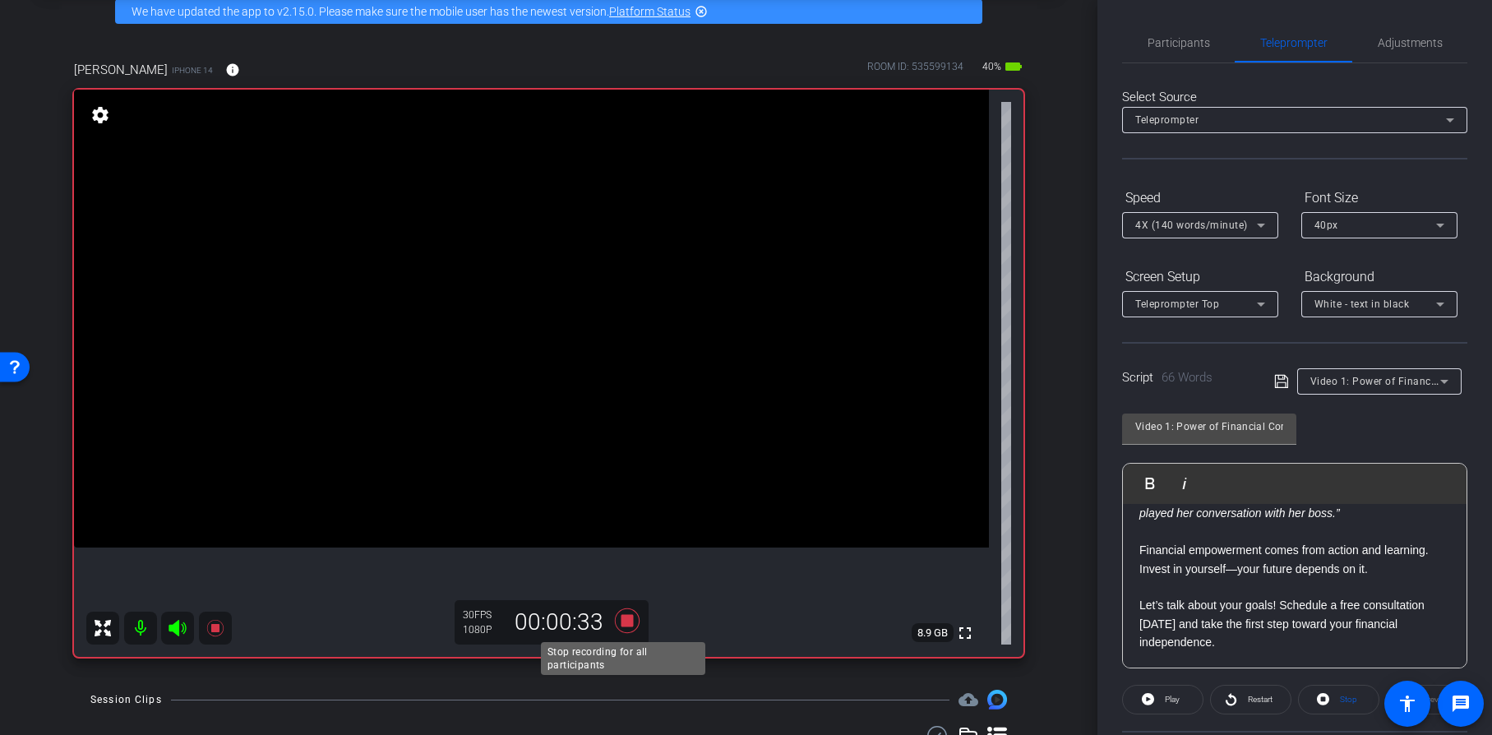
drag, startPoint x: 623, startPoint y: 615, endPoint x: 714, endPoint y: 670, distance: 105.9
click at [630, 609] on icon at bounding box center [627, 621] width 39 height 30
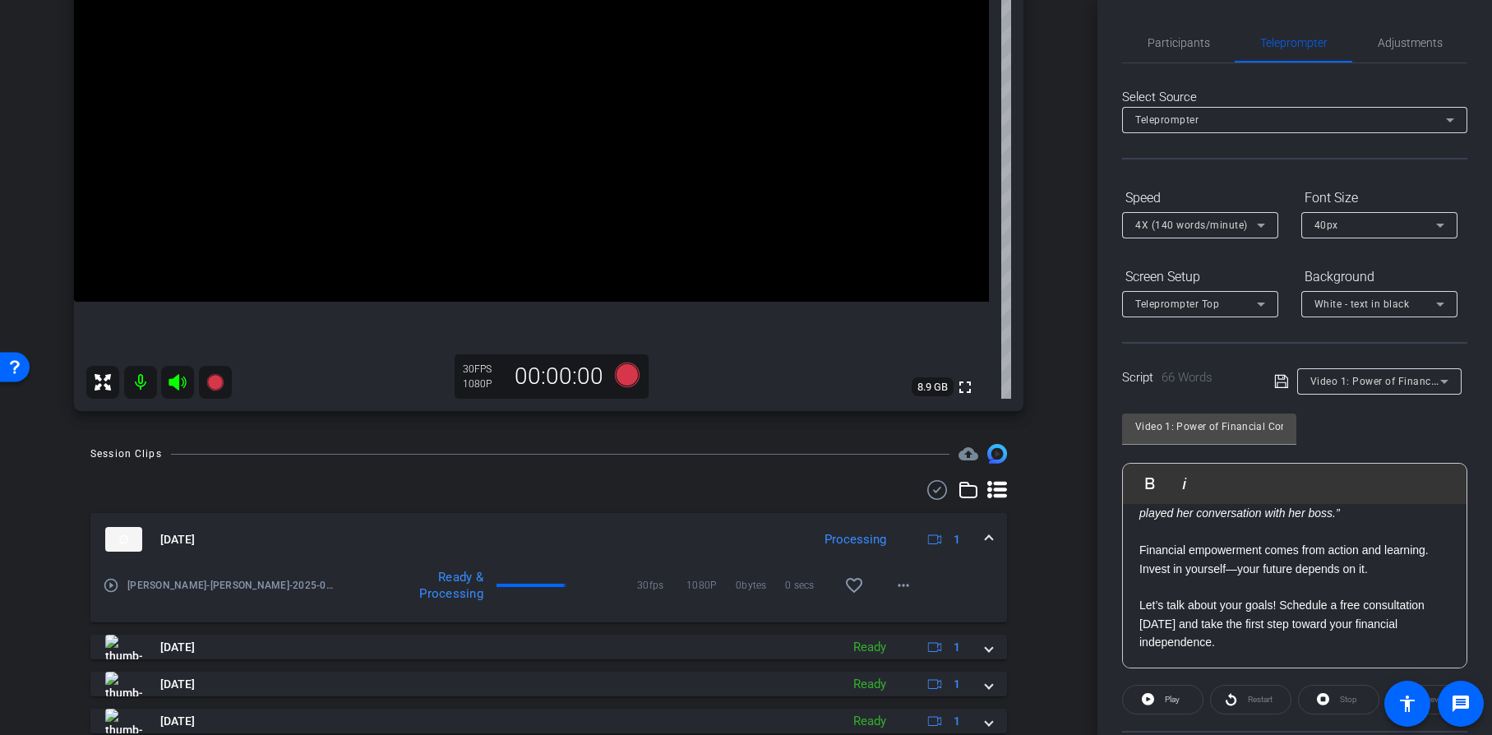
scroll to position [328, 0]
click at [942, 220] on video at bounding box center [531, 72] width 915 height 458
click at [1403, 46] on span "Adjustments" at bounding box center [1410, 45] width 65 height 12
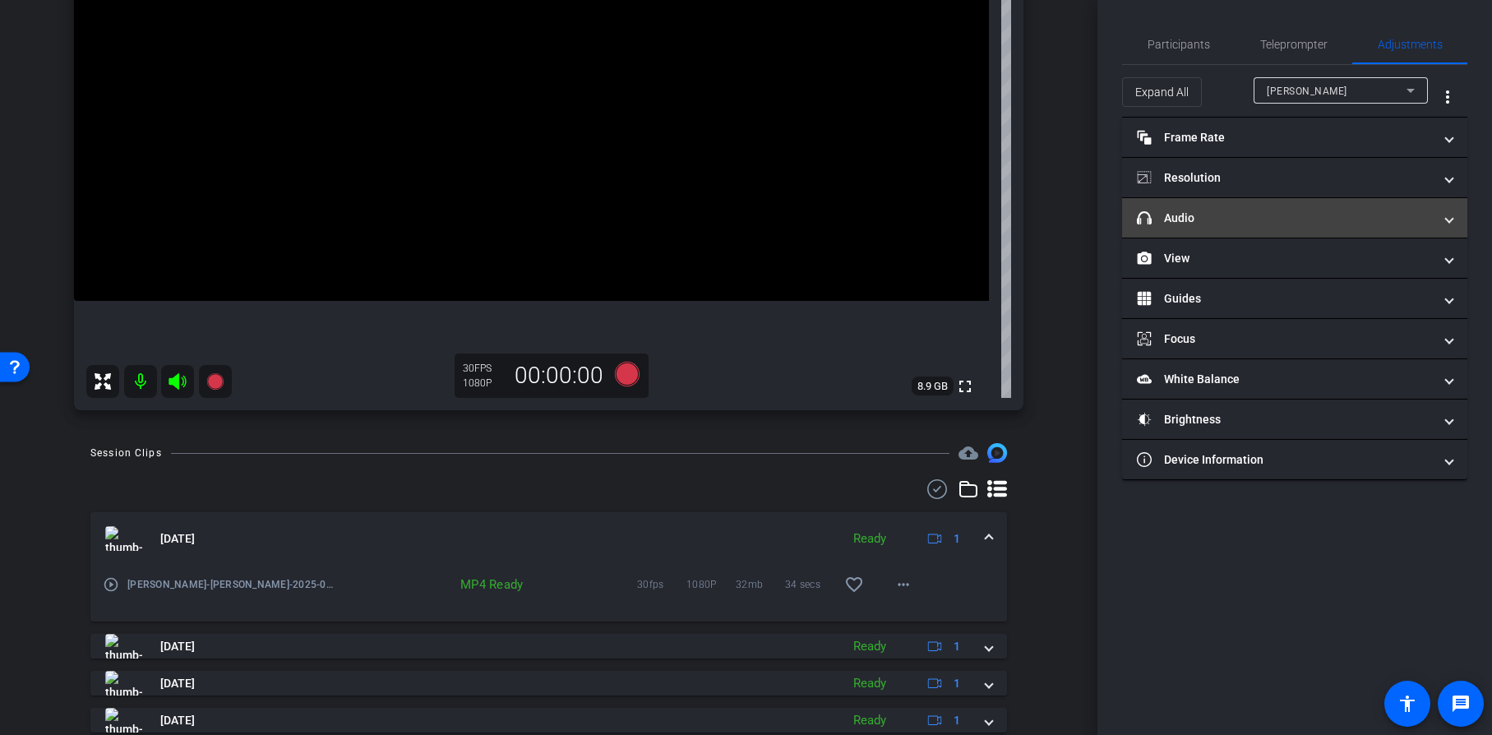
click at [1447, 213] on span at bounding box center [1449, 218] width 7 height 17
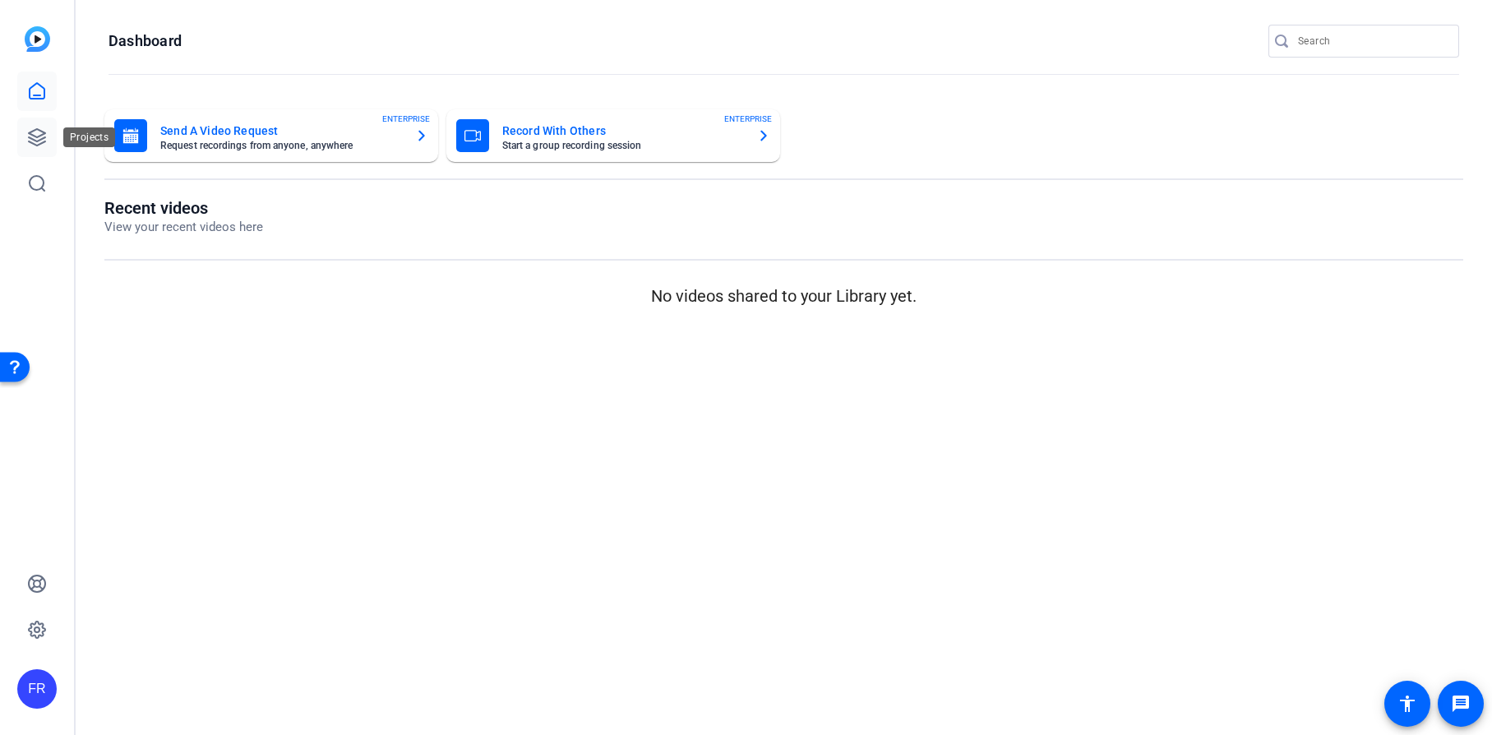
click at [35, 134] on icon at bounding box center [37, 137] width 20 height 20
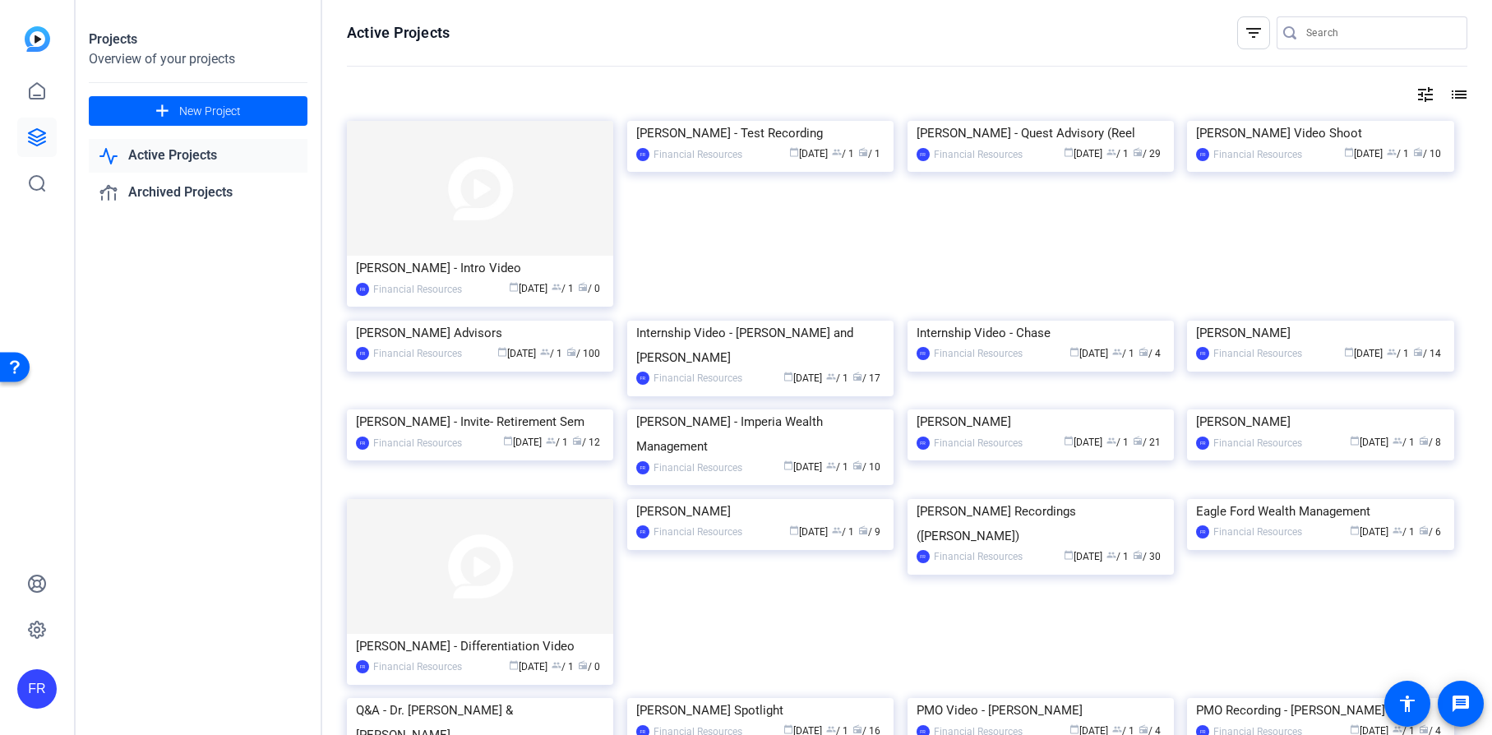
click at [1043, 146] on div "Jessica Lorubbio - Quest Advisory (Reel" at bounding box center [1041, 133] width 248 height 25
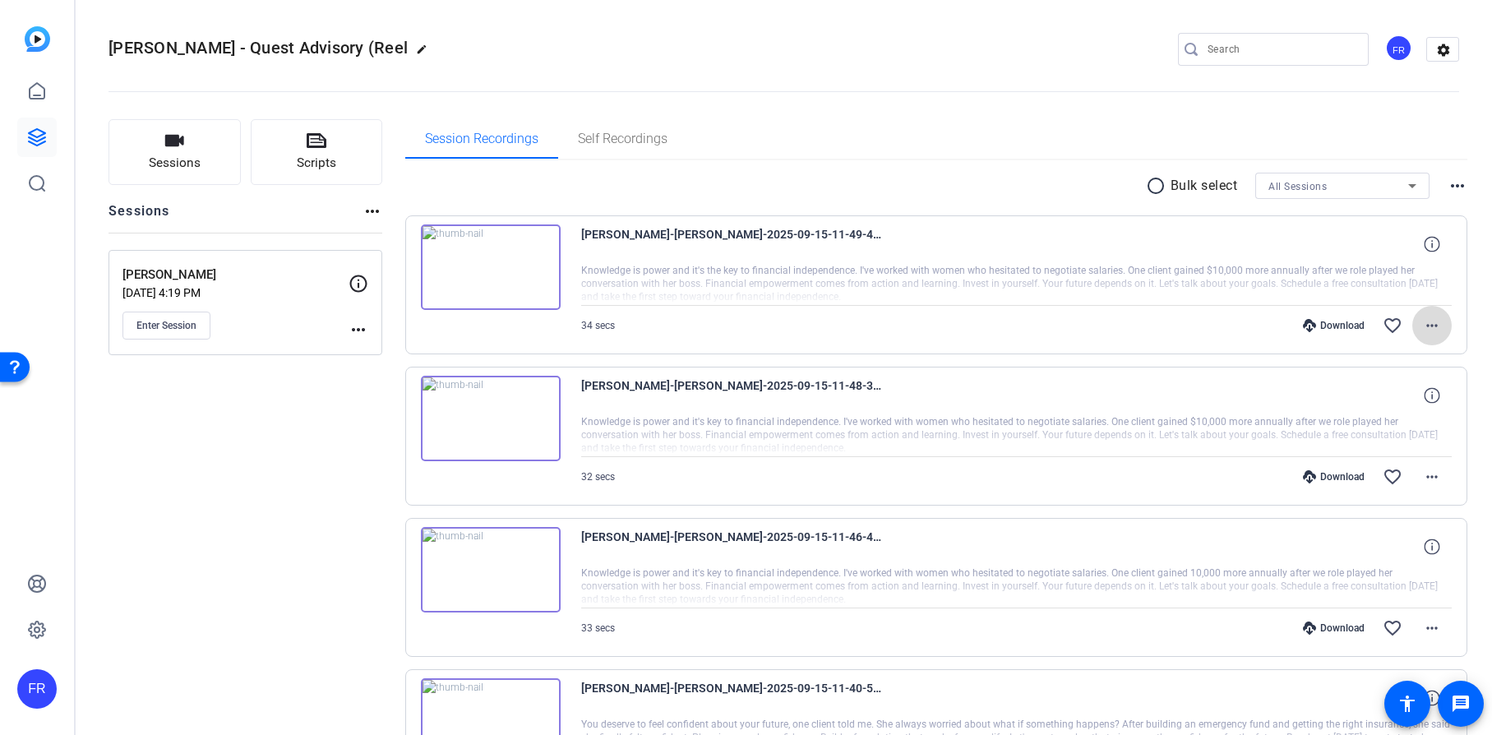
click at [1422, 326] on mat-icon "more_horiz" at bounding box center [1432, 326] width 20 height 20
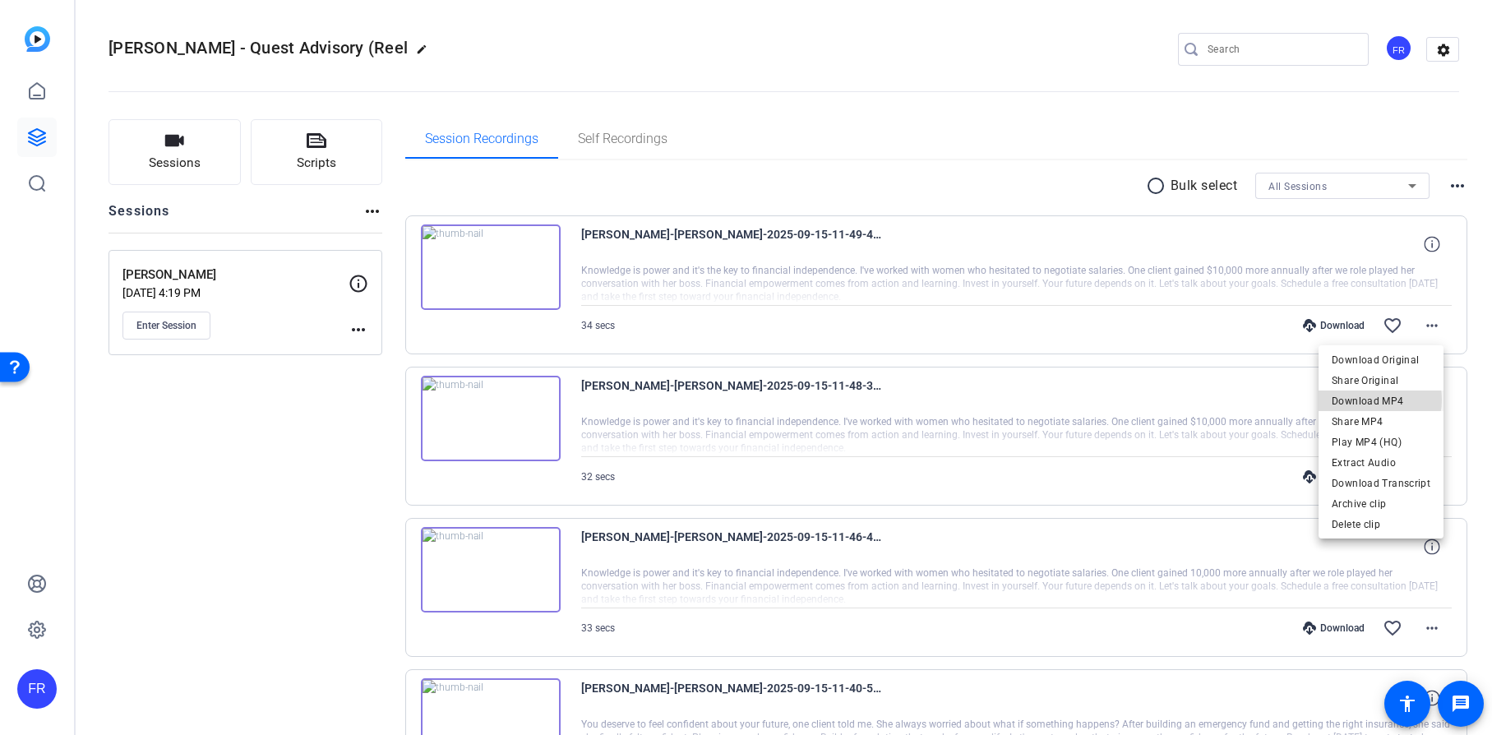
click at [1373, 400] on span "Download MP4" at bounding box center [1381, 401] width 99 height 20
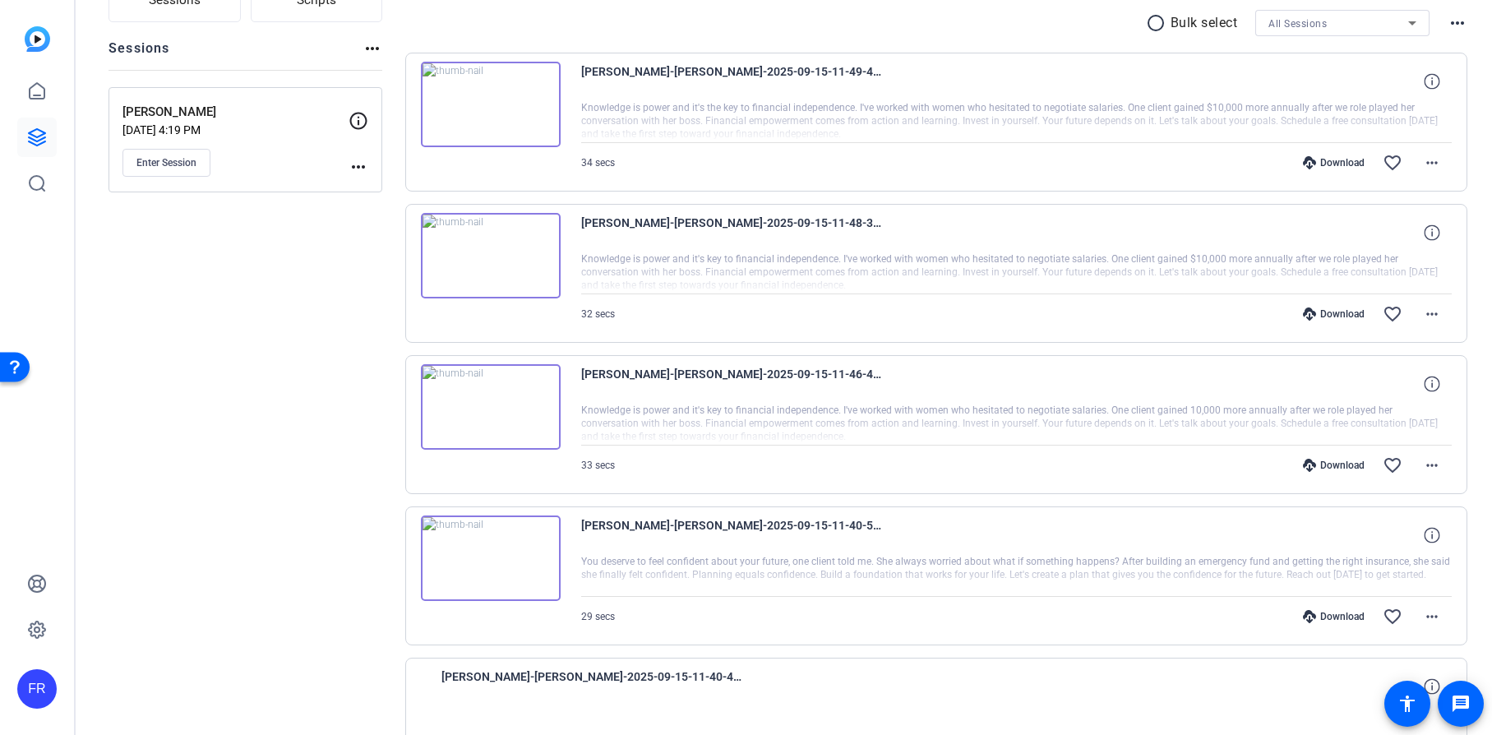
scroll to position [164, 0]
click at [487, 552] on img at bounding box center [491, 558] width 140 height 86
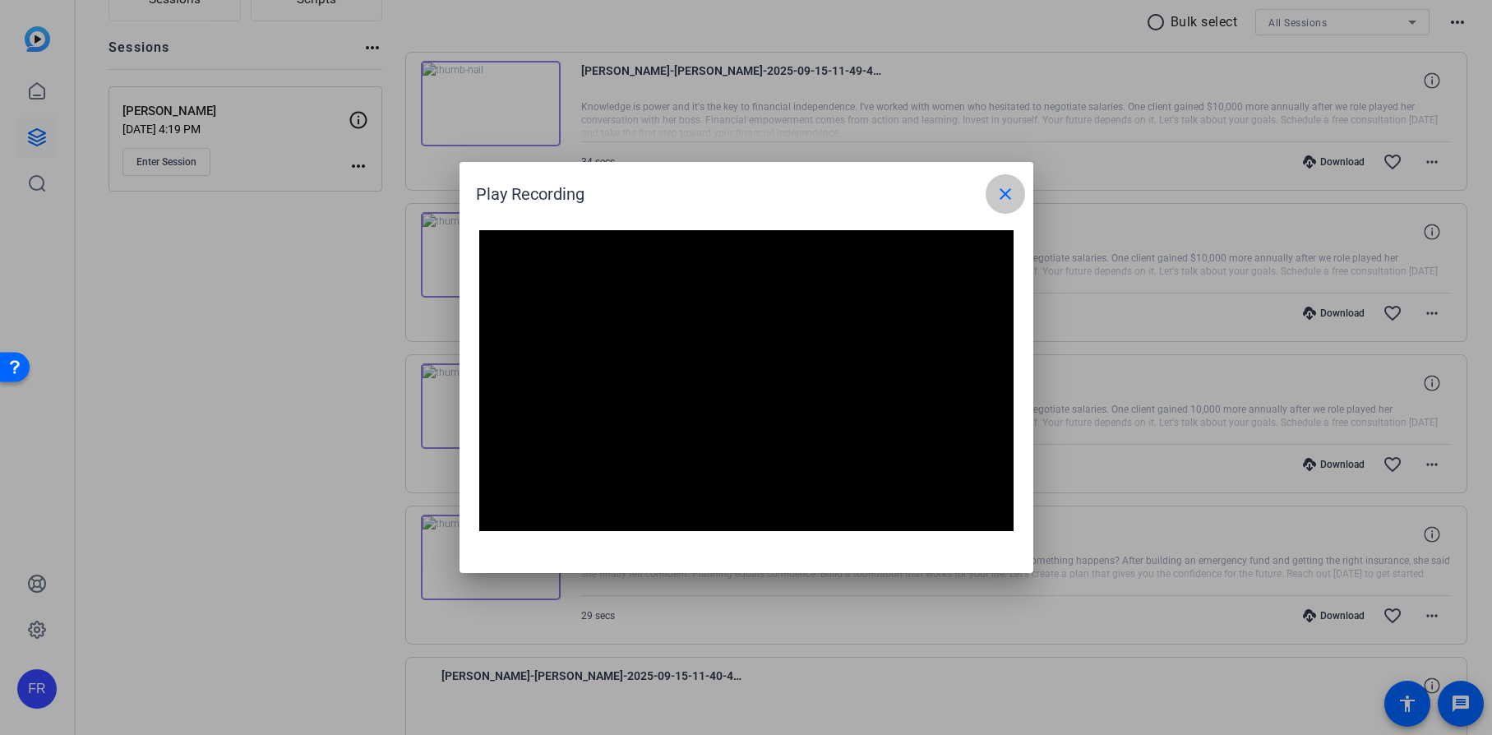
click at [1009, 190] on mat-icon "close" at bounding box center [1006, 194] width 20 height 20
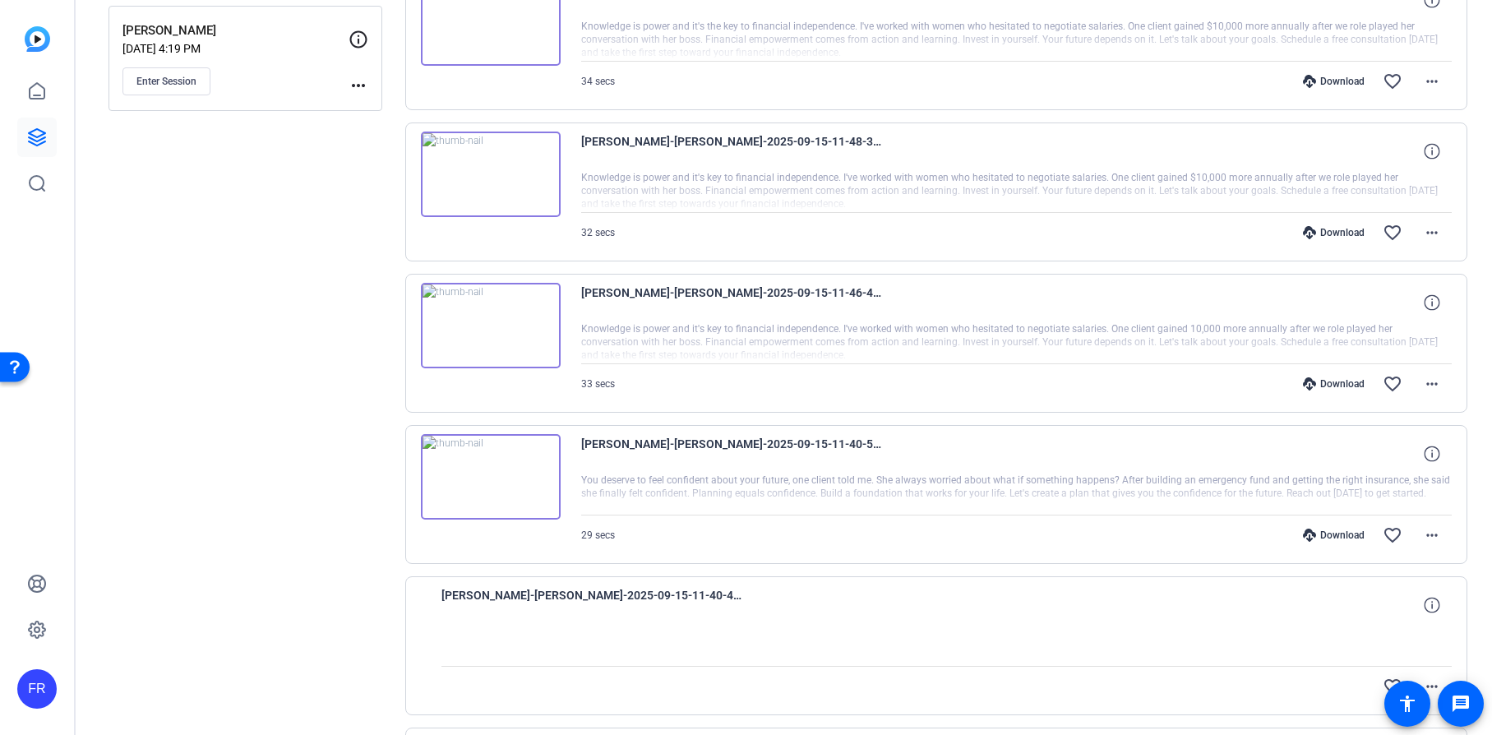
scroll to position [245, 0]
click at [1318, 532] on div "Download" at bounding box center [1334, 534] width 78 height 13
